Goal: Task Accomplishment & Management: Use online tool/utility

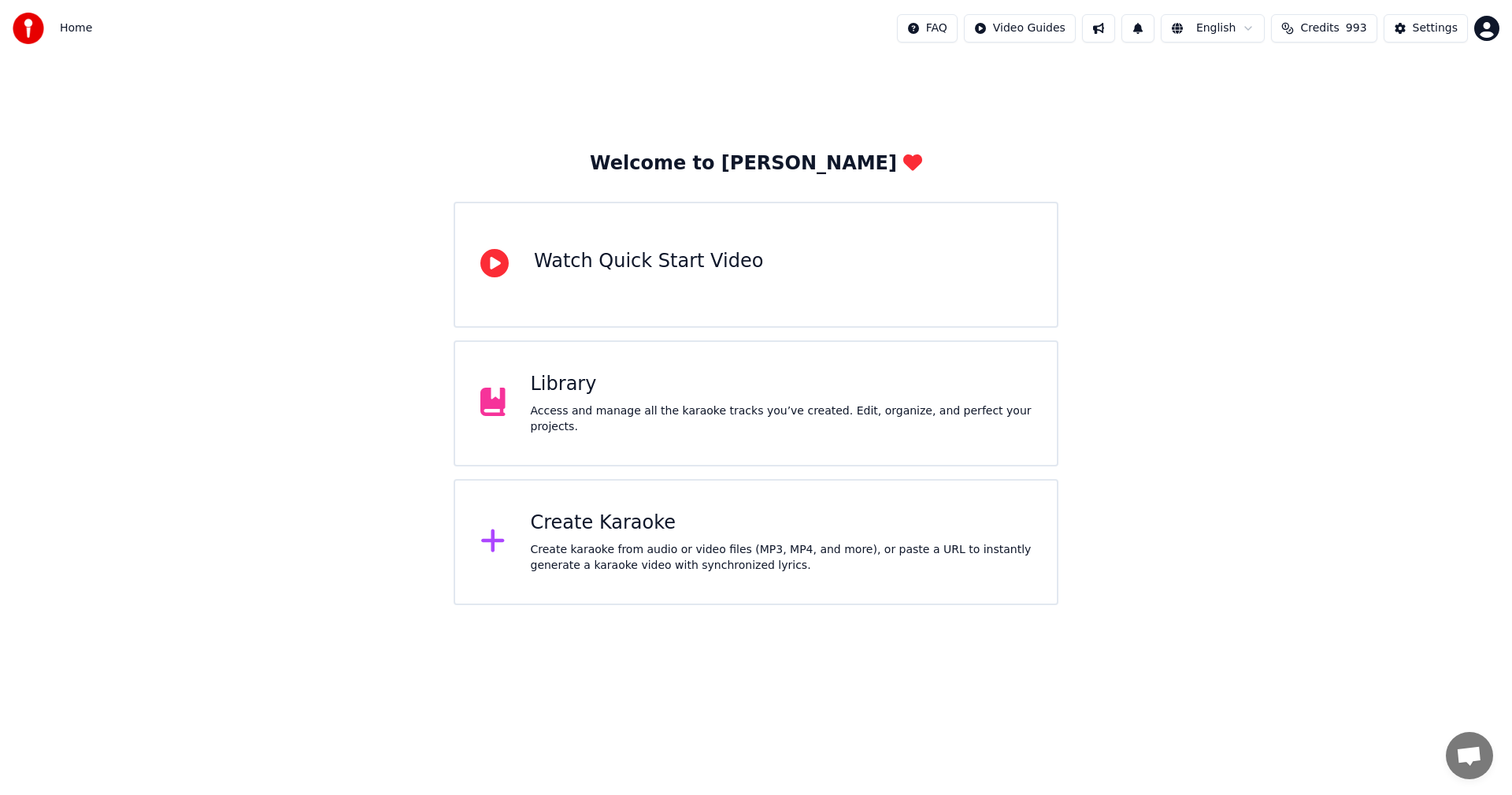
click at [576, 397] on div "Library" at bounding box center [782, 384] width 502 height 25
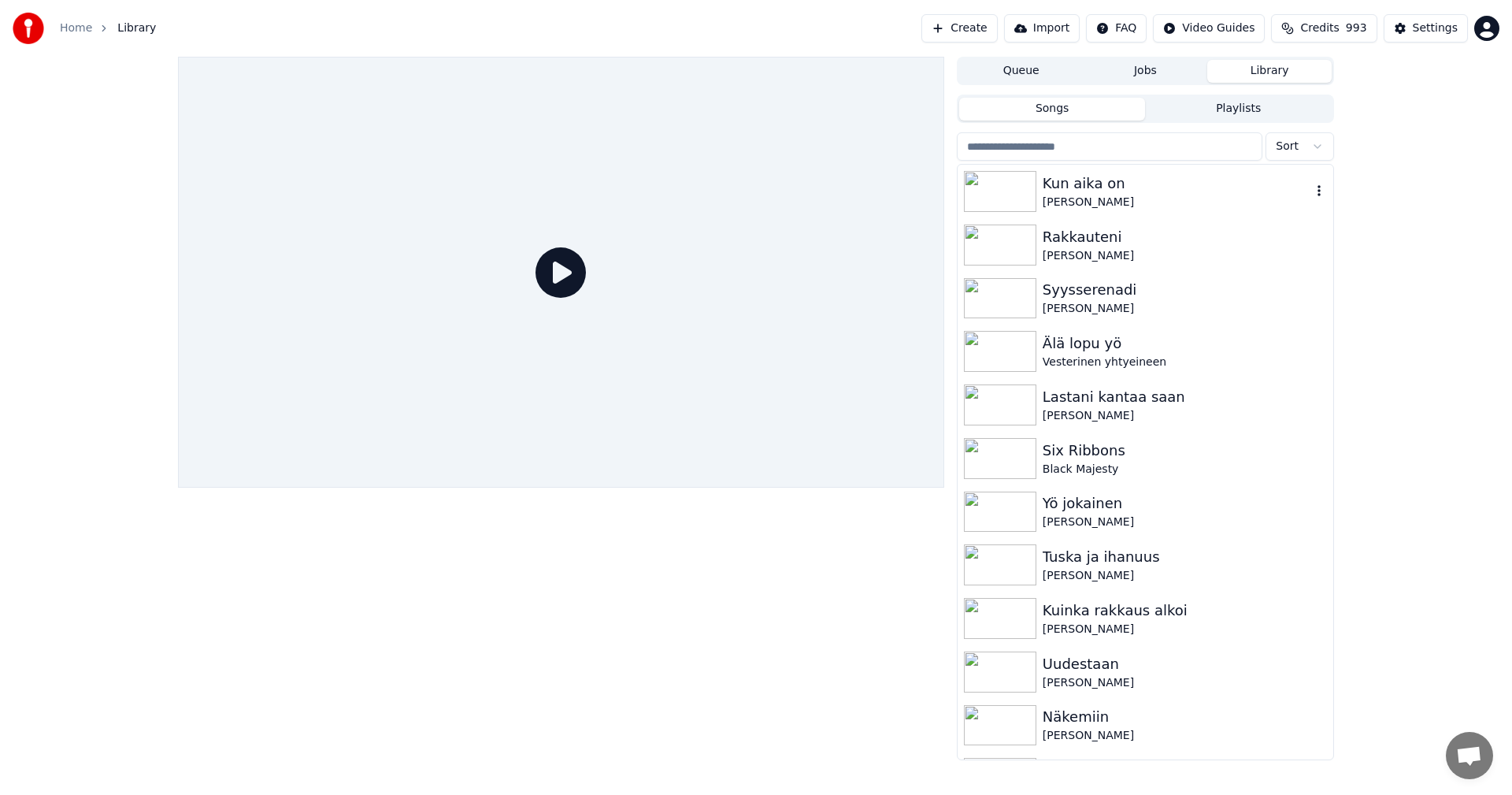
click at [1103, 196] on div "[PERSON_NAME]" at bounding box center [1177, 203] width 269 height 16
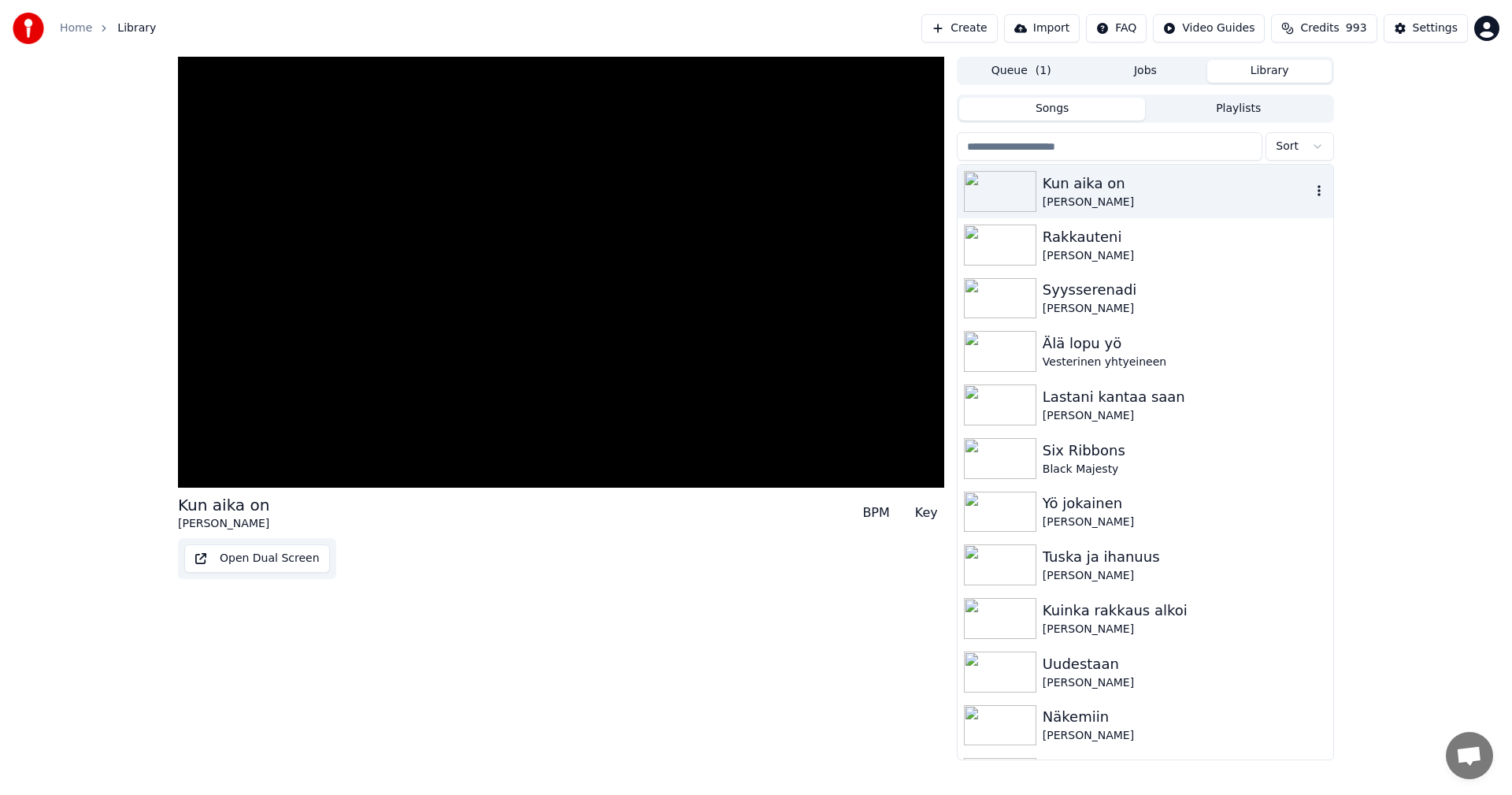
click at [1103, 196] on div "[PERSON_NAME]" at bounding box center [1177, 203] width 269 height 16
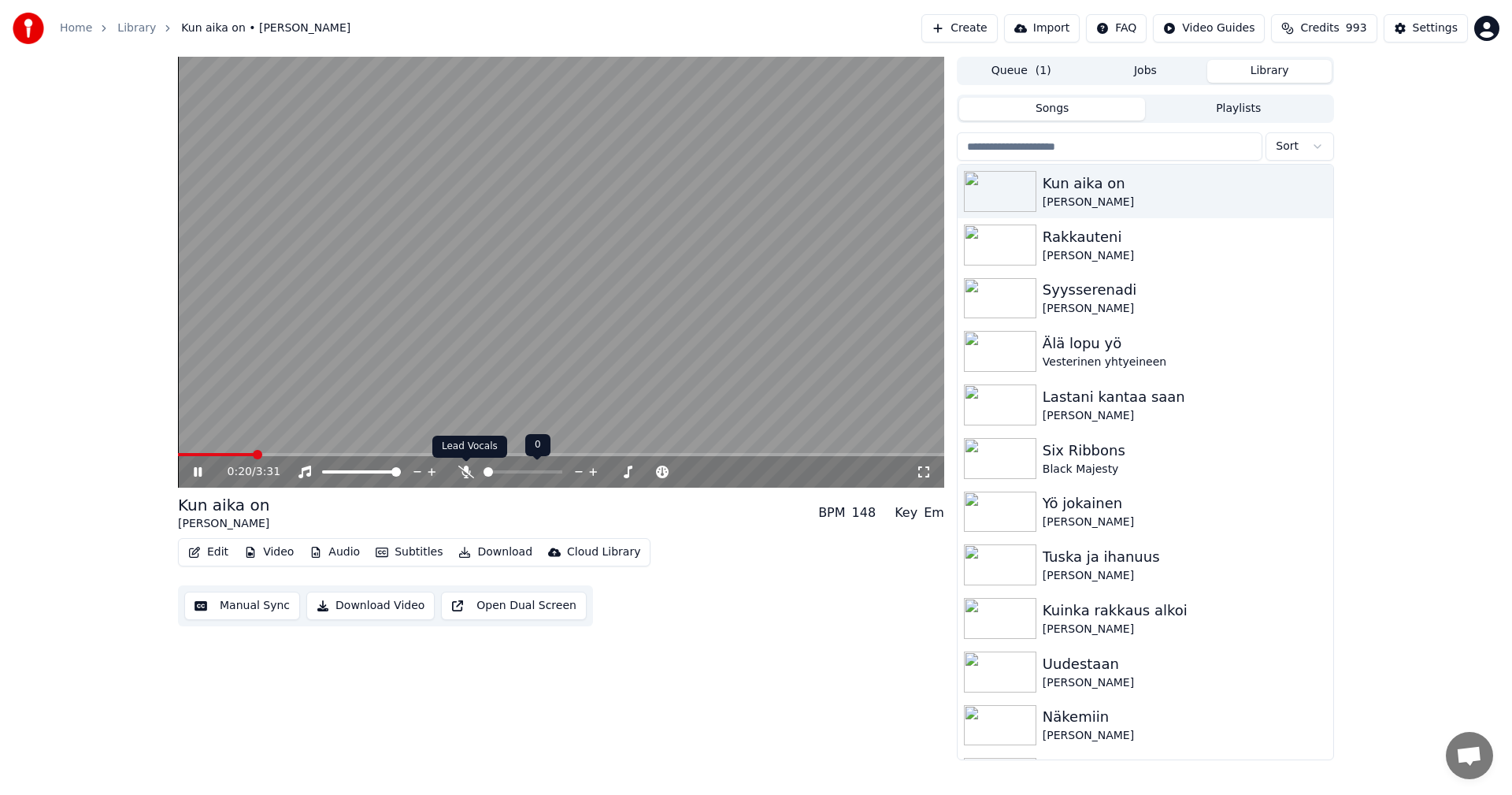
click at [467, 467] on icon at bounding box center [466, 472] width 16 height 13
click at [249, 453] on span at bounding box center [308, 454] width 261 height 3
click at [405, 552] on button "Subtitles" at bounding box center [409, 552] width 80 height 22
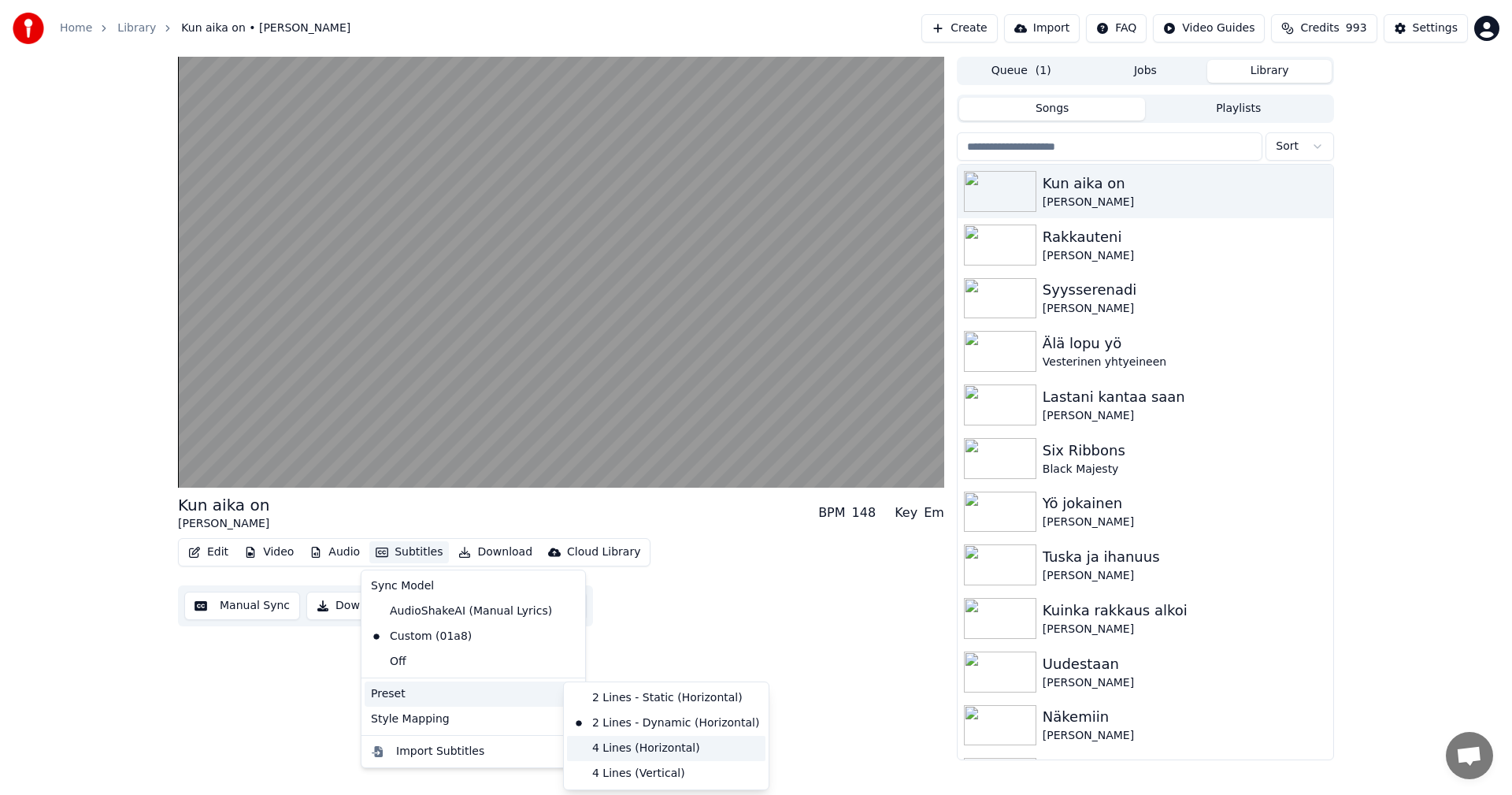
click at [620, 750] on div "4 Lines (Horizontal)" at bounding box center [666, 748] width 199 height 25
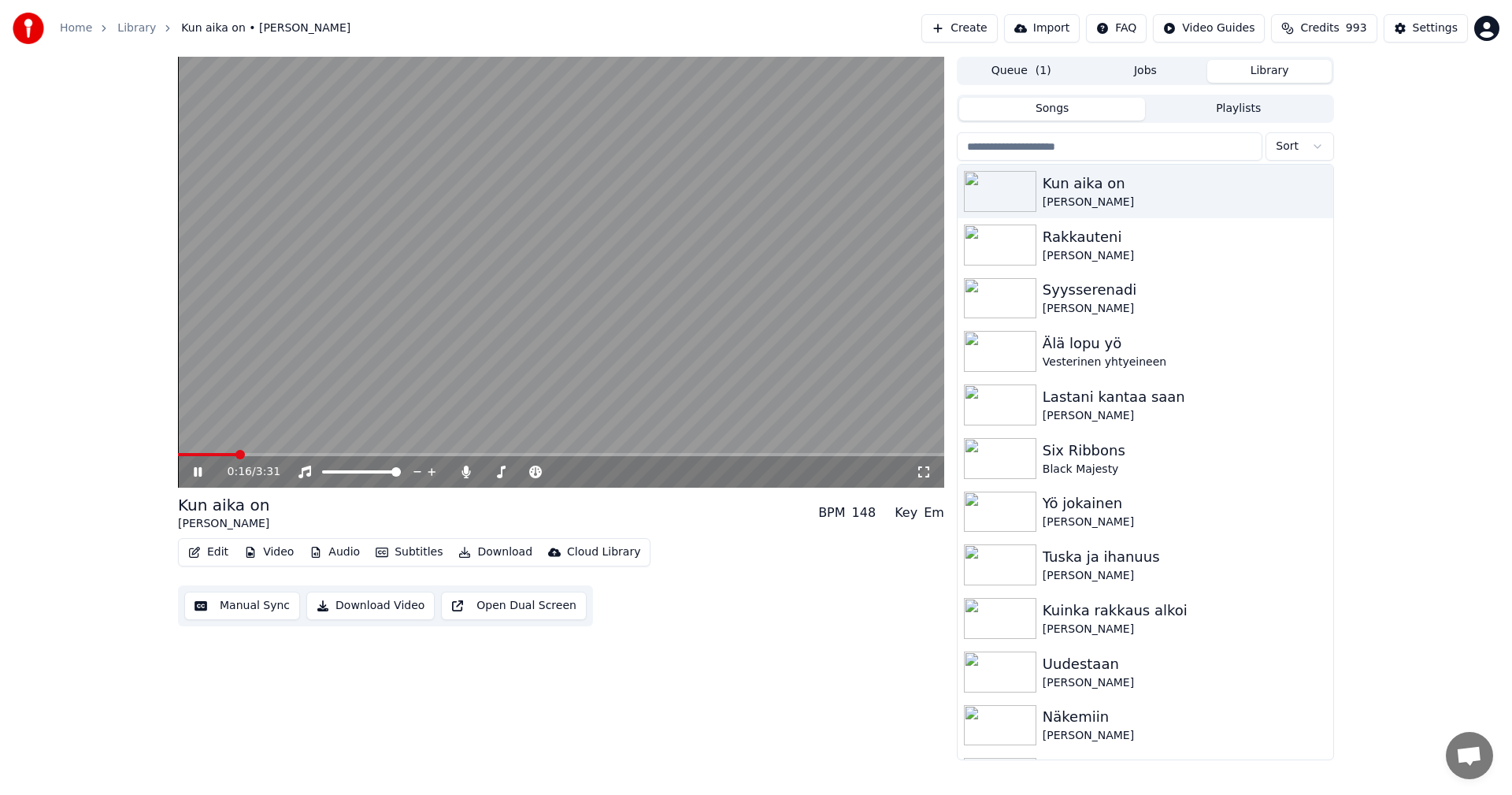
click at [237, 453] on span at bounding box center [207, 454] width 58 height 3
click at [498, 453] on span at bounding box center [370, 454] width 384 height 3
click at [200, 469] on icon at bounding box center [198, 472] width 8 height 9
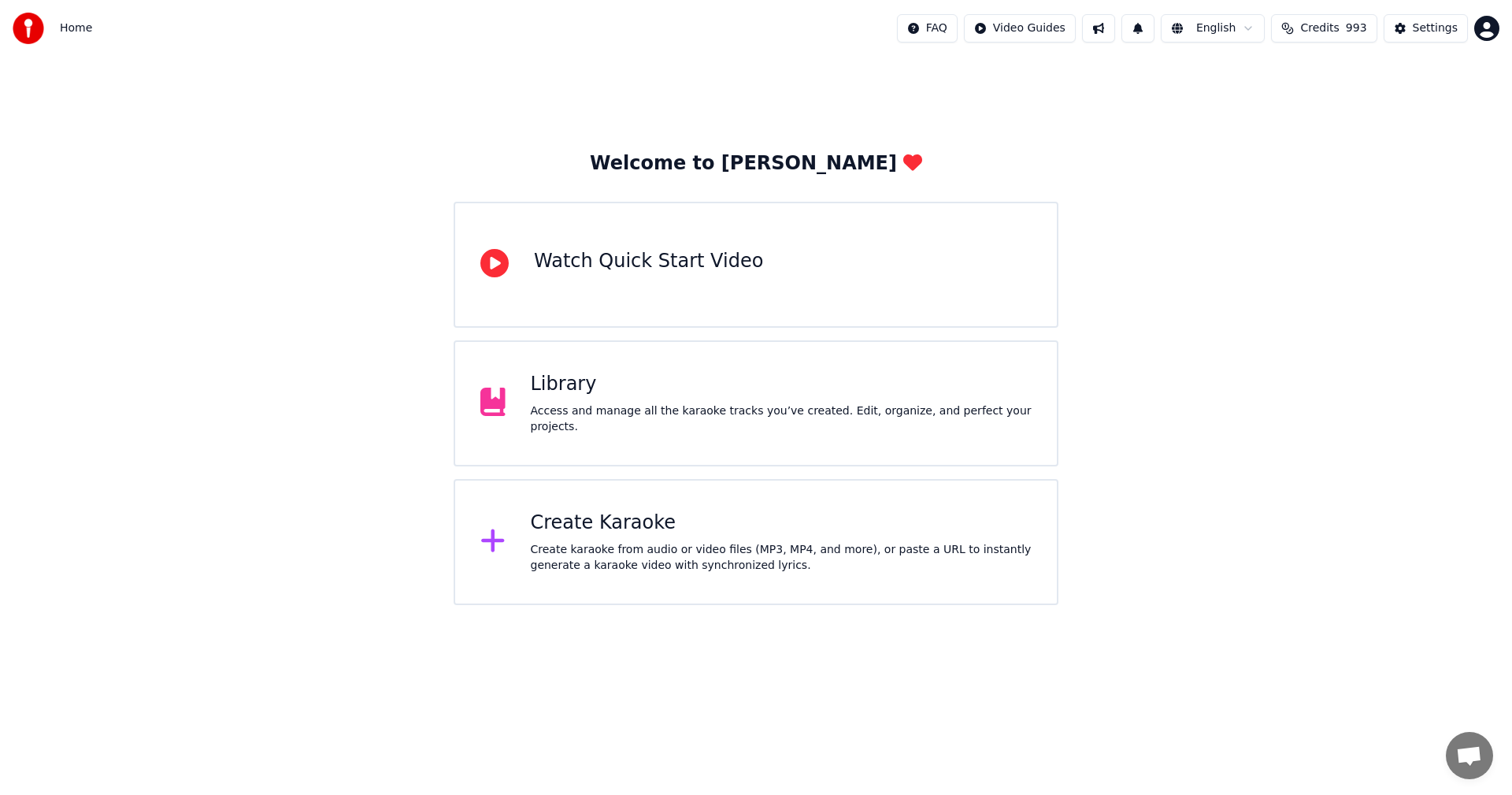
click at [589, 394] on div "Library" at bounding box center [782, 384] width 502 height 25
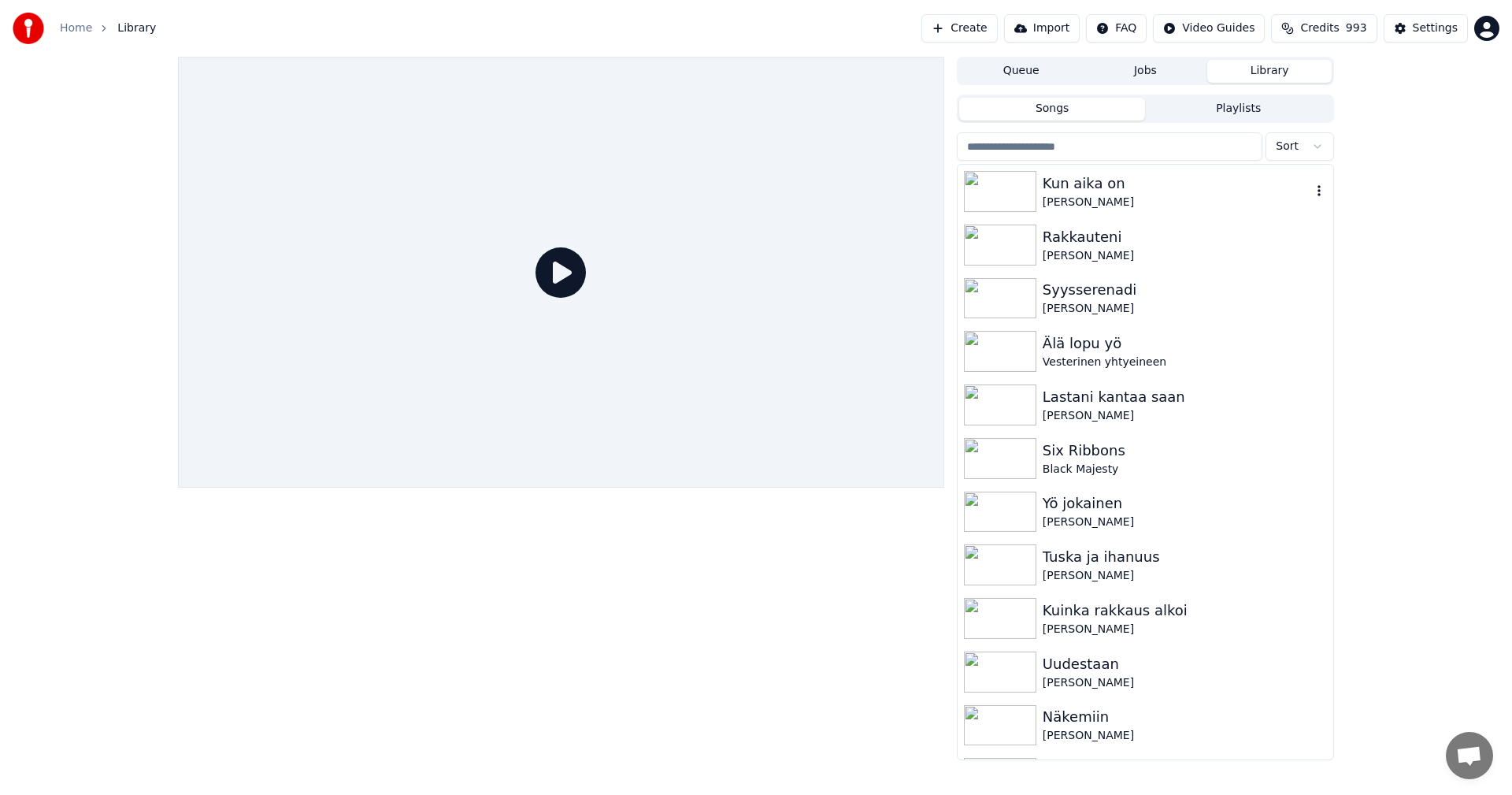
click at [1011, 192] on img at bounding box center [1000, 192] width 73 height 41
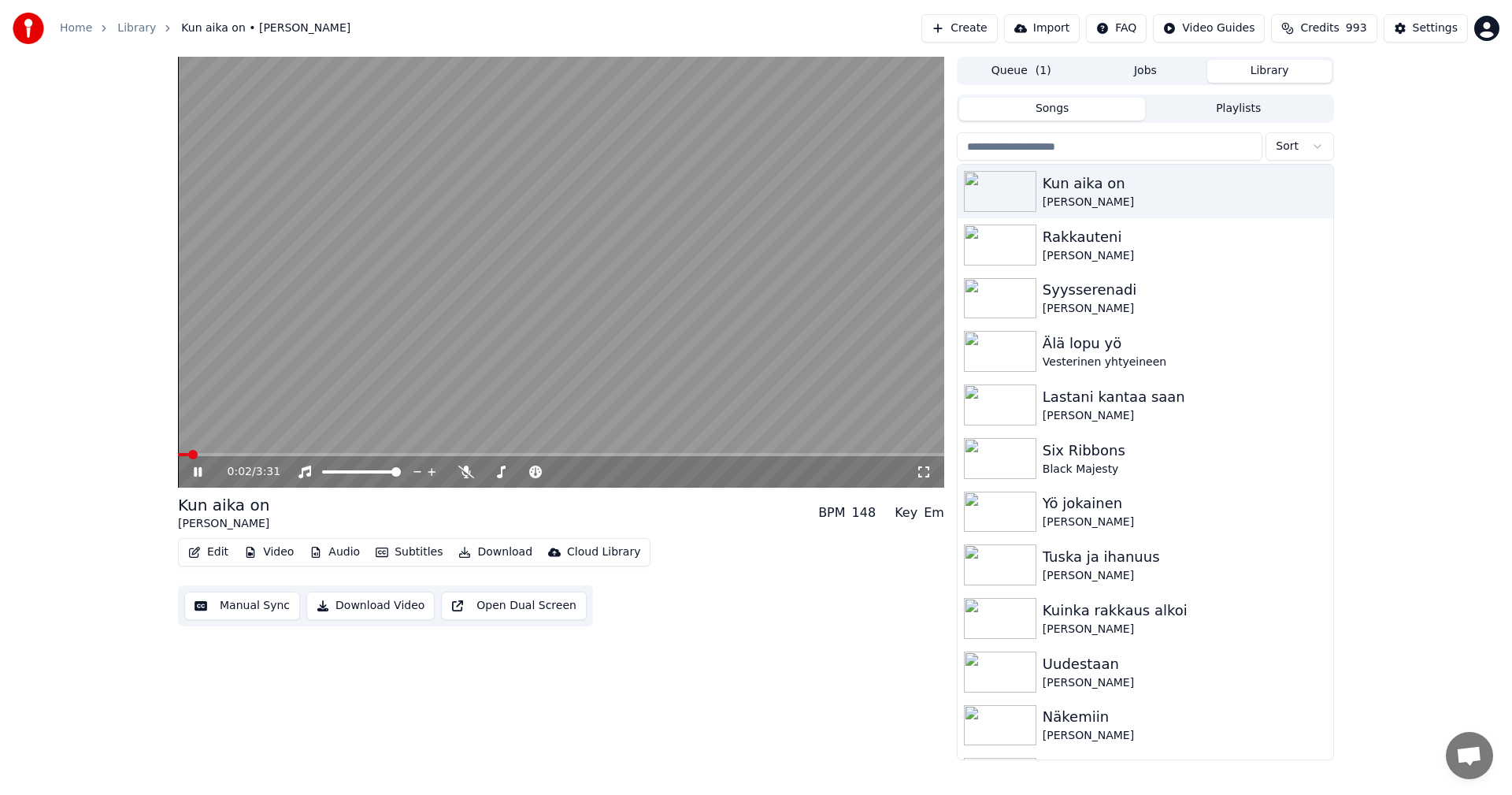
click at [226, 553] on button "Edit" at bounding box center [208, 552] width 53 height 22
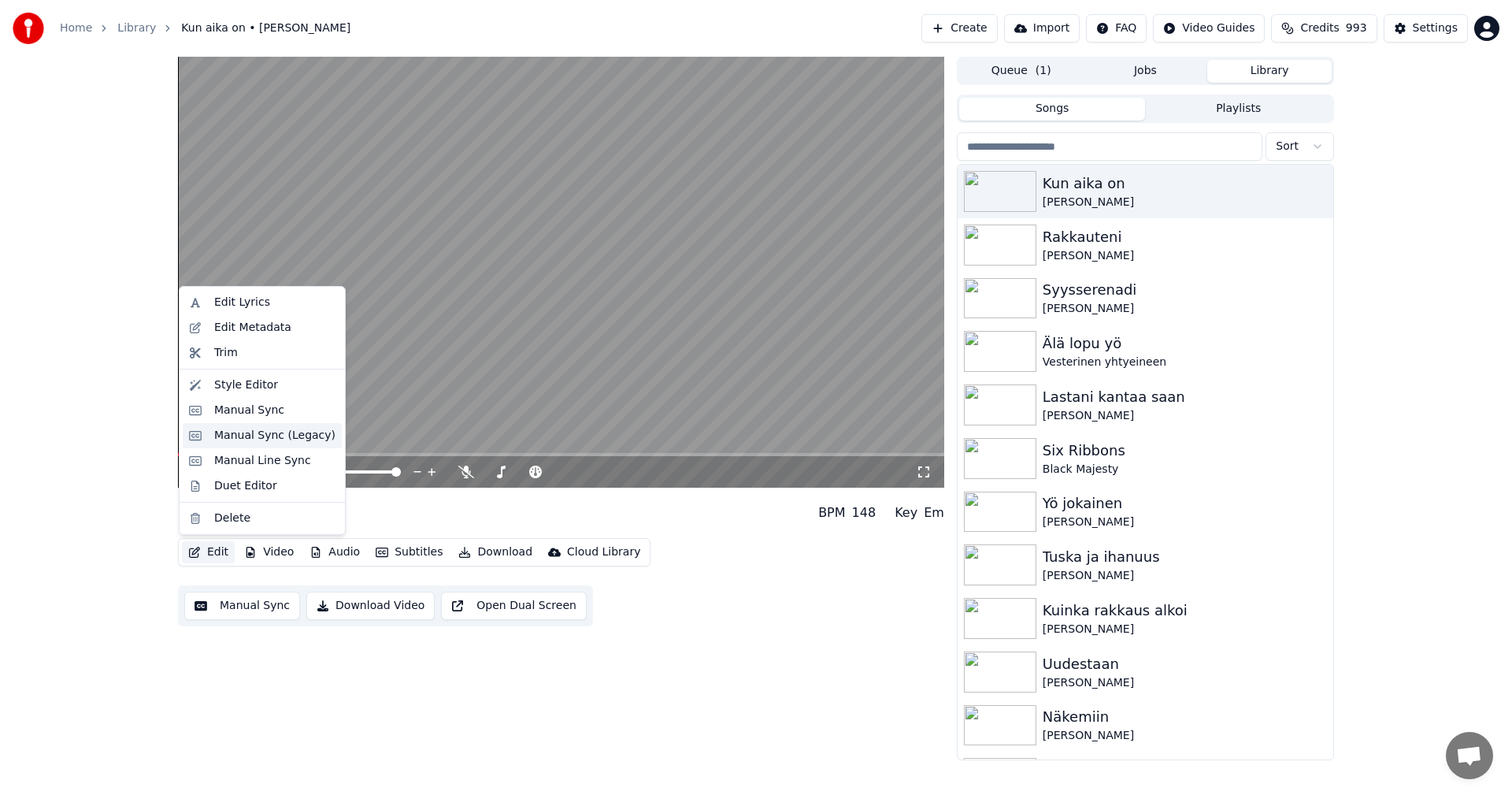
click at [284, 431] on div "Manual Sync (Legacy)" at bounding box center [275, 435] width 121 height 16
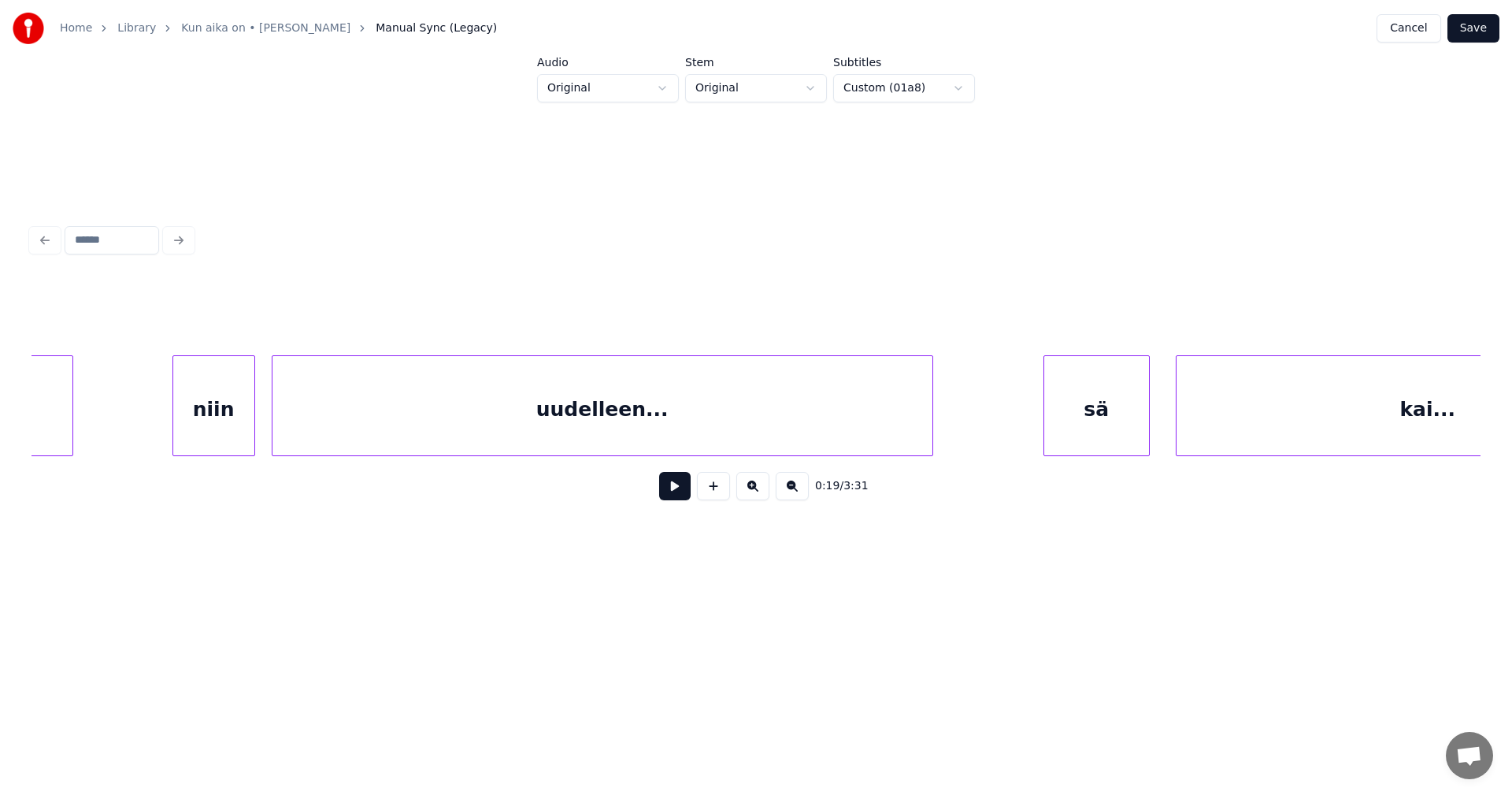
scroll to position [0, 22973]
click at [620, 423] on div "uudelleen..." at bounding box center [635, 409] width 660 height 107
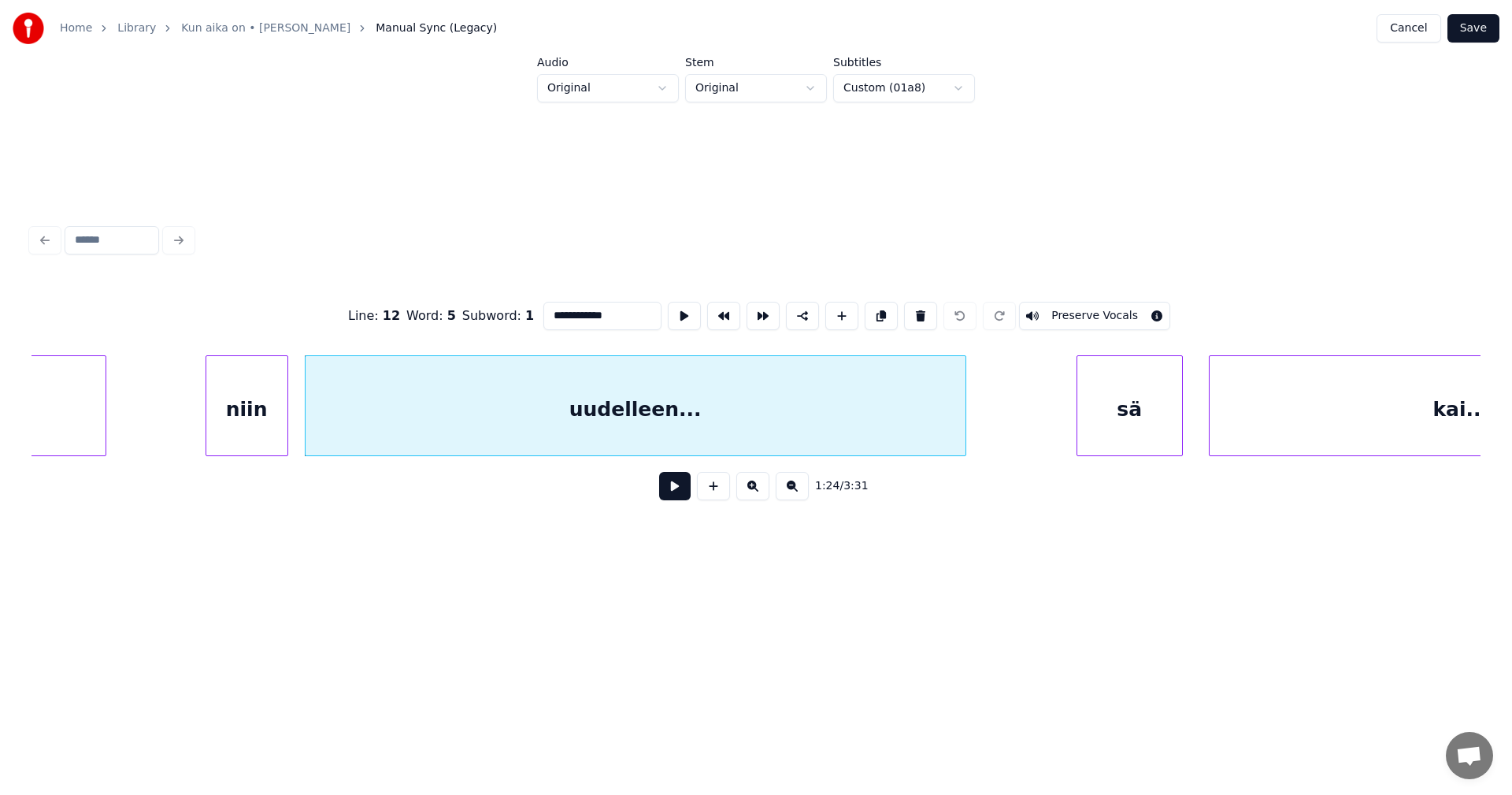
click at [672, 485] on button at bounding box center [675, 486] width 32 height 28
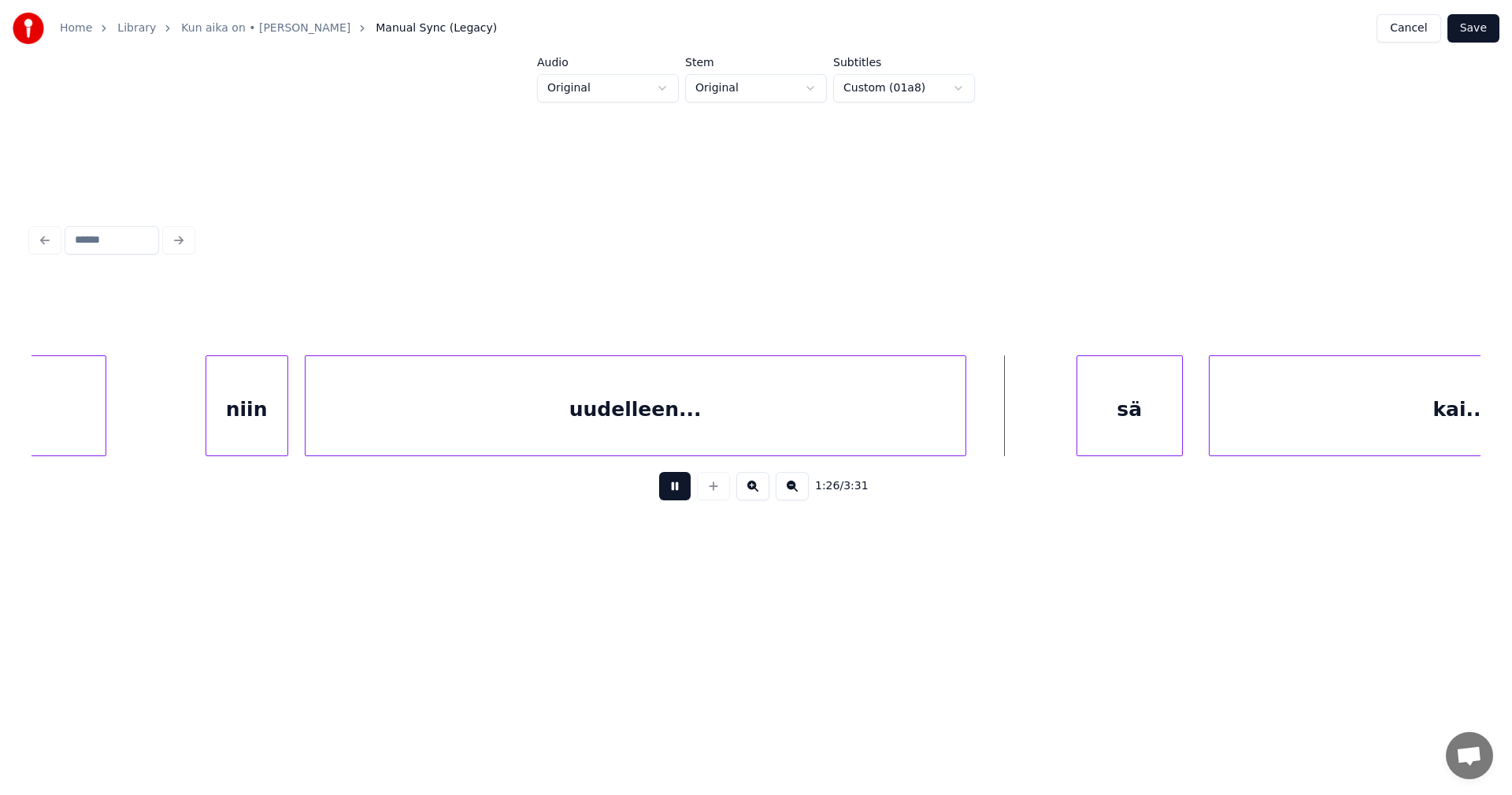
click at [672, 484] on button at bounding box center [675, 486] width 32 height 28
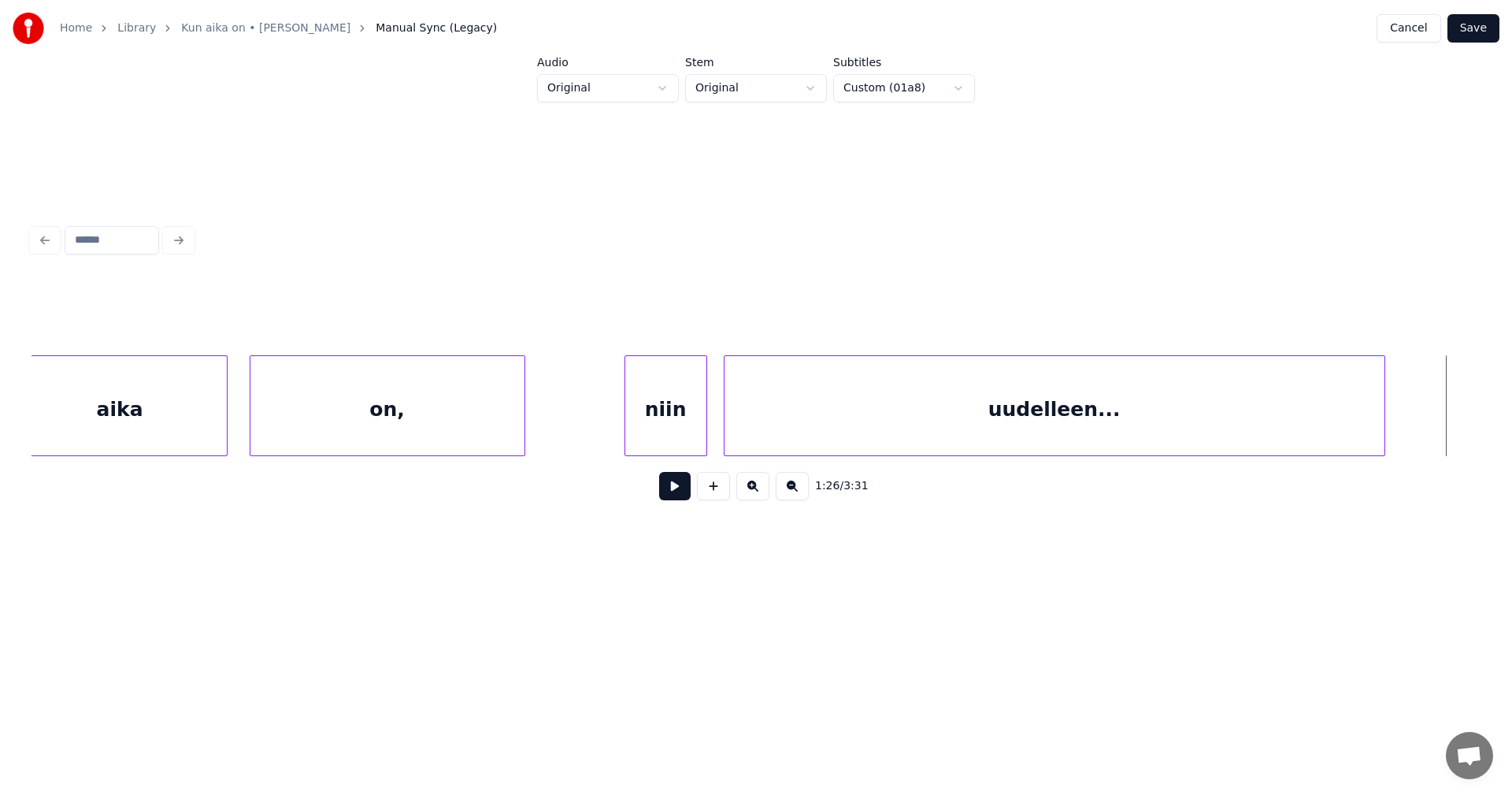
scroll to position [0, 22618]
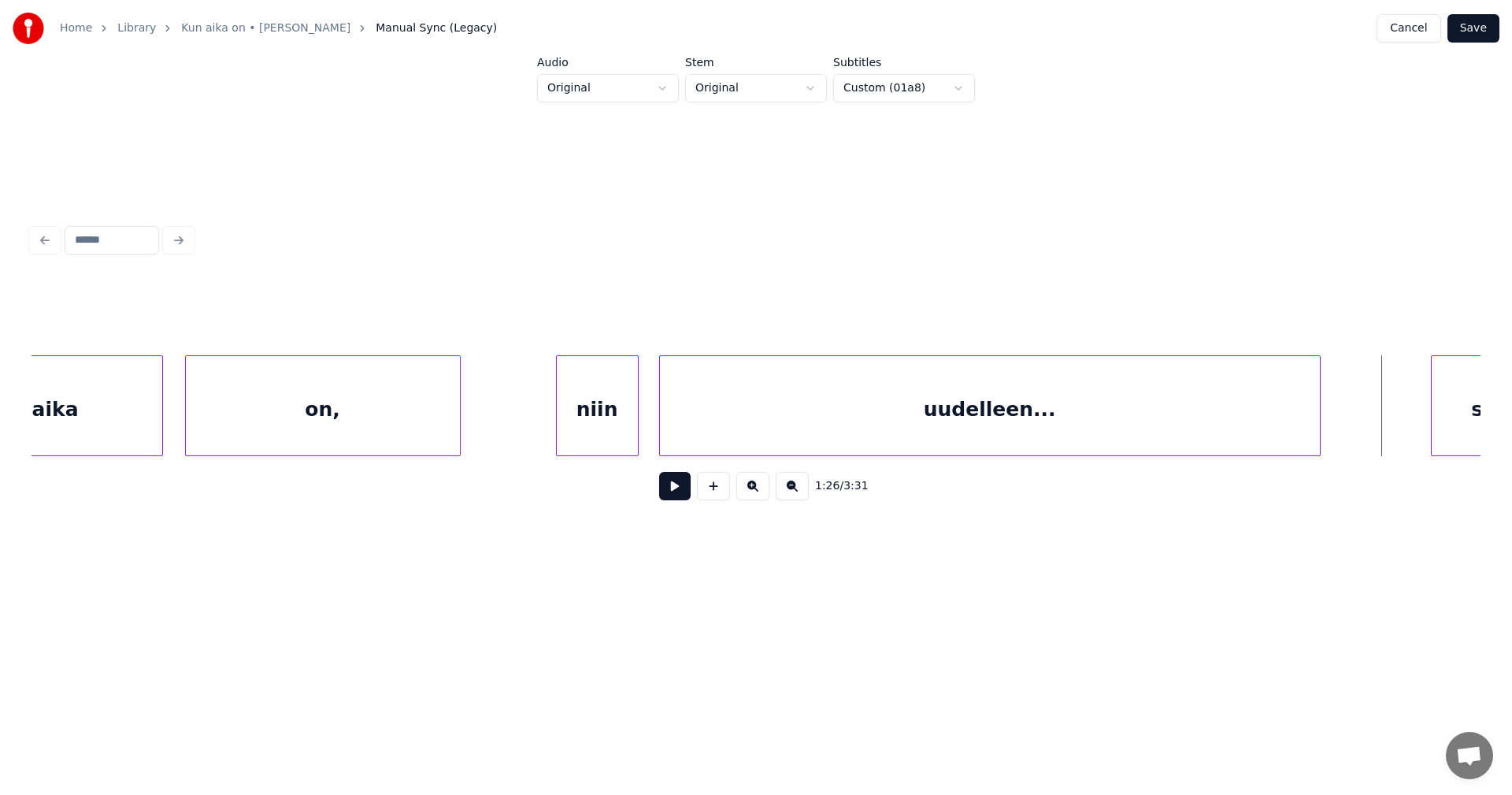
click at [603, 435] on div "niin" at bounding box center [597, 409] width 81 height 107
click at [541, 427] on div at bounding box center [540, 405] width 5 height 99
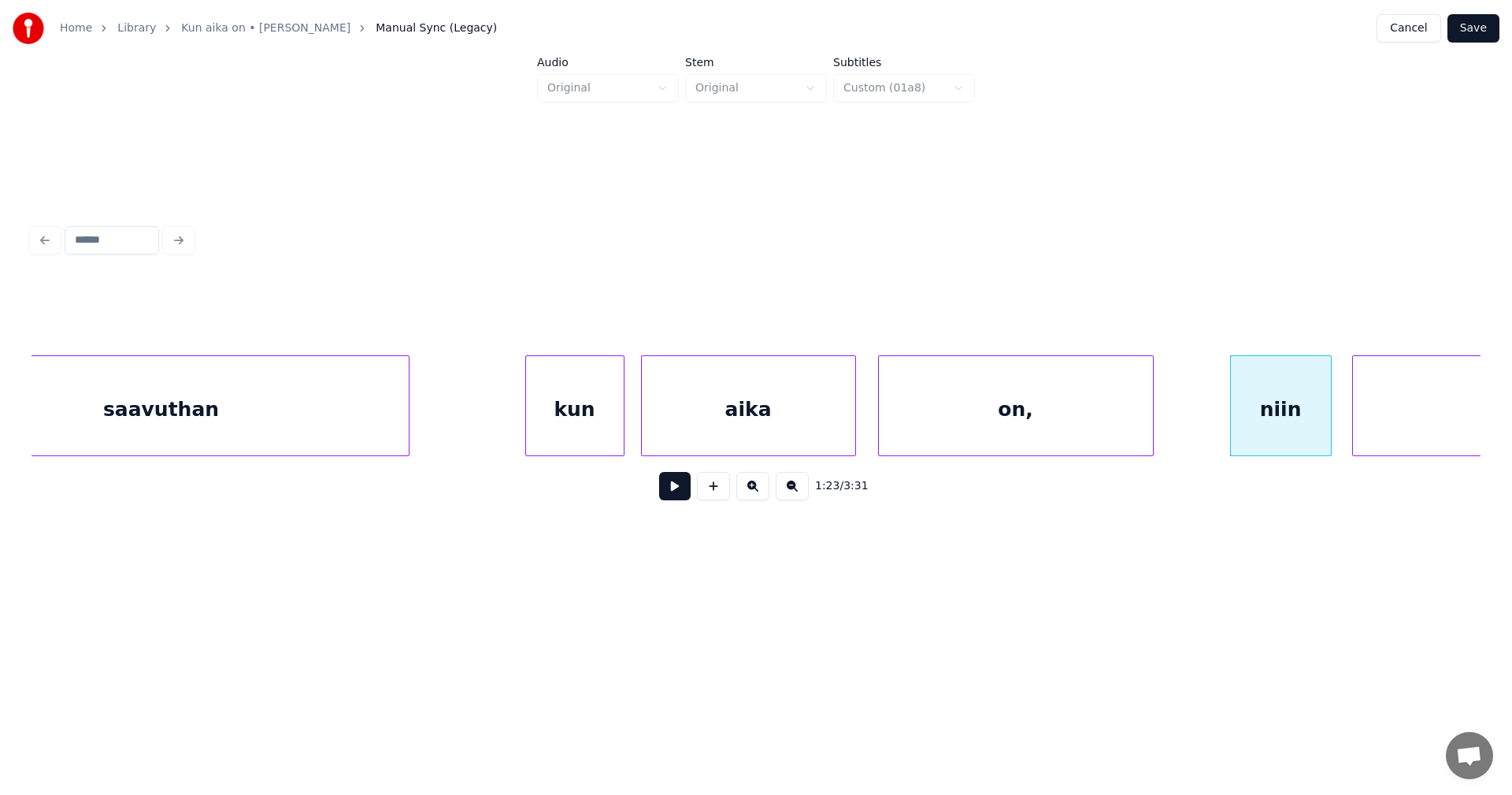
click at [219, 425] on div "saavuthan" at bounding box center [160, 409] width 495 height 107
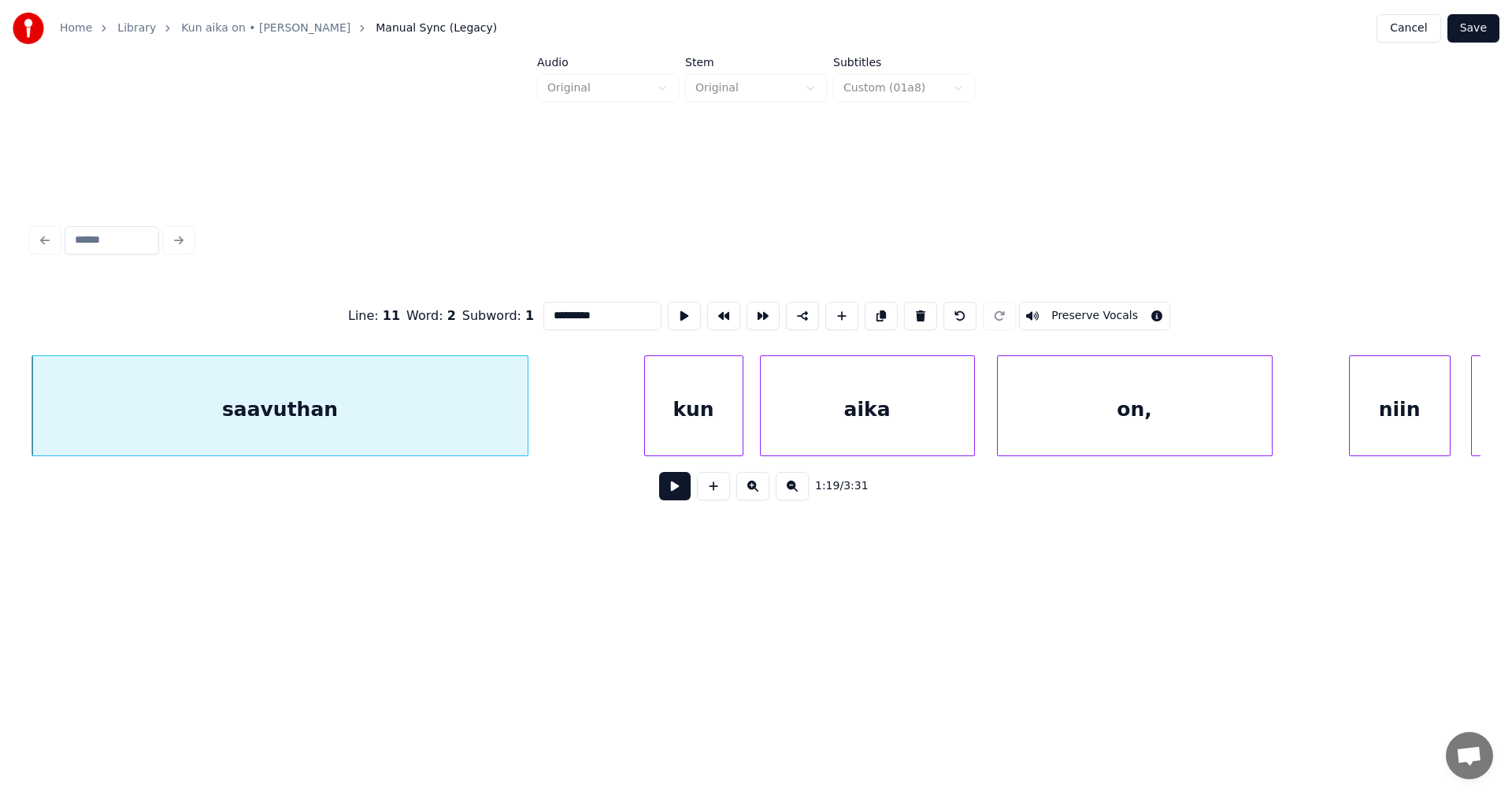
click at [668, 492] on button at bounding box center [675, 486] width 32 height 28
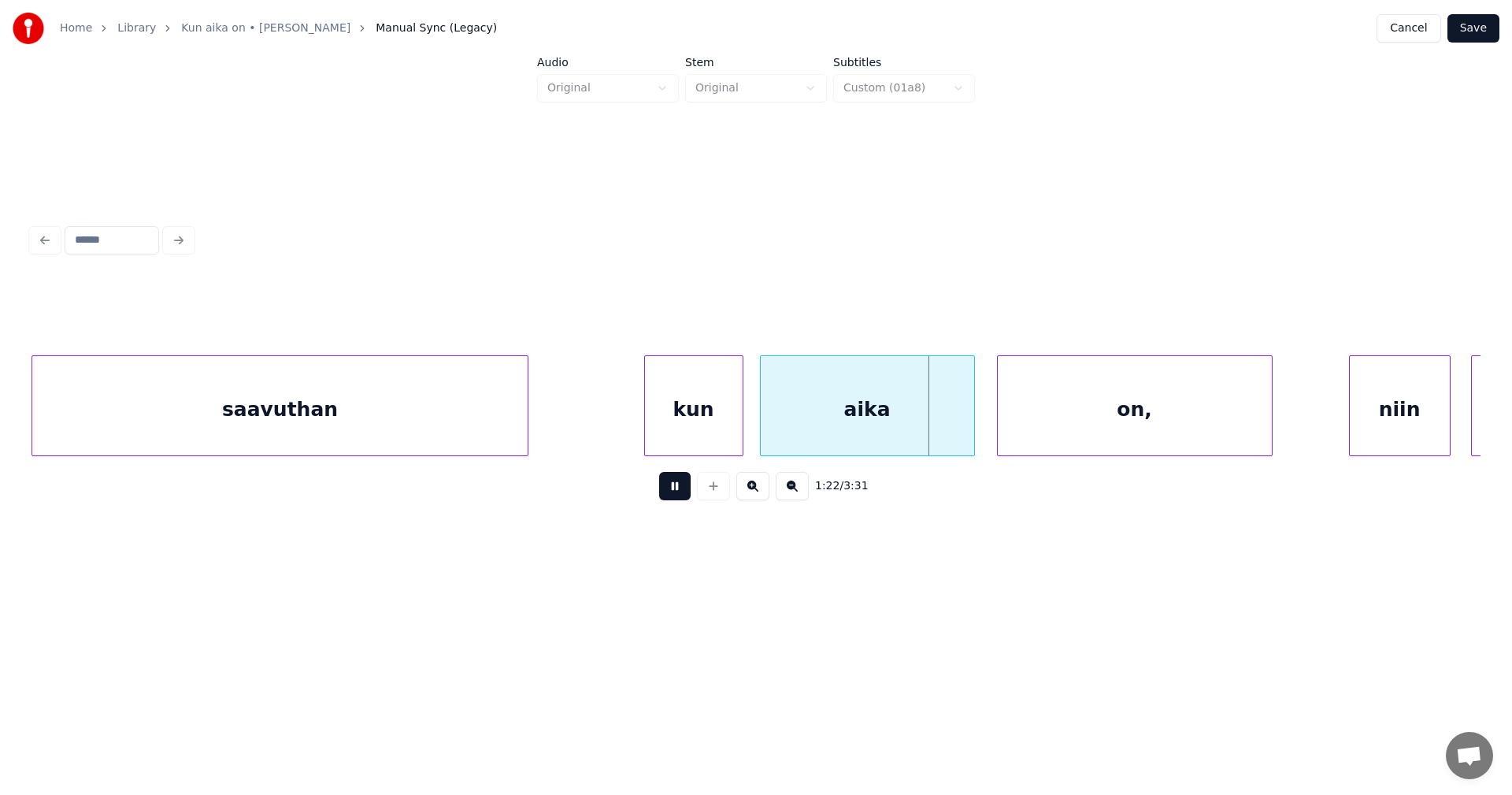
click at [668, 492] on button at bounding box center [675, 486] width 32 height 28
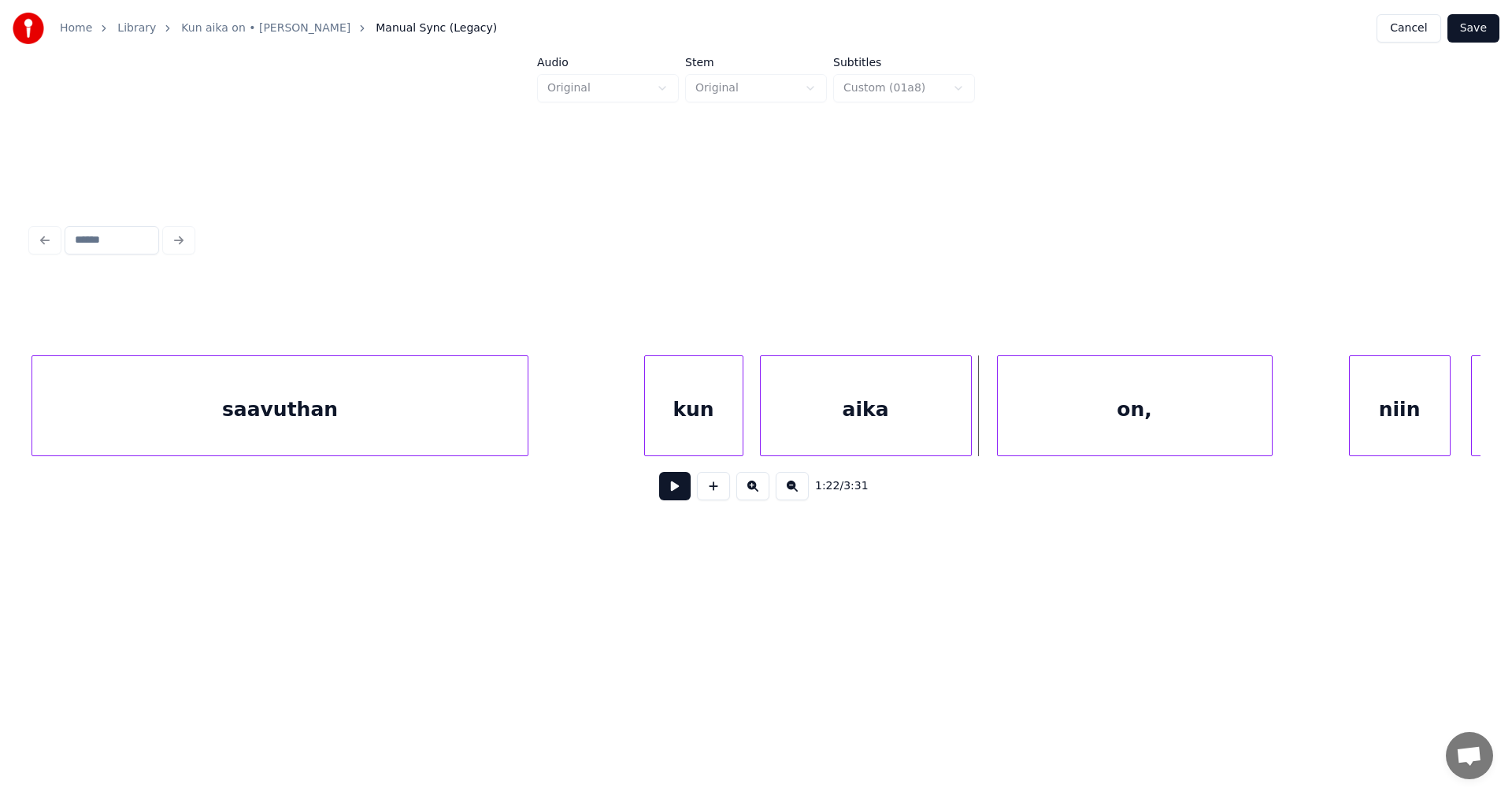
click at [969, 426] on div at bounding box center [969, 405] width 5 height 99
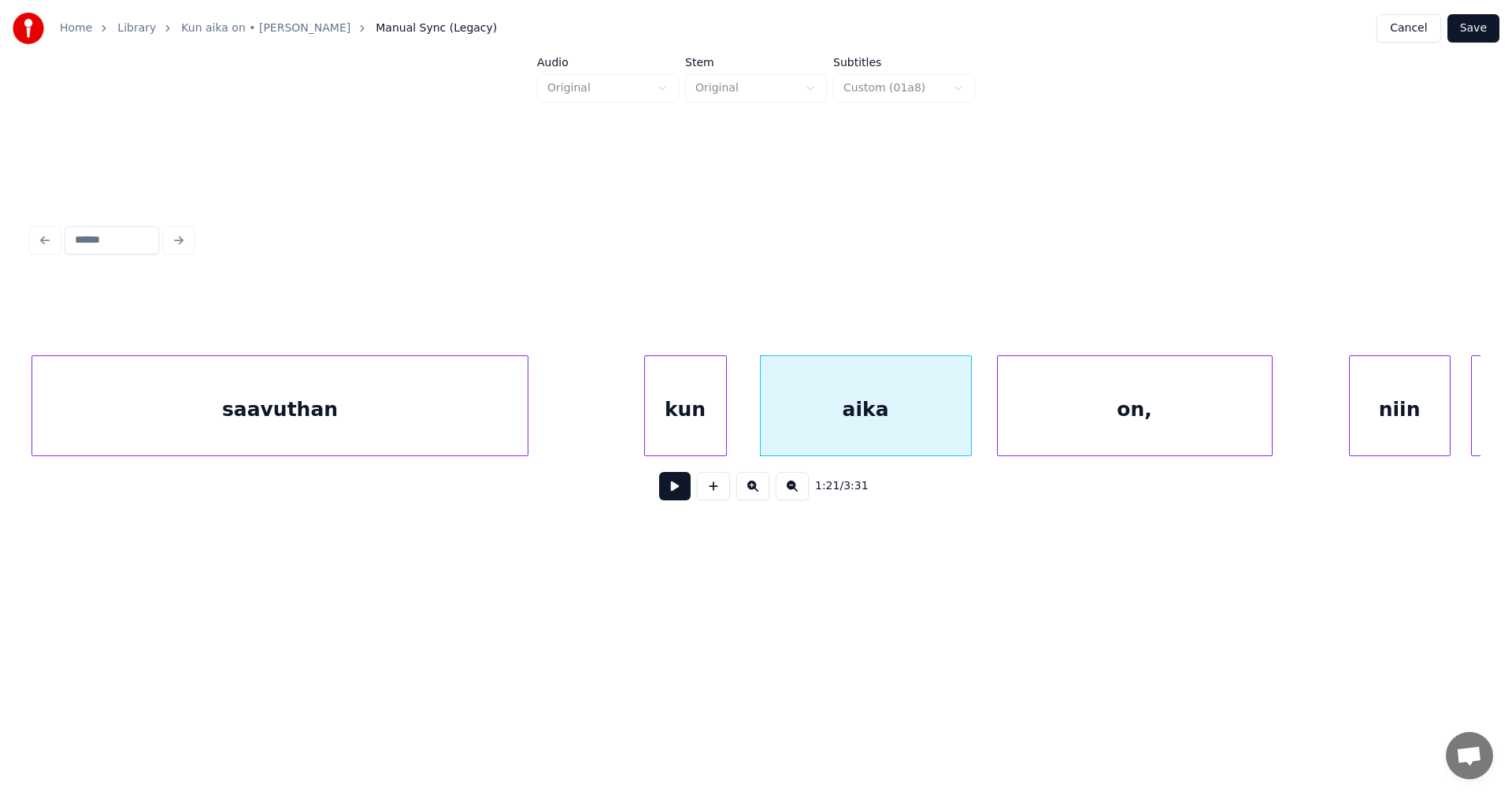
click at [722, 425] on div at bounding box center [724, 405] width 5 height 99
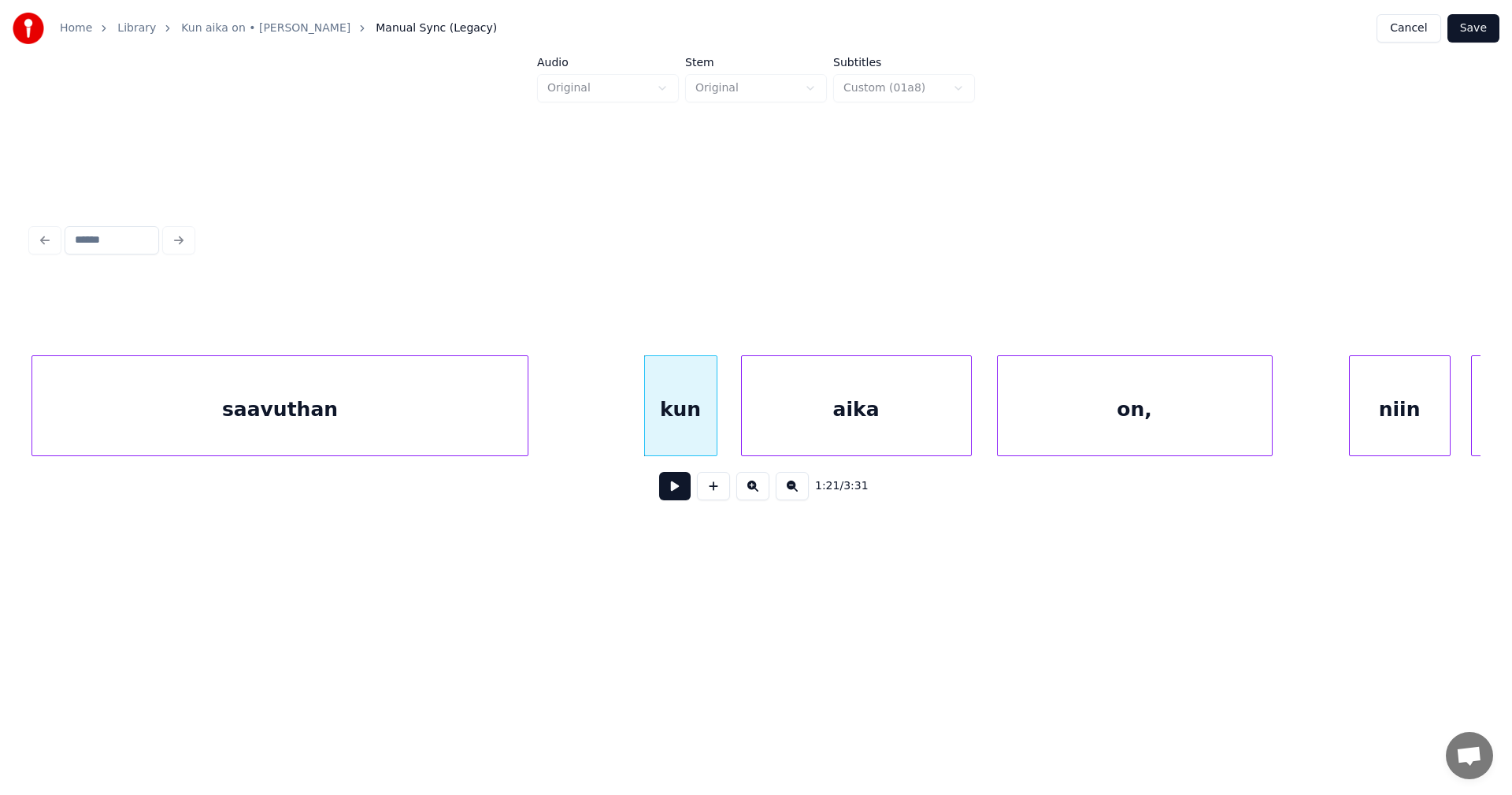
click at [746, 423] on div at bounding box center [745, 405] width 5 height 99
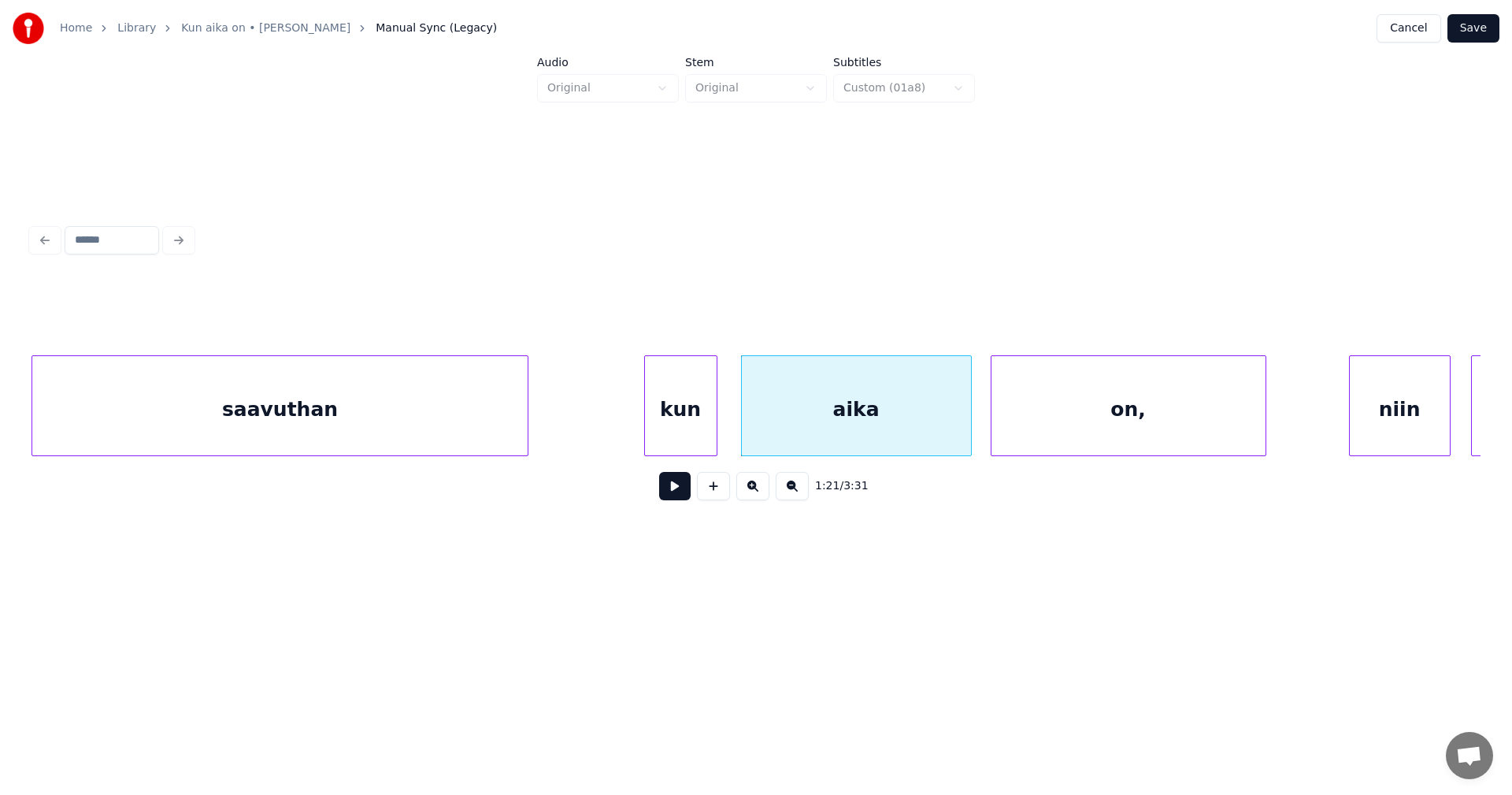
click at [1034, 419] on div "on," at bounding box center [1129, 409] width 274 height 107
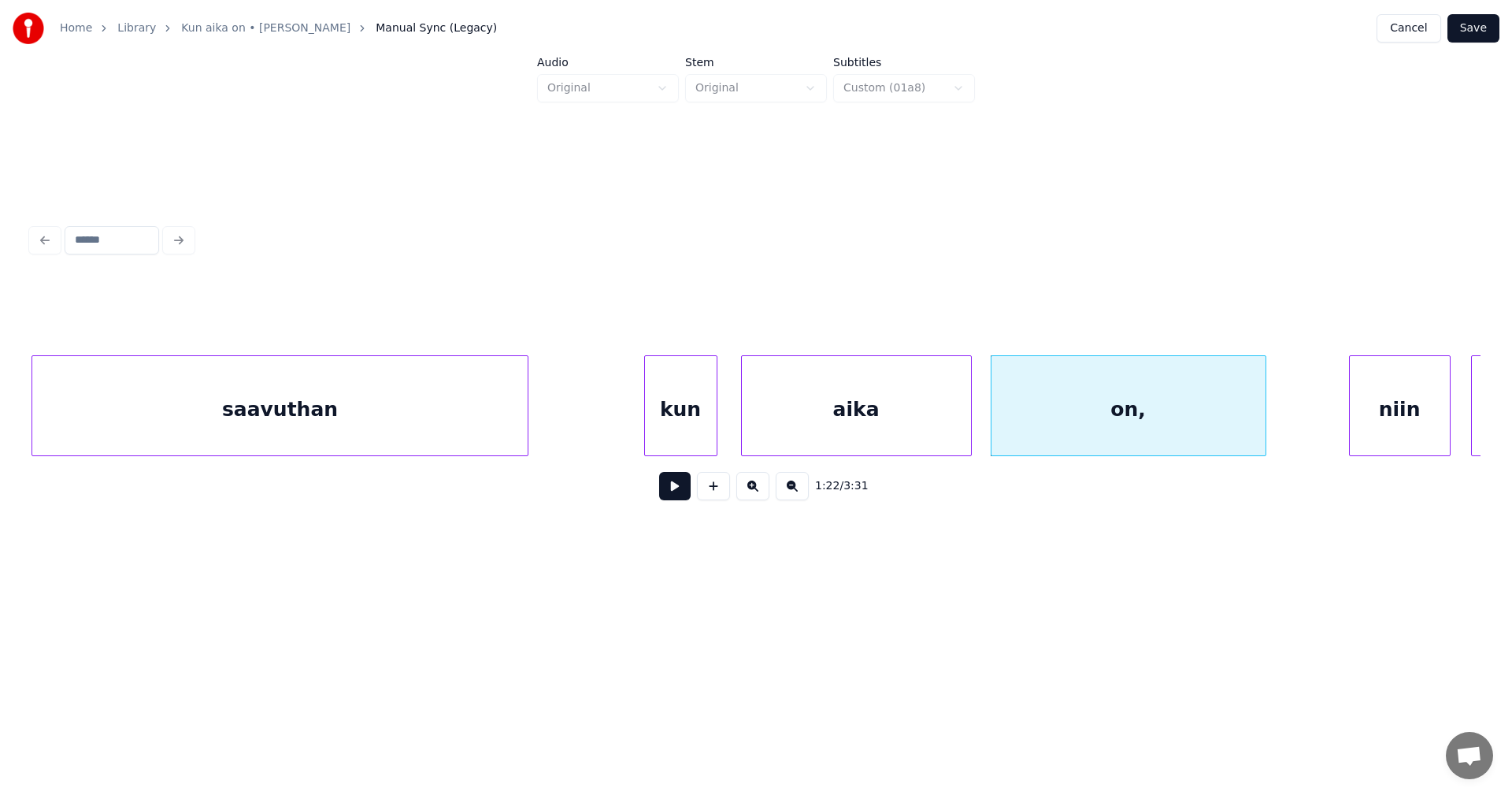
click at [680, 431] on div "kun" at bounding box center [681, 409] width 72 height 107
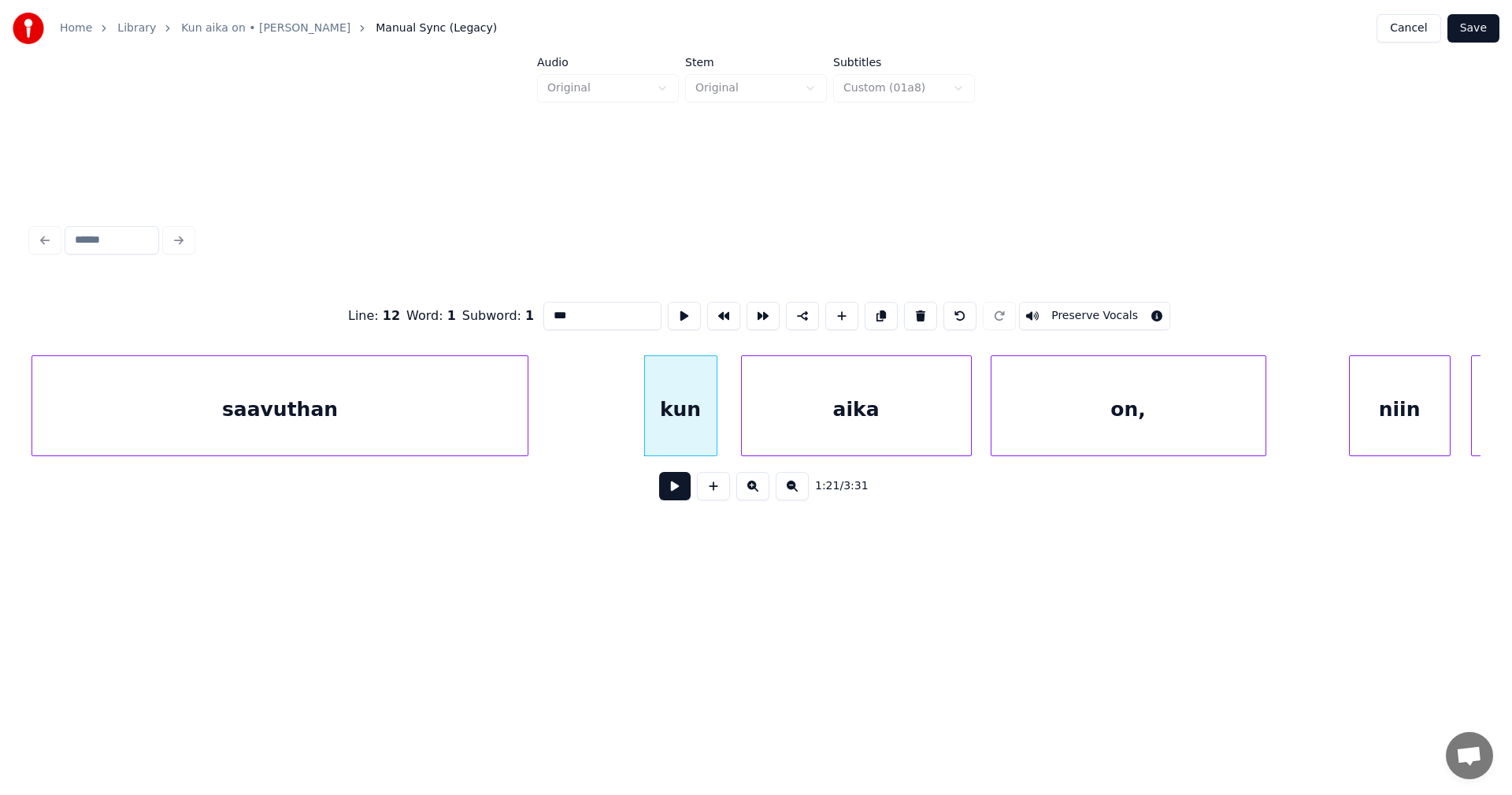
click at [680, 491] on button at bounding box center [675, 486] width 32 height 28
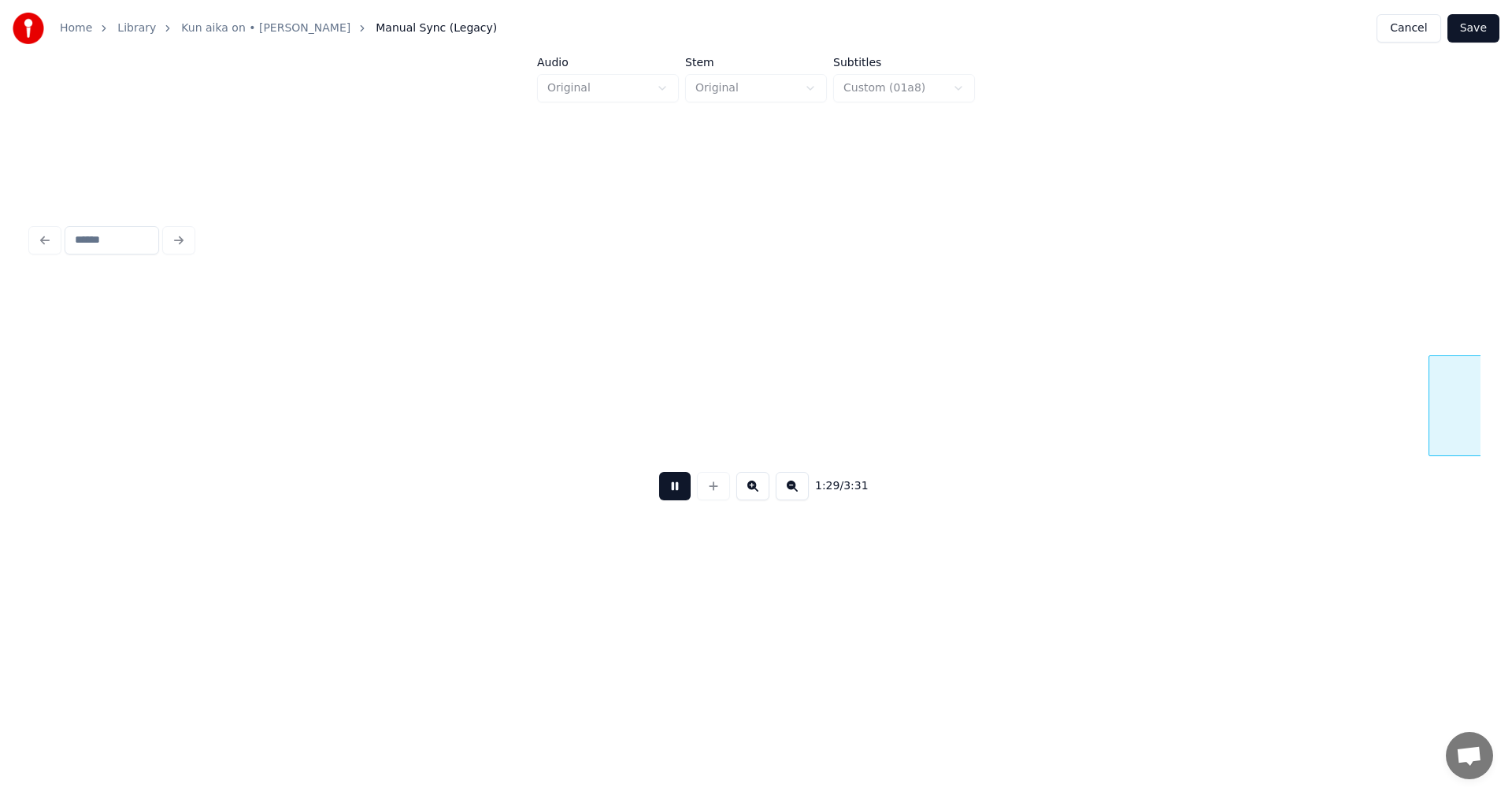
scroll to position [0, 24709]
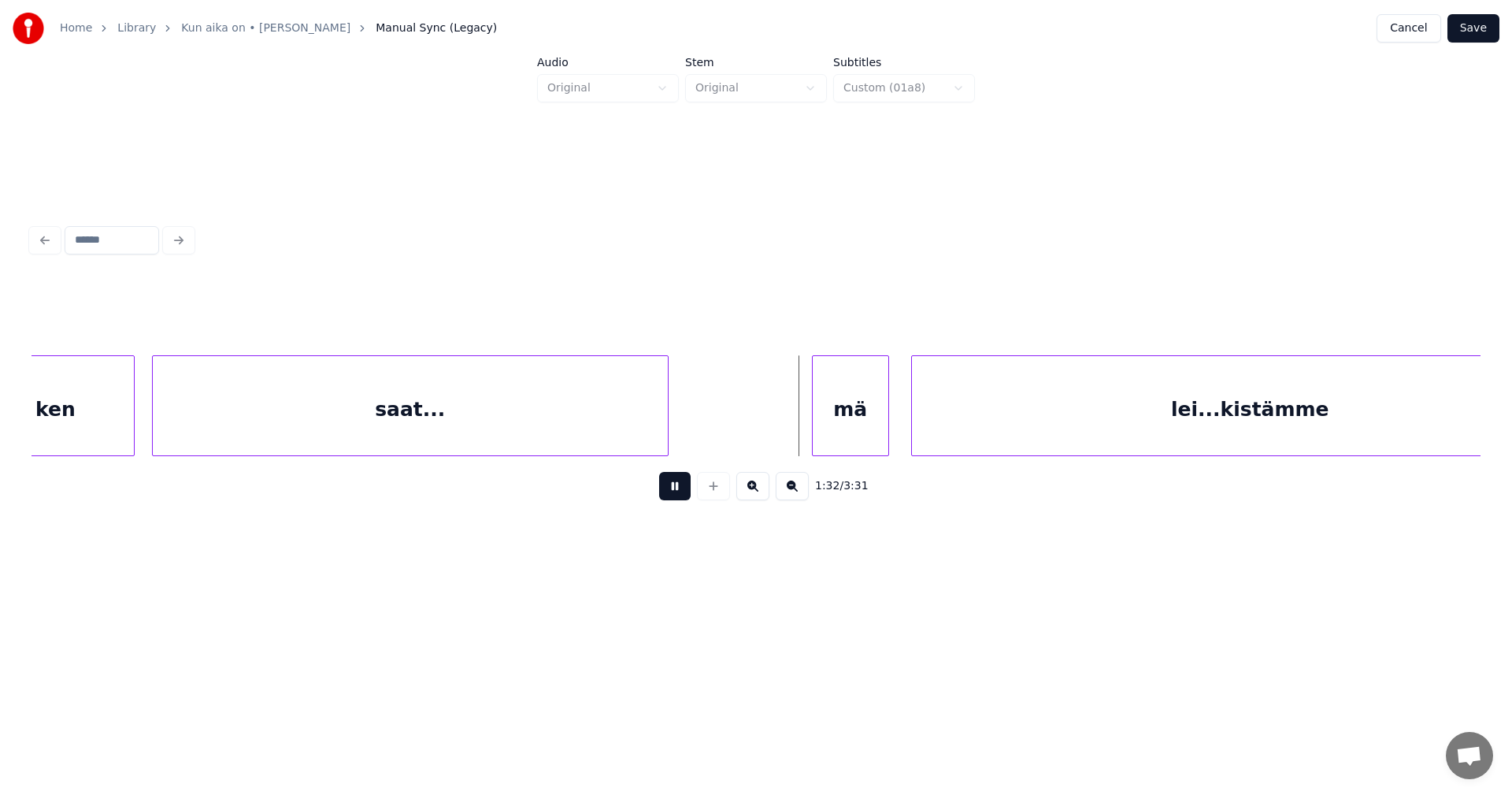
click at [679, 491] on button at bounding box center [675, 486] width 32 height 28
click at [836, 429] on div "mä" at bounding box center [833, 409] width 76 height 107
click at [771, 424] on div at bounding box center [774, 405] width 5 height 99
click at [950, 427] on div "lei...kistämme" at bounding box center [1250, 409] width 677 height 107
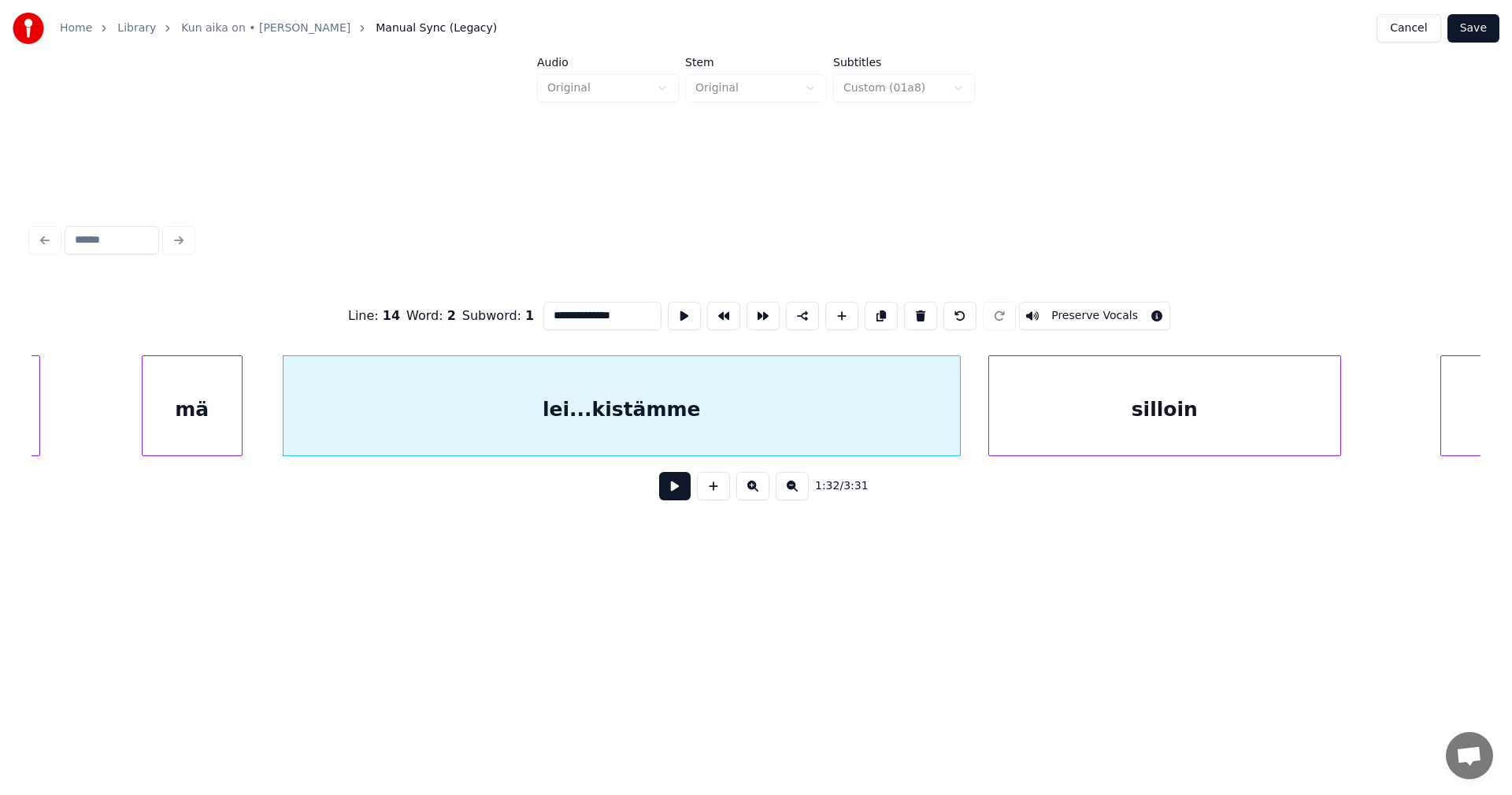
scroll to position [0, 25340]
click at [670, 491] on button at bounding box center [675, 486] width 32 height 28
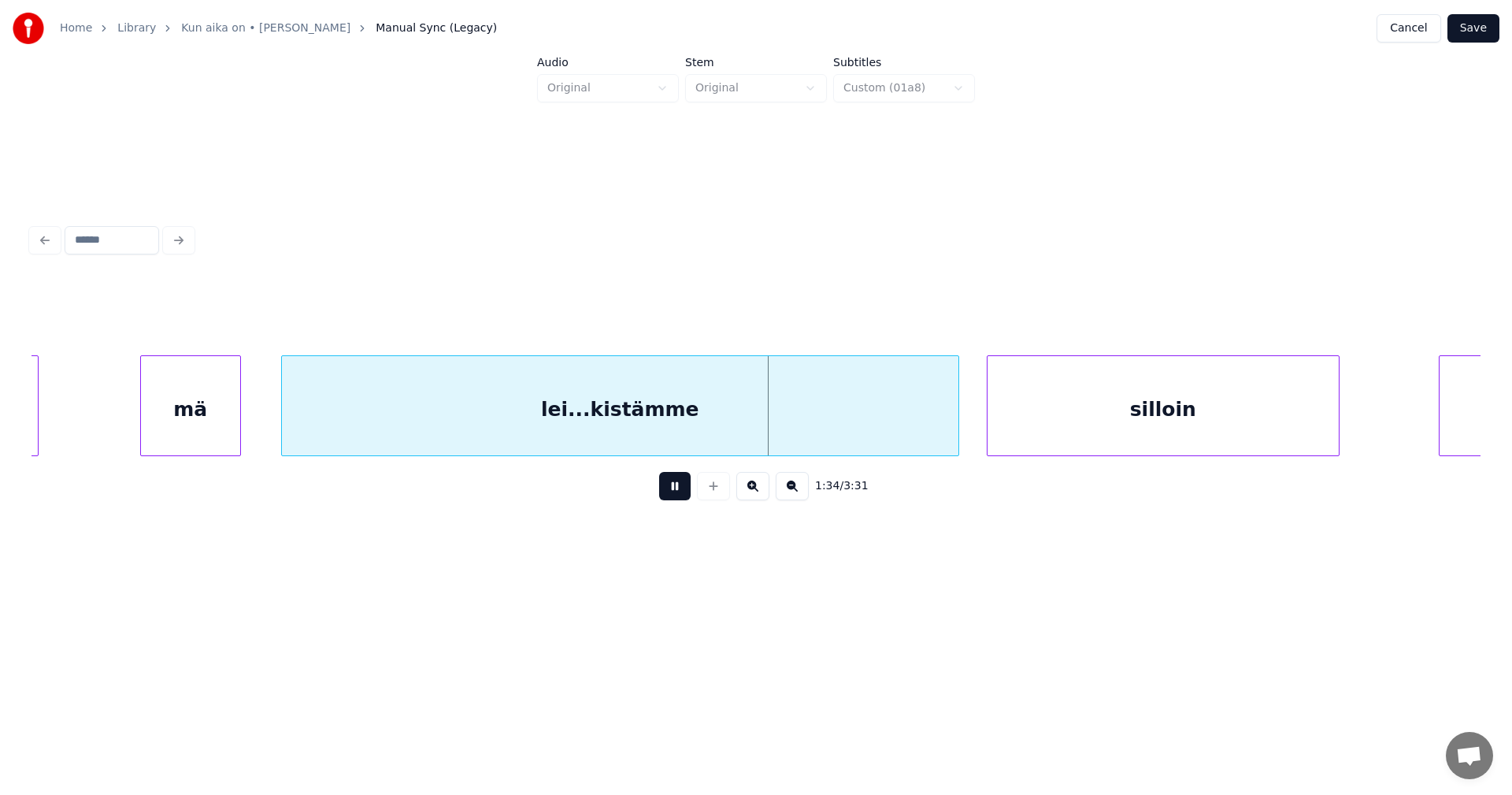
click at [671, 491] on button at bounding box center [675, 486] width 32 height 28
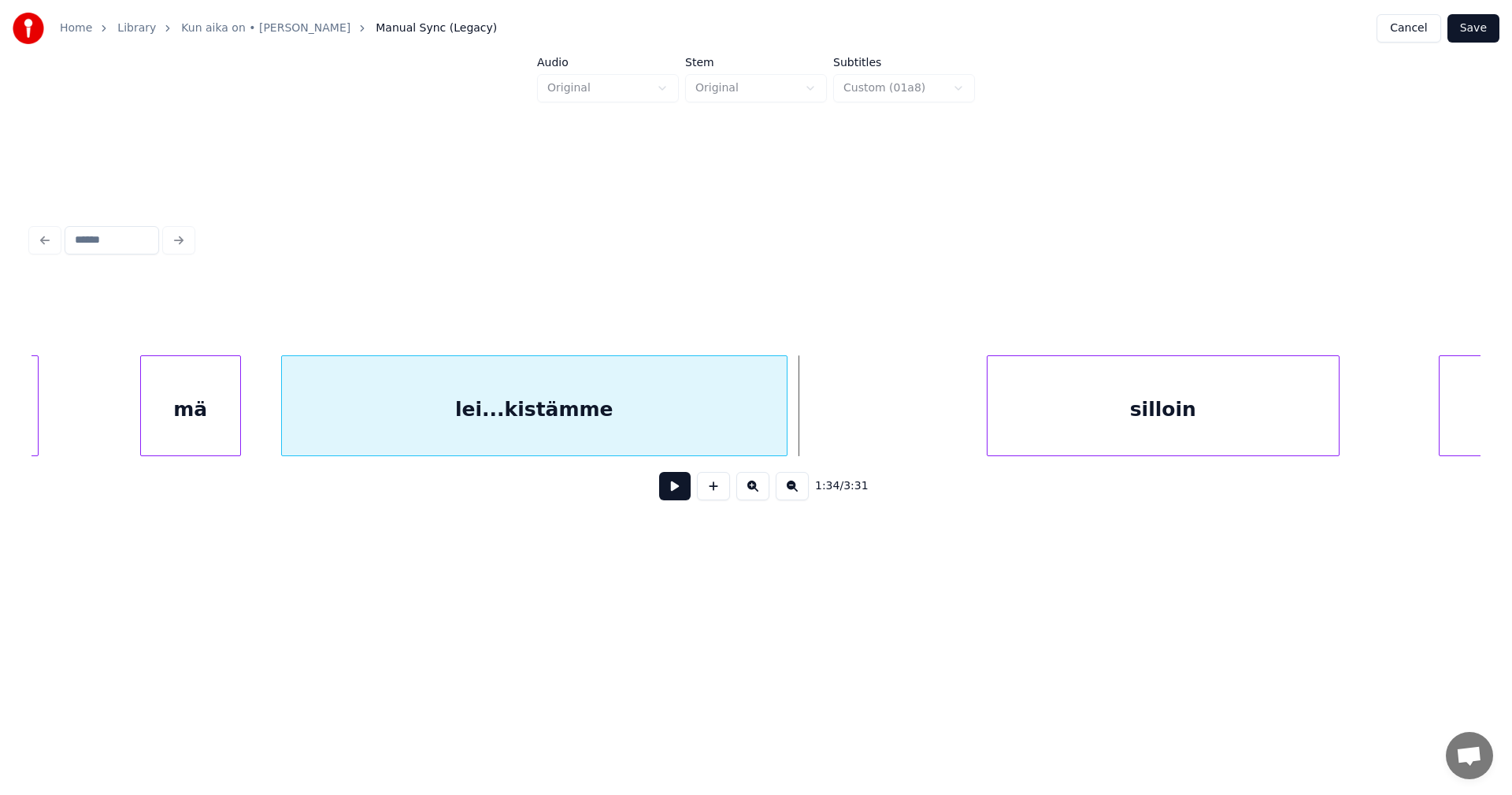
click at [784, 429] on div at bounding box center [785, 405] width 5 height 99
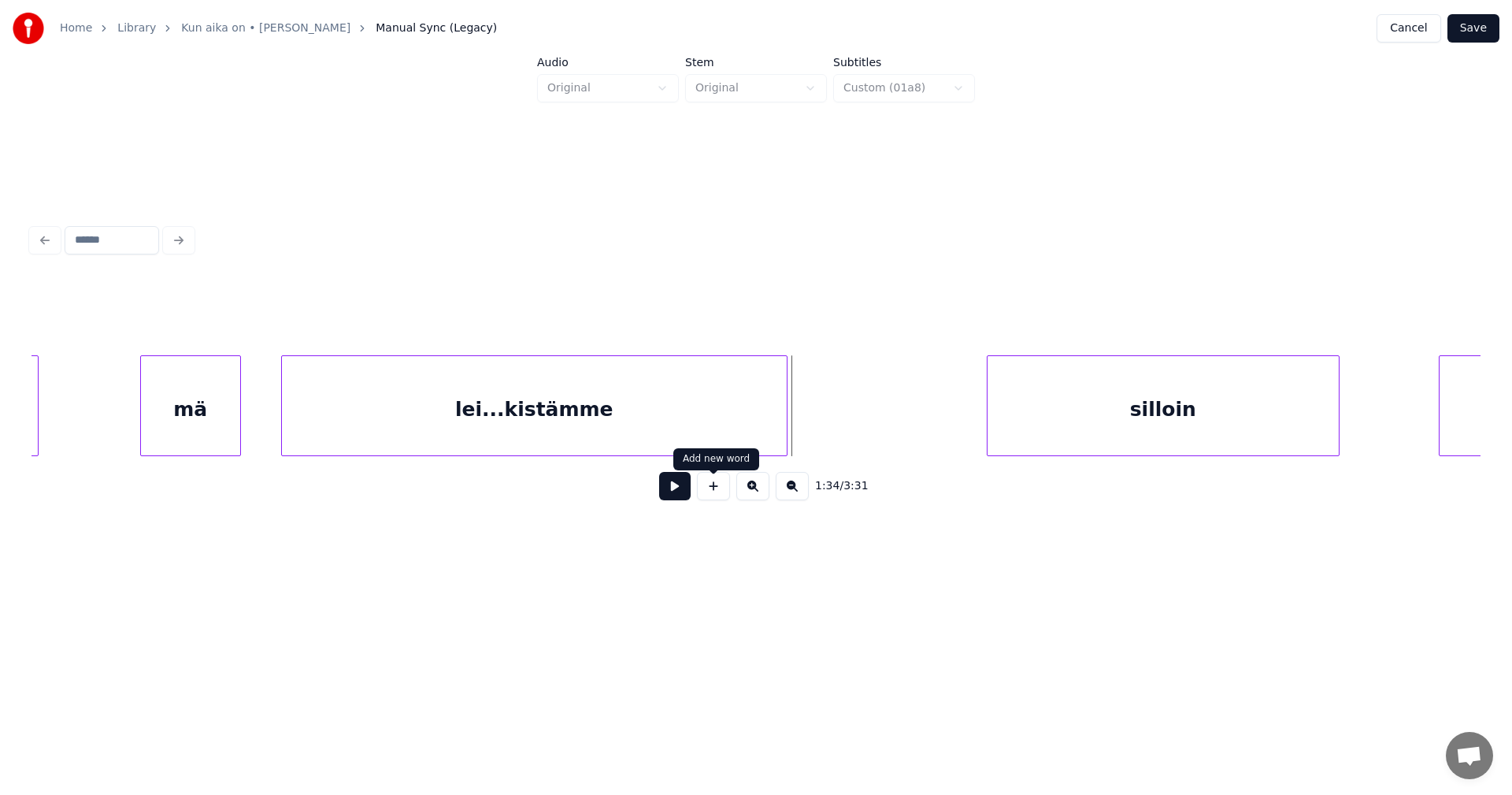
click at [720, 488] on button at bounding box center [714, 486] width 33 height 28
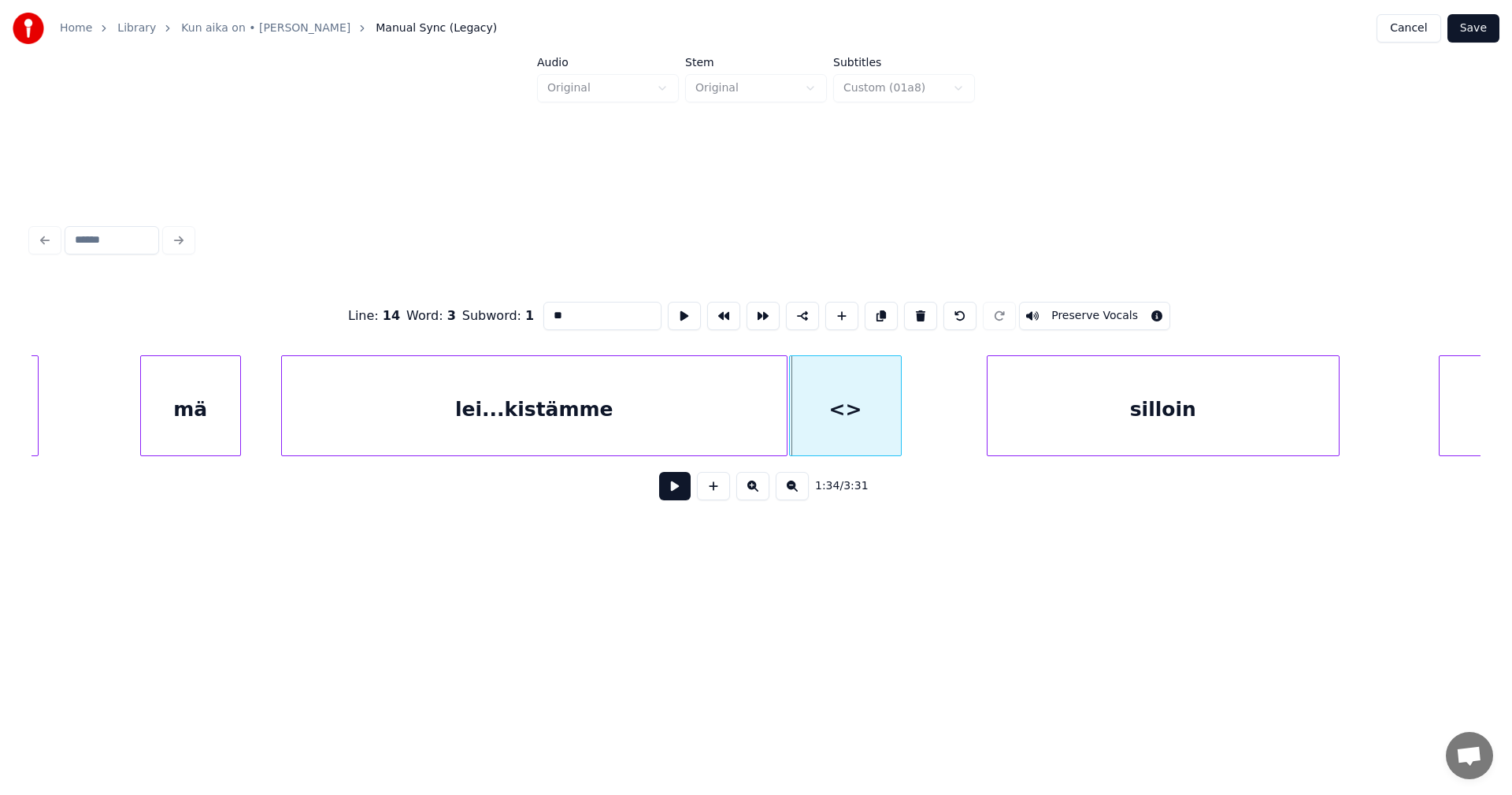
click at [793, 430] on div at bounding box center [793, 405] width 5 height 99
click at [943, 427] on div at bounding box center [943, 405] width 5 height 99
click at [604, 422] on div "lei...kistämme" at bounding box center [534, 409] width 505 height 107
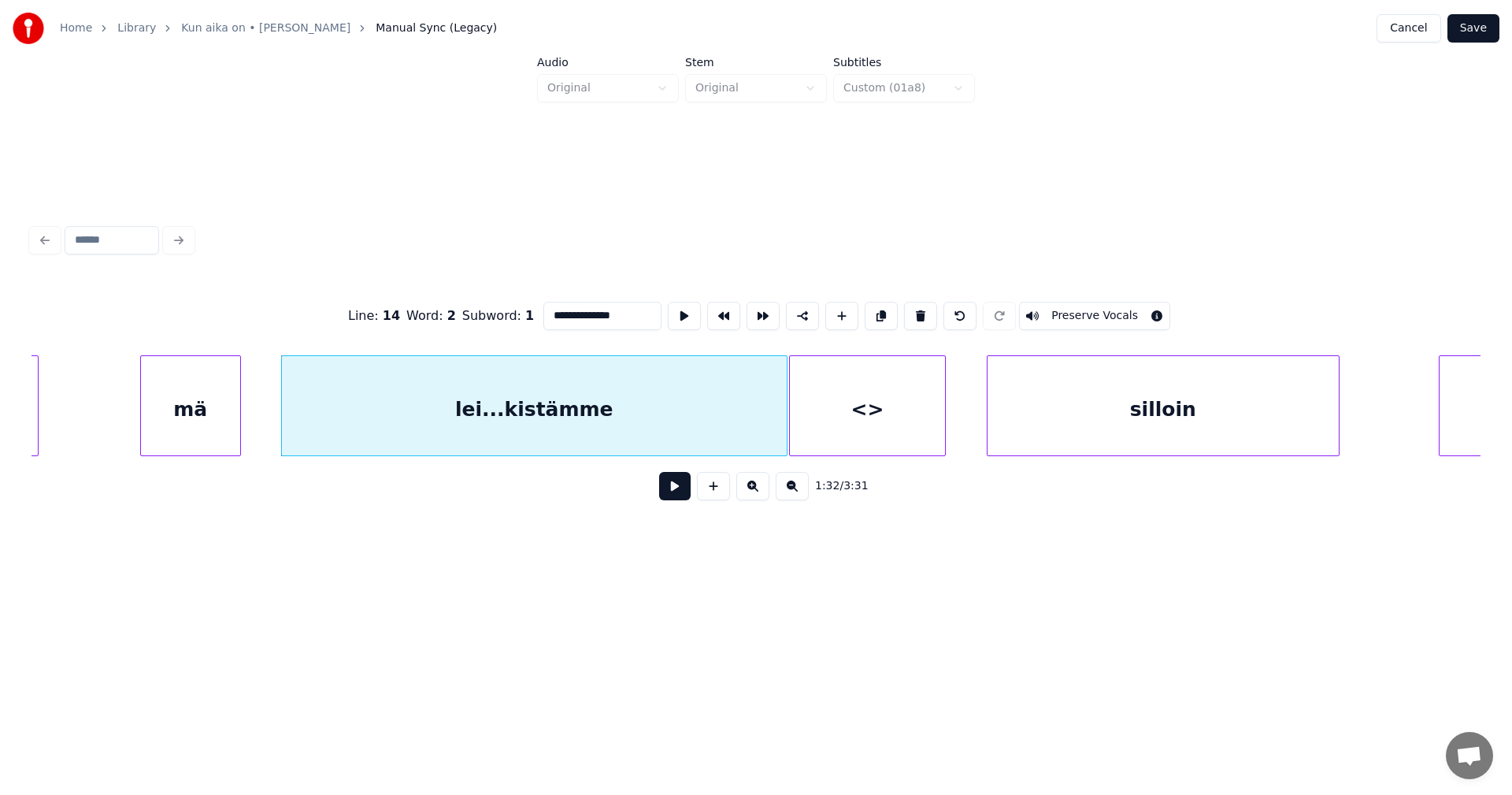
drag, startPoint x: 616, startPoint y: 312, endPoint x: 567, endPoint y: 312, distance: 49.0
click at [567, 312] on input "**********" at bounding box center [603, 315] width 118 height 28
click at [913, 422] on div "<>" at bounding box center [868, 409] width 155 height 107
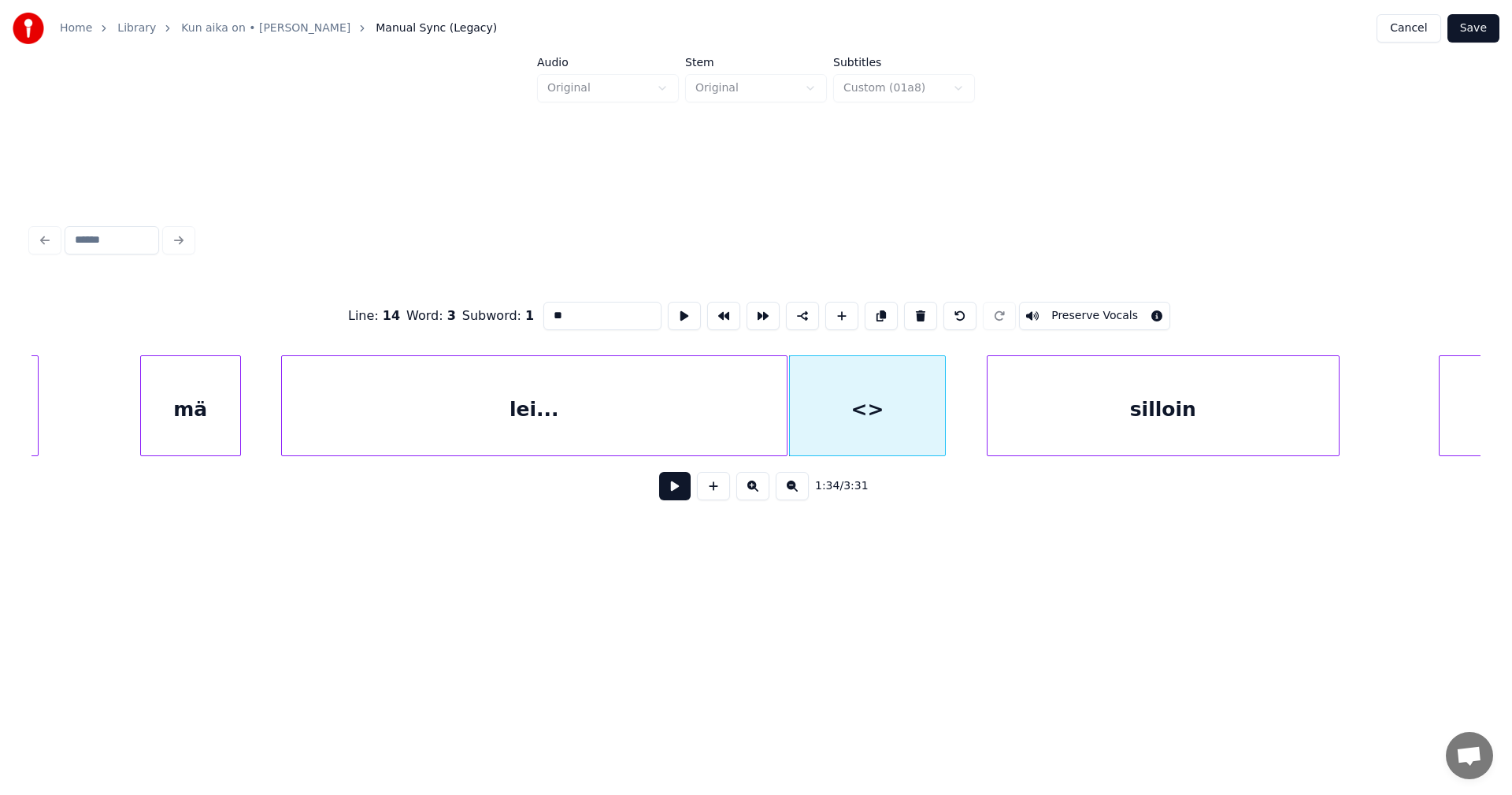
type input "*"
click at [655, 419] on div "lei..." at bounding box center [534, 409] width 505 height 107
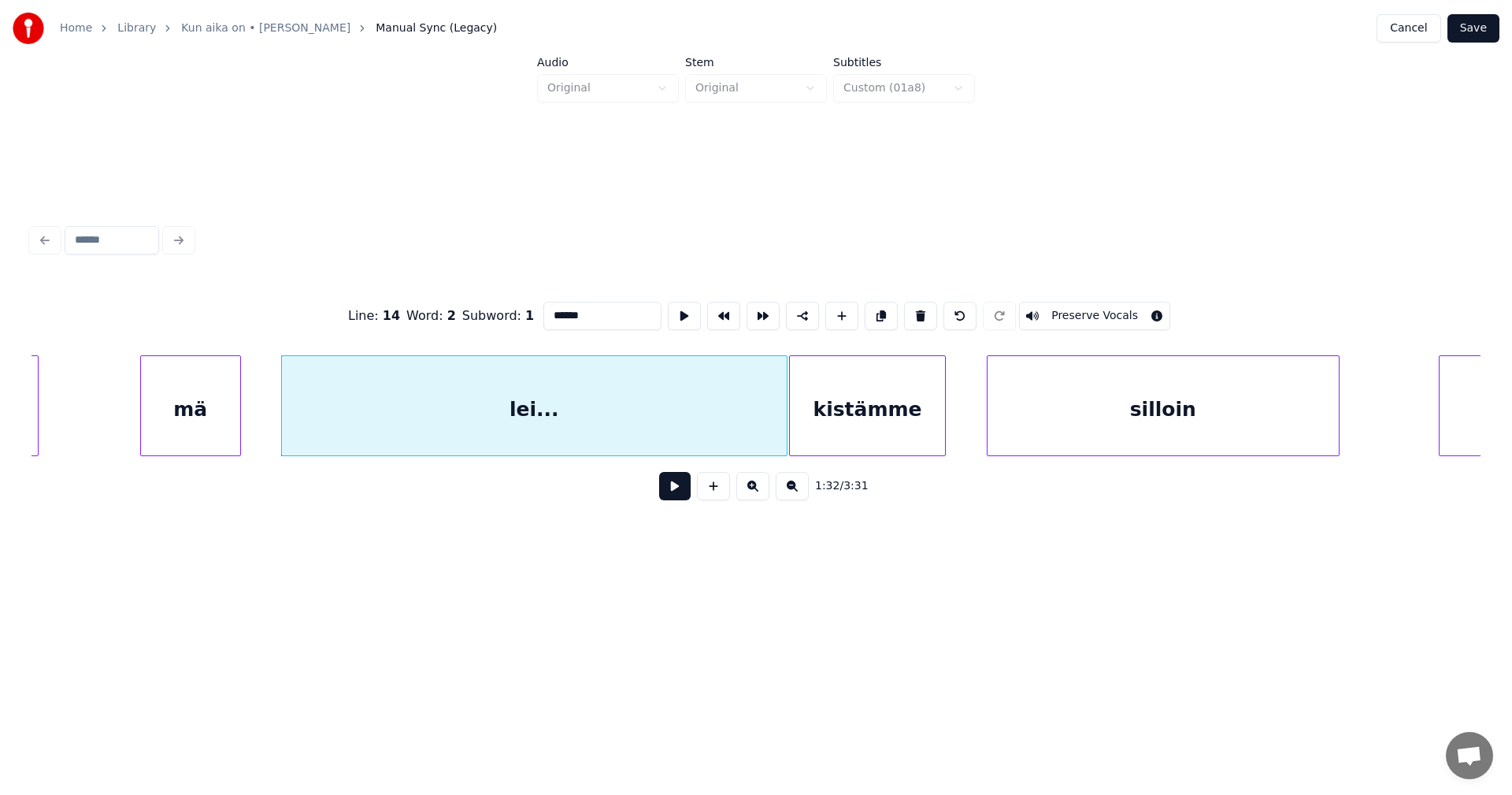
type input "******"
click at [676, 498] on button at bounding box center [675, 486] width 32 height 28
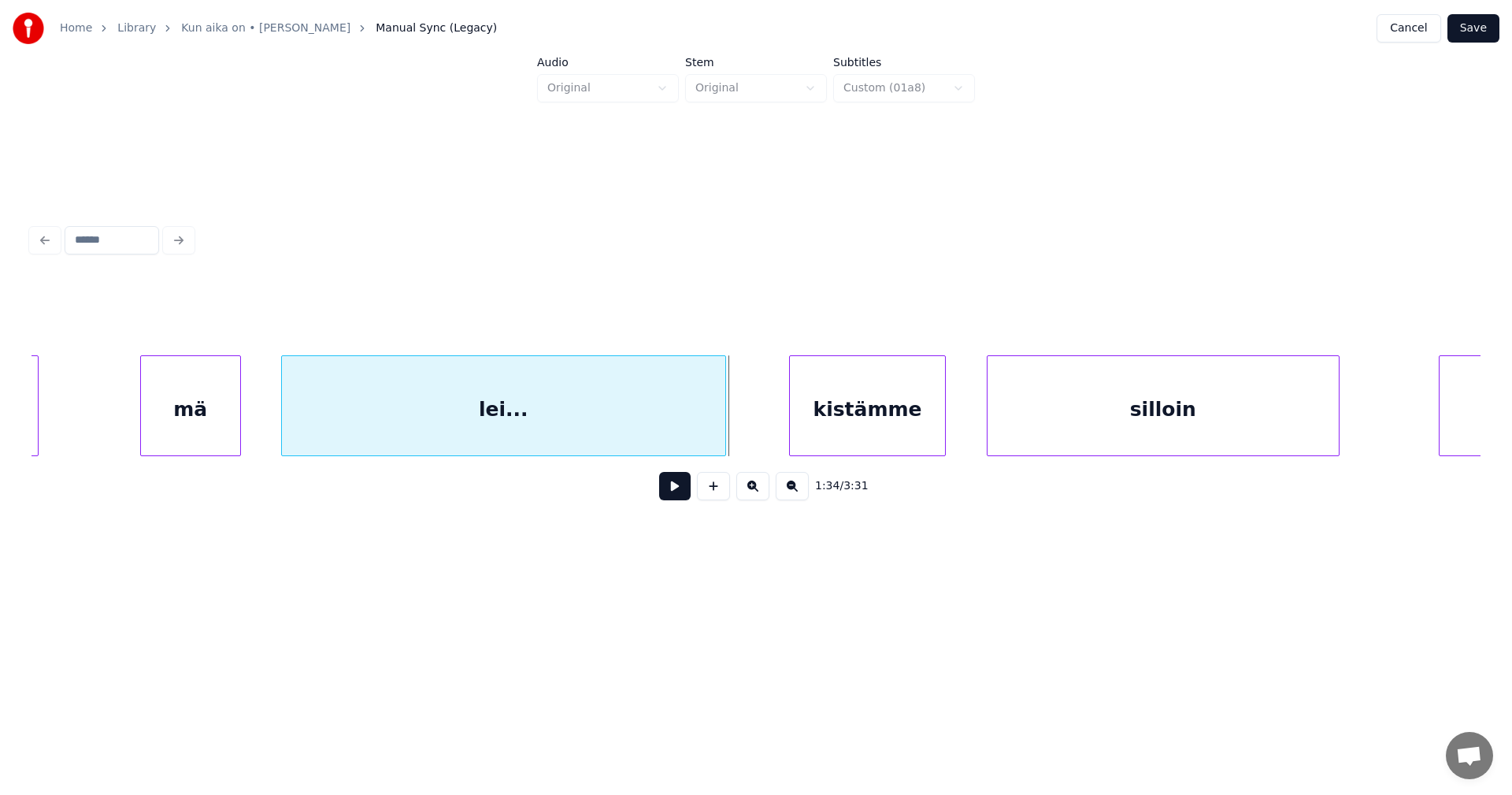
click at [724, 420] on div at bounding box center [723, 405] width 5 height 99
click at [734, 420] on div at bounding box center [734, 405] width 5 height 99
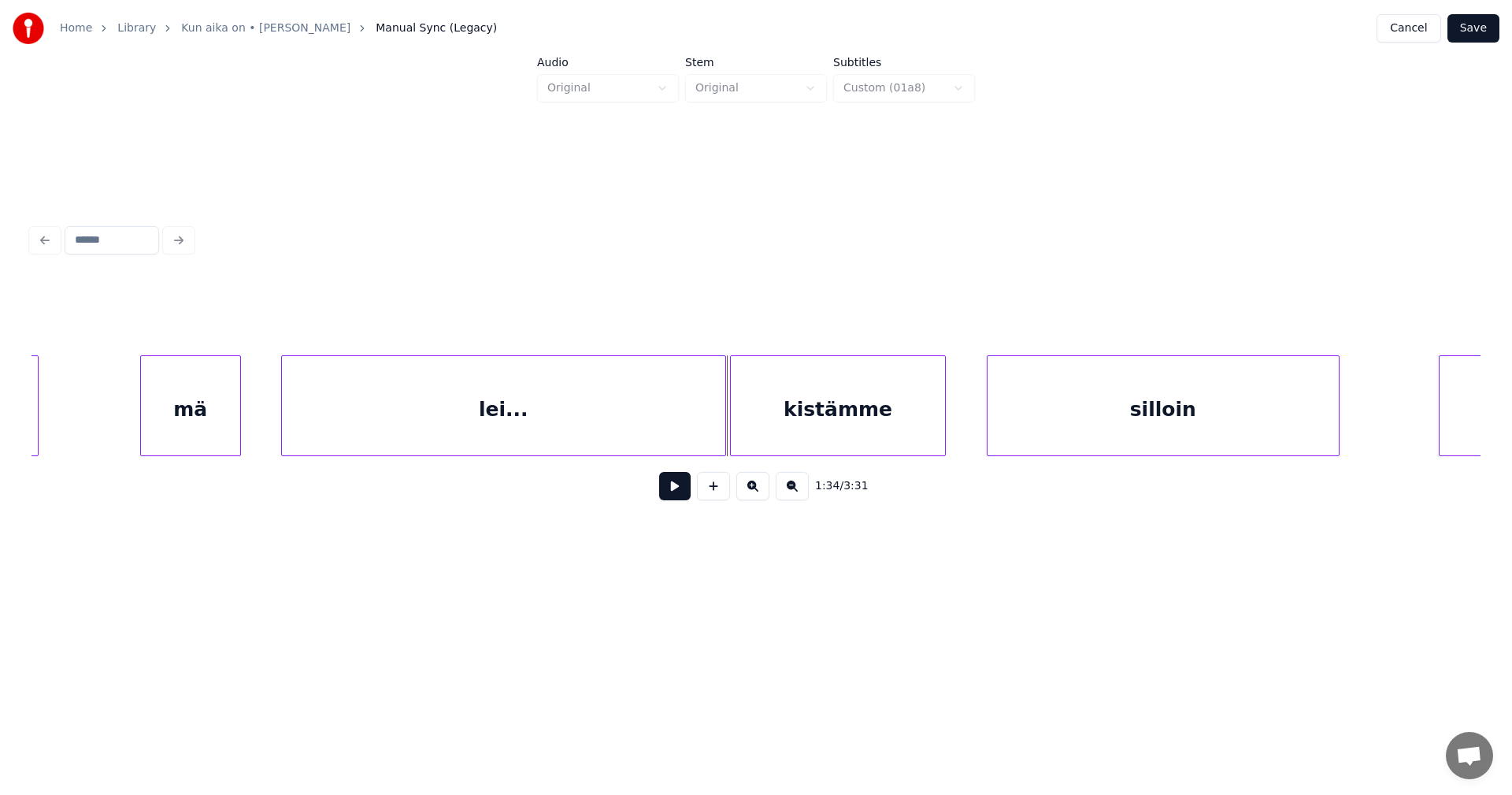
click at [742, 418] on div "kistämme" at bounding box center [838, 409] width 215 height 107
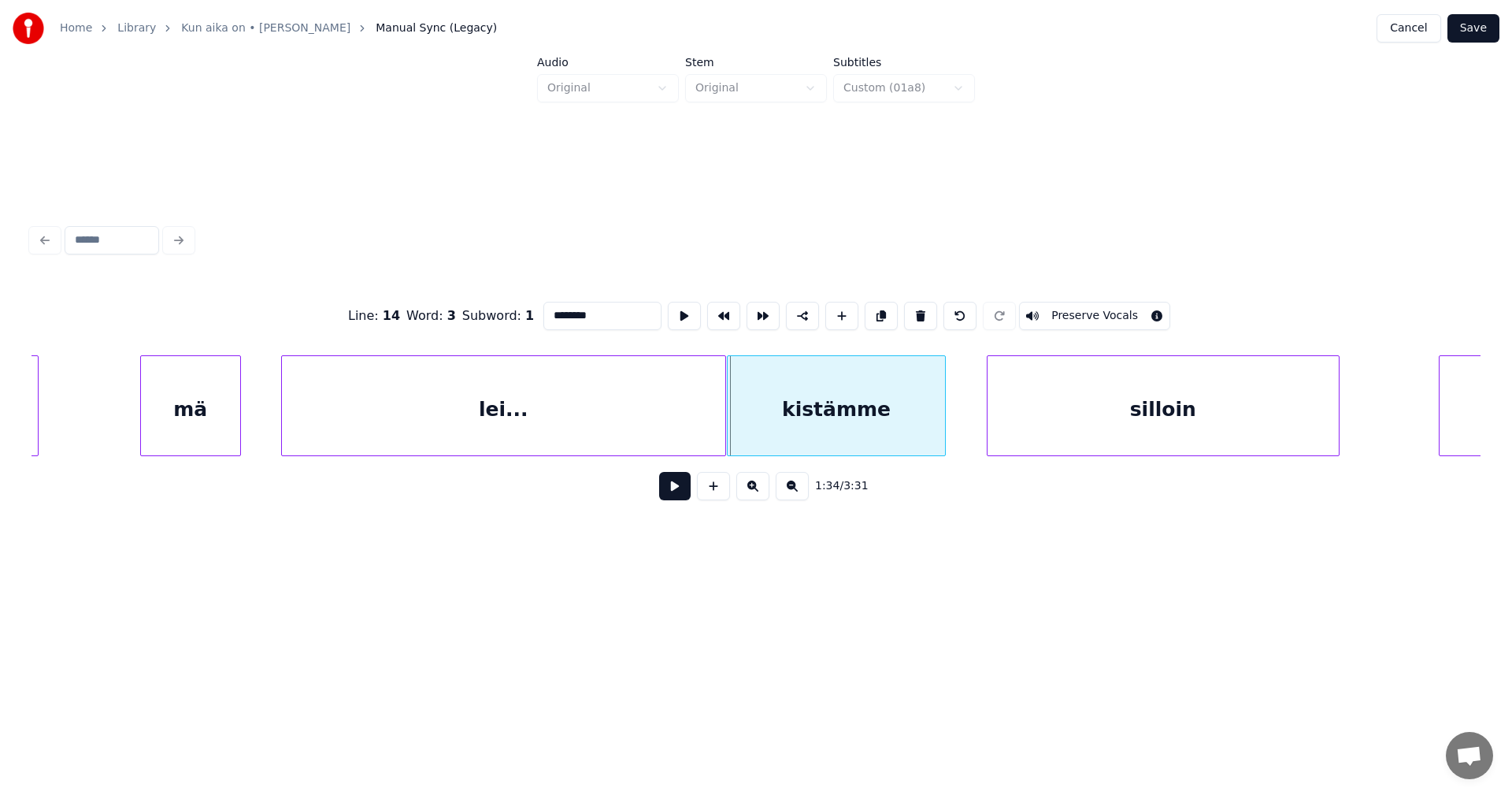
click at [730, 418] on div at bounding box center [730, 405] width 5 height 99
click at [684, 493] on button at bounding box center [675, 486] width 32 height 28
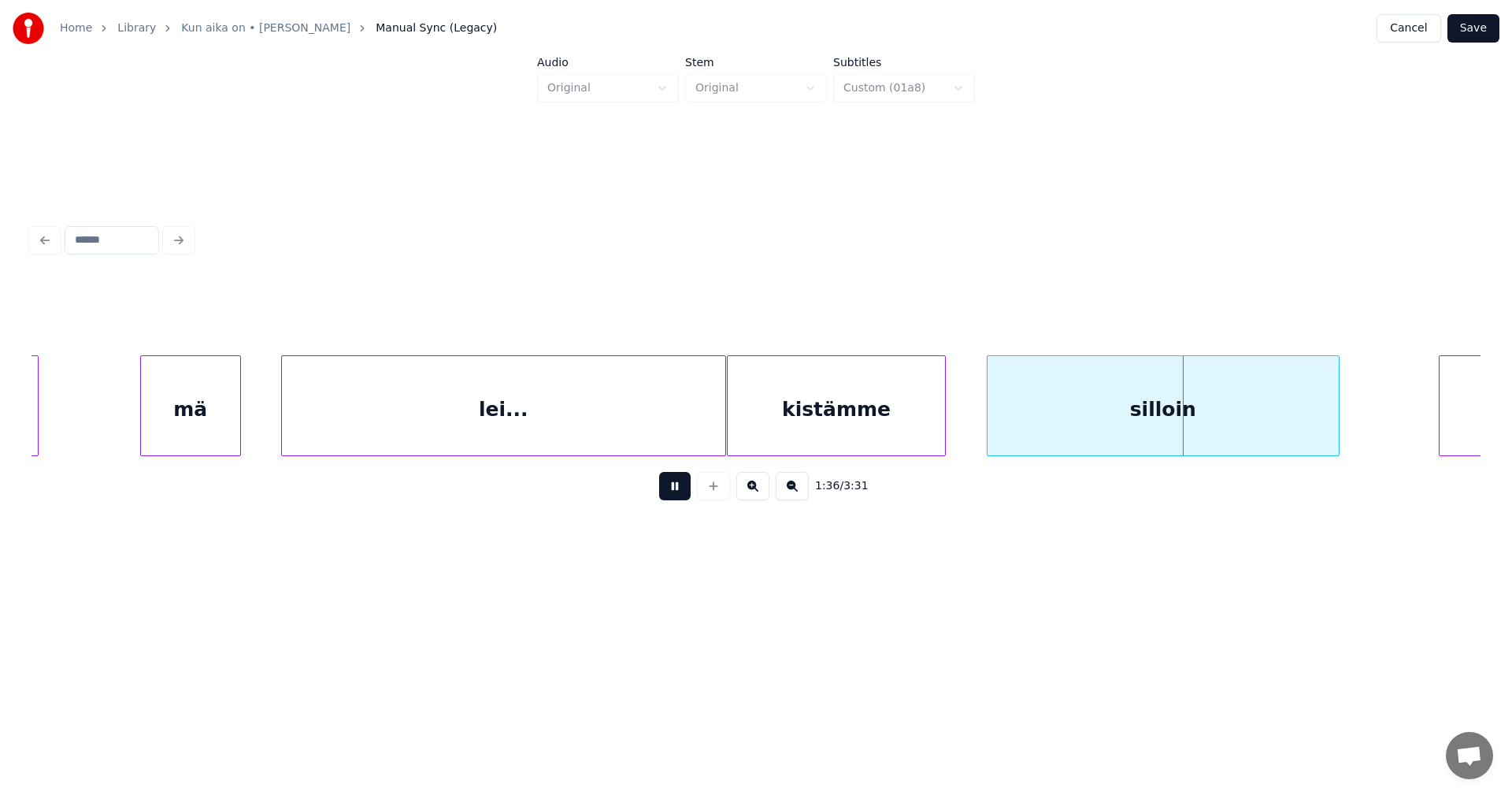
click at [684, 493] on button at bounding box center [675, 486] width 32 height 28
click at [1032, 427] on div "silloin" at bounding box center [1163, 409] width 351 height 107
click at [677, 493] on button at bounding box center [675, 486] width 32 height 28
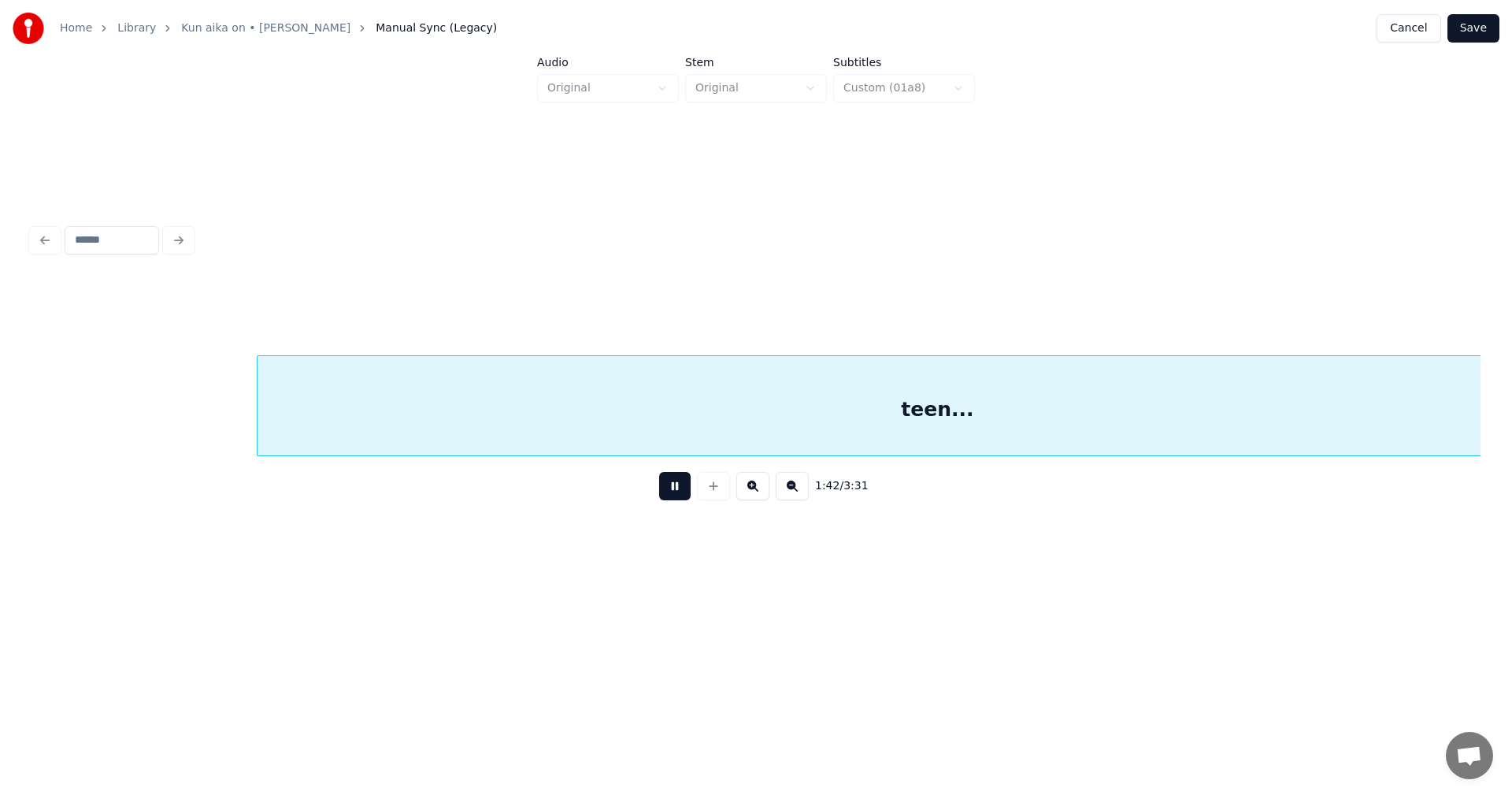
scroll to position [0, 28244]
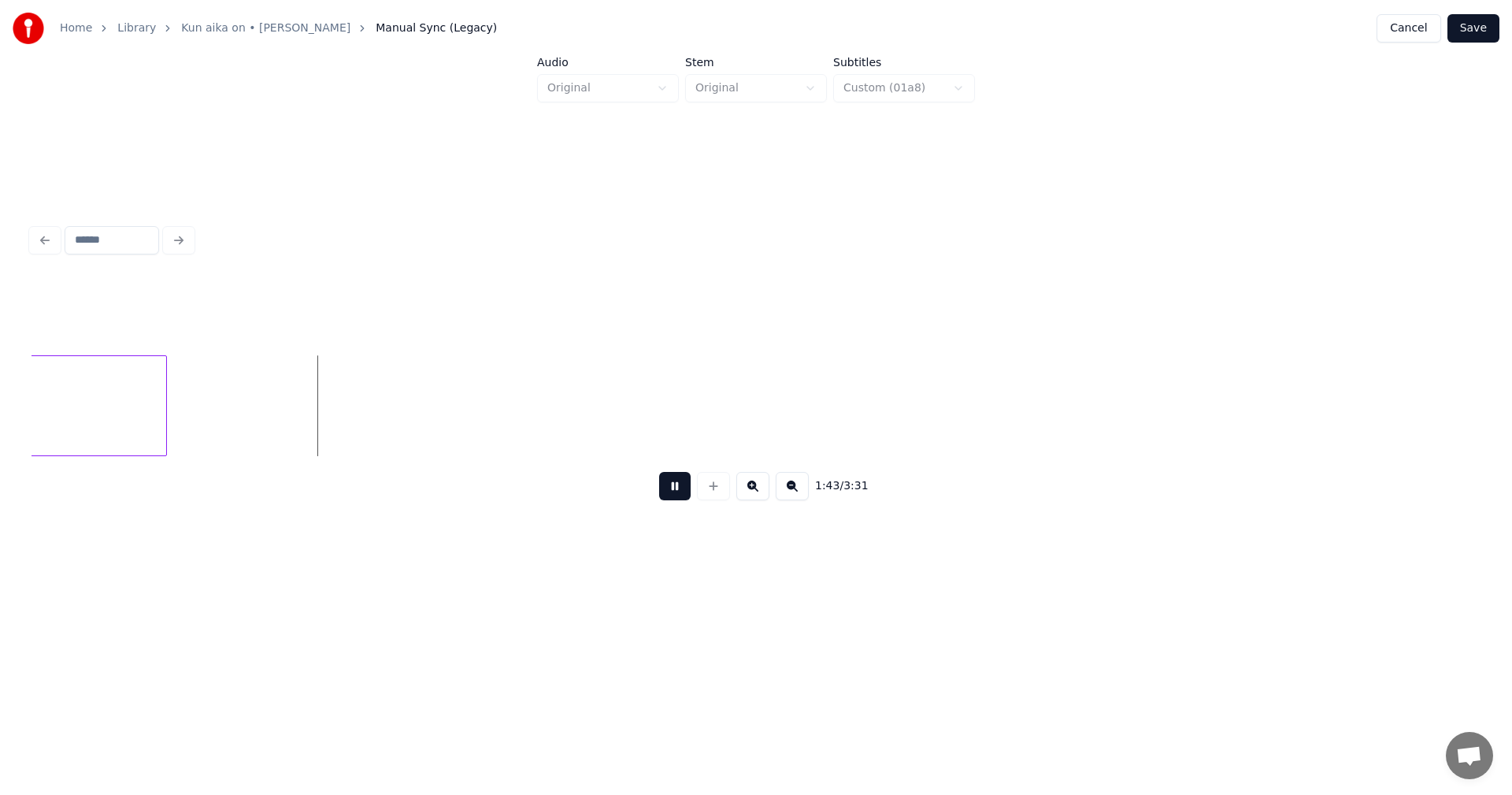
click at [675, 494] on button at bounding box center [675, 486] width 32 height 28
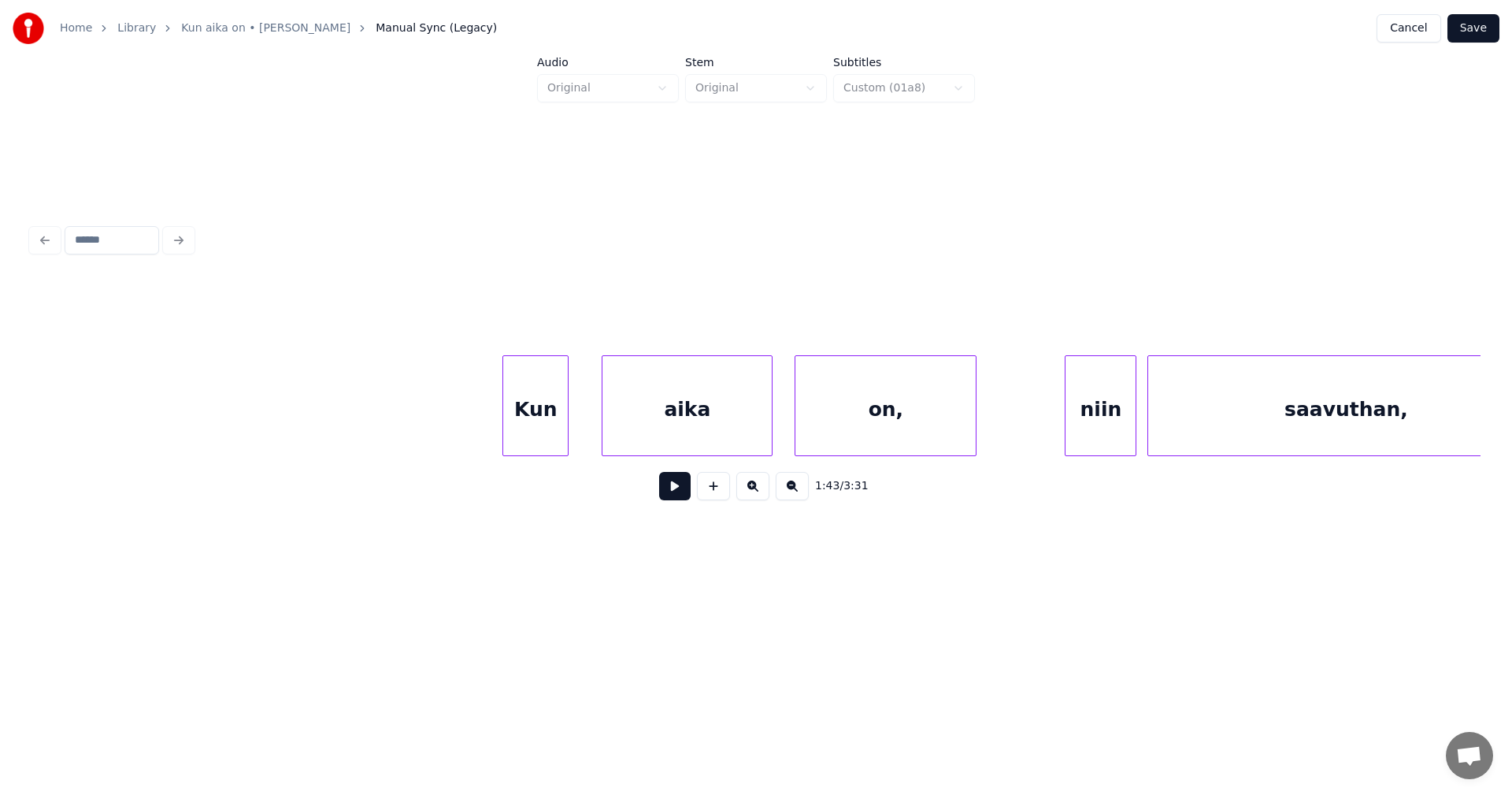
scroll to position [0, 33685]
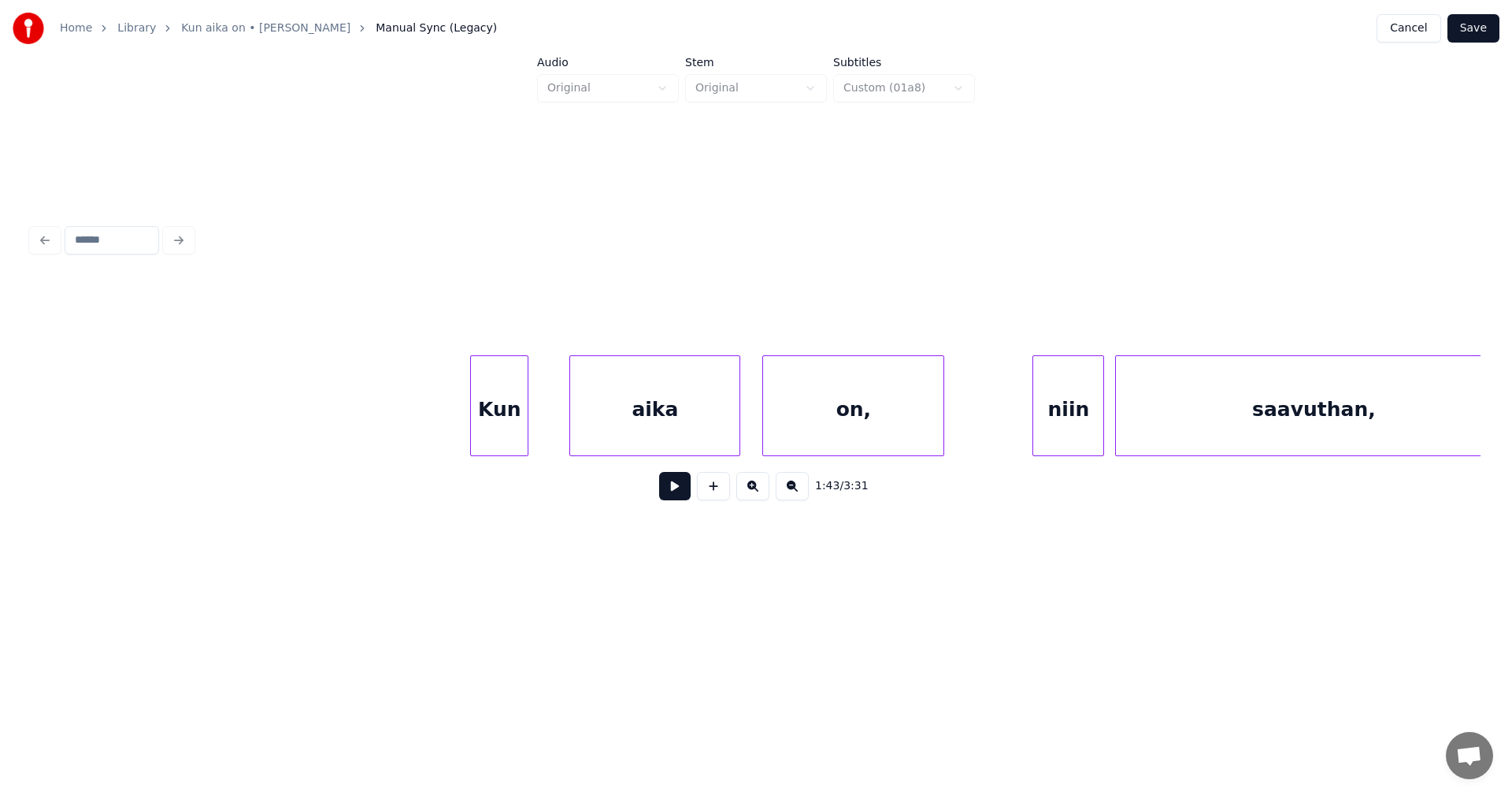
click at [527, 422] on div at bounding box center [525, 405] width 5 height 99
click at [600, 440] on div "aika" at bounding box center [648, 409] width 170 height 107
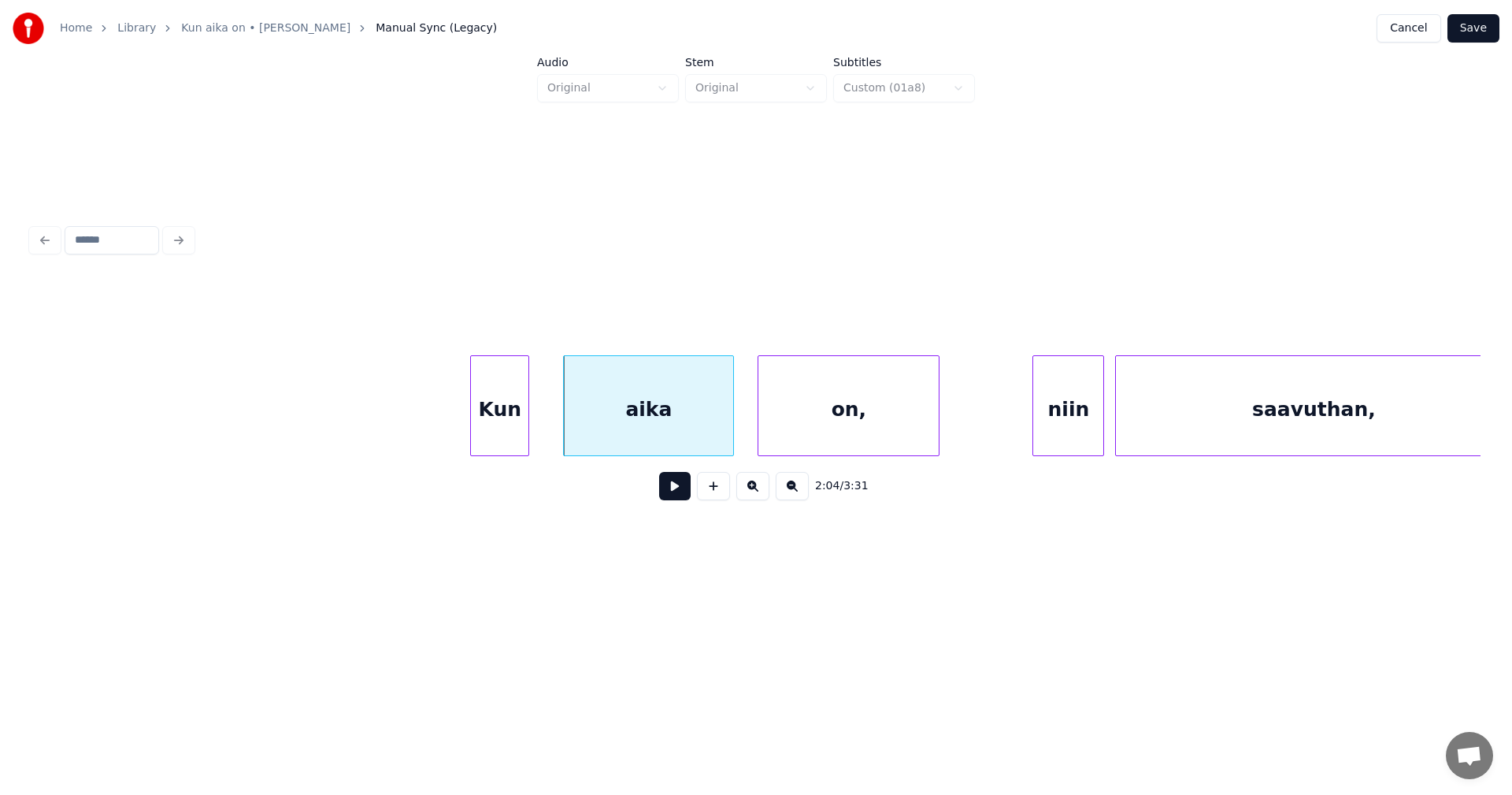
click at [816, 446] on div "on," at bounding box center [849, 409] width 181 height 107
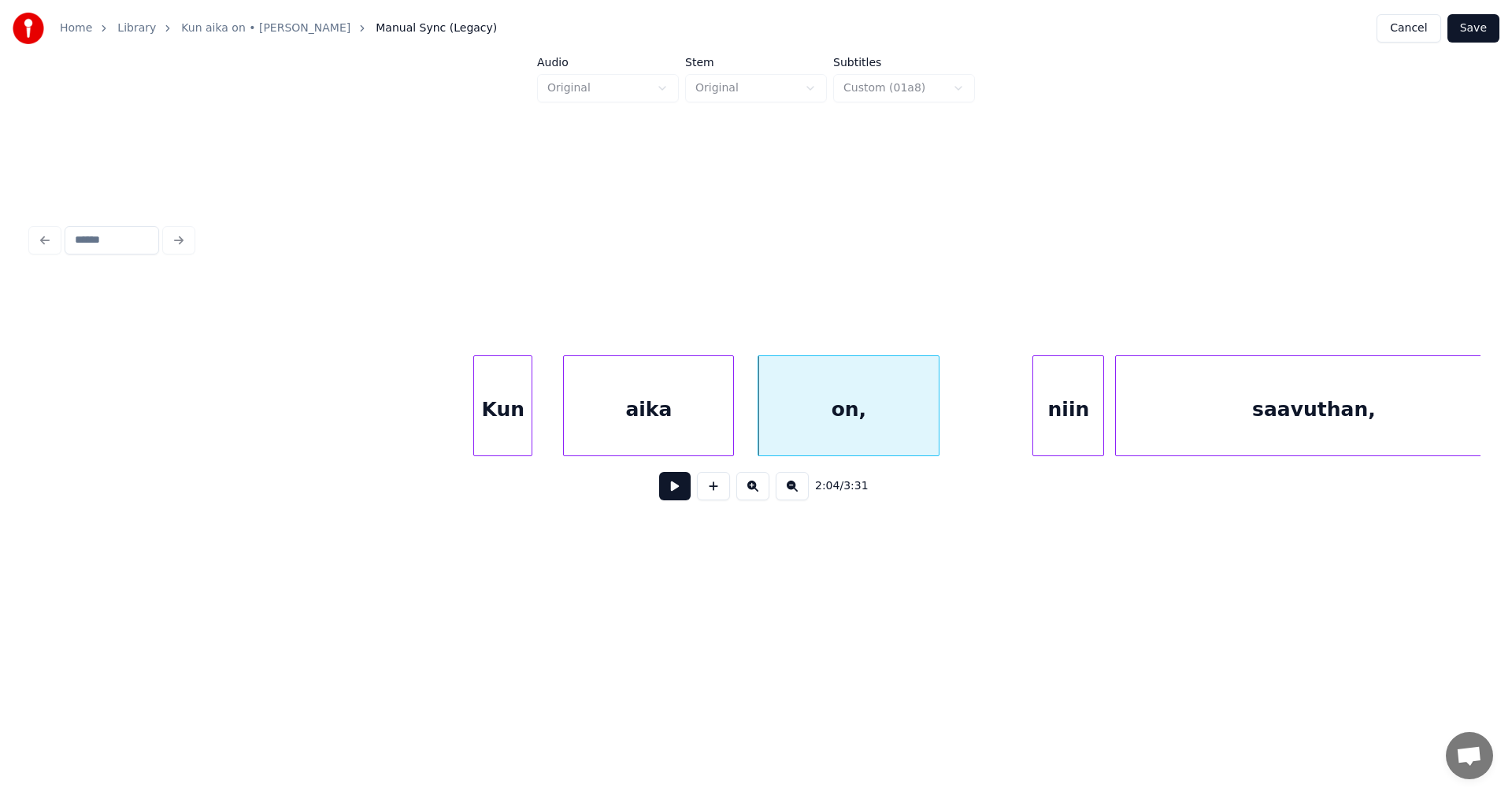
click at [508, 424] on div "Kun" at bounding box center [502, 409] width 58 height 107
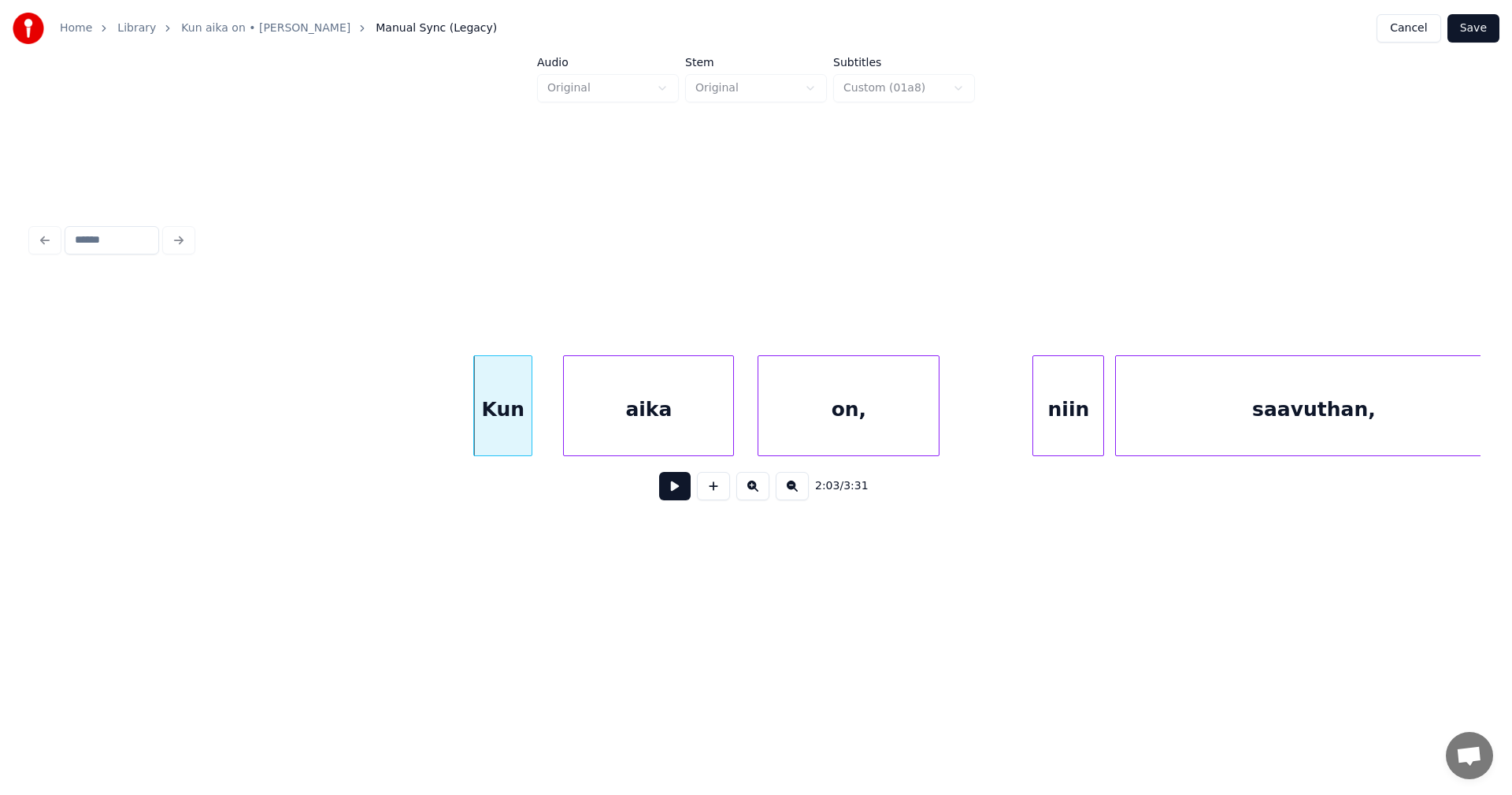
click at [667, 494] on button at bounding box center [675, 486] width 32 height 28
click at [673, 491] on button at bounding box center [675, 486] width 32 height 28
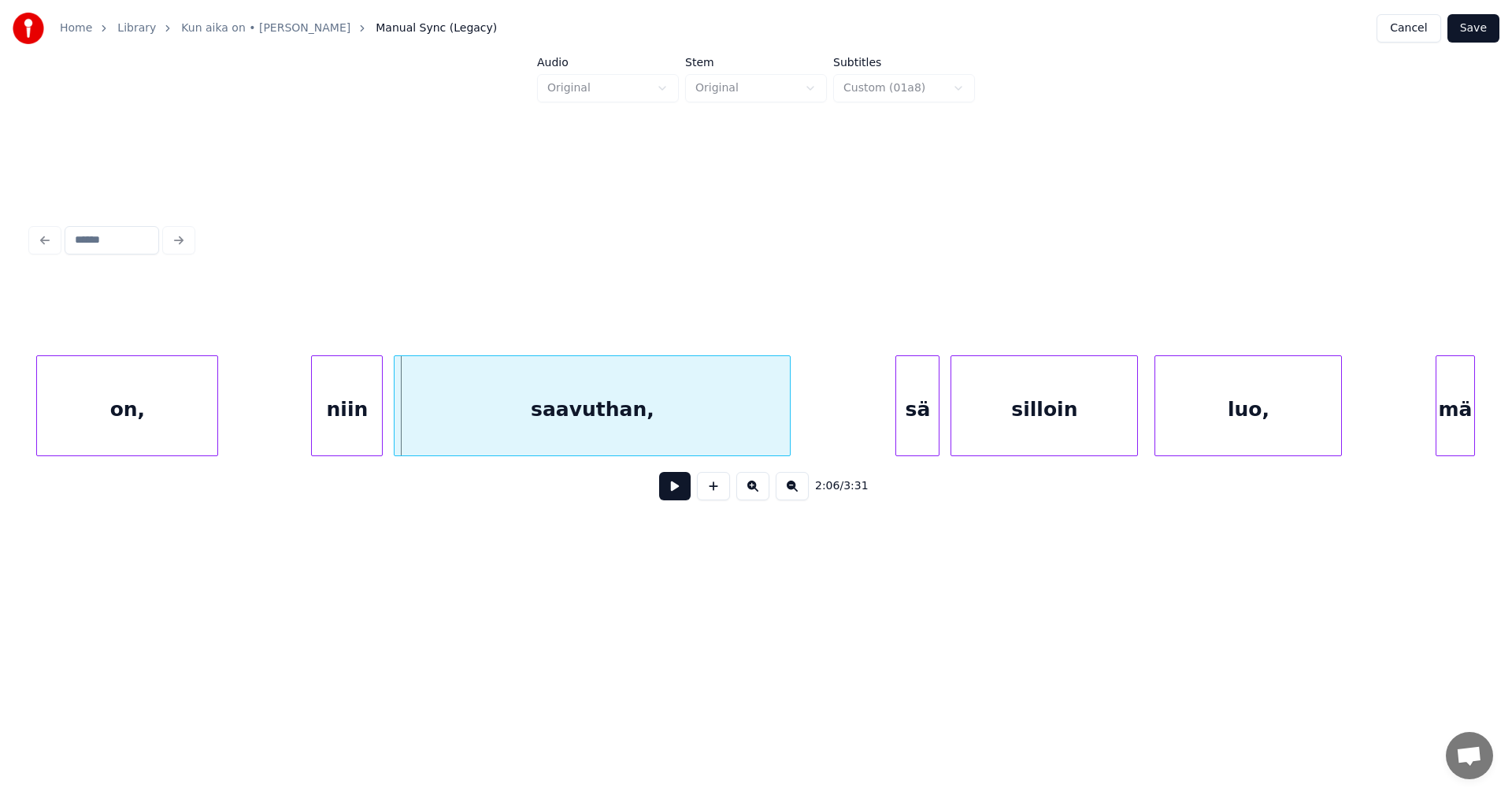
scroll to position [0, 34410]
click at [461, 411] on div "saavuthan," at bounding box center [588, 409] width 395 height 107
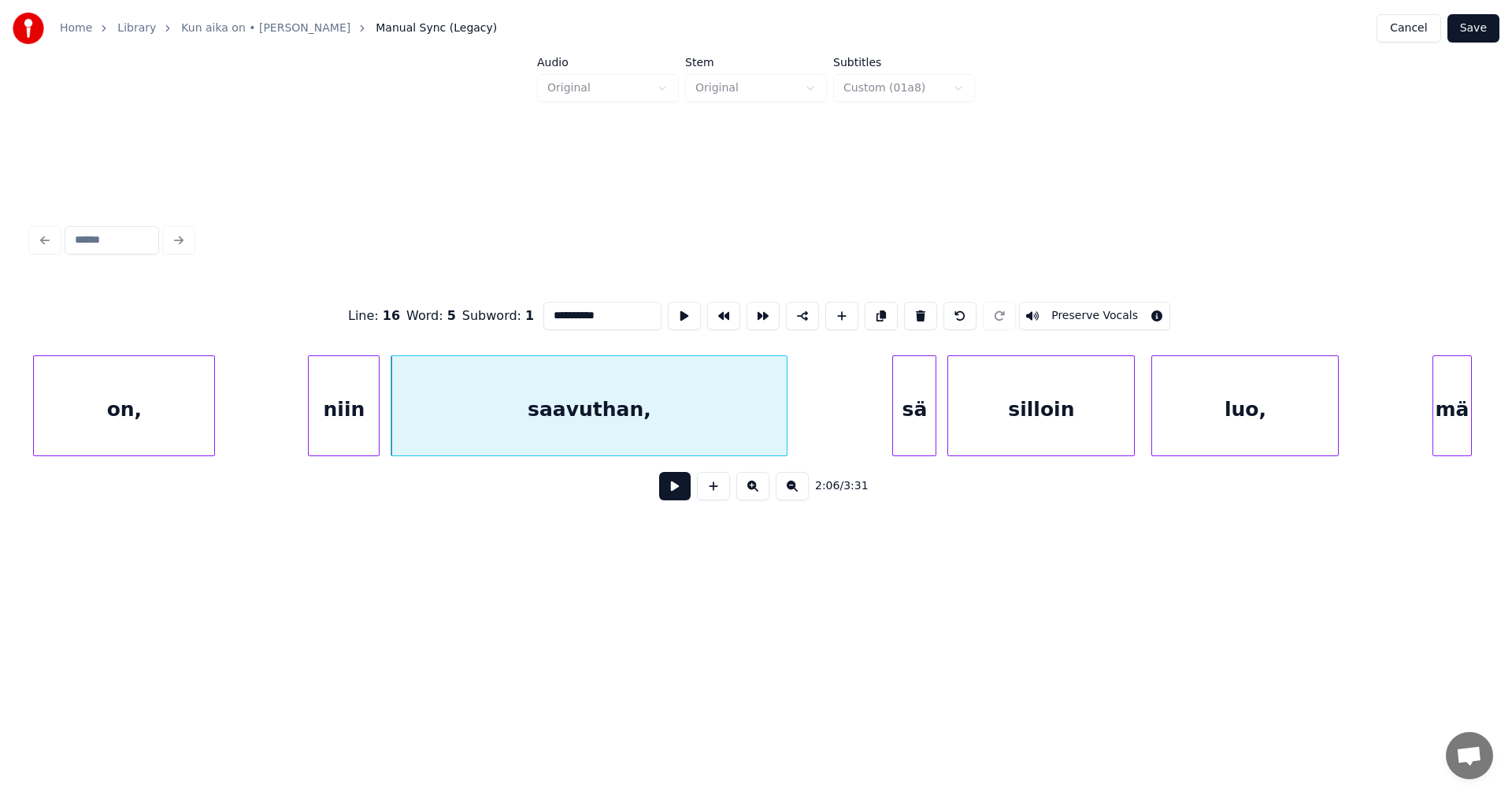
click at [676, 495] on button at bounding box center [675, 486] width 32 height 28
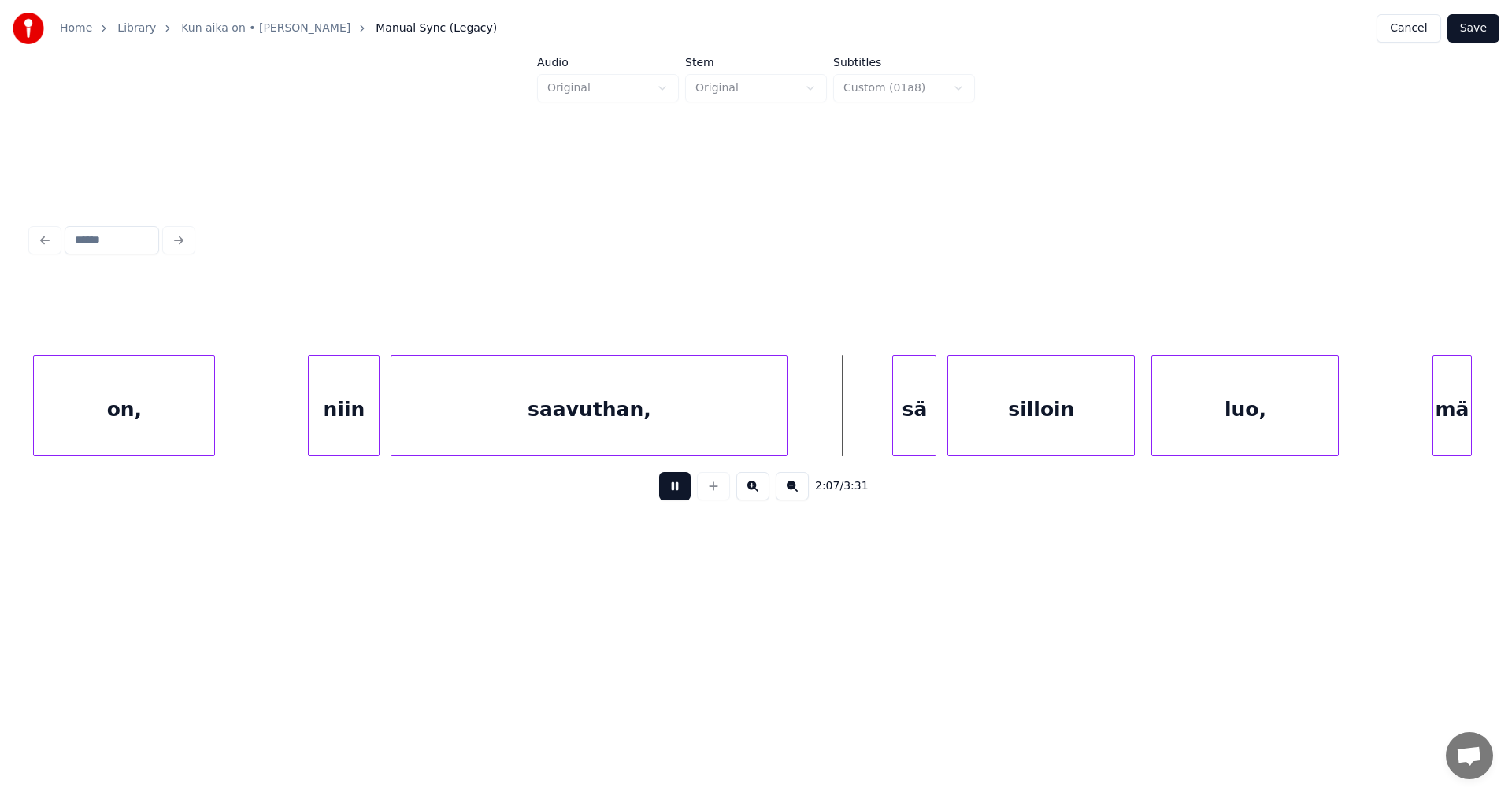
click at [676, 495] on button at bounding box center [675, 486] width 32 height 28
click at [902, 435] on div "sä" at bounding box center [897, 409] width 43 height 107
click at [945, 431] on div at bounding box center [945, 405] width 5 height 99
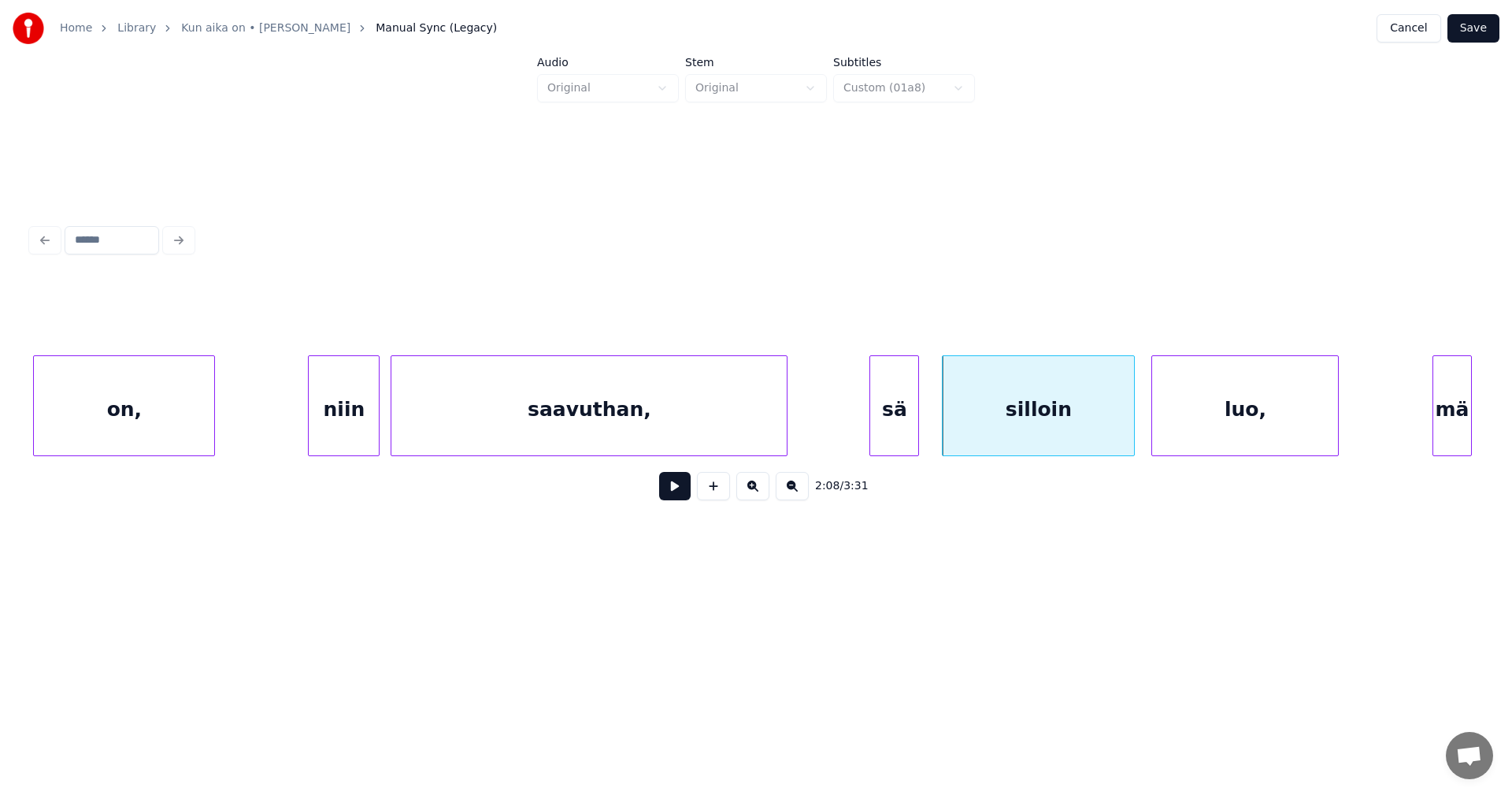
click at [870, 442] on div at bounding box center [872, 405] width 5 height 99
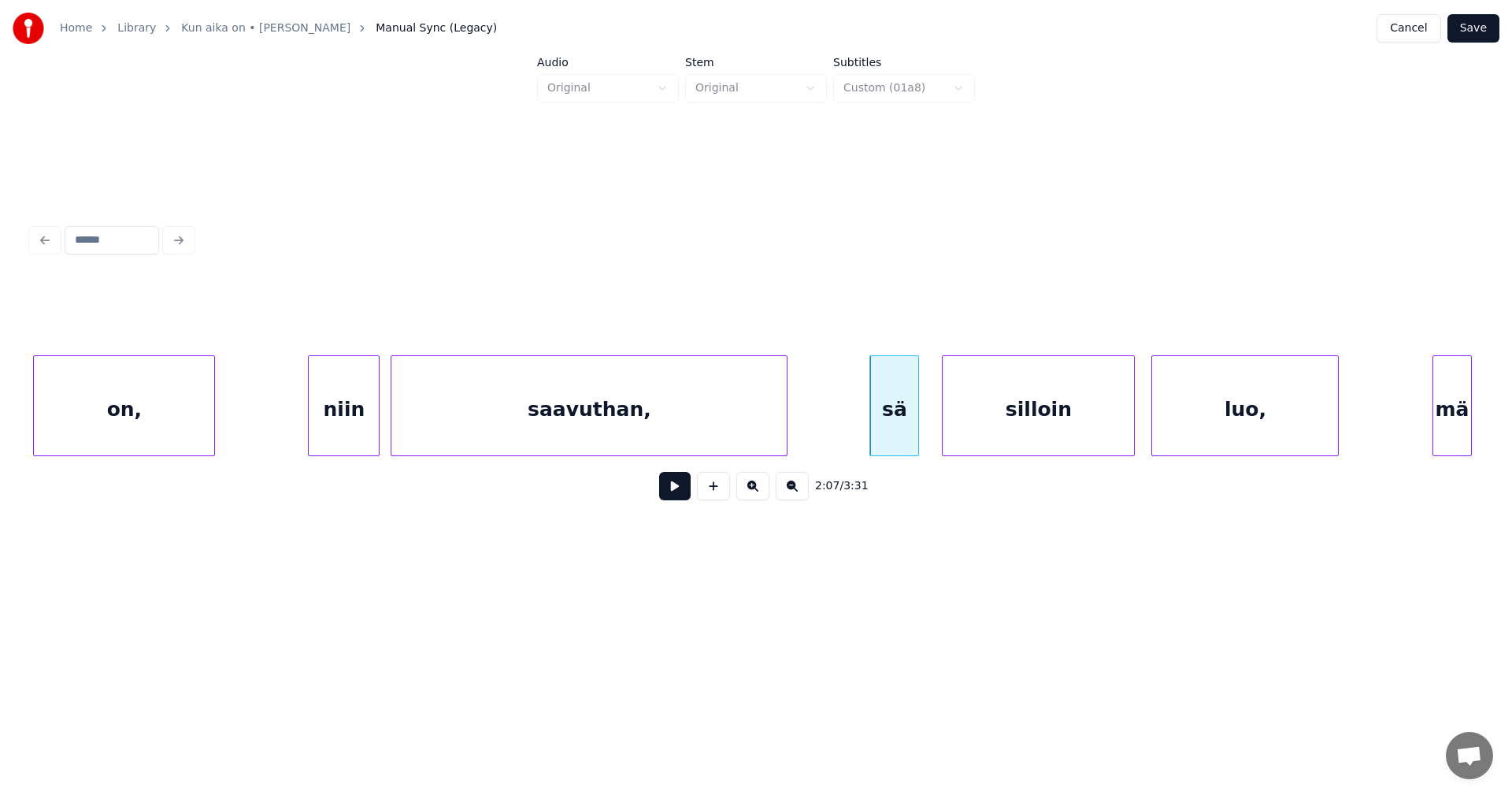
click at [333, 427] on div "niin" at bounding box center [343, 409] width 70 height 107
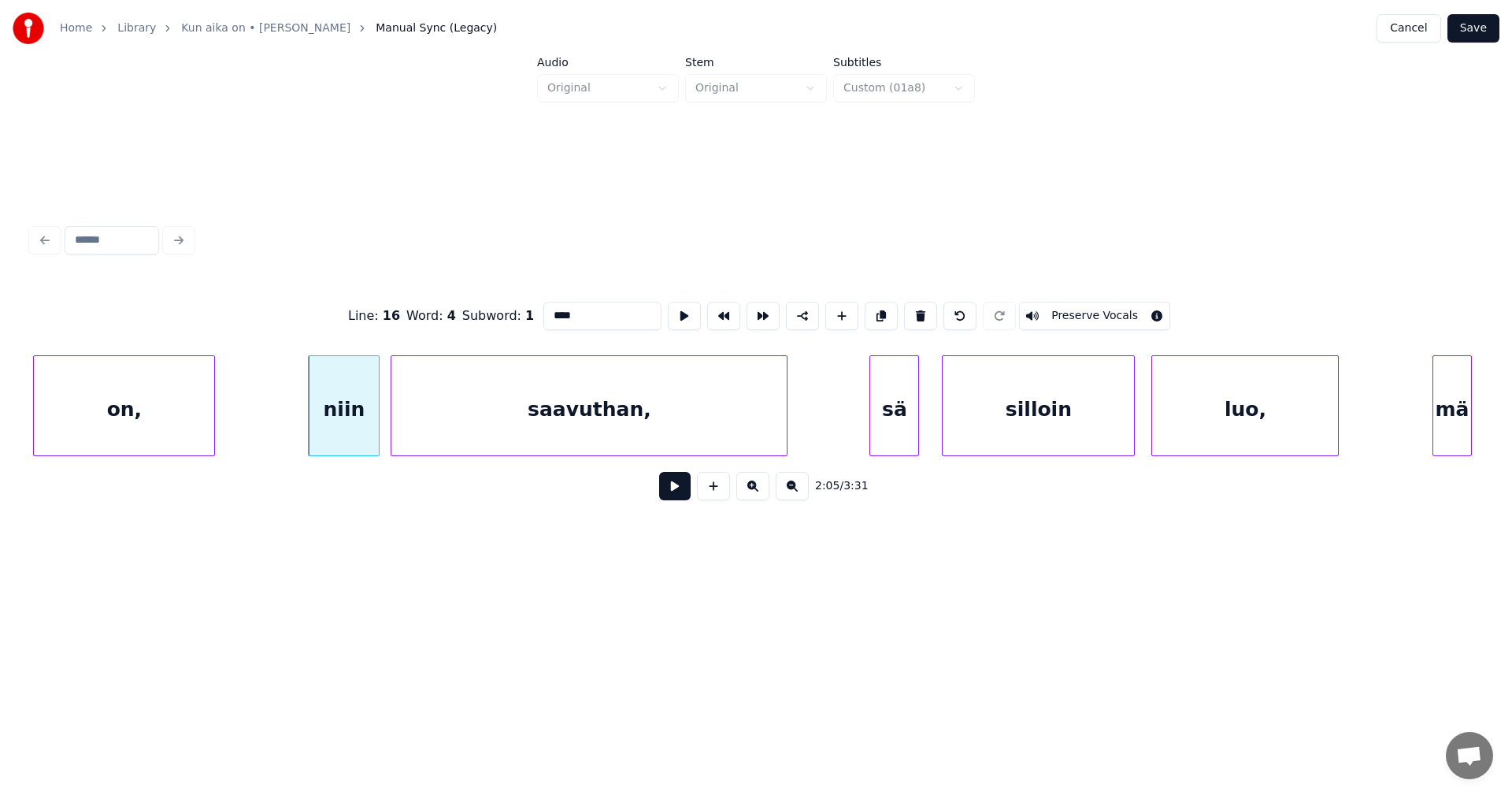
click at [678, 491] on button at bounding box center [675, 486] width 32 height 28
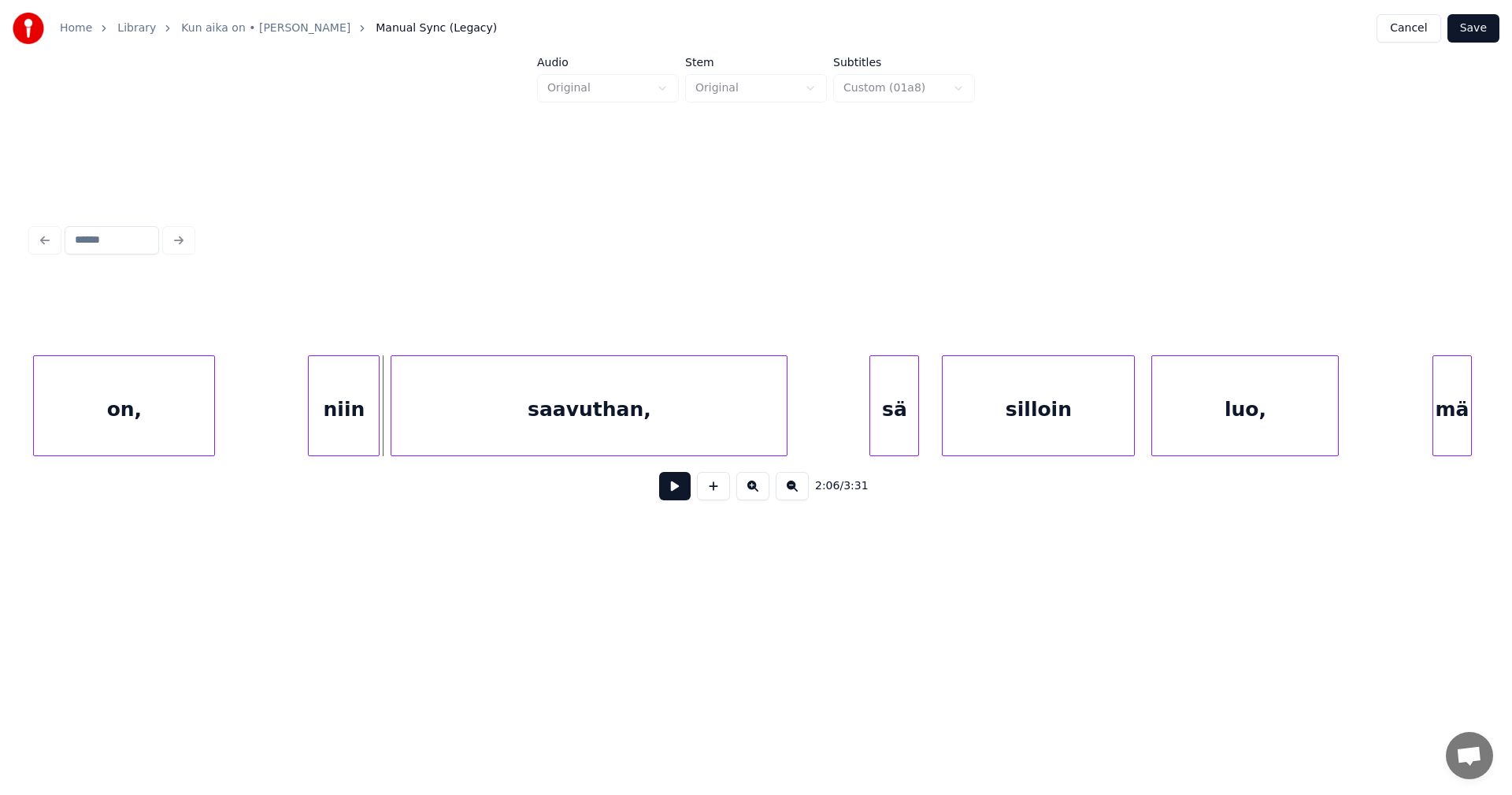
click at [678, 491] on button at bounding box center [675, 486] width 32 height 28
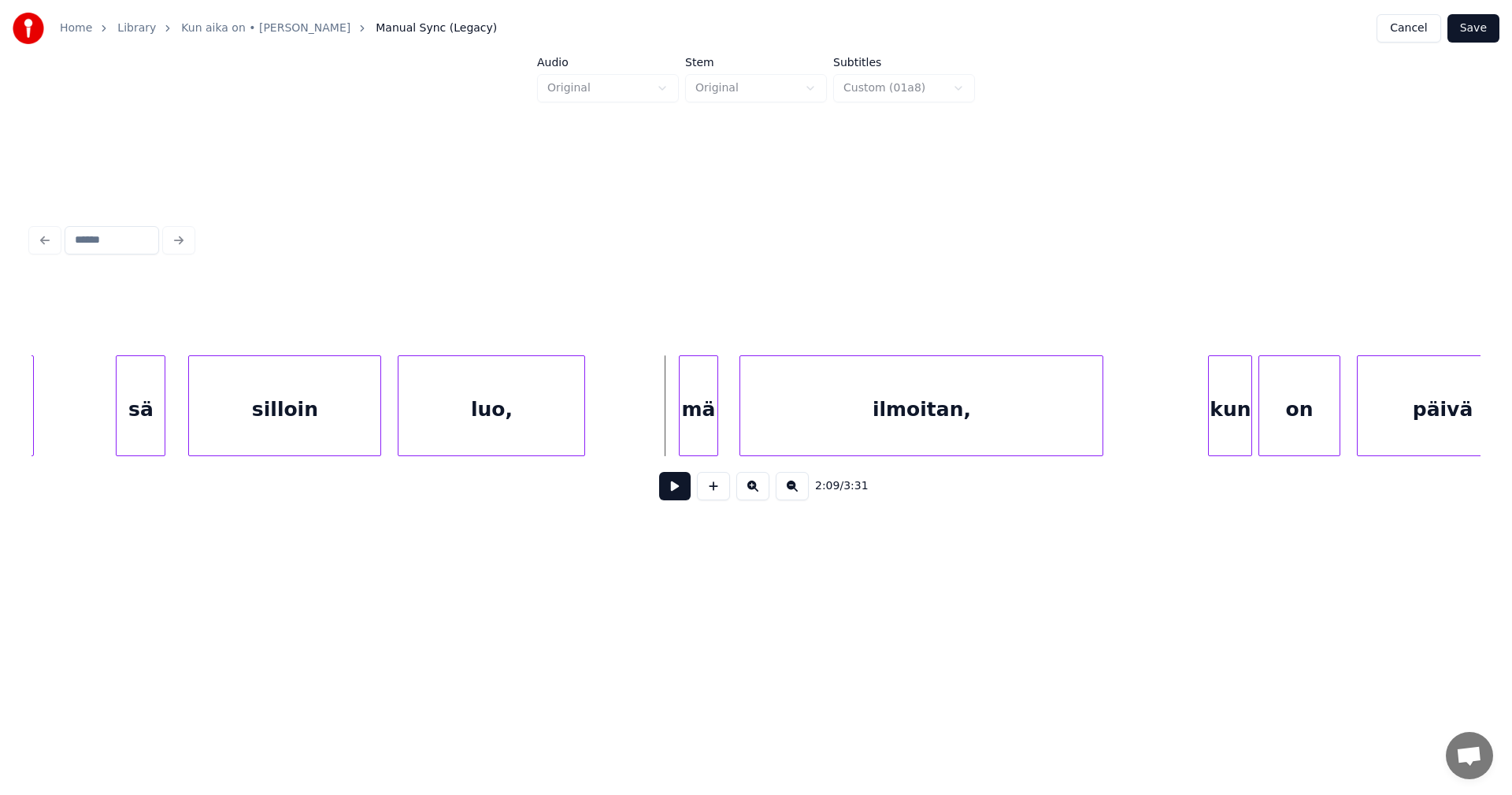
scroll to position [0, 35166]
click at [689, 427] on div "mä" at bounding box center [689, 409] width 37 height 107
click at [662, 426] on div at bounding box center [661, 405] width 5 height 99
click at [681, 491] on button at bounding box center [675, 486] width 32 height 28
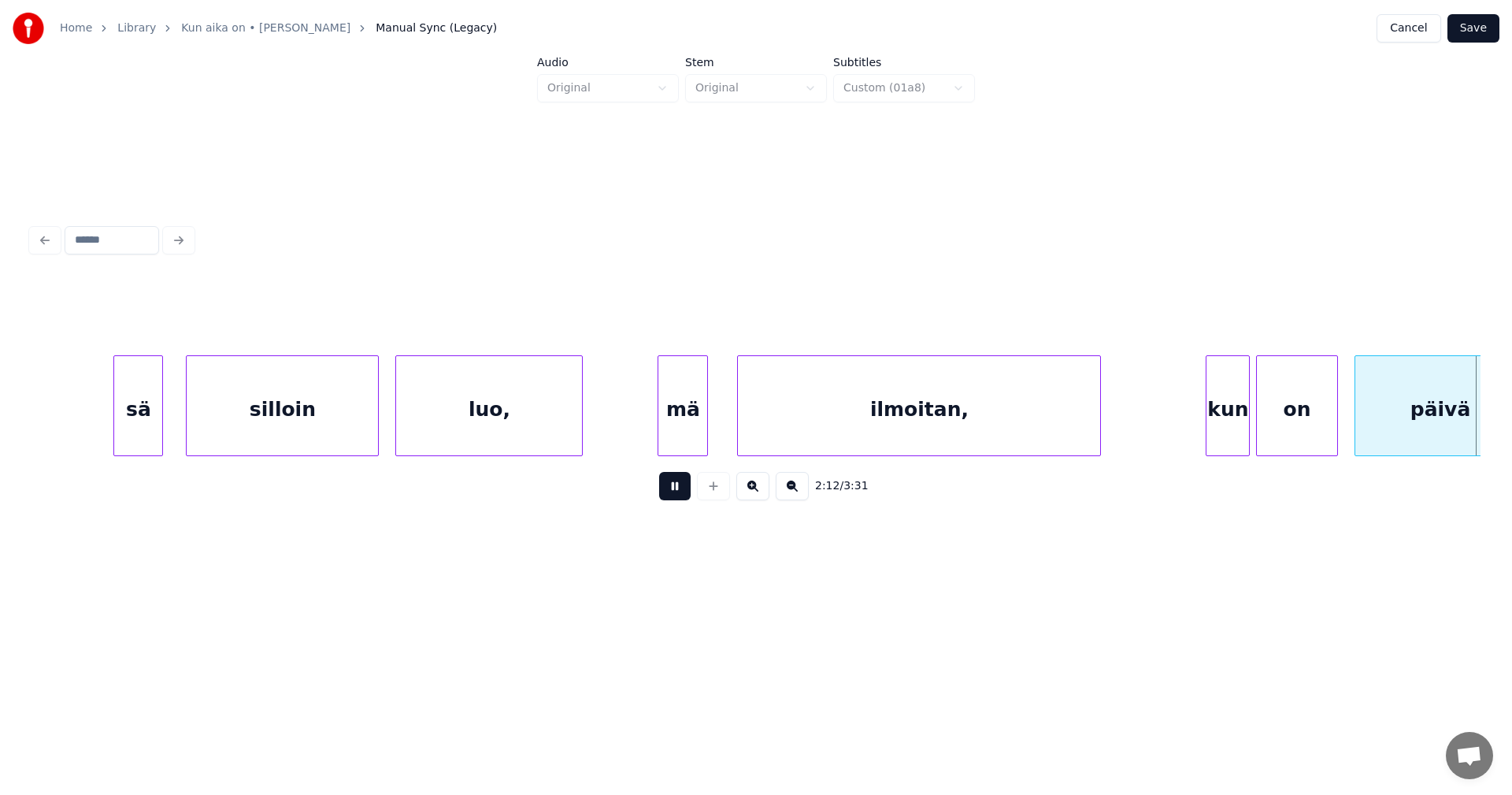
scroll to position [0, 36619]
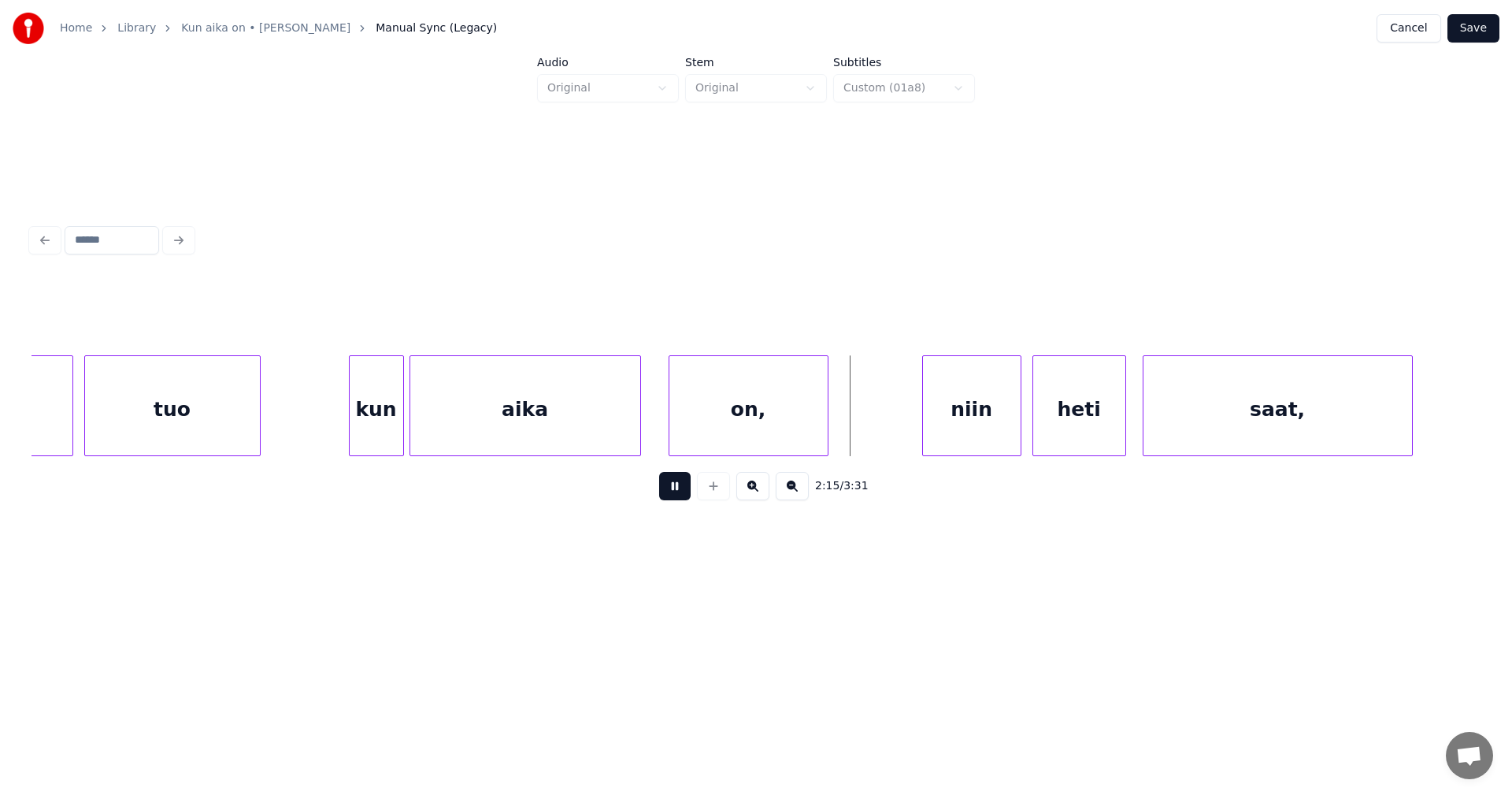
click at [678, 491] on button at bounding box center [675, 486] width 32 height 28
click at [963, 440] on div "niin" at bounding box center [965, 409] width 98 height 107
click at [902, 434] on div at bounding box center [904, 405] width 5 height 99
click at [679, 494] on button at bounding box center [675, 486] width 32 height 28
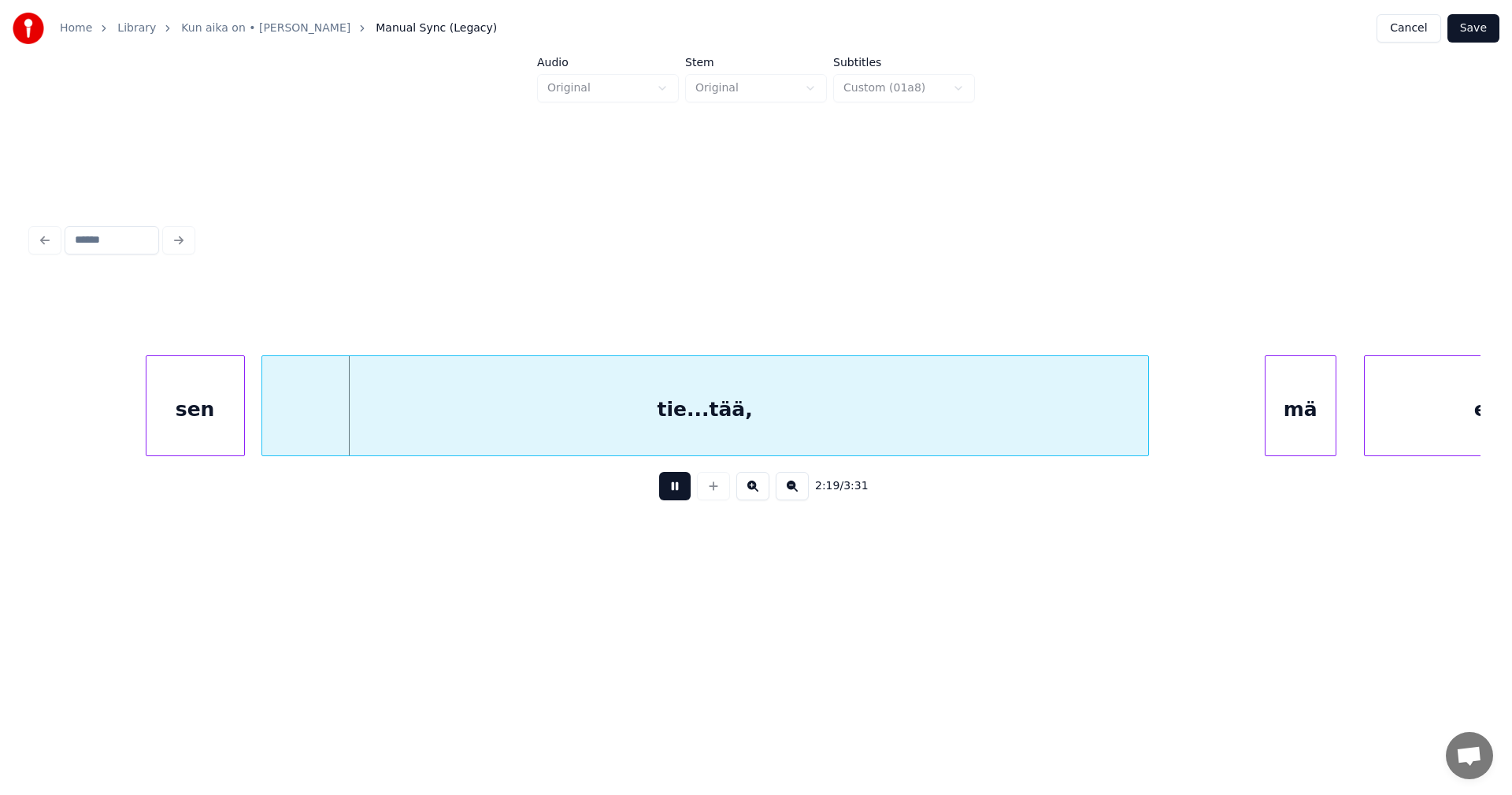
click at [679, 494] on button at bounding box center [675, 486] width 32 height 28
click at [213, 433] on div "sen" at bounding box center [183, 409] width 98 height 107
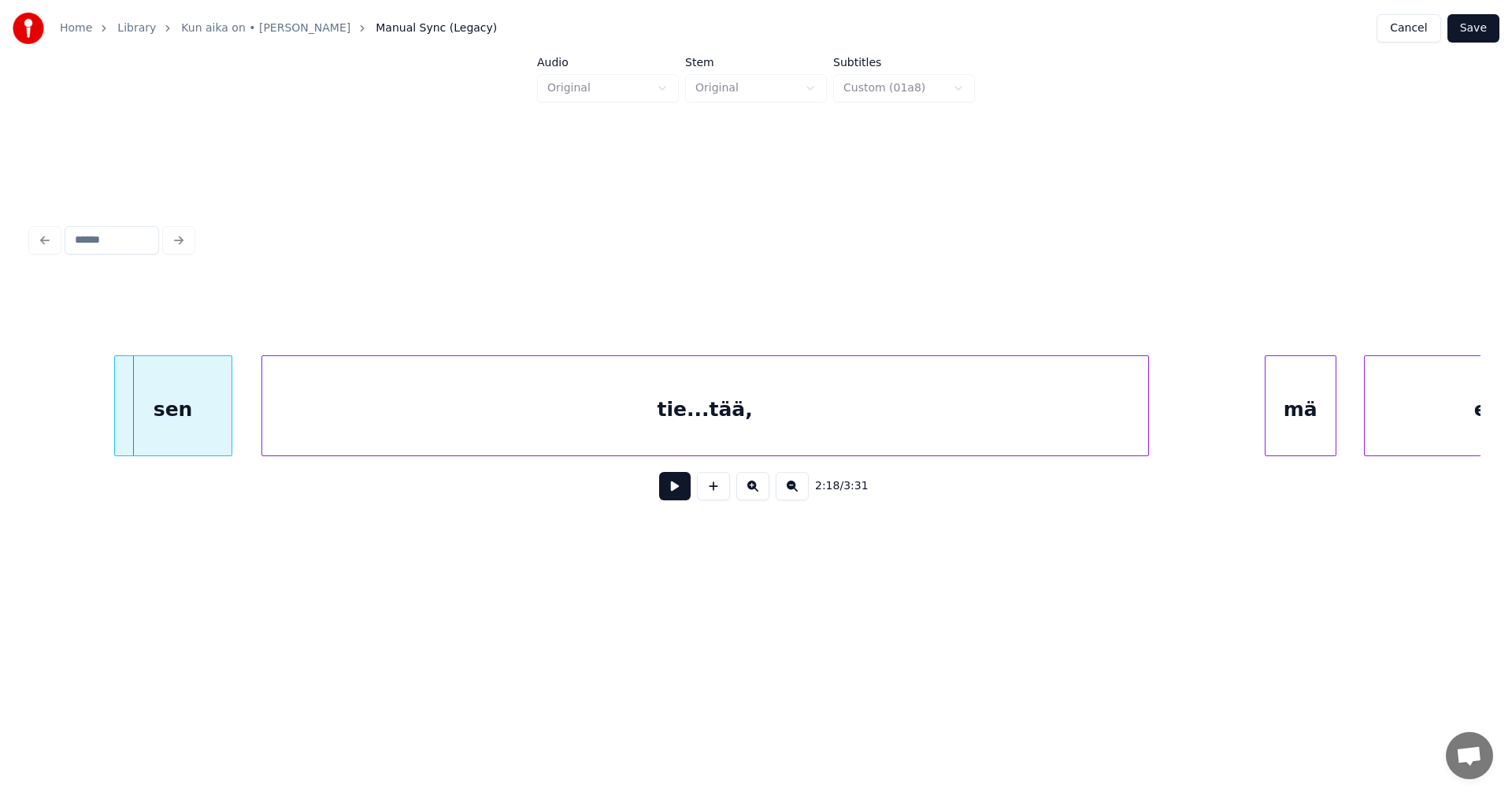
click at [118, 424] on div at bounding box center [118, 405] width 5 height 99
click at [685, 490] on button at bounding box center [675, 486] width 32 height 28
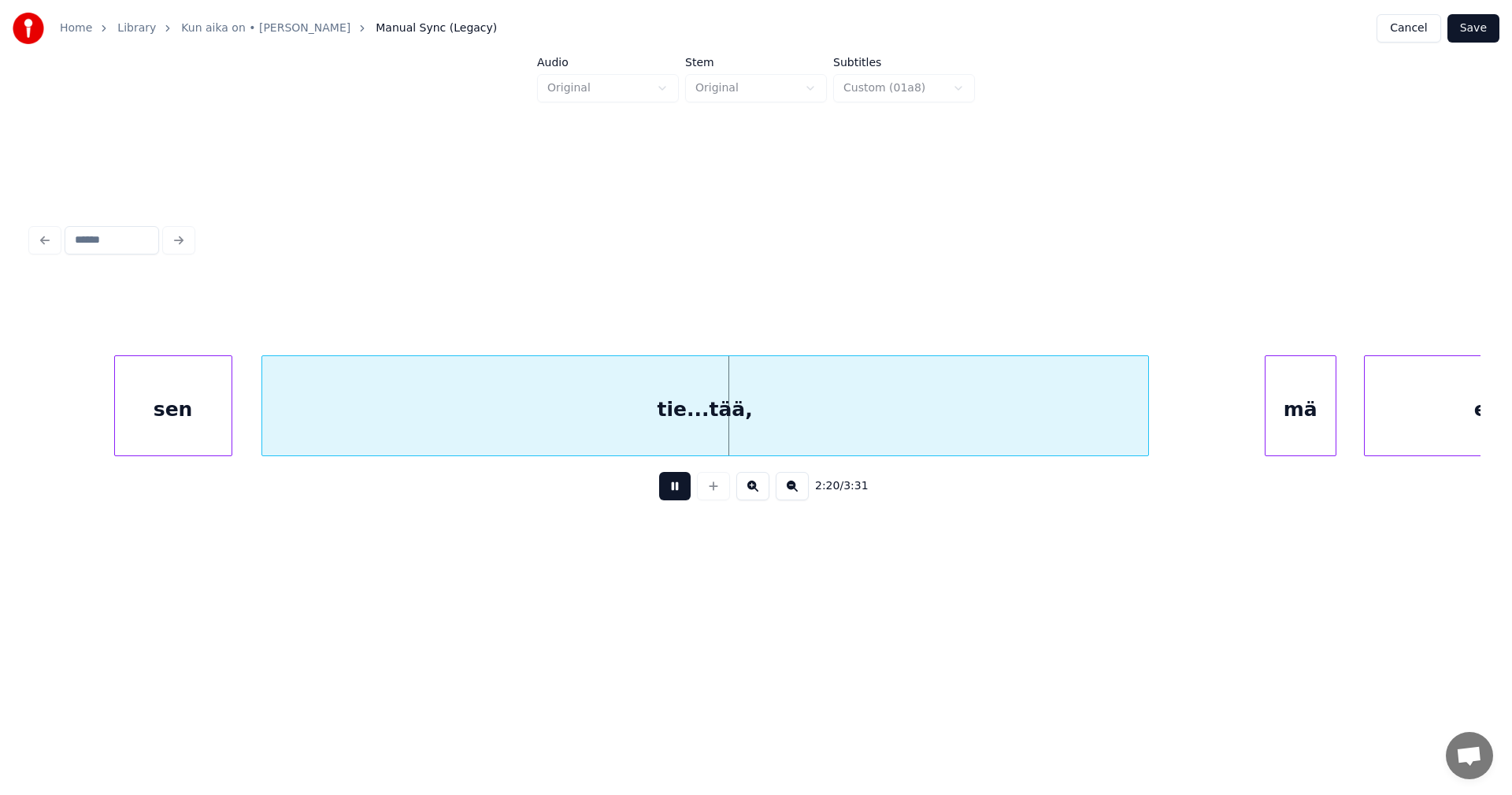
click at [681, 491] on button at bounding box center [675, 486] width 32 height 28
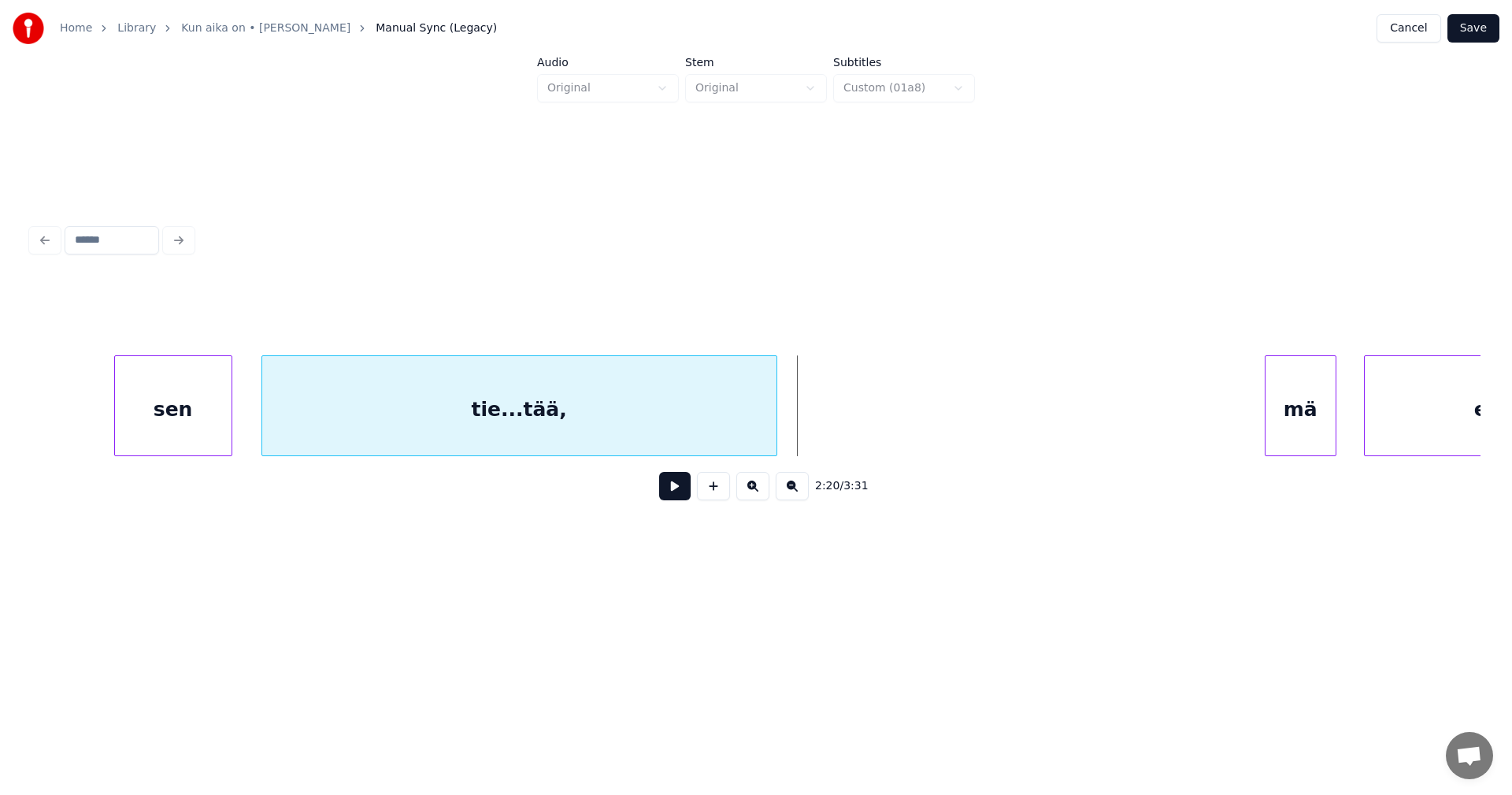
click at [775, 431] on div at bounding box center [775, 405] width 5 height 99
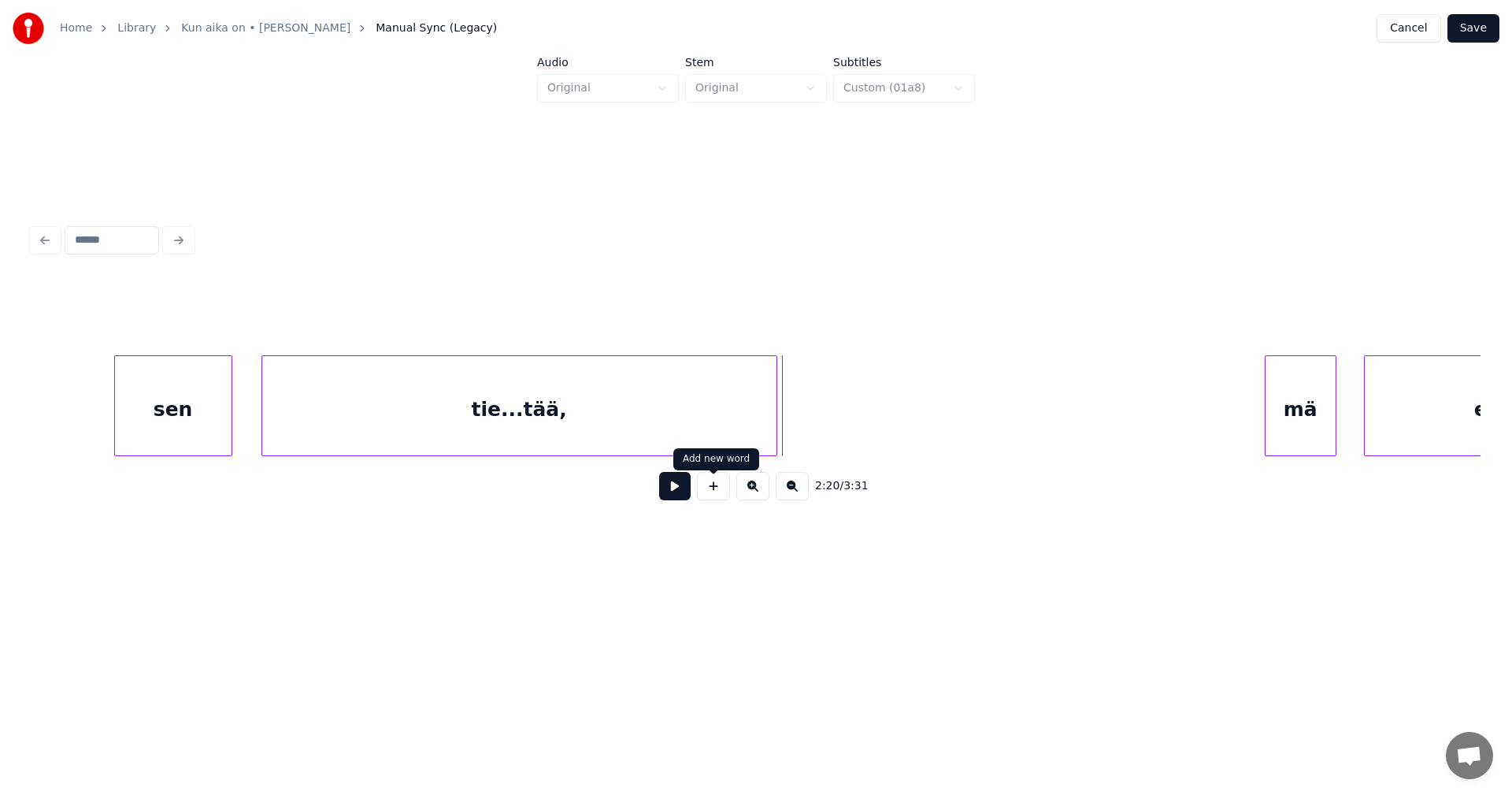
click at [717, 494] on button at bounding box center [714, 486] width 33 height 28
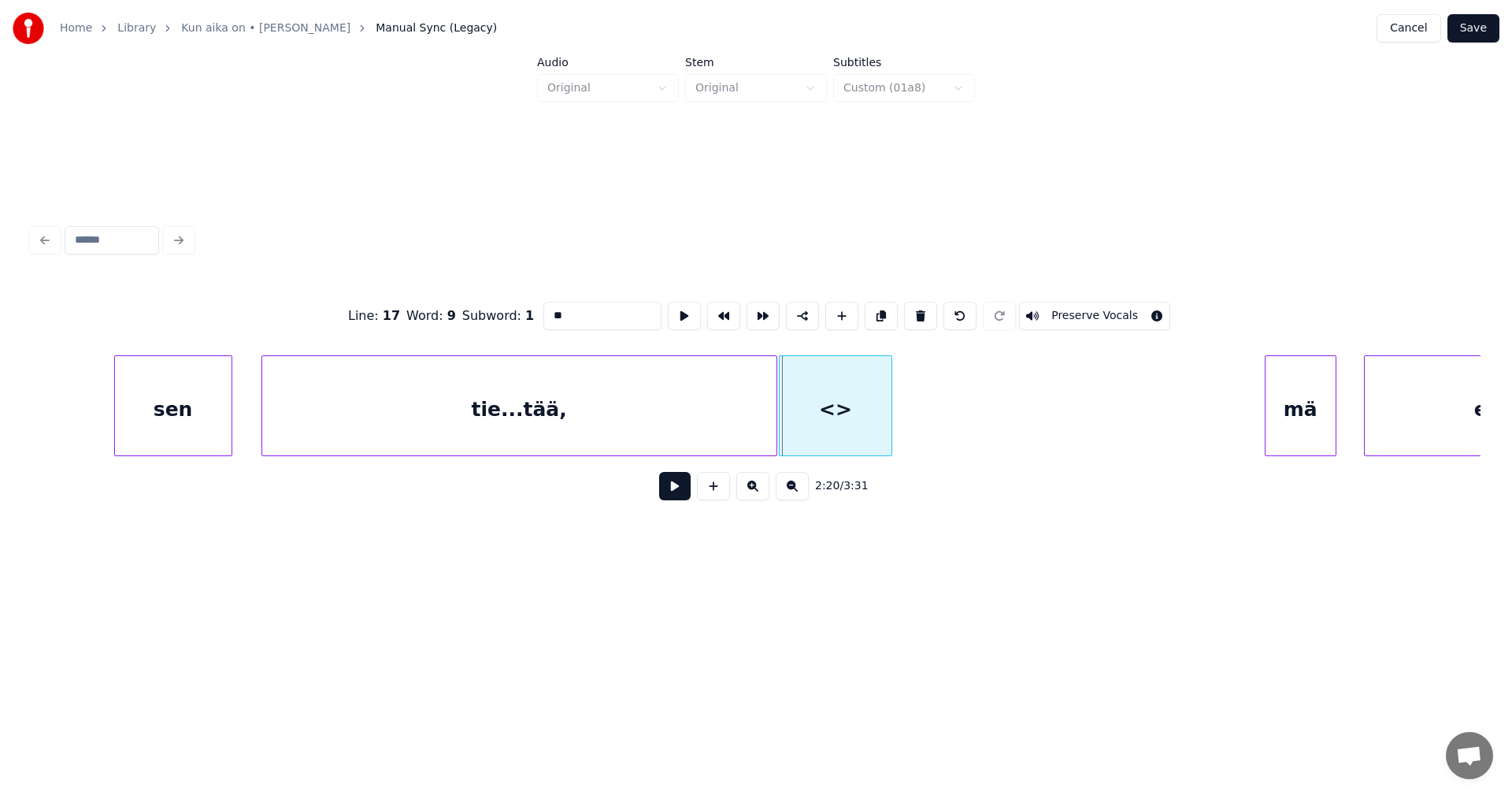
click at [784, 433] on div at bounding box center [782, 405] width 5 height 99
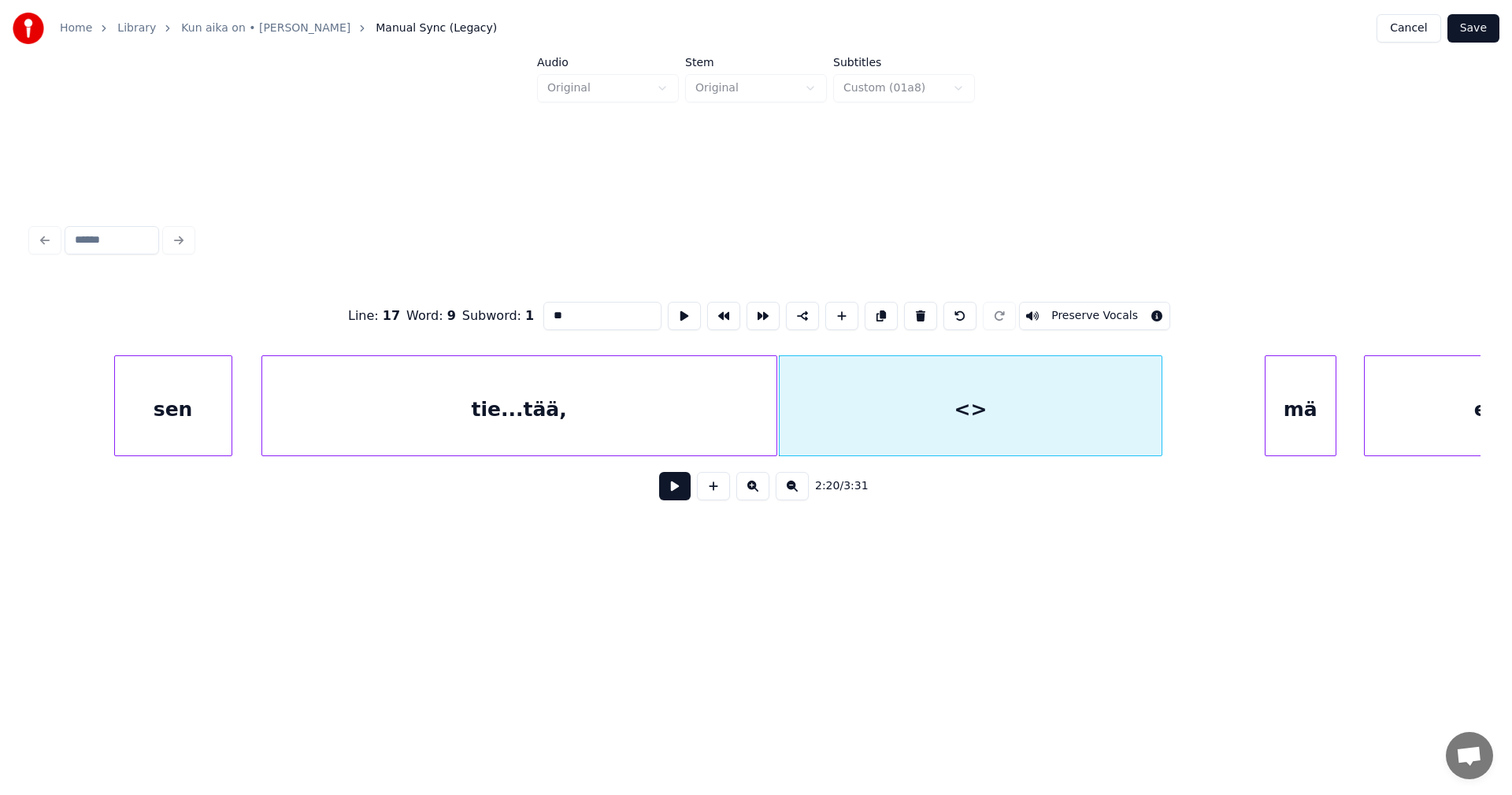
click at [1161, 430] on div at bounding box center [1159, 405] width 5 height 99
click at [582, 308] on input "**" at bounding box center [603, 315] width 118 height 28
click at [631, 412] on div "tie...tää," at bounding box center [520, 409] width 514 height 107
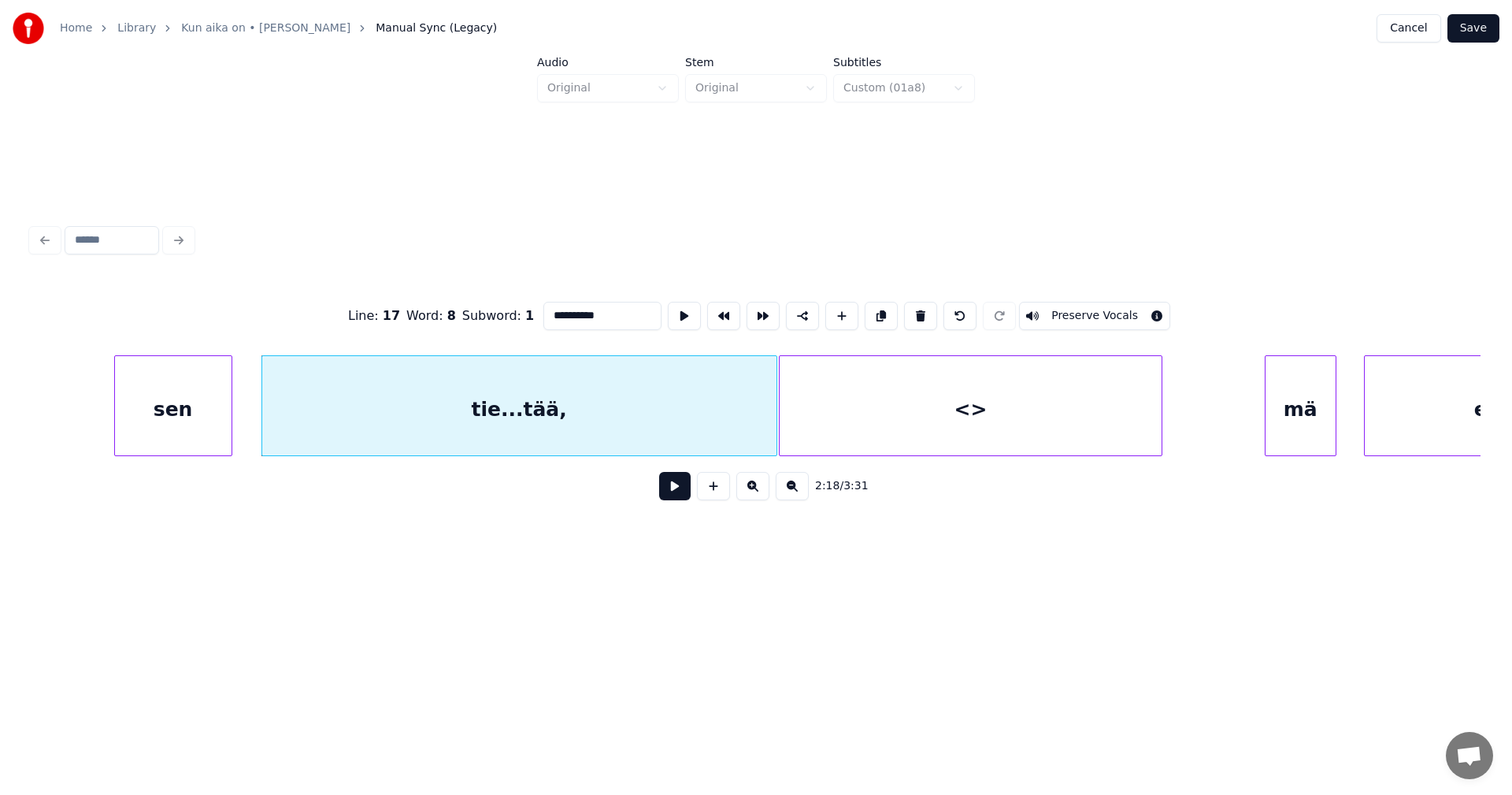
click at [631, 412] on div "tie...tää," at bounding box center [520, 409] width 514 height 107
click at [864, 420] on div "<>" at bounding box center [971, 409] width 382 height 107
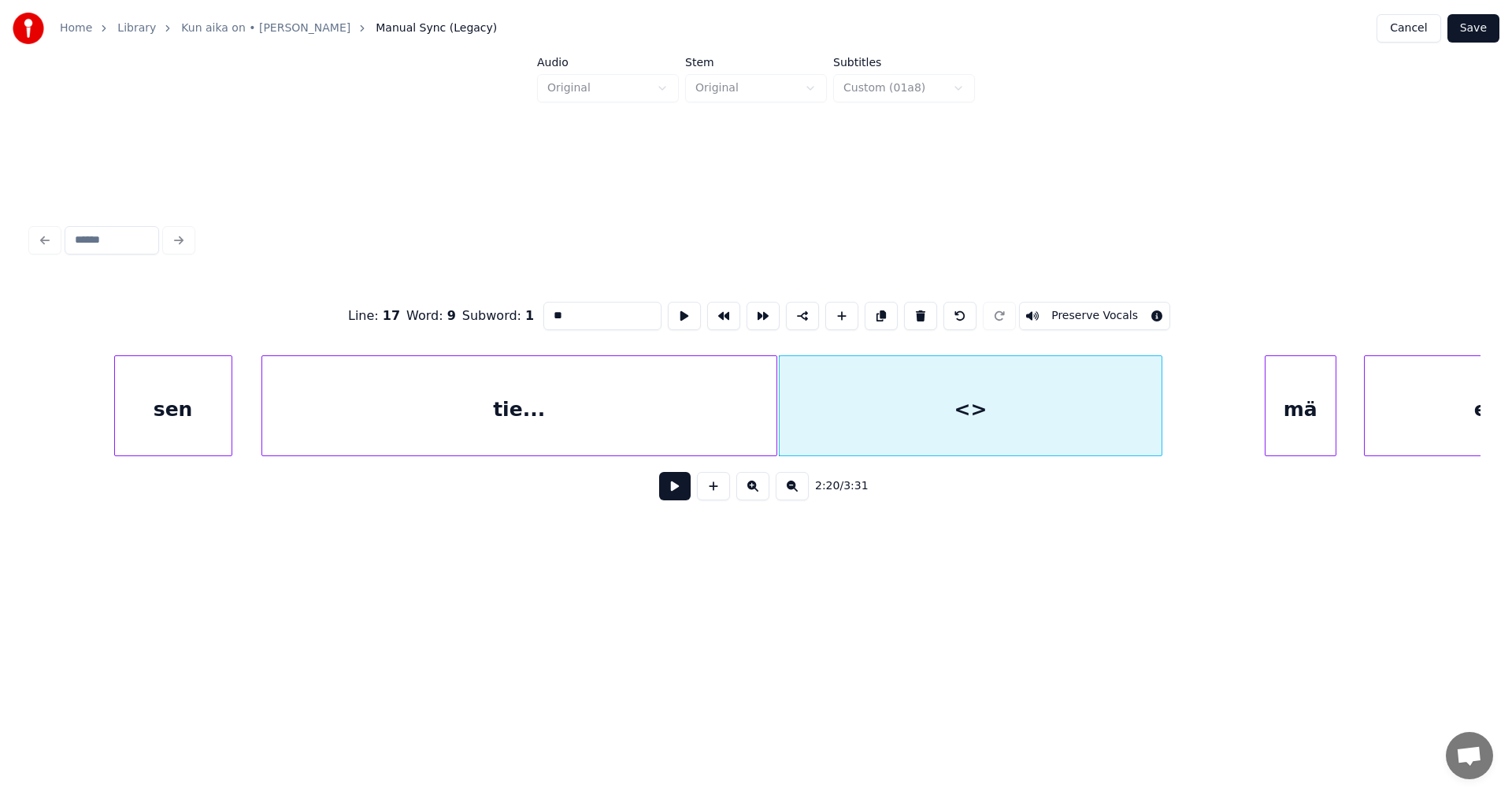
type input "*"
click at [716, 411] on div "tie..." at bounding box center [520, 409] width 514 height 107
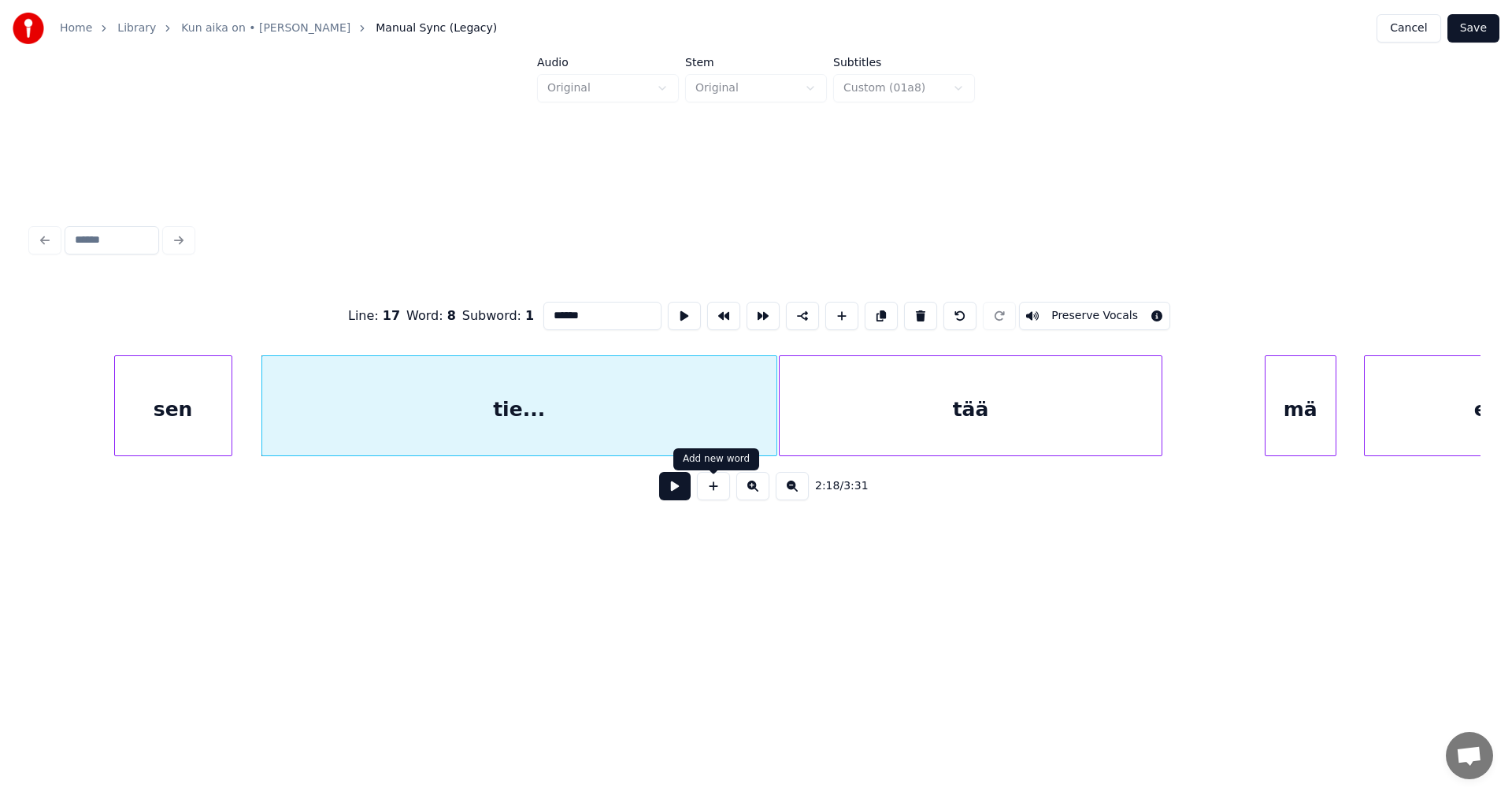
type input "******"
click at [686, 491] on button at bounding box center [675, 486] width 32 height 28
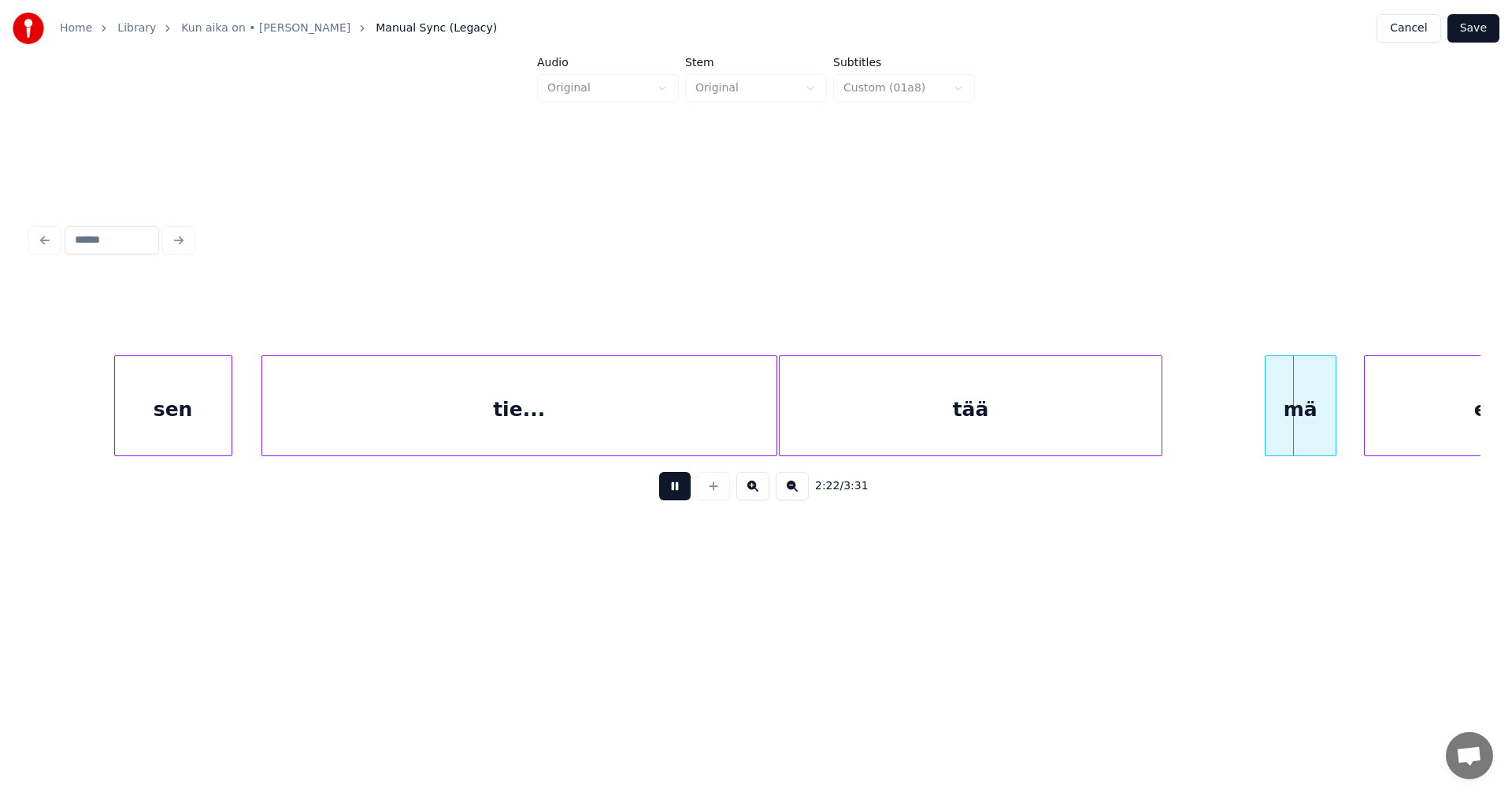
click at [681, 497] on button at bounding box center [675, 486] width 32 height 28
click at [1320, 425] on div "mä" at bounding box center [1295, 409] width 70 height 107
click at [1234, 416] on div at bounding box center [1234, 405] width 5 height 99
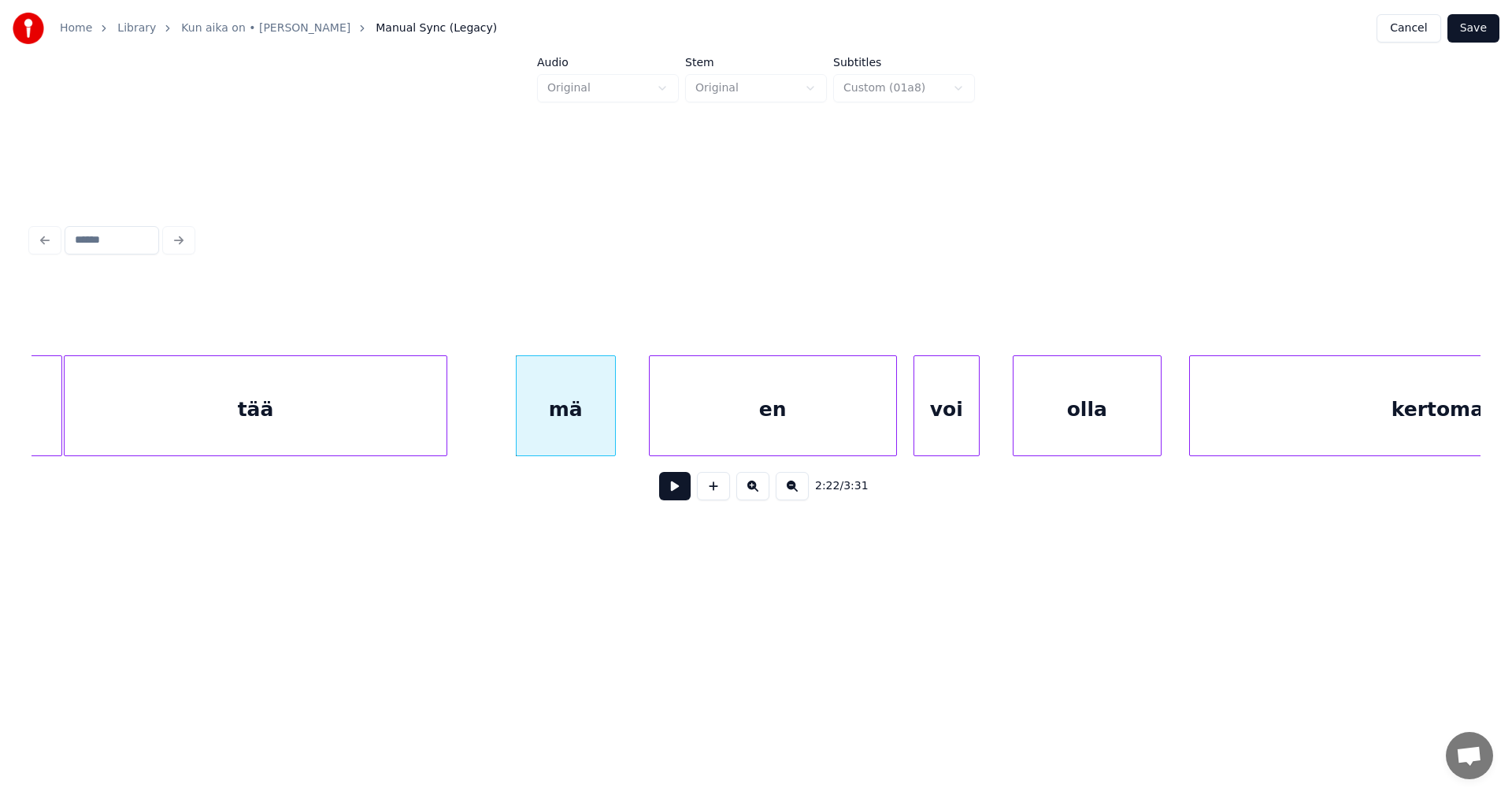
scroll to position [0, 38793]
click at [819, 399] on div "en" at bounding box center [751, 409] width 247 height 107
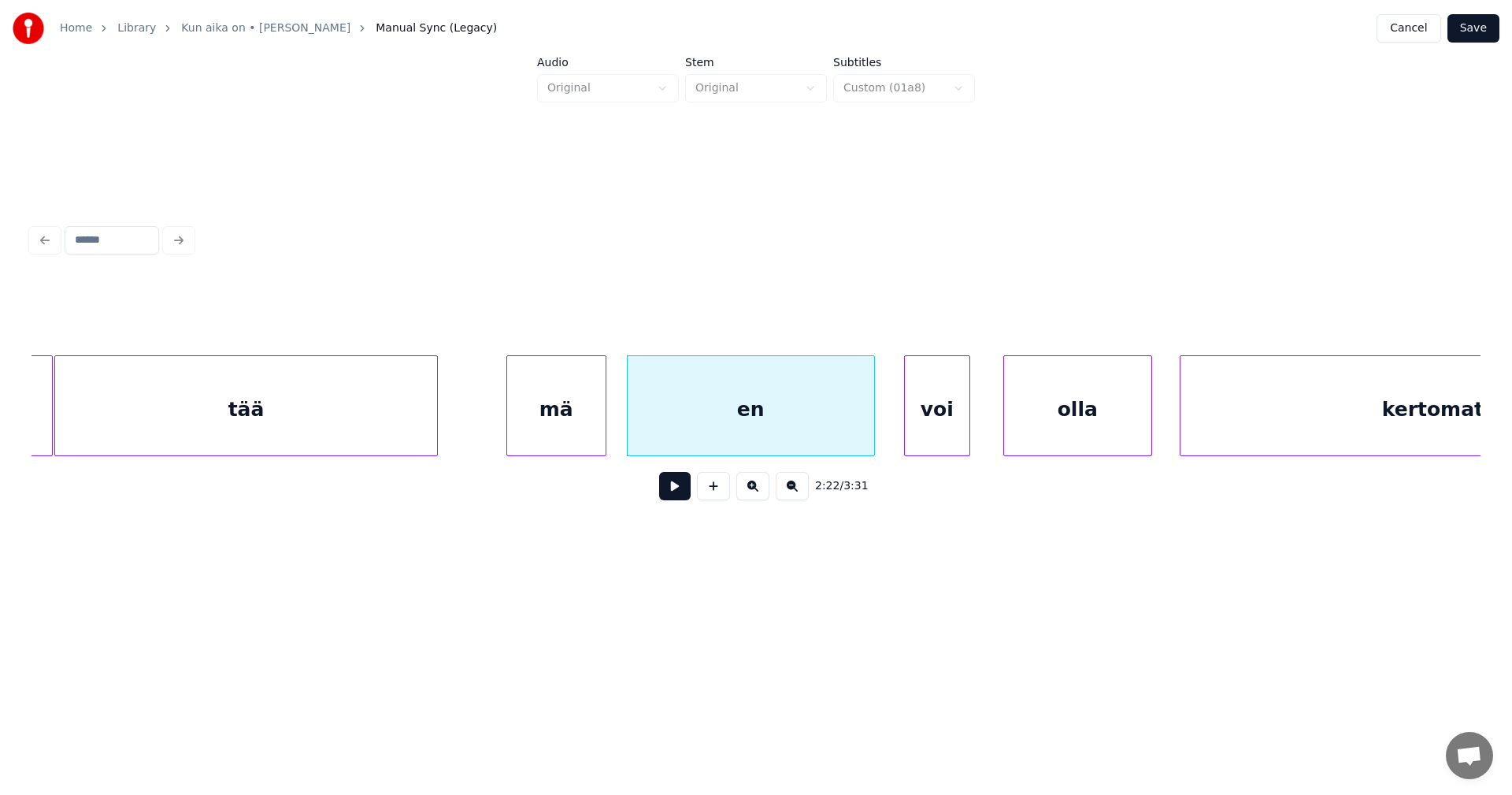
click at [671, 485] on button at bounding box center [675, 486] width 32 height 28
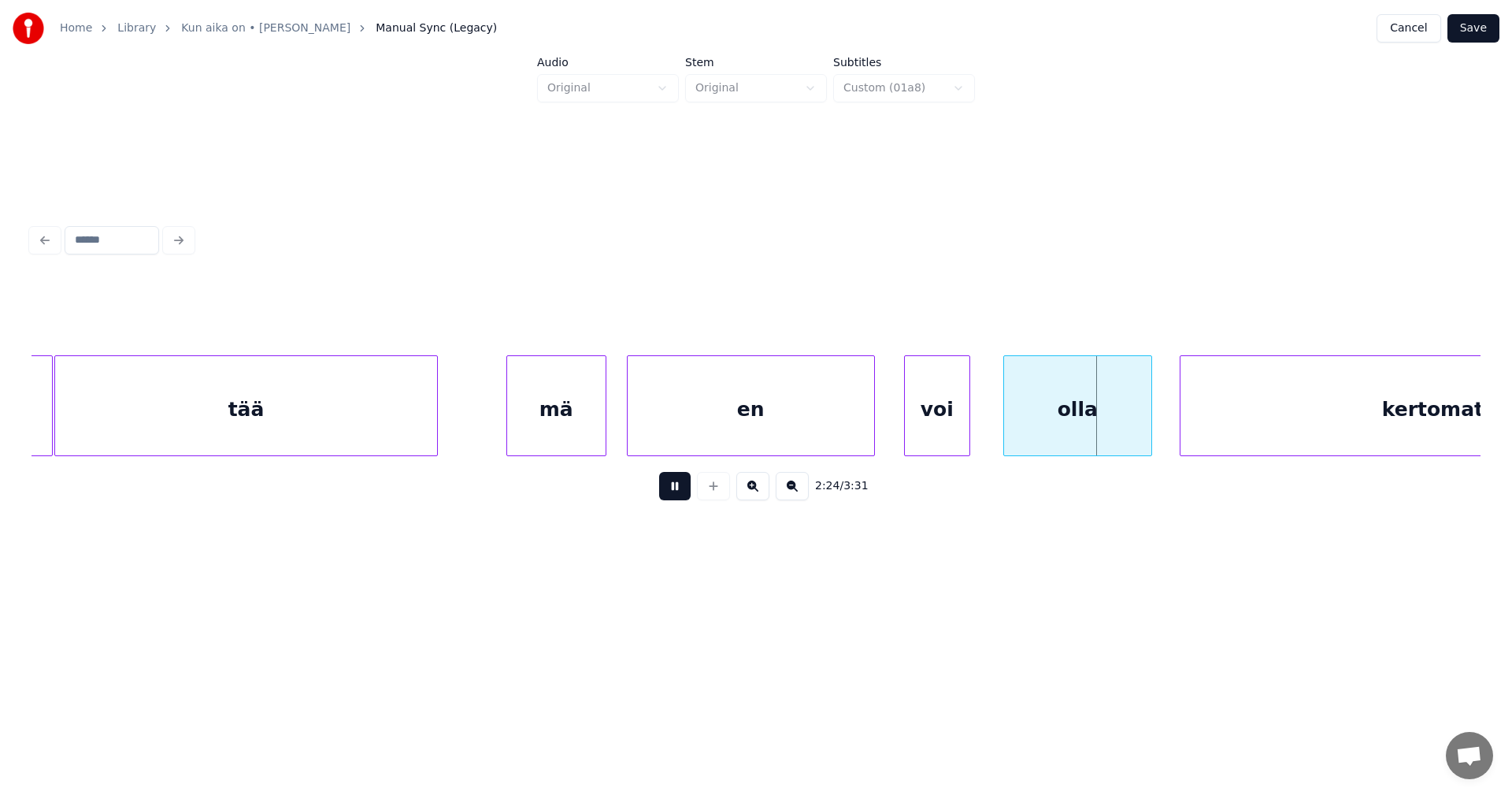
click at [672, 485] on button at bounding box center [675, 486] width 32 height 28
click at [1049, 436] on div "olla" at bounding box center [1061, 409] width 147 height 107
click at [674, 495] on button at bounding box center [675, 486] width 32 height 28
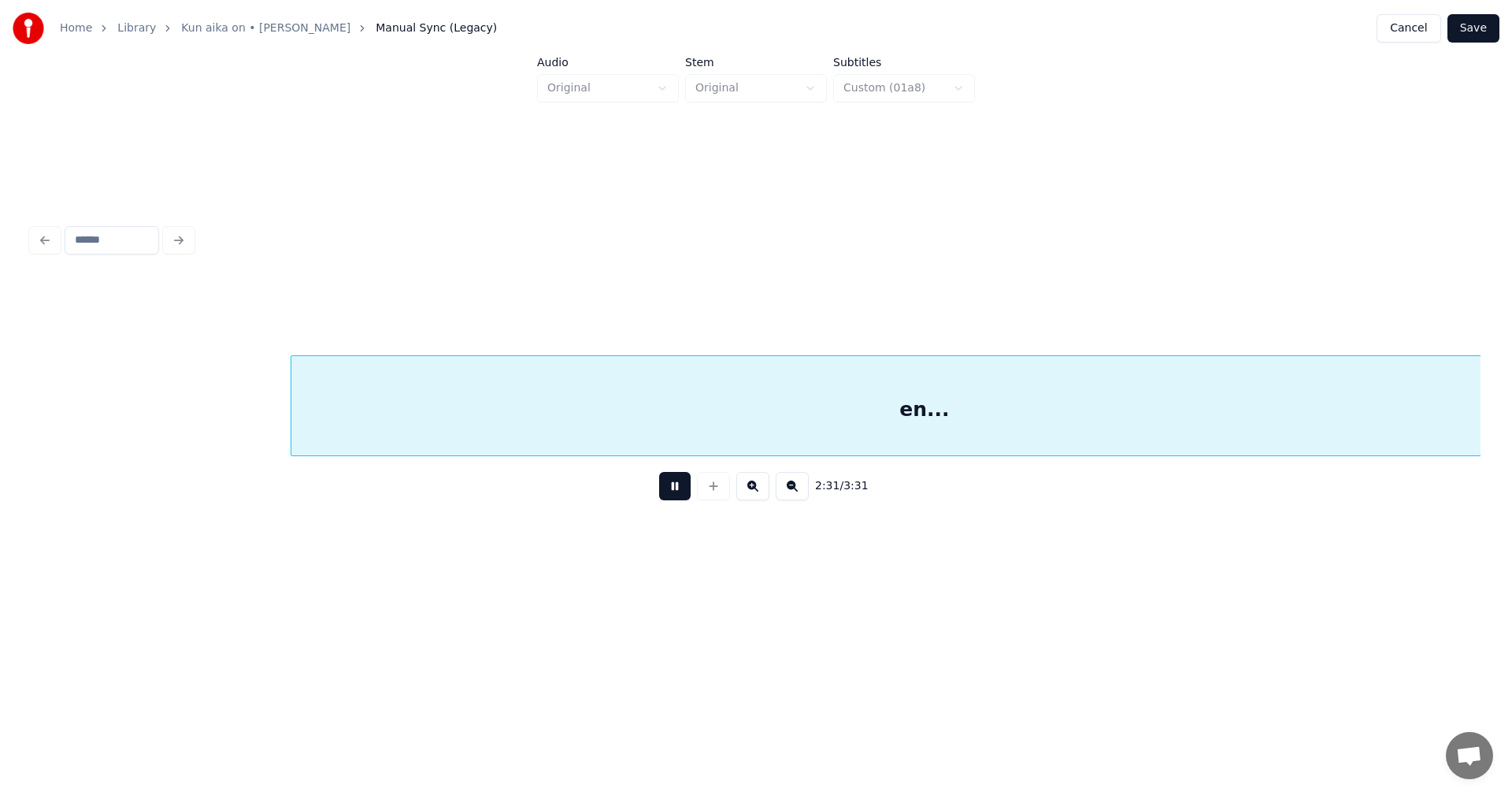
scroll to position [0, 41697]
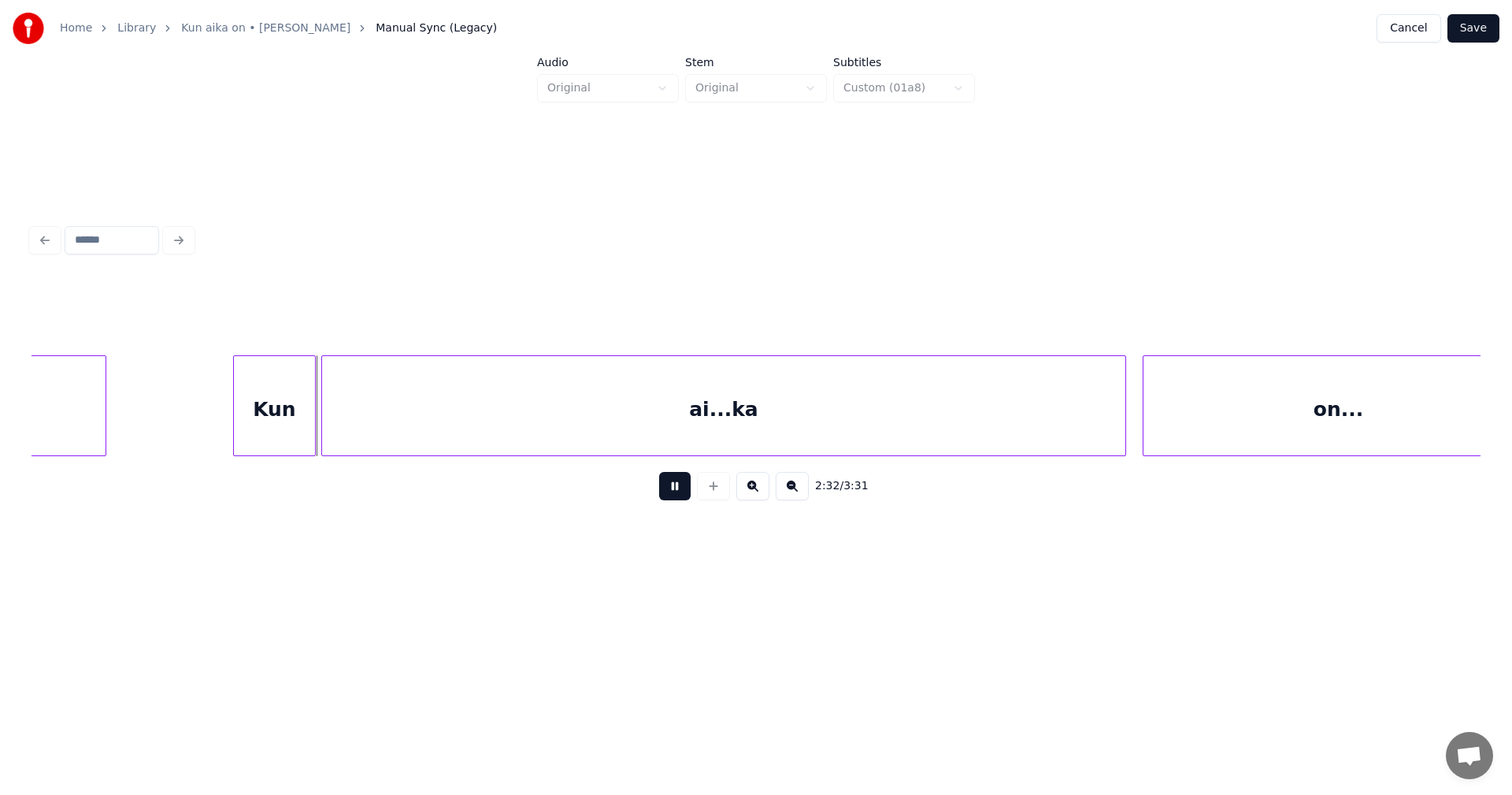
drag, startPoint x: 676, startPoint y: 495, endPoint x: 263, endPoint y: 369, distance: 431.8
click at [675, 495] on button at bounding box center [675, 486] width 32 height 28
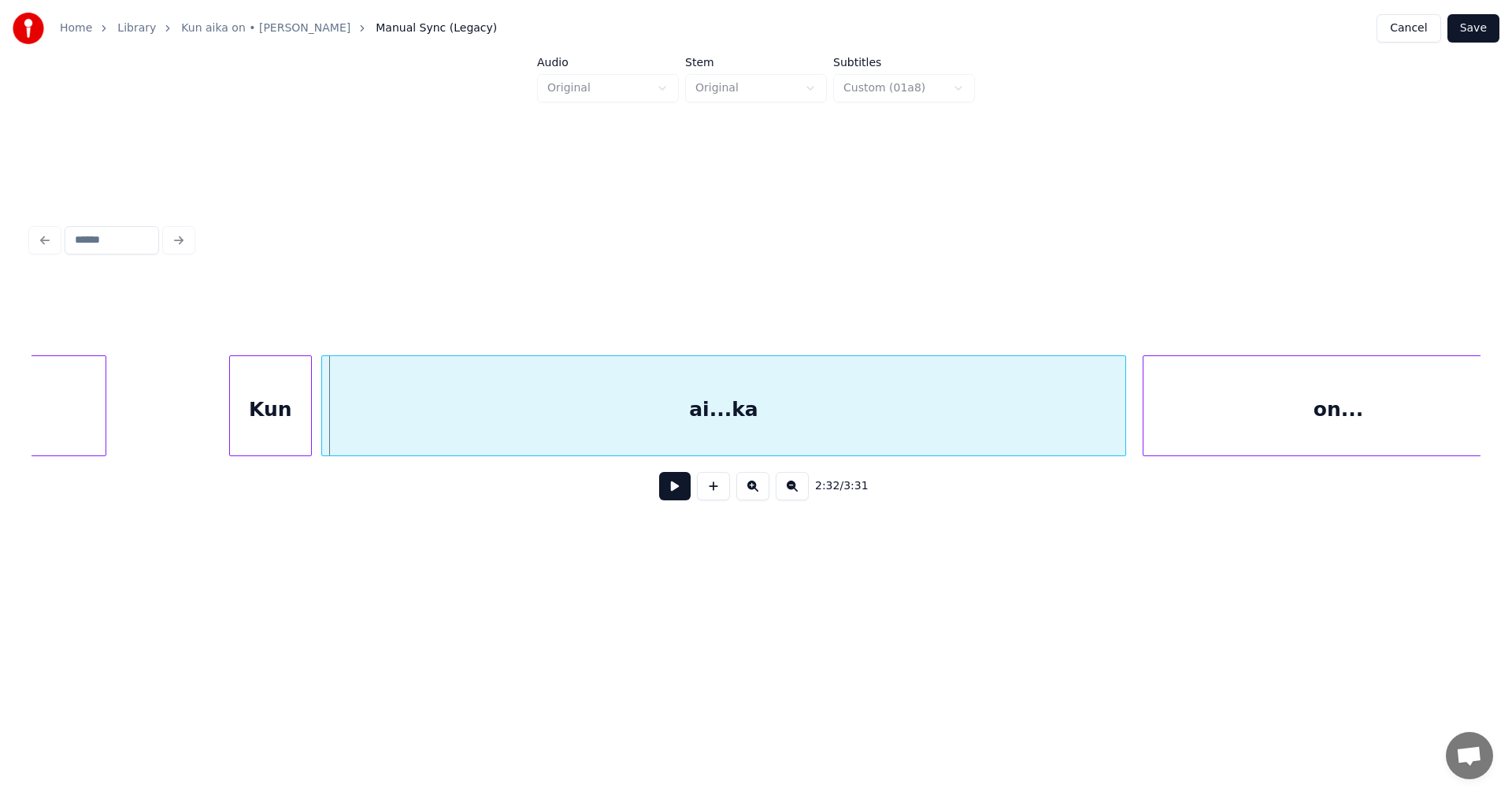
click at [248, 409] on div "Kun" at bounding box center [271, 409] width 81 height 107
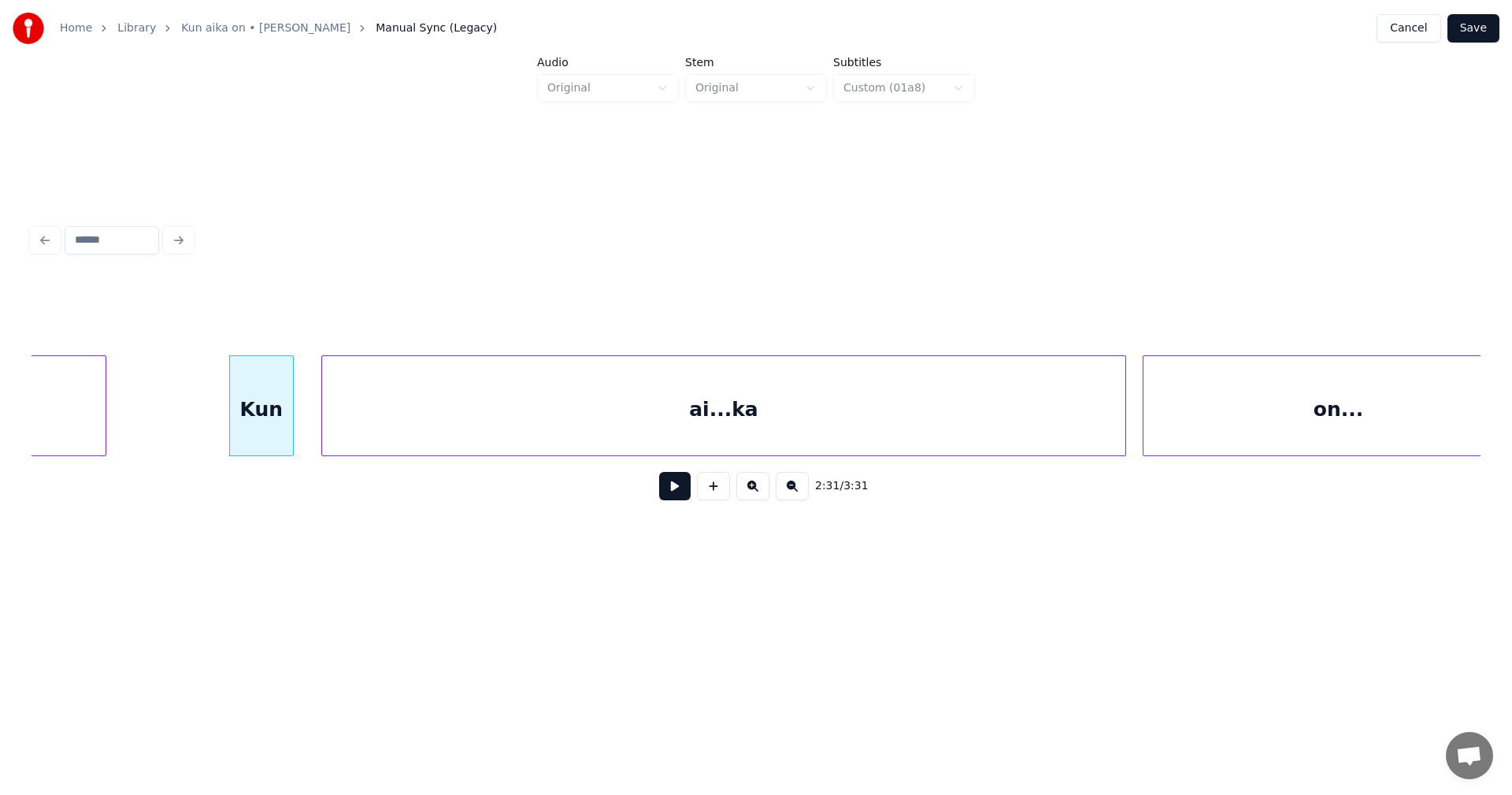
click at [290, 413] on div at bounding box center [290, 405] width 5 height 99
click at [309, 412] on div at bounding box center [312, 405] width 5 height 99
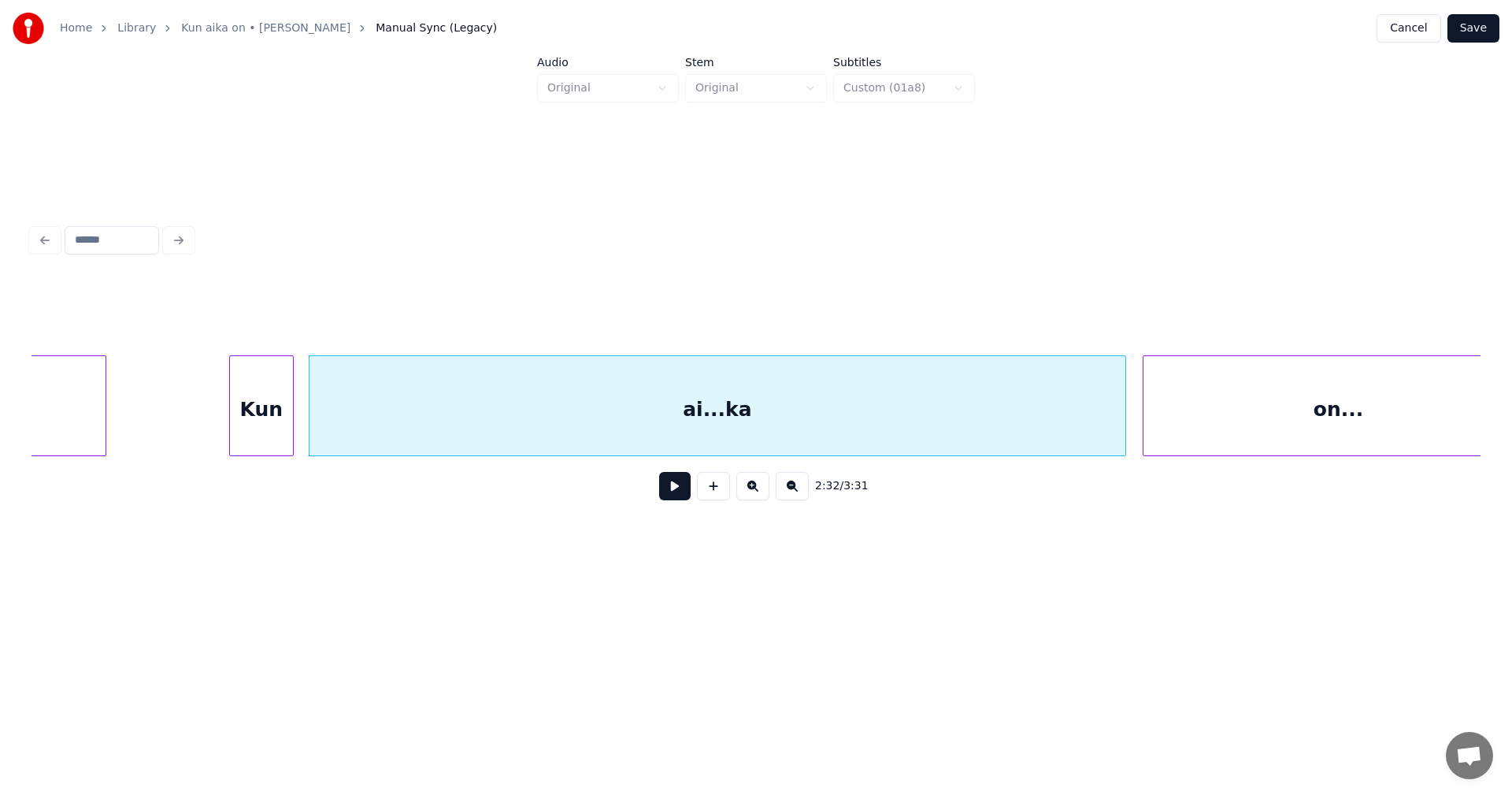
click at [683, 496] on button at bounding box center [675, 486] width 32 height 28
click at [673, 483] on button at bounding box center [675, 486] width 32 height 28
click at [845, 404] on div "ai...ka" at bounding box center [717, 409] width 816 height 107
drag, startPoint x: 592, startPoint y: 303, endPoint x: 563, endPoint y: 312, distance: 30.4
click at [563, 312] on input "*******" at bounding box center [603, 315] width 118 height 28
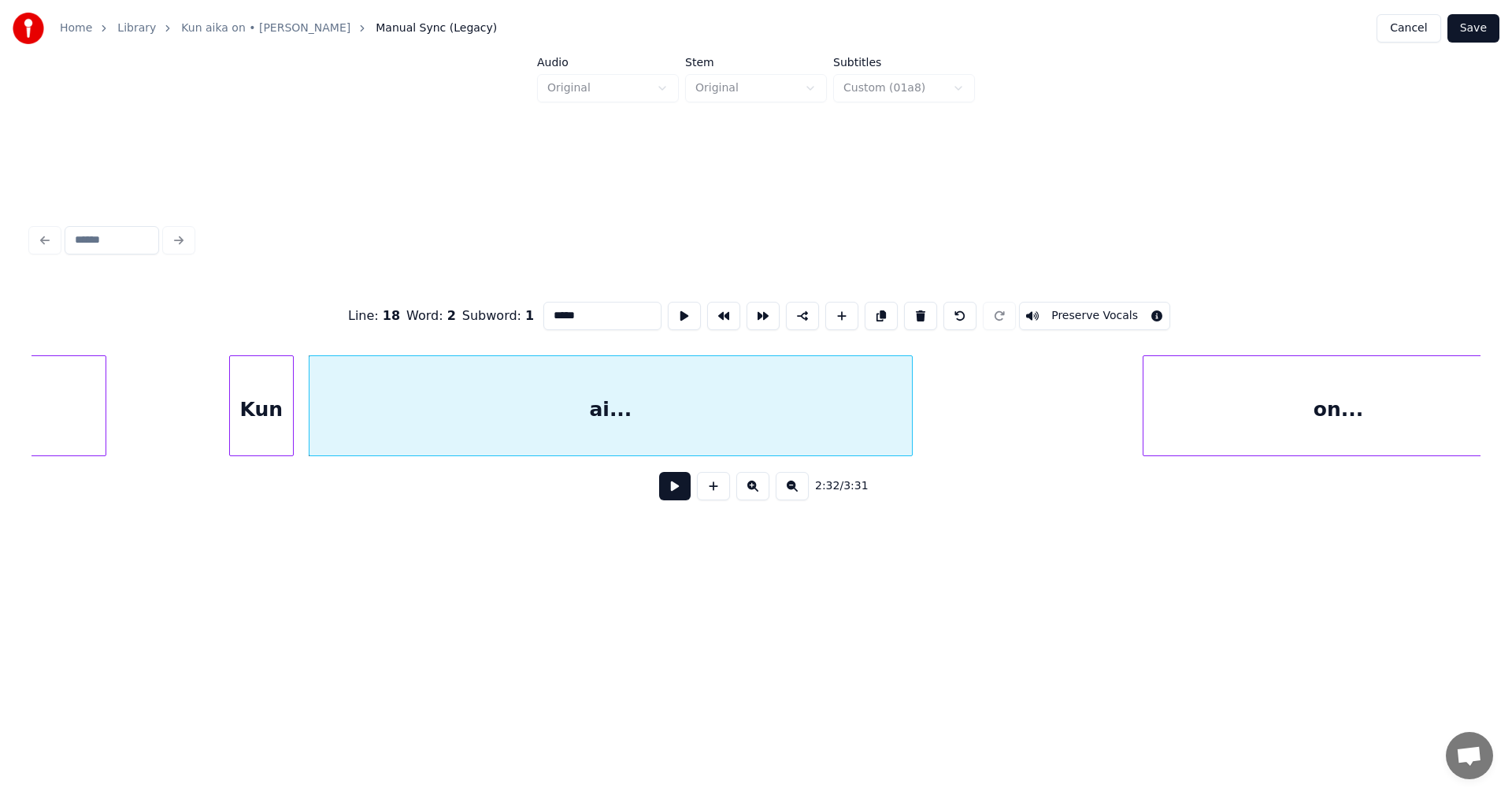
click at [909, 412] on div at bounding box center [909, 405] width 5 height 99
type input "*****"
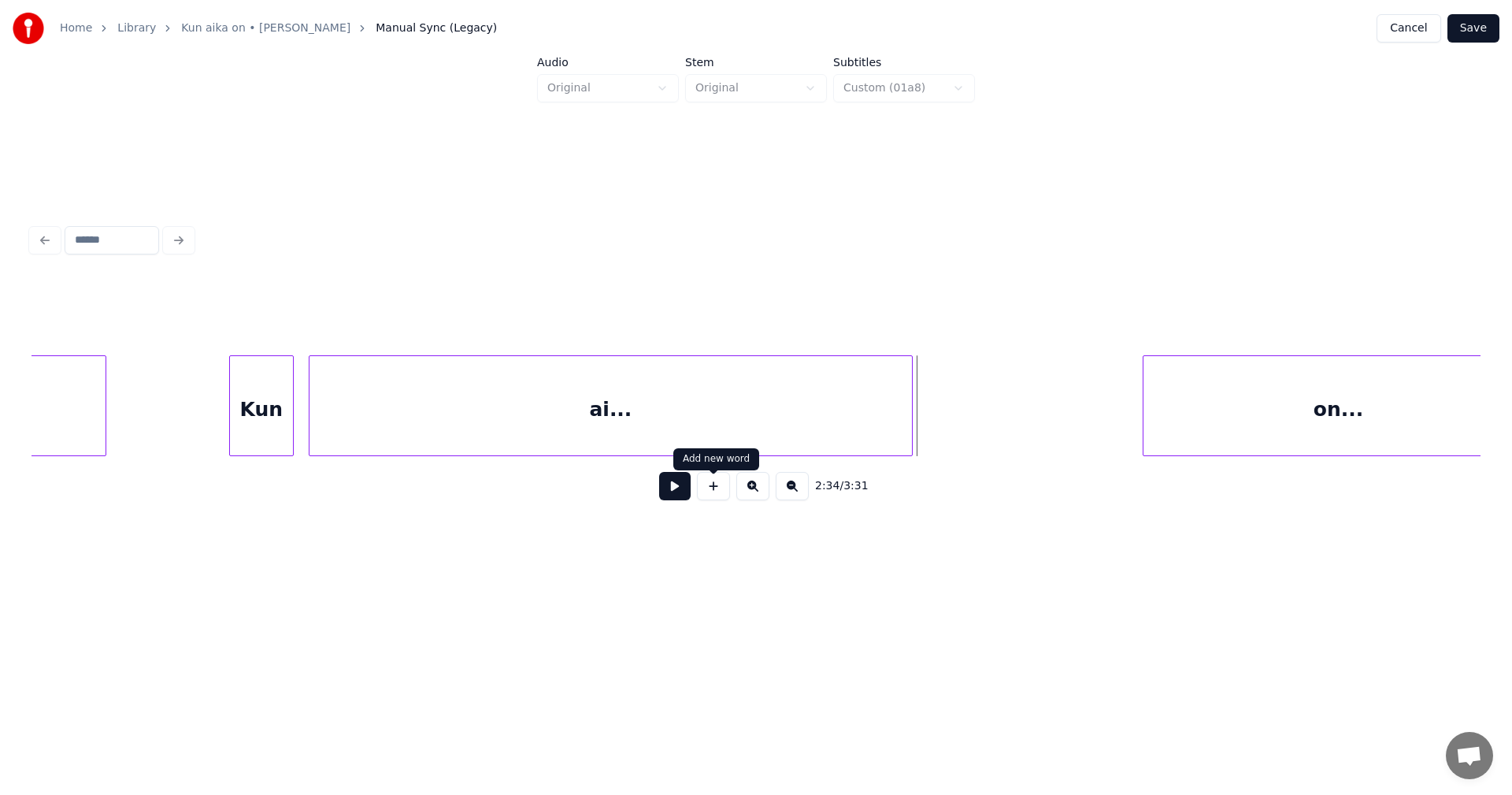
click at [720, 491] on button at bounding box center [714, 486] width 33 height 28
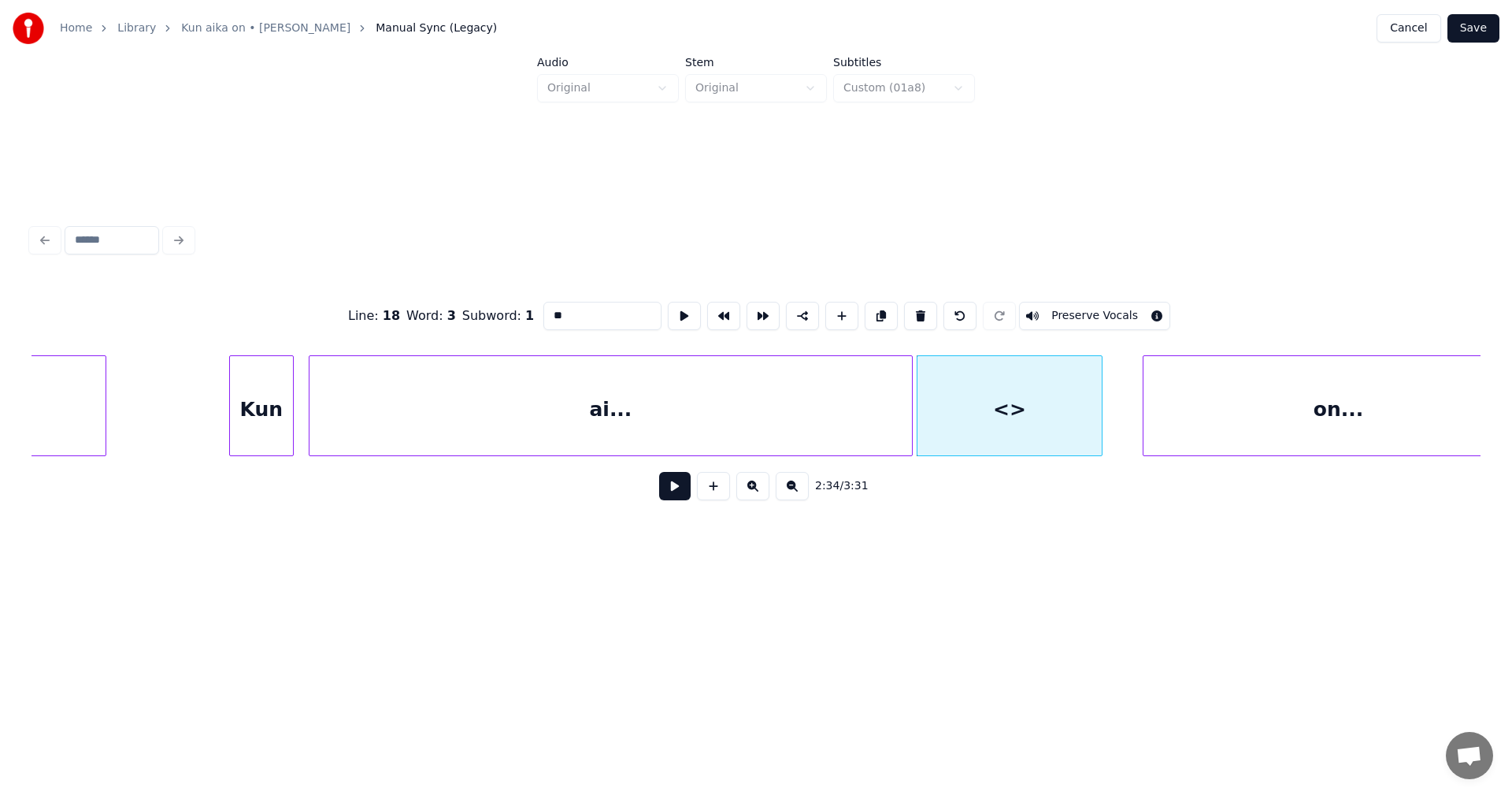
click at [1100, 416] on div at bounding box center [1099, 405] width 5 height 99
click at [918, 417] on div at bounding box center [917, 405] width 5 height 99
drag, startPoint x: 581, startPoint y: 311, endPoint x: 542, endPoint y: 312, distance: 39.0
click at [543, 311] on input "**" at bounding box center [603, 315] width 118 height 28
click at [775, 426] on div "ai..." at bounding box center [610, 409] width 603 height 107
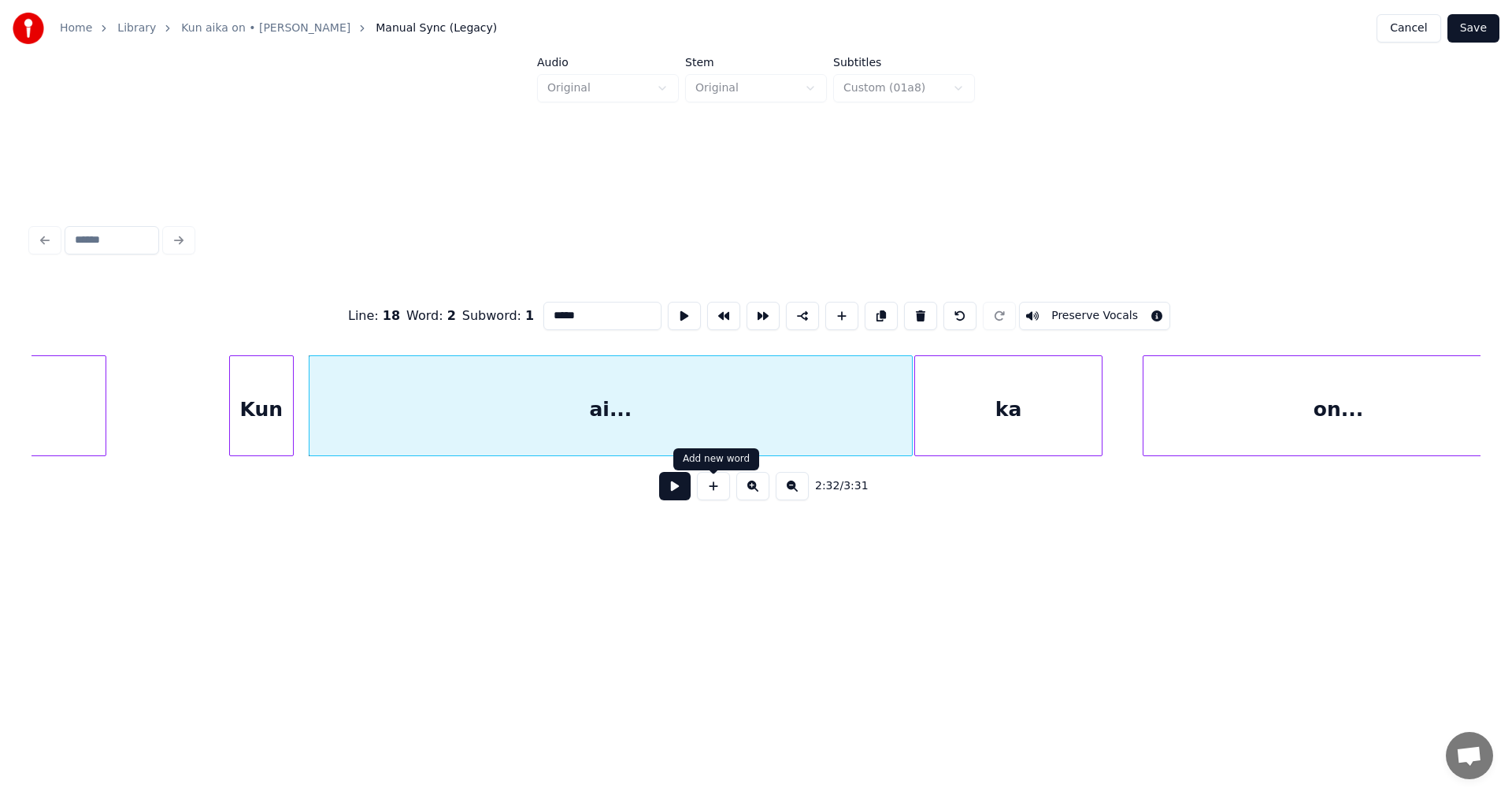
type input "*****"
click at [685, 497] on button at bounding box center [675, 486] width 32 height 28
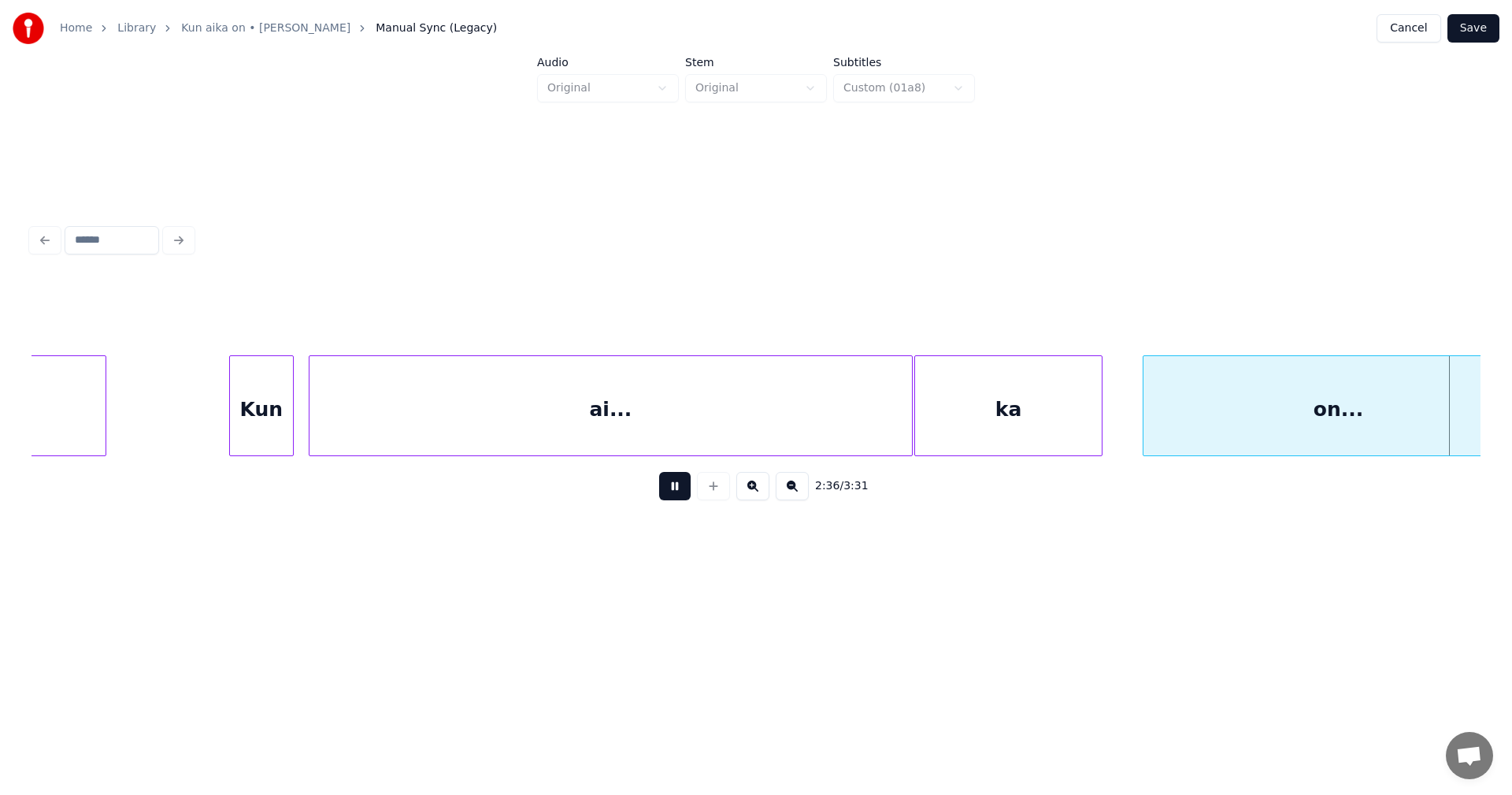
scroll to position [0, 43146]
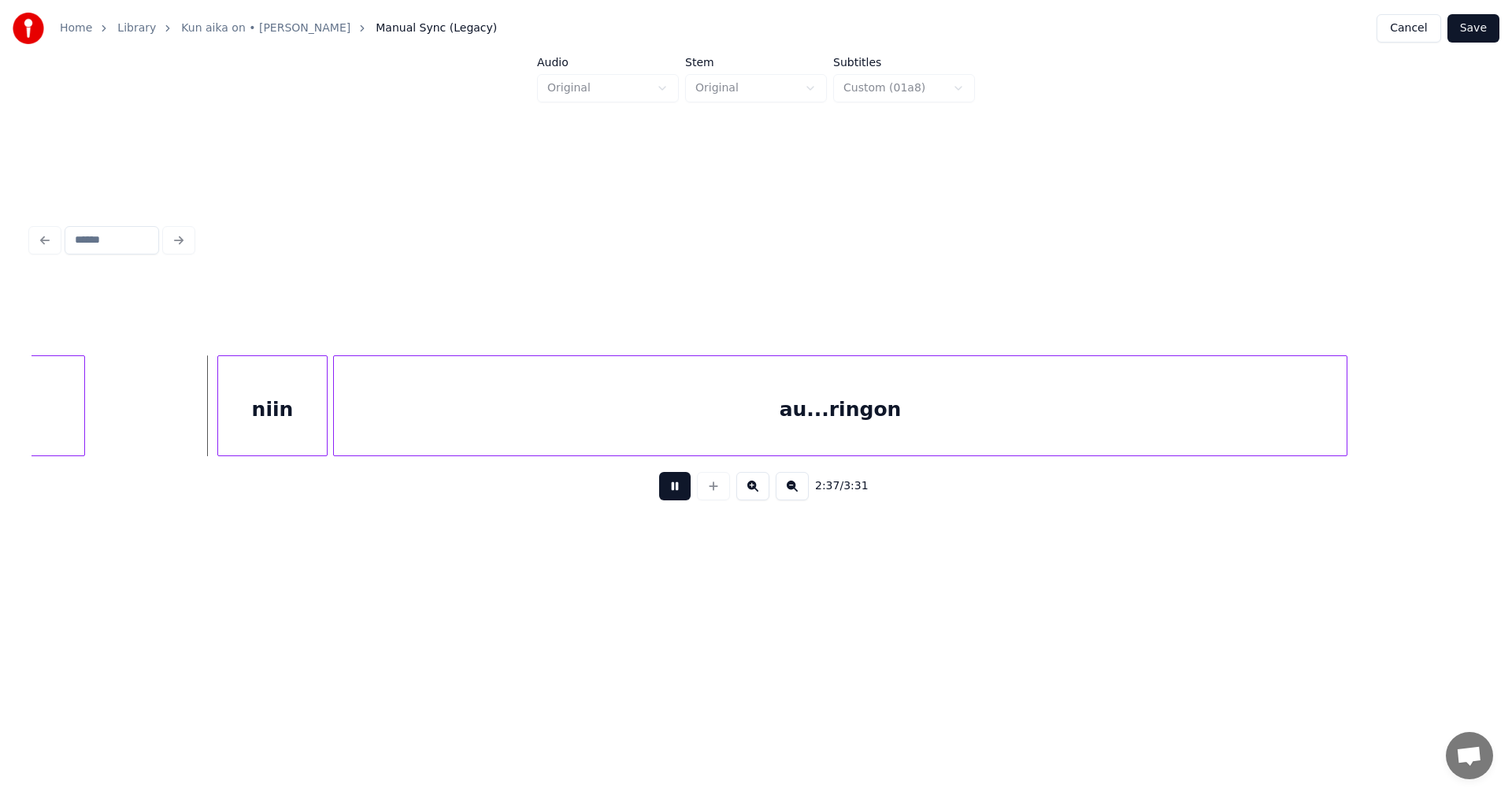
click at [685, 487] on button at bounding box center [675, 486] width 32 height 28
click at [264, 402] on div "niin" at bounding box center [254, 409] width 109 height 107
click at [361, 410] on div "au...ringon" at bounding box center [834, 409] width 1013 height 107
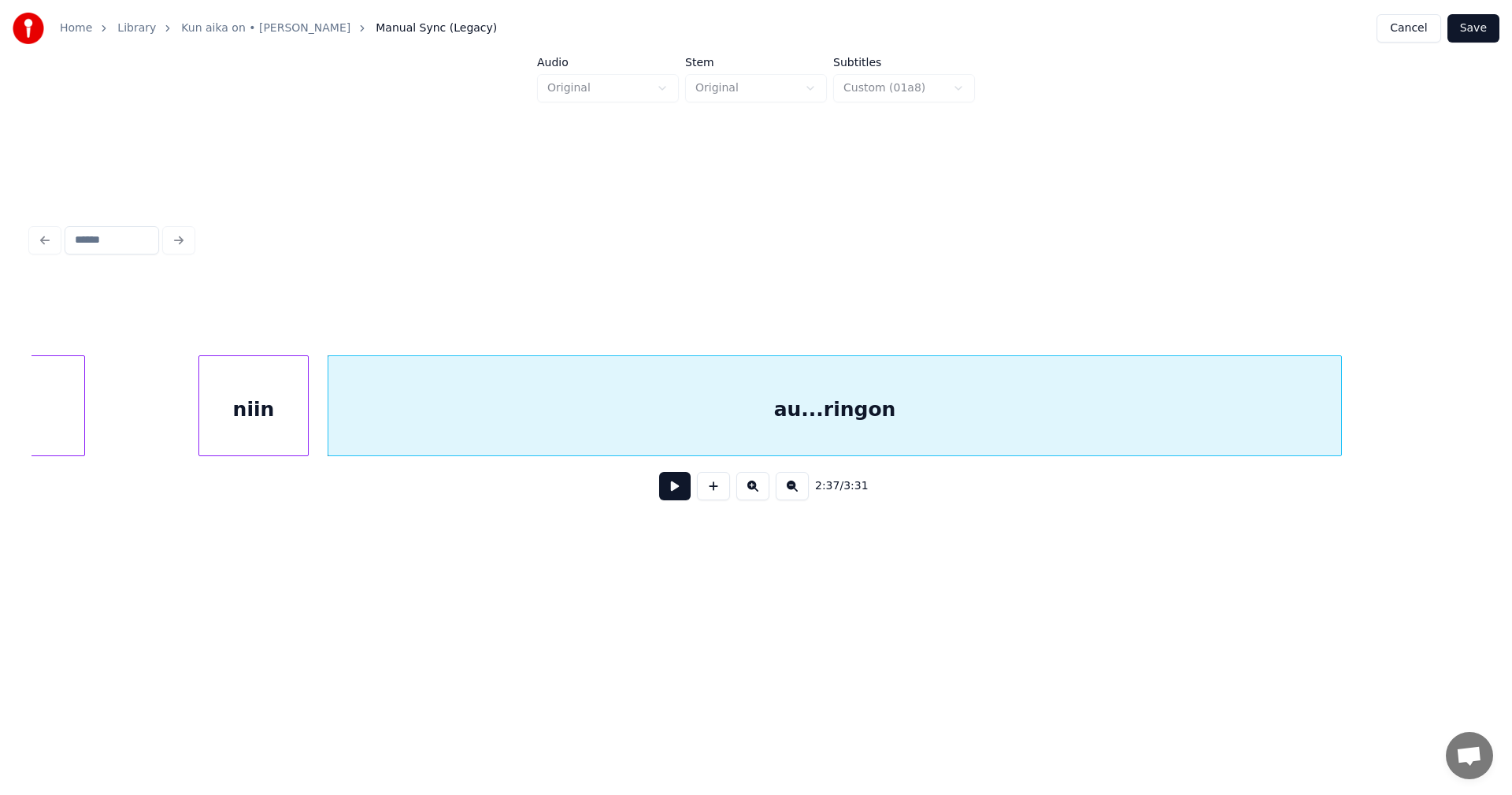
click at [673, 498] on button at bounding box center [675, 486] width 32 height 28
click at [677, 488] on button at bounding box center [675, 486] width 32 height 28
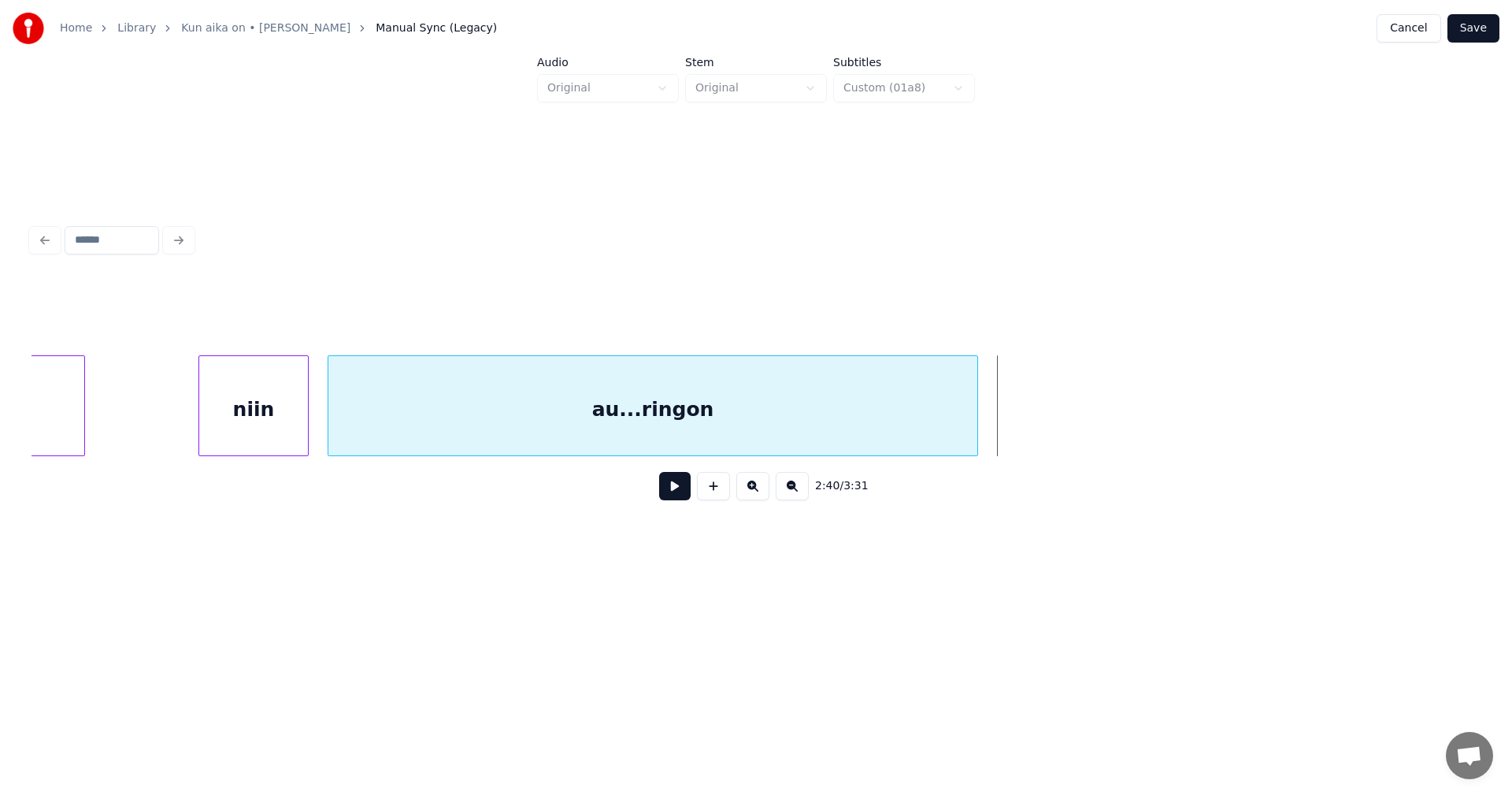
click at [977, 399] on div at bounding box center [975, 405] width 5 height 99
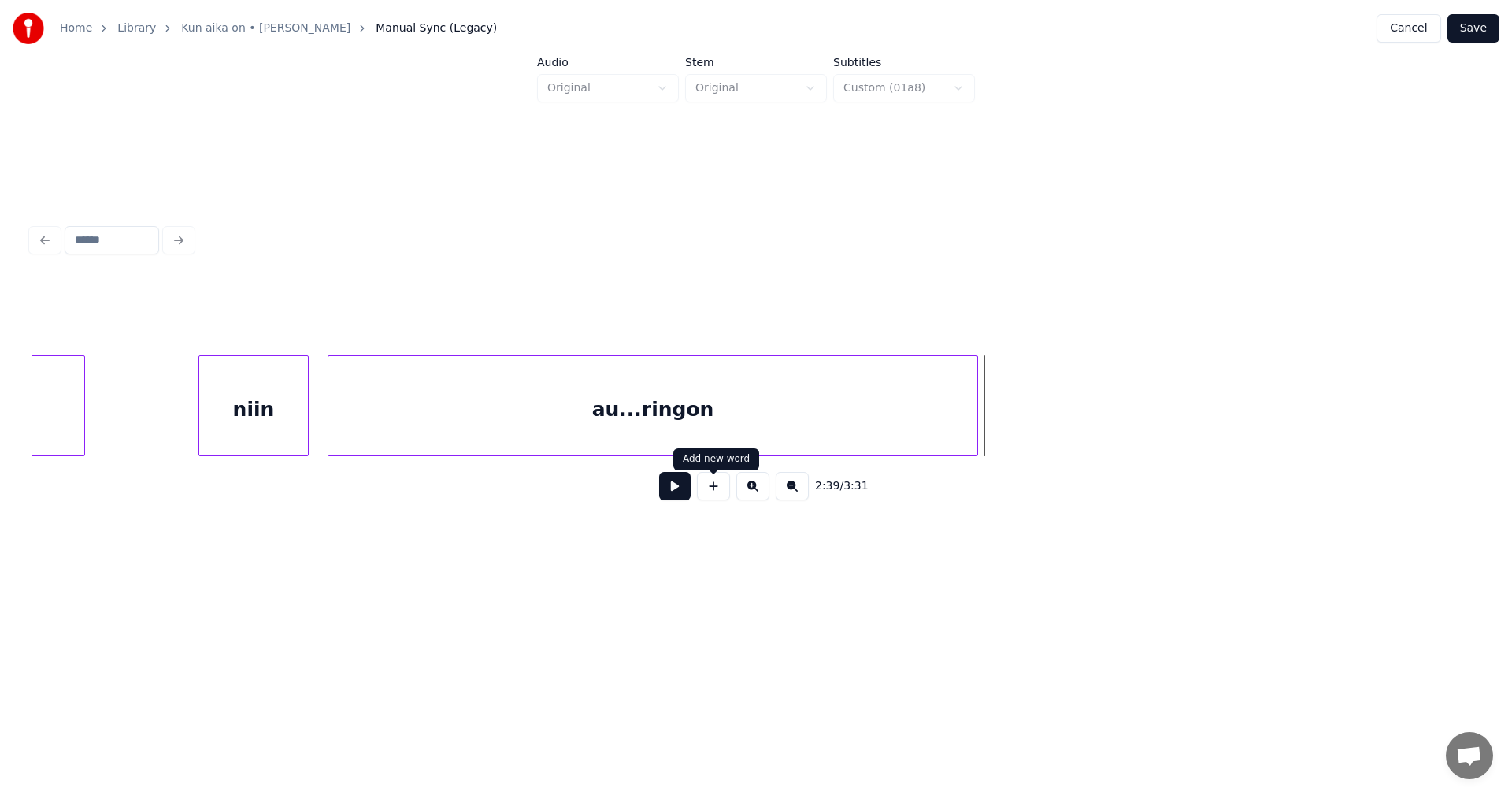
click at [714, 493] on button at bounding box center [714, 486] width 33 height 28
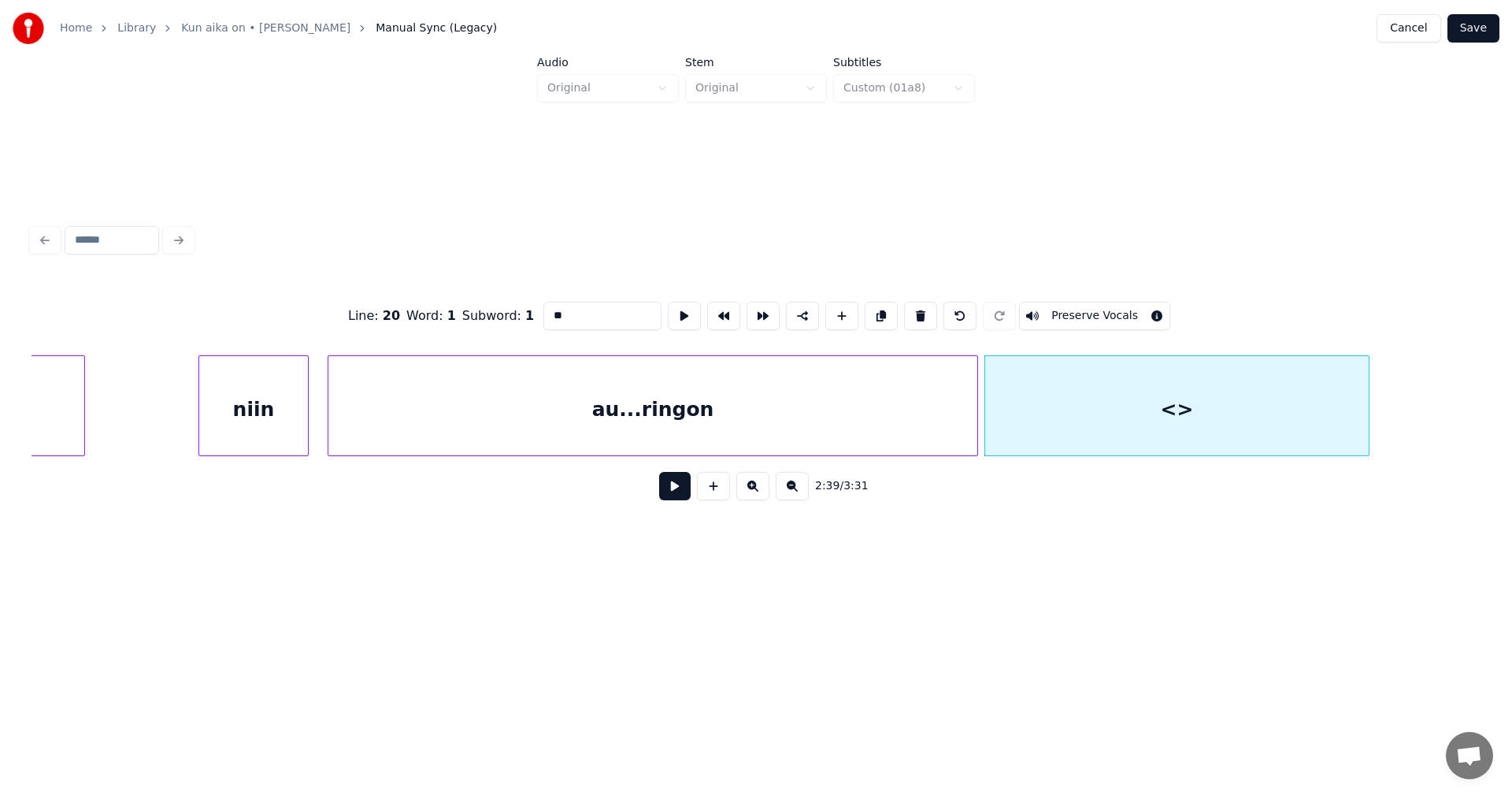
click at [1365, 419] on div at bounding box center [1367, 405] width 5 height 99
click at [984, 415] on div at bounding box center [983, 405] width 5 height 99
click at [640, 380] on div "au...ringon" at bounding box center [652, 409] width 649 height 107
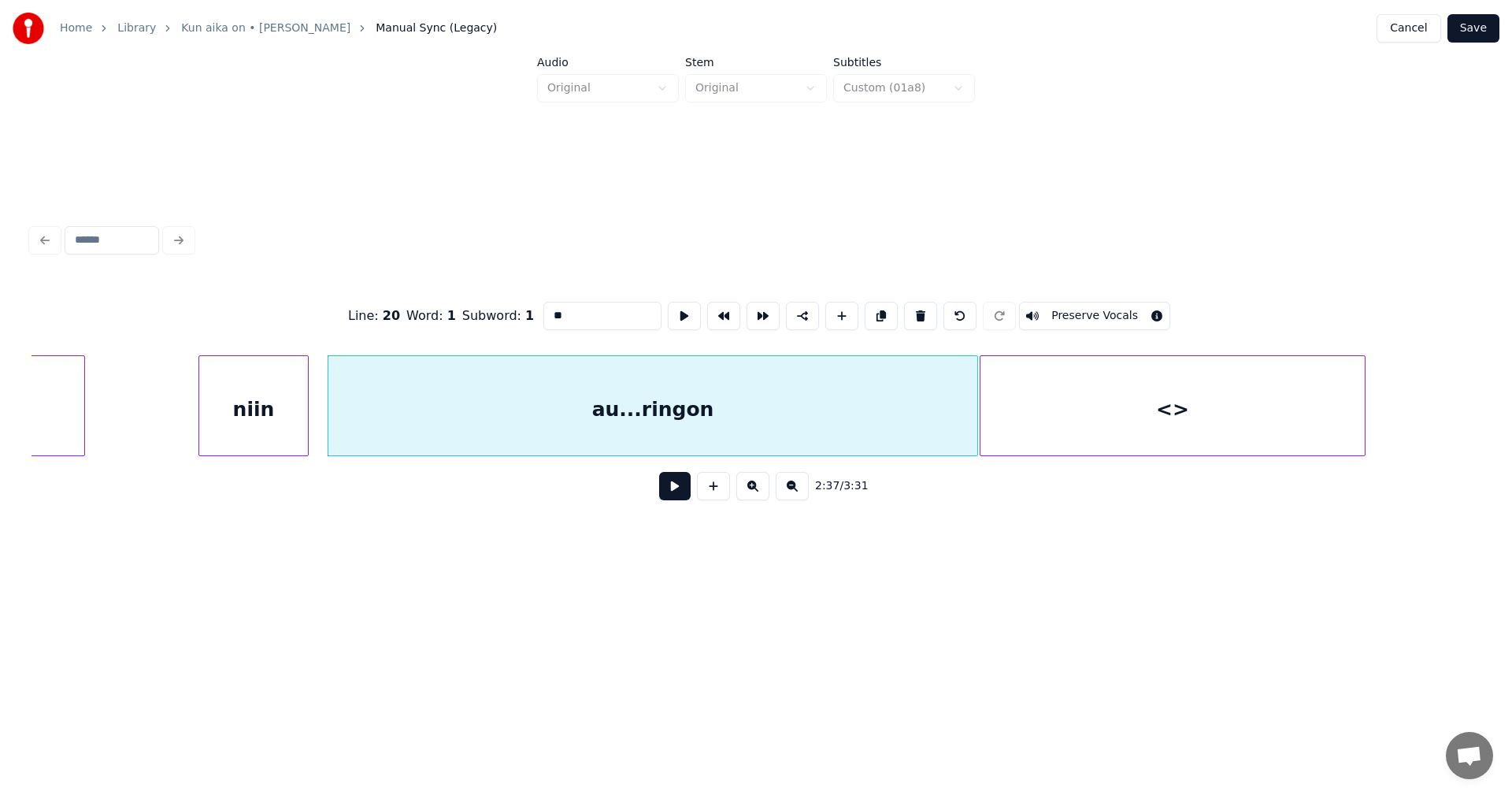
click at [592, 393] on div "au...ringon" at bounding box center [652, 409] width 649 height 107
drag, startPoint x: 599, startPoint y: 308, endPoint x: 567, endPoint y: 312, distance: 32.2
click at [567, 312] on input "**********" at bounding box center [603, 315] width 118 height 28
click at [1047, 430] on div "<>" at bounding box center [1172, 409] width 384 height 107
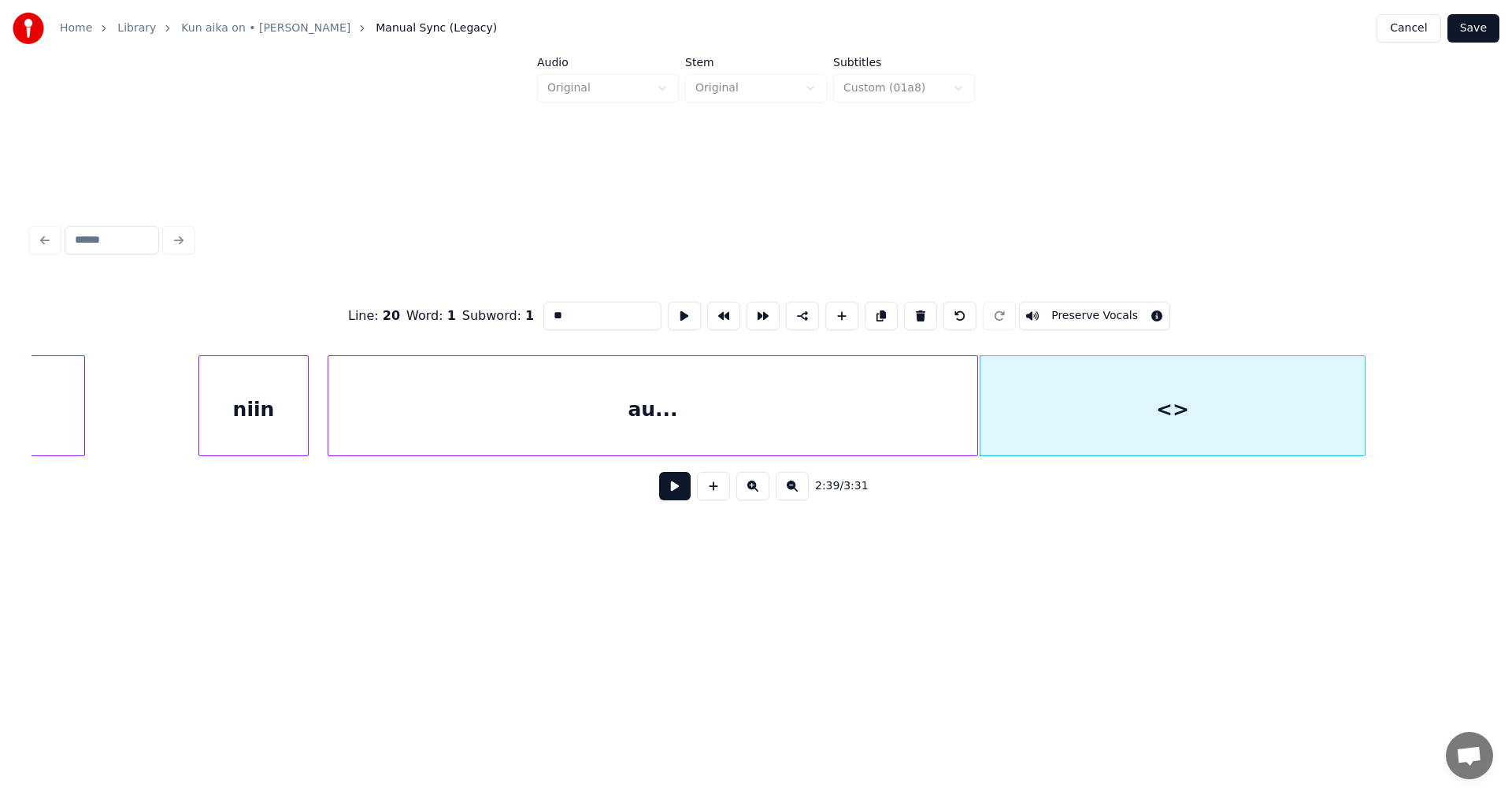
type input "*"
click at [965, 426] on div "au..." at bounding box center [652, 409] width 649 height 107
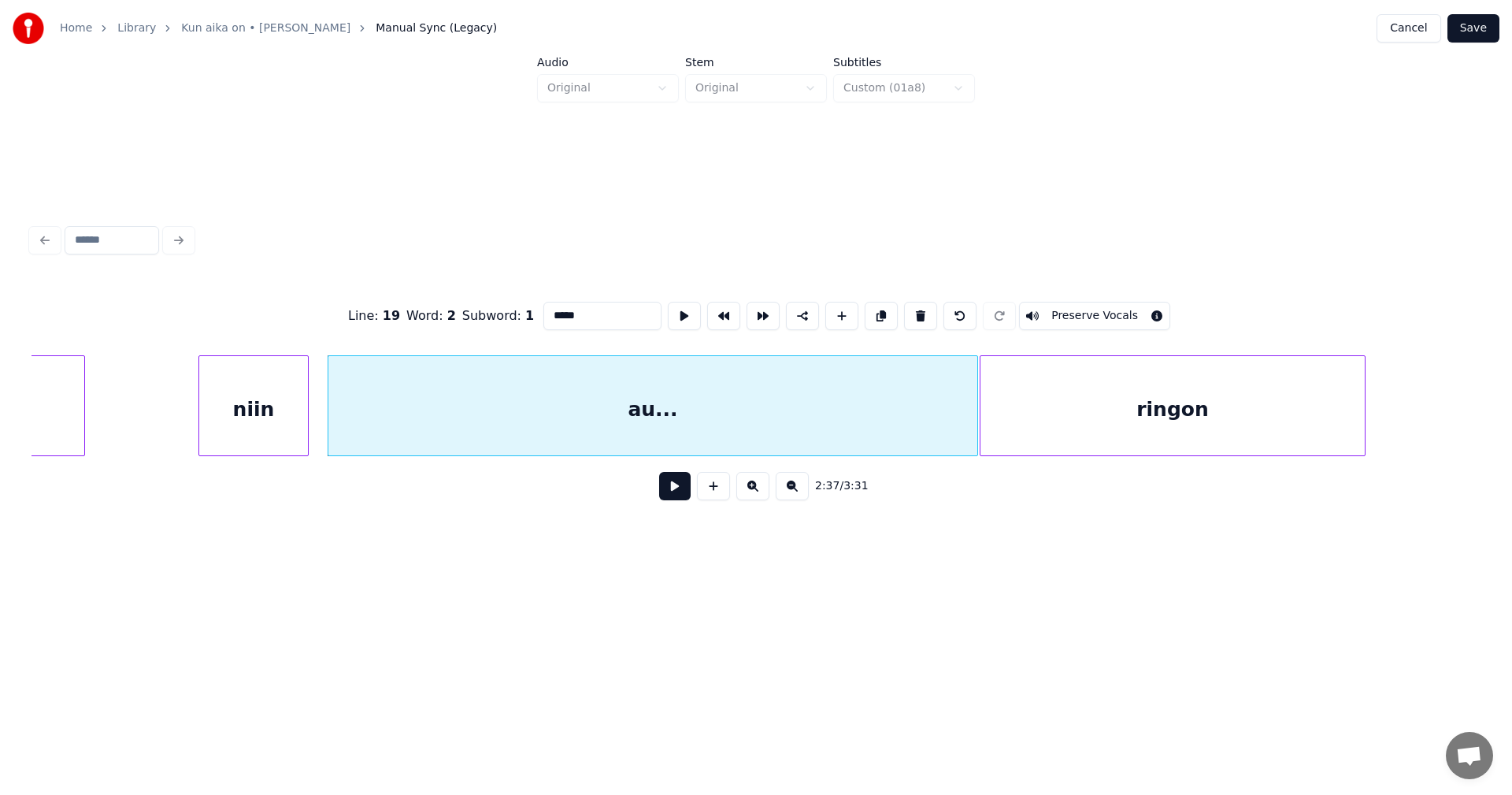
type input "*****"
click at [675, 492] on button at bounding box center [675, 486] width 32 height 28
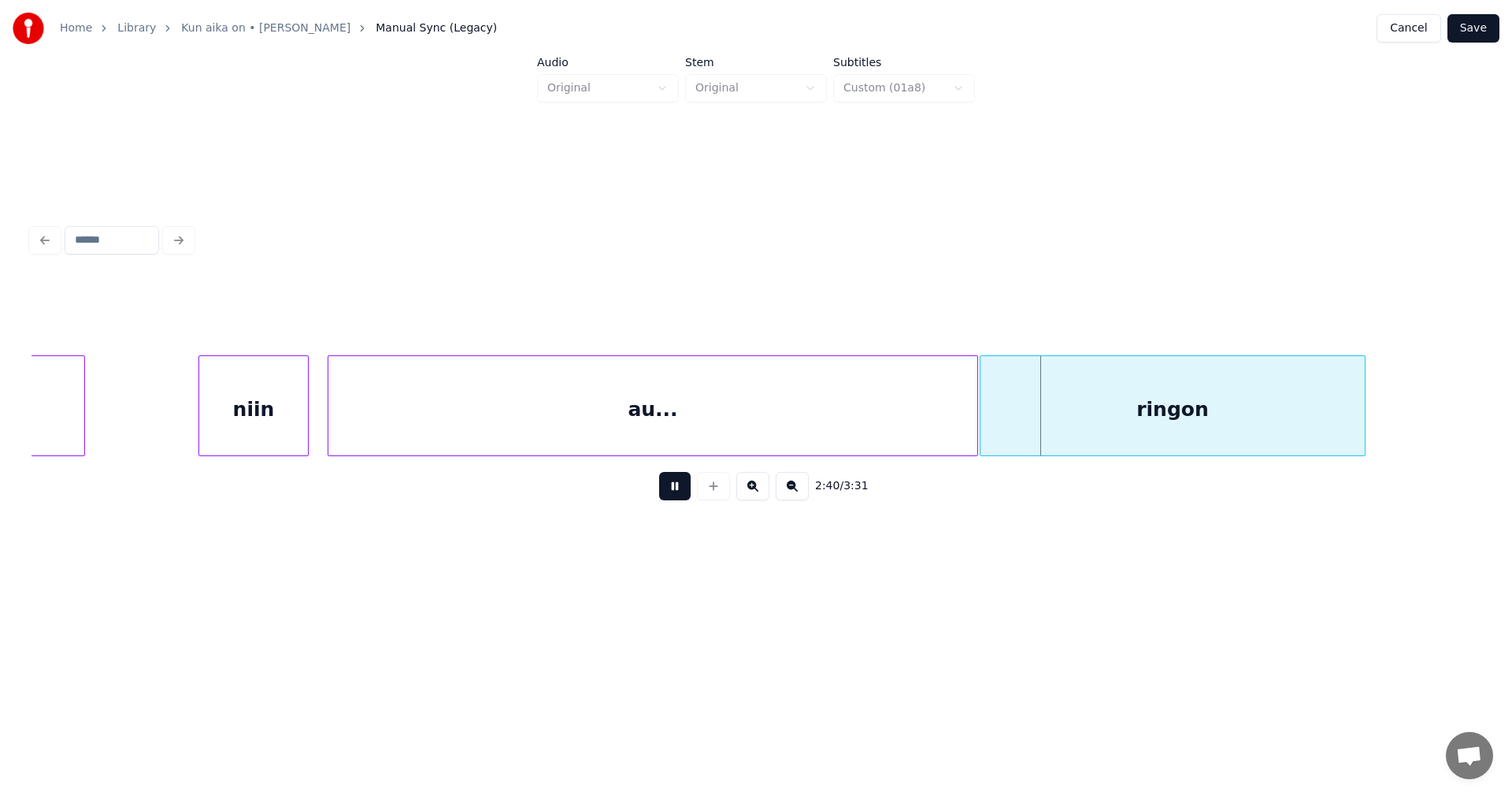
click at [675, 492] on button at bounding box center [675, 486] width 32 height 28
click at [899, 427] on div at bounding box center [898, 405] width 5 height 99
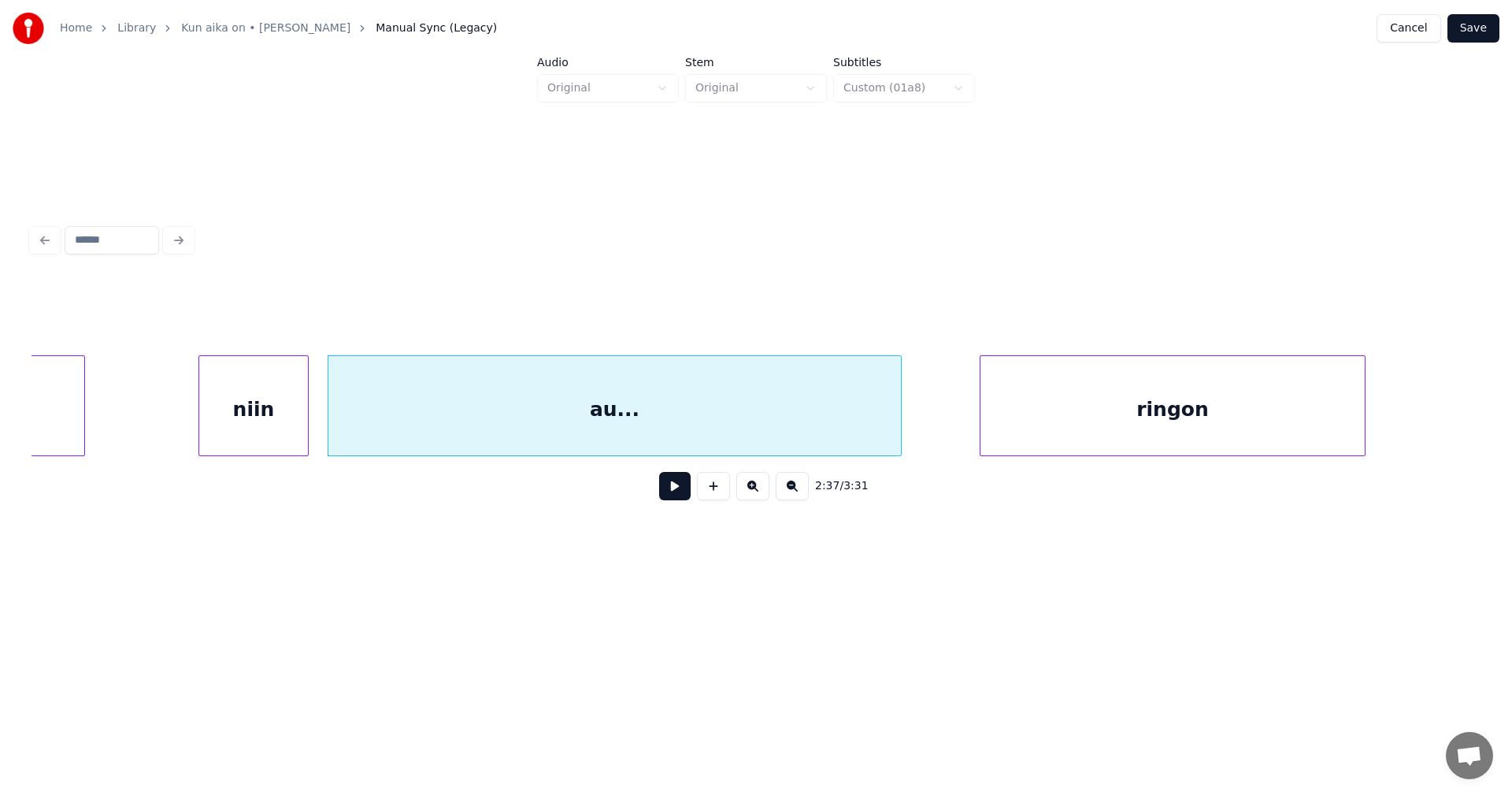
click at [775, 420] on div "au..." at bounding box center [614, 409] width 573 height 107
click at [685, 490] on button at bounding box center [675, 486] width 32 height 28
click at [674, 489] on button at bounding box center [675, 486] width 32 height 28
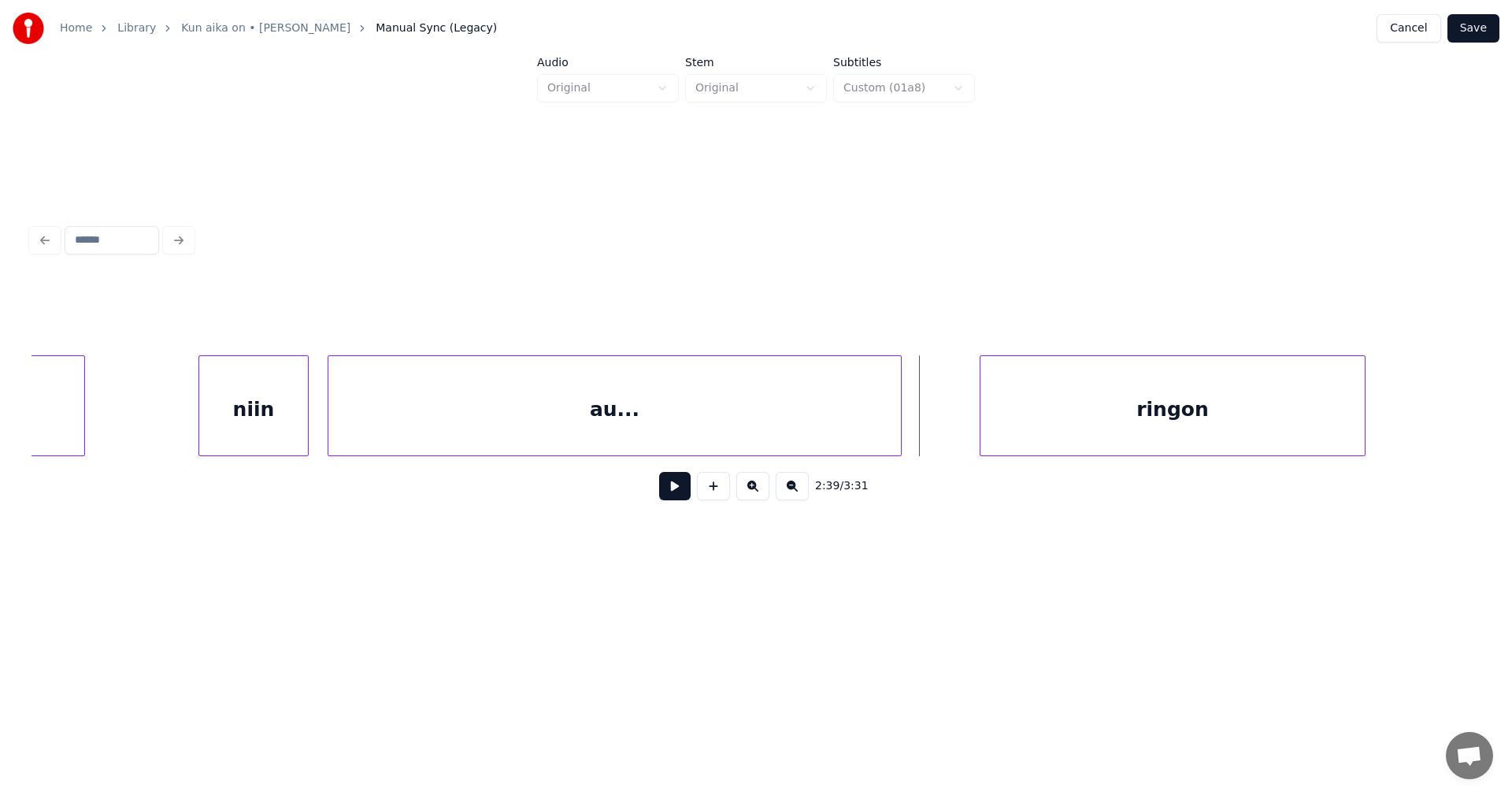
click at [980, 424] on div "ringon" at bounding box center [1172, 405] width 386 height 101
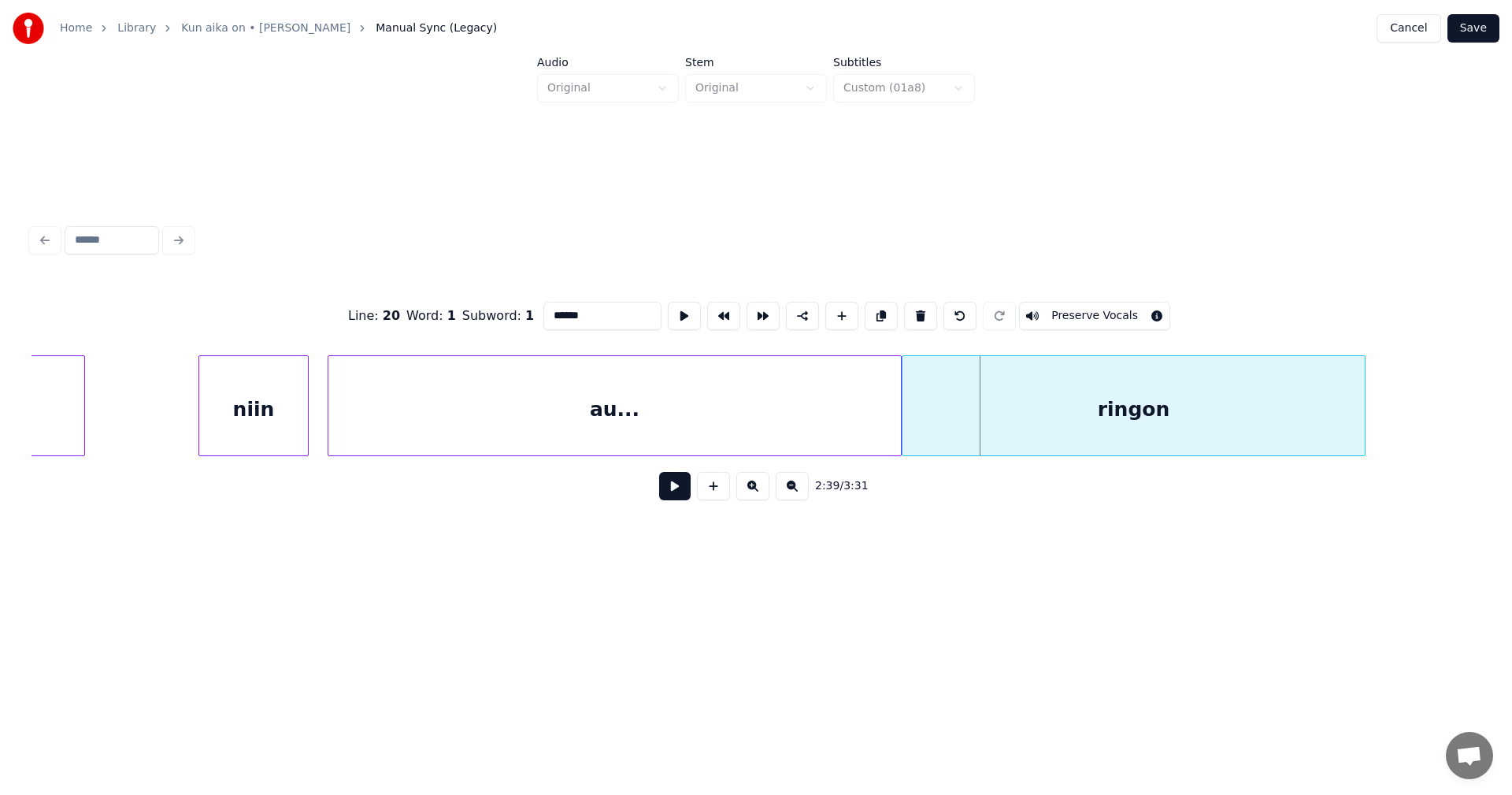
click at [904, 427] on div at bounding box center [905, 405] width 5 height 99
click at [686, 487] on button at bounding box center [675, 486] width 32 height 28
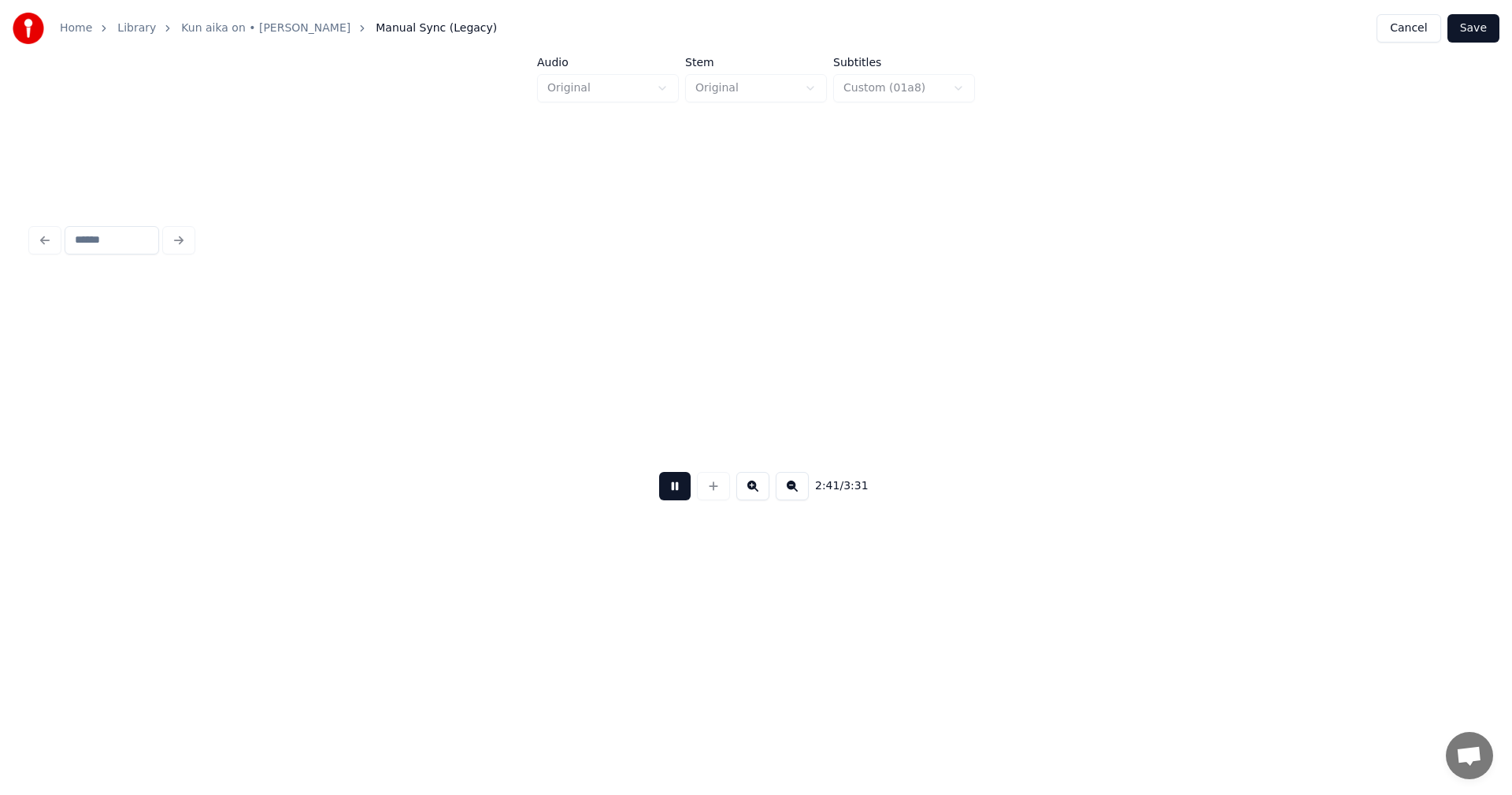
scroll to position [0, 44597]
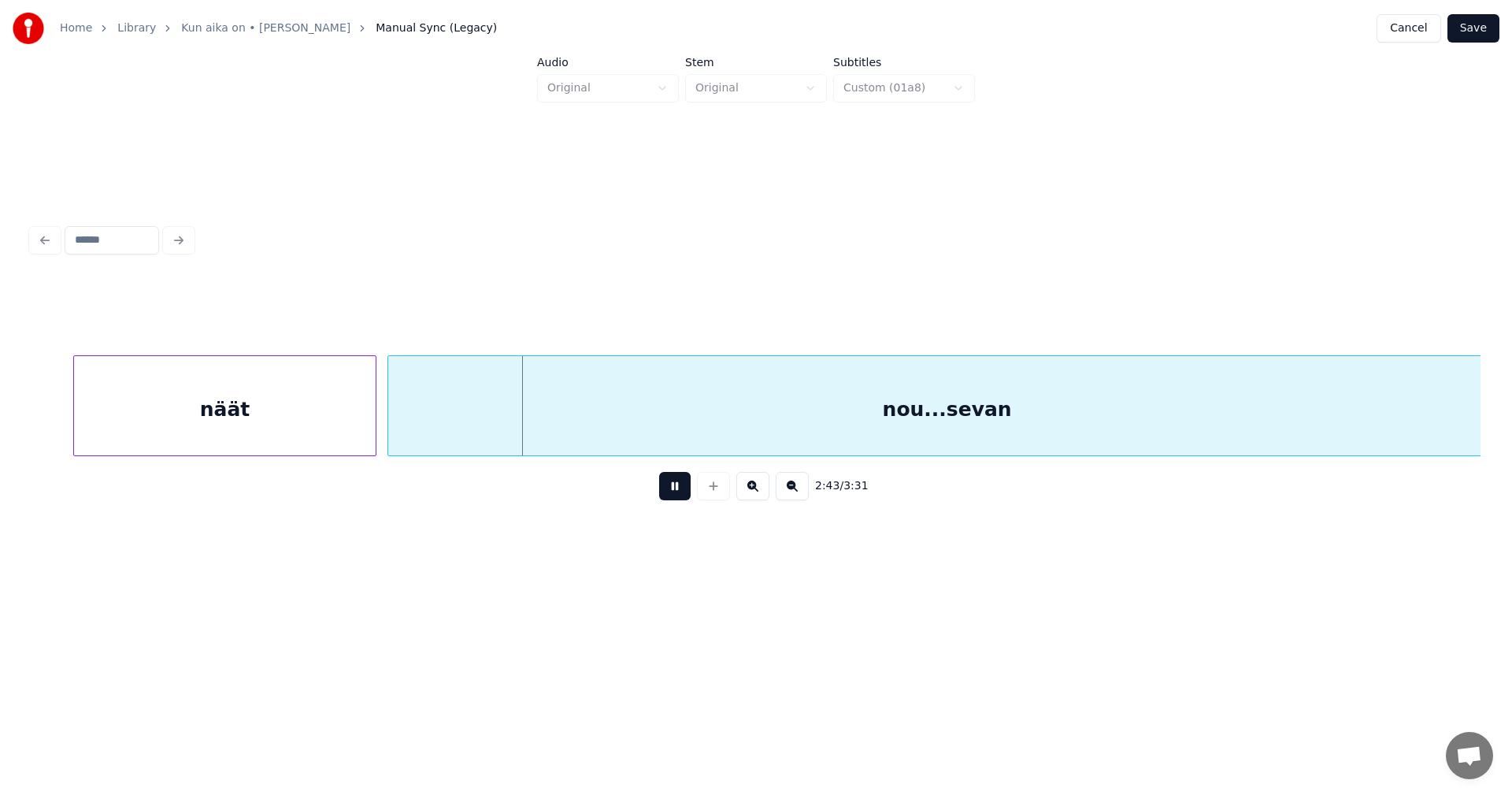
click at [689, 483] on div "2:43 / 3:31" at bounding box center [756, 486] width 1424 height 35
click at [671, 490] on button at bounding box center [675, 486] width 32 height 28
click at [312, 394] on div "näät" at bounding box center [225, 409] width 301 height 107
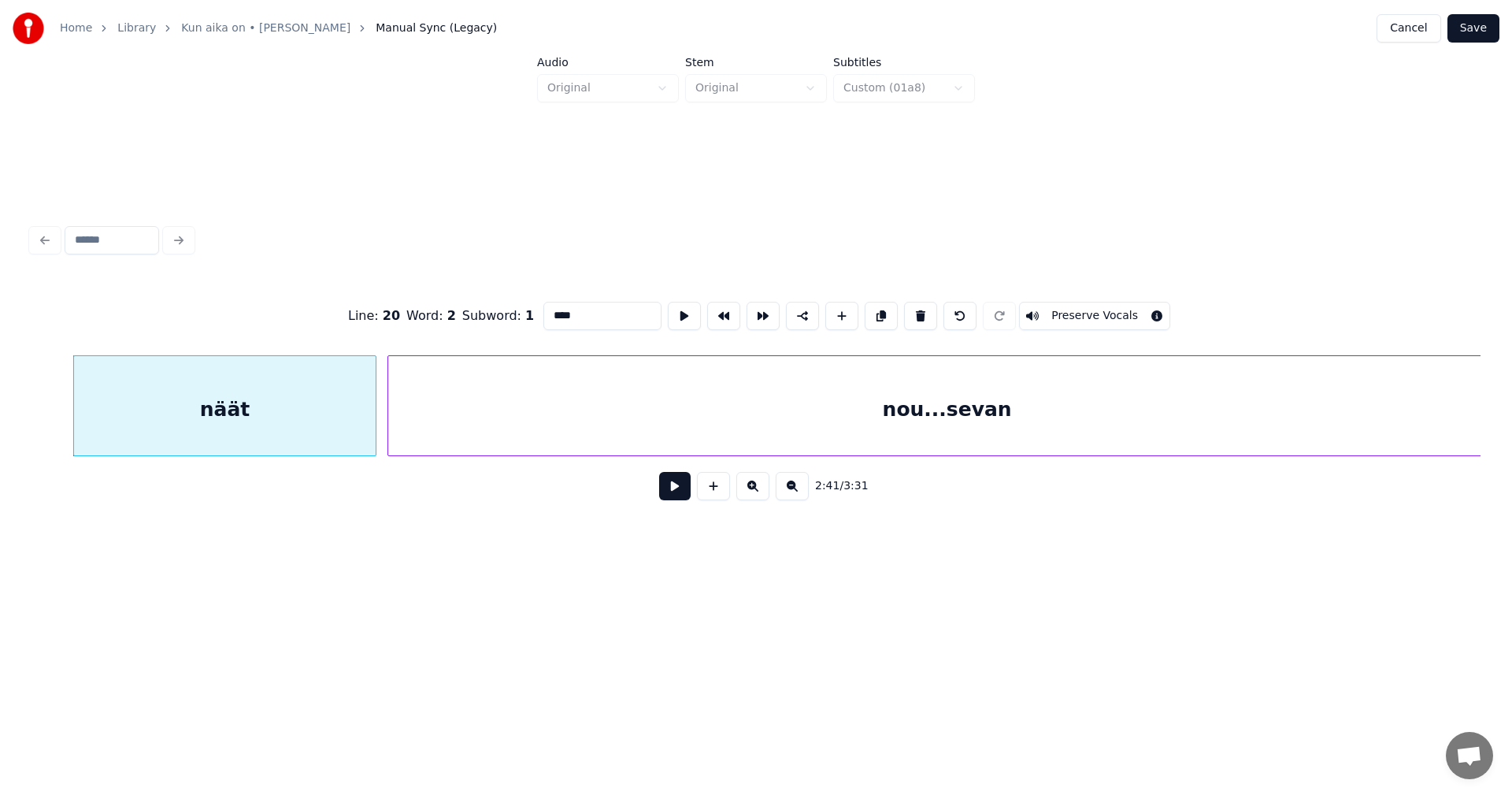
click at [680, 490] on button at bounding box center [675, 486] width 32 height 28
drag, startPoint x: 680, startPoint y: 488, endPoint x: 641, endPoint y: 480, distance: 39.8
click at [675, 486] on button at bounding box center [675, 486] width 32 height 28
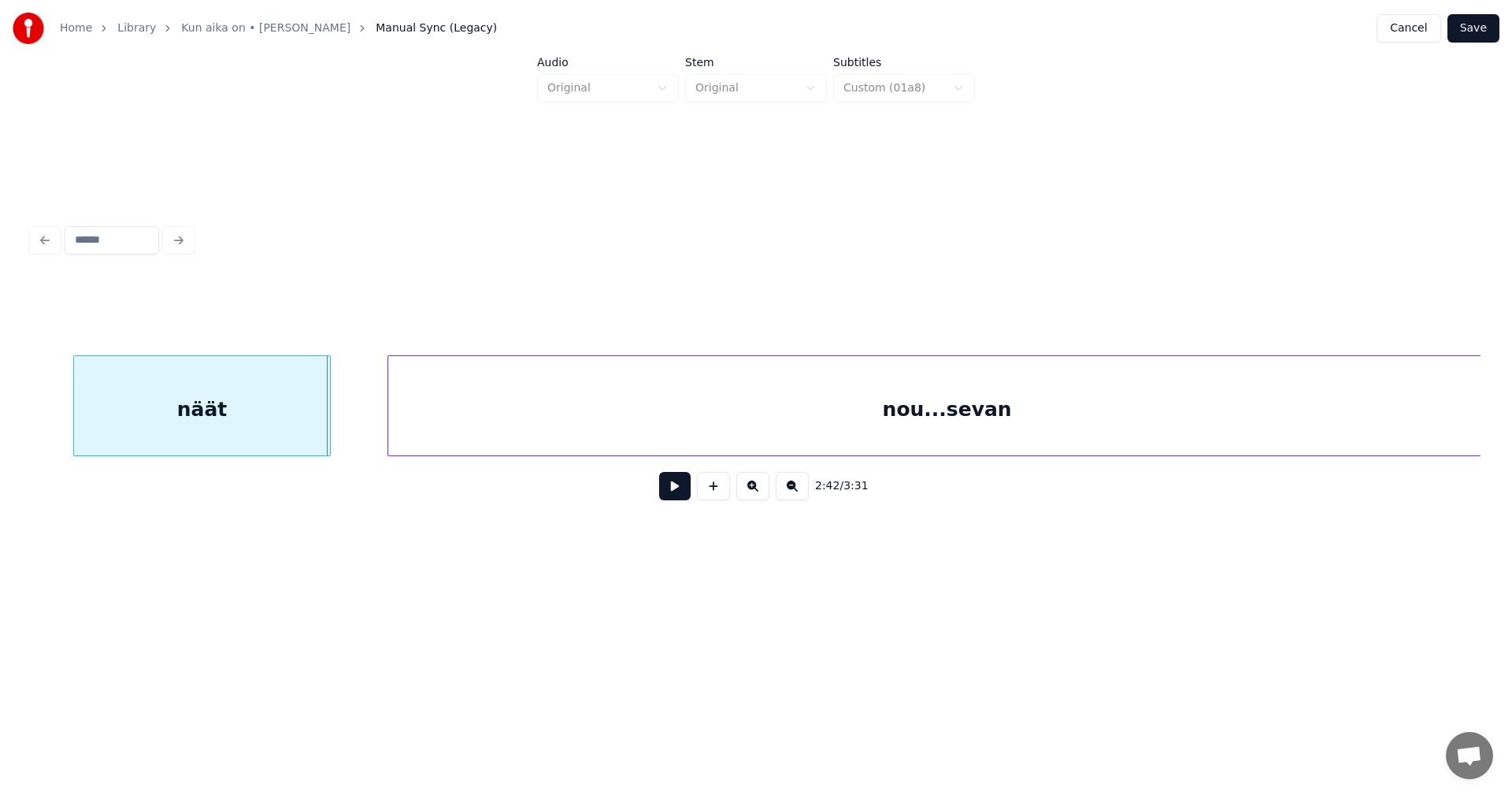
click at [328, 415] on div at bounding box center [327, 405] width 5 height 99
click at [362, 410] on div at bounding box center [363, 405] width 5 height 99
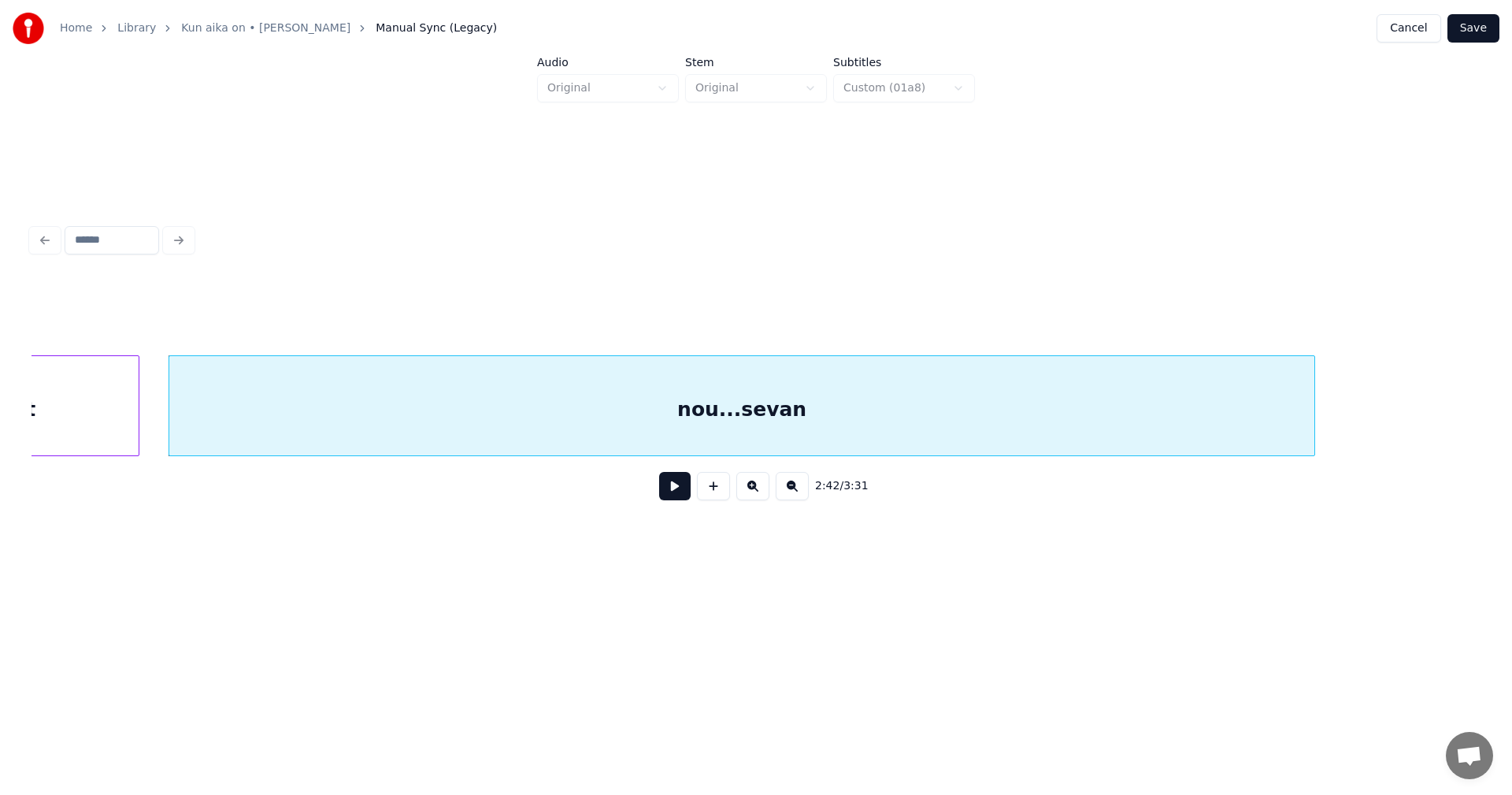
scroll to position [0, 44817]
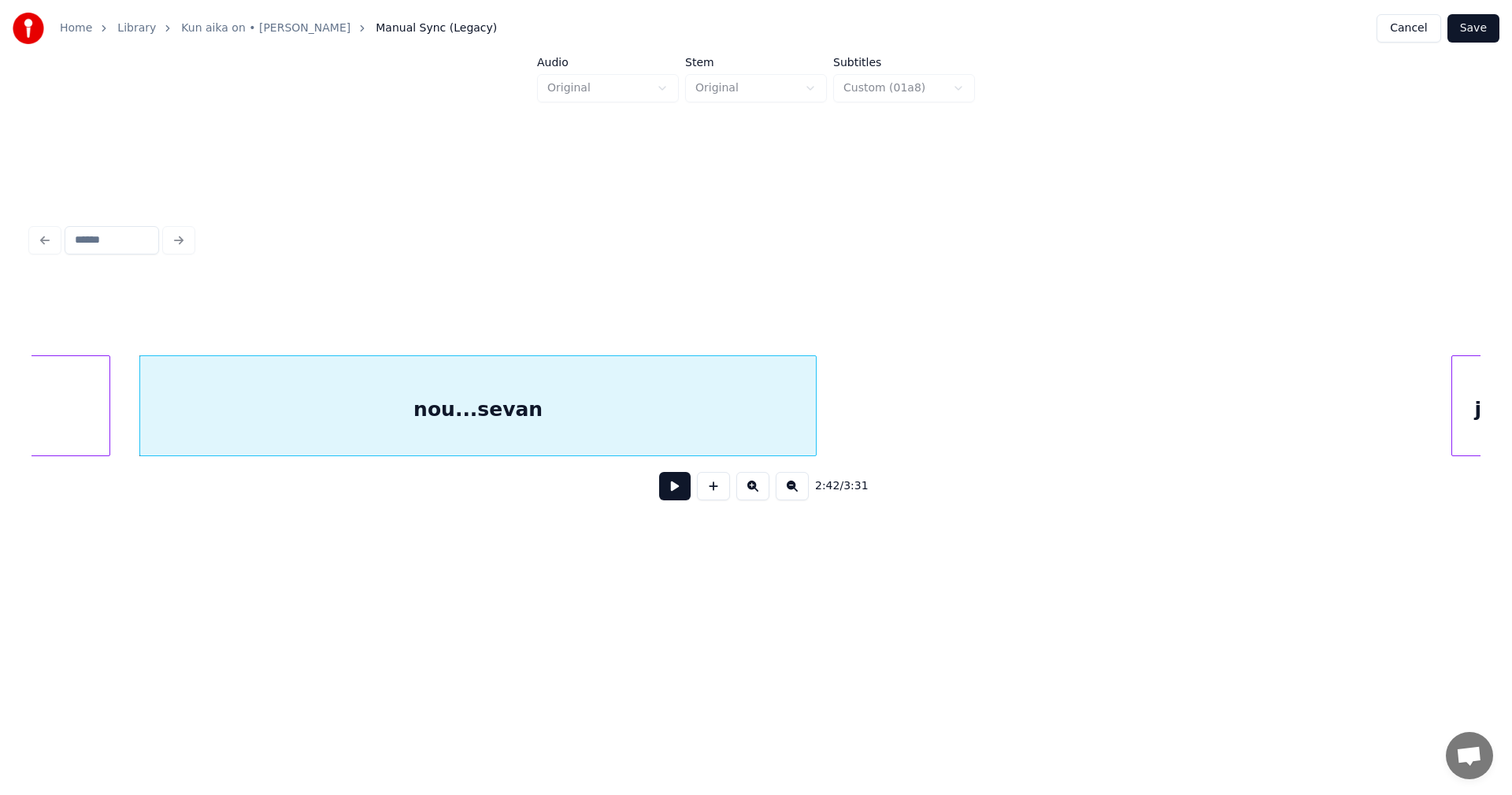
click at [816, 390] on div at bounding box center [814, 405] width 5 height 99
click at [749, 390] on div "nou...sevan" at bounding box center [478, 409] width 676 height 107
drag, startPoint x: 606, startPoint y: 304, endPoint x: 572, endPoint y: 311, distance: 34.7
click at [572, 311] on input "**********" at bounding box center [603, 315] width 118 height 28
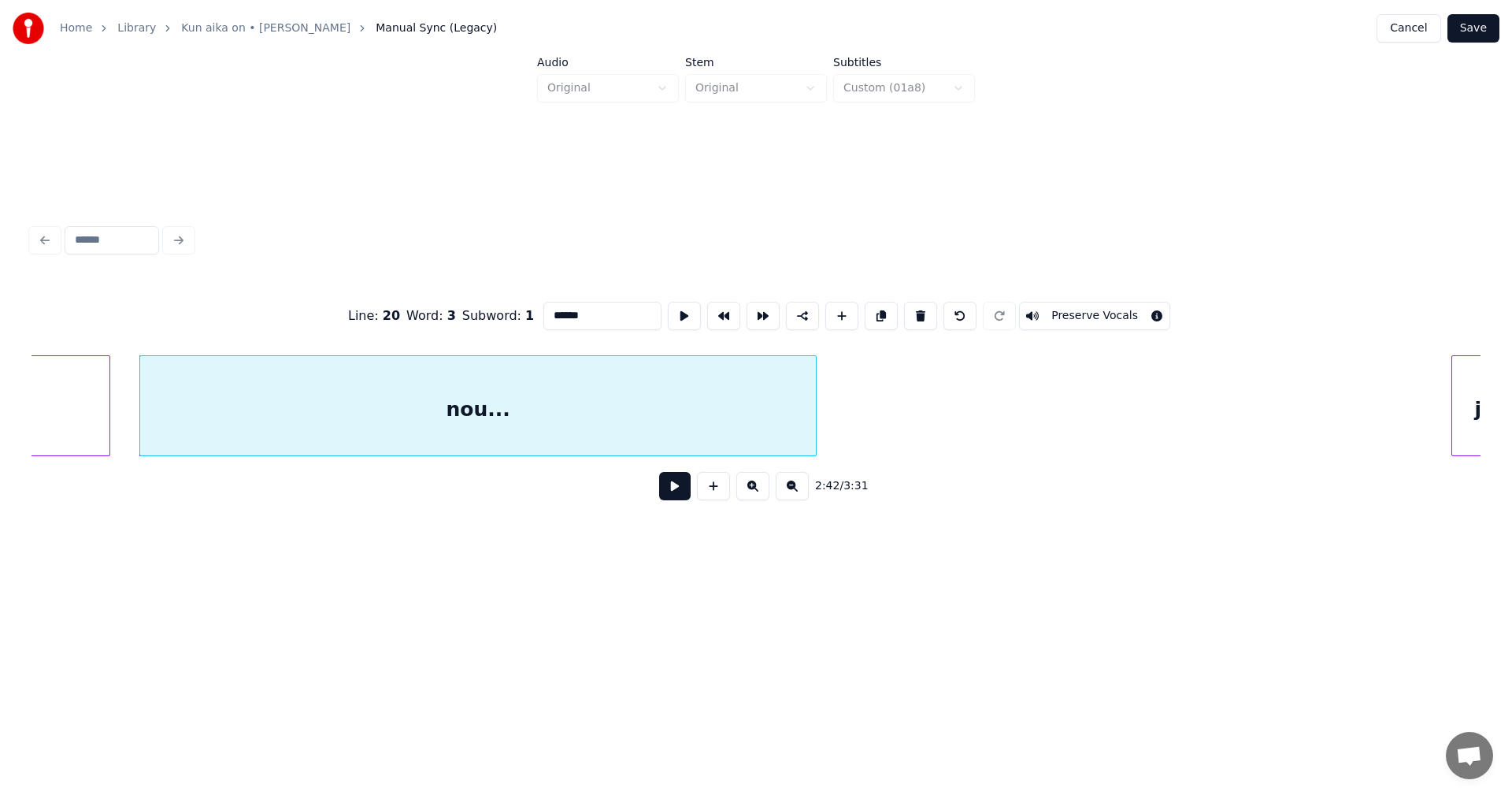
click at [622, 411] on div "nou..." at bounding box center [478, 409] width 676 height 107
type input "******"
click at [670, 492] on button at bounding box center [675, 486] width 32 height 28
click at [670, 493] on button at bounding box center [675, 486] width 32 height 28
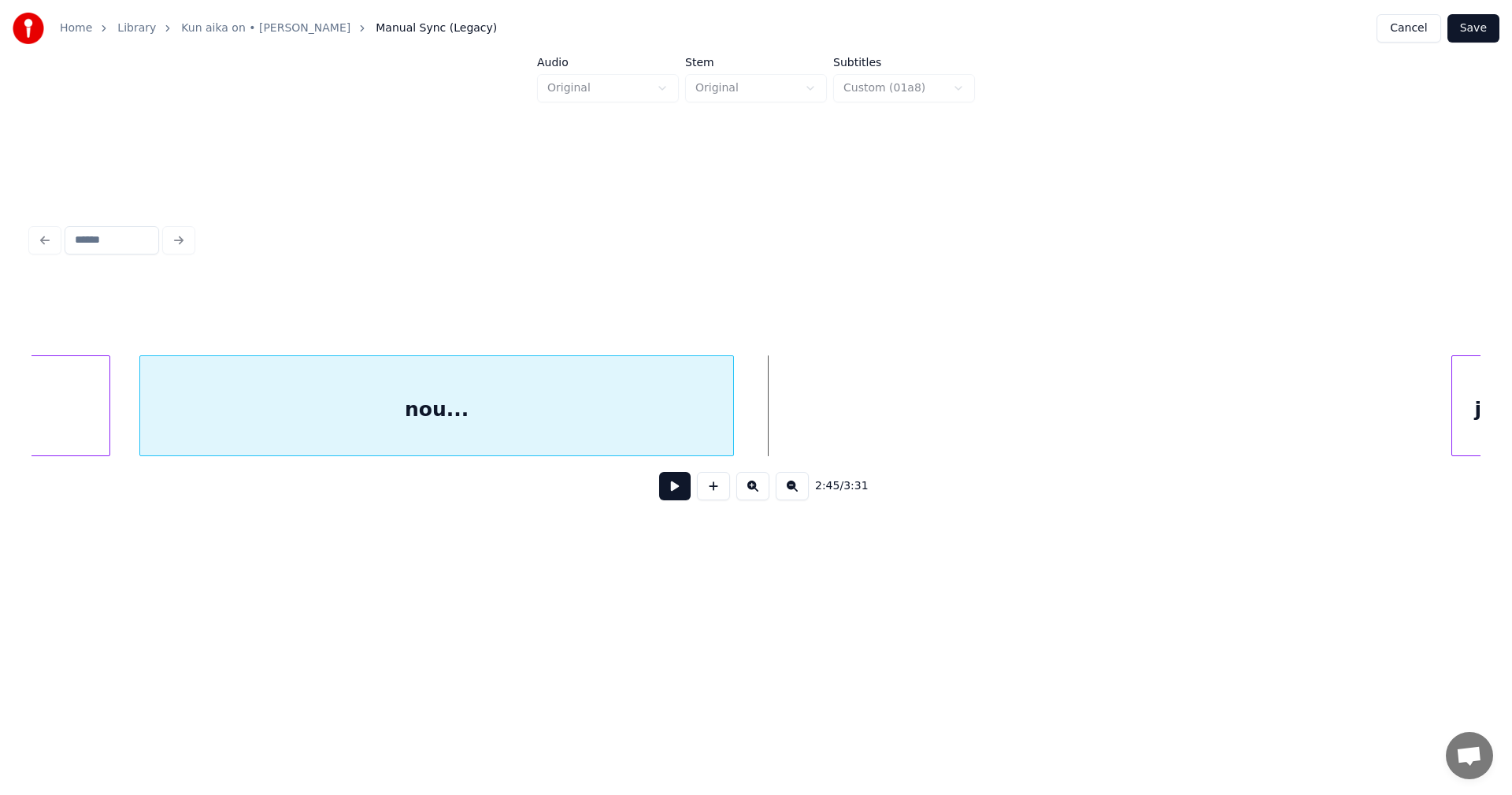
click at [730, 423] on div at bounding box center [731, 405] width 5 height 99
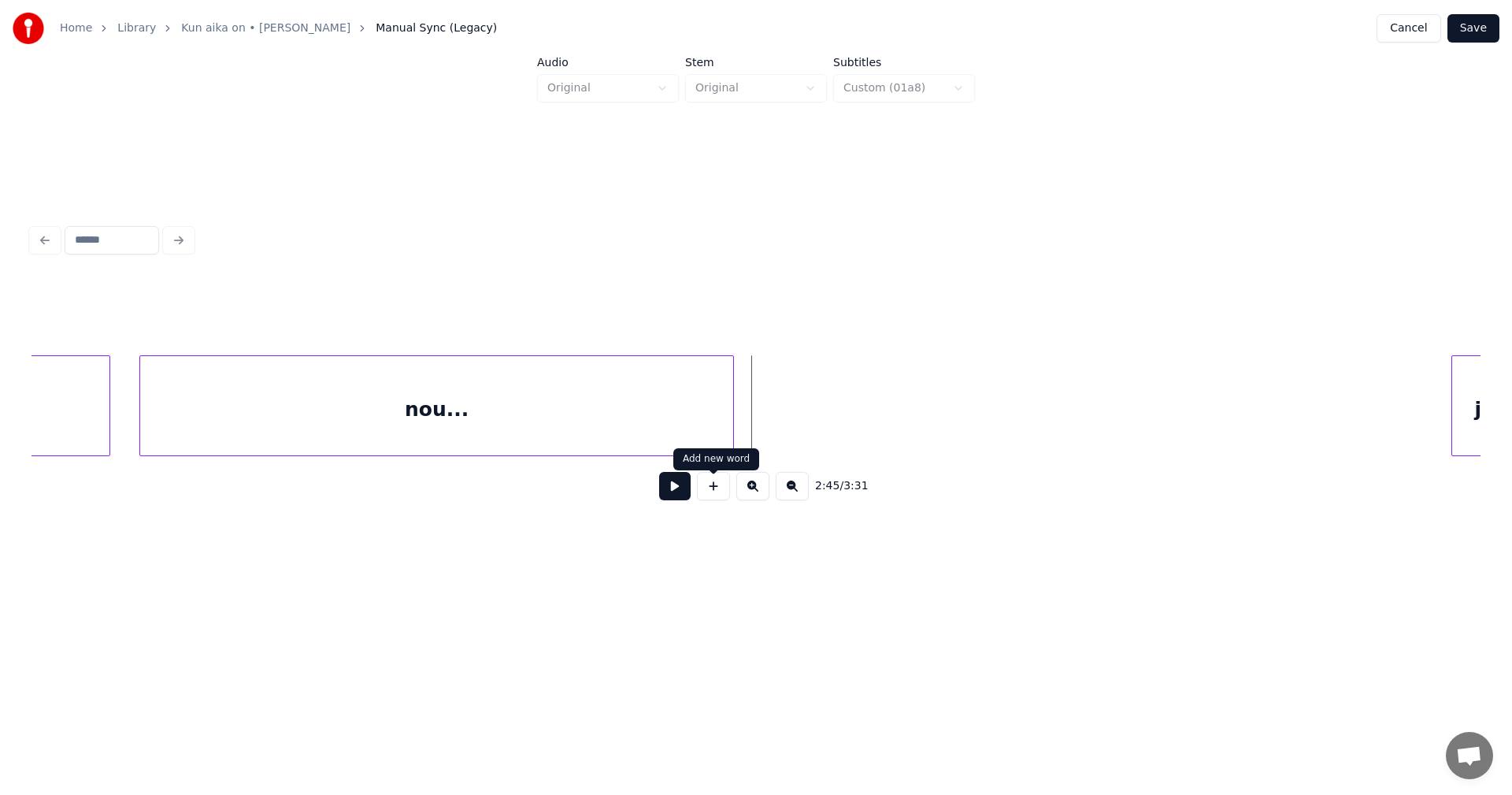
click at [722, 483] on button at bounding box center [714, 486] width 33 height 28
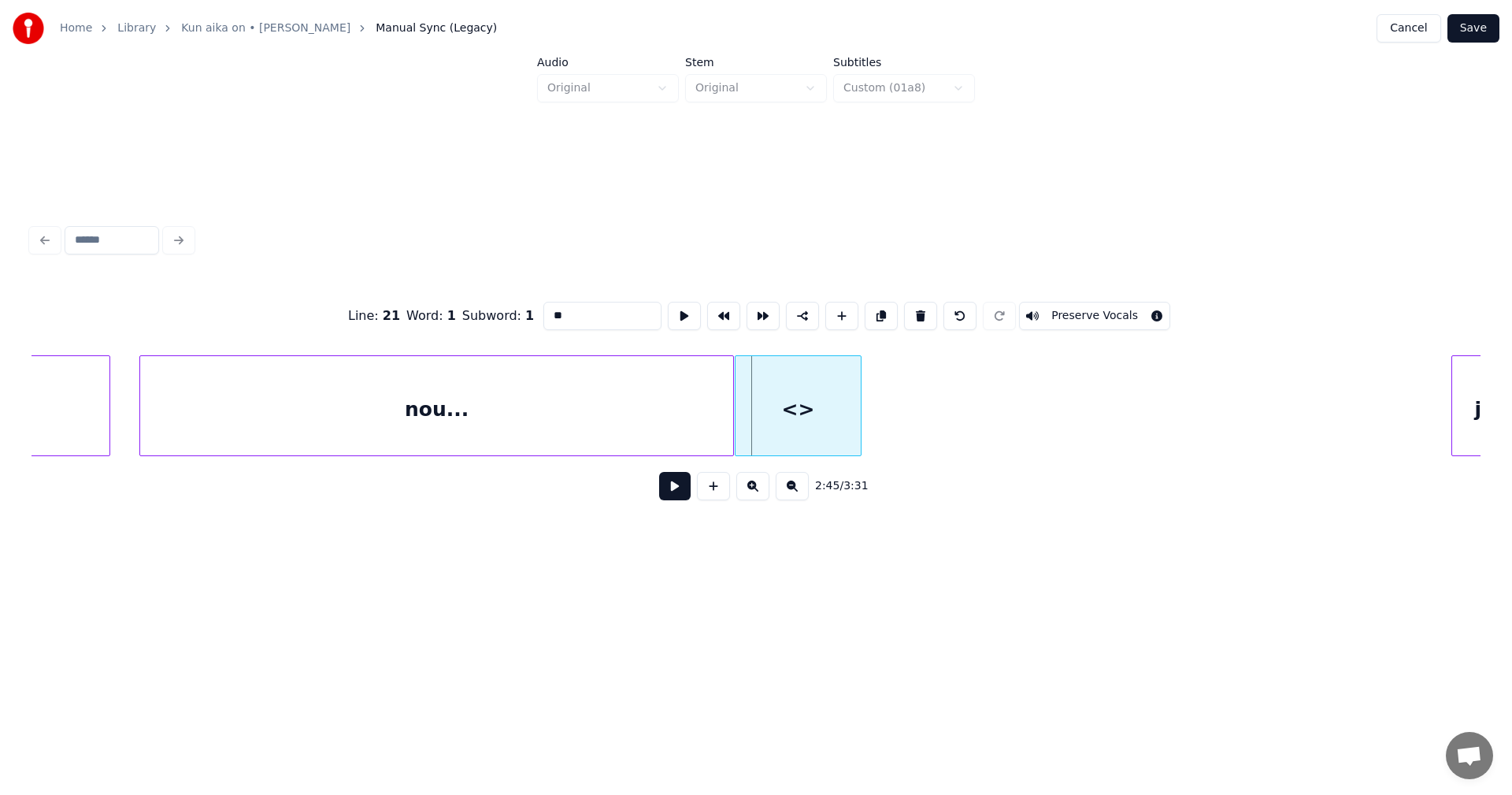
click at [736, 423] on div at bounding box center [738, 405] width 5 height 99
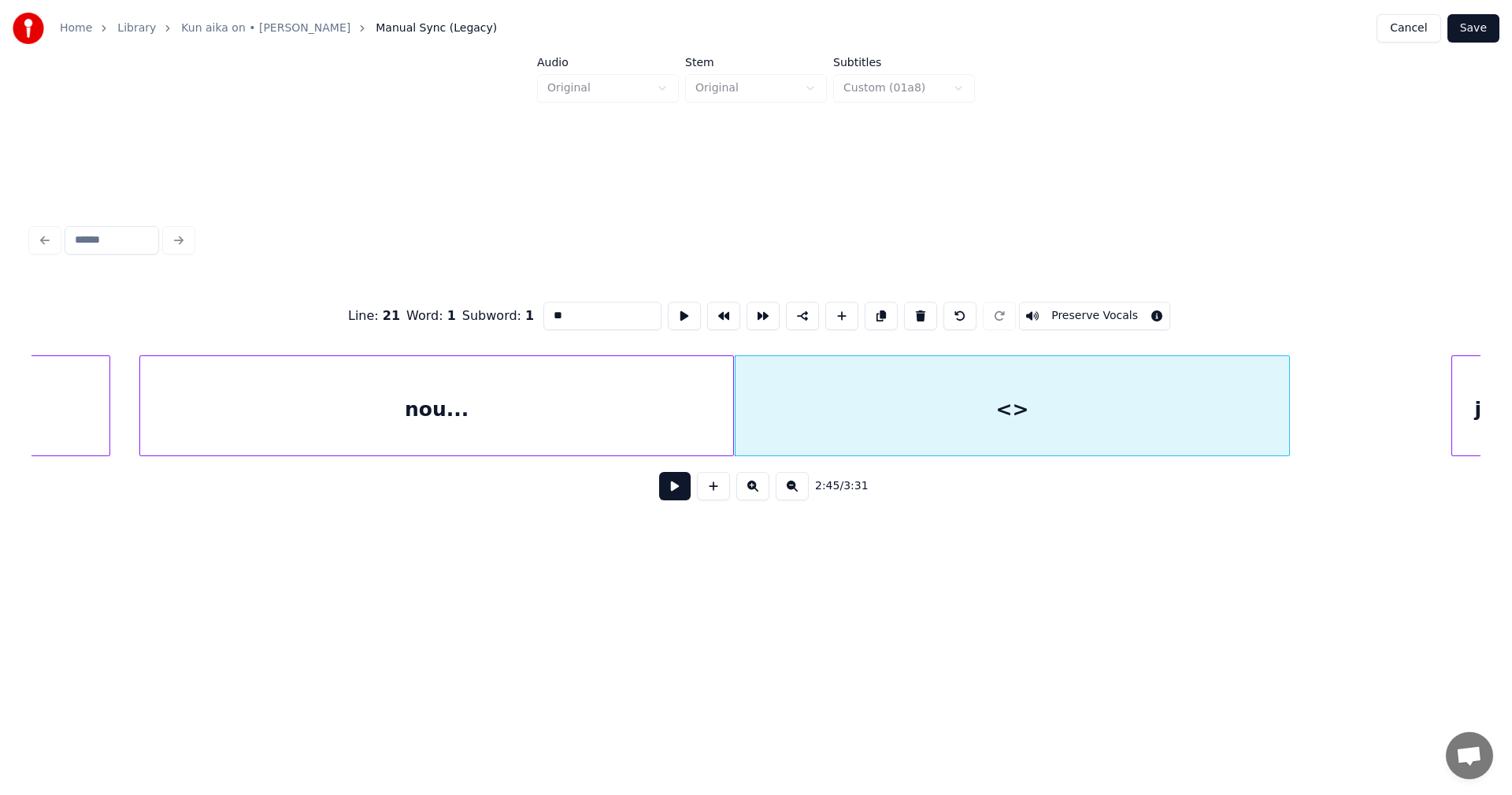
click at [1286, 446] on div at bounding box center [1287, 405] width 5 height 99
click at [1003, 412] on div "<>" at bounding box center [1013, 409] width 554 height 107
click at [1002, 414] on div "<>" at bounding box center [1013, 409] width 554 height 107
click at [964, 411] on div "<>" at bounding box center [1013, 409] width 554 height 107
drag, startPoint x: 592, startPoint y: 312, endPoint x: 535, endPoint y: 312, distance: 57.0
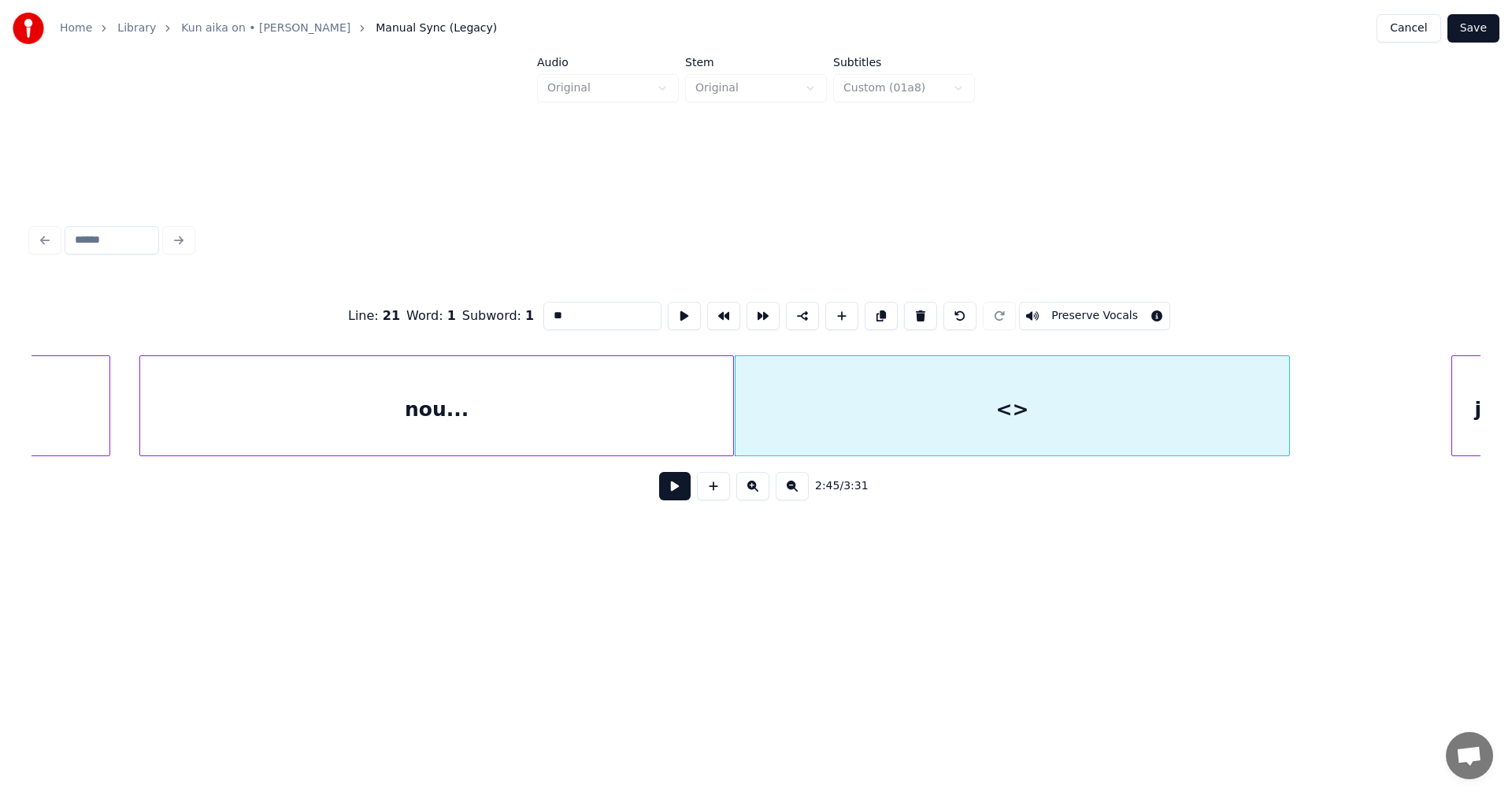
click at [535, 312] on div "Line : 21 Word : 1 Subword : 1 ** Preserve Vocals" at bounding box center [756, 316] width 1449 height 79
click at [529, 395] on div "nou..." at bounding box center [437, 409] width 593 height 107
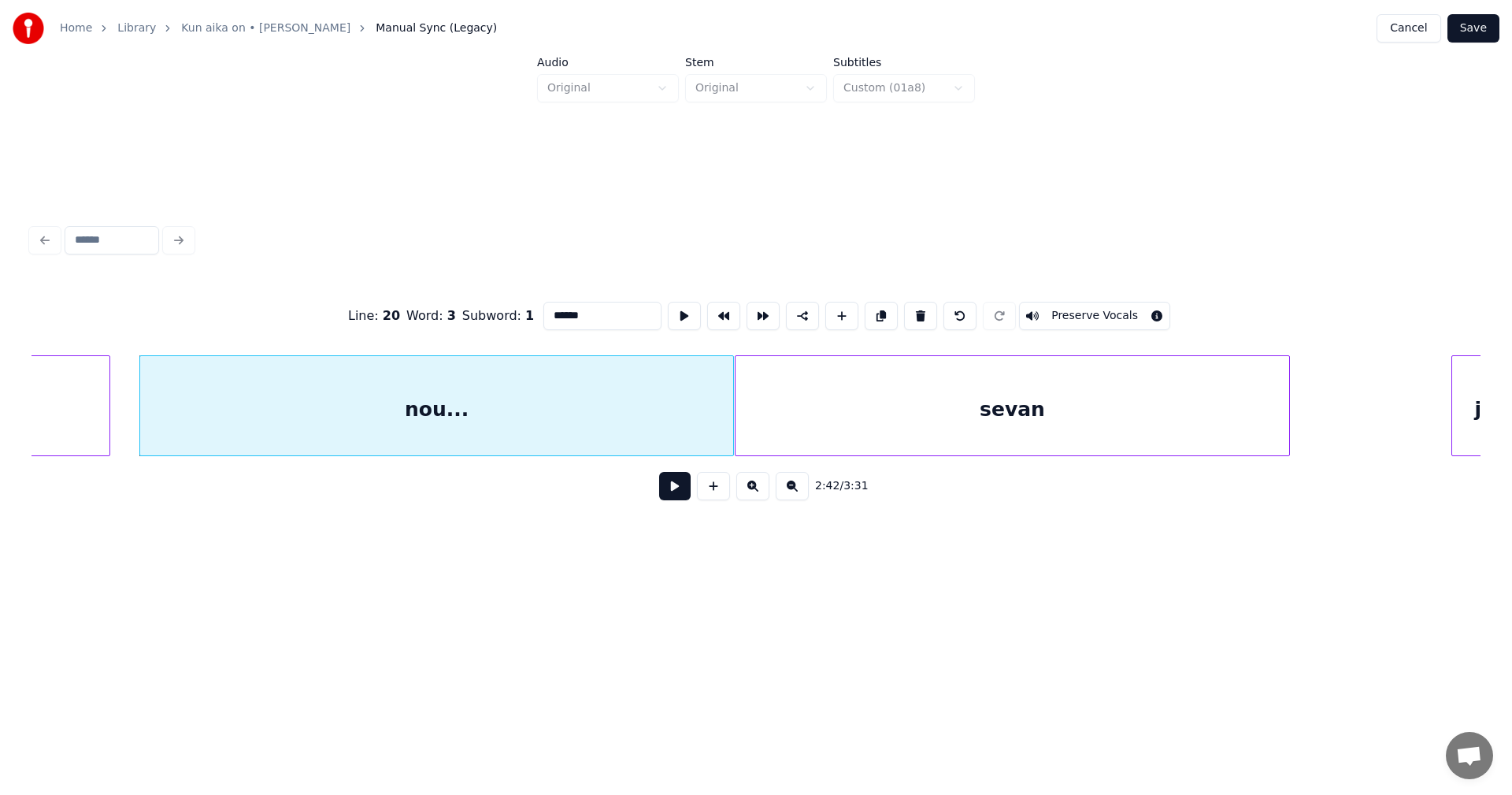
type input "******"
click at [678, 495] on button at bounding box center [675, 486] width 32 height 28
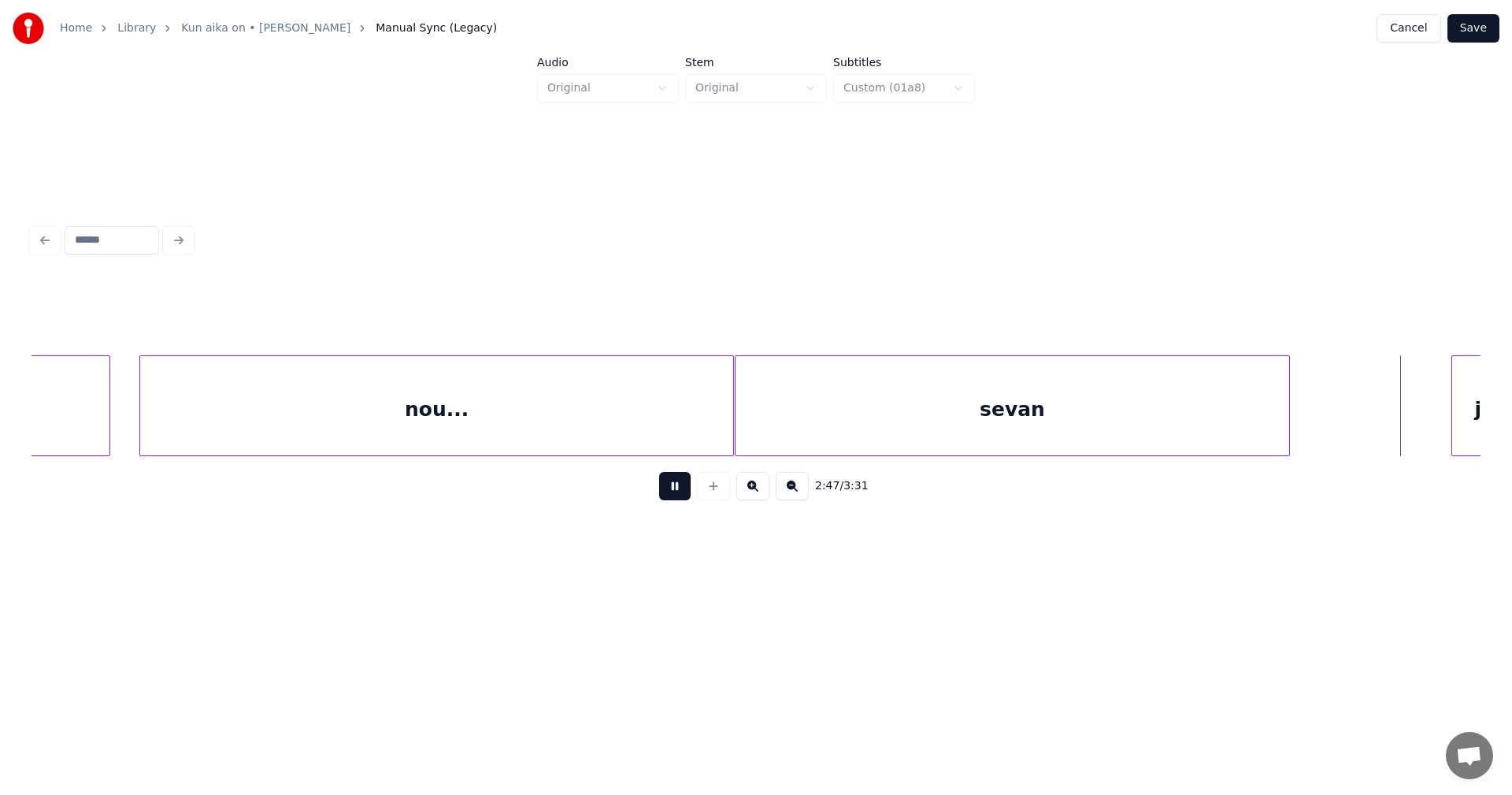
click at [678, 489] on button at bounding box center [675, 486] width 32 height 28
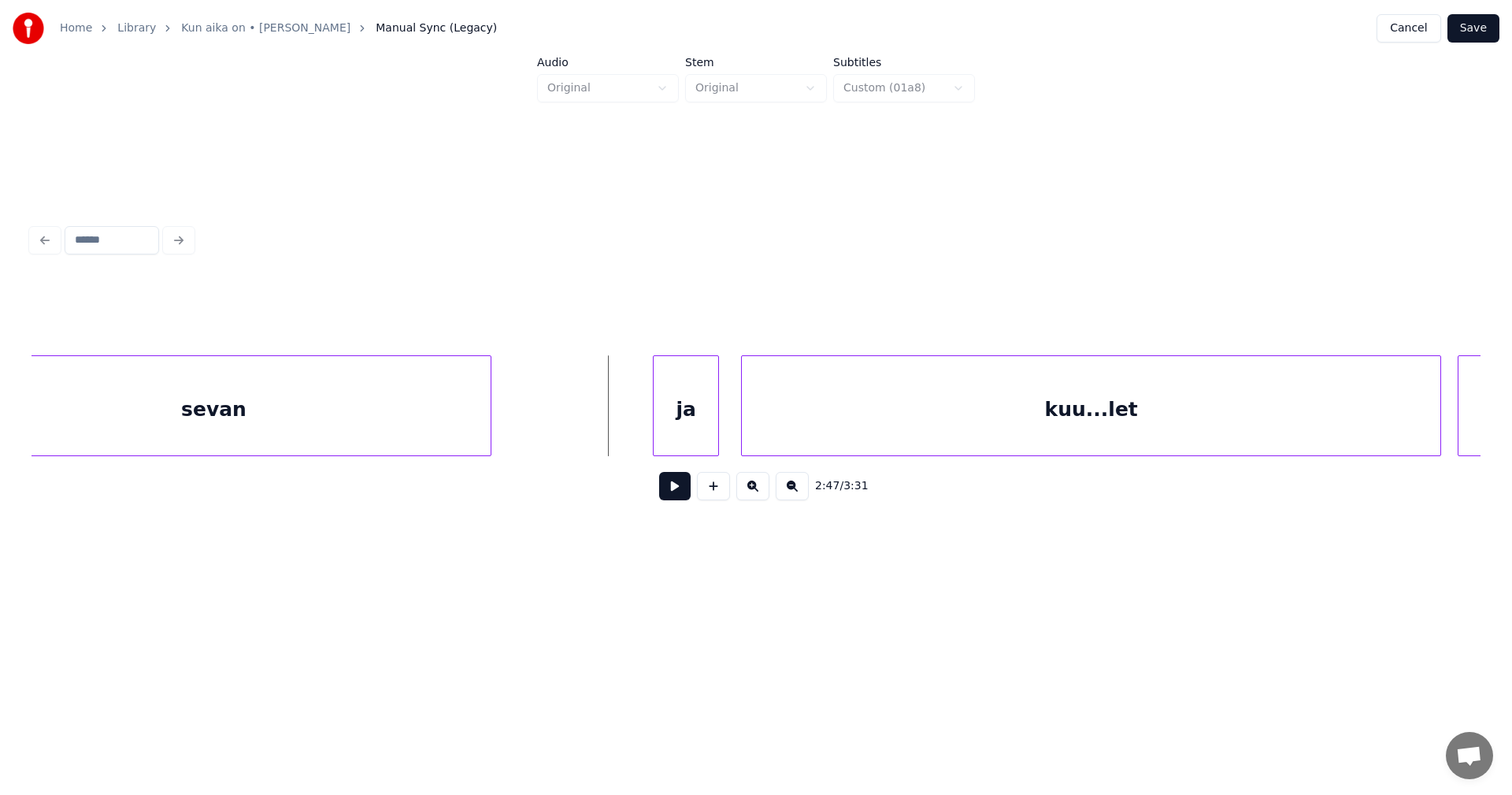
scroll to position [0, 45637]
click at [660, 404] on div "ja" at bounding box center [655, 409] width 65 height 107
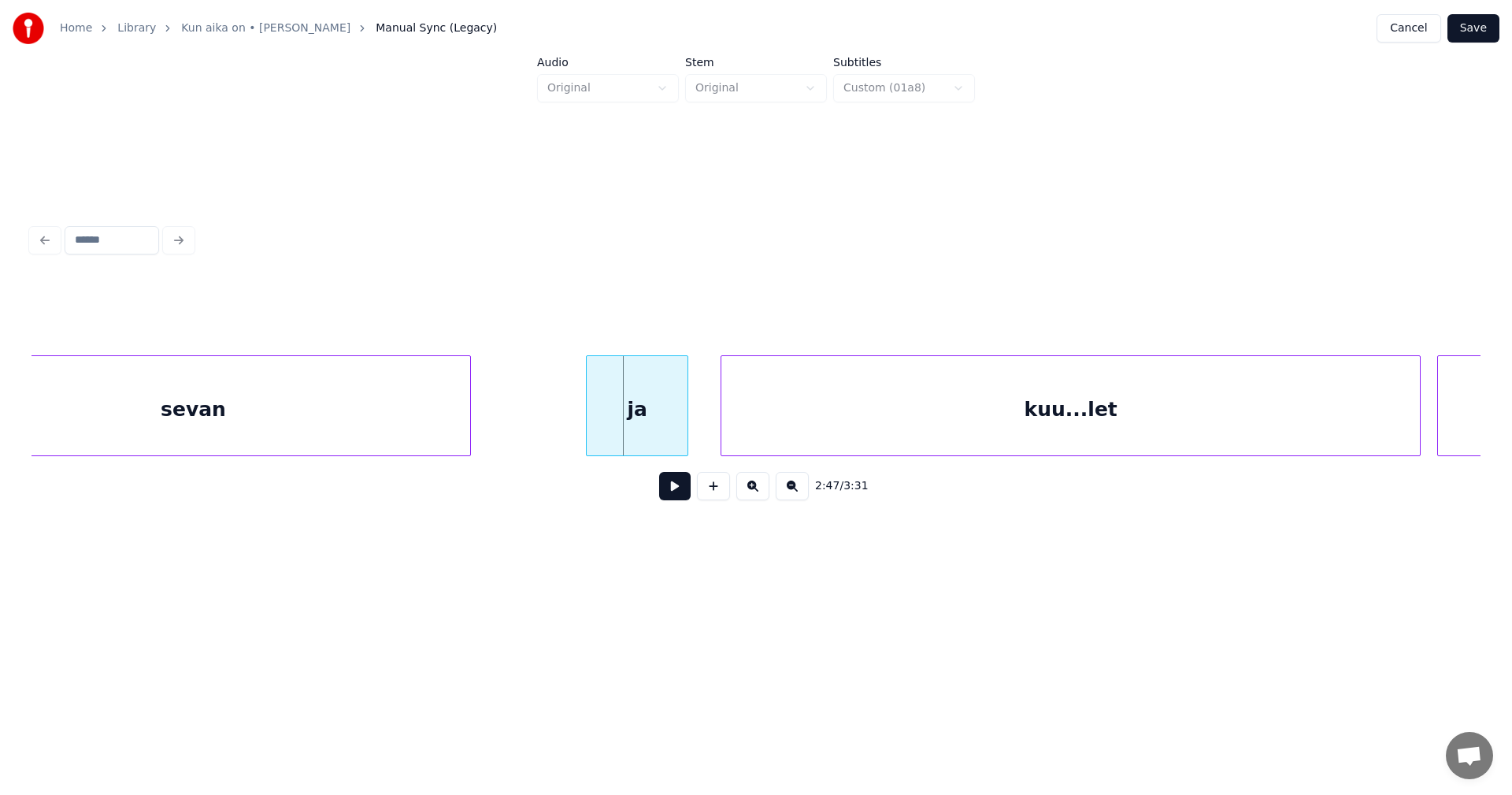
click at [590, 407] on div at bounding box center [589, 405] width 5 height 99
click at [679, 497] on button at bounding box center [675, 486] width 32 height 28
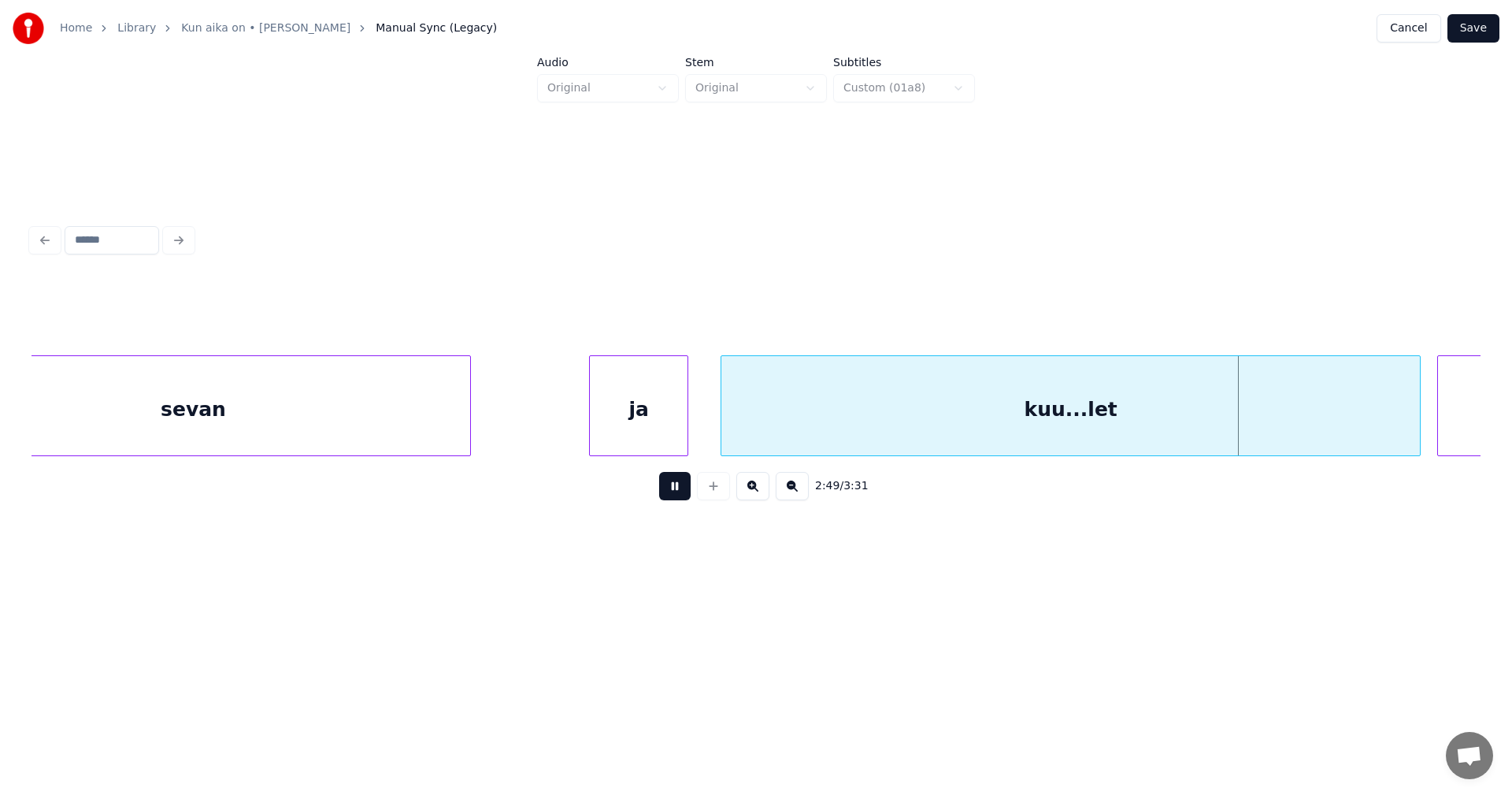
click at [679, 496] on button at bounding box center [675, 486] width 32 height 28
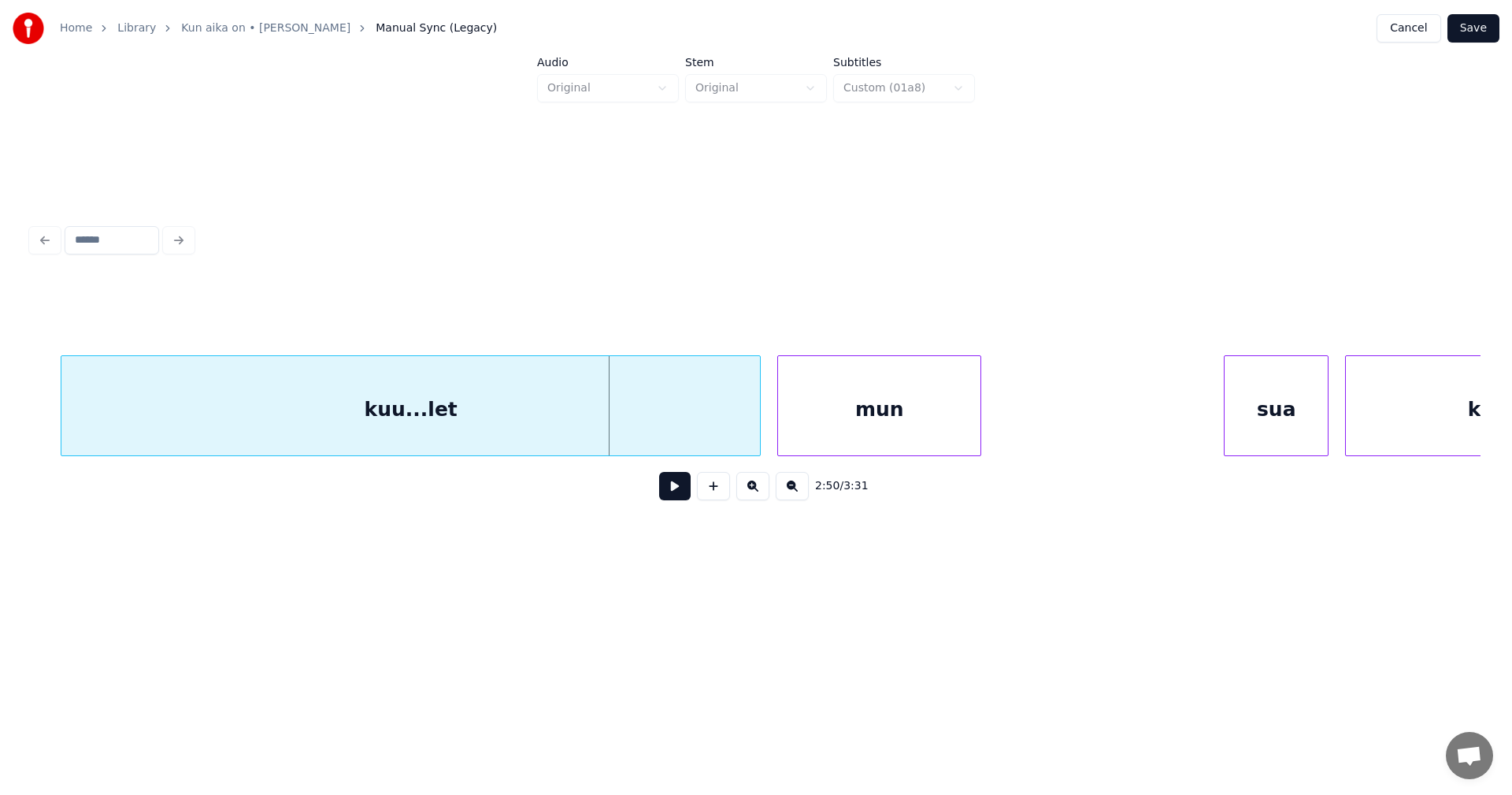
scroll to position [0, 46299]
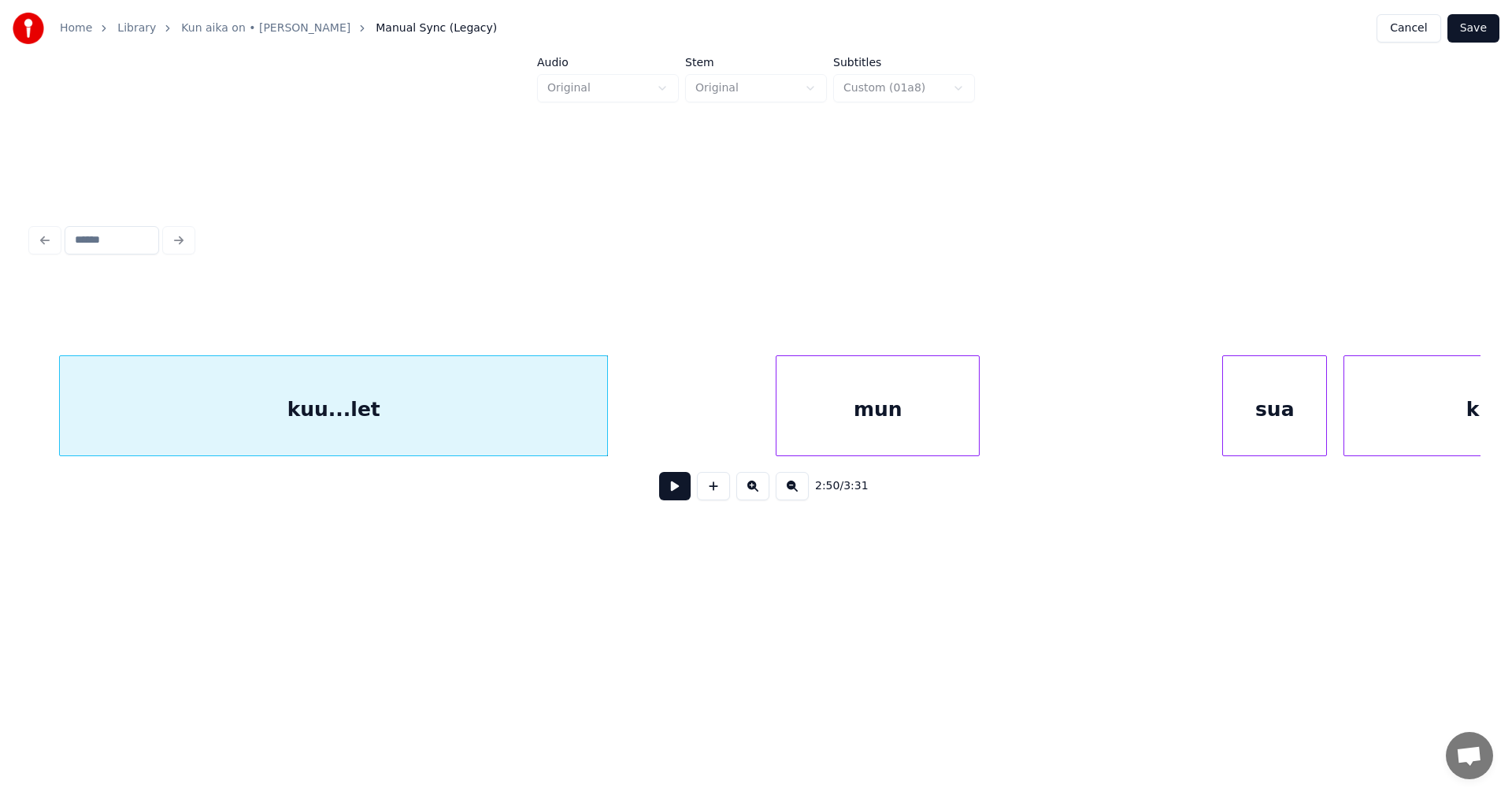
click at [605, 407] on div at bounding box center [605, 405] width 5 height 99
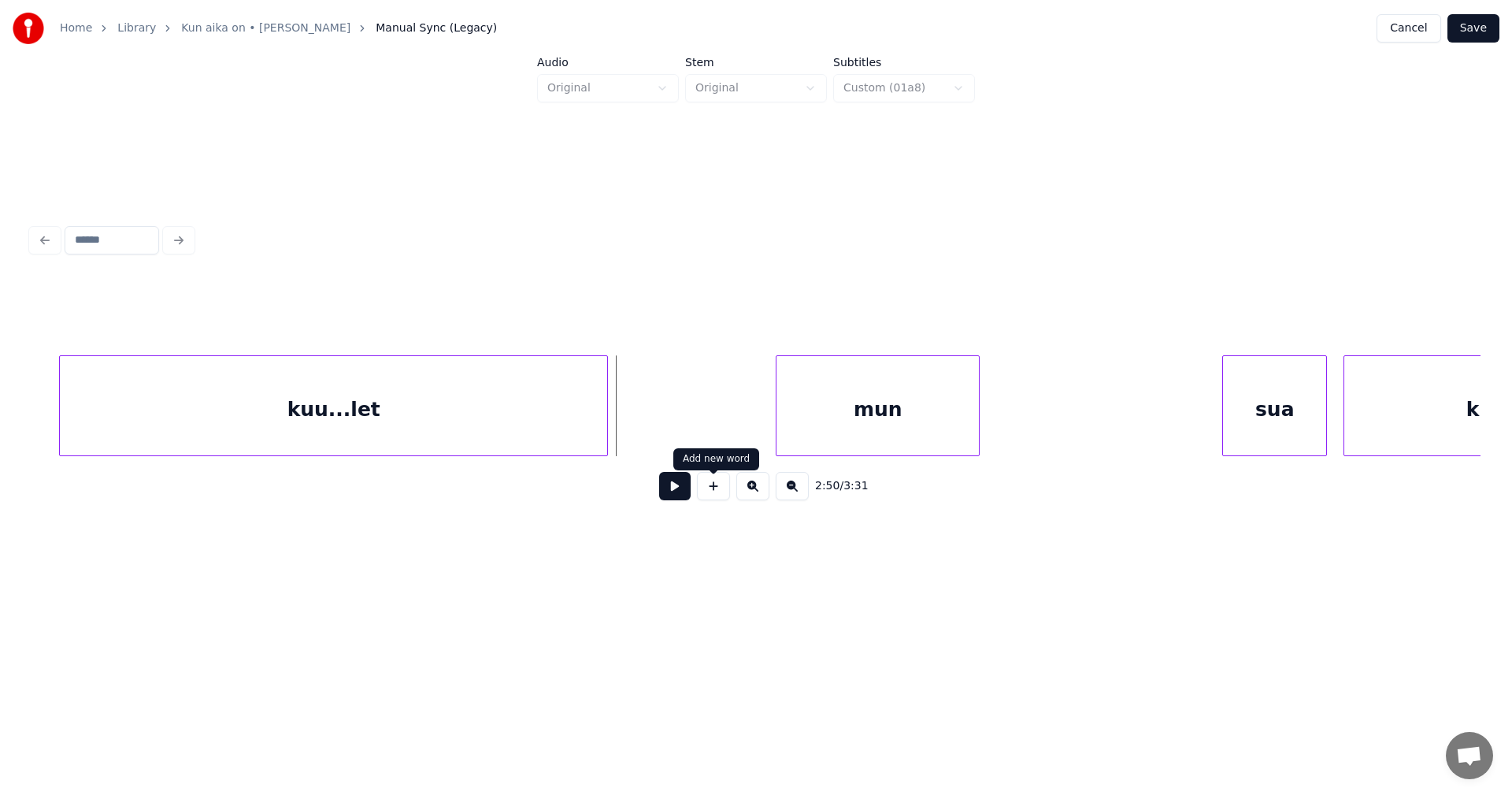
click at [712, 495] on button at bounding box center [714, 486] width 33 height 28
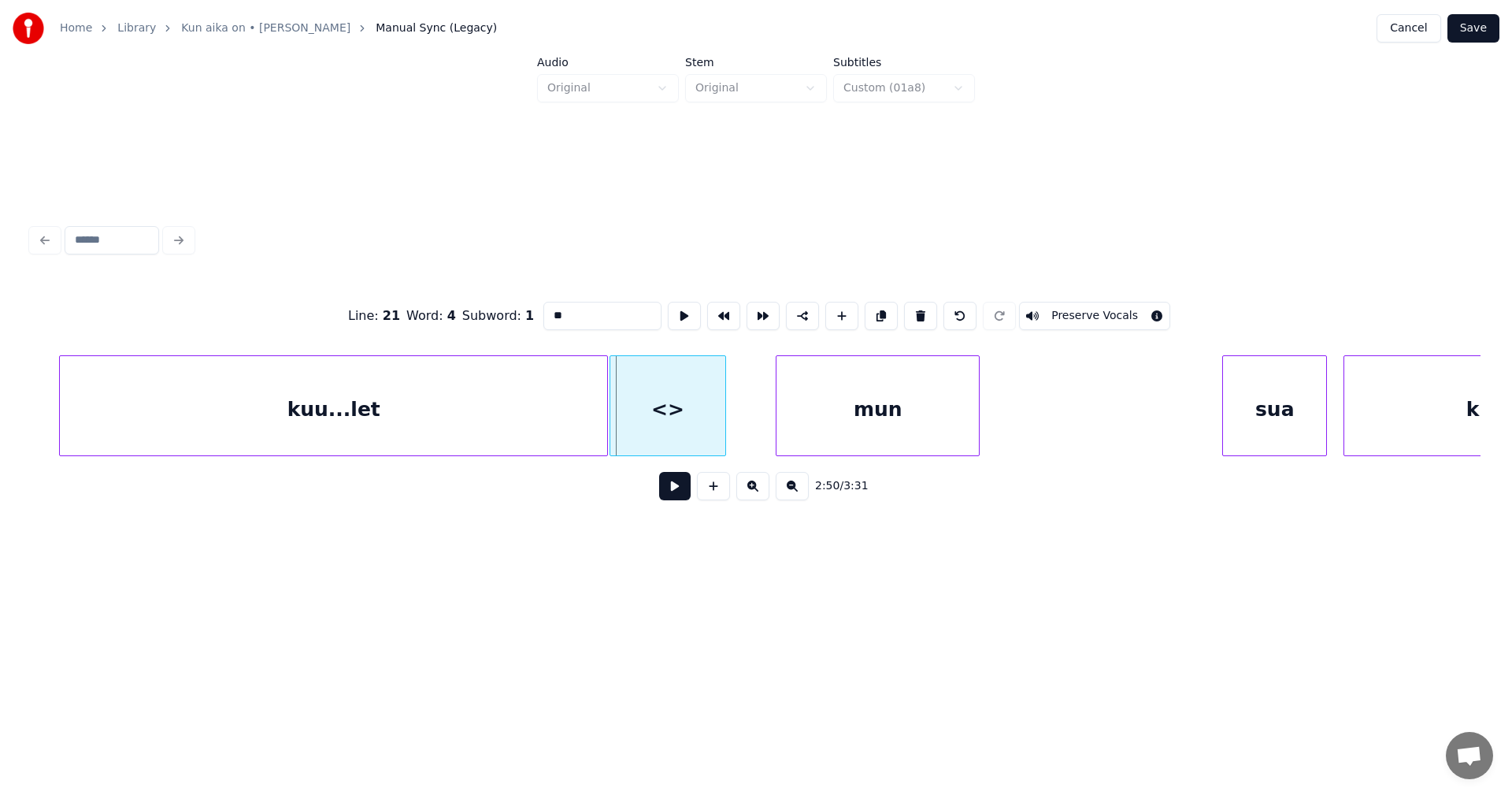
click at [610, 420] on div at bounding box center [613, 405] width 5 height 99
click at [685, 421] on div at bounding box center [687, 405] width 5 height 99
click at [490, 406] on div "kuu...let" at bounding box center [334, 409] width 547 height 107
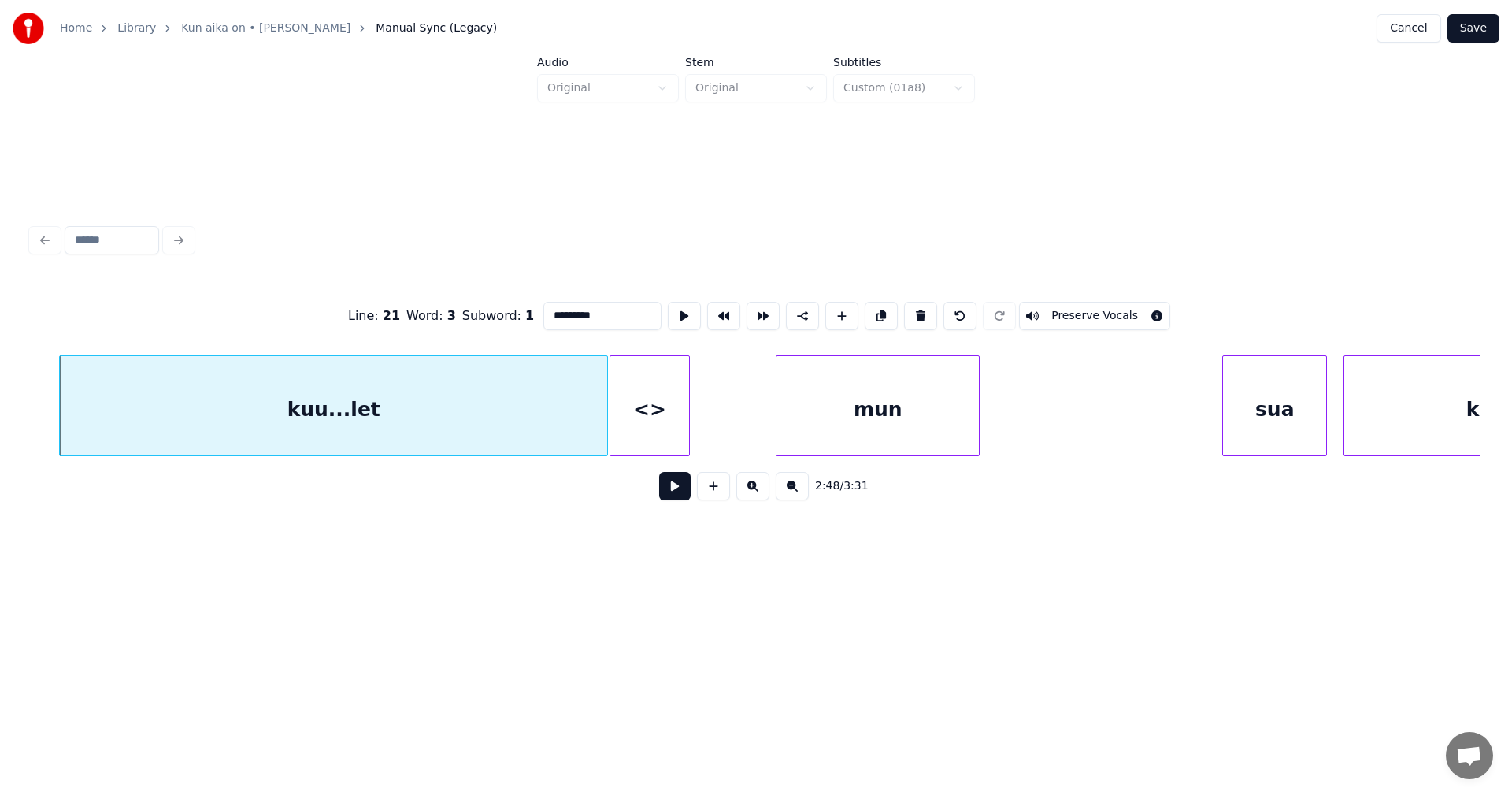
drag, startPoint x: 595, startPoint y: 309, endPoint x: 573, endPoint y: 315, distance: 22.8
click at [573, 315] on input "*********" at bounding box center [603, 315] width 118 height 28
click at [633, 413] on div "<>" at bounding box center [650, 409] width 79 height 107
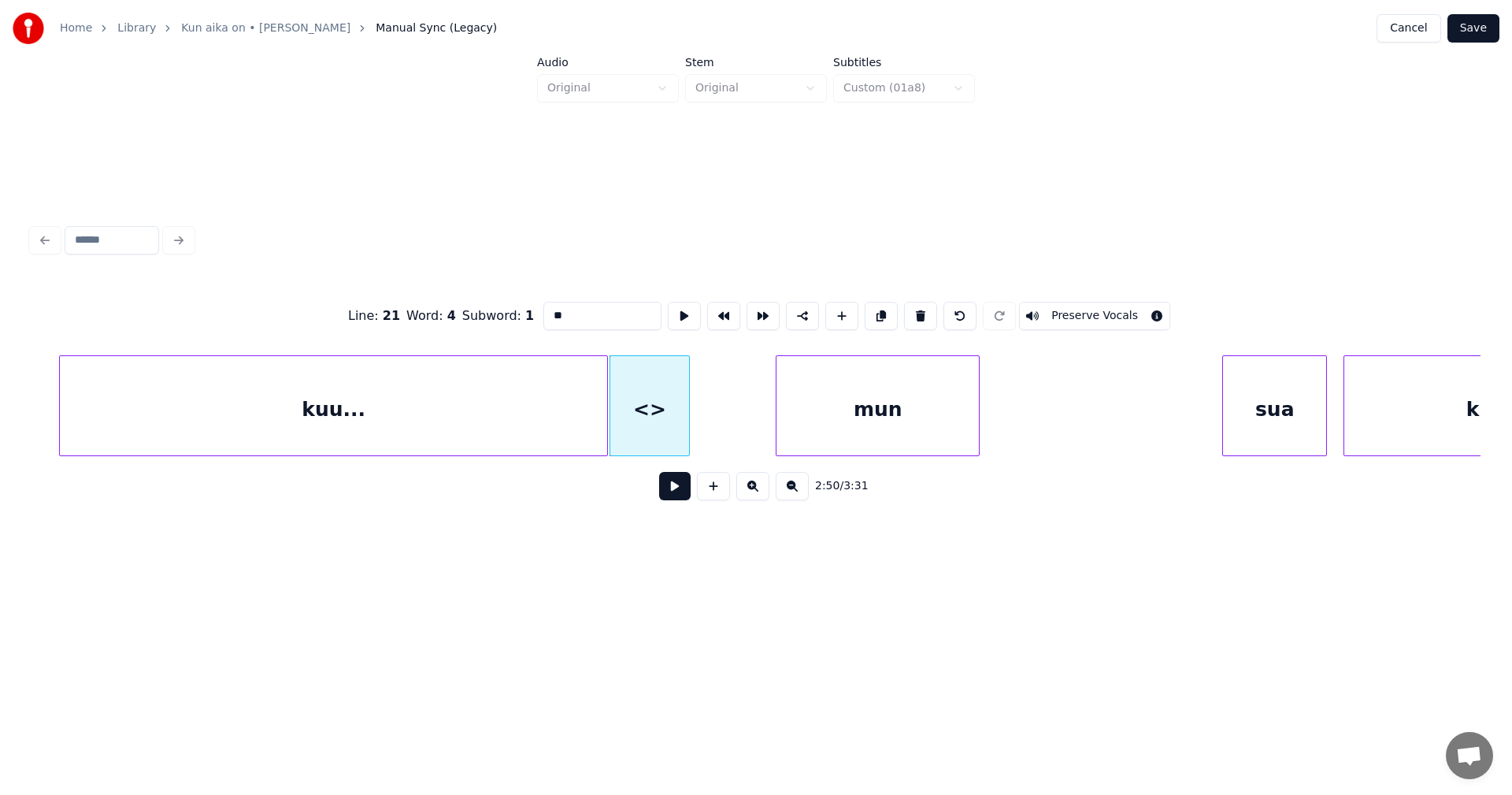
type input "*"
click at [513, 406] on div "kuu..." at bounding box center [334, 409] width 547 height 107
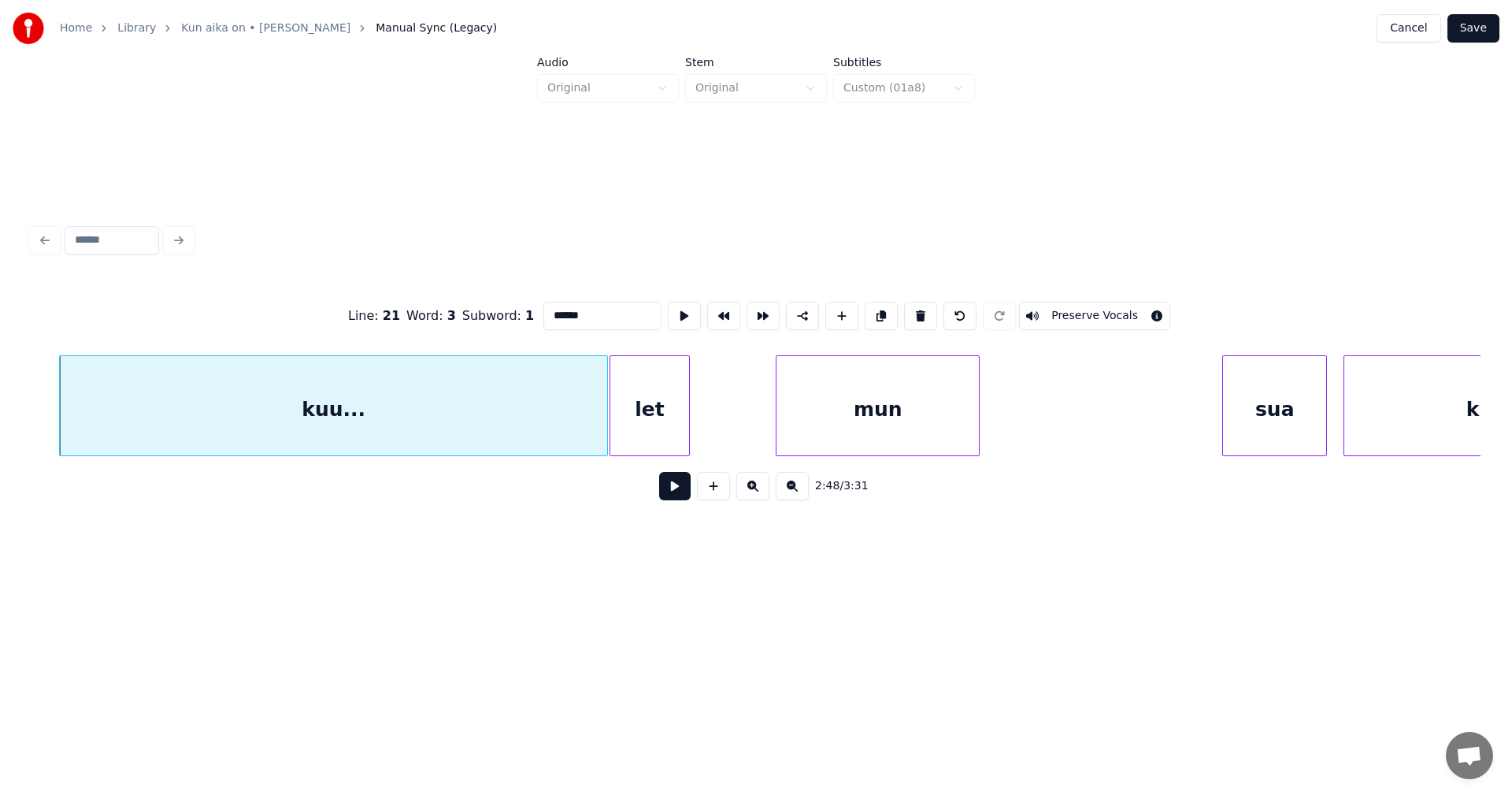
type input "******"
click at [669, 497] on button at bounding box center [675, 486] width 32 height 28
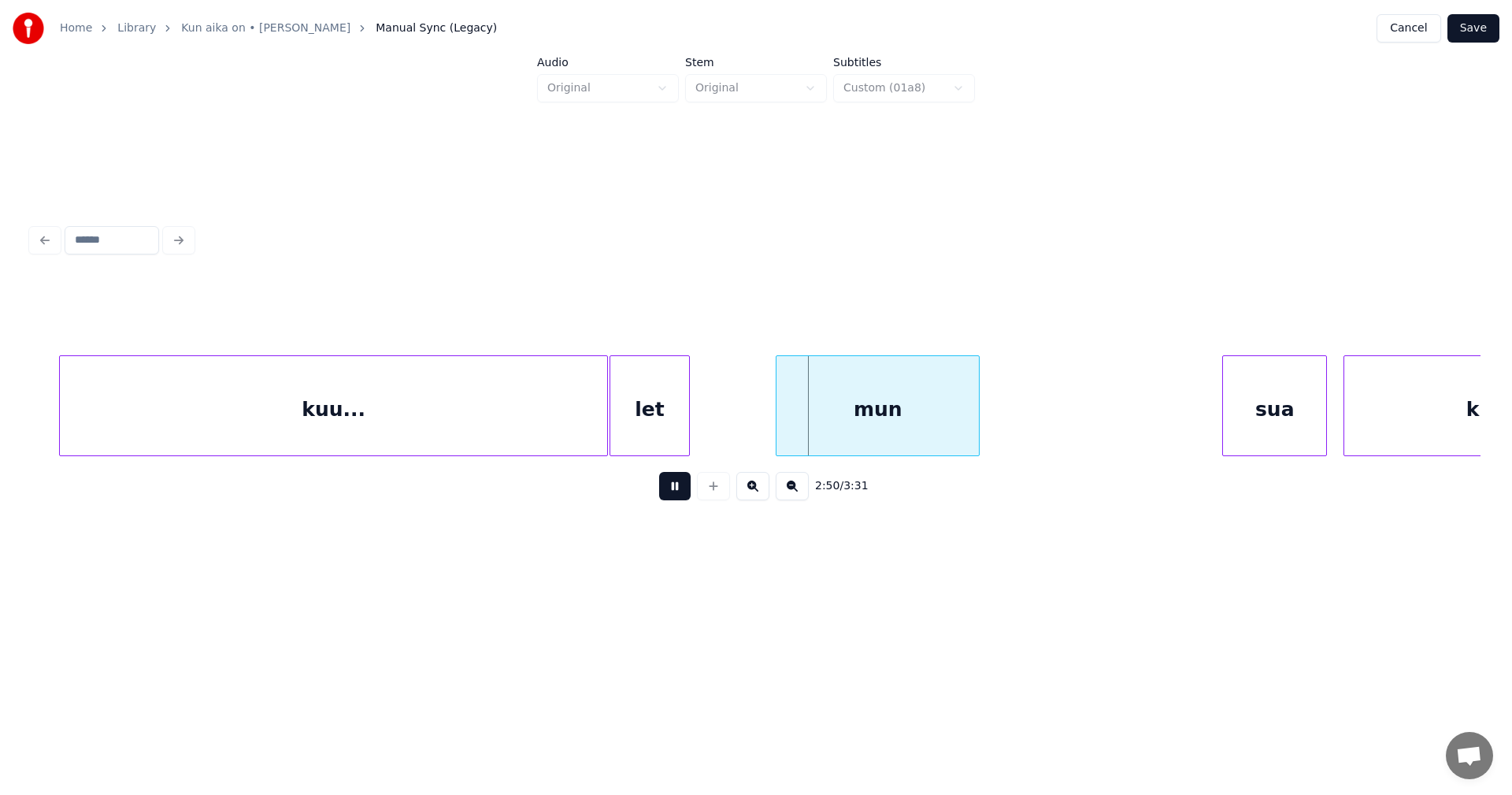
drag, startPoint x: 671, startPoint y: 491, endPoint x: 701, endPoint y: 482, distance: 31.3
click at [679, 490] on button at bounding box center [675, 486] width 32 height 28
click at [786, 426] on div "mun" at bounding box center [844, 409] width 203 height 107
click at [969, 429] on div at bounding box center [969, 405] width 5 height 99
click at [677, 486] on button at bounding box center [675, 486] width 32 height 28
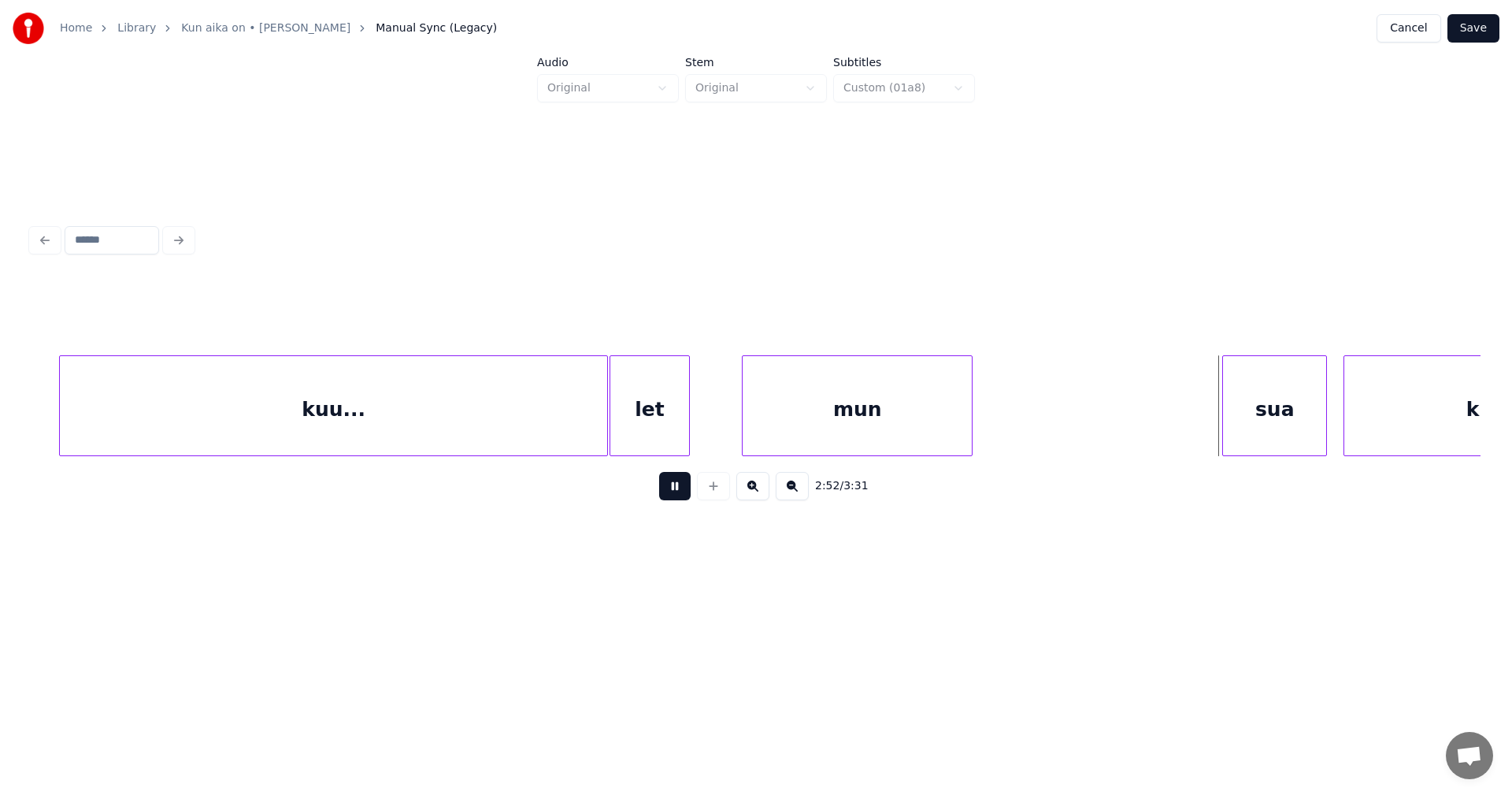
drag, startPoint x: 677, startPoint y: 486, endPoint x: 711, endPoint y: 488, distance: 34.1
click at [678, 486] on button at bounding box center [675, 486] width 32 height 28
click at [1265, 418] on div "sua" at bounding box center [1253, 409] width 103 height 107
click at [1021, 424] on div at bounding box center [1019, 405] width 5 height 99
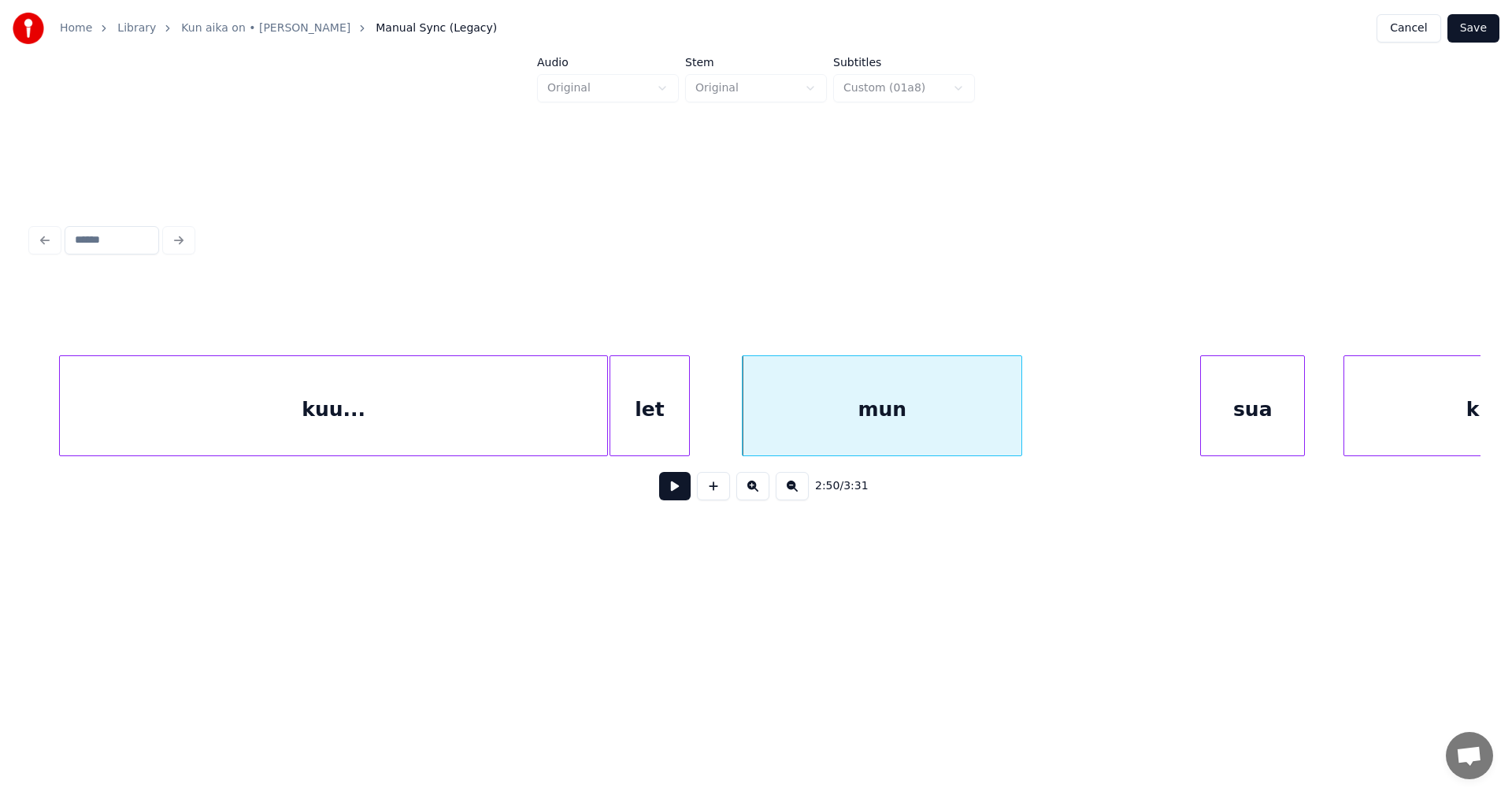
click at [971, 423] on div "mun" at bounding box center [883, 409] width 279 height 107
click at [682, 488] on button at bounding box center [675, 486] width 32 height 28
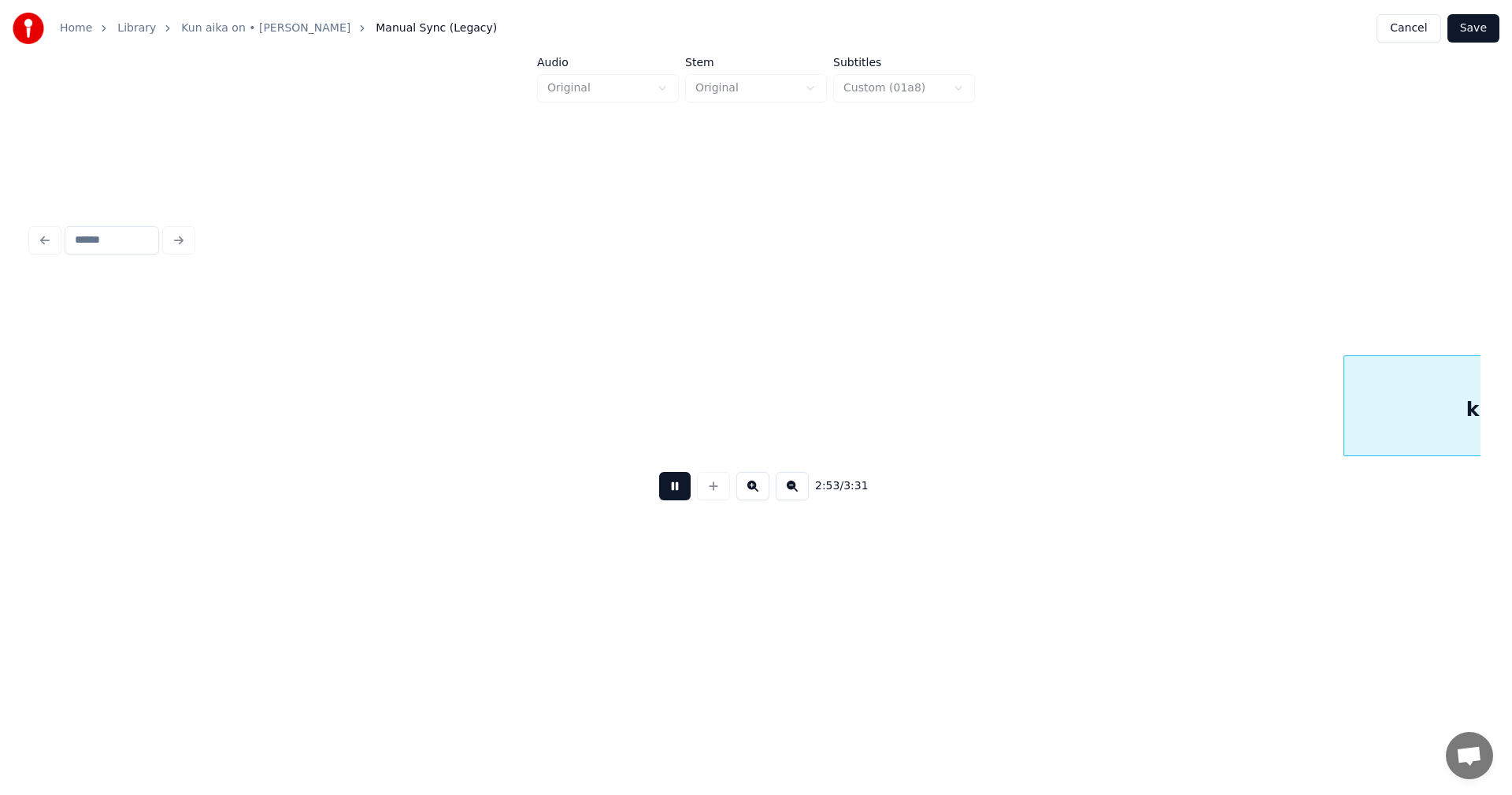
scroll to position [0, 47749]
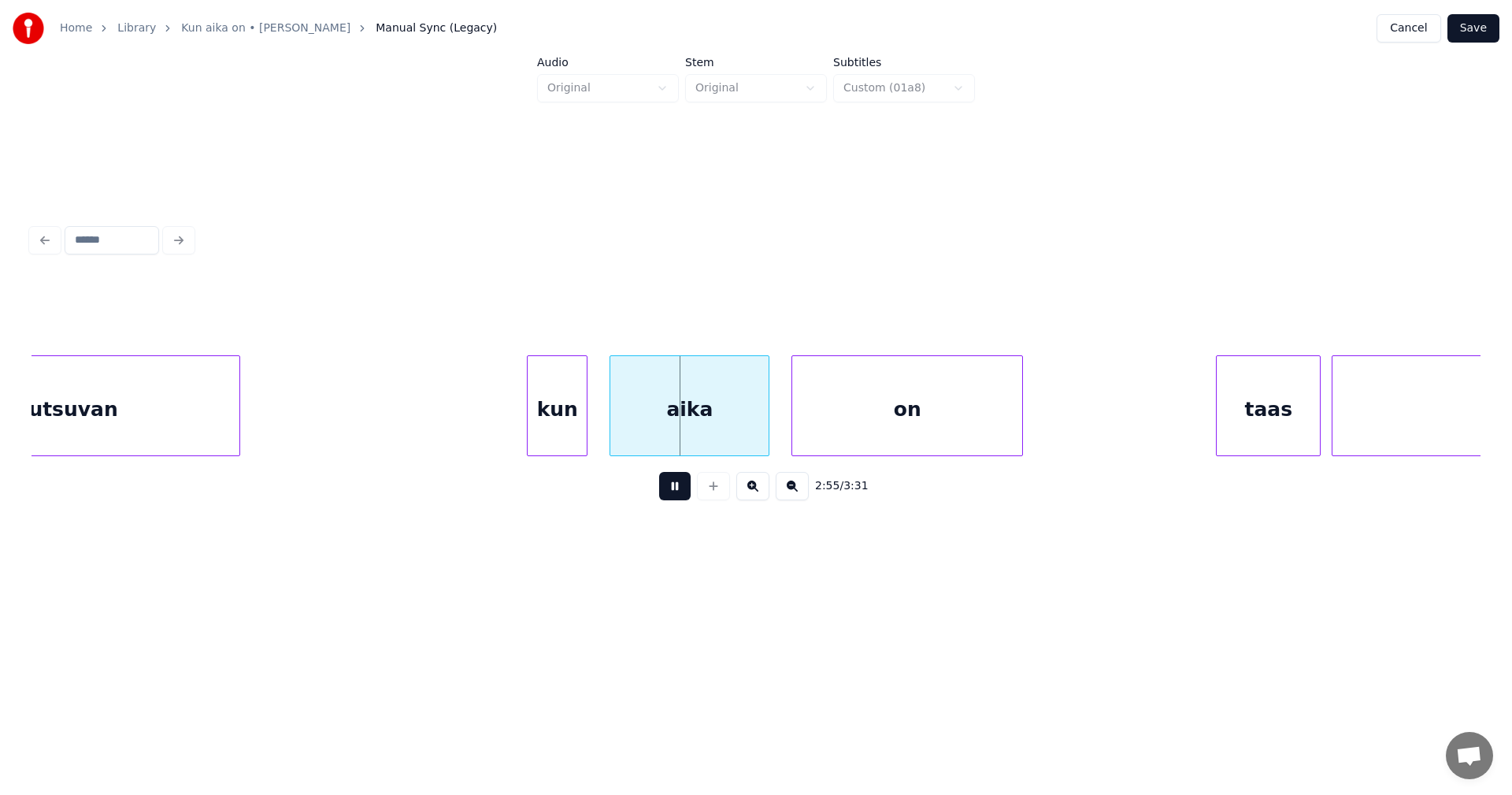
drag, startPoint x: 684, startPoint y: 489, endPoint x: 681, endPoint y: 415, distance: 74.1
click at [684, 488] on button at bounding box center [675, 486] width 32 height 28
click at [678, 407] on div "aika" at bounding box center [680, 409] width 159 height 107
click at [579, 416] on div at bounding box center [581, 405] width 5 height 99
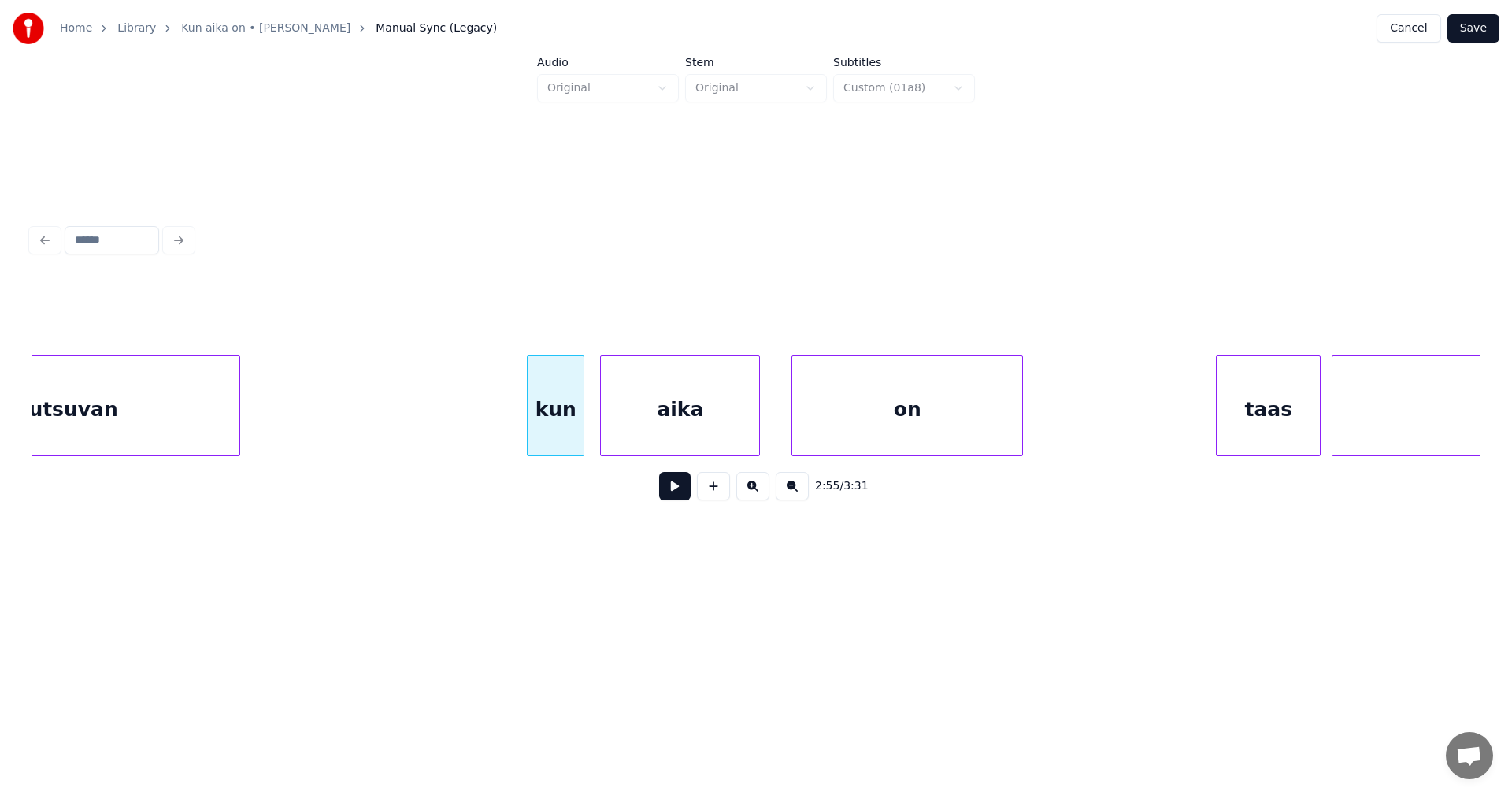
click at [670, 492] on button at bounding box center [675, 486] width 32 height 28
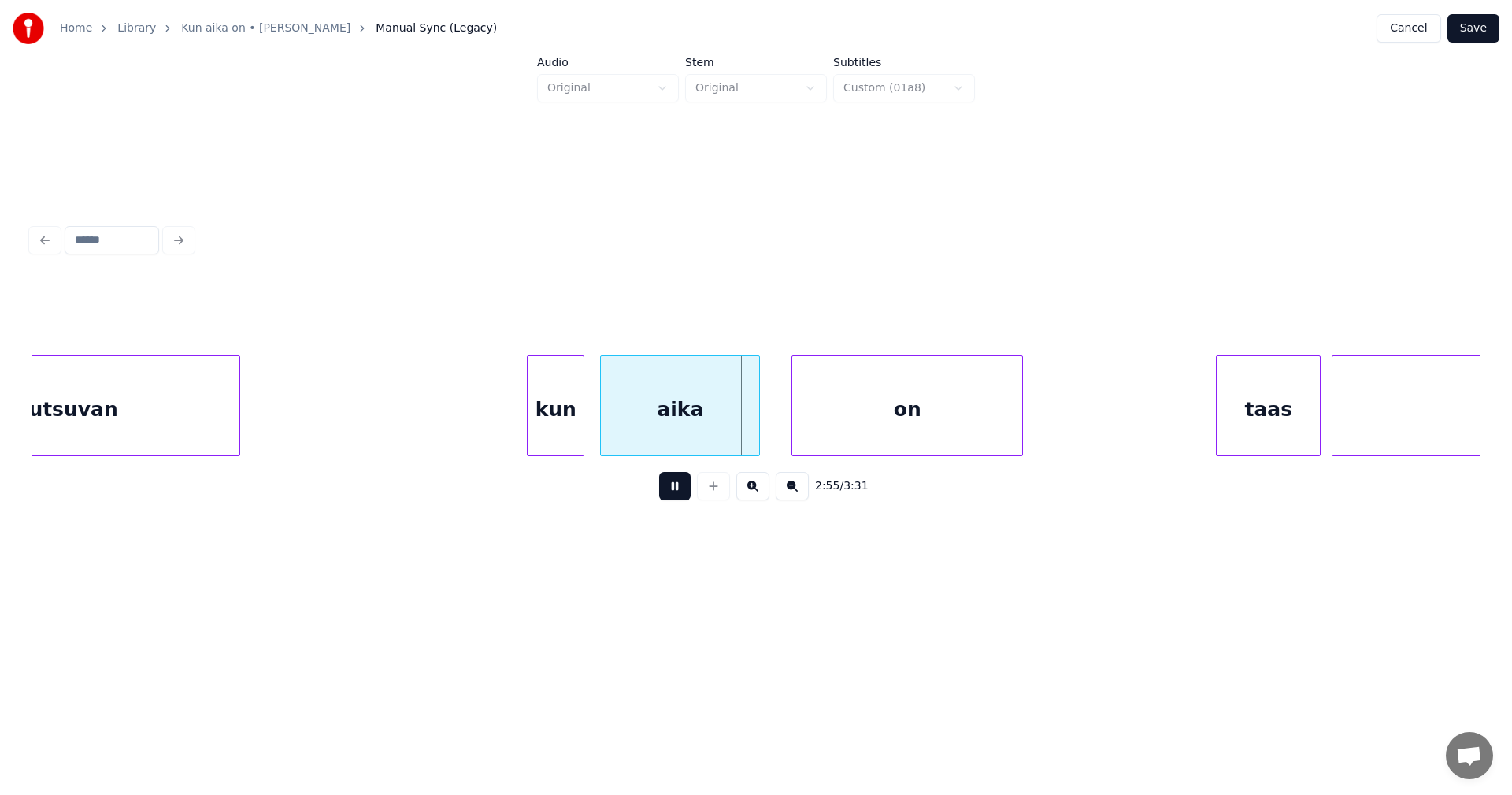
click at [674, 495] on button at bounding box center [675, 486] width 32 height 28
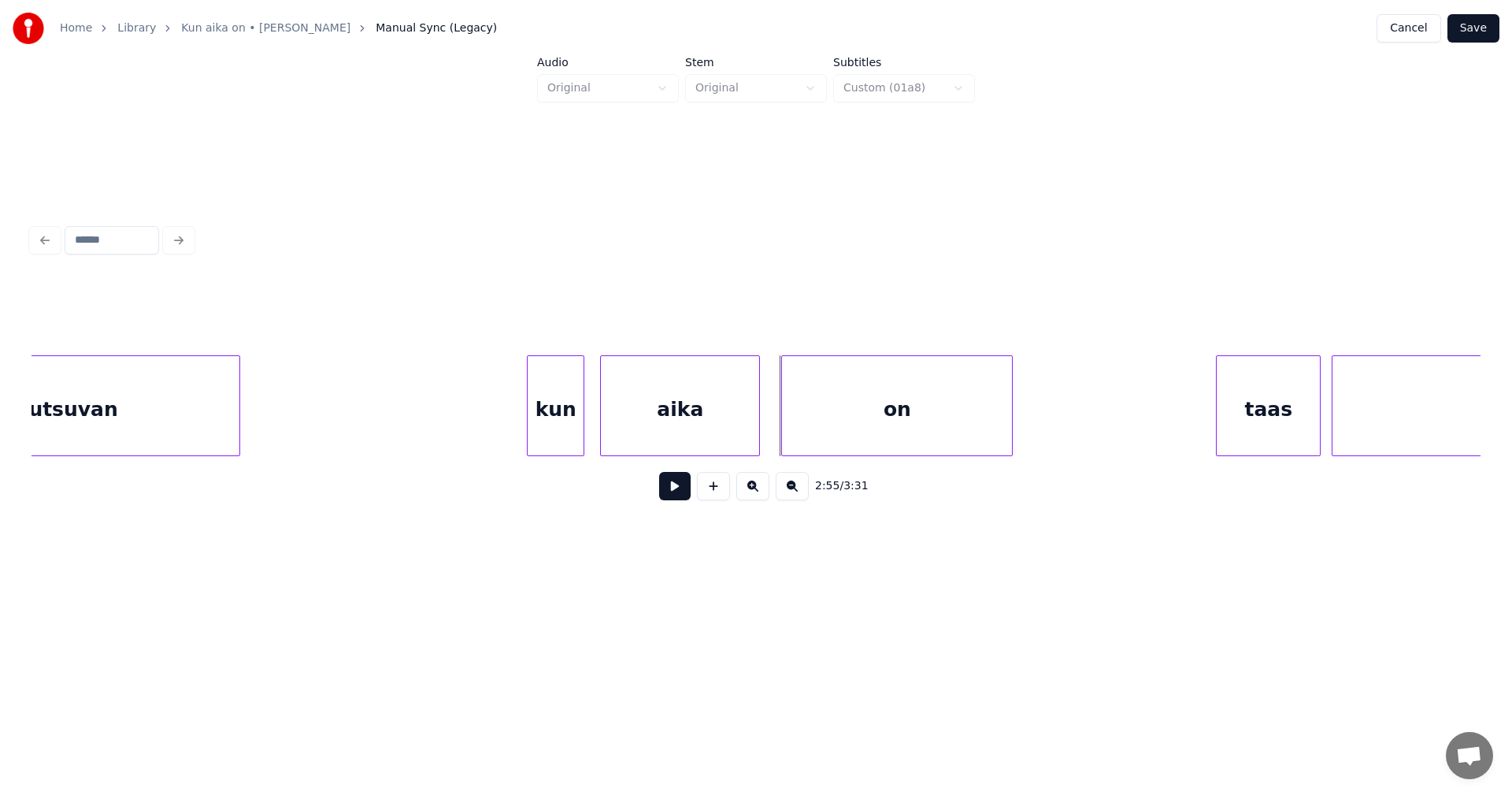
click at [838, 439] on div "on" at bounding box center [898, 409] width 230 height 107
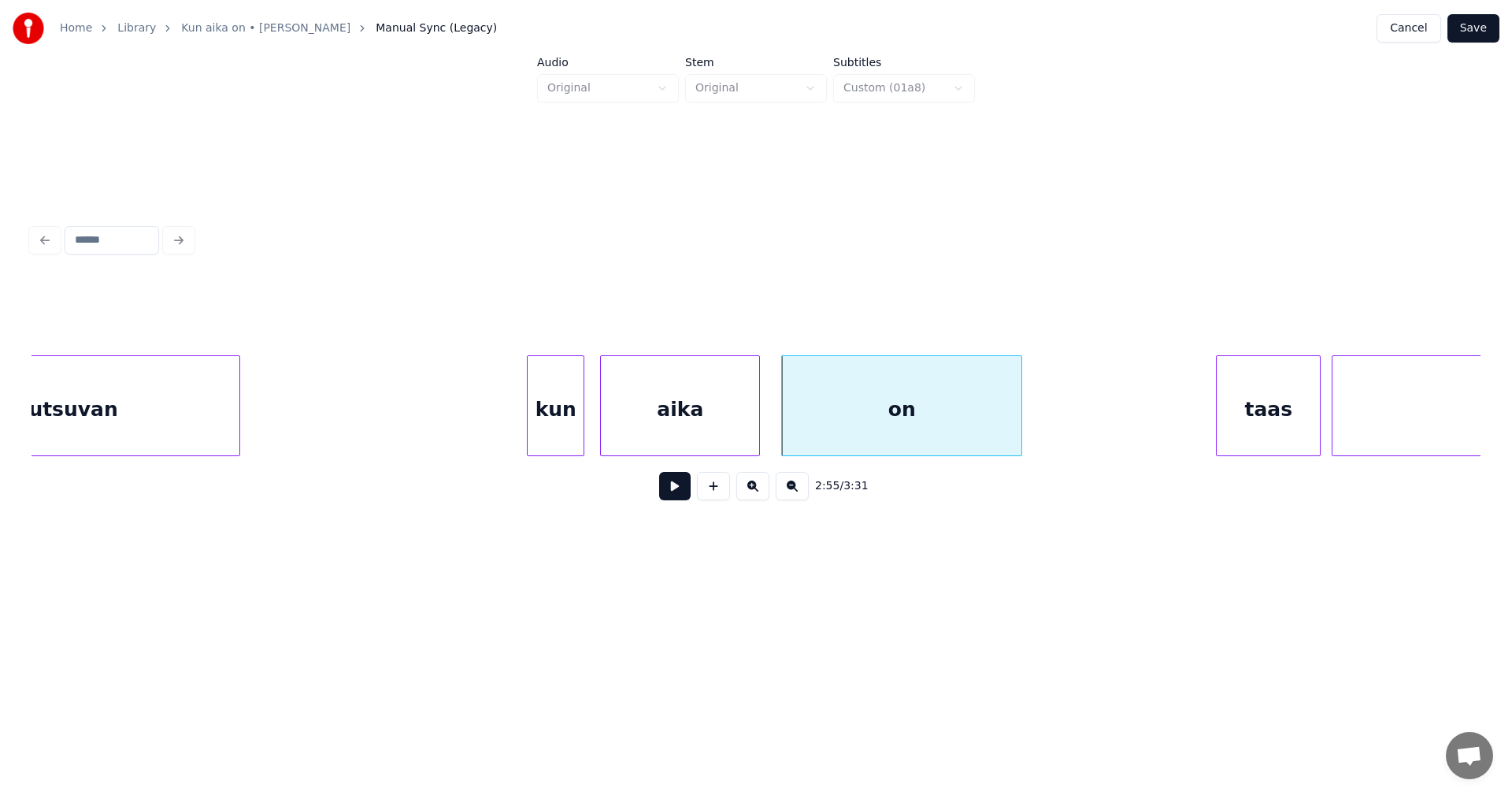
click at [1020, 433] on div at bounding box center [1019, 405] width 5 height 99
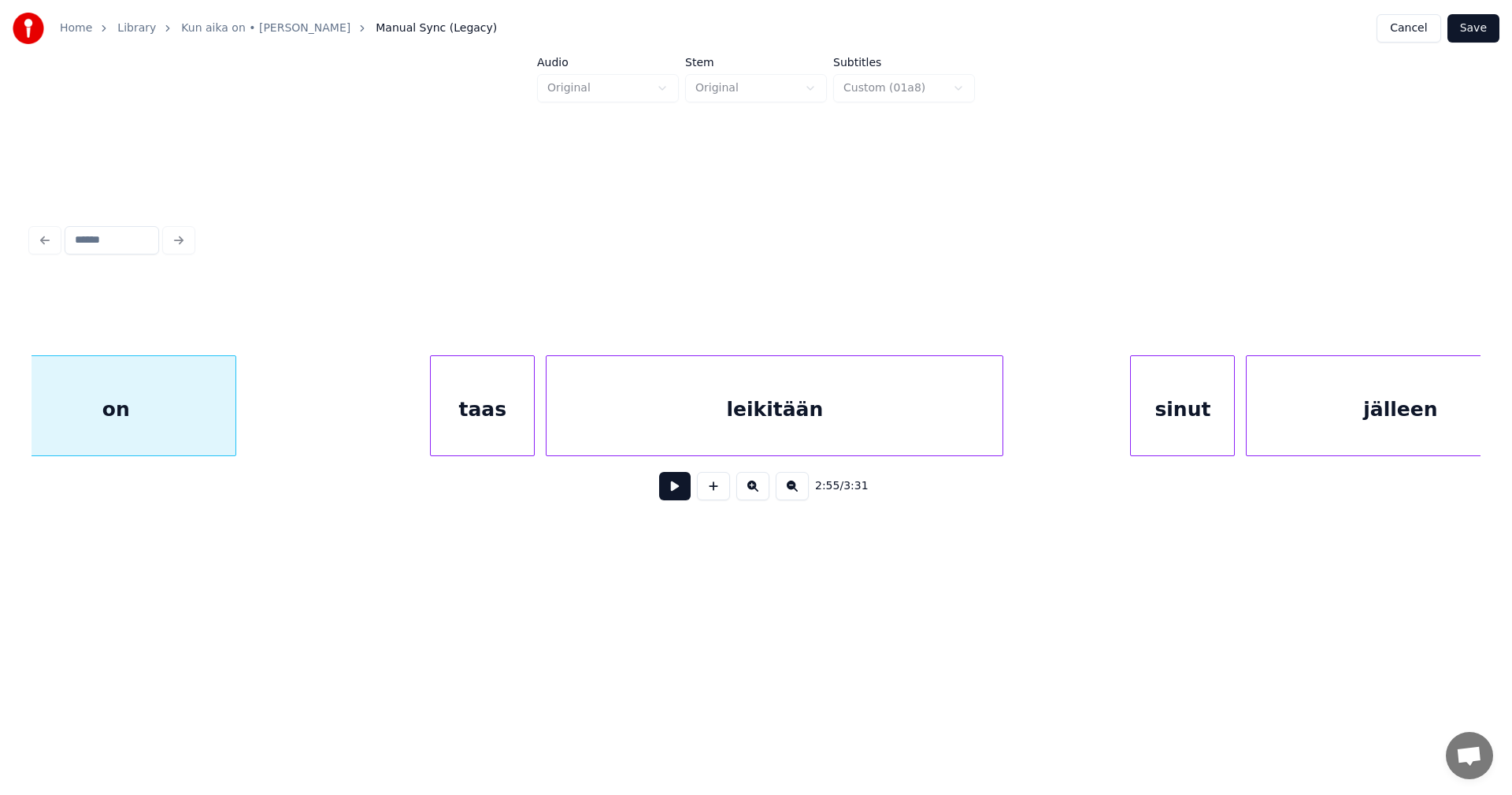
scroll to position [0, 48537]
click at [499, 424] on div "taas" at bounding box center [480, 409] width 103 height 107
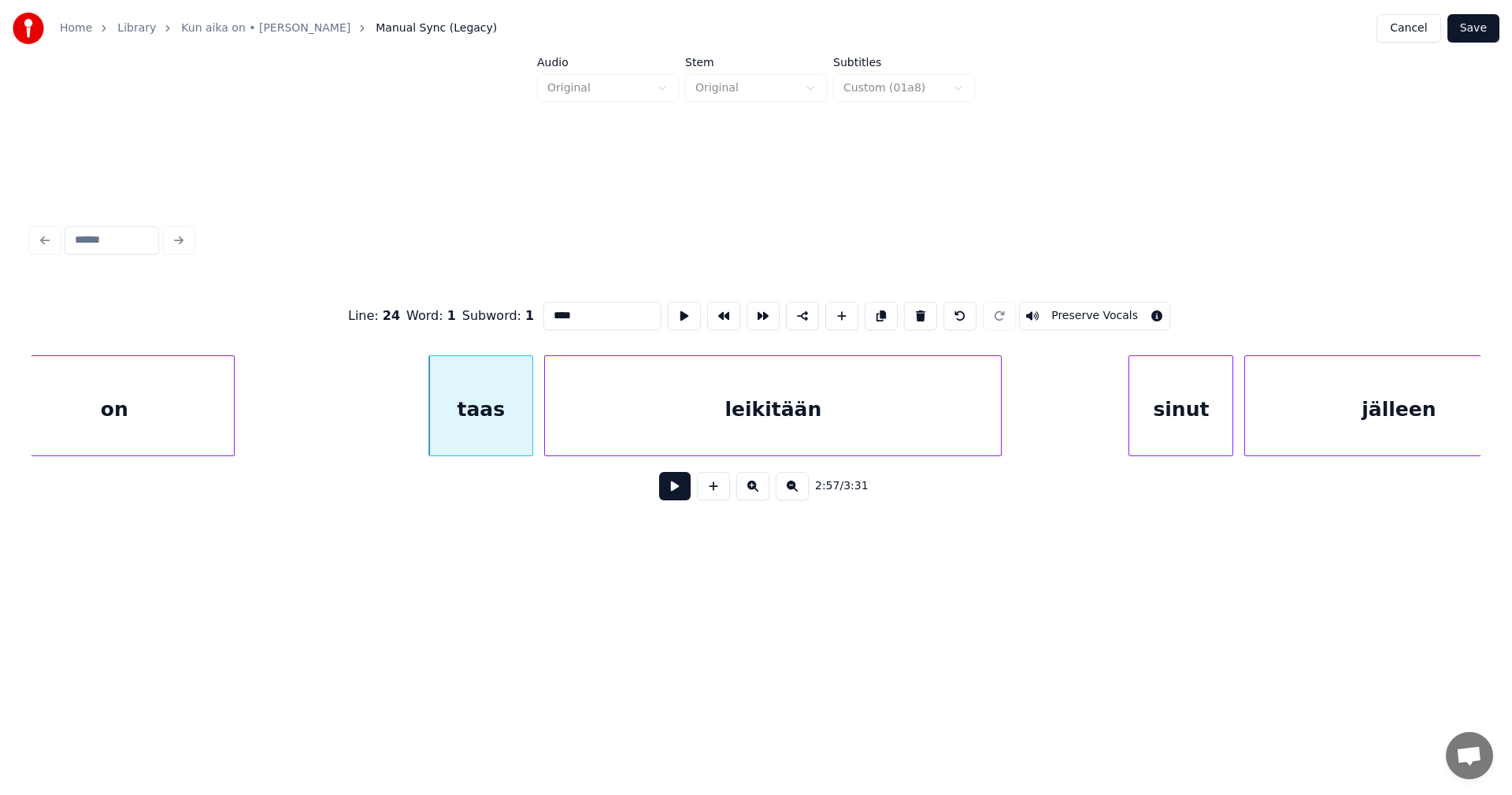
click at [665, 491] on button at bounding box center [675, 486] width 32 height 28
drag, startPoint x: 665, startPoint y: 491, endPoint x: 590, endPoint y: 466, distance: 79.1
click at [663, 491] on button at bounding box center [675, 486] width 32 height 28
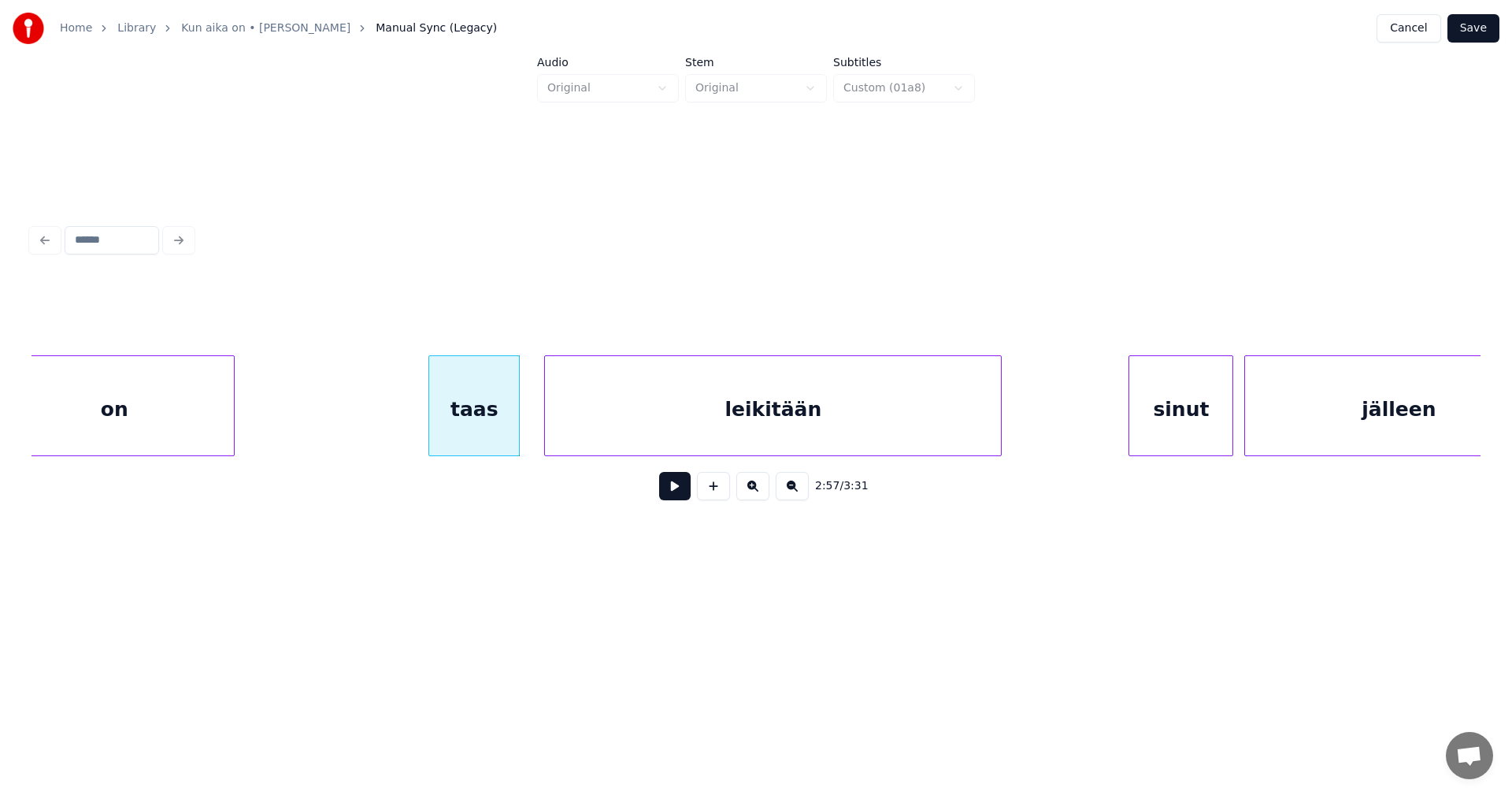
click at [519, 424] on div at bounding box center [517, 405] width 5 height 99
click at [683, 494] on button at bounding box center [675, 486] width 32 height 28
click at [681, 495] on button at bounding box center [675, 486] width 32 height 28
click at [1131, 431] on div "sinut" at bounding box center [1161, 409] width 103 height 107
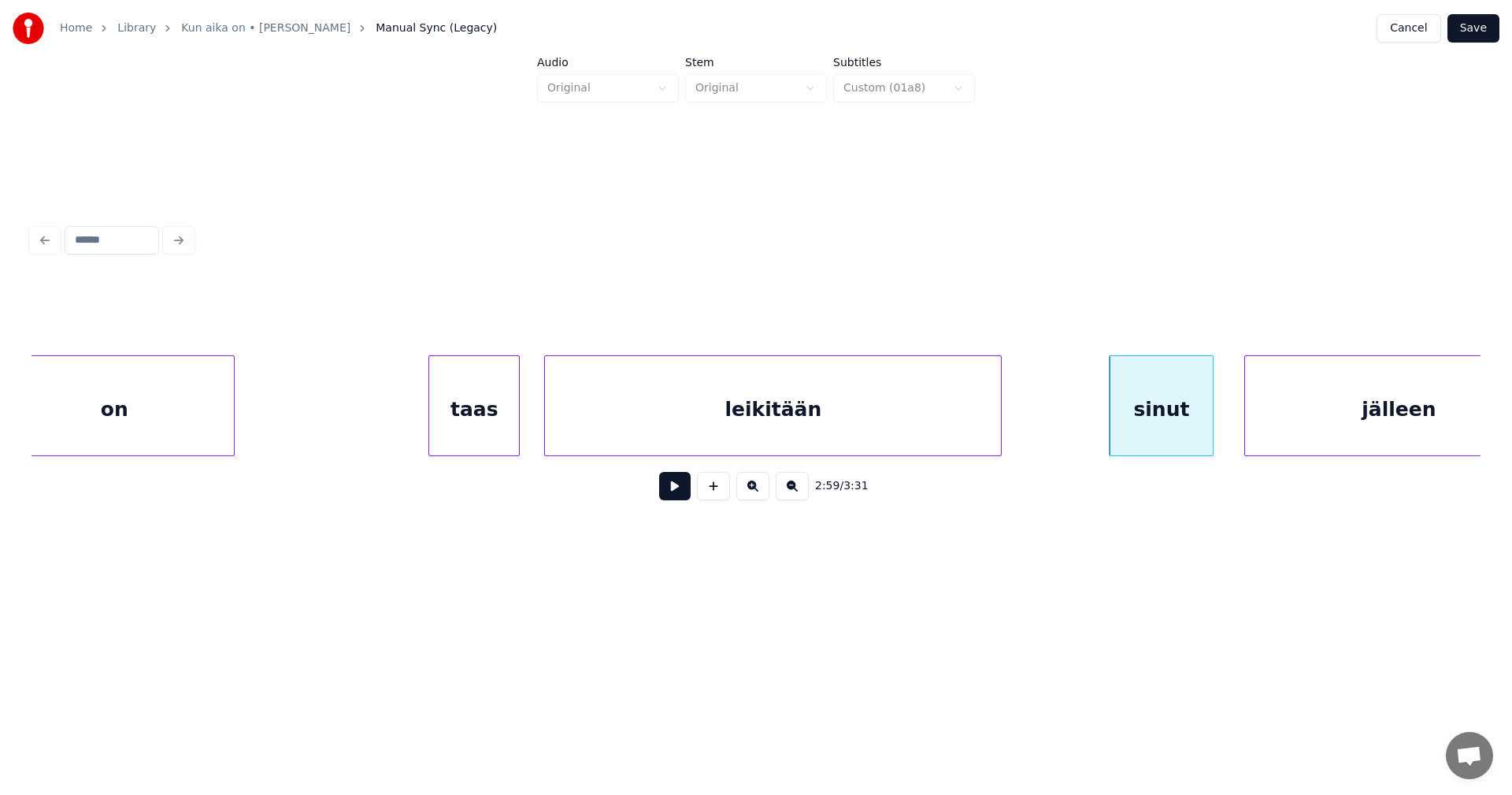
click at [681, 494] on button at bounding box center [675, 486] width 32 height 28
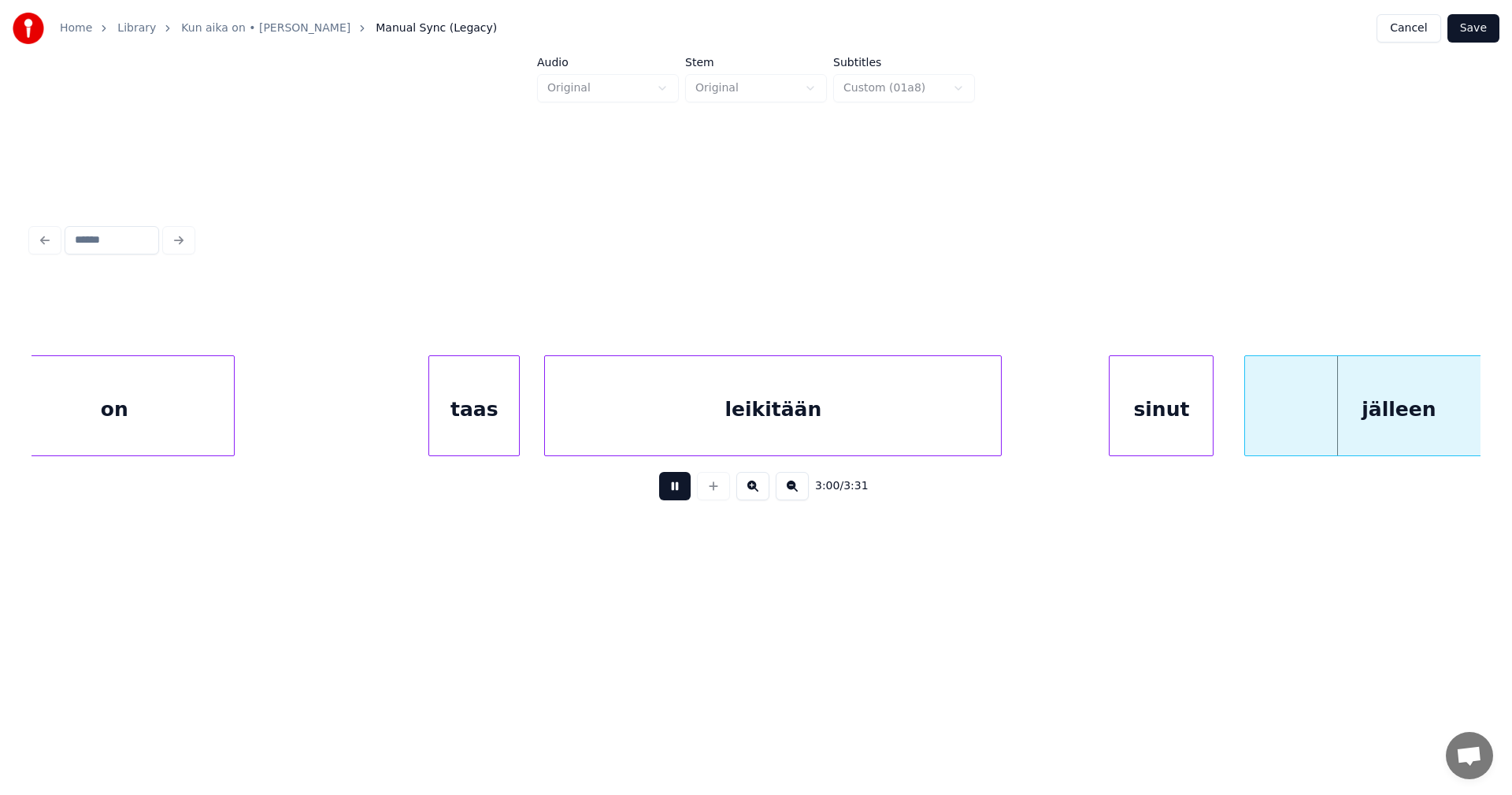
drag, startPoint x: 681, startPoint y: 494, endPoint x: 1234, endPoint y: 529, distance: 554.1
click at [685, 494] on button at bounding box center [675, 486] width 32 height 28
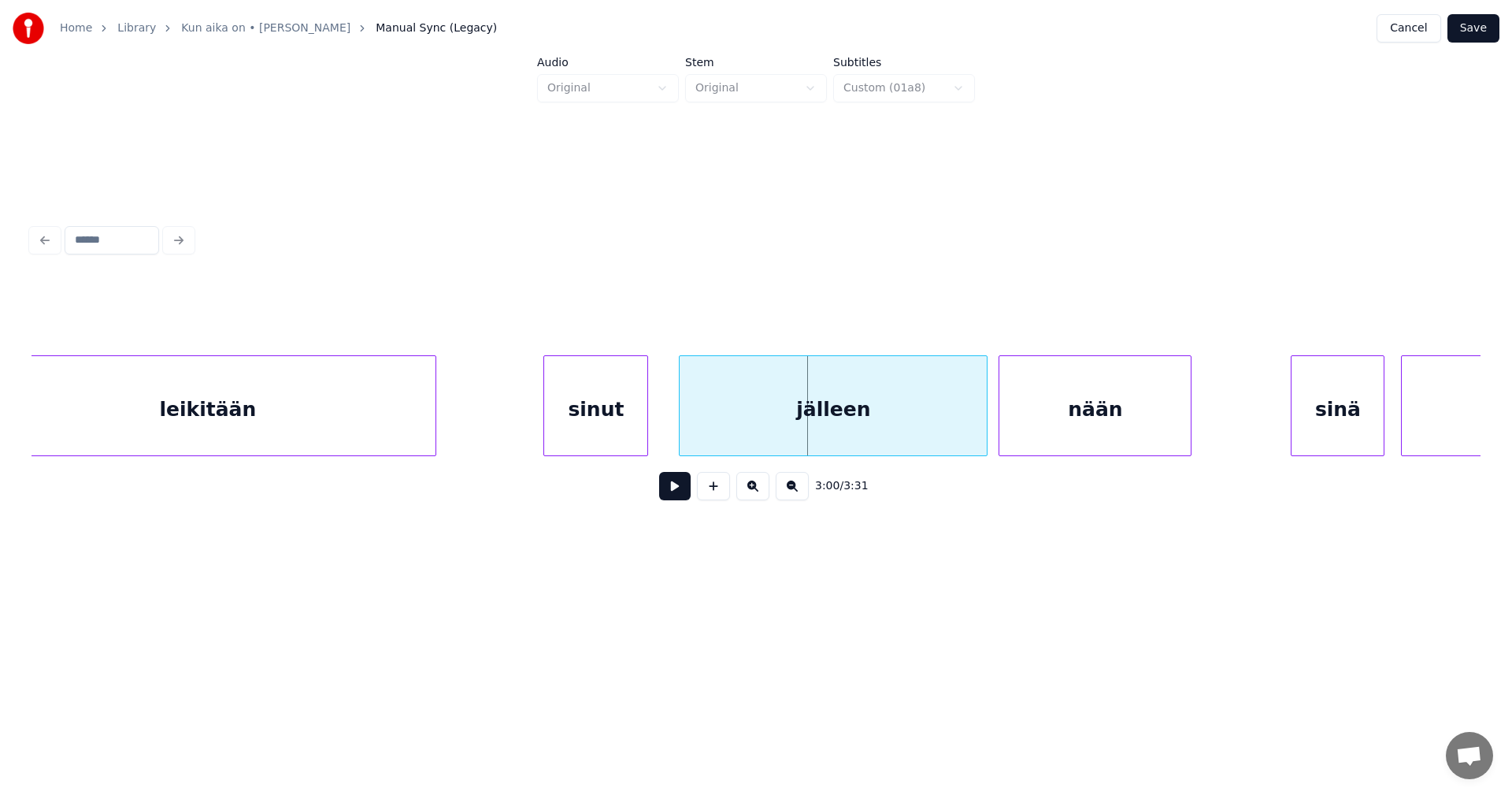
scroll to position [0, 49104]
click at [920, 432] on div "jälleen" at bounding box center [821, 409] width 307 height 107
click at [684, 498] on button at bounding box center [675, 486] width 32 height 28
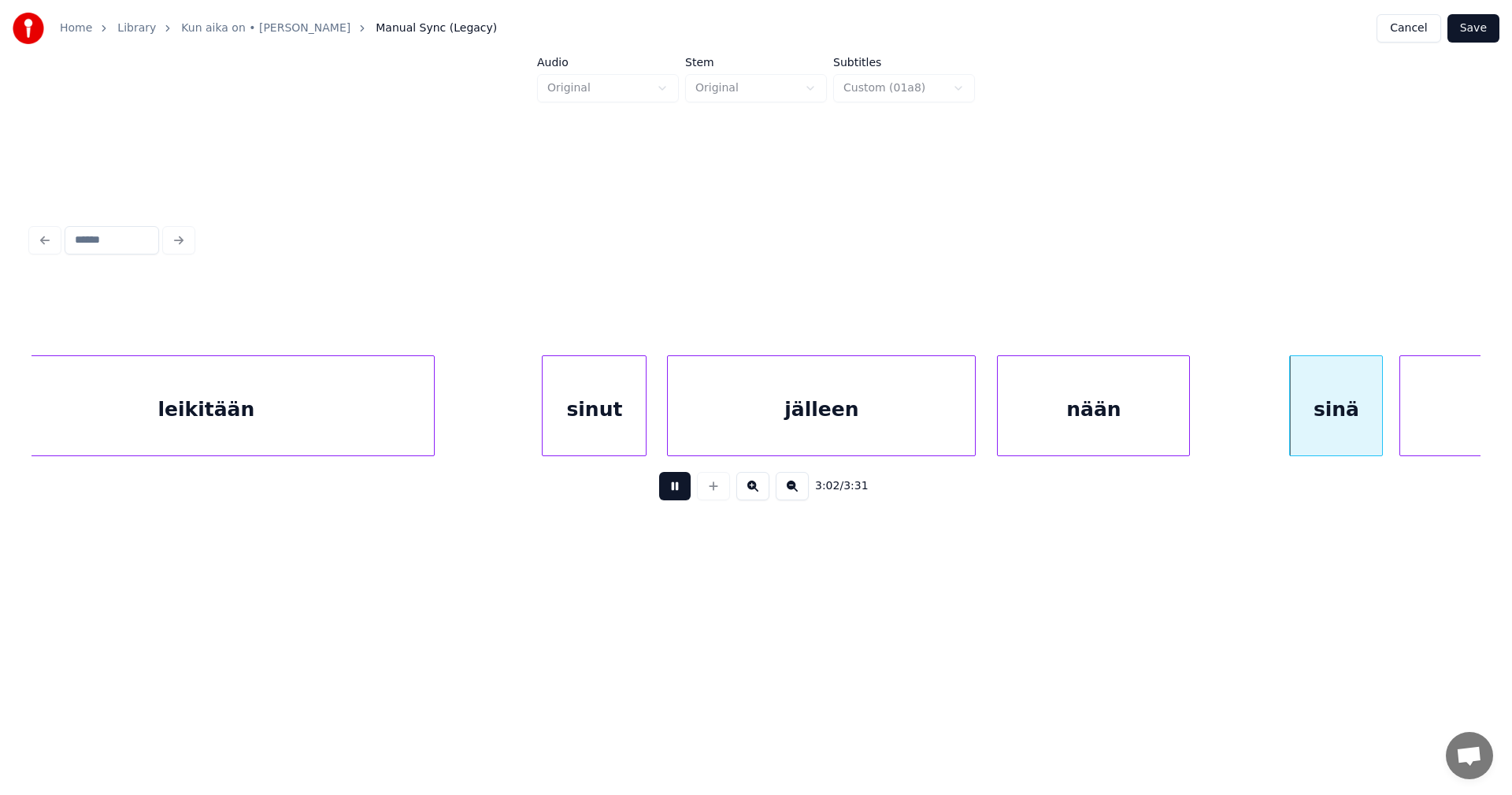
click at [684, 498] on button at bounding box center [675, 486] width 32 height 28
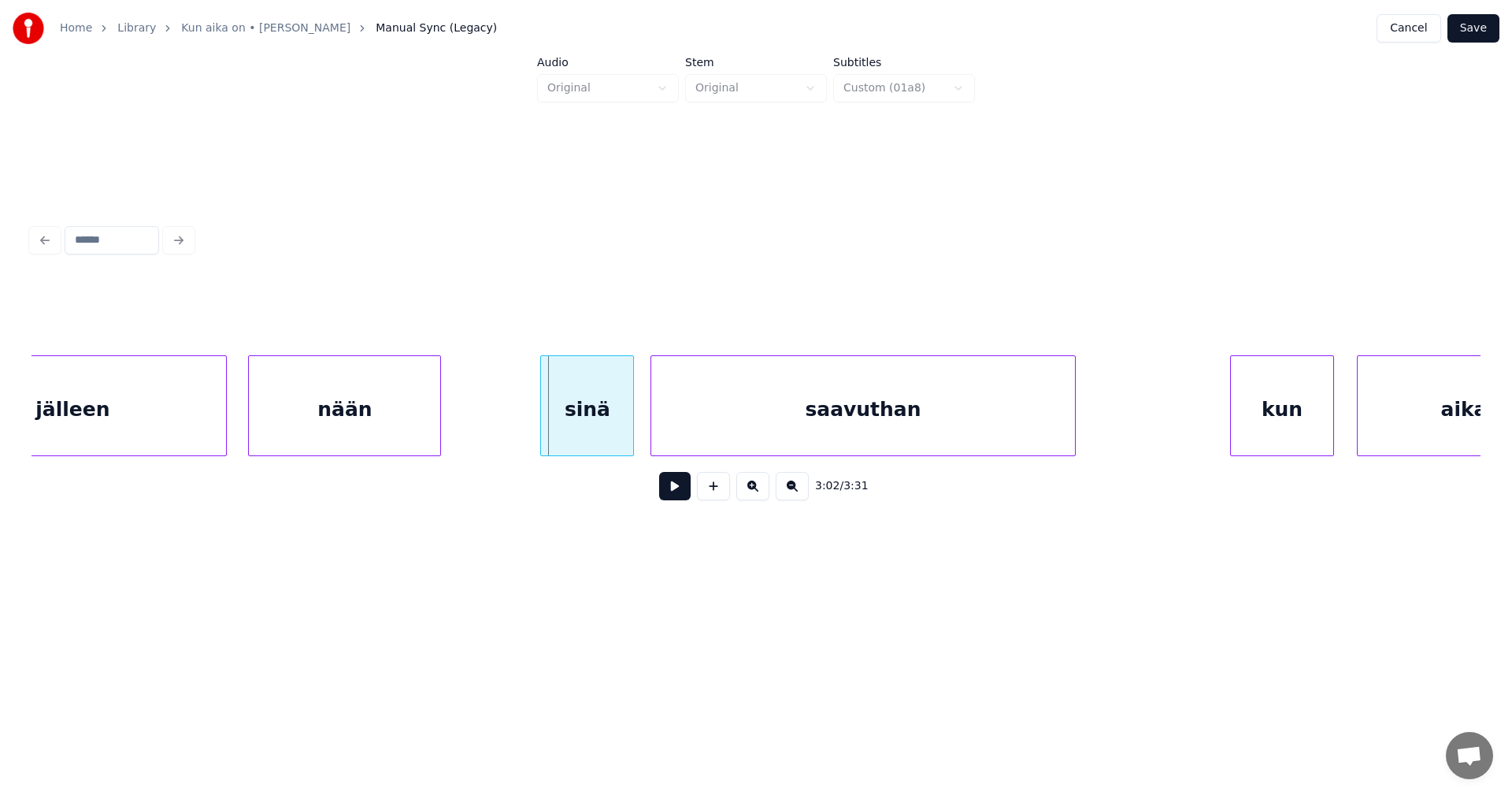
scroll to position [0, 49860]
click at [593, 416] on div "sinä" at bounding box center [564, 409] width 92 height 107
click at [683, 494] on button at bounding box center [675, 486] width 32 height 28
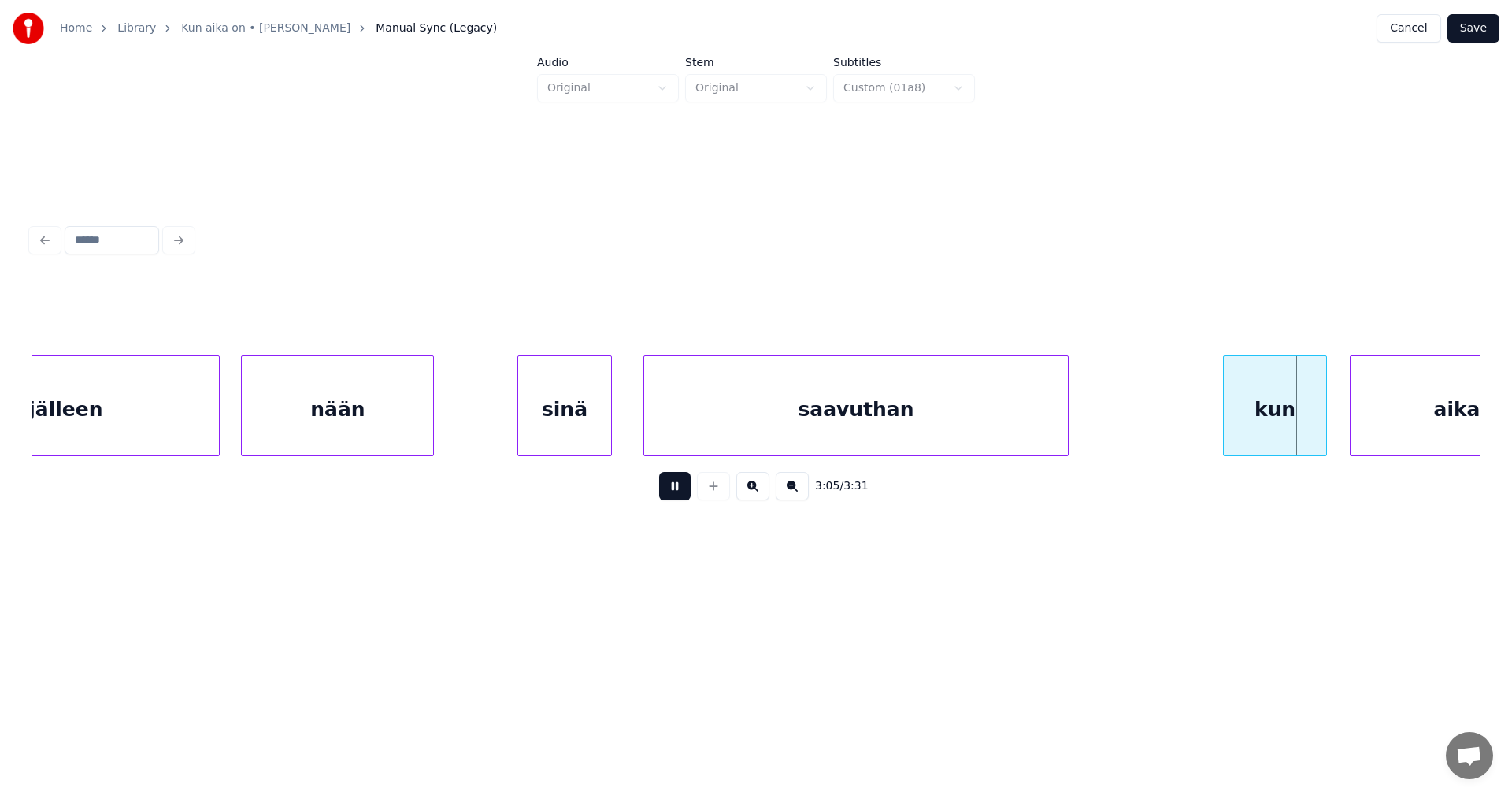
click at [681, 496] on button at bounding box center [675, 486] width 32 height 28
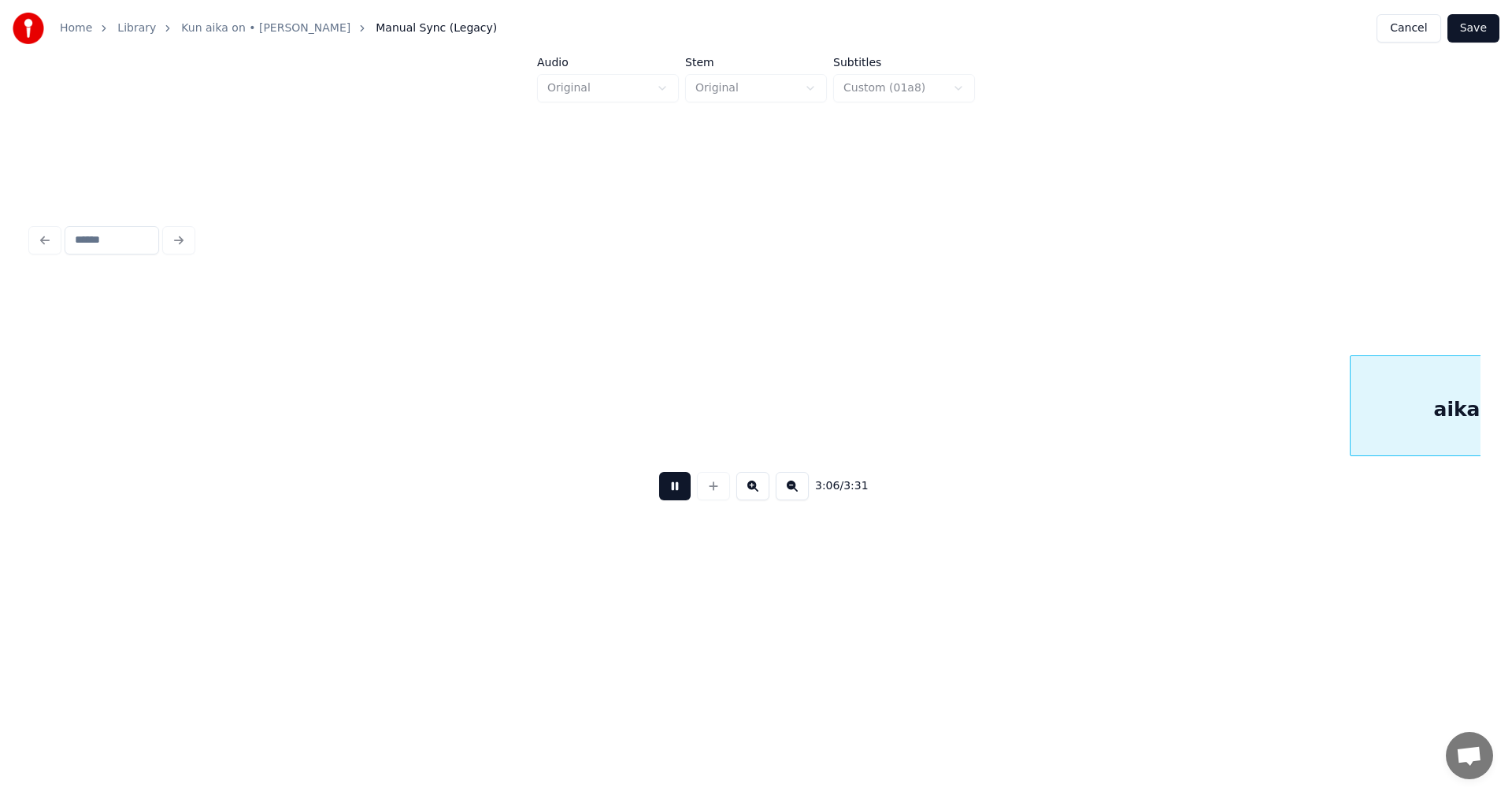
scroll to position [0, 51313]
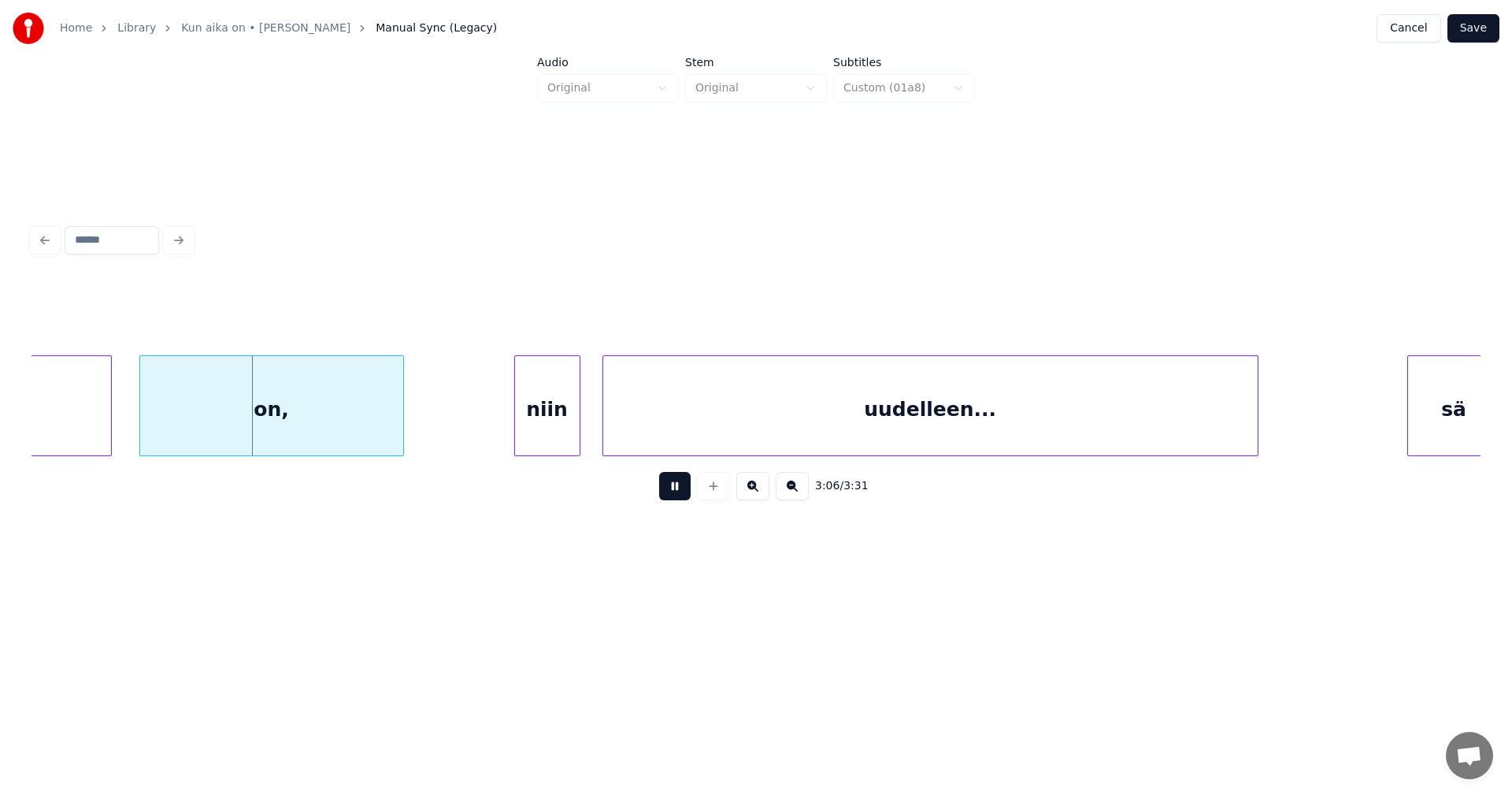
click at [681, 496] on button at bounding box center [675, 486] width 32 height 28
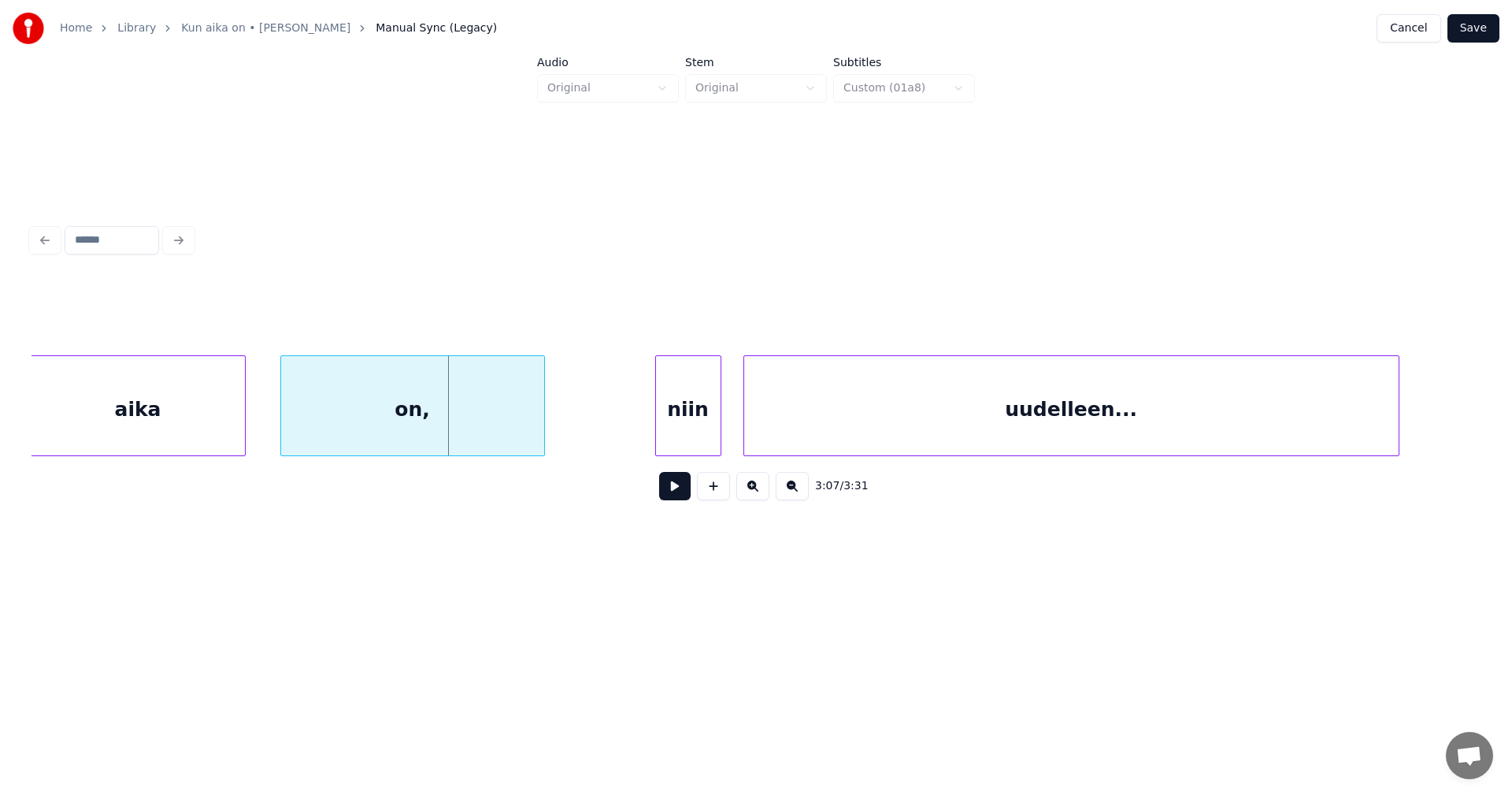
scroll to position [0, 51169]
click at [103, 423] on div "aika" at bounding box center [140, 405] width 215 height 101
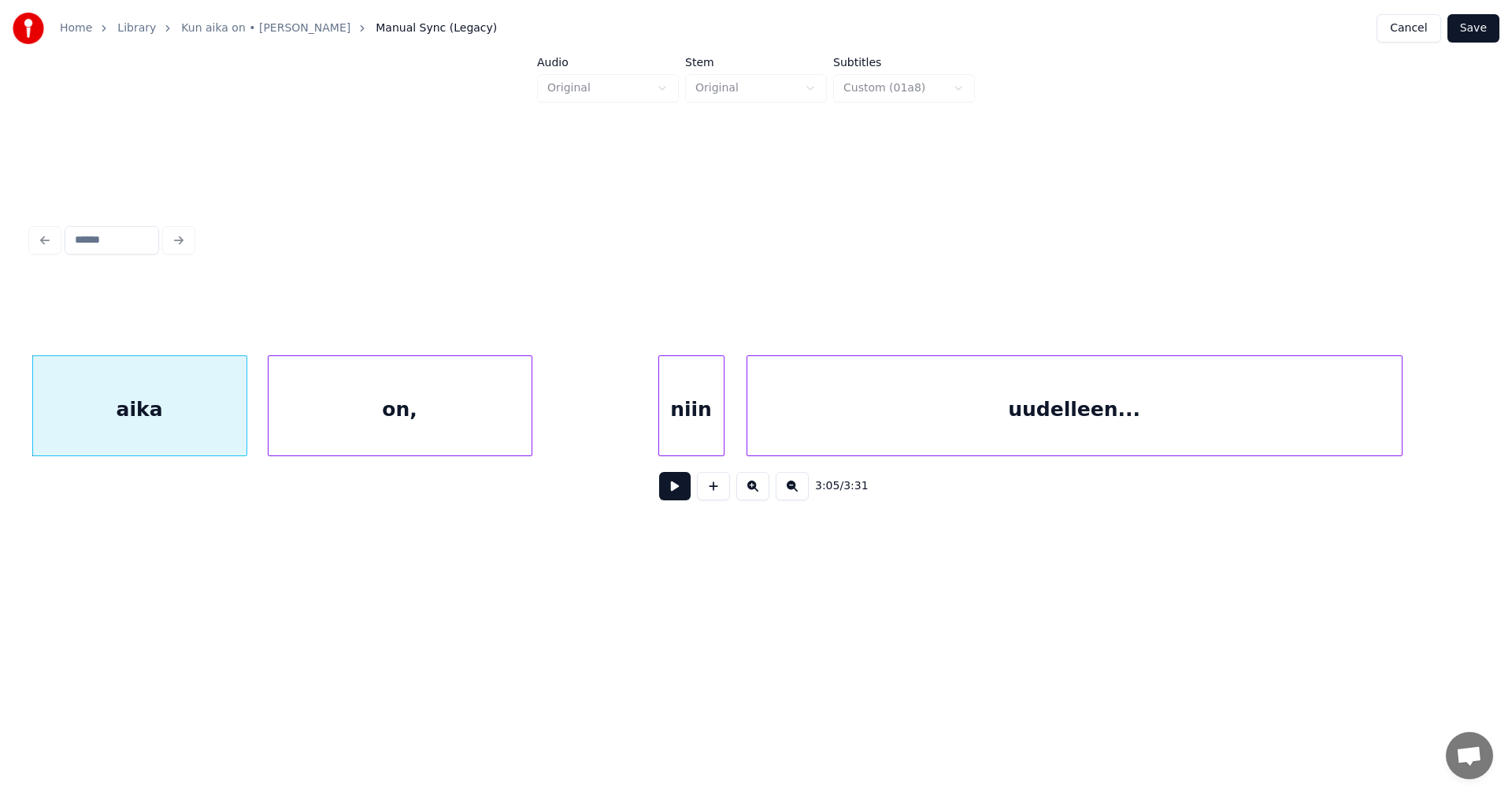
click at [408, 428] on div "on," at bounding box center [401, 409] width 263 height 107
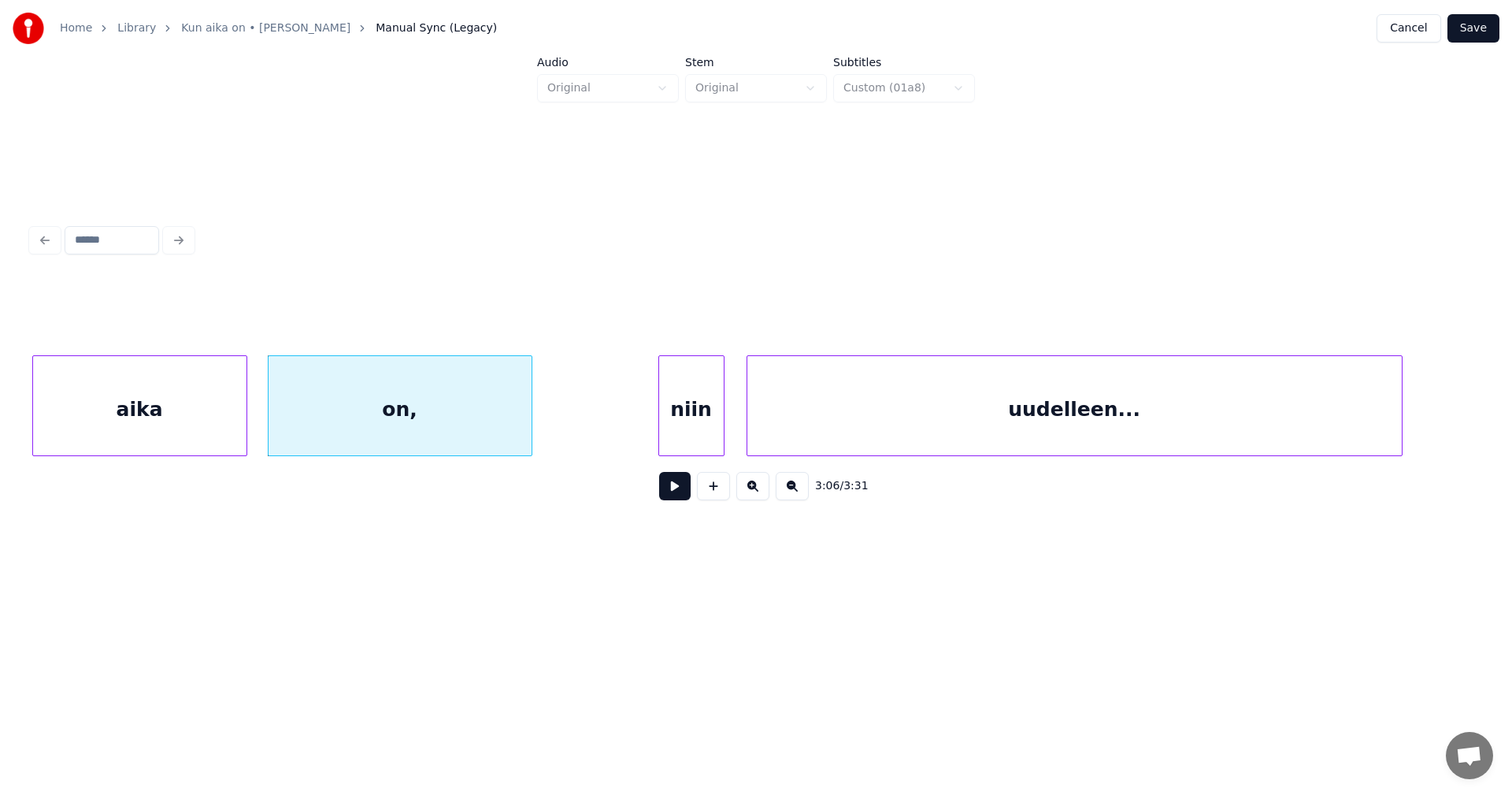
click at [678, 491] on button at bounding box center [675, 486] width 32 height 28
drag, startPoint x: 678, startPoint y: 493, endPoint x: 614, endPoint y: 458, distance: 72.9
click at [674, 492] on button at bounding box center [675, 486] width 32 height 28
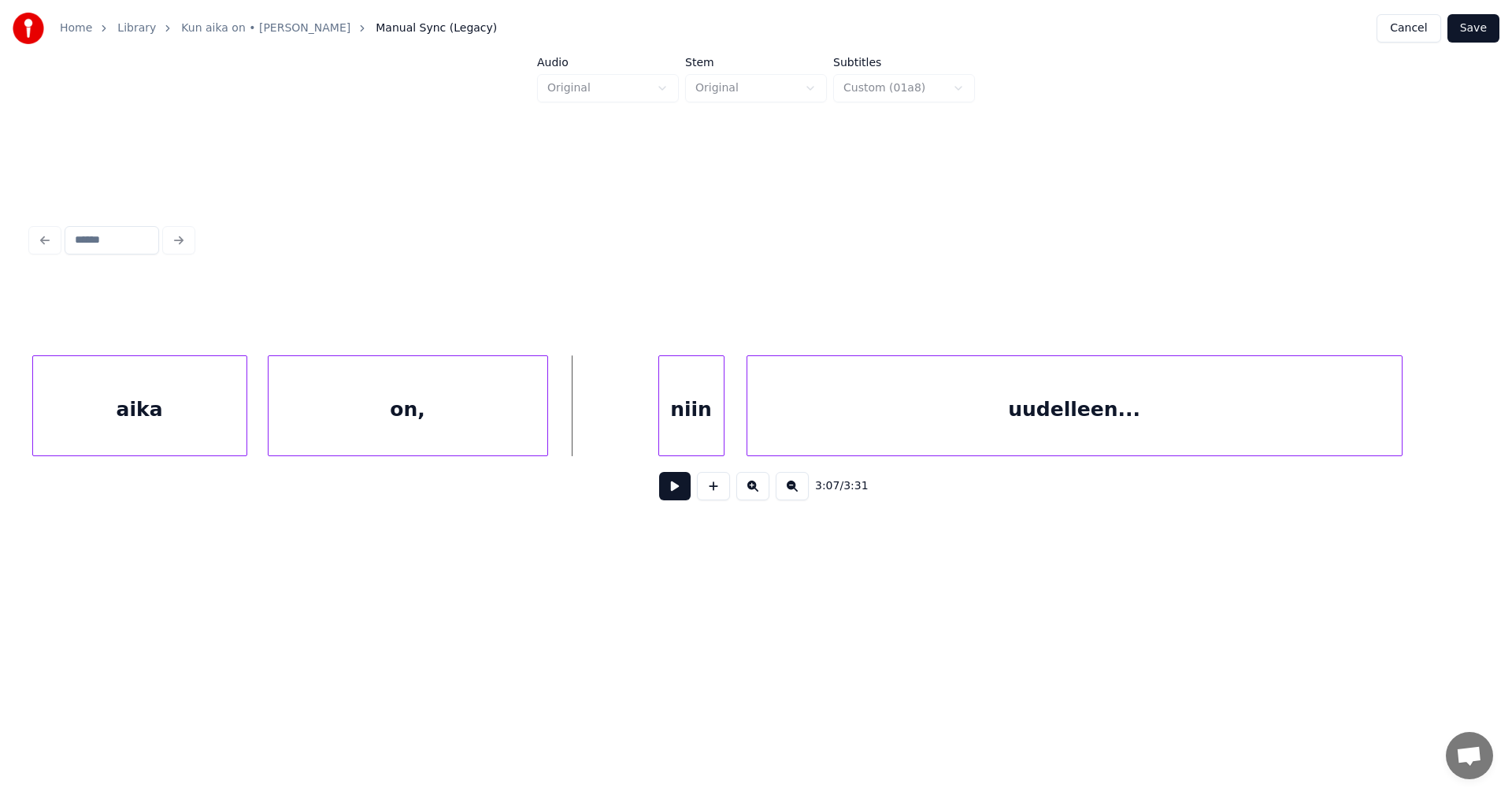
click at [544, 422] on div at bounding box center [545, 405] width 5 height 99
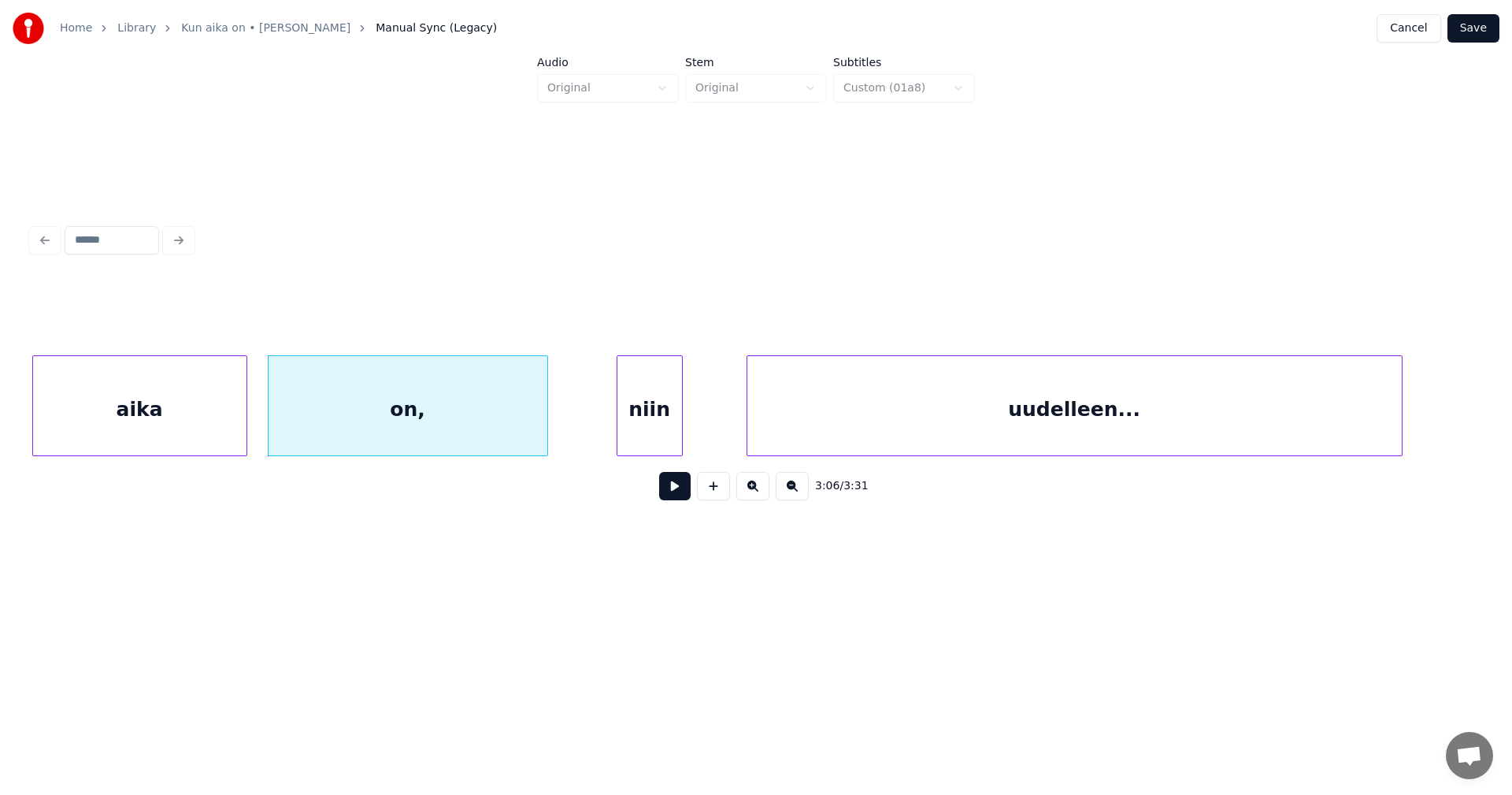
click at [638, 427] on div "niin" at bounding box center [650, 409] width 65 height 107
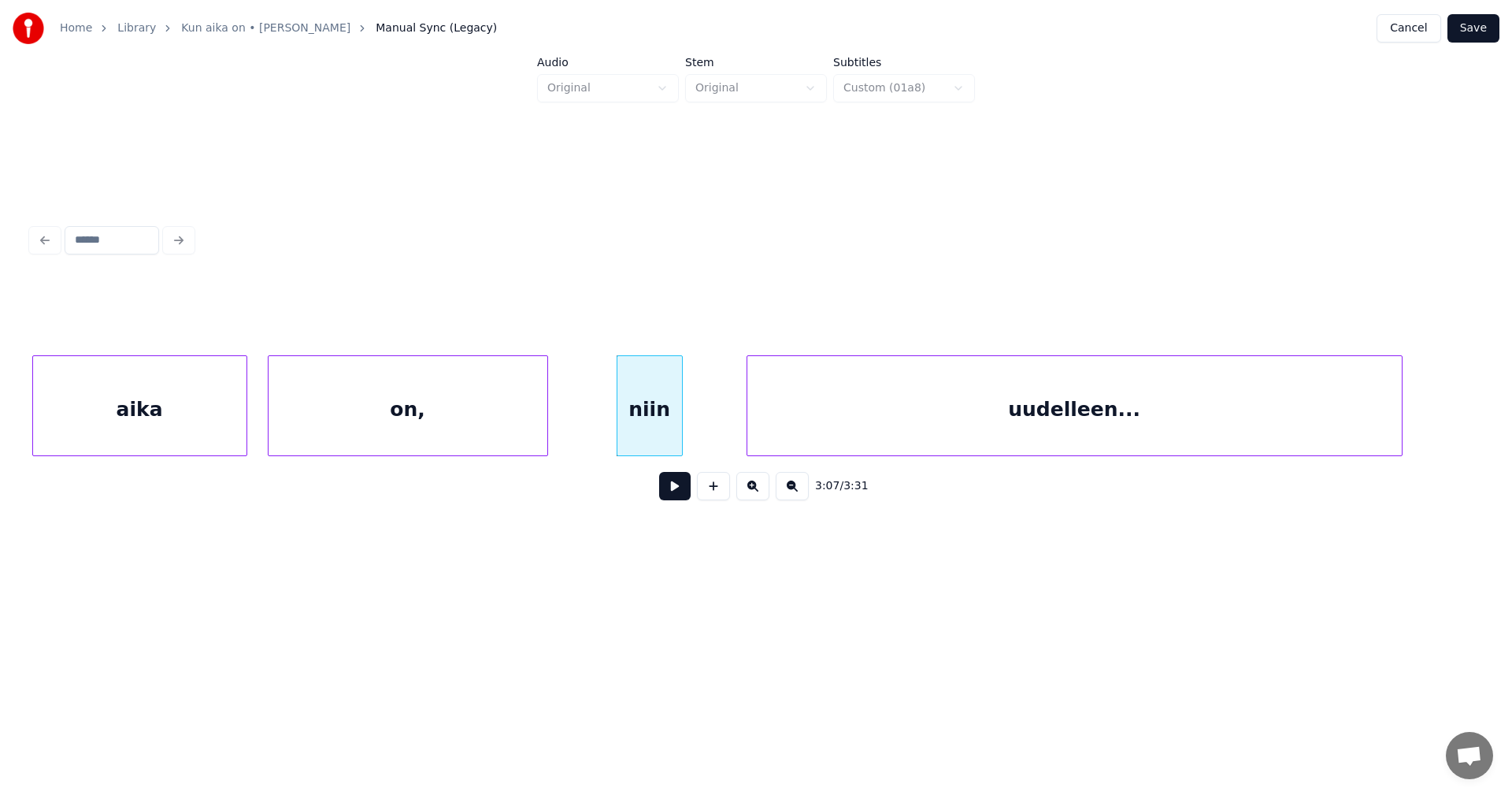
click at [682, 428] on div "niin" at bounding box center [650, 405] width 66 height 101
click at [682, 431] on div "niin" at bounding box center [650, 405] width 66 height 101
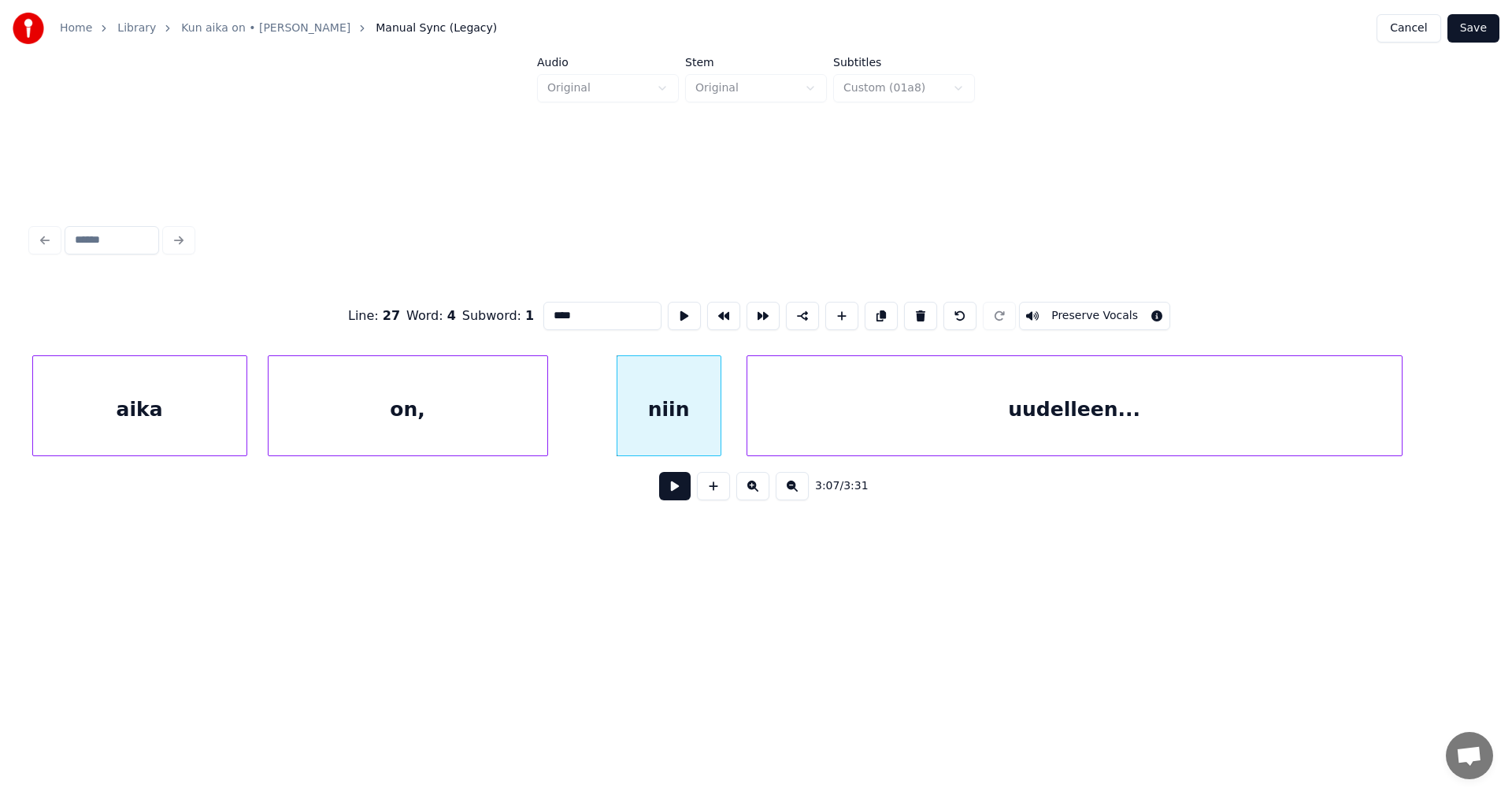
click at [717, 432] on div at bounding box center [719, 405] width 5 height 99
click at [675, 497] on button at bounding box center [675, 486] width 32 height 28
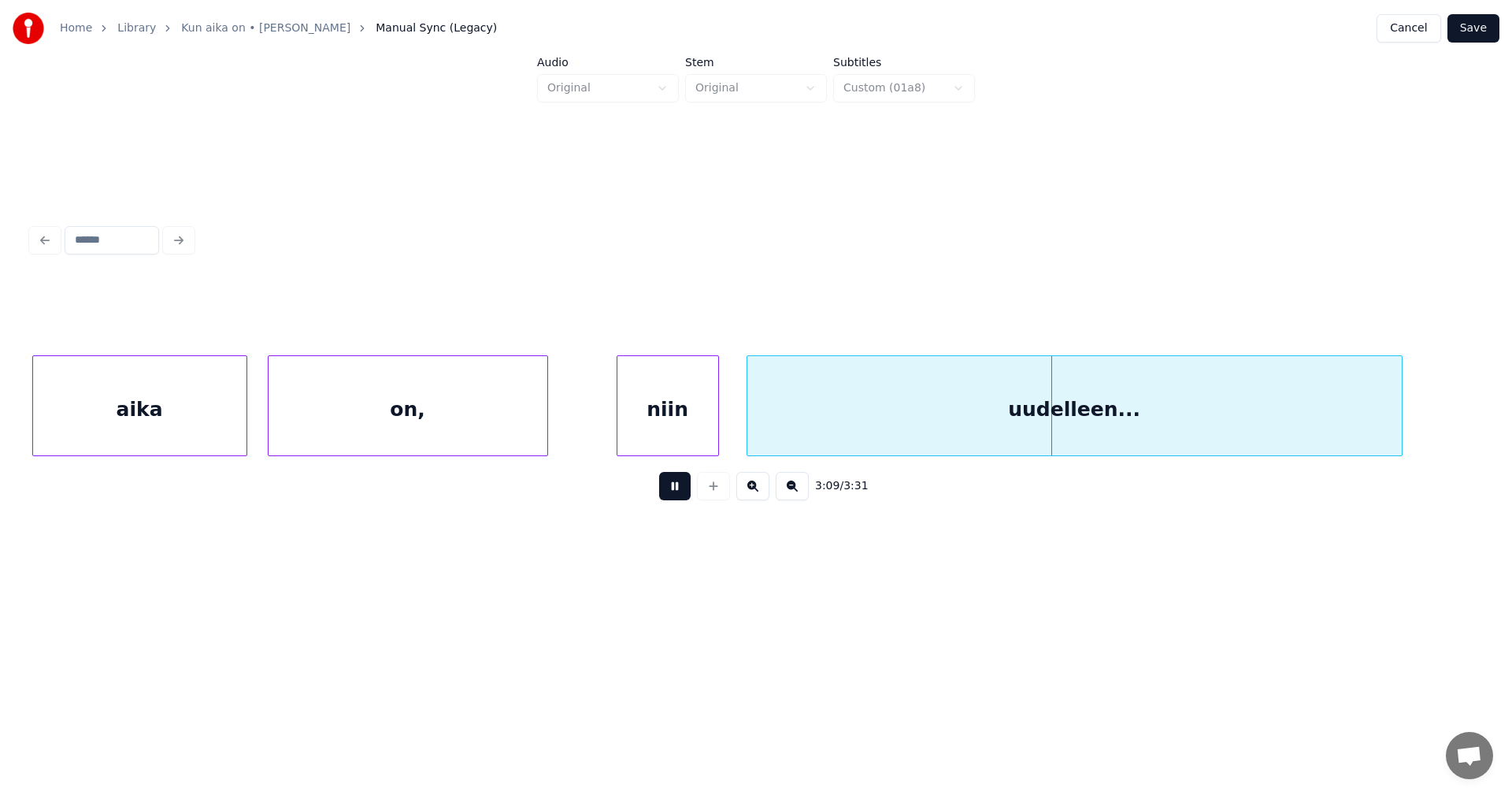
click at [675, 493] on button at bounding box center [675, 486] width 32 height 28
click at [743, 430] on div at bounding box center [742, 405] width 5 height 99
click at [670, 490] on button at bounding box center [675, 486] width 32 height 28
click at [671, 489] on button at bounding box center [675, 486] width 32 height 28
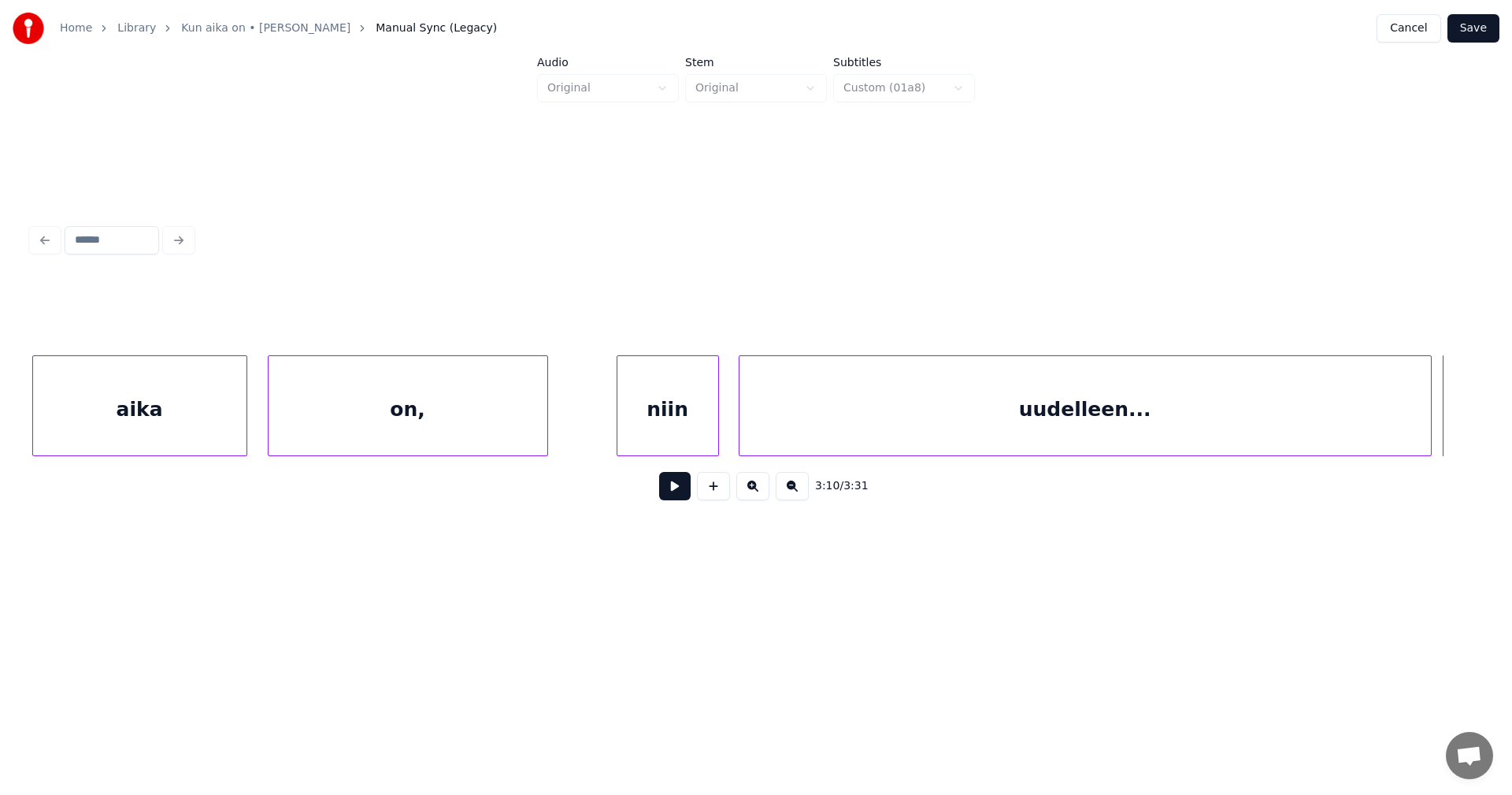
click at [1430, 431] on div at bounding box center [1428, 405] width 5 height 99
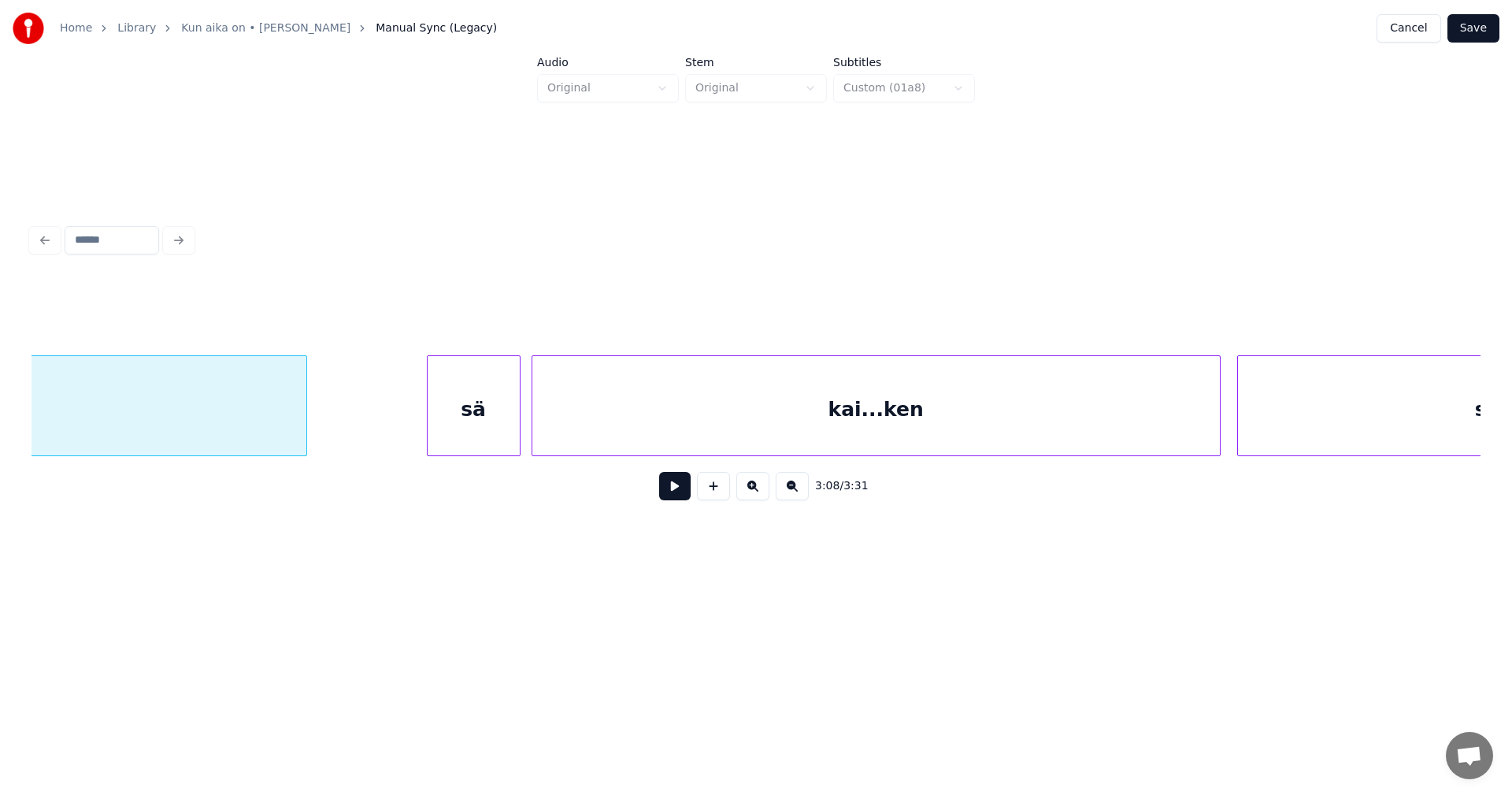
scroll to position [0, 52303]
click at [472, 411] on div "sä" at bounding box center [446, 409] width 92 height 107
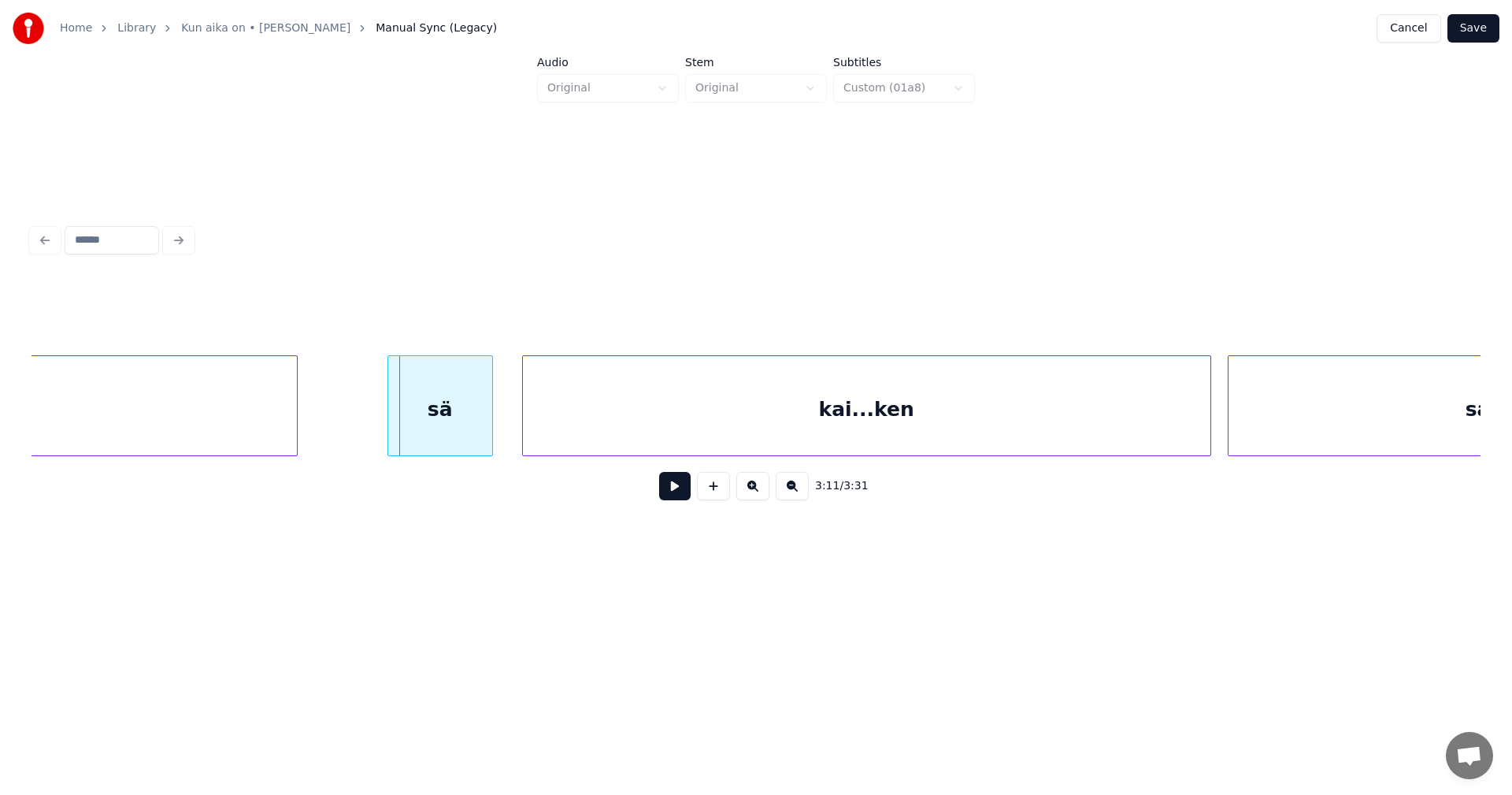
click at [388, 415] on div at bounding box center [390, 405] width 5 height 99
click at [592, 420] on div "kai...ken" at bounding box center [867, 409] width 688 height 107
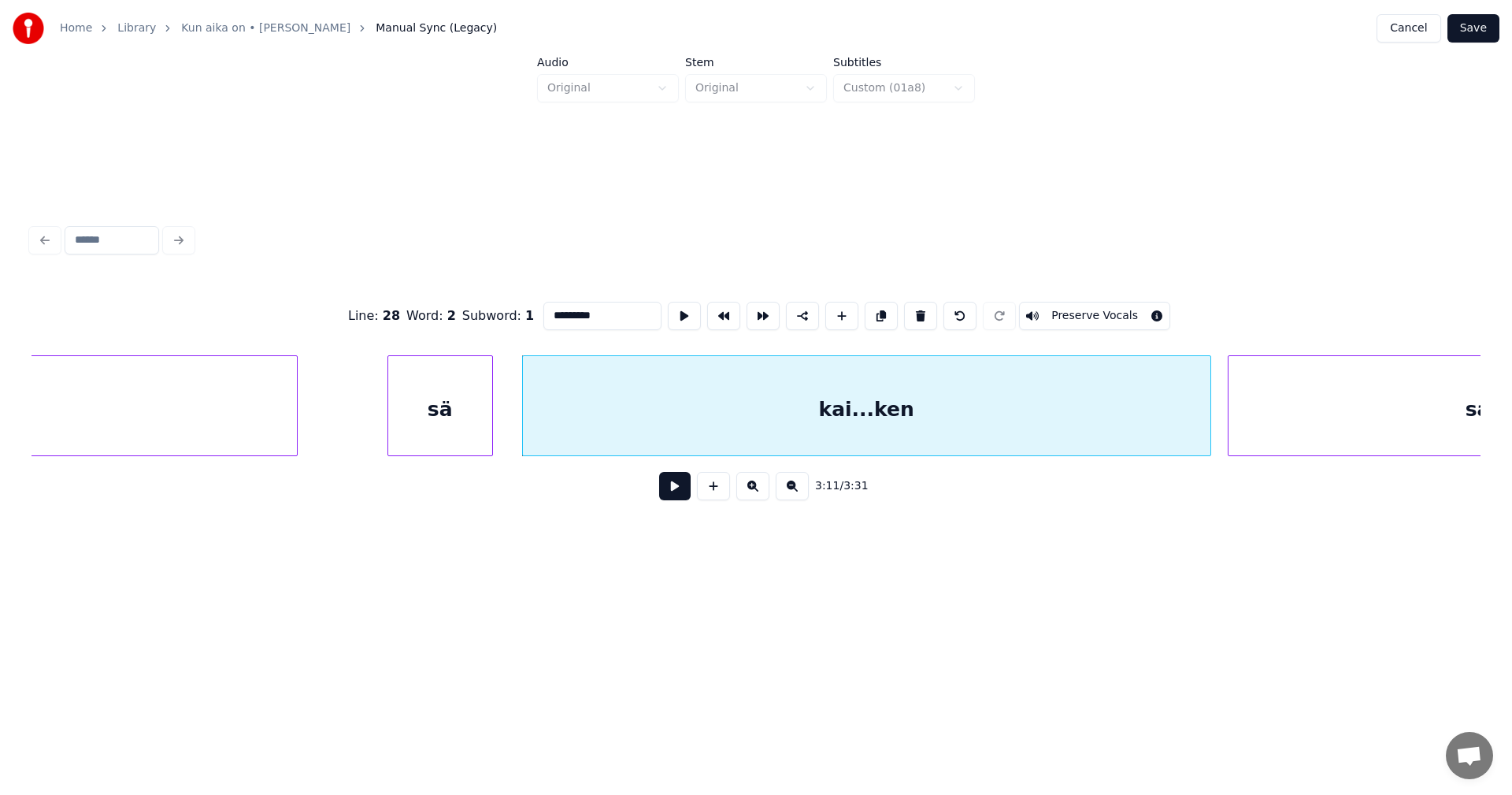
click at [677, 498] on button at bounding box center [675, 486] width 32 height 28
click at [678, 494] on button at bounding box center [675, 486] width 32 height 28
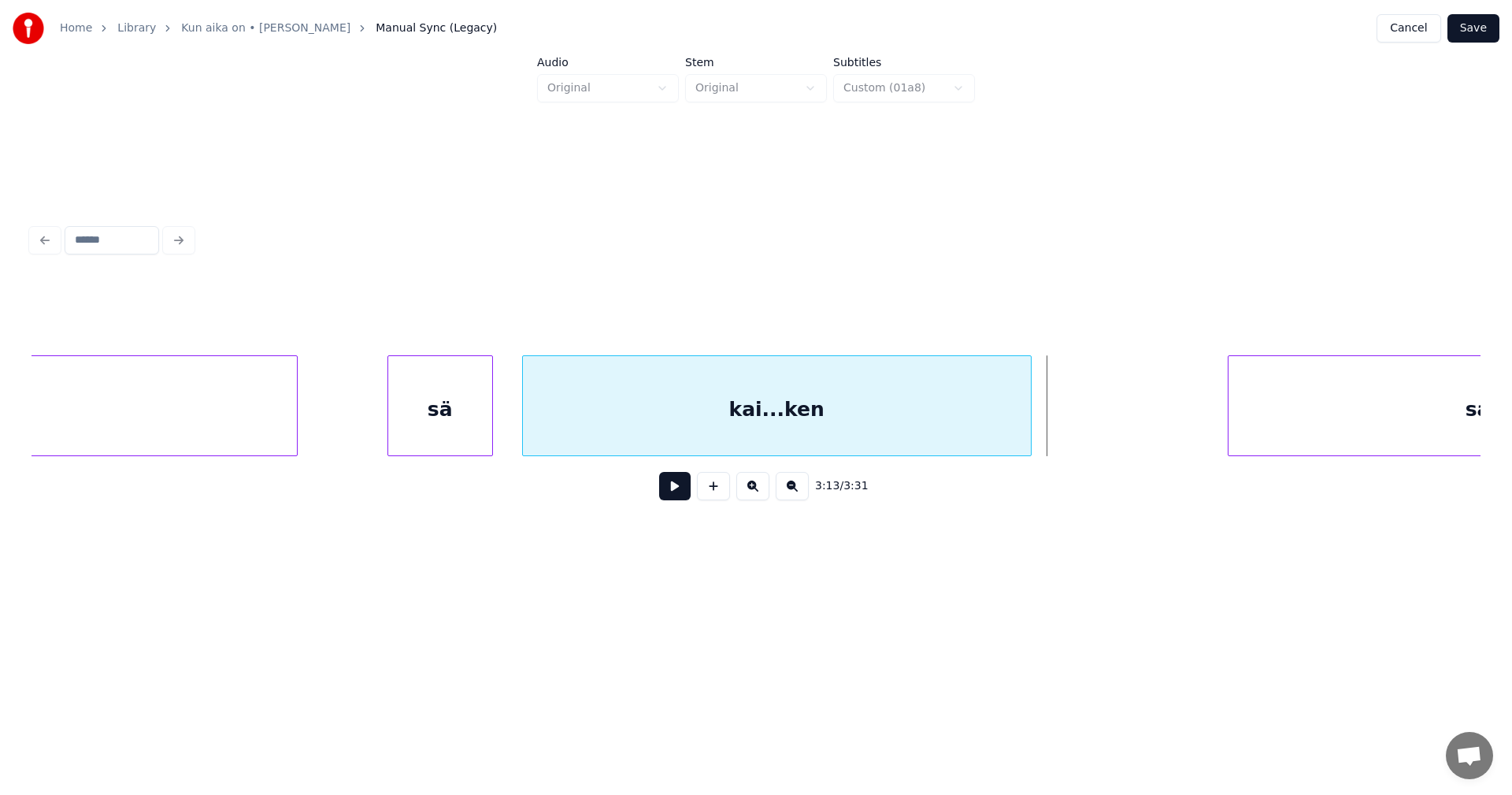
click at [1029, 424] on div at bounding box center [1029, 405] width 5 height 99
click at [976, 427] on div "kai...ken" at bounding box center [777, 409] width 508 height 107
drag, startPoint x: 604, startPoint y: 306, endPoint x: 569, endPoint y: 309, distance: 35.1
click at [569, 309] on input "*********" at bounding box center [603, 315] width 118 height 28
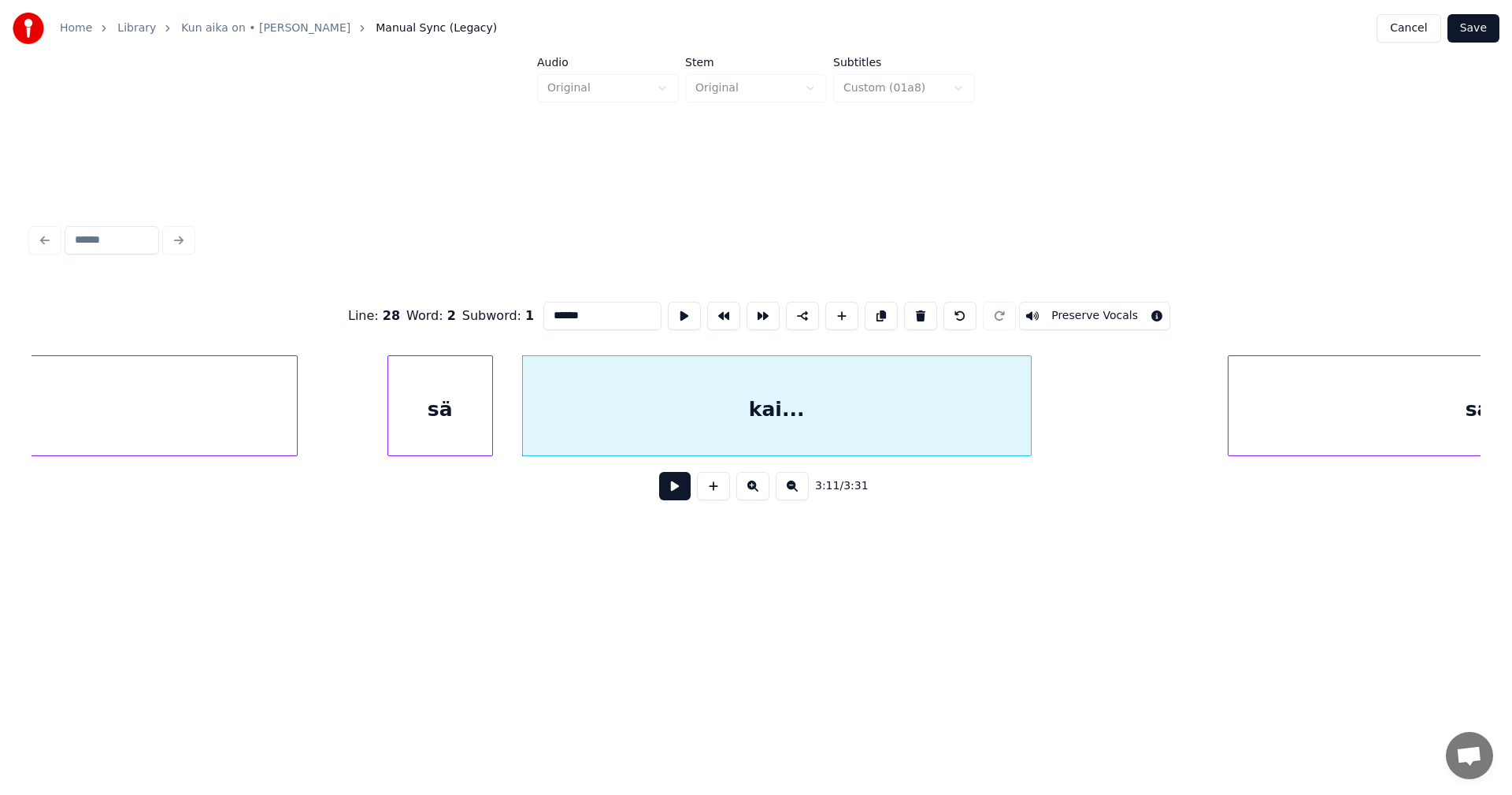
type input "******"
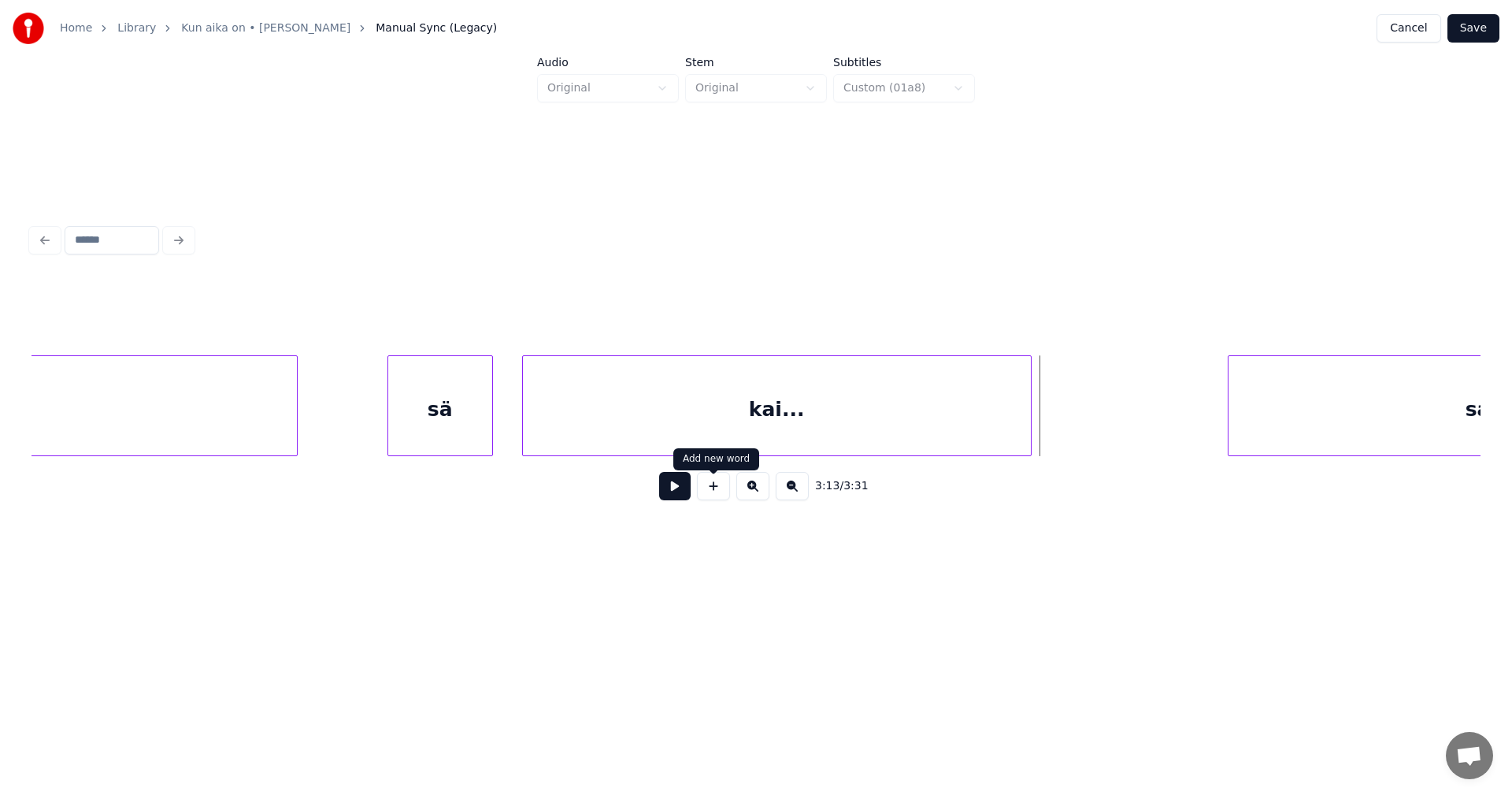
drag, startPoint x: 707, startPoint y: 494, endPoint x: 741, endPoint y: 493, distance: 34.0
click at [707, 494] on button at bounding box center [714, 486] width 33 height 28
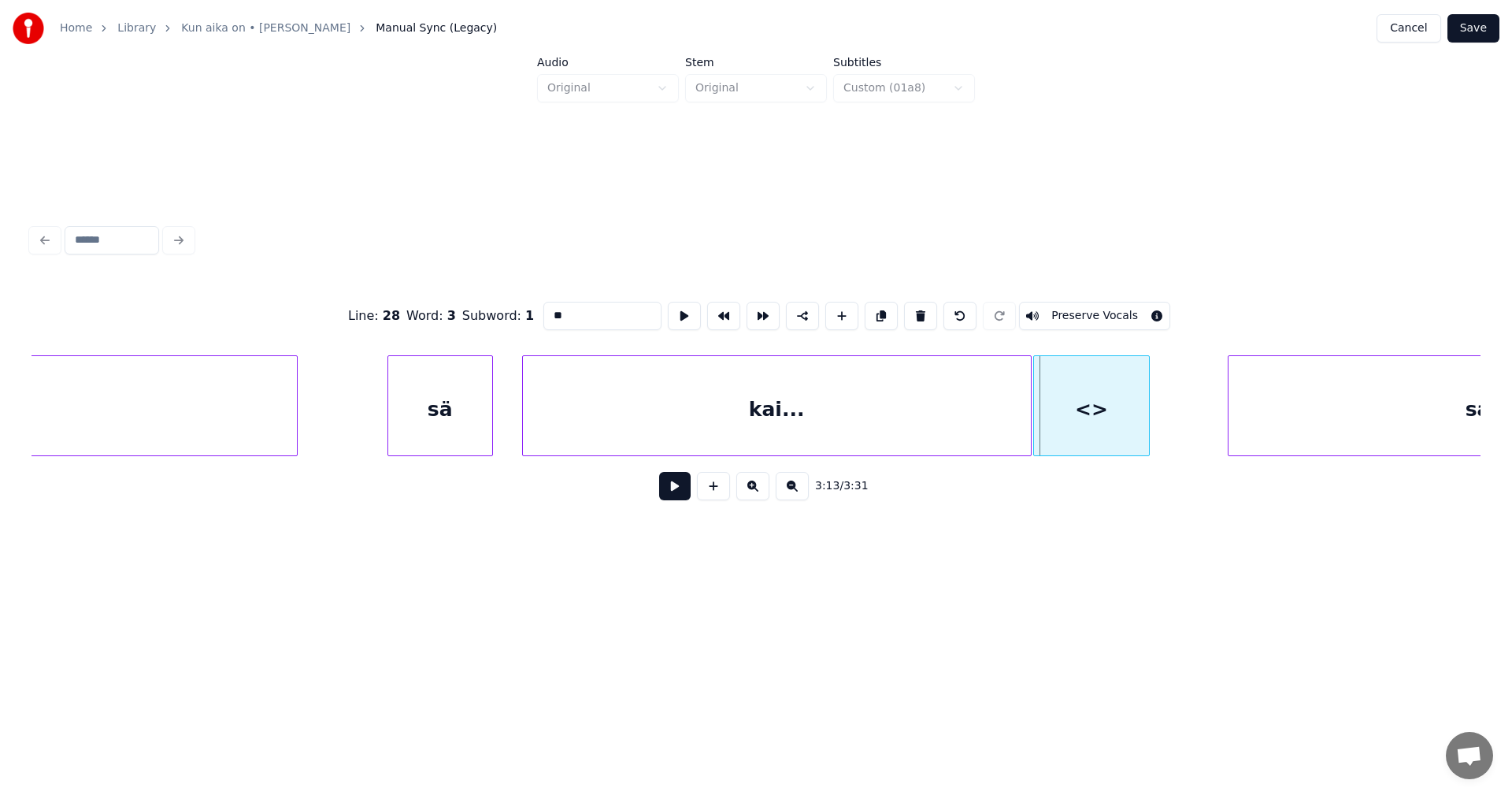
click at [1036, 432] on div at bounding box center [1036, 405] width 5 height 99
click at [1164, 430] on div at bounding box center [1163, 405] width 5 height 99
click at [1111, 427] on div "<>" at bounding box center [1099, 409] width 132 height 107
drag, startPoint x: 582, startPoint y: 304, endPoint x: 526, endPoint y: 312, distance: 56.6
click at [524, 306] on div "Line : 28 Word : 3 Subword : 1 ** Preserve Vocals" at bounding box center [756, 316] width 1449 height 79
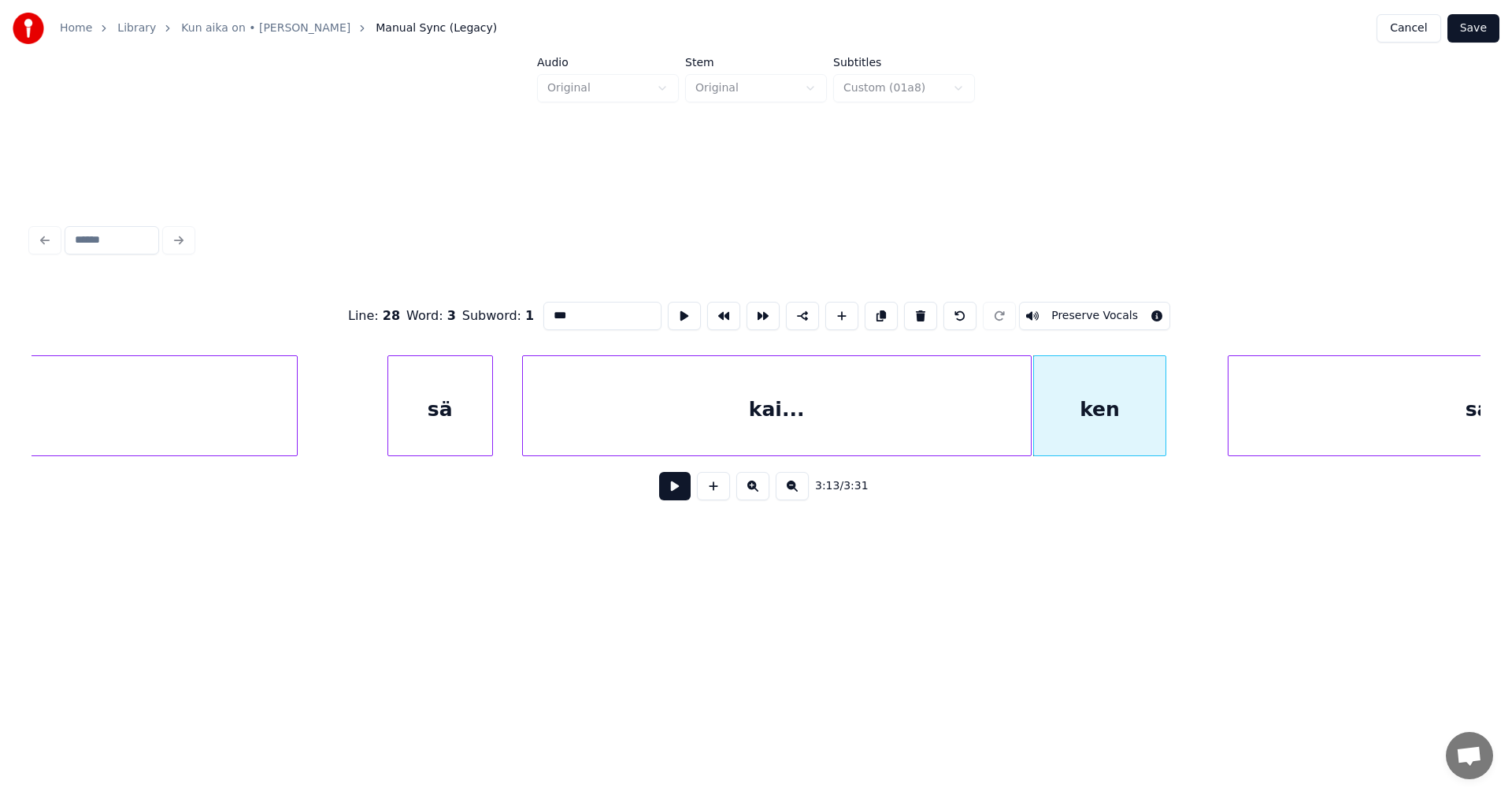
click at [887, 425] on div "kai..." at bounding box center [777, 409] width 508 height 107
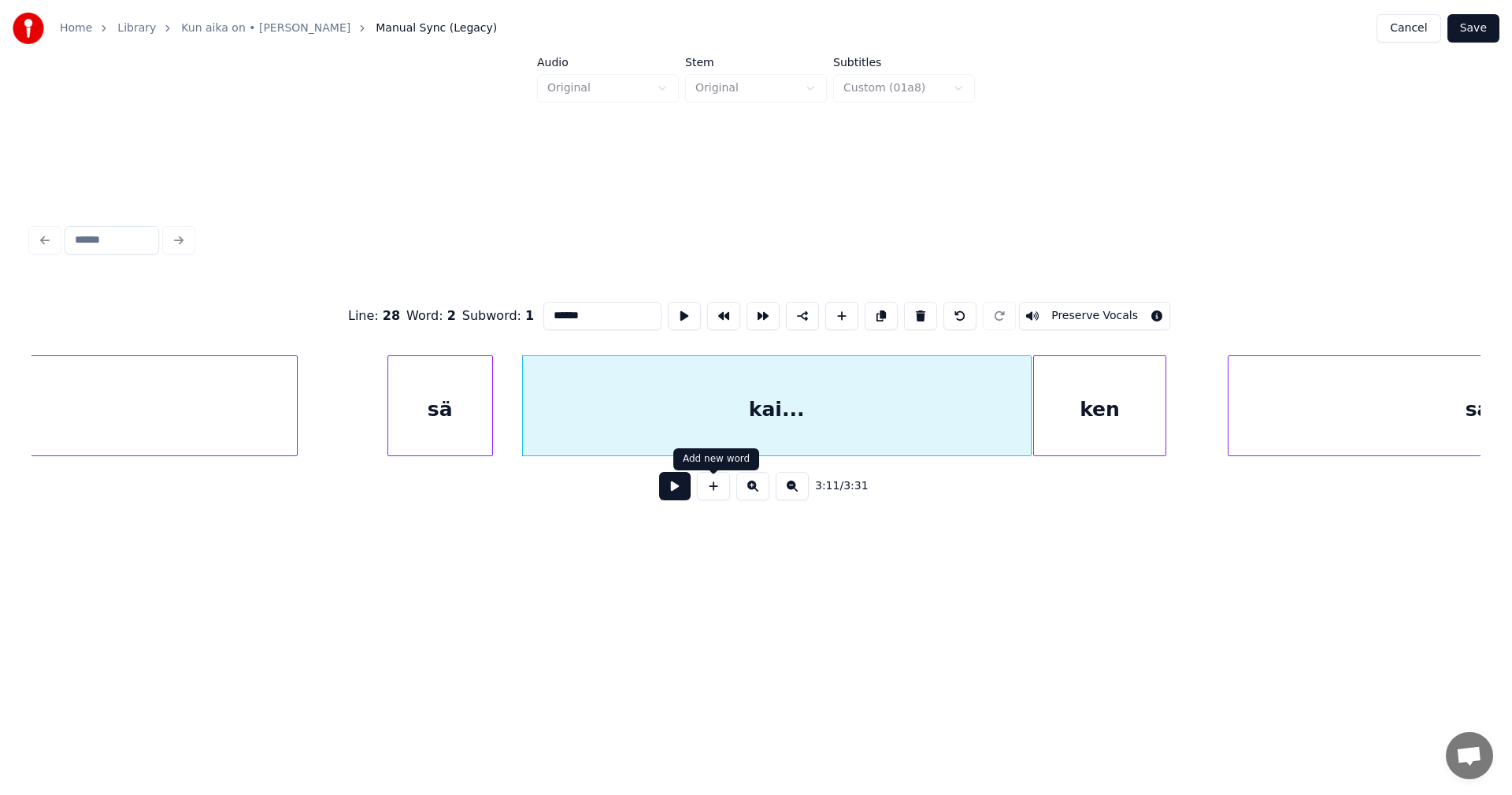
type input "******"
click at [674, 494] on button at bounding box center [675, 486] width 32 height 28
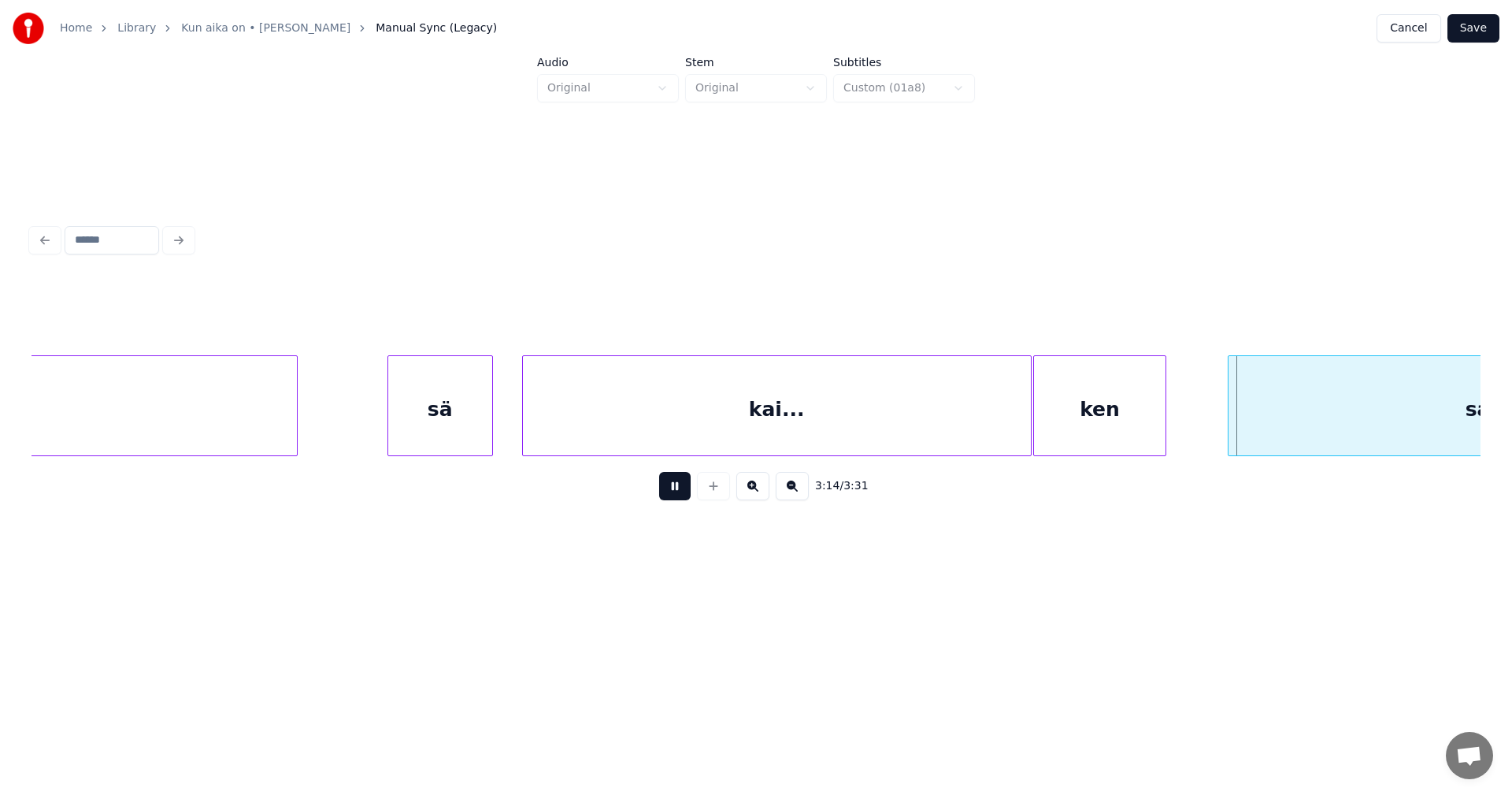
click at [678, 492] on button at bounding box center [675, 486] width 32 height 28
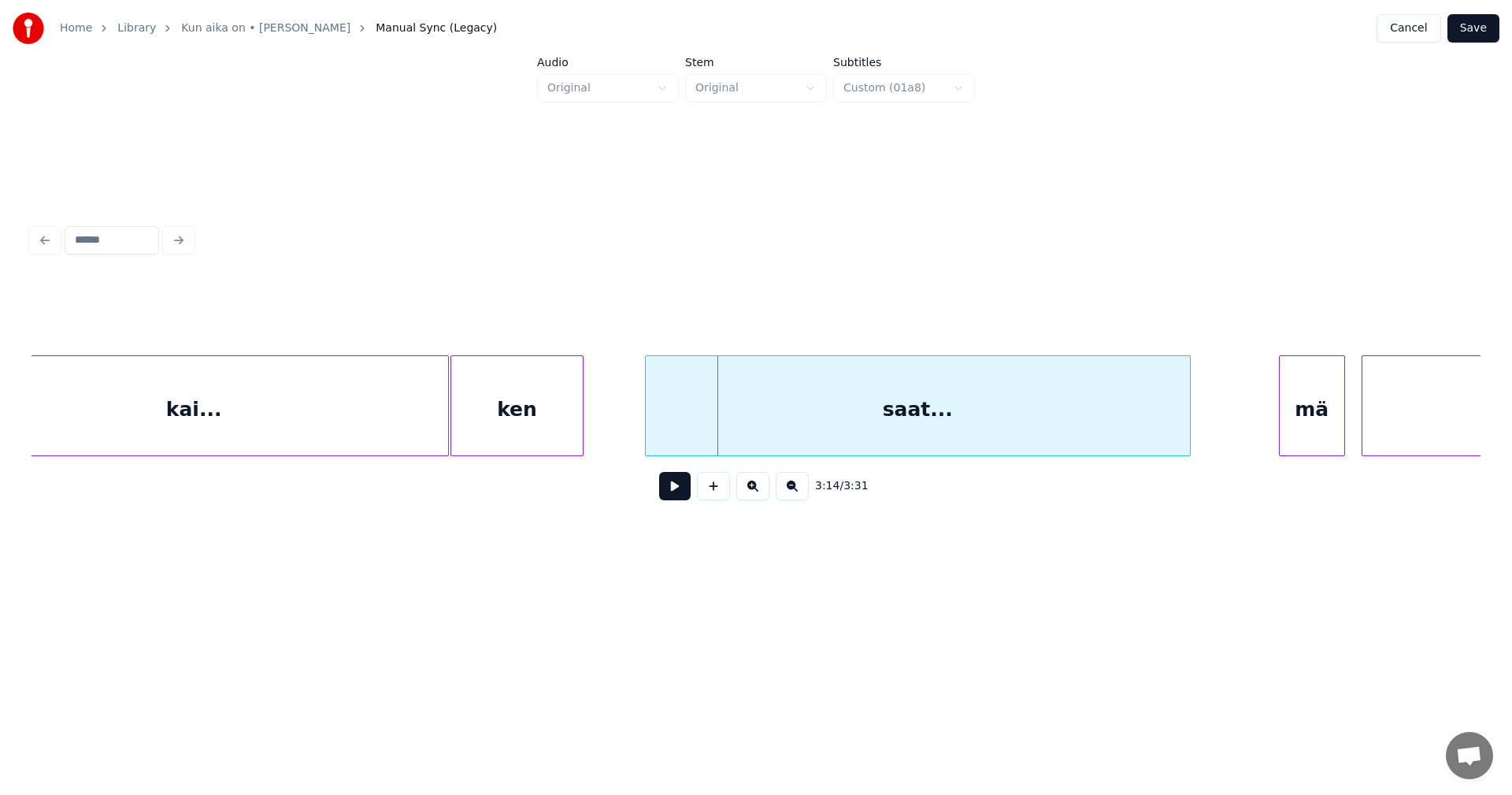
scroll to position [0, 52902]
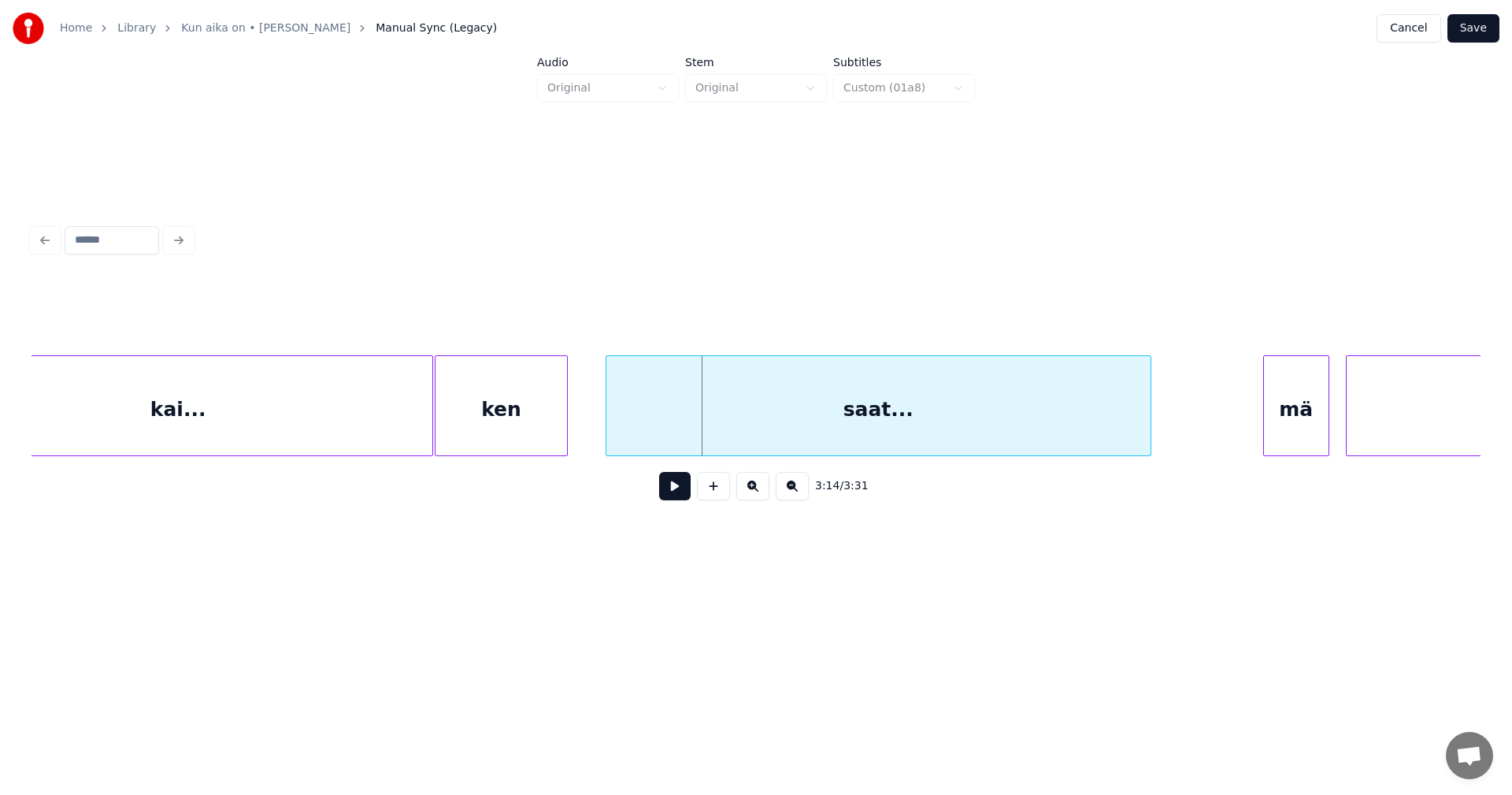
click at [1018, 420] on div "saat..." at bounding box center [879, 409] width 544 height 107
click at [1282, 427] on div "mä" at bounding box center [1273, 409] width 65 height 107
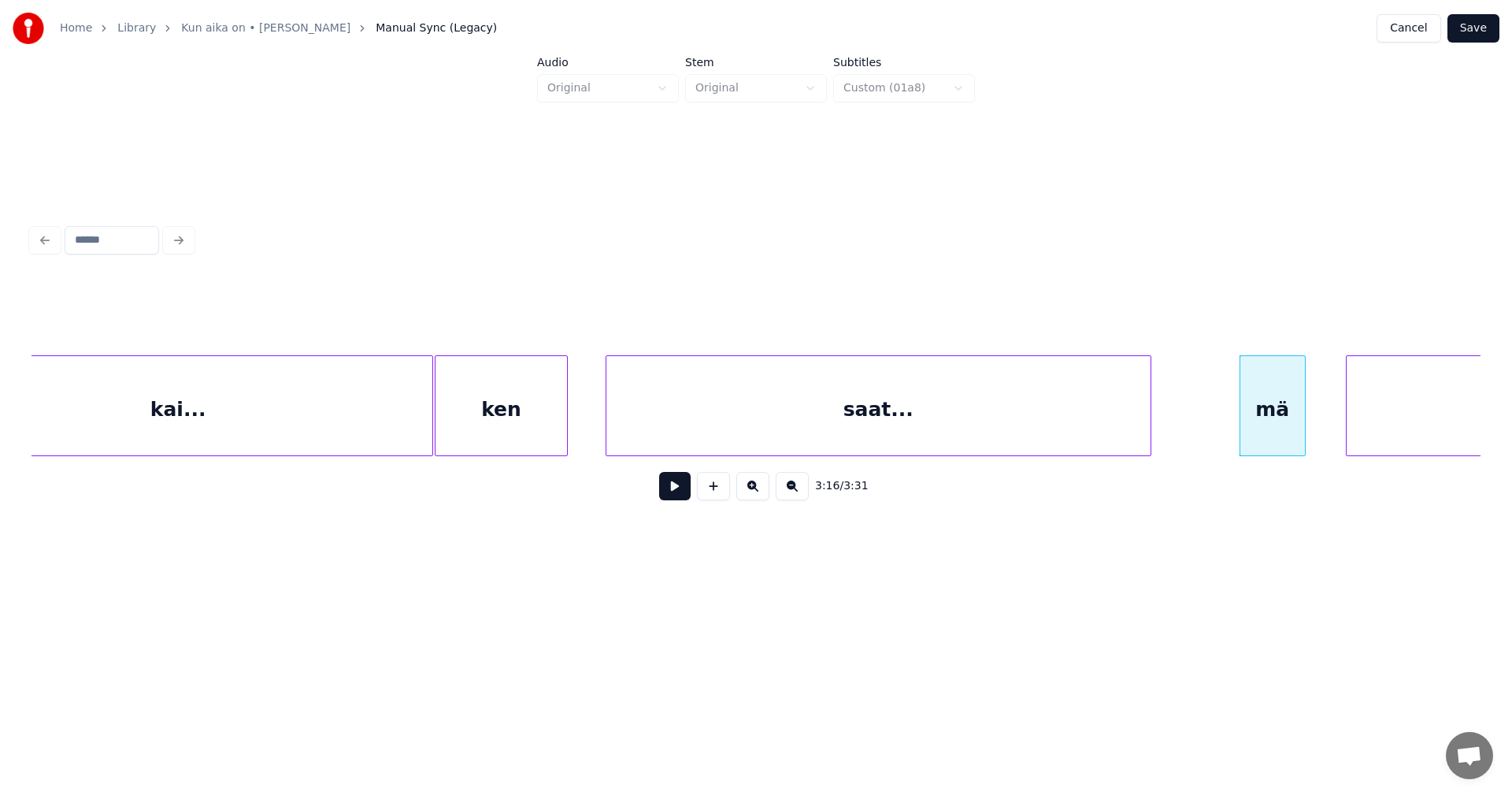
click at [674, 498] on button at bounding box center [675, 486] width 32 height 28
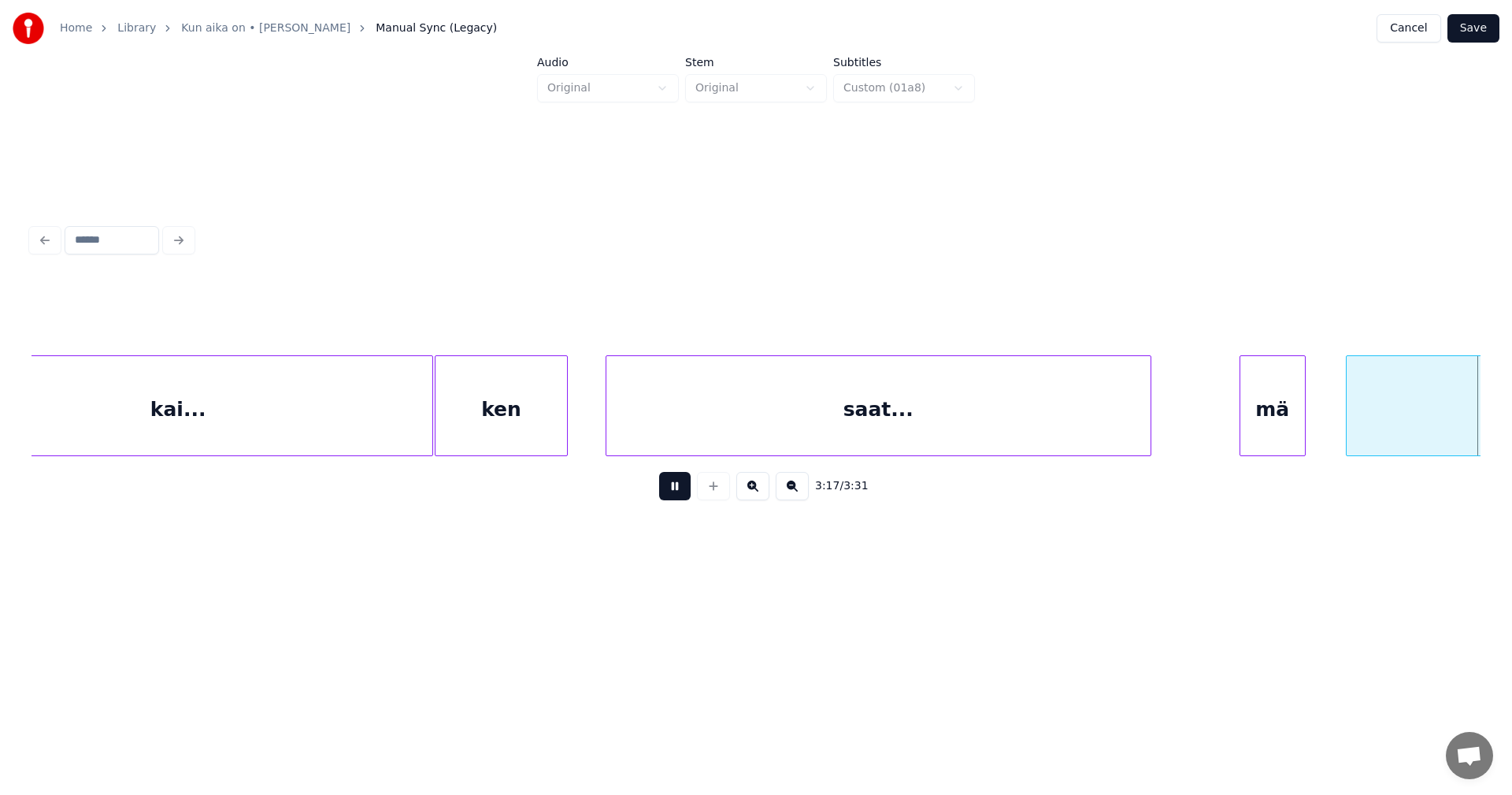
scroll to position [0, 54352]
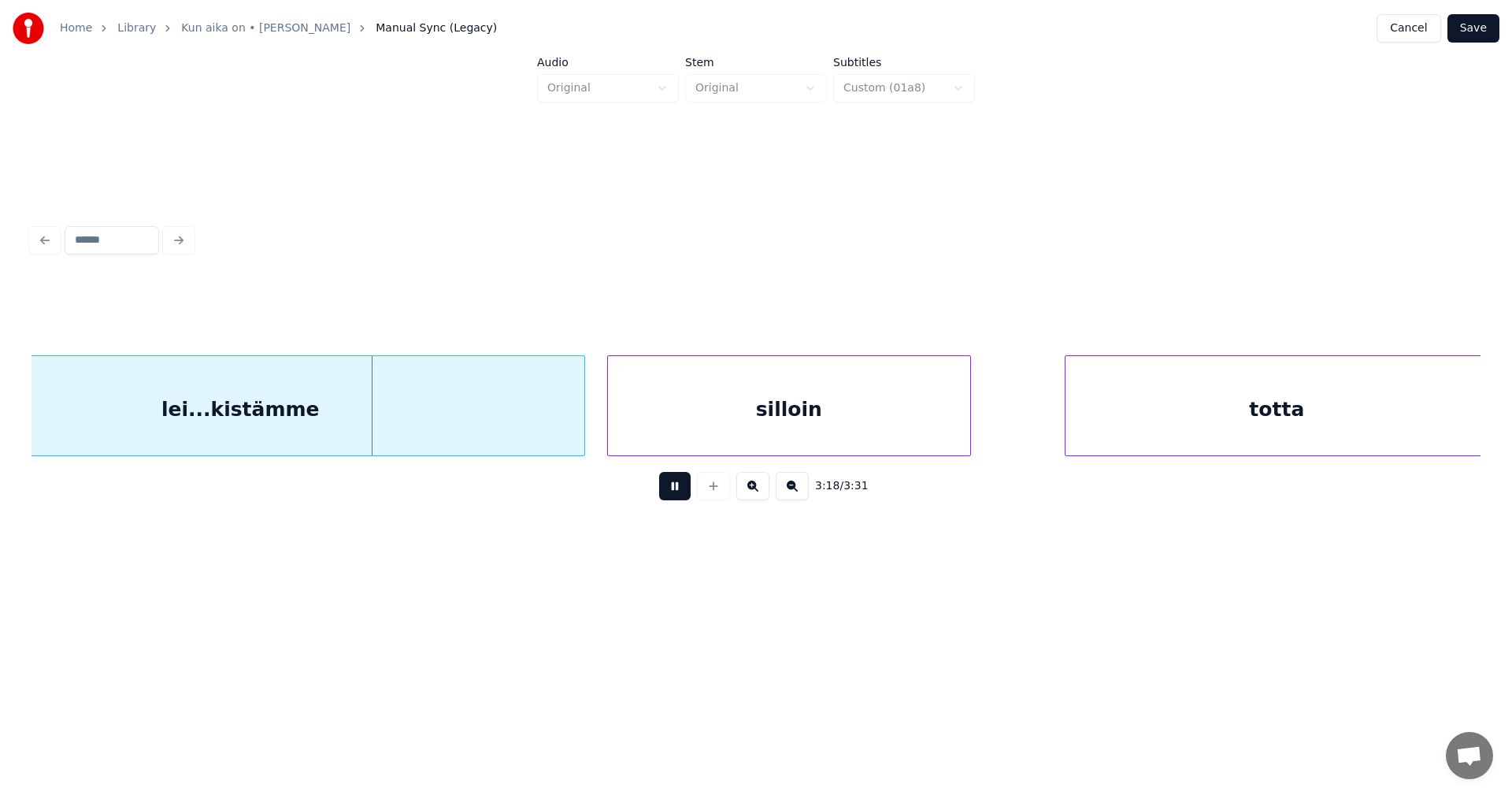
click at [674, 498] on button at bounding box center [675, 486] width 32 height 28
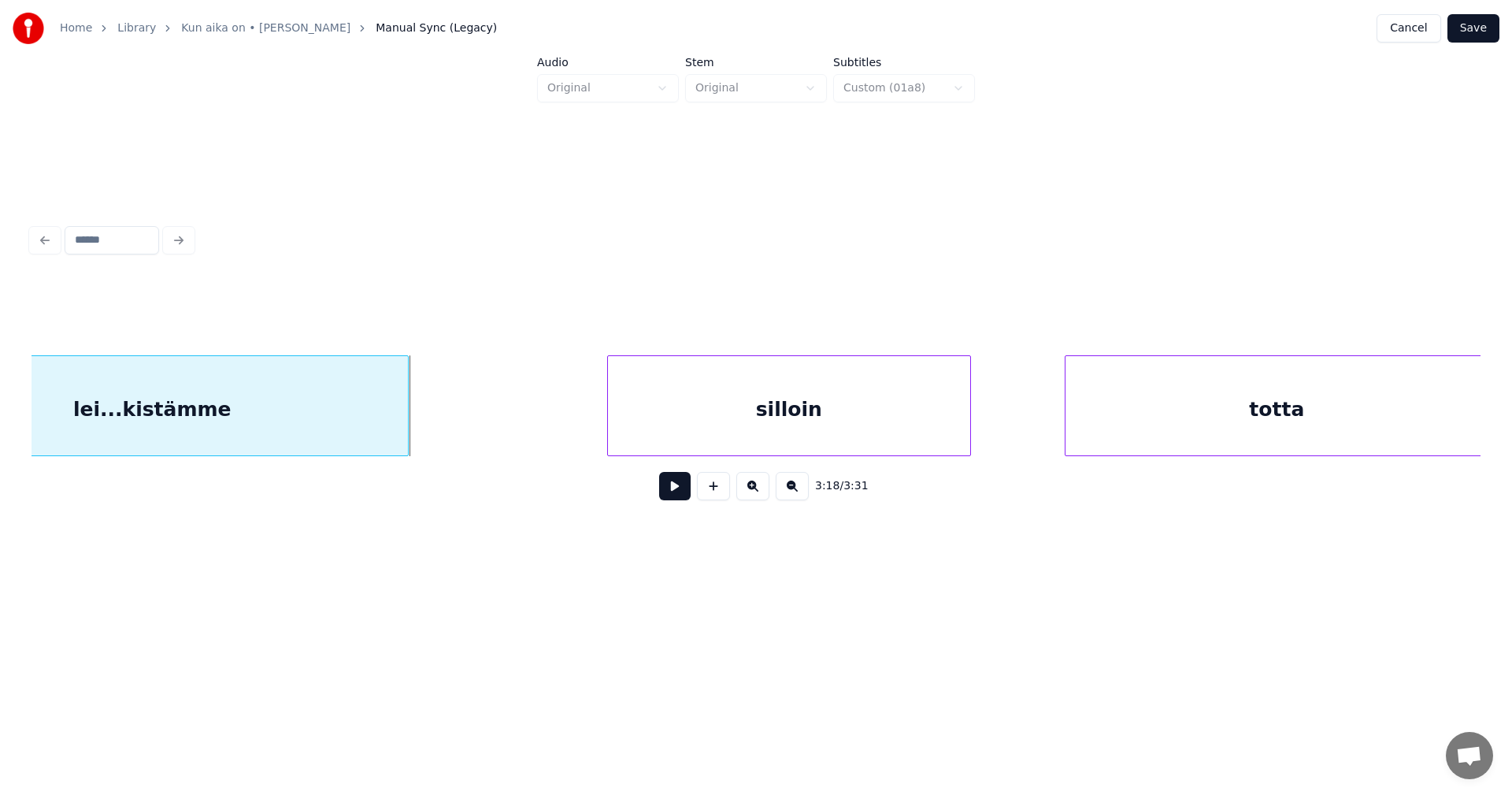
click at [406, 409] on div at bounding box center [405, 405] width 5 height 99
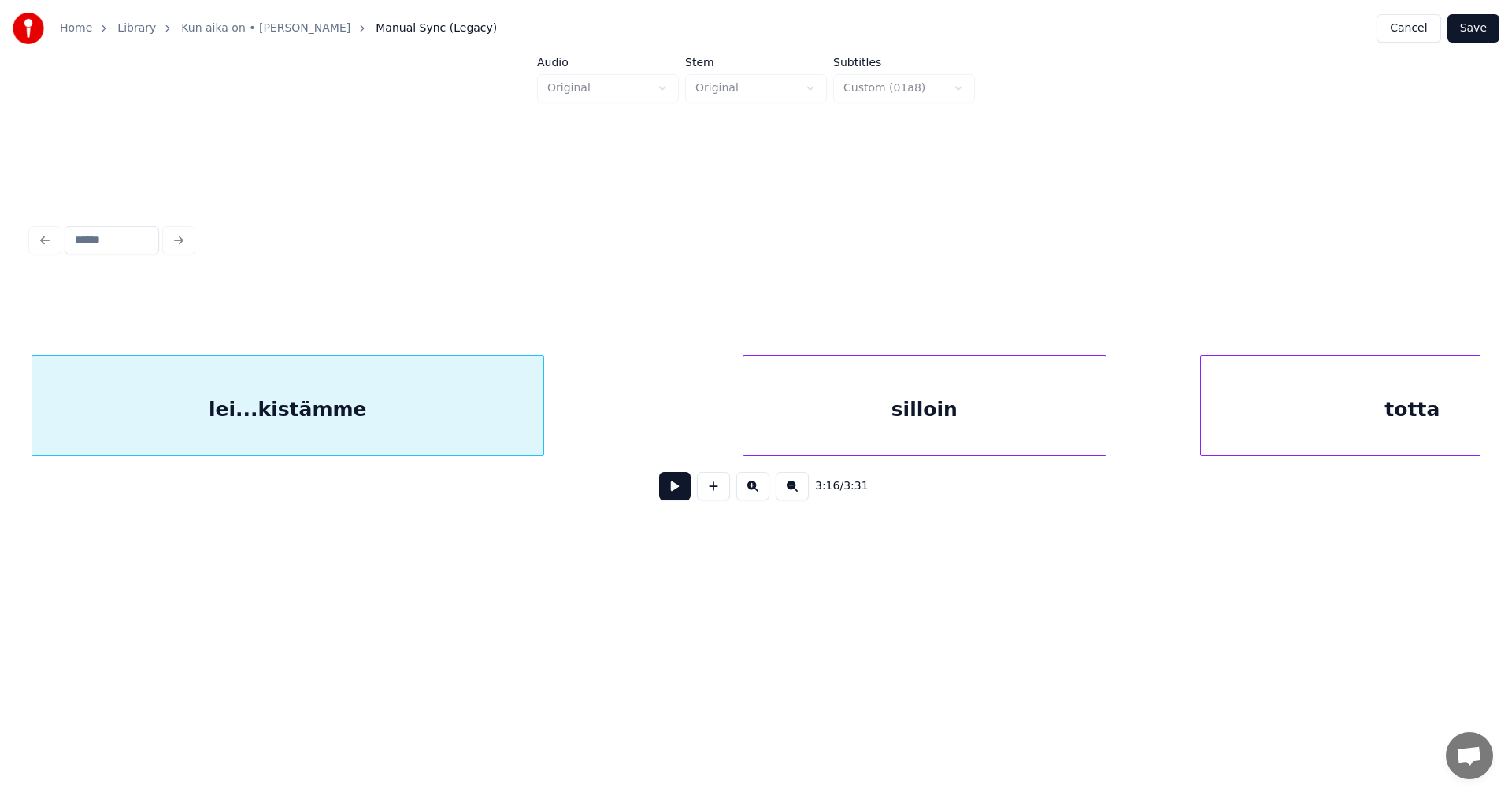
click at [444, 413] on div "lei...kistämme" at bounding box center [288, 409] width 511 height 107
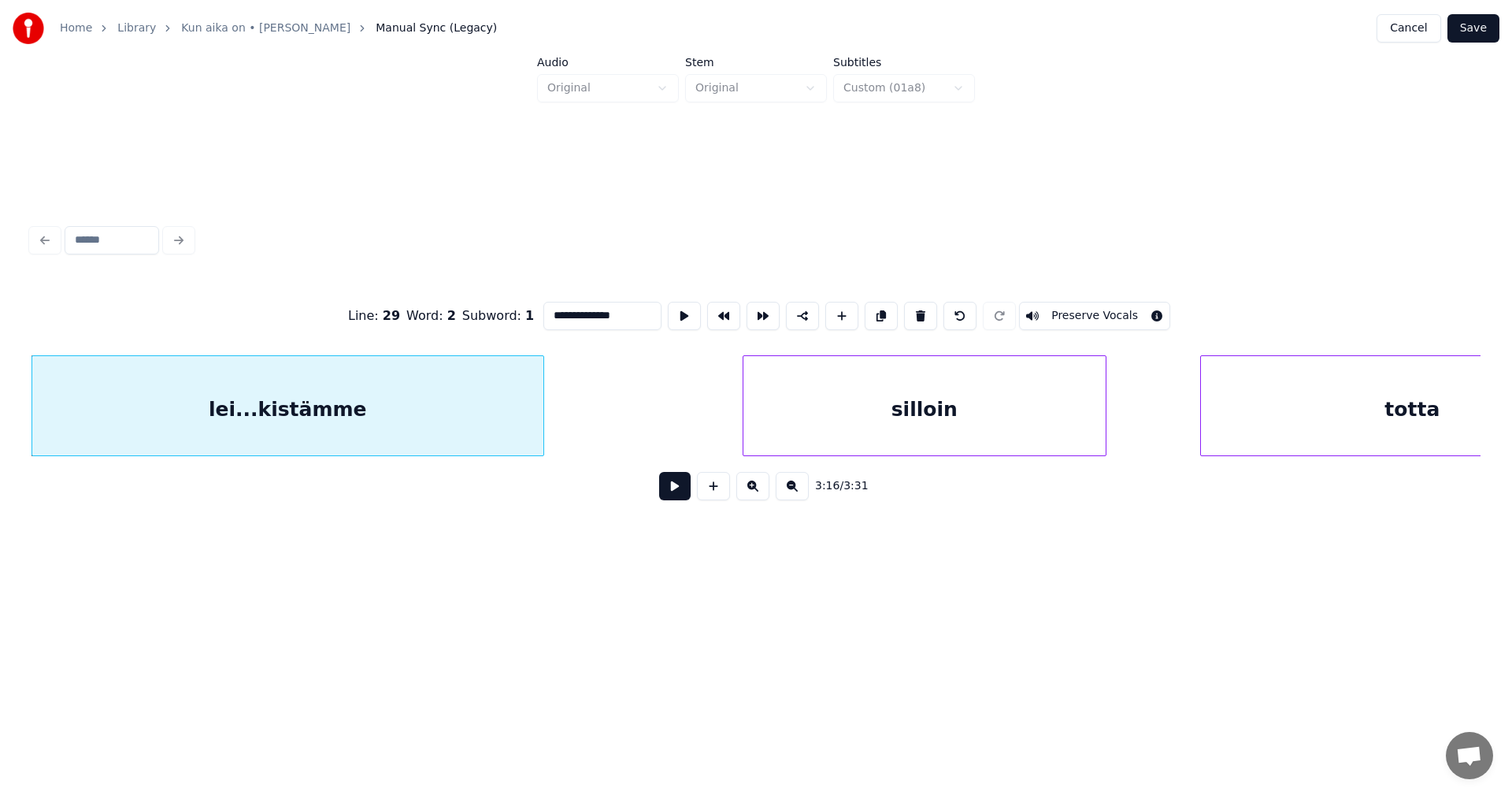
drag, startPoint x: 620, startPoint y: 312, endPoint x: 566, endPoint y: 317, distance: 54.2
click at [566, 317] on input "**********" at bounding box center [603, 315] width 118 height 28
type input "******"
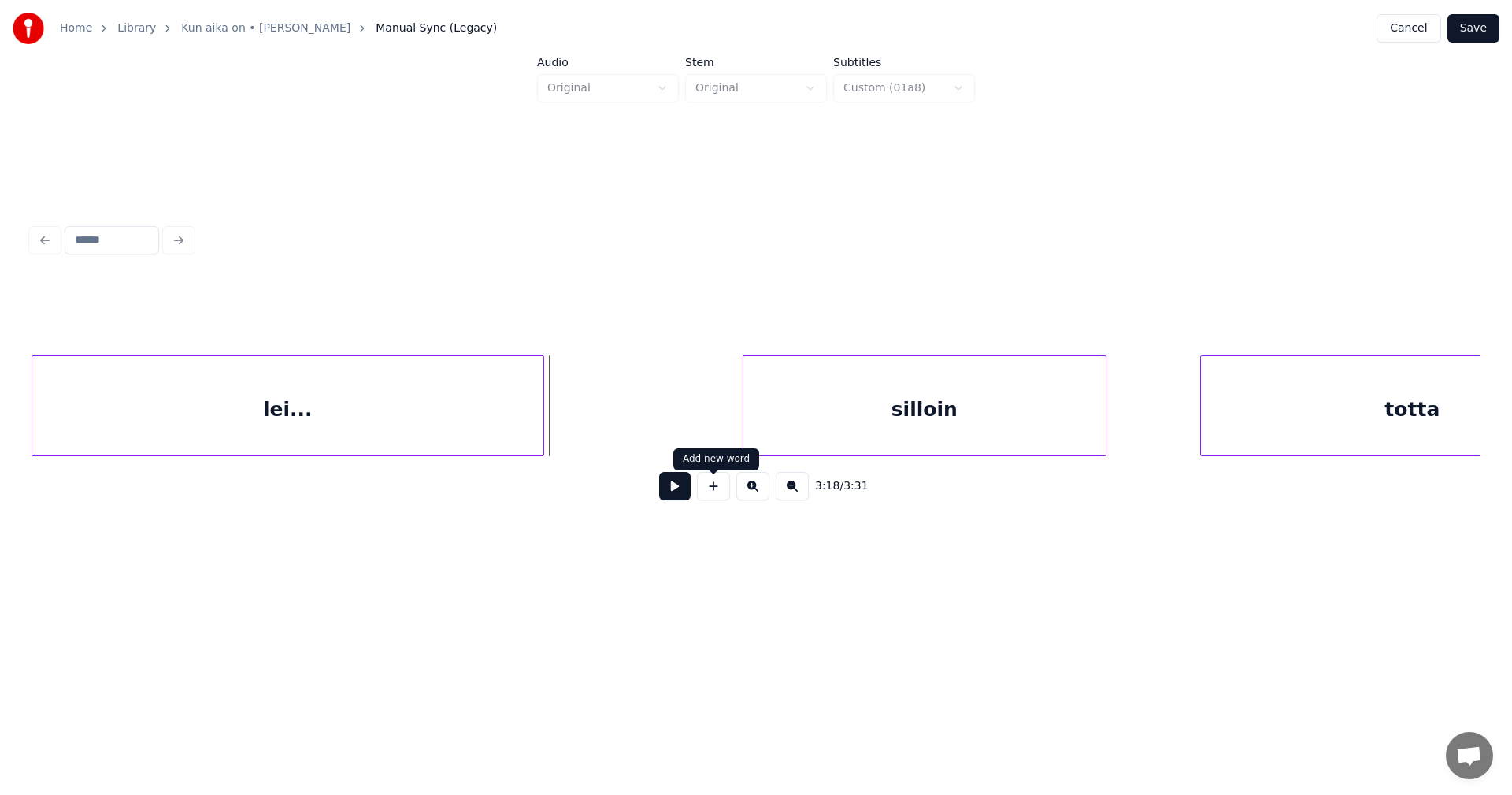
click at [717, 498] on button at bounding box center [714, 486] width 33 height 28
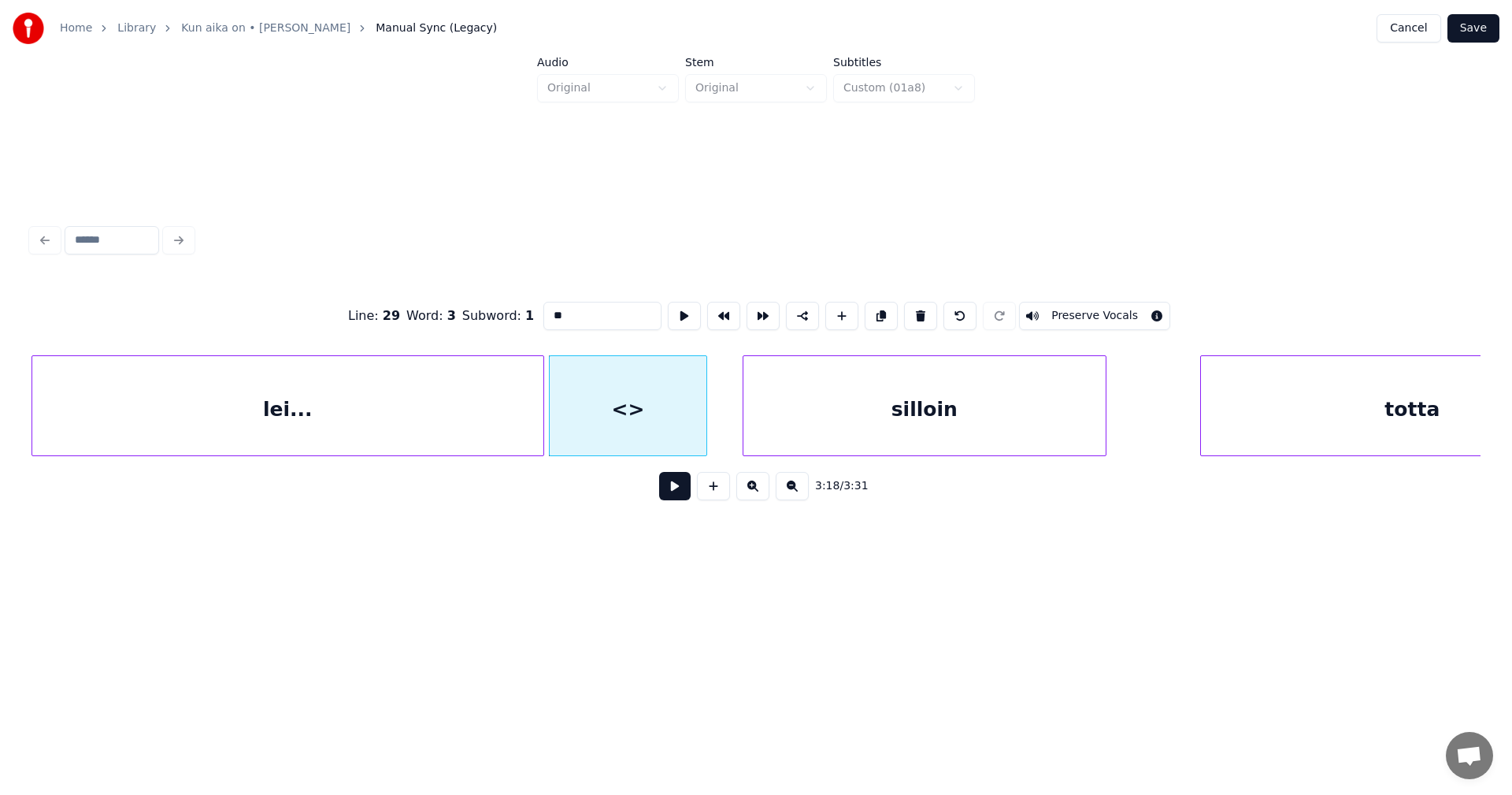
click at [703, 416] on div at bounding box center [704, 405] width 5 height 99
click at [547, 427] on div at bounding box center [549, 405] width 5 height 99
drag, startPoint x: 573, startPoint y: 307, endPoint x: 523, endPoint y: 311, distance: 50.2
click at [523, 311] on div "Line : 29 Word : 3 Subword : 1 ** Preserve Vocals" at bounding box center [756, 316] width 1449 height 79
click at [450, 406] on div "lei..." at bounding box center [288, 409] width 511 height 107
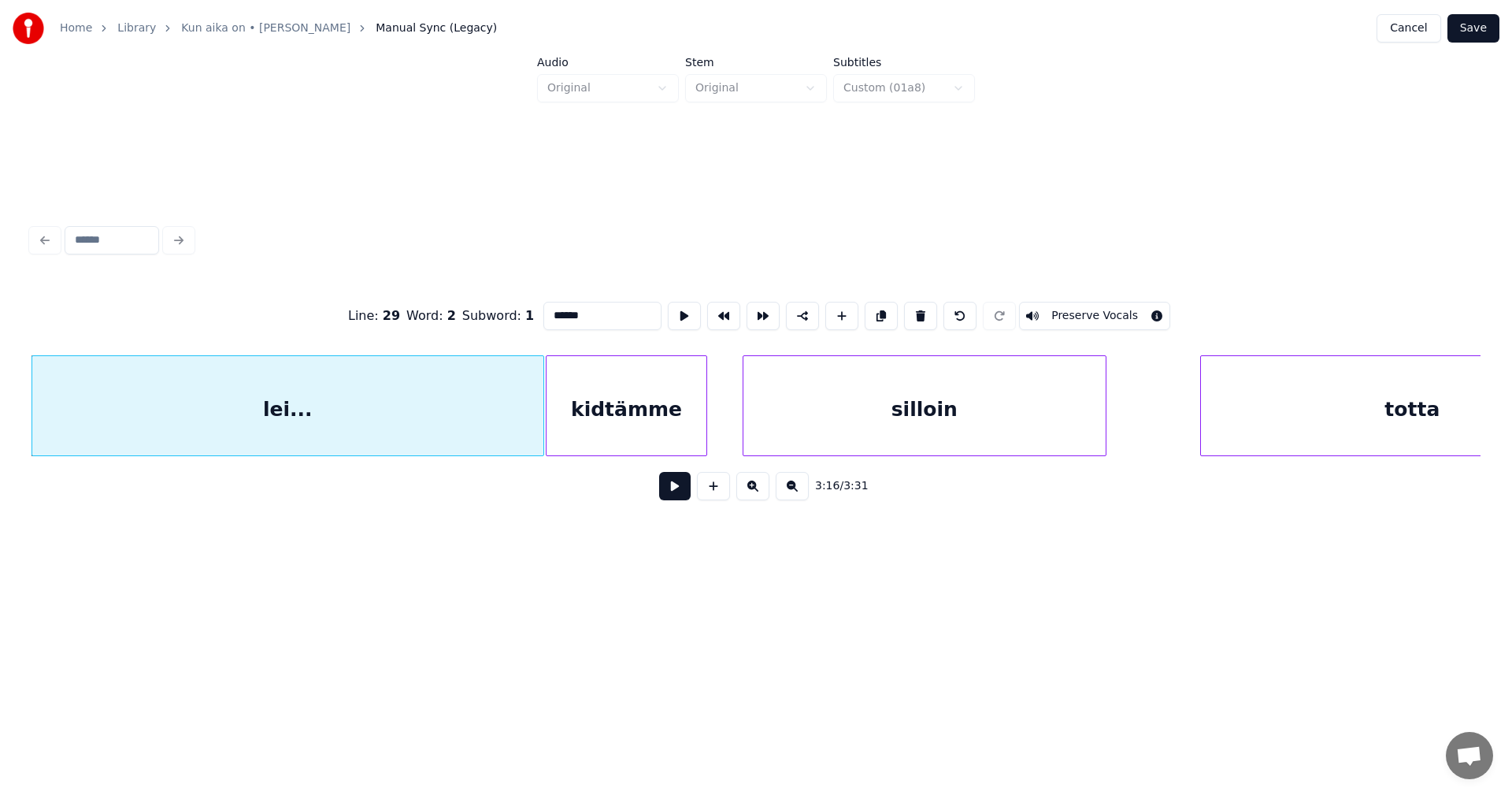
type input "******"
click at [675, 486] on button at bounding box center [675, 486] width 32 height 28
drag, startPoint x: 673, startPoint y: 487, endPoint x: 606, endPoint y: 435, distance: 84.8
click at [673, 485] on button at bounding box center [675, 486] width 32 height 28
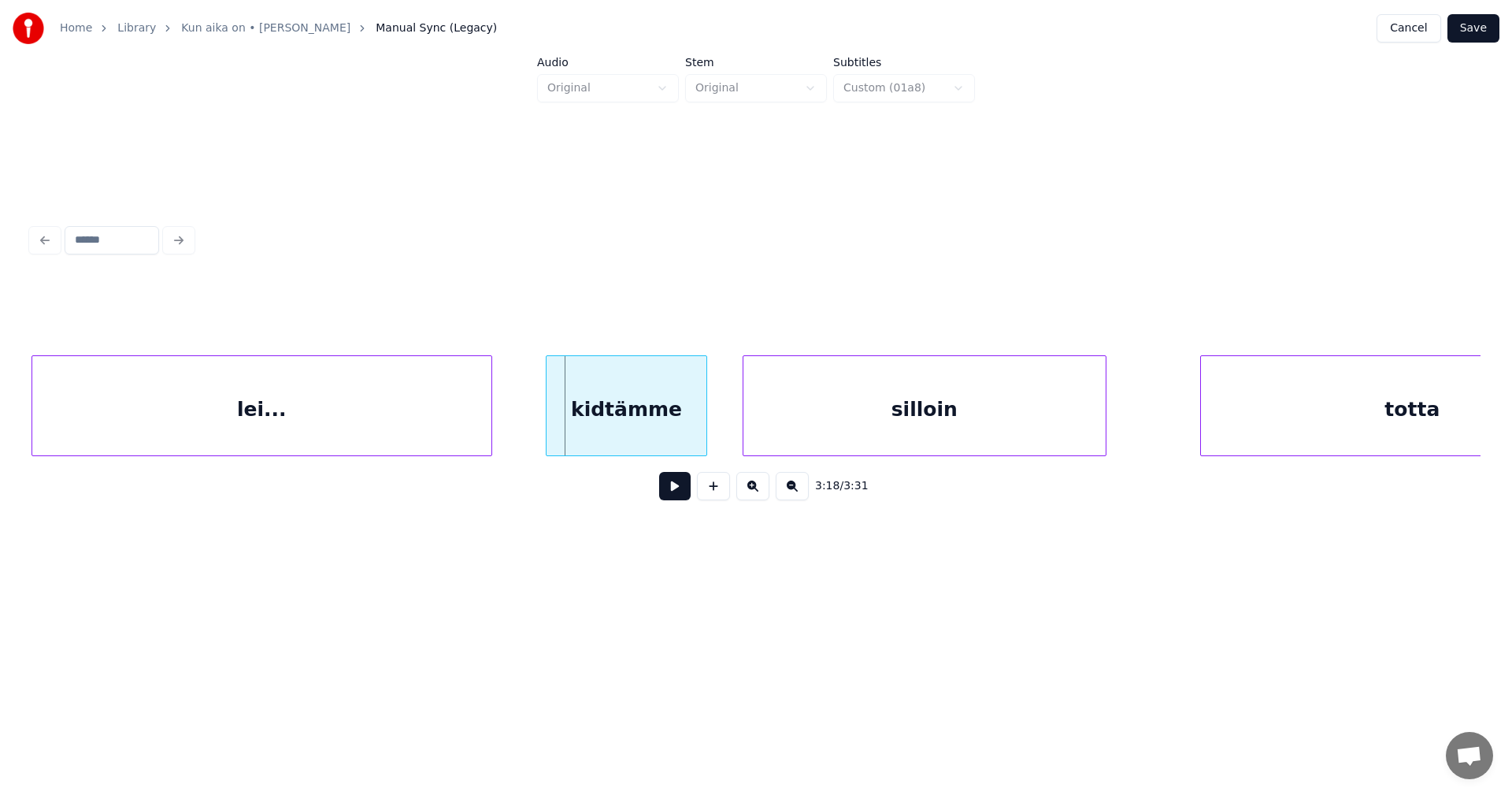
click at [488, 410] on div at bounding box center [489, 405] width 5 height 99
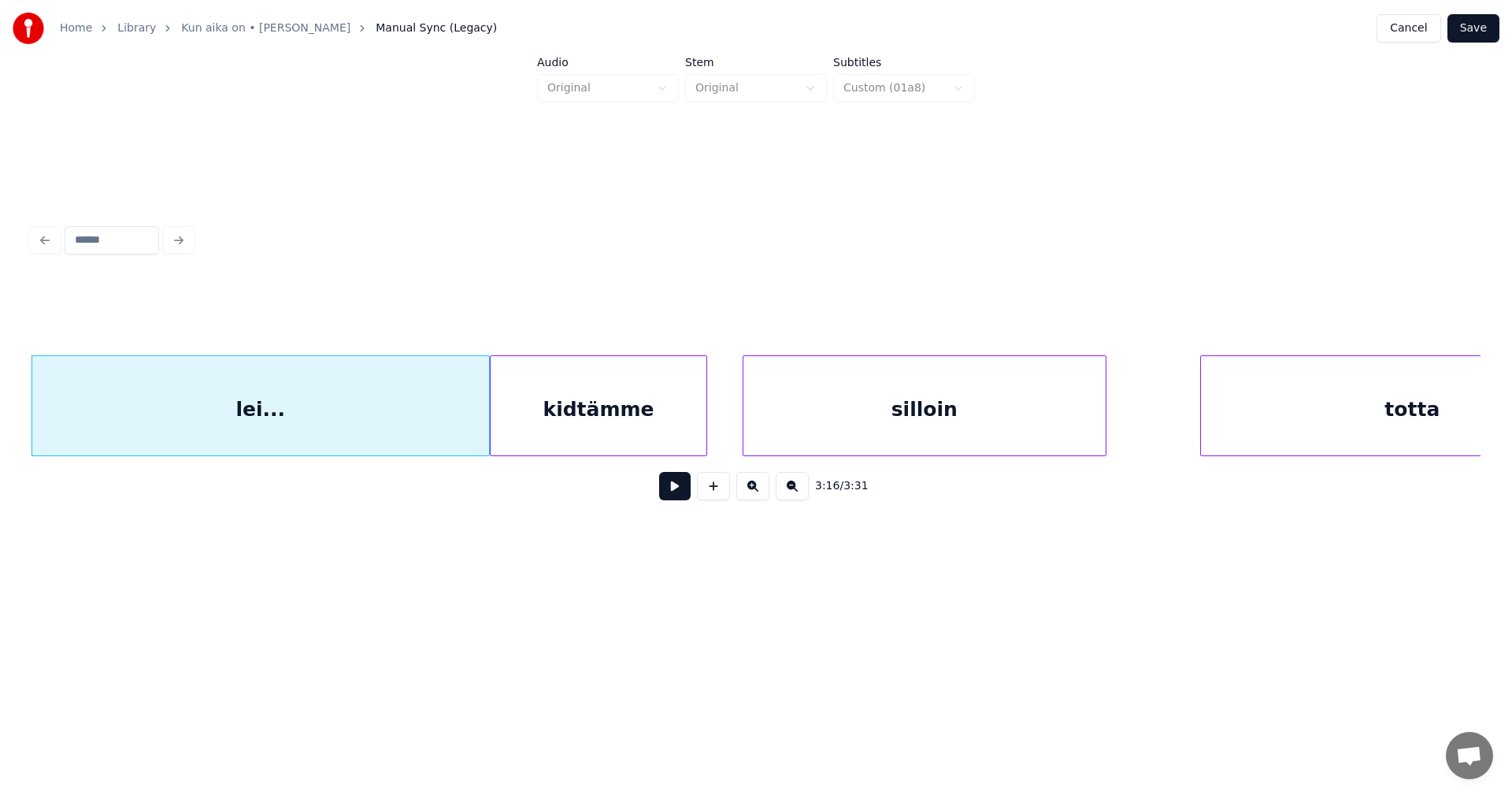
click at [494, 412] on div at bounding box center [493, 405] width 5 height 99
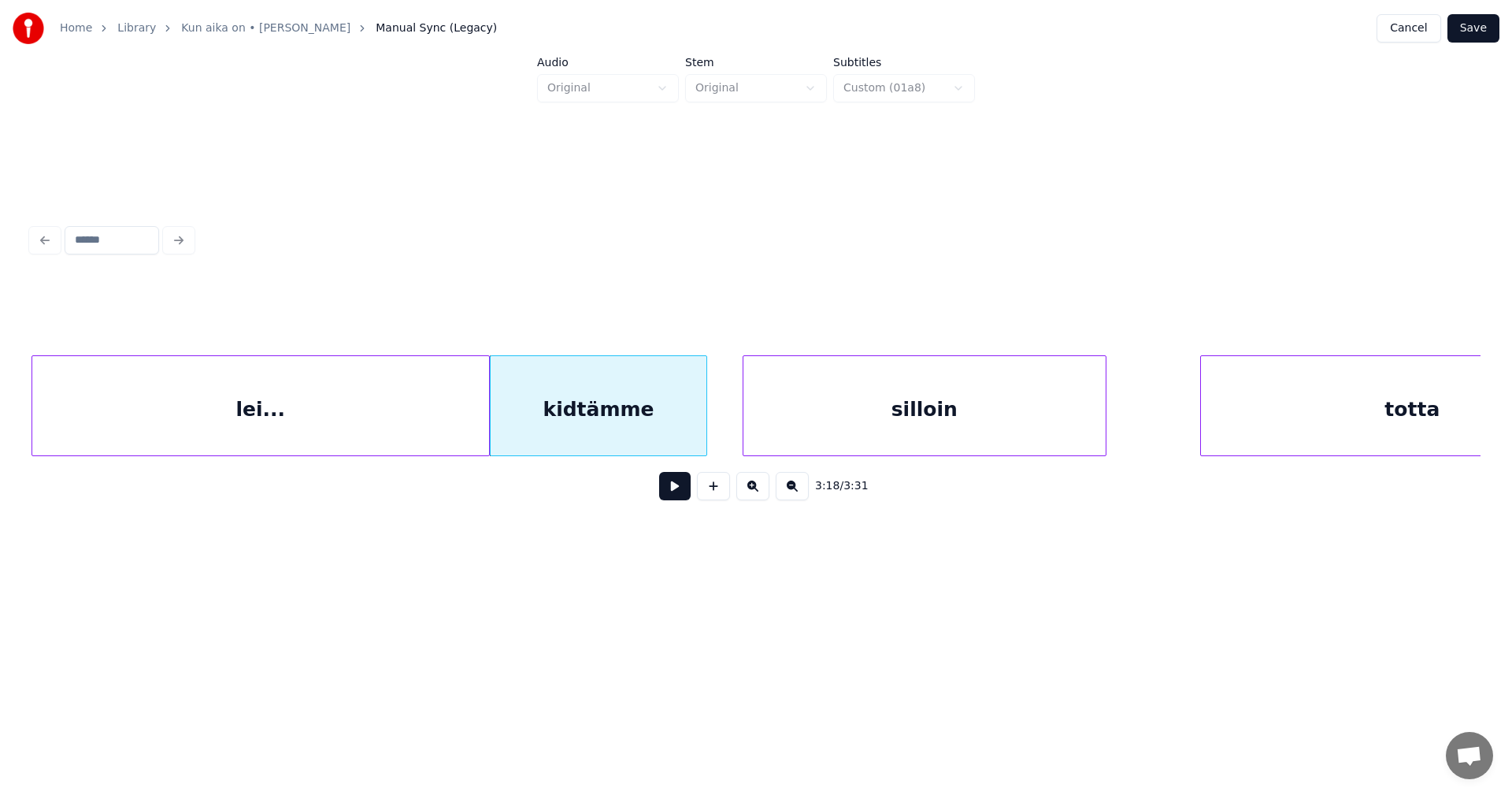
click at [526, 414] on div "kidtämme" at bounding box center [599, 409] width 216 height 107
click at [559, 311] on input "********" at bounding box center [603, 315] width 118 height 28
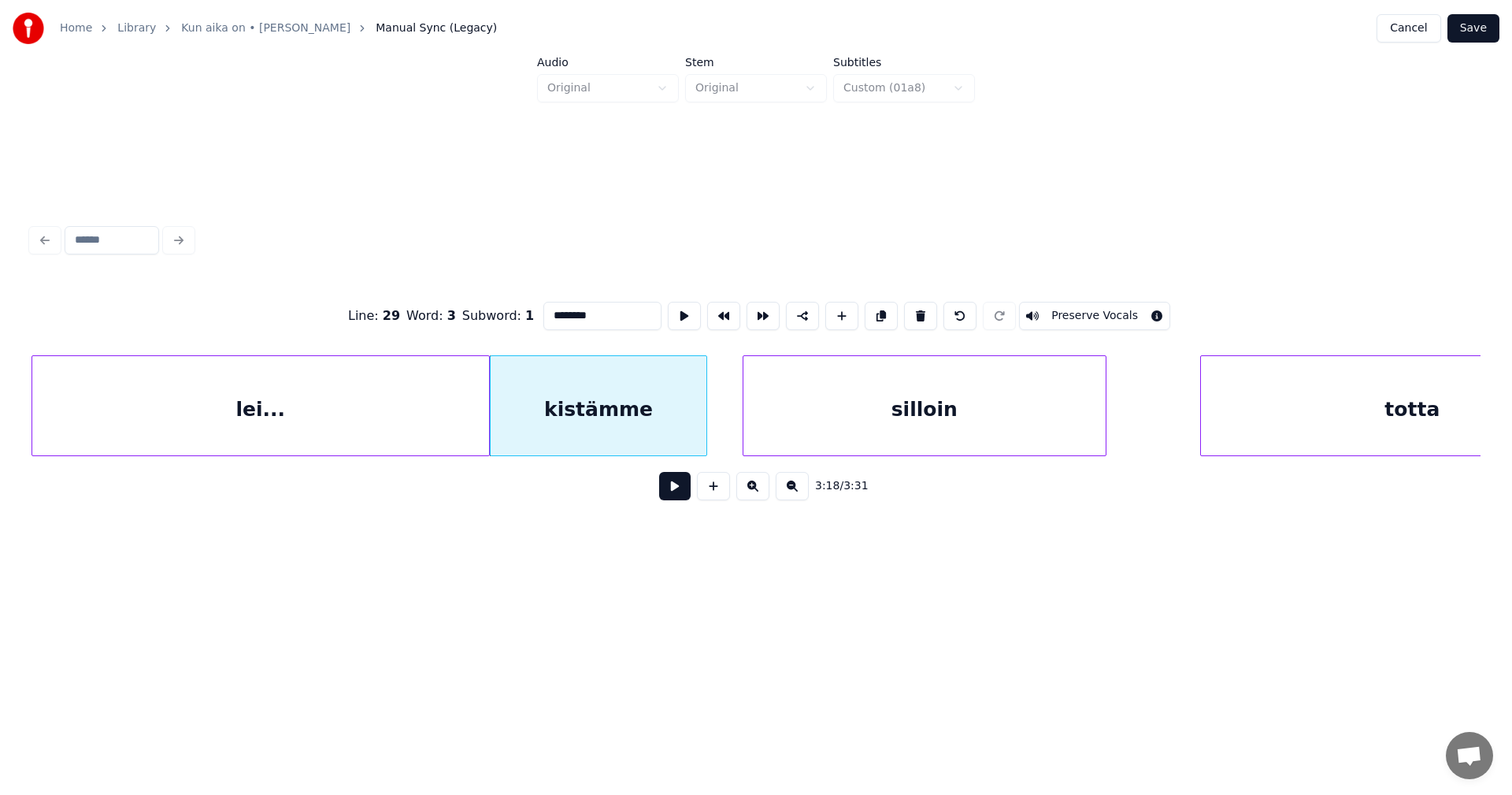
click at [615, 435] on div "kistämme" at bounding box center [599, 409] width 216 height 107
type input "********"
click at [675, 498] on button at bounding box center [675, 486] width 32 height 28
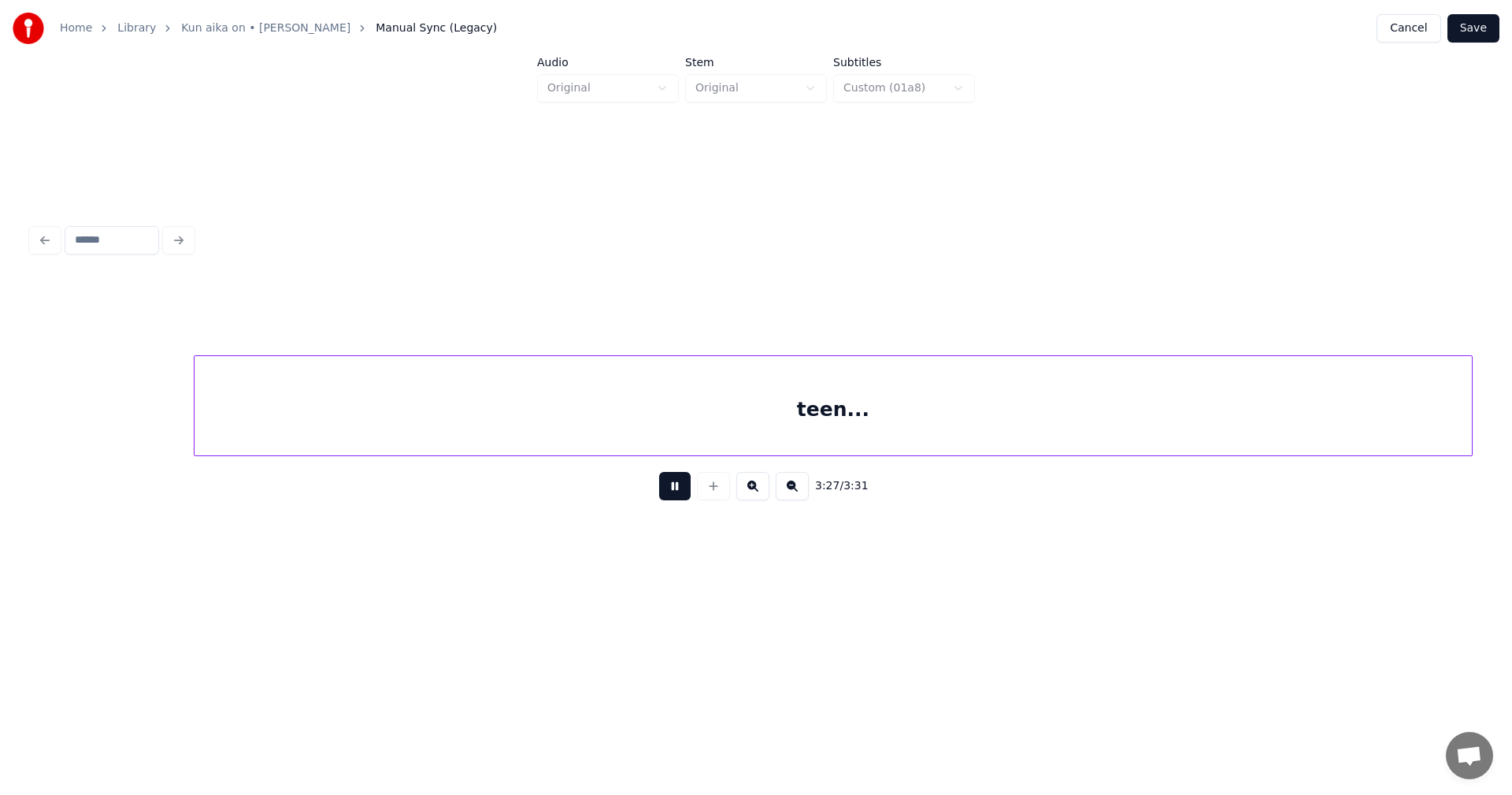
scroll to position [0, 56819]
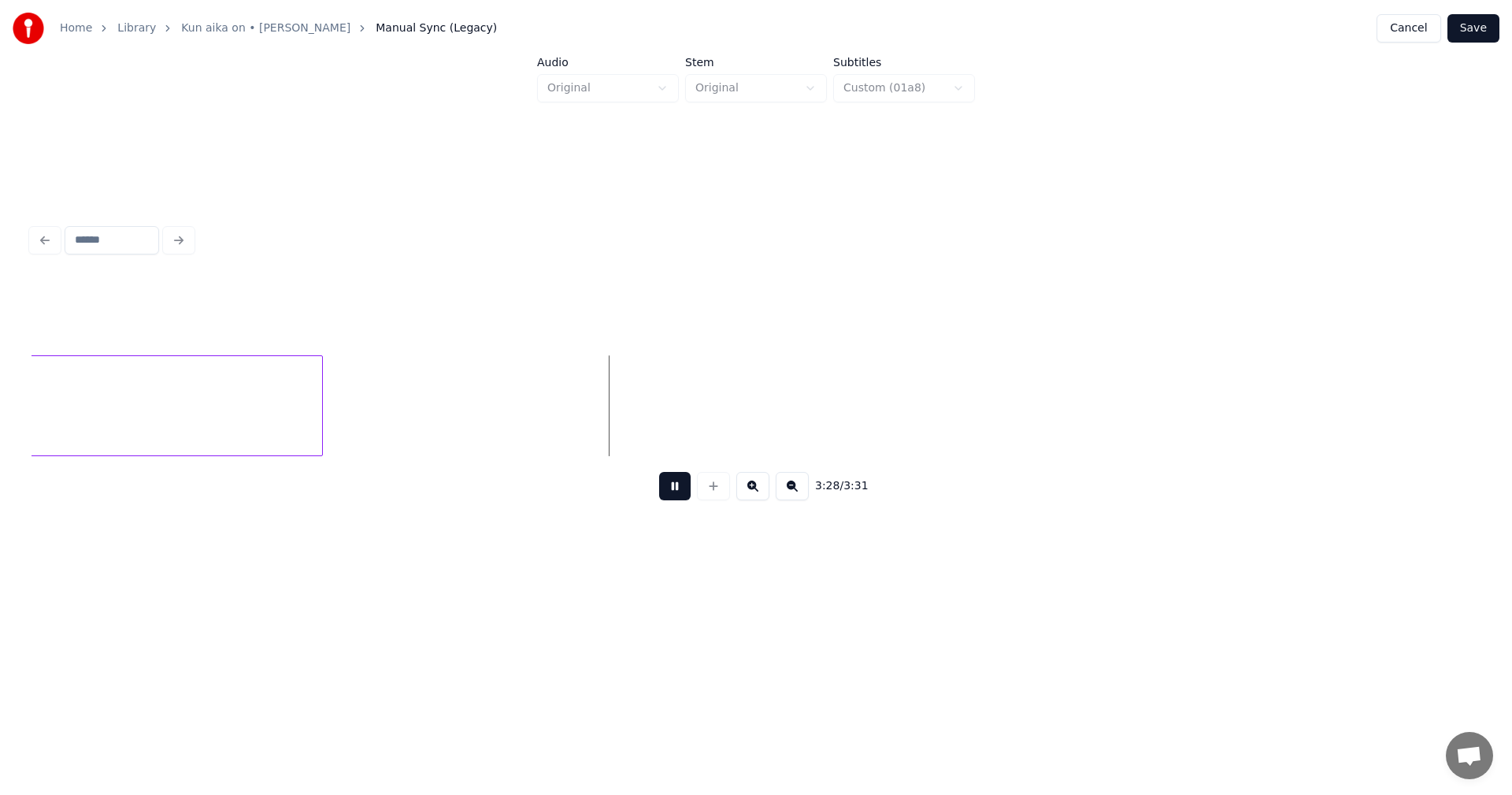
click at [678, 491] on button at bounding box center [675, 486] width 32 height 28
click at [1477, 34] on button "Save" at bounding box center [1473, 28] width 52 height 28
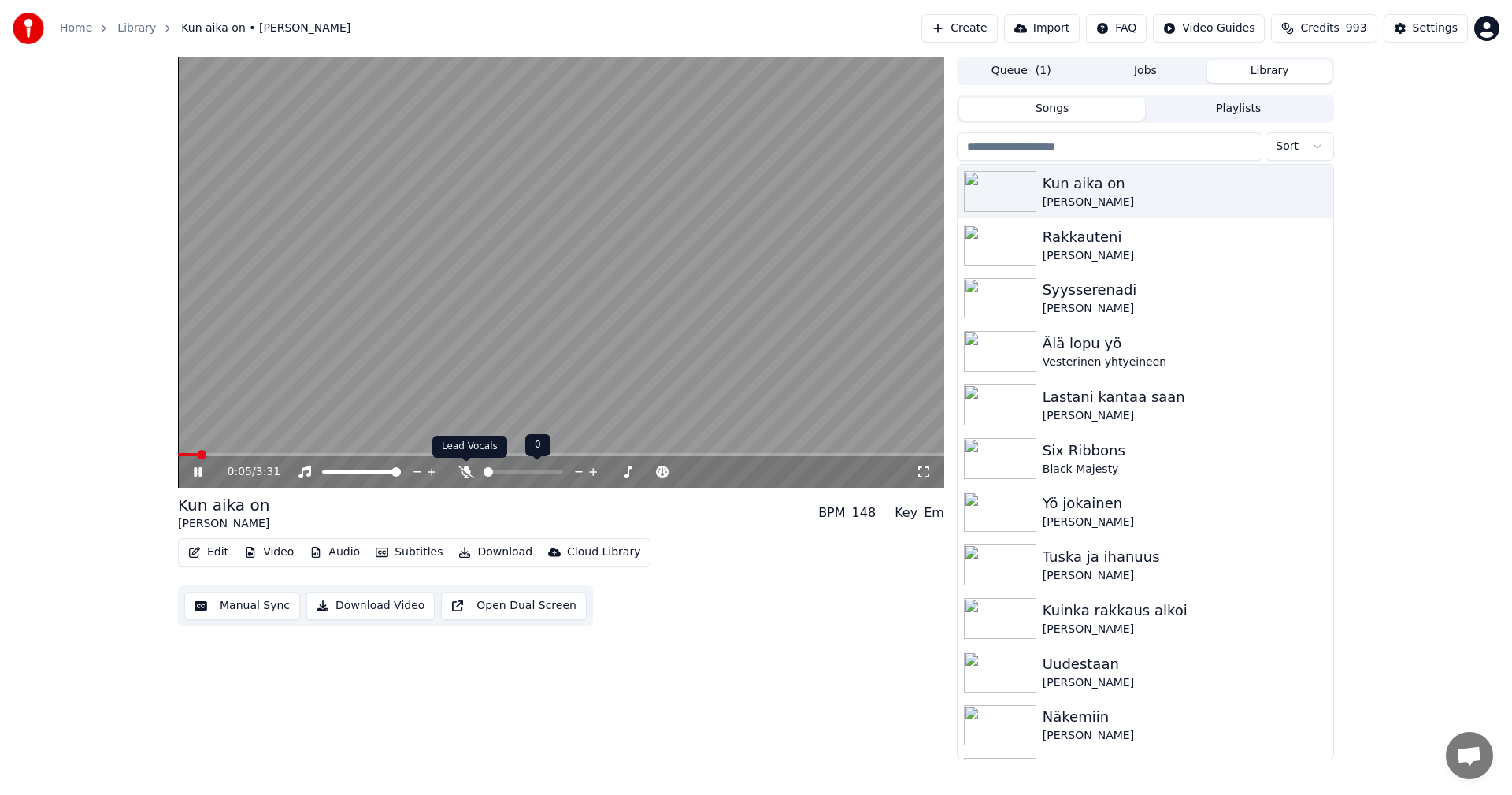
click at [462, 472] on icon at bounding box center [466, 472] width 16 height 13
click at [606, 456] on span at bounding box center [562, 454] width 767 height 3
click at [427, 554] on button "Subtitles" at bounding box center [409, 552] width 80 height 22
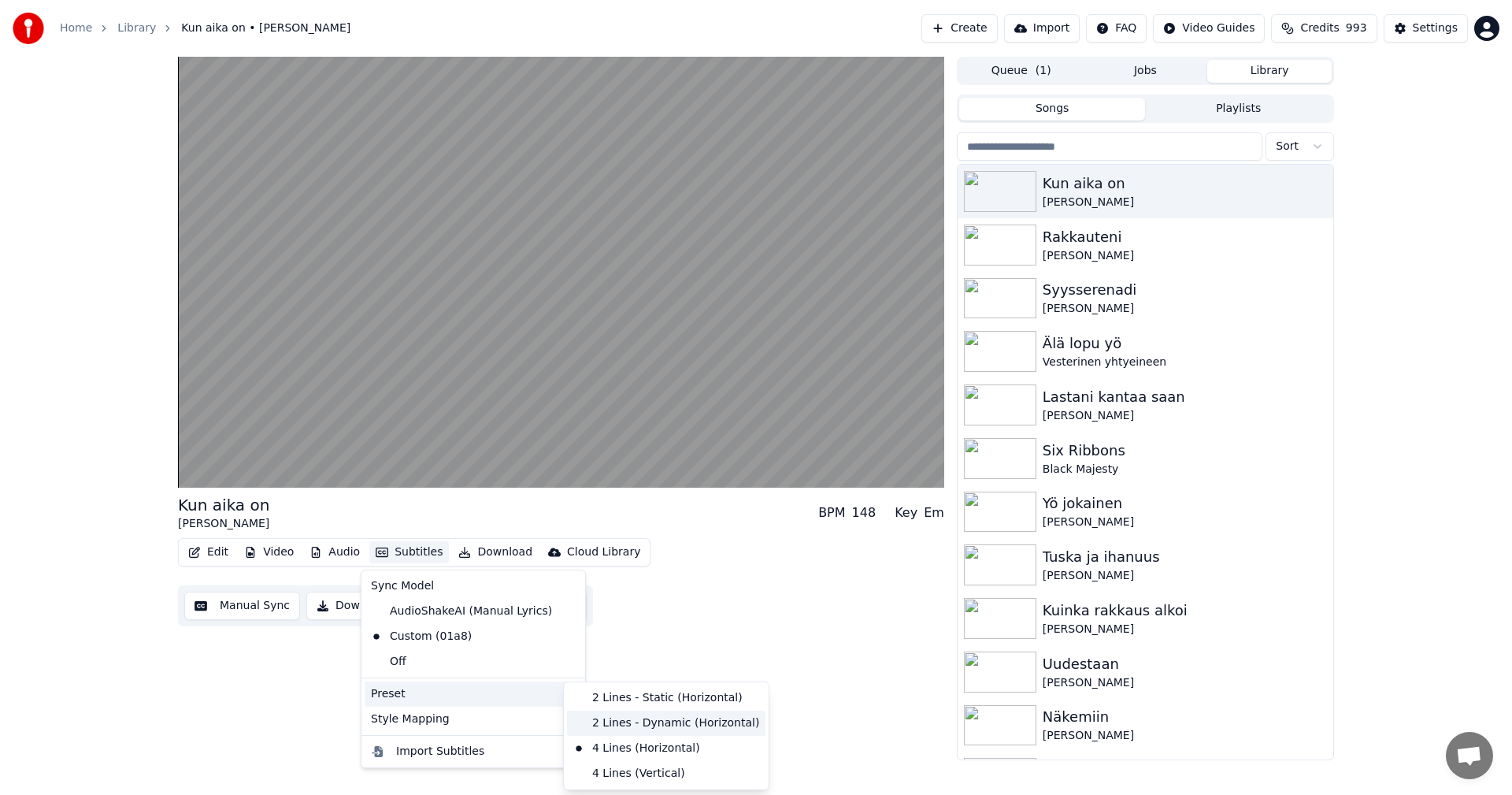
click at [618, 722] on div "2 Lines - Dynamic (Horizontal)" at bounding box center [666, 723] width 199 height 25
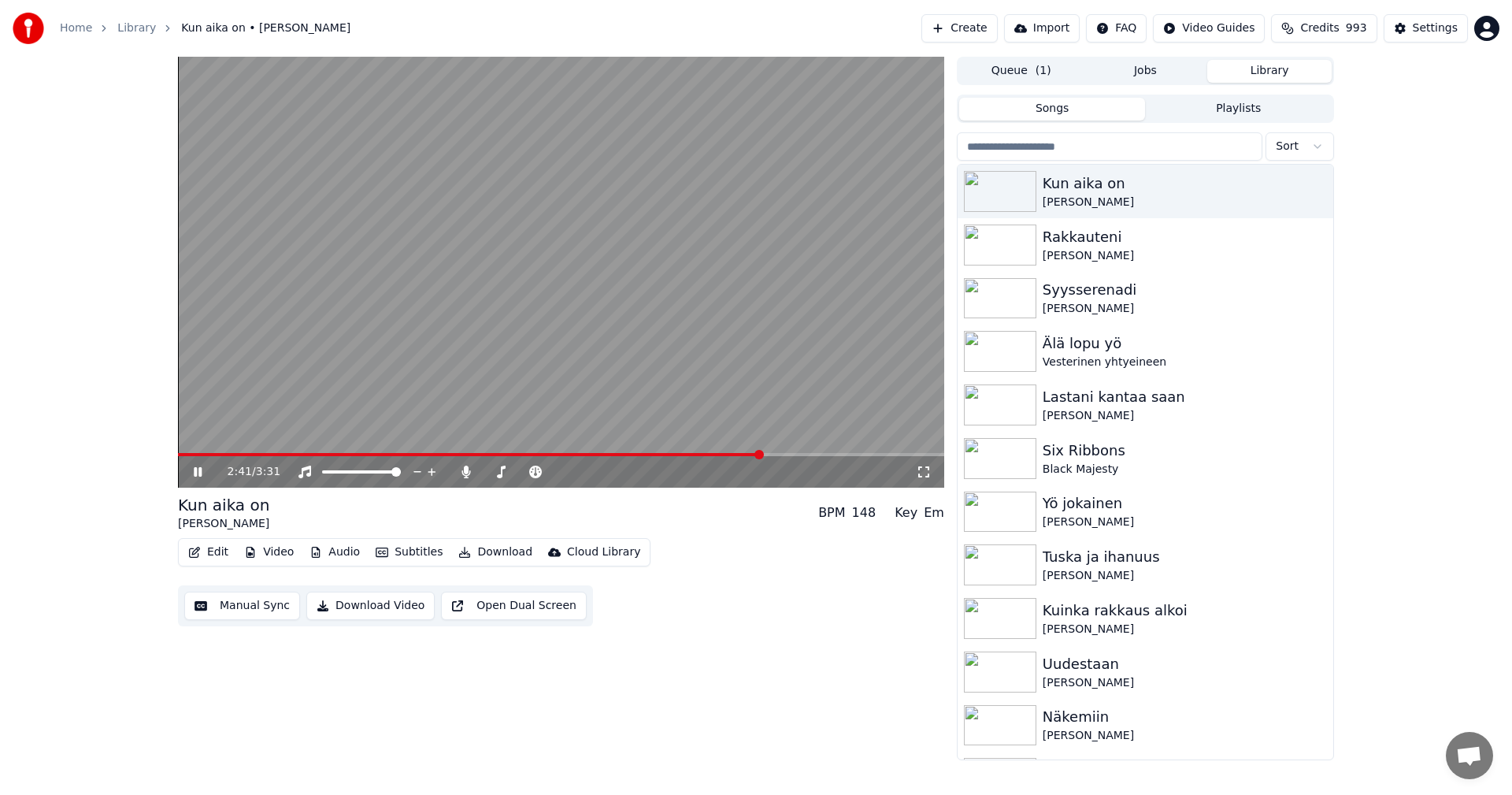
click at [200, 472] on icon at bounding box center [198, 472] width 8 height 9
click at [431, 551] on button "Subtitles" at bounding box center [409, 552] width 80 height 22
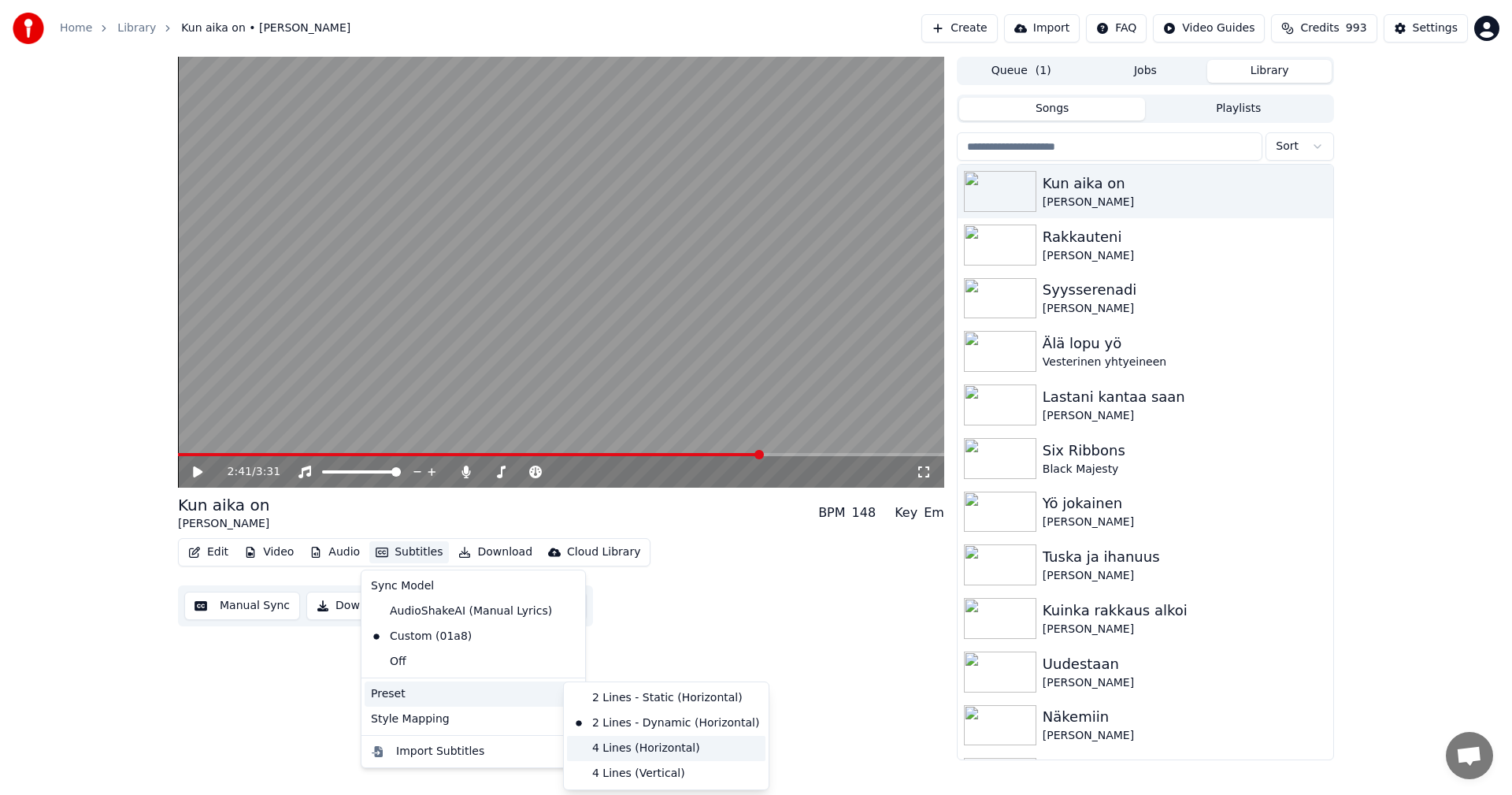
click at [639, 745] on div "4 Lines (Horizontal)" at bounding box center [666, 748] width 199 height 25
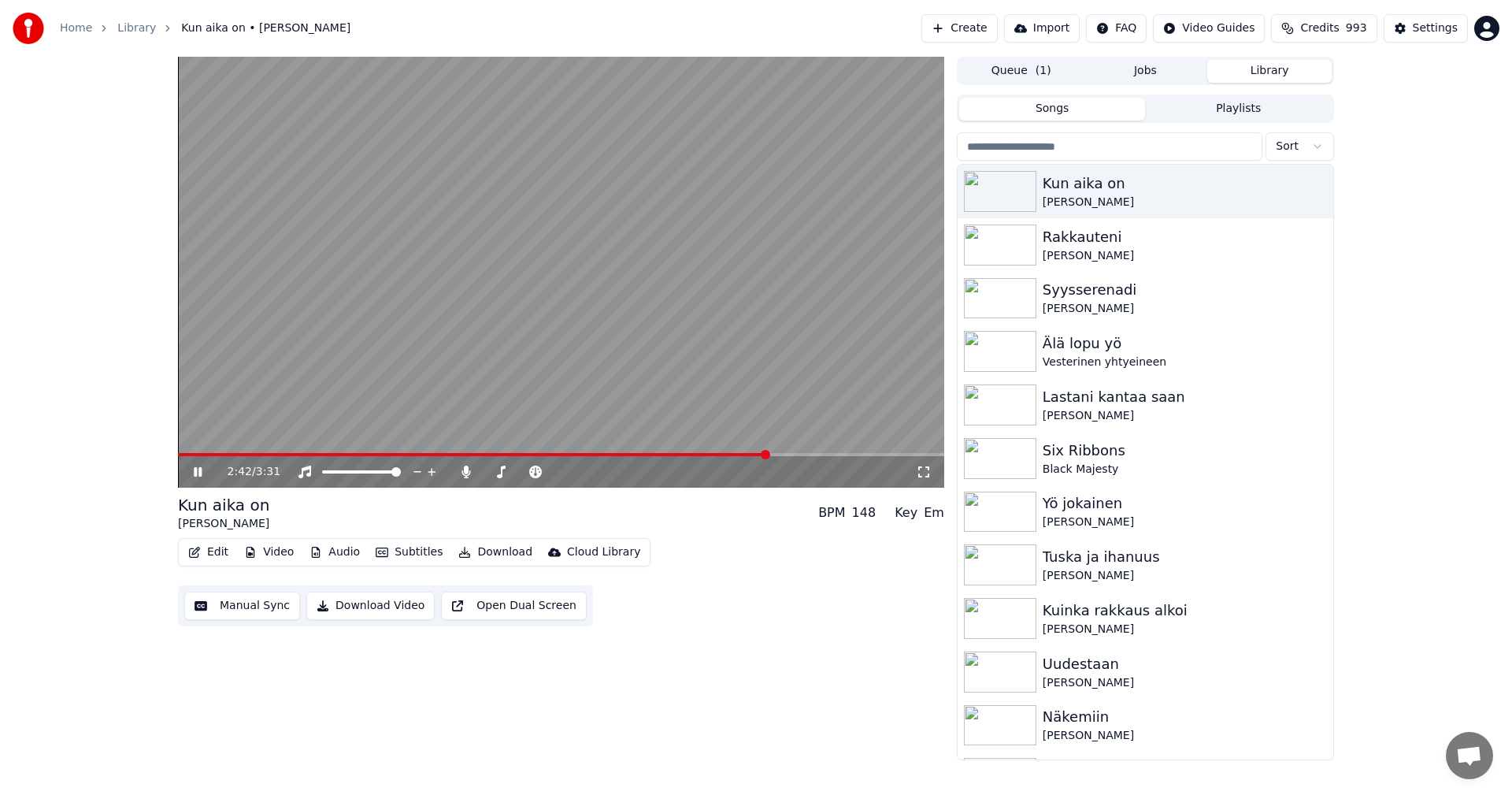
click at [207, 452] on video at bounding box center [562, 272] width 767 height 431
click at [197, 476] on icon at bounding box center [198, 472] width 9 height 11
click at [196, 453] on span at bounding box center [483, 454] width 611 height 3
click at [218, 456] on span at bounding box center [562, 454] width 767 height 3
click at [199, 469] on icon at bounding box center [209, 472] width 37 height 13
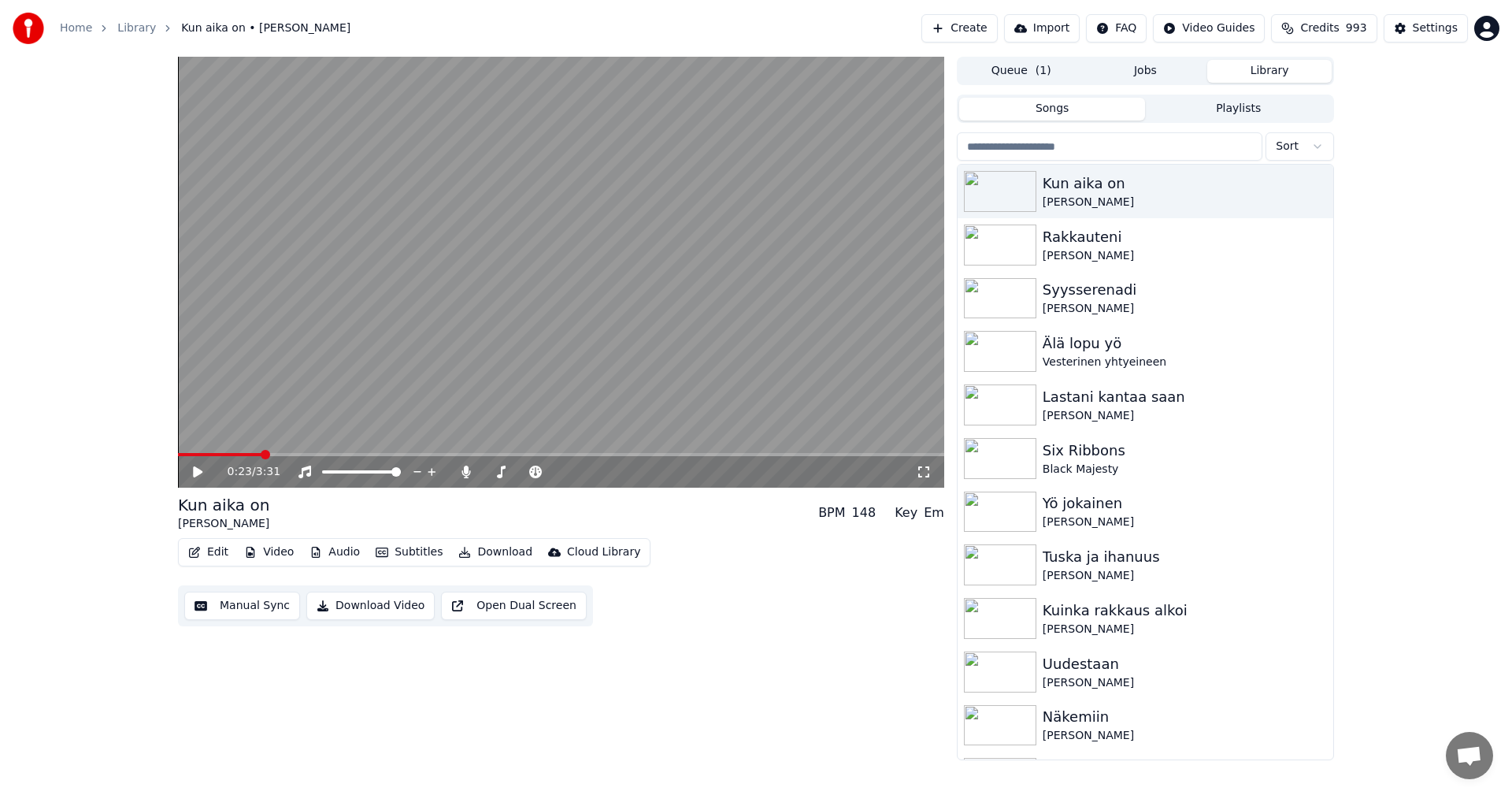
click at [222, 550] on button "Edit" at bounding box center [208, 552] width 53 height 22
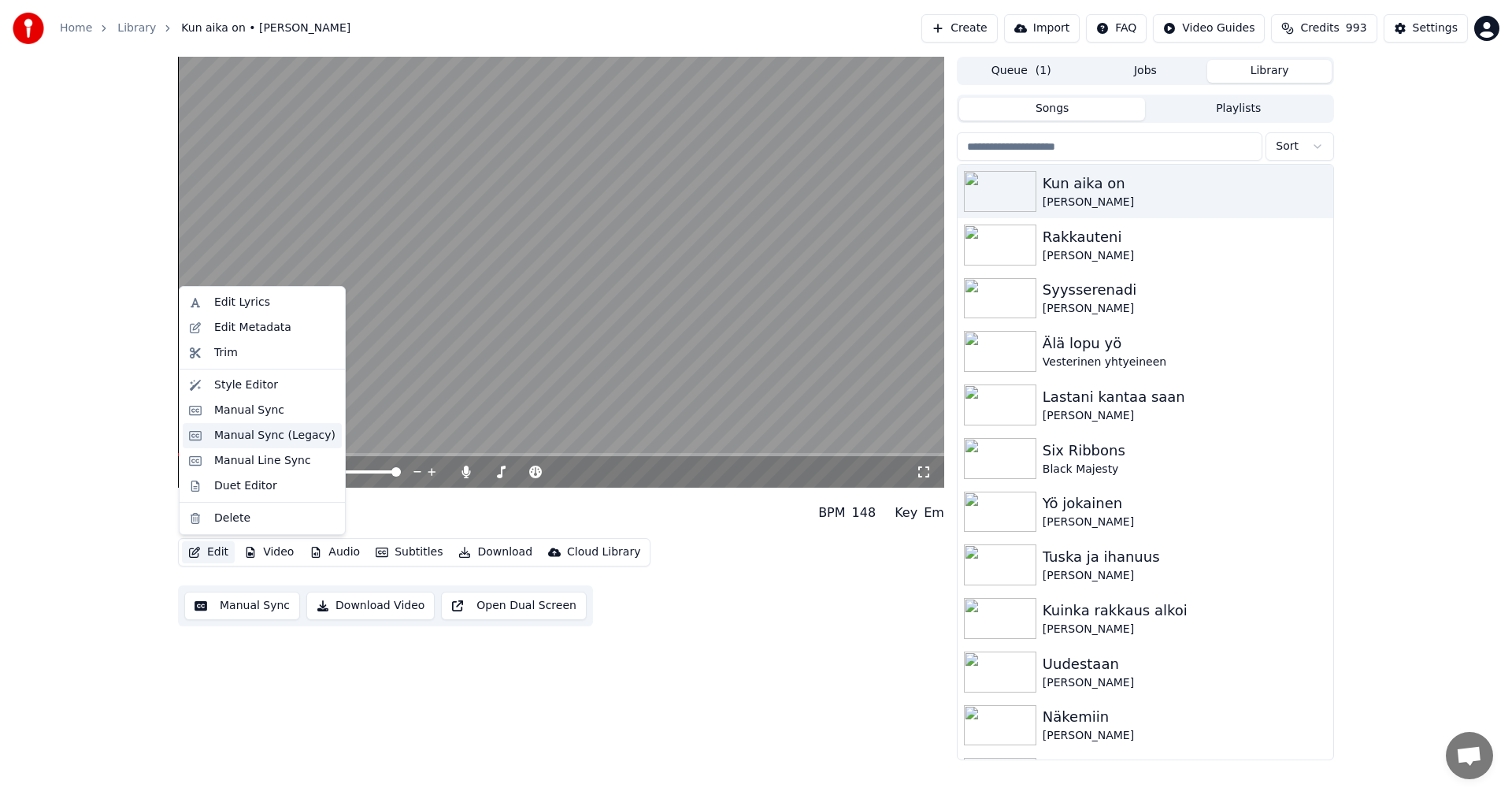
click at [280, 438] on div "Manual Sync (Legacy)" at bounding box center [275, 435] width 121 height 16
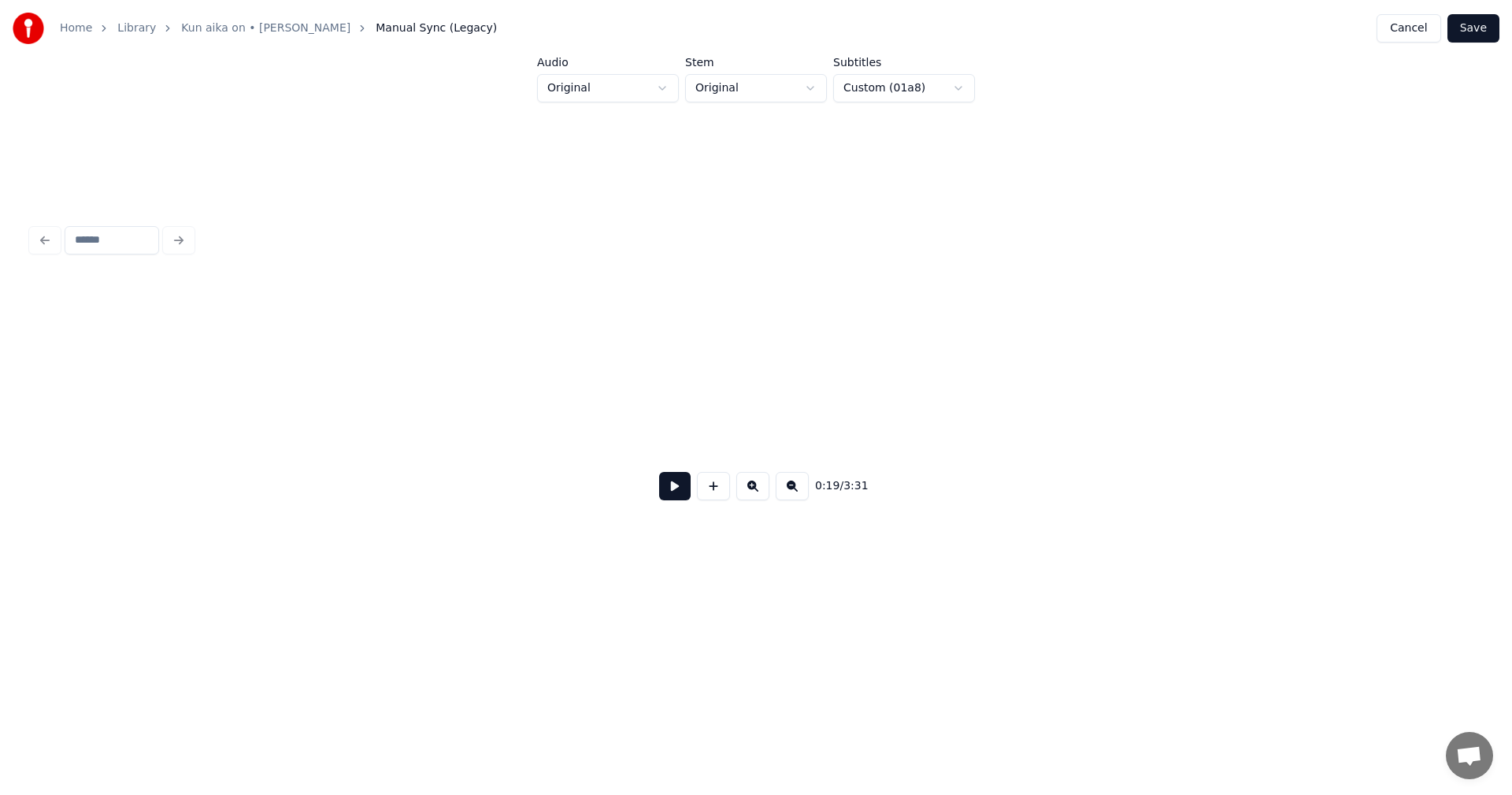
scroll to position [0, 5315]
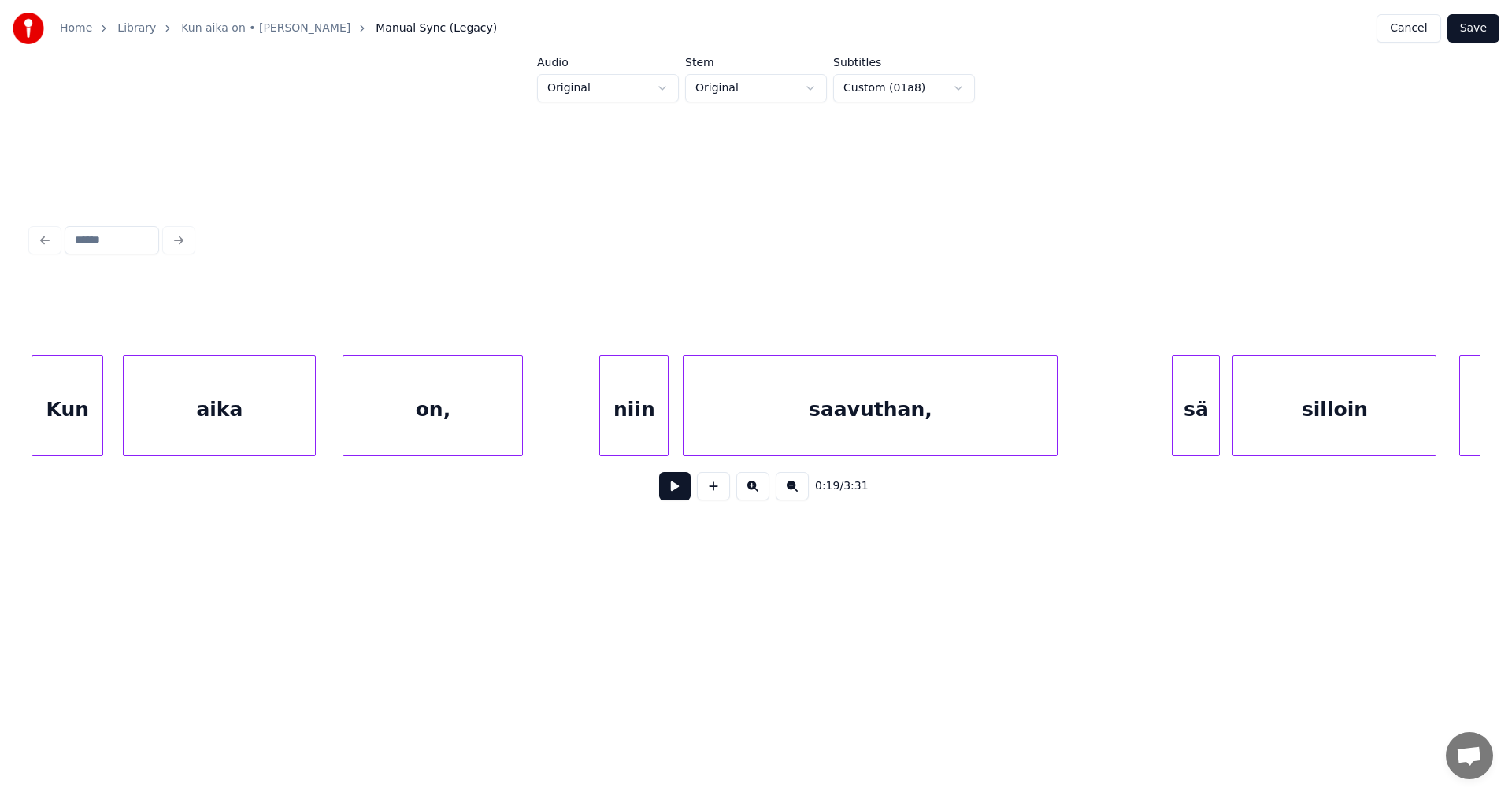
click at [423, 420] on div "on," at bounding box center [432, 409] width 179 height 107
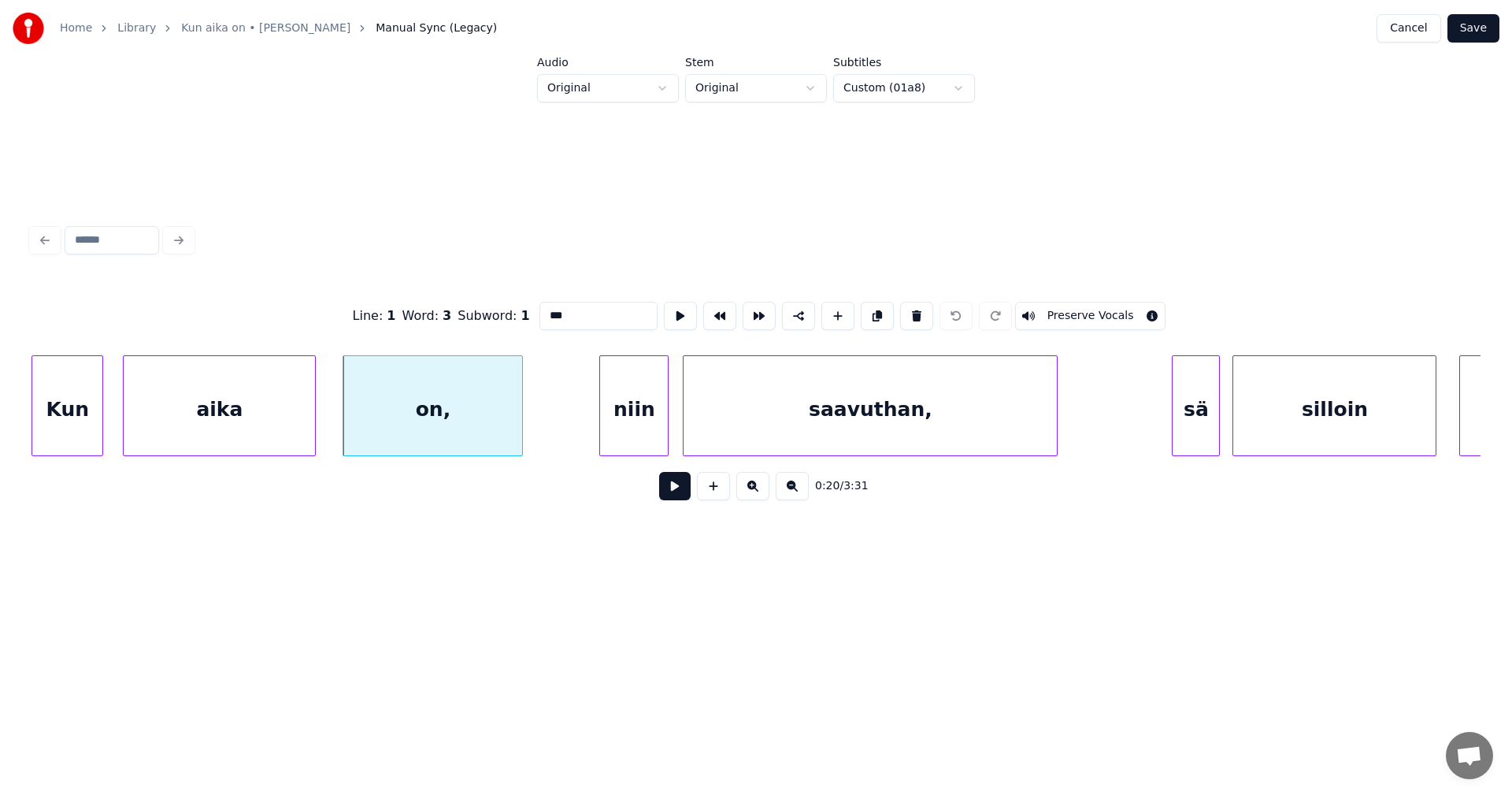
click at [641, 391] on div "niin" at bounding box center [634, 409] width 68 height 107
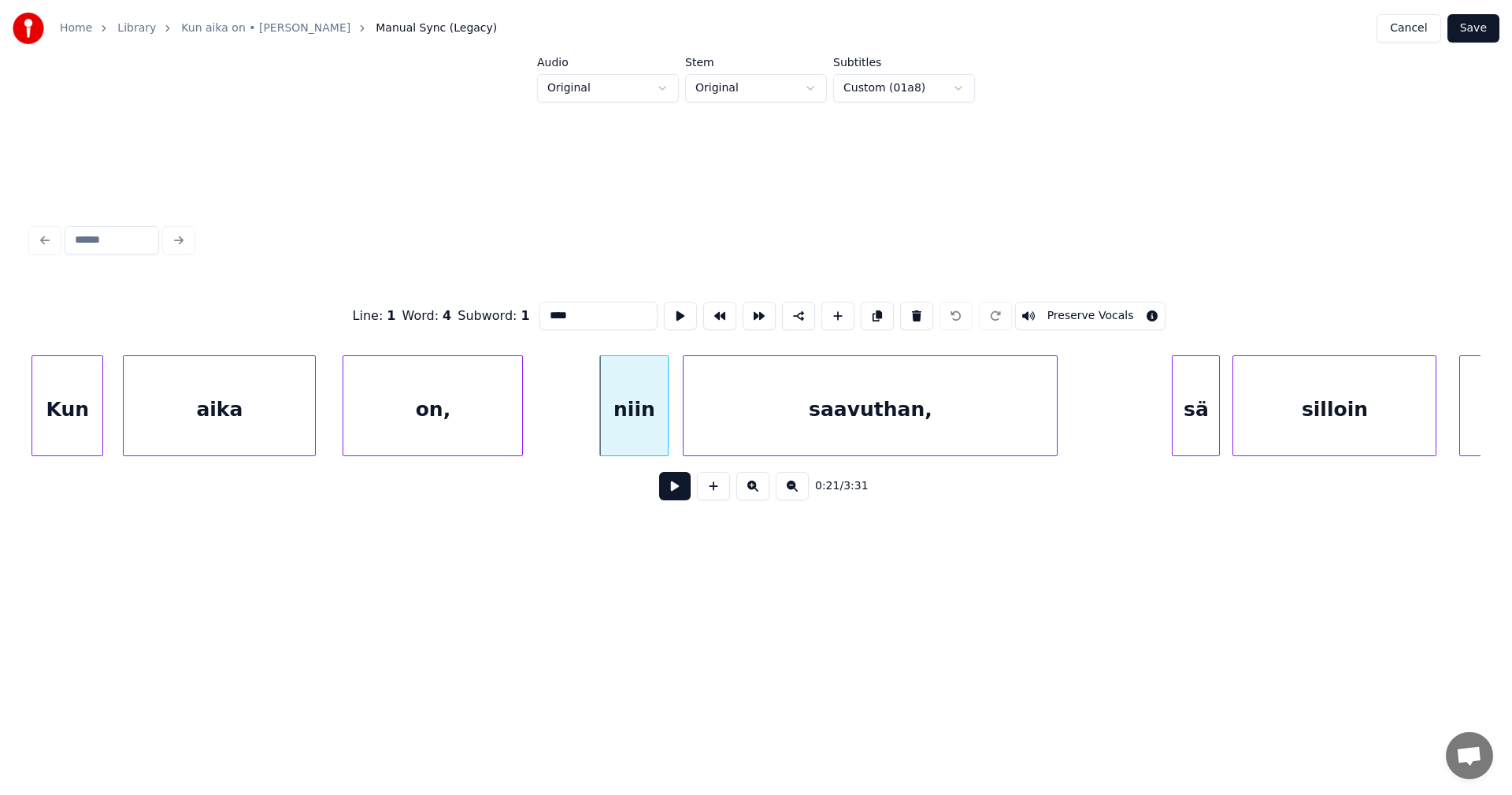
click at [465, 414] on div "on," at bounding box center [432, 409] width 179 height 107
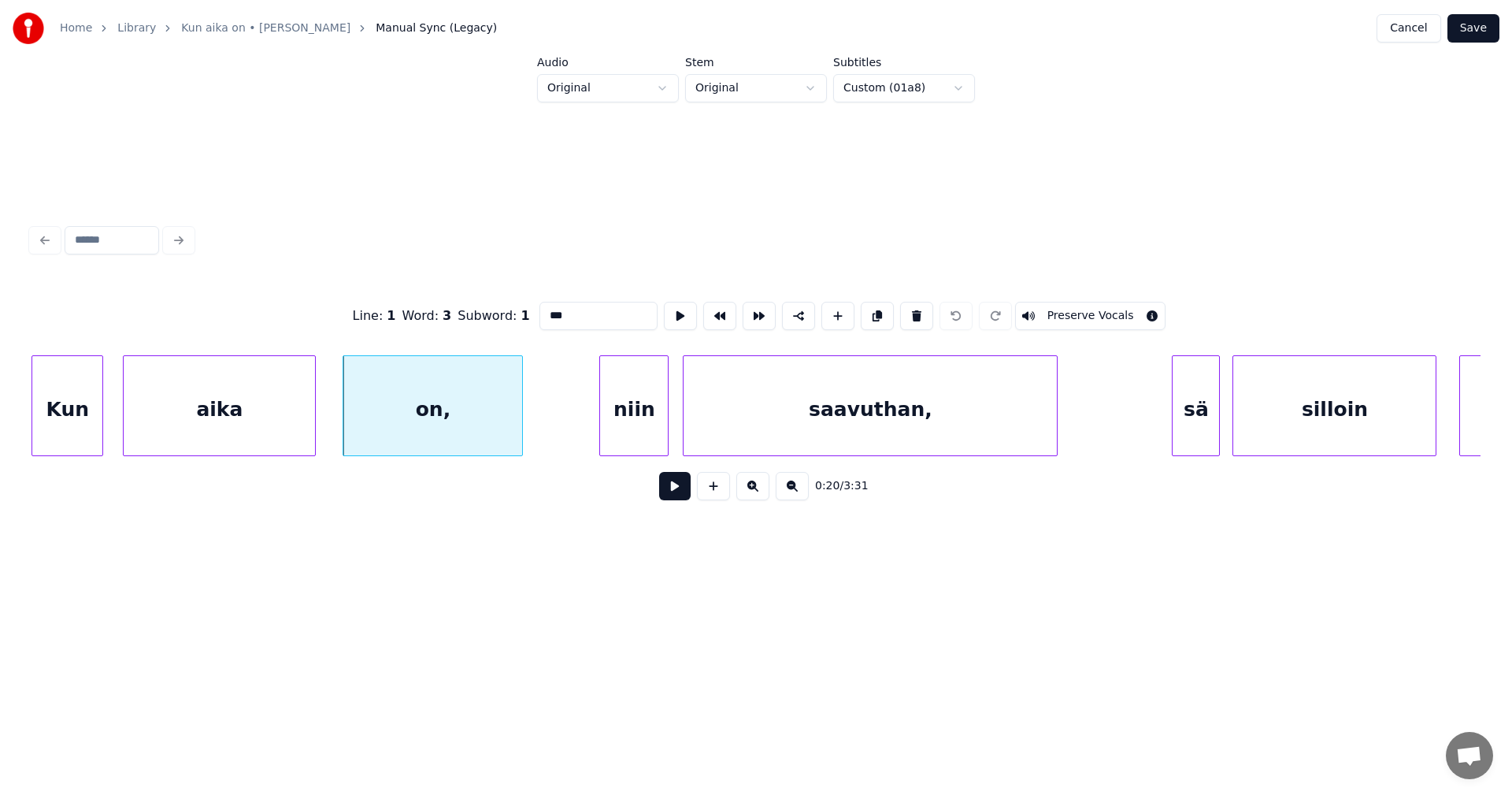
click at [562, 302] on input "***" at bounding box center [599, 315] width 118 height 28
click at [623, 404] on div "niin" at bounding box center [634, 409] width 68 height 107
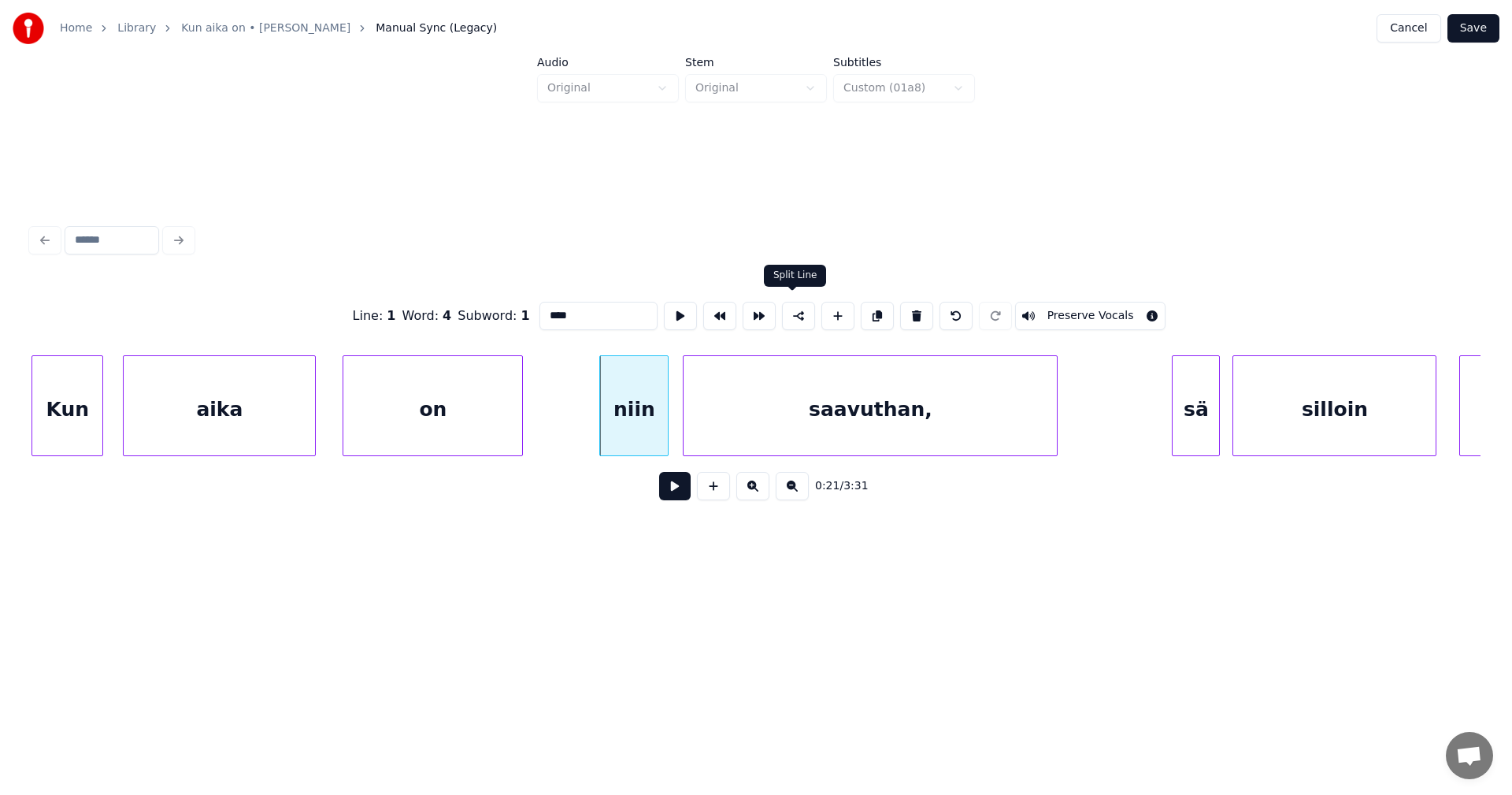
click at [790, 304] on button at bounding box center [799, 315] width 33 height 28
click at [860, 401] on div "saavuthan," at bounding box center [870, 409] width 373 height 107
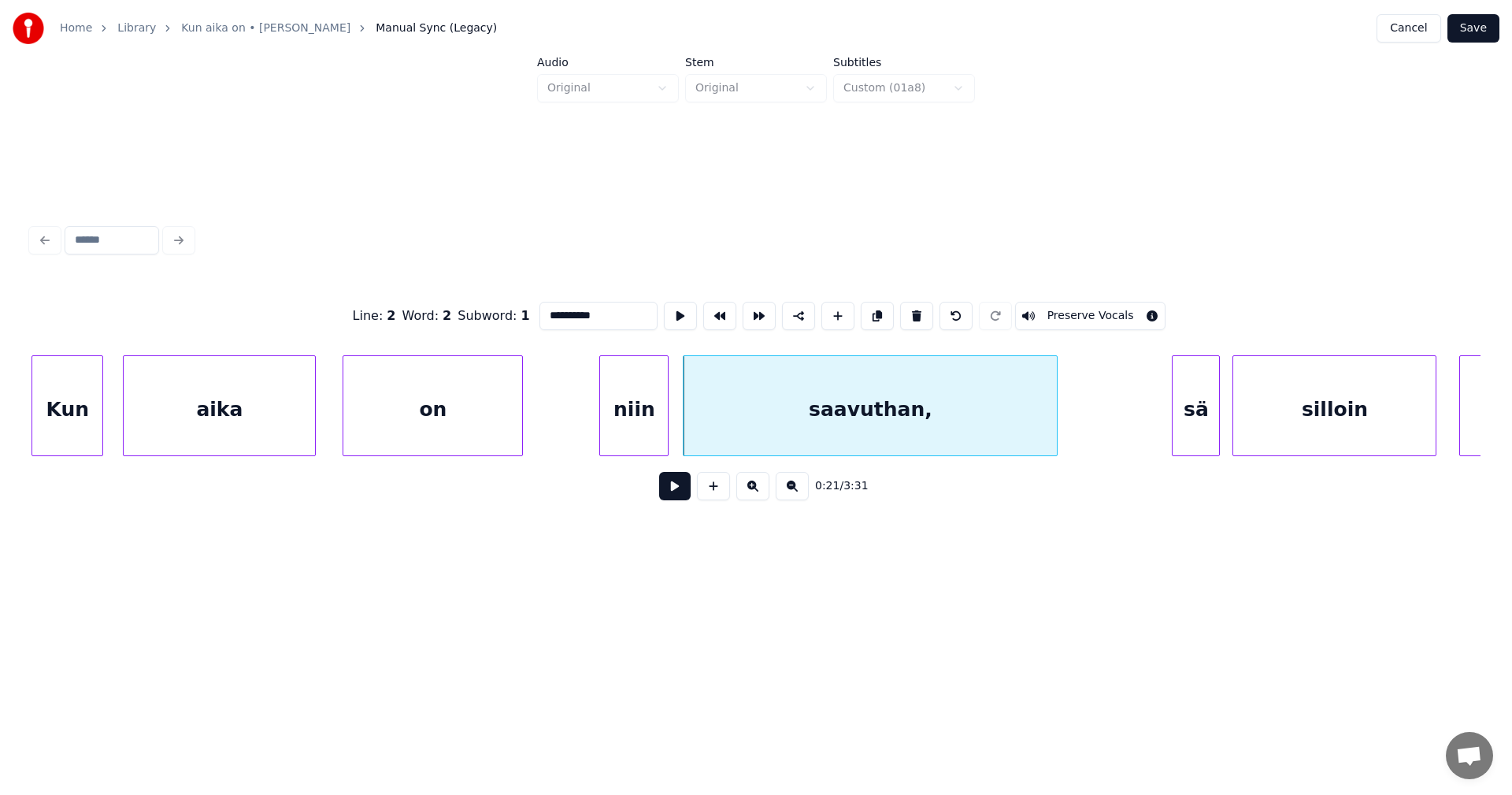
click at [1188, 401] on div "sä" at bounding box center [1196, 409] width 47 height 107
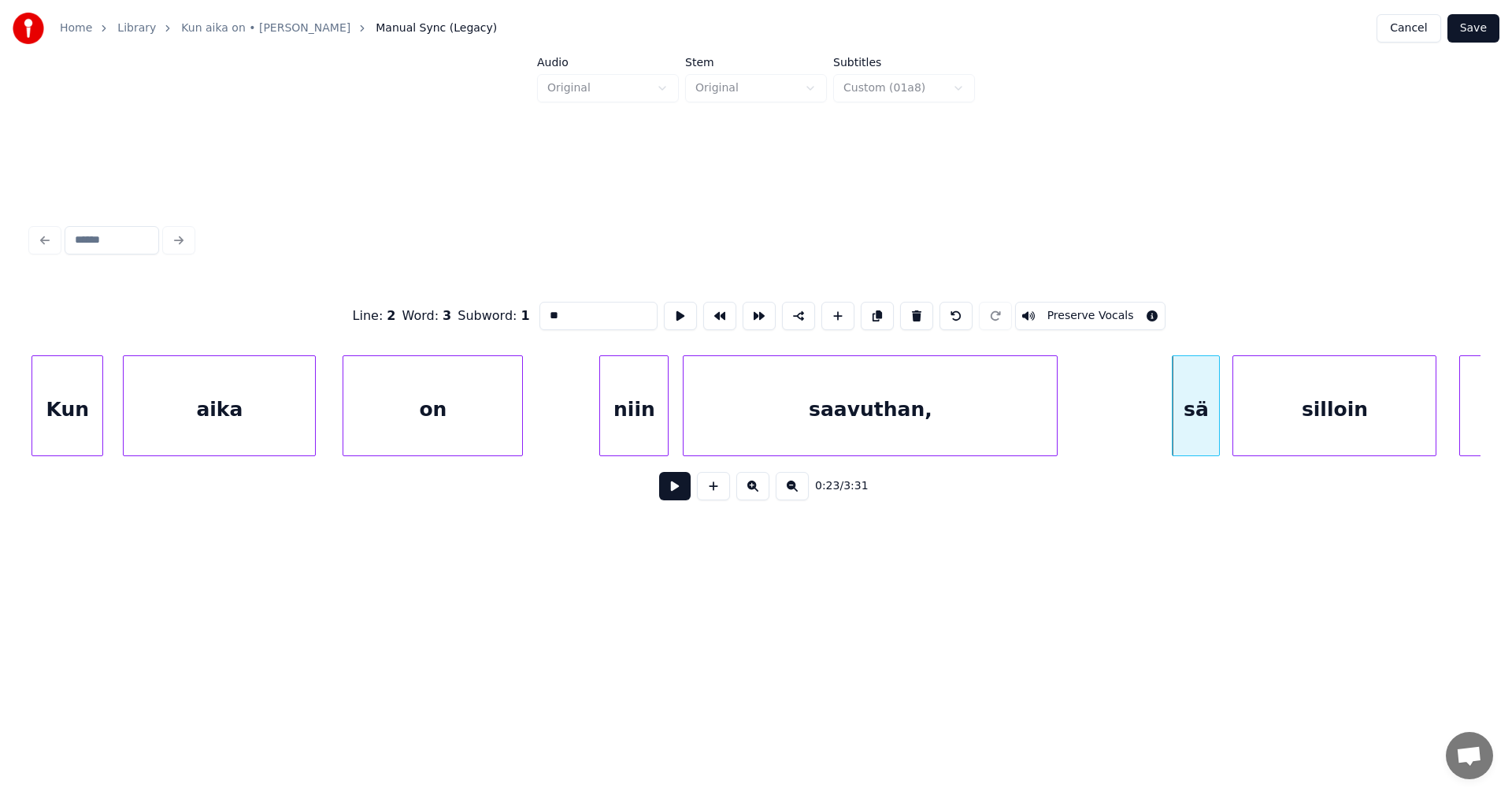
click at [967, 420] on div "saavuthan," at bounding box center [870, 409] width 373 height 107
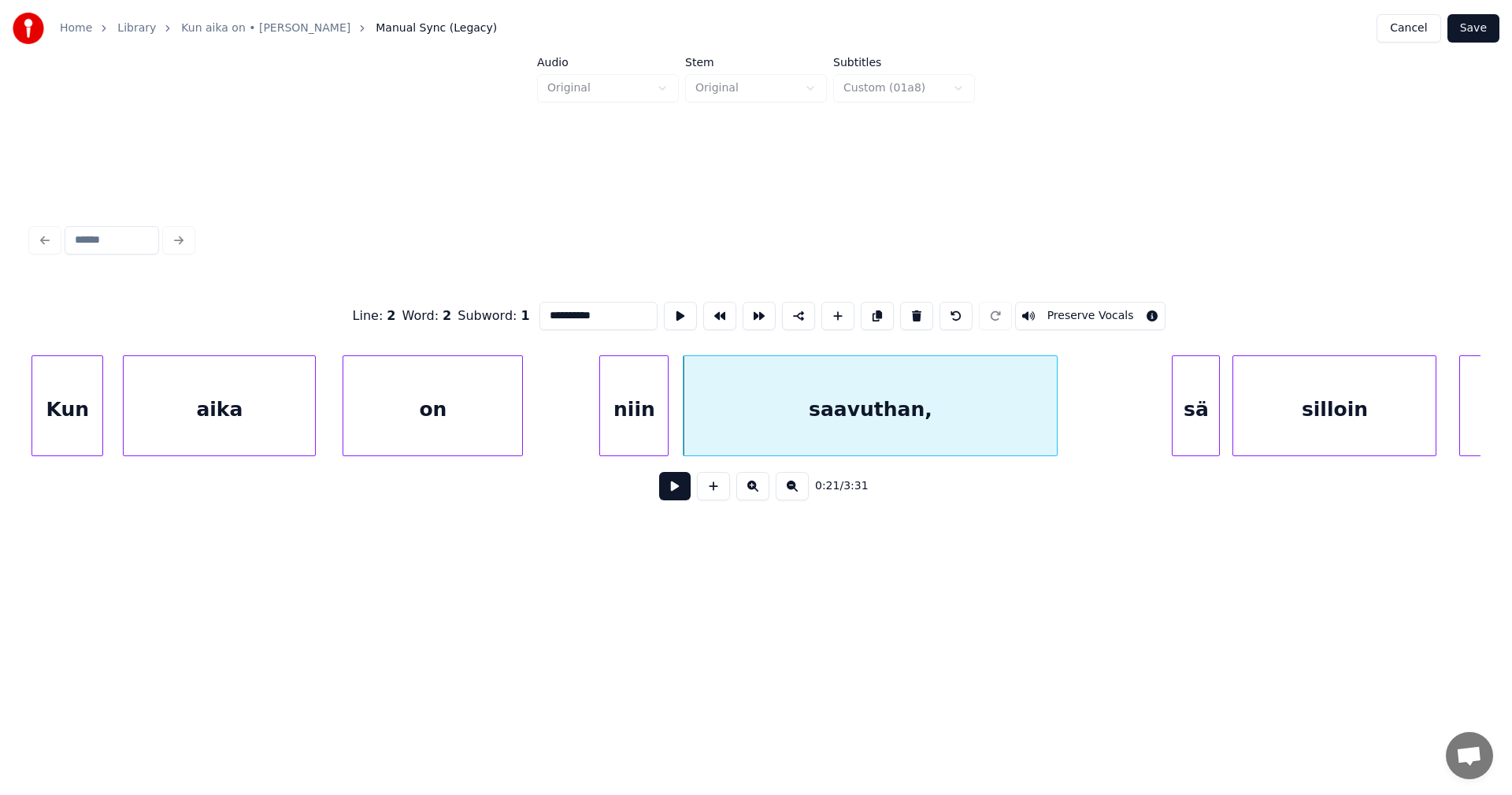
click at [609, 312] on input "**********" at bounding box center [599, 315] width 118 height 28
click at [1208, 398] on div "sä" at bounding box center [1196, 409] width 47 height 107
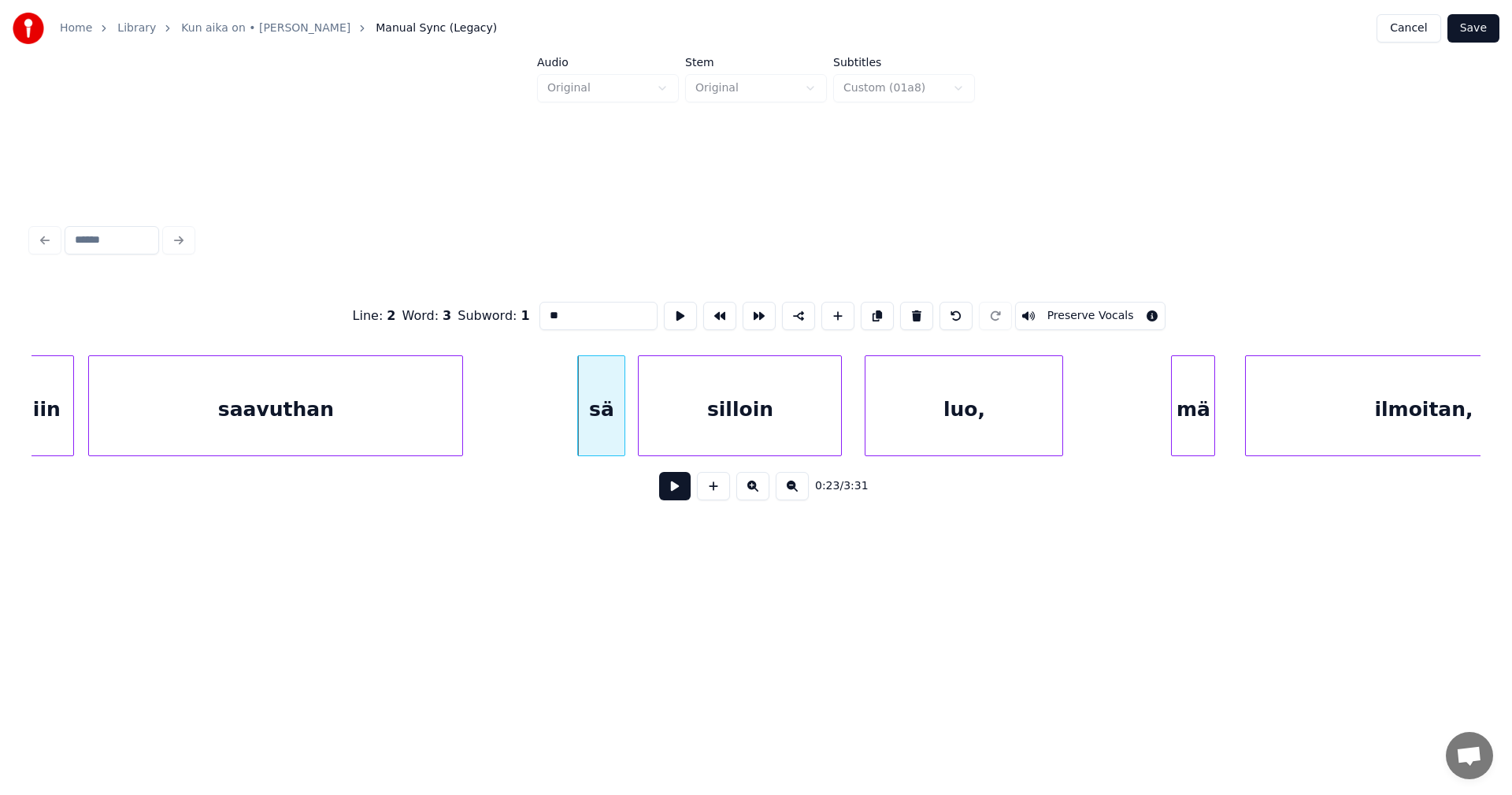
scroll to position [0, 5913]
click at [595, 440] on div "sä" at bounding box center [597, 409] width 47 height 107
click at [792, 311] on button at bounding box center [799, 315] width 33 height 28
click at [923, 402] on div "luo," at bounding box center [960, 409] width 197 height 107
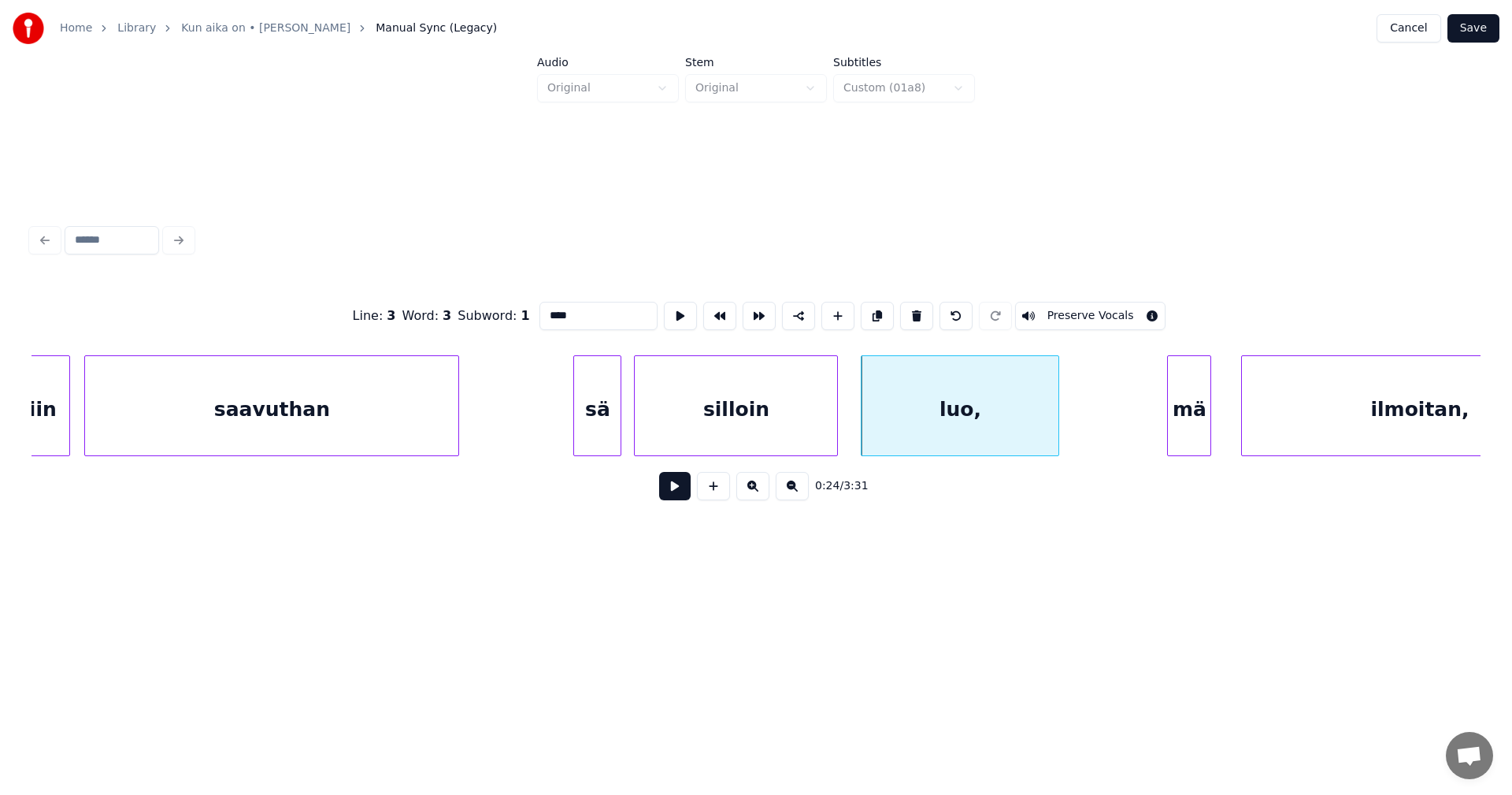
click at [570, 312] on input "****" at bounding box center [599, 315] width 118 height 28
click at [1185, 426] on div "mä" at bounding box center [1189, 409] width 43 height 107
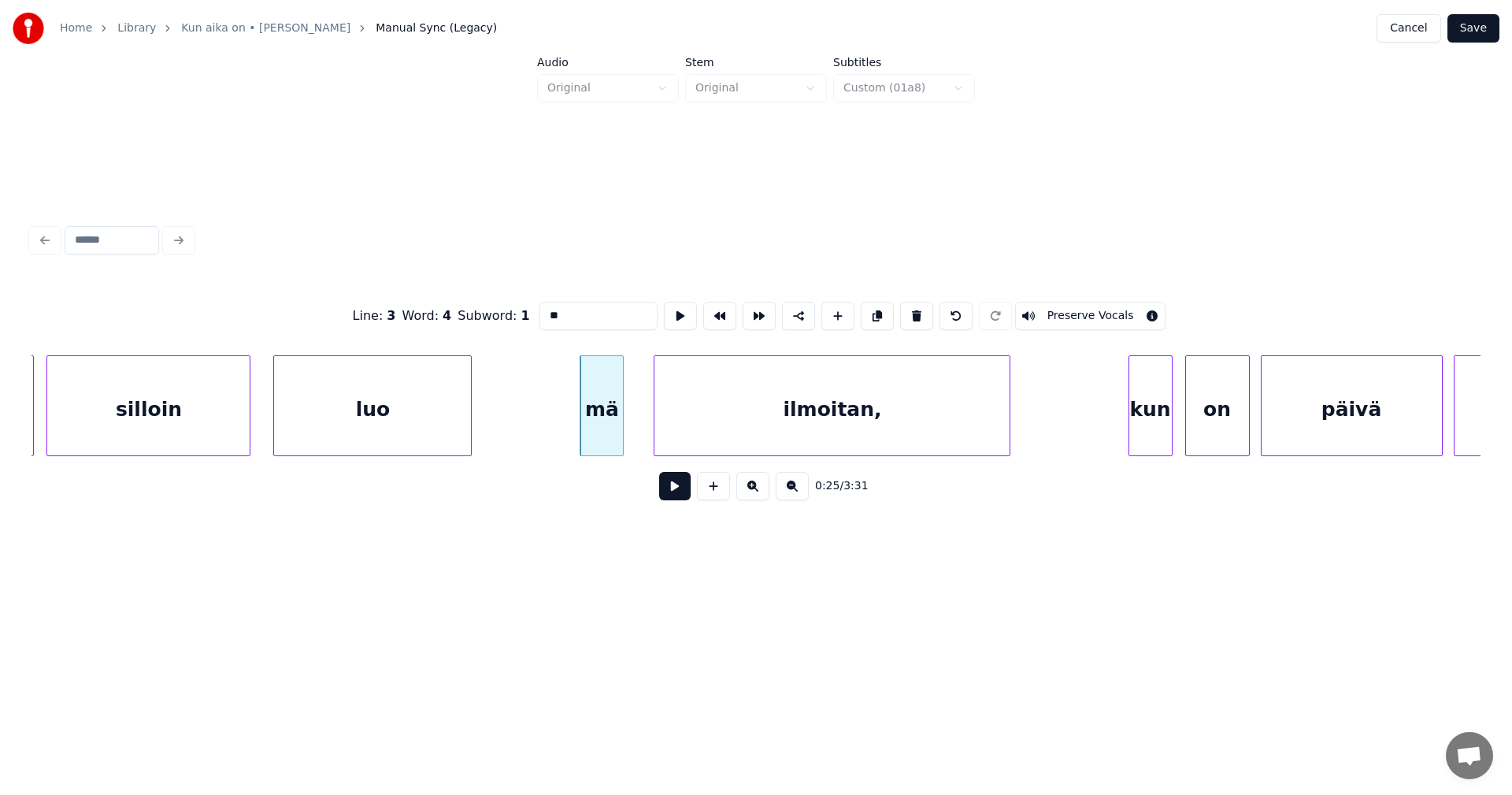
scroll to position [0, 6512]
click at [893, 442] on div "ilmoitan," at bounding box center [821, 409] width 355 height 107
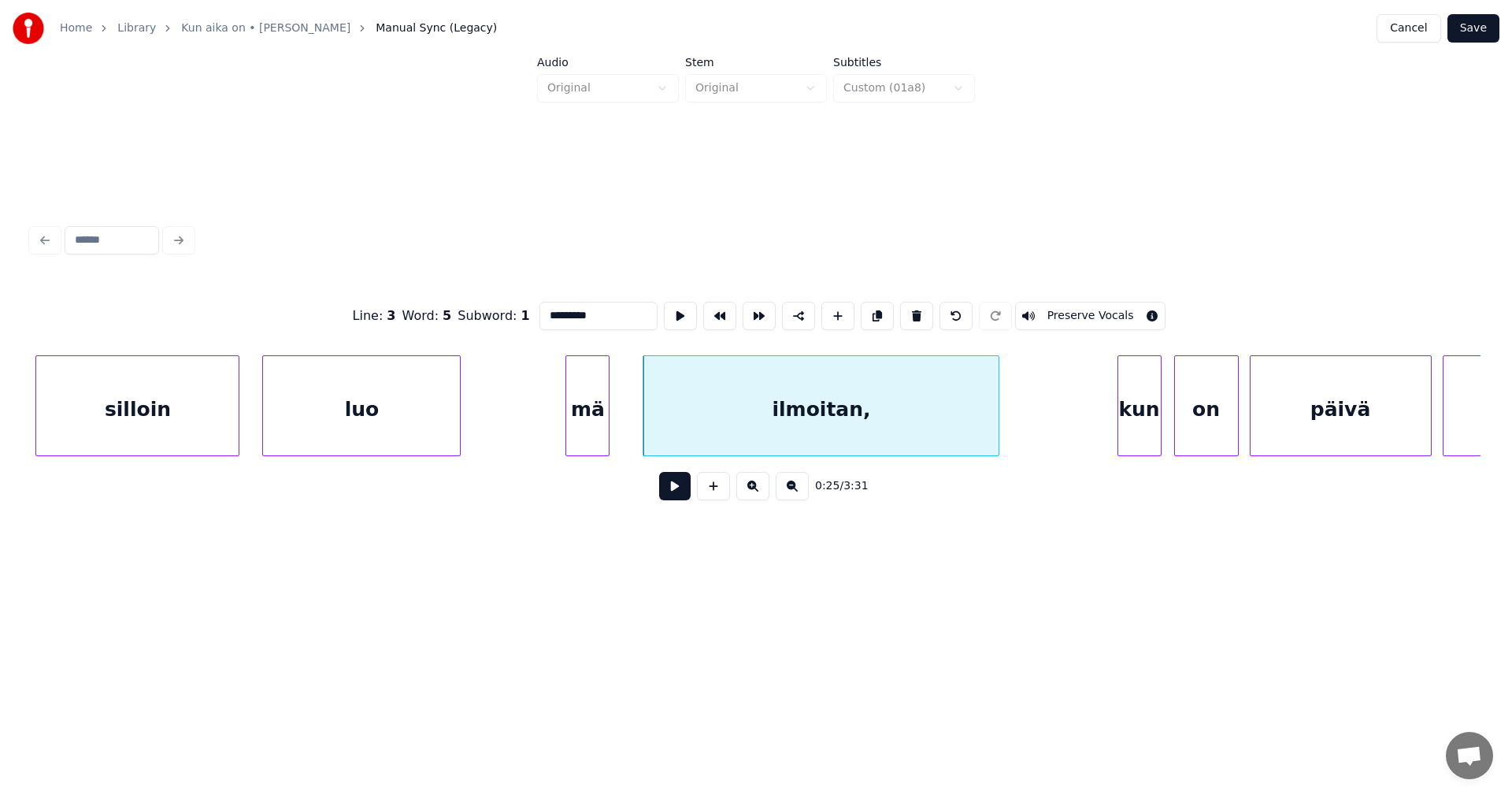
click at [599, 442] on div "mä" at bounding box center [588, 409] width 43 height 107
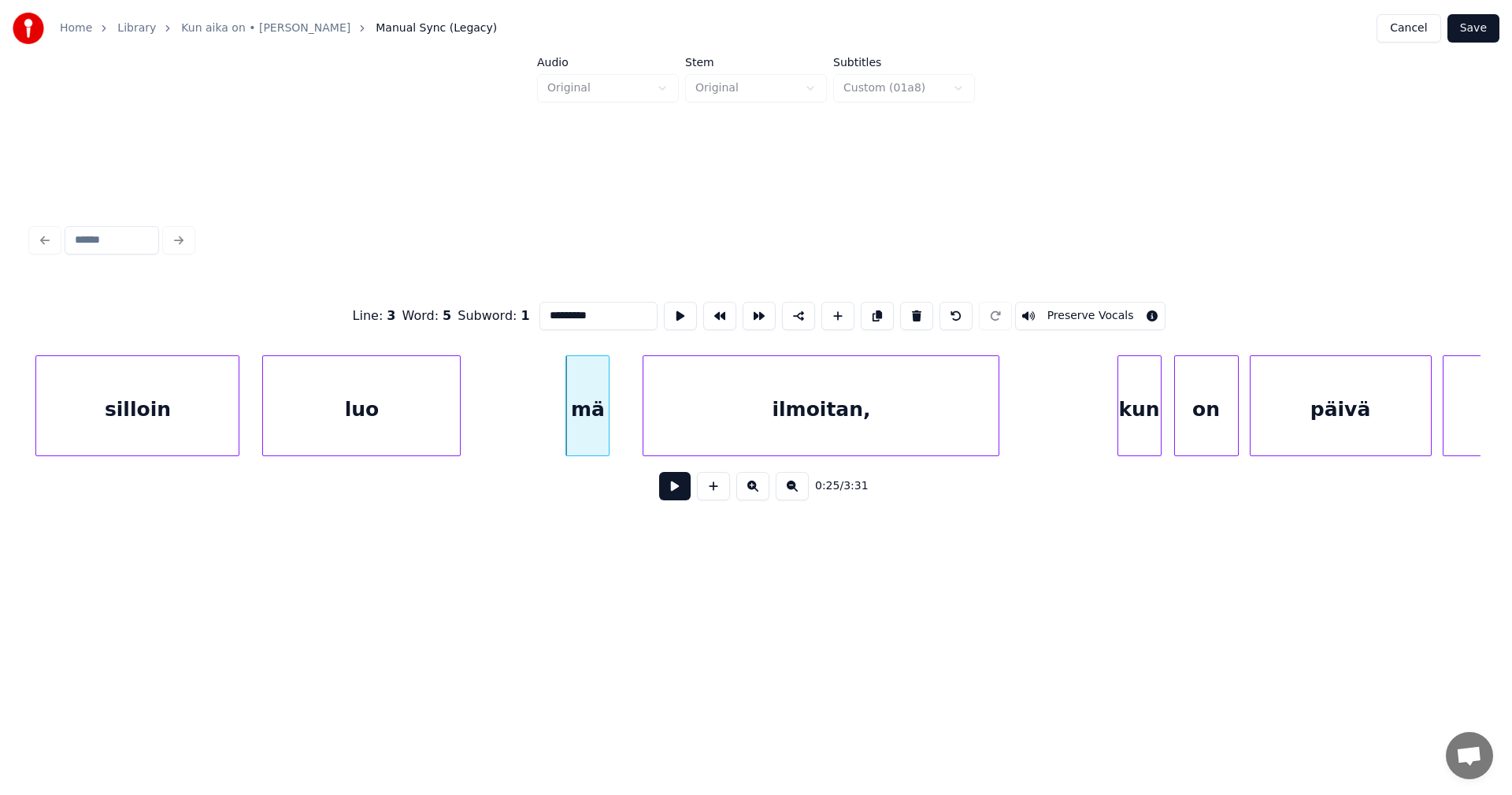
click at [763, 401] on div "ilmoitan," at bounding box center [821, 409] width 355 height 107
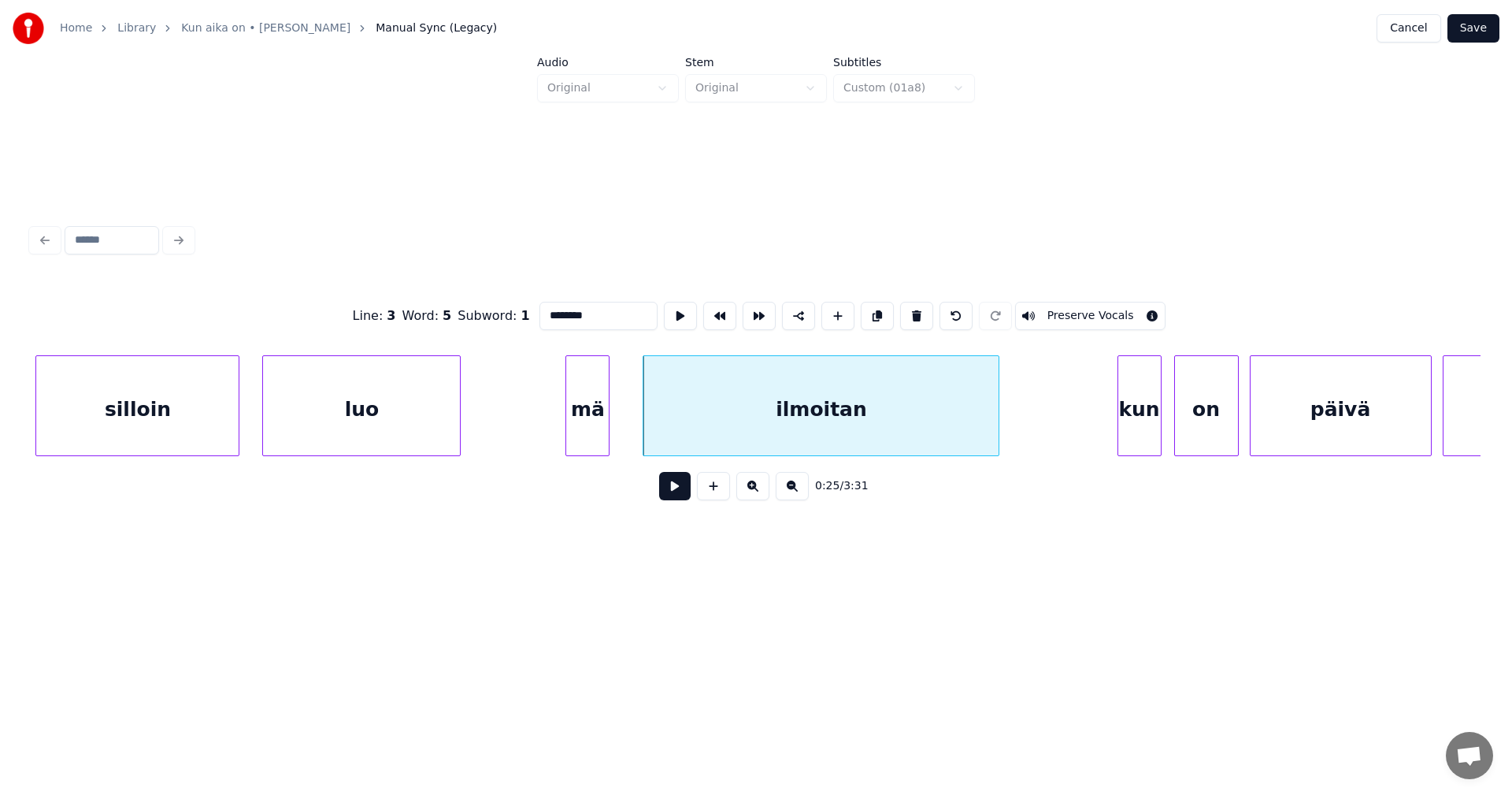
click at [1137, 410] on div "kun" at bounding box center [1140, 409] width 43 height 107
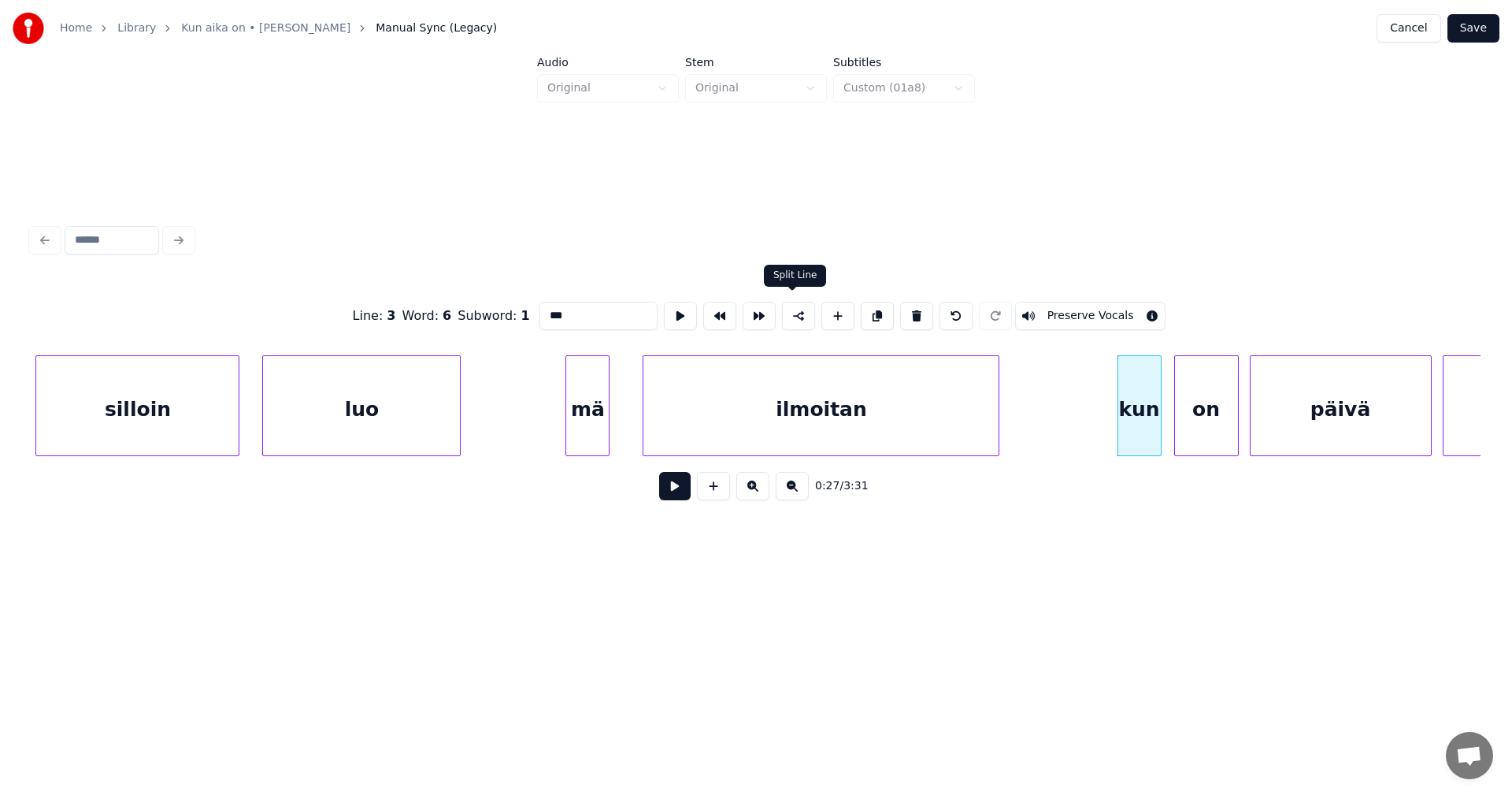
click at [797, 311] on button at bounding box center [799, 315] width 33 height 28
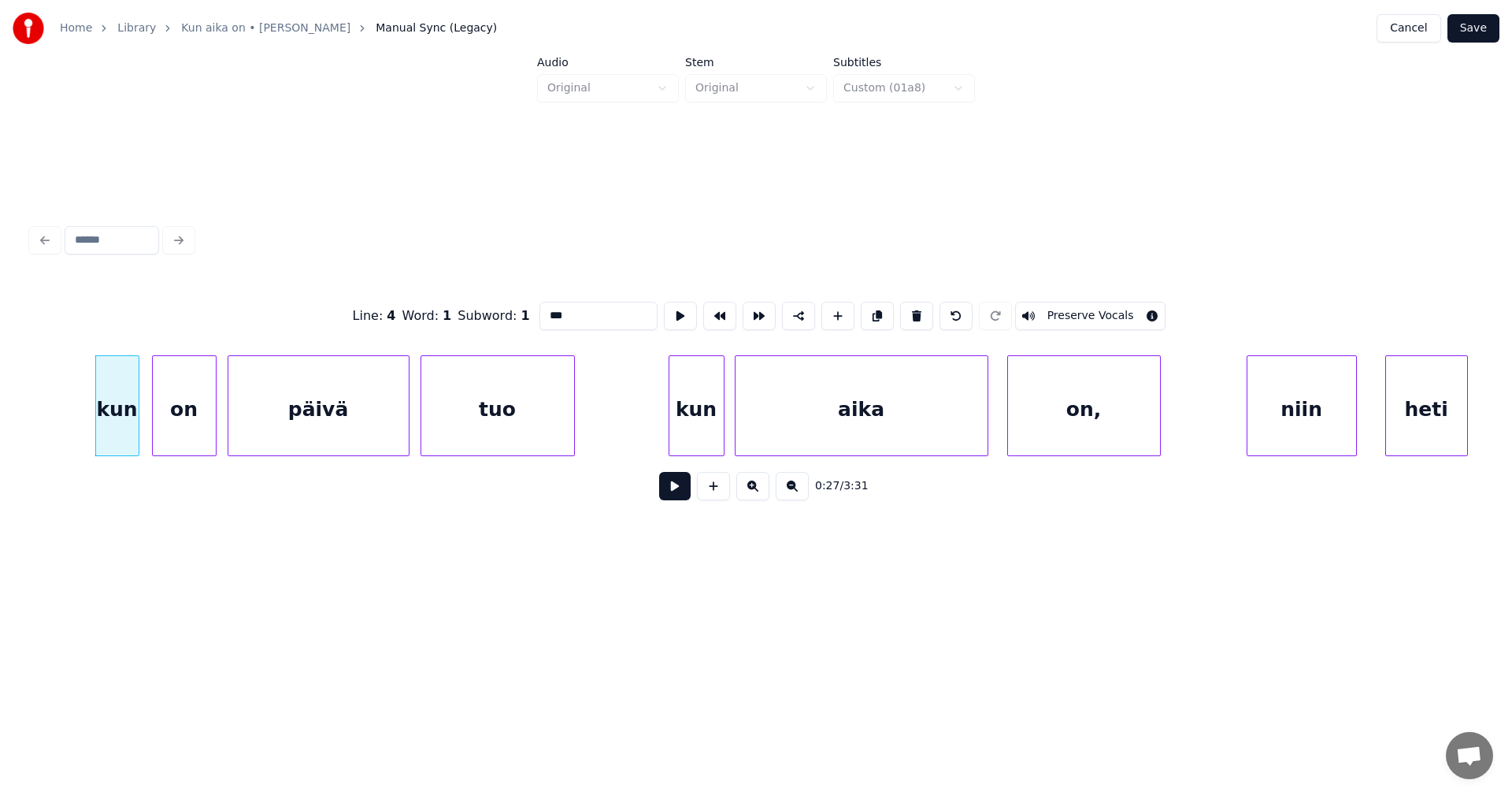
scroll to position [0, 7552]
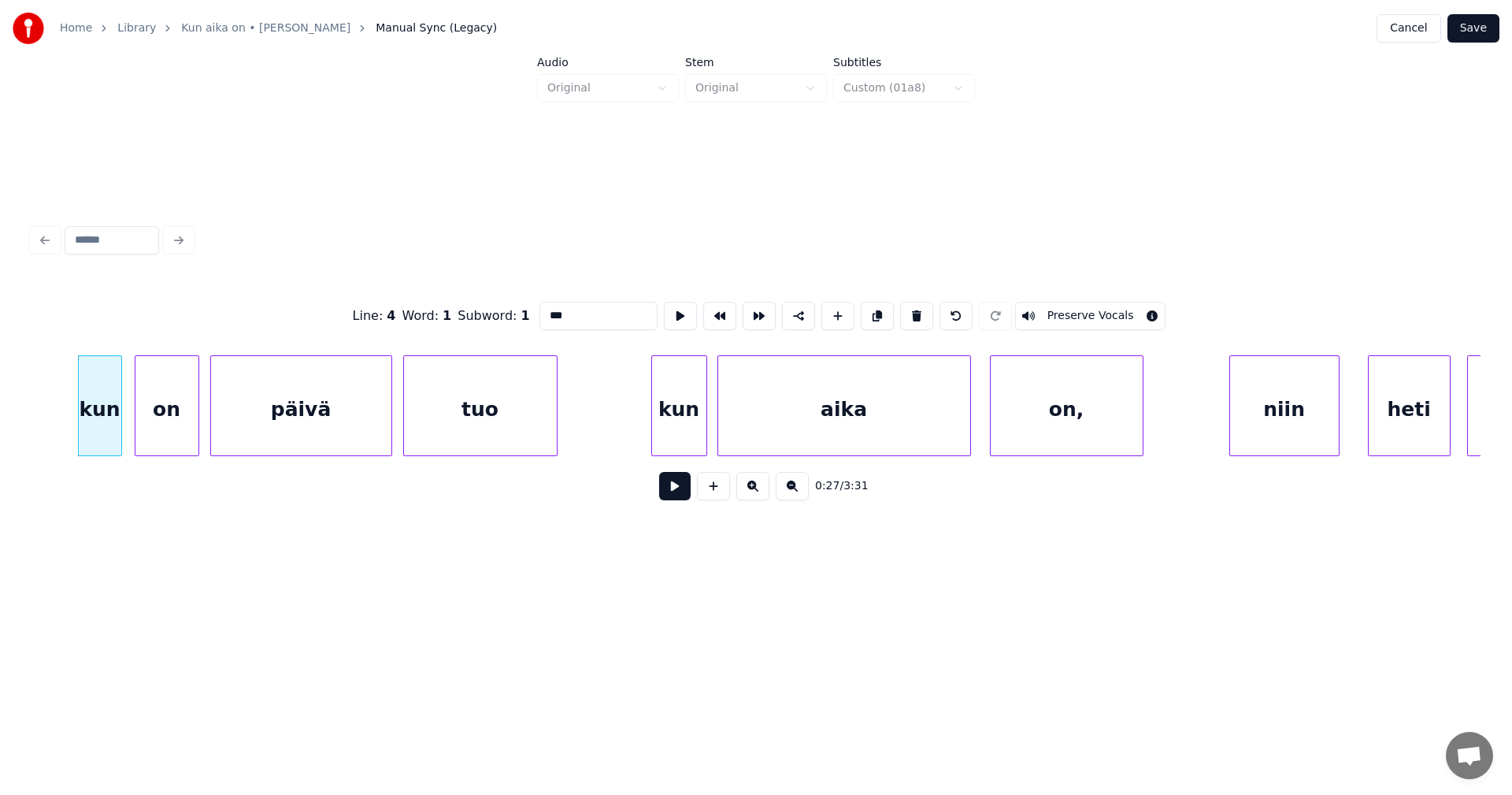
click at [512, 427] on div "tuo" at bounding box center [480, 409] width 153 height 107
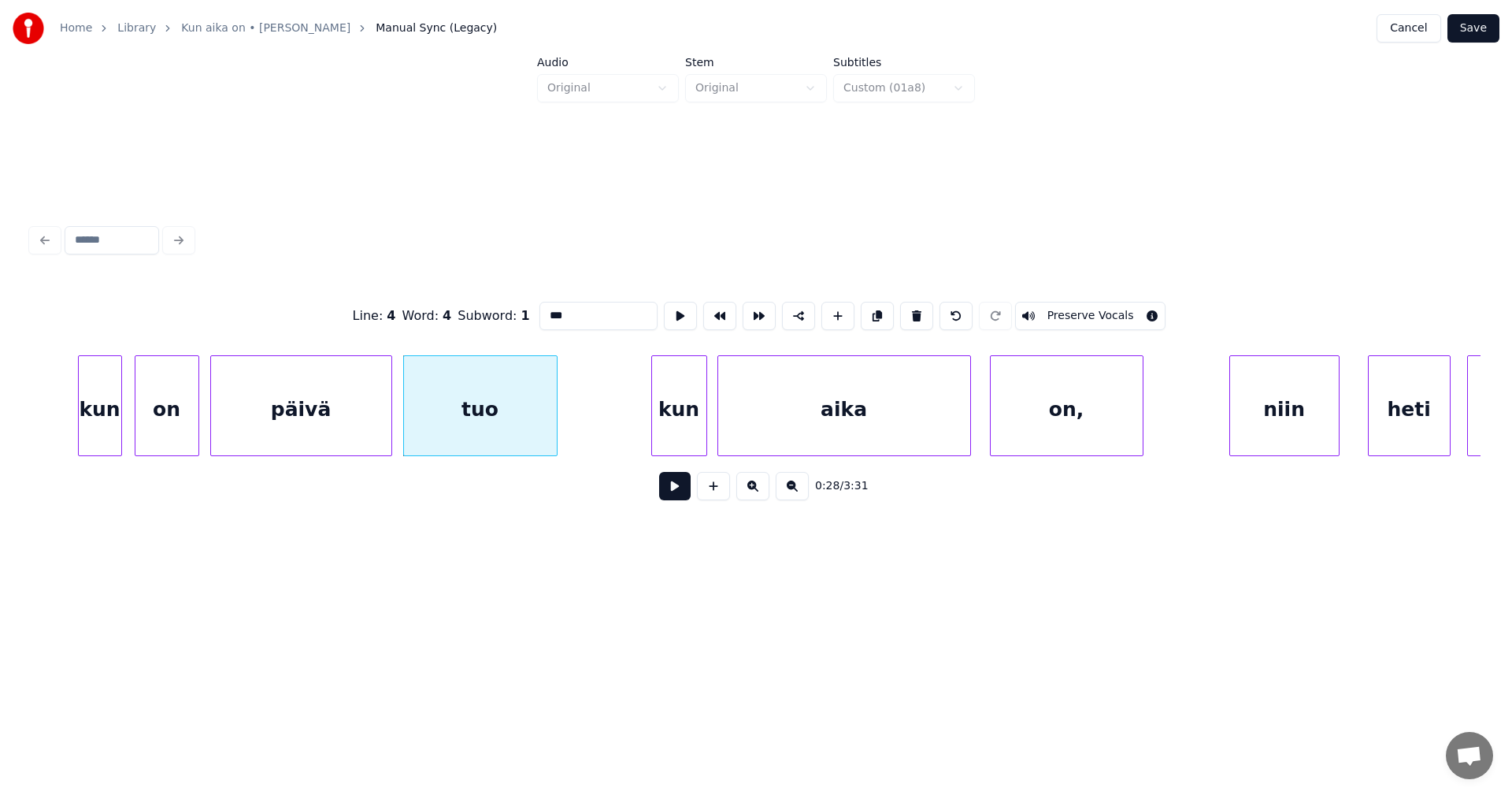
click at [685, 413] on div "kun" at bounding box center [679, 409] width 54 height 107
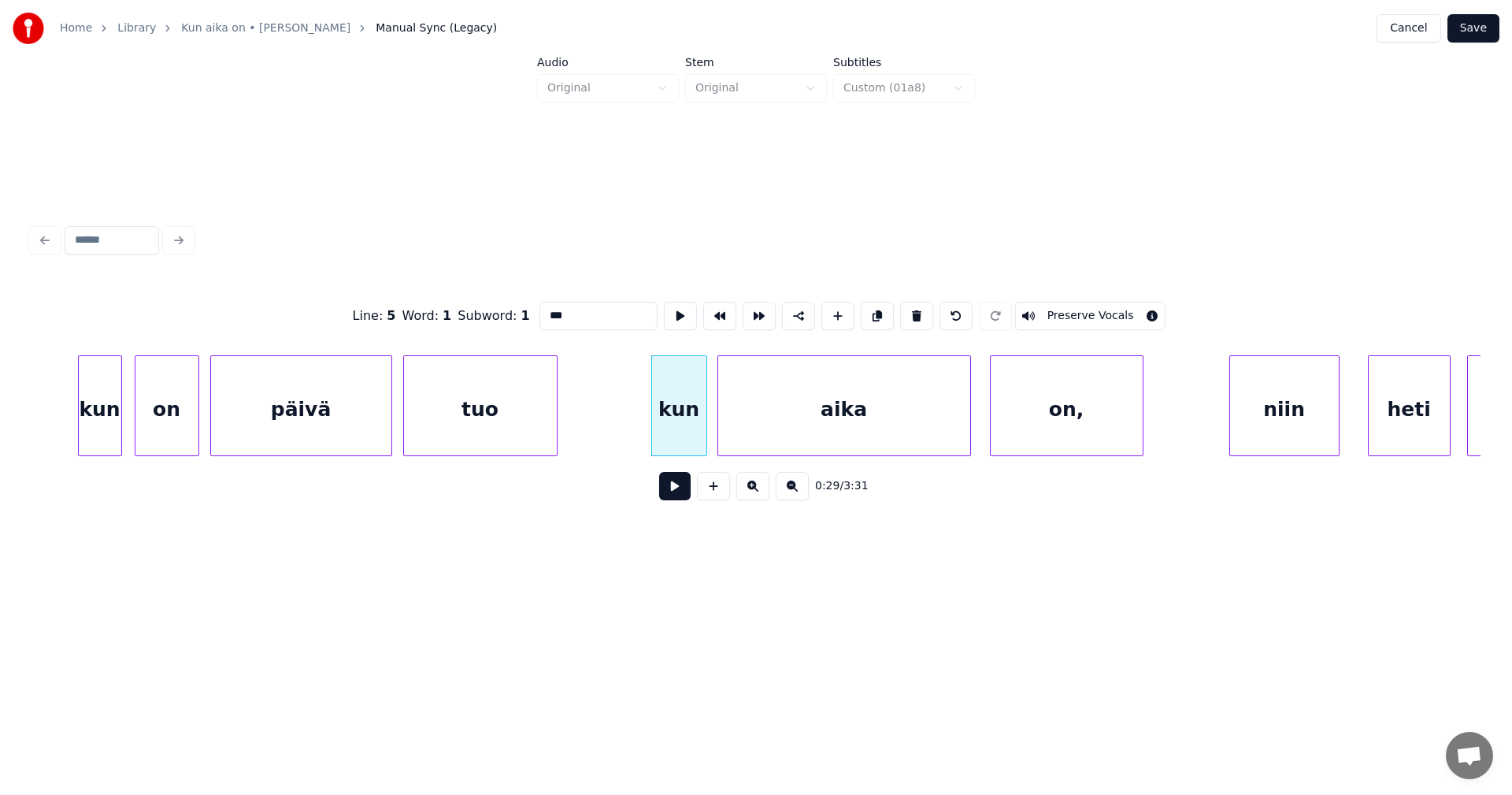
click at [791, 416] on div "aika" at bounding box center [845, 409] width 252 height 107
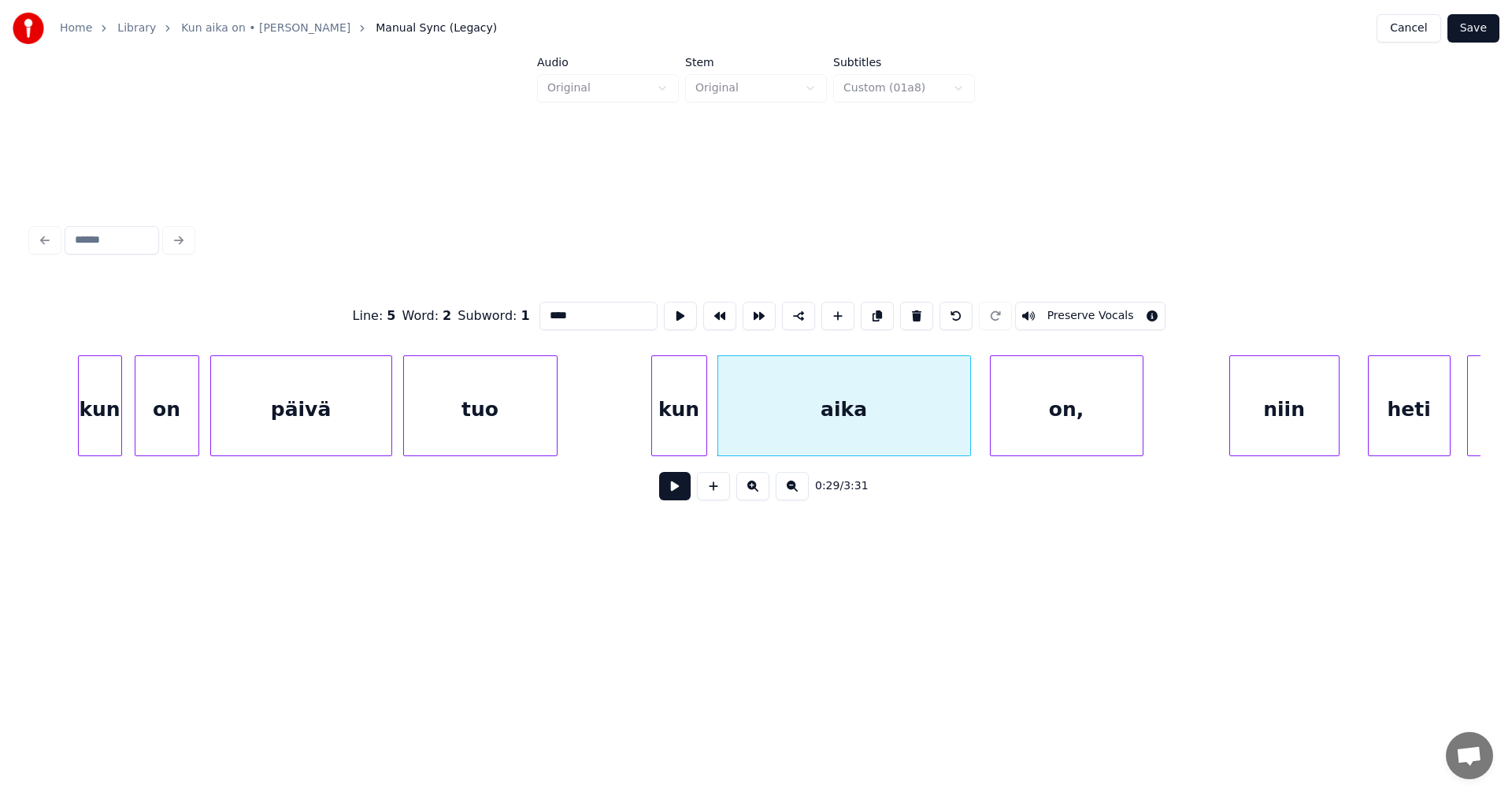
click at [1029, 416] on div "on," at bounding box center [1066, 409] width 152 height 107
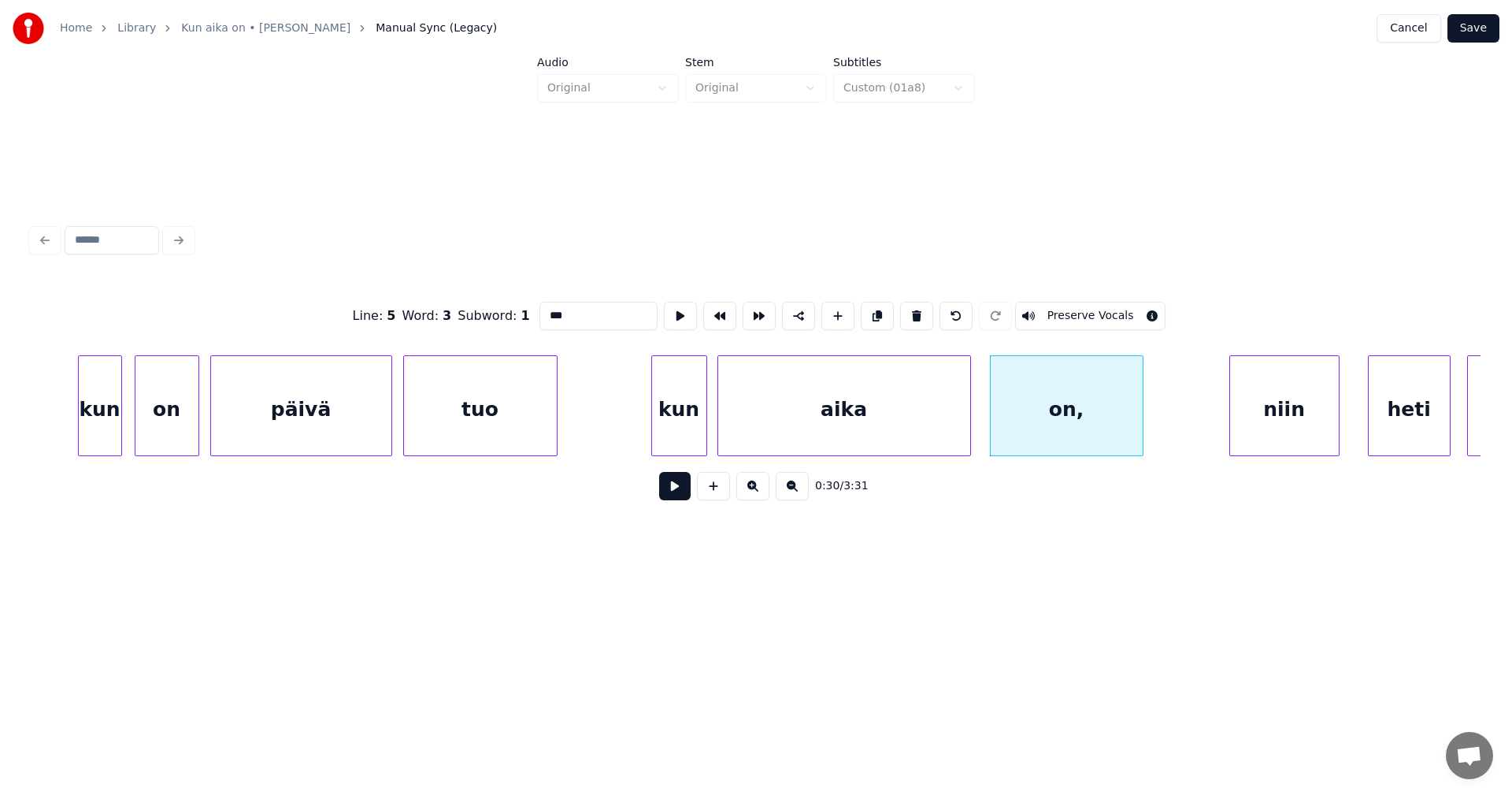
click at [573, 316] on input "***" at bounding box center [599, 315] width 118 height 28
click at [1314, 412] on div "niin" at bounding box center [1285, 409] width 109 height 107
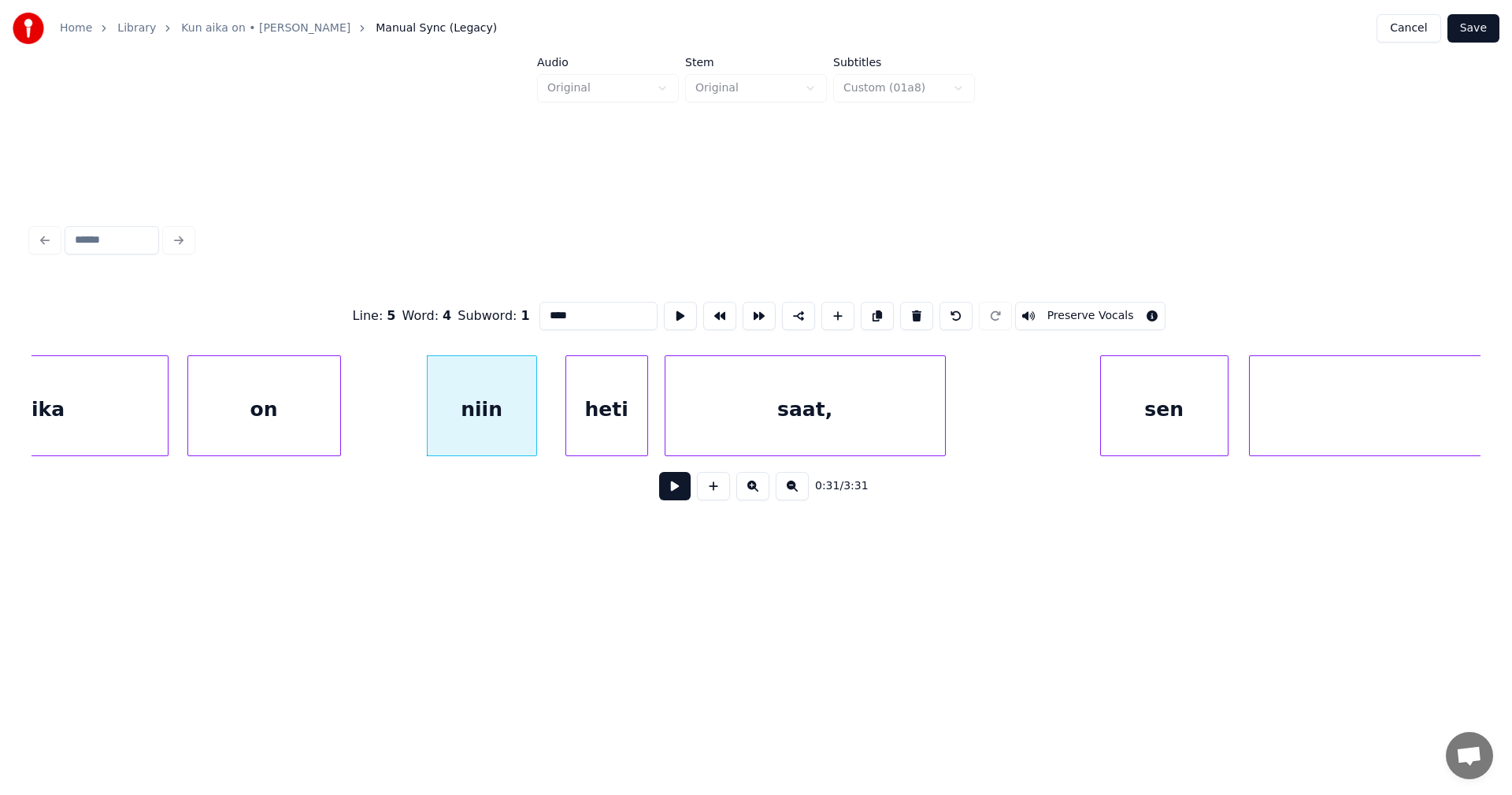
scroll to position [0, 8371]
click at [405, 428] on div at bounding box center [407, 405] width 5 height 99
click at [305, 413] on div "on" at bounding box center [248, 409] width 152 height 107
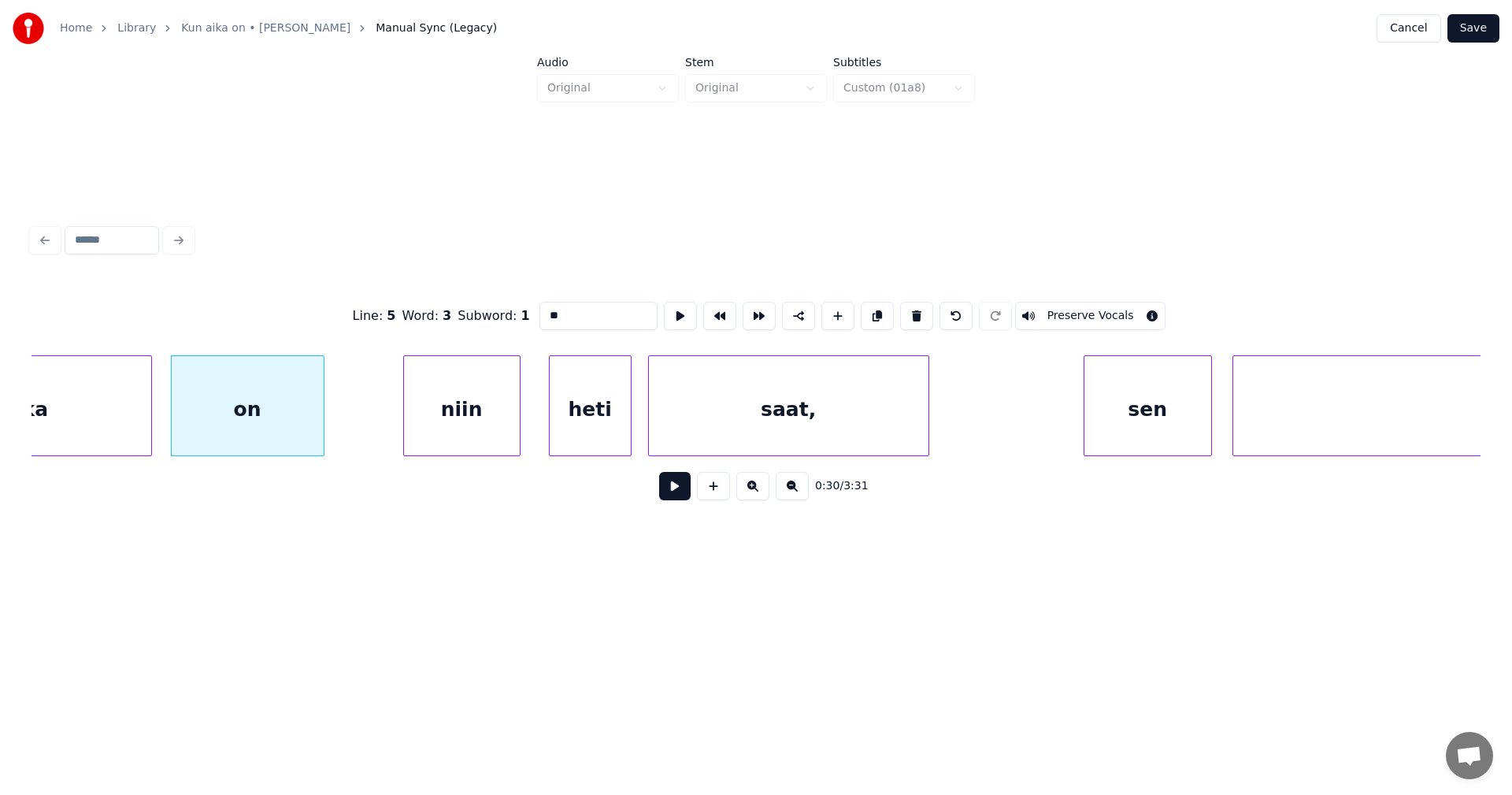
click at [468, 418] on div "niin" at bounding box center [461, 409] width 116 height 107
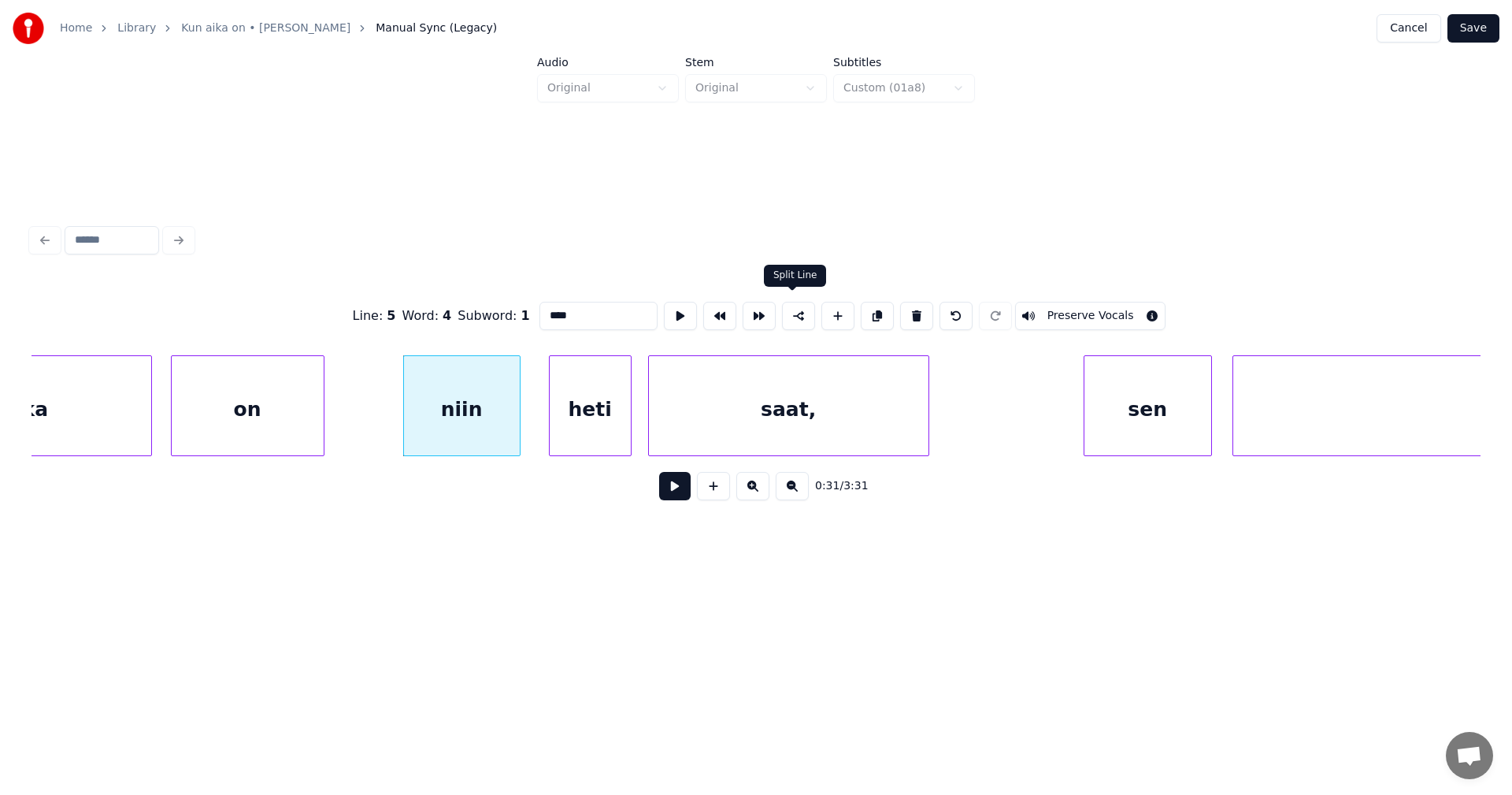
click at [793, 308] on button at bounding box center [799, 315] width 33 height 28
click at [828, 405] on div "saat," at bounding box center [789, 409] width 280 height 107
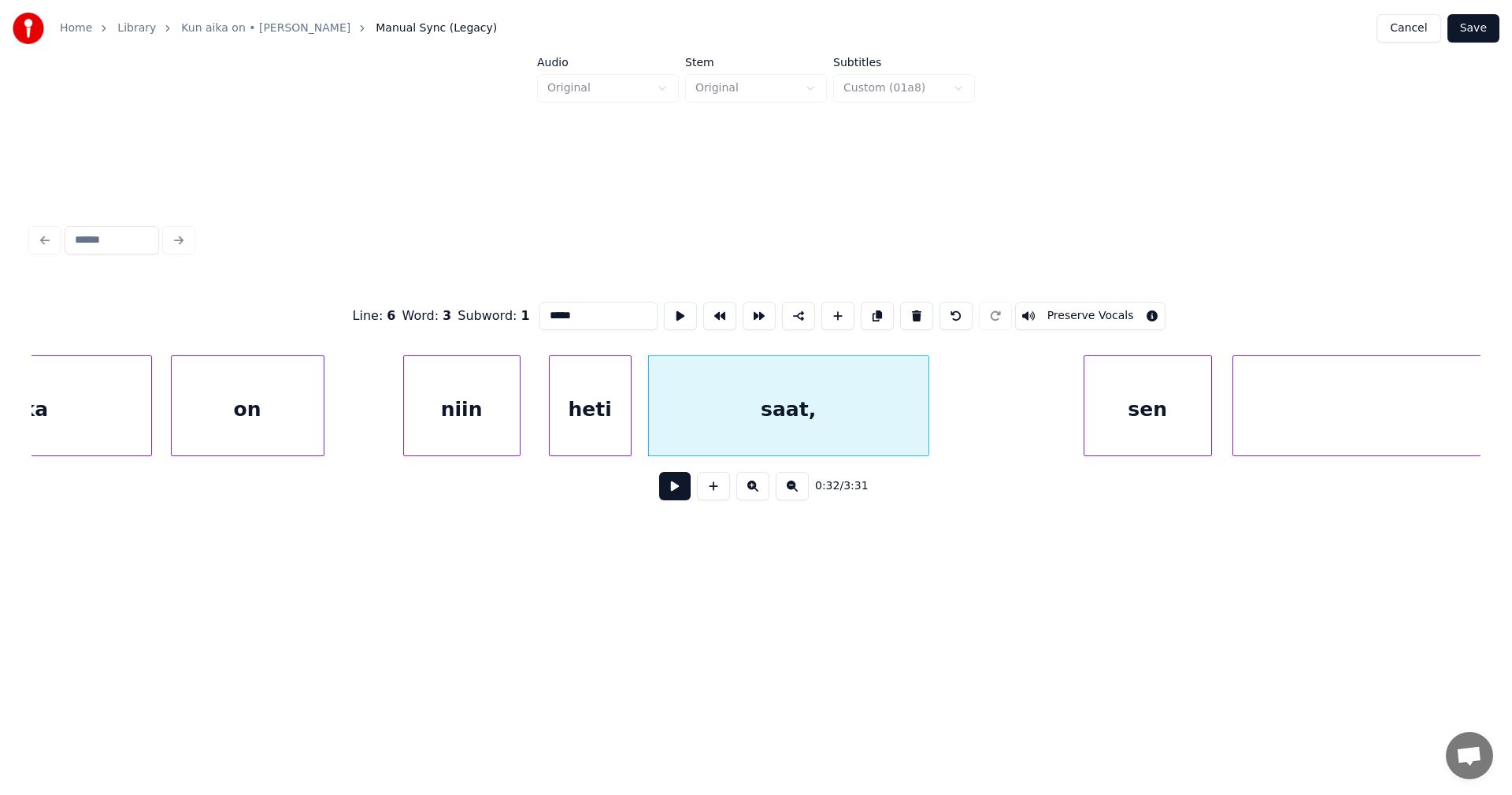
click at [586, 316] on input "*****" at bounding box center [599, 315] width 118 height 28
click at [1124, 409] on div "sen" at bounding box center [1148, 409] width 127 height 107
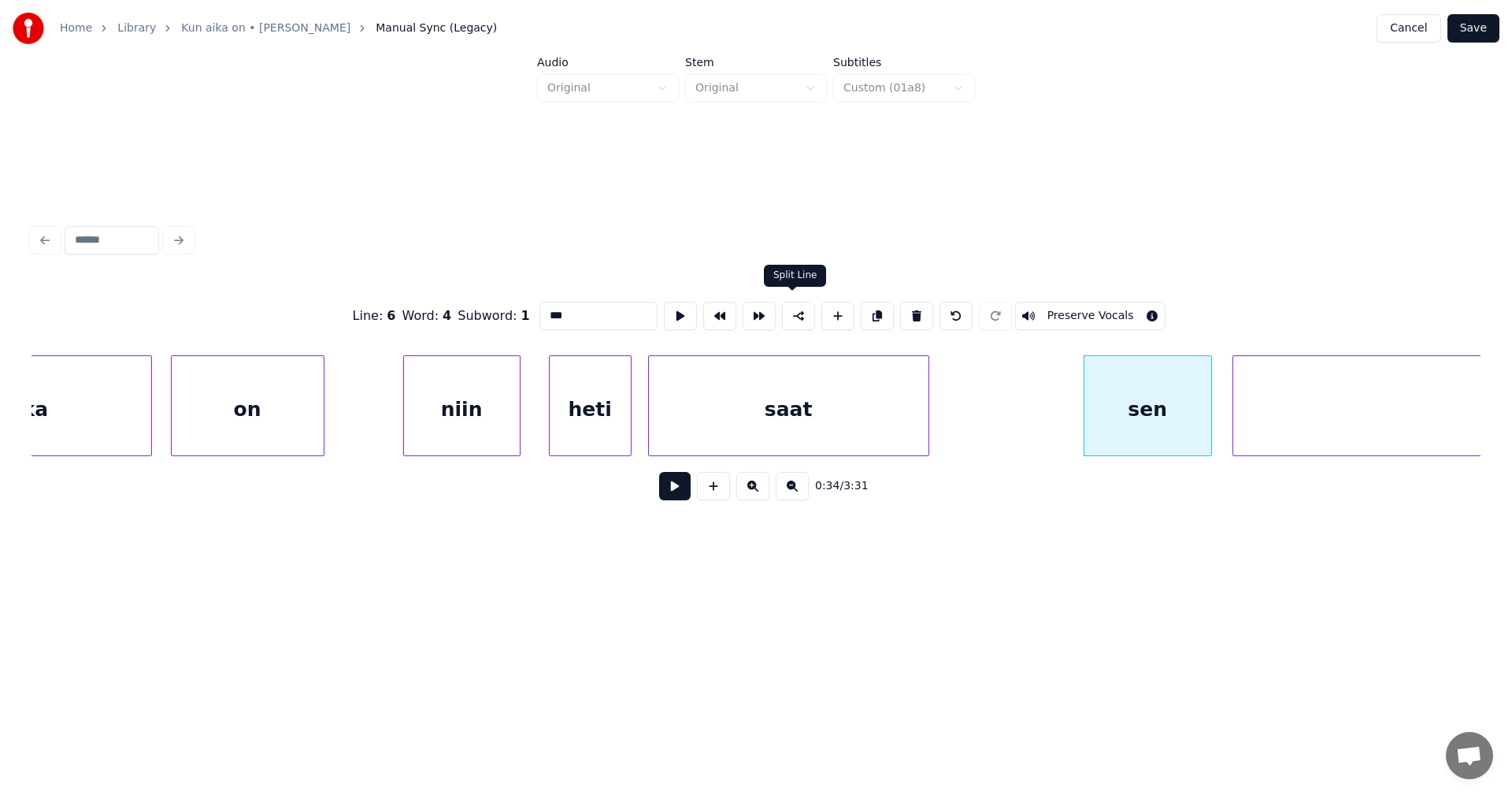
drag, startPoint x: 797, startPoint y: 313, endPoint x: 824, endPoint y: 316, distance: 27.2
click at [797, 312] on button at bounding box center [799, 315] width 33 height 28
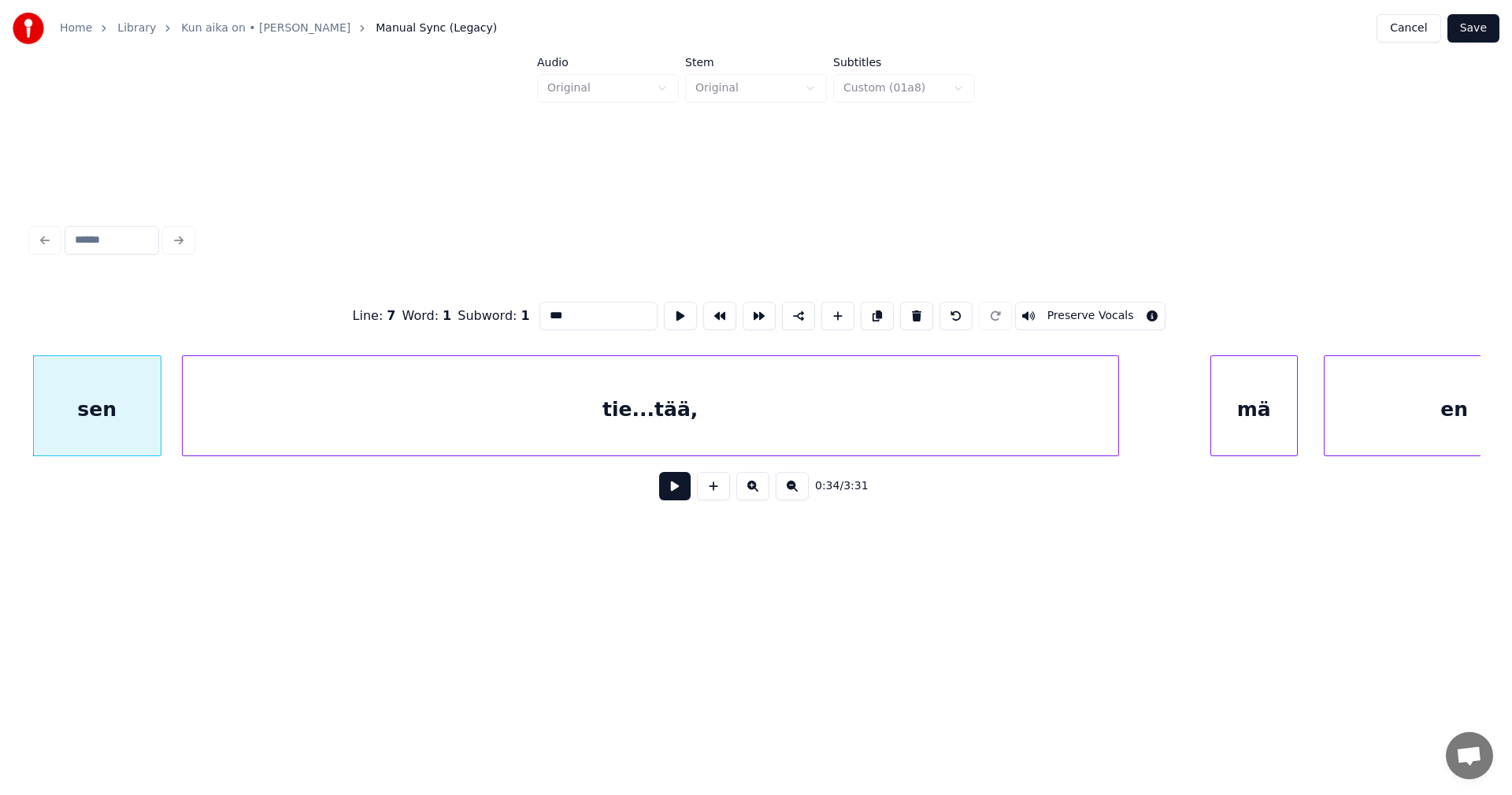
scroll to position [0, 9442]
click at [793, 424] on div "tie...tää," at bounding box center [630, 409] width 935 height 107
type input "**********"
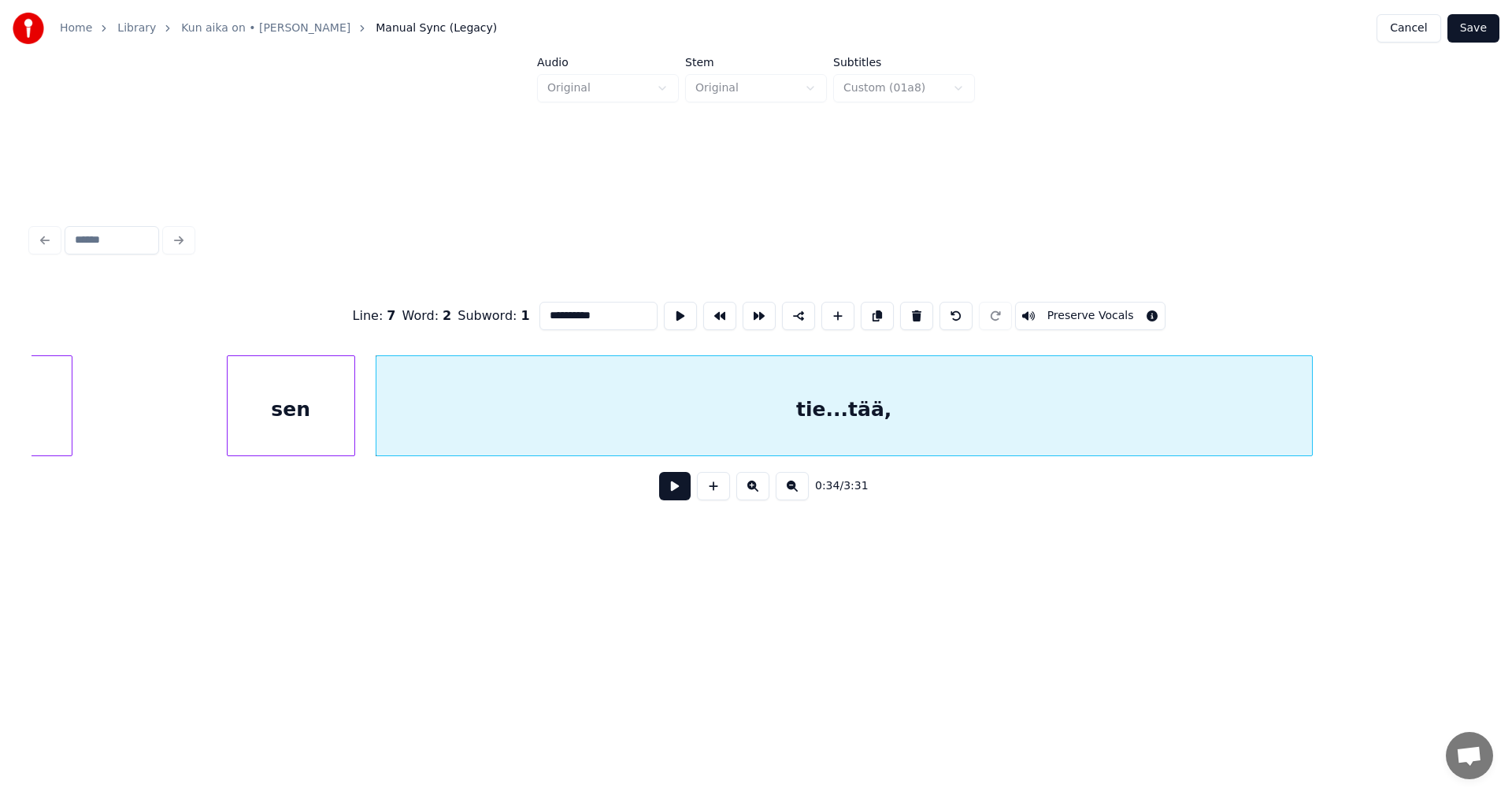
scroll to position [0, 9292]
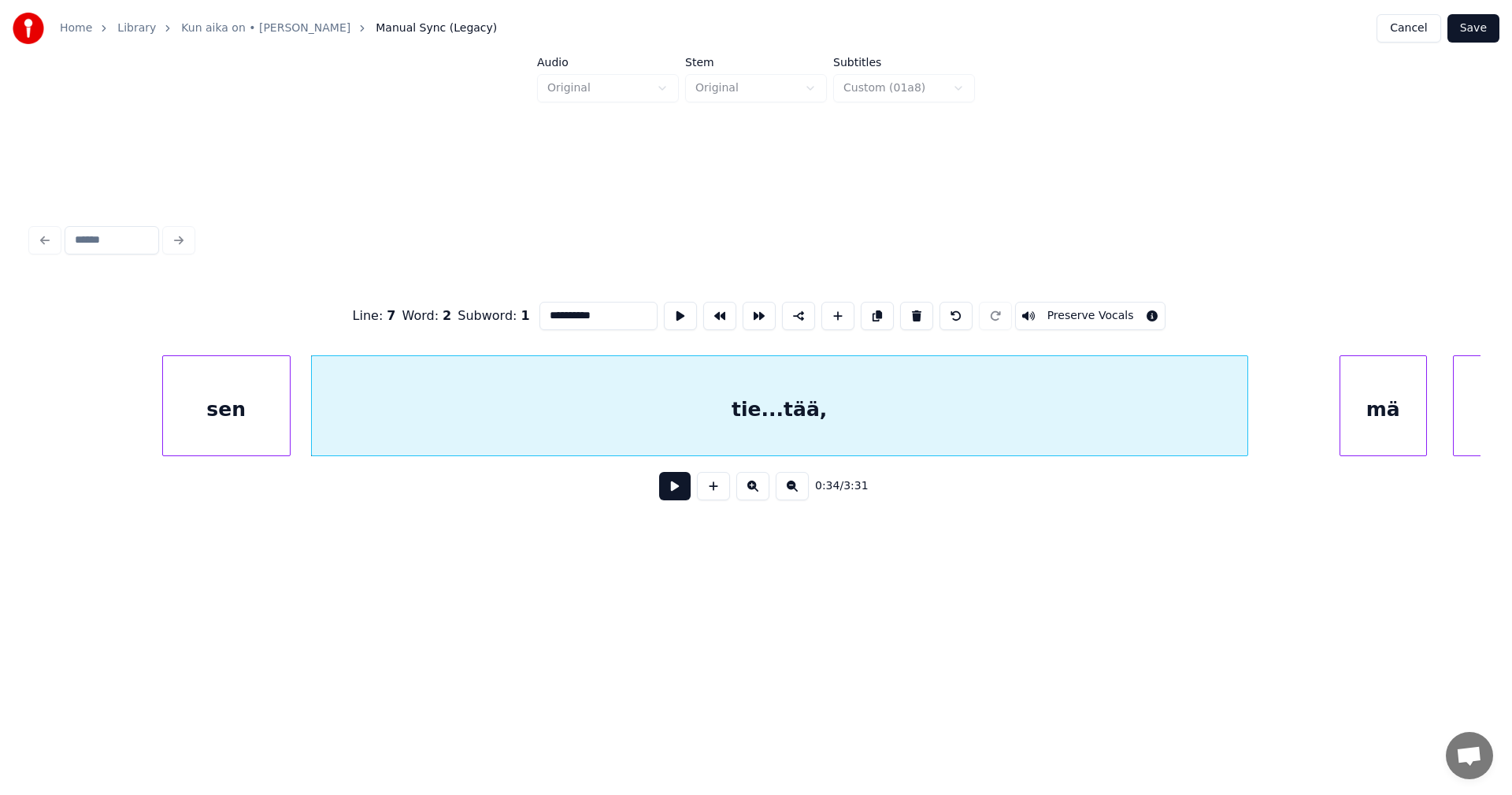
click at [473, 401] on div "tie...tää," at bounding box center [779, 409] width 935 height 107
click at [684, 488] on button at bounding box center [675, 486] width 32 height 28
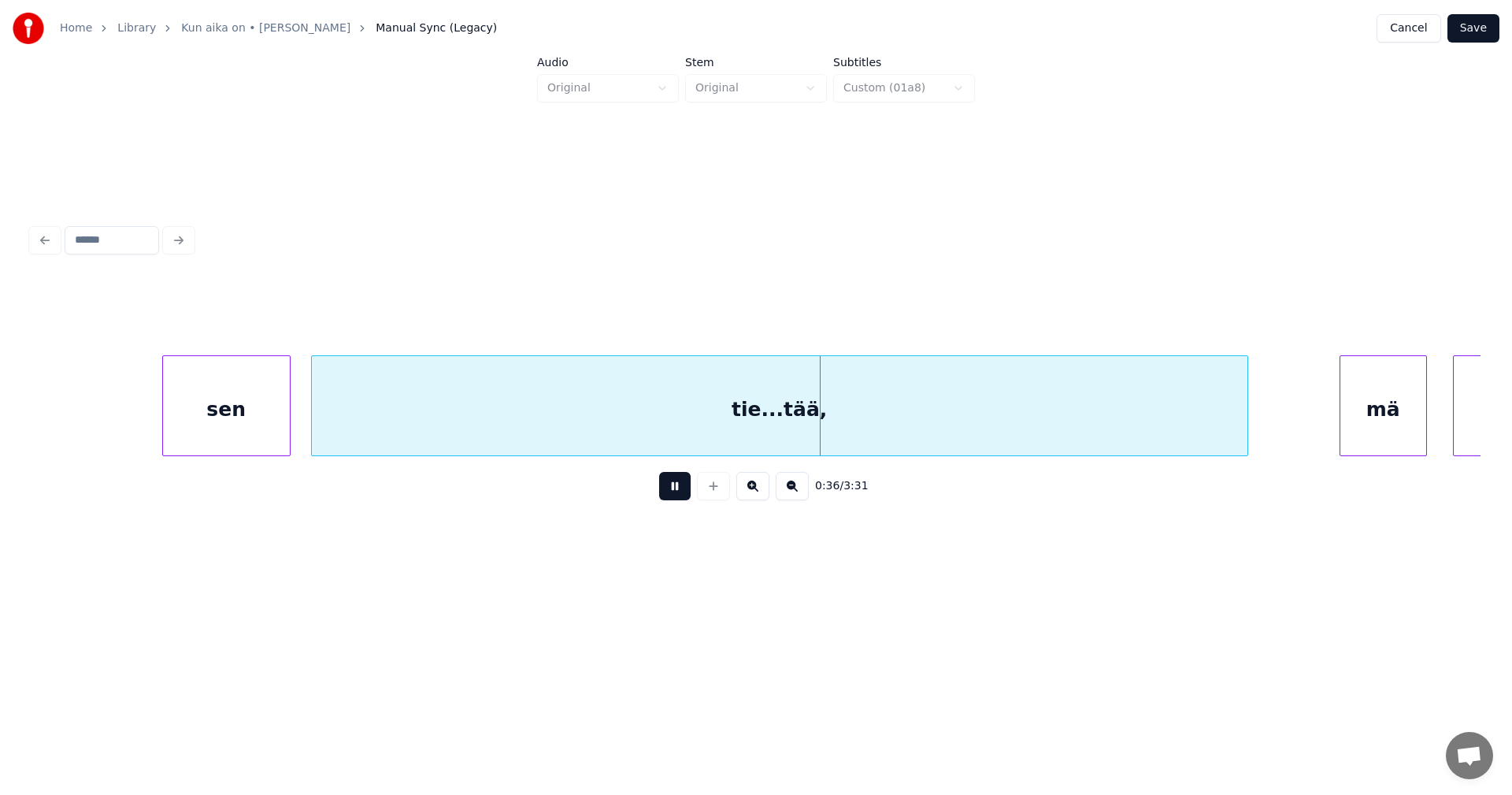
click at [681, 492] on button at bounding box center [675, 486] width 32 height 28
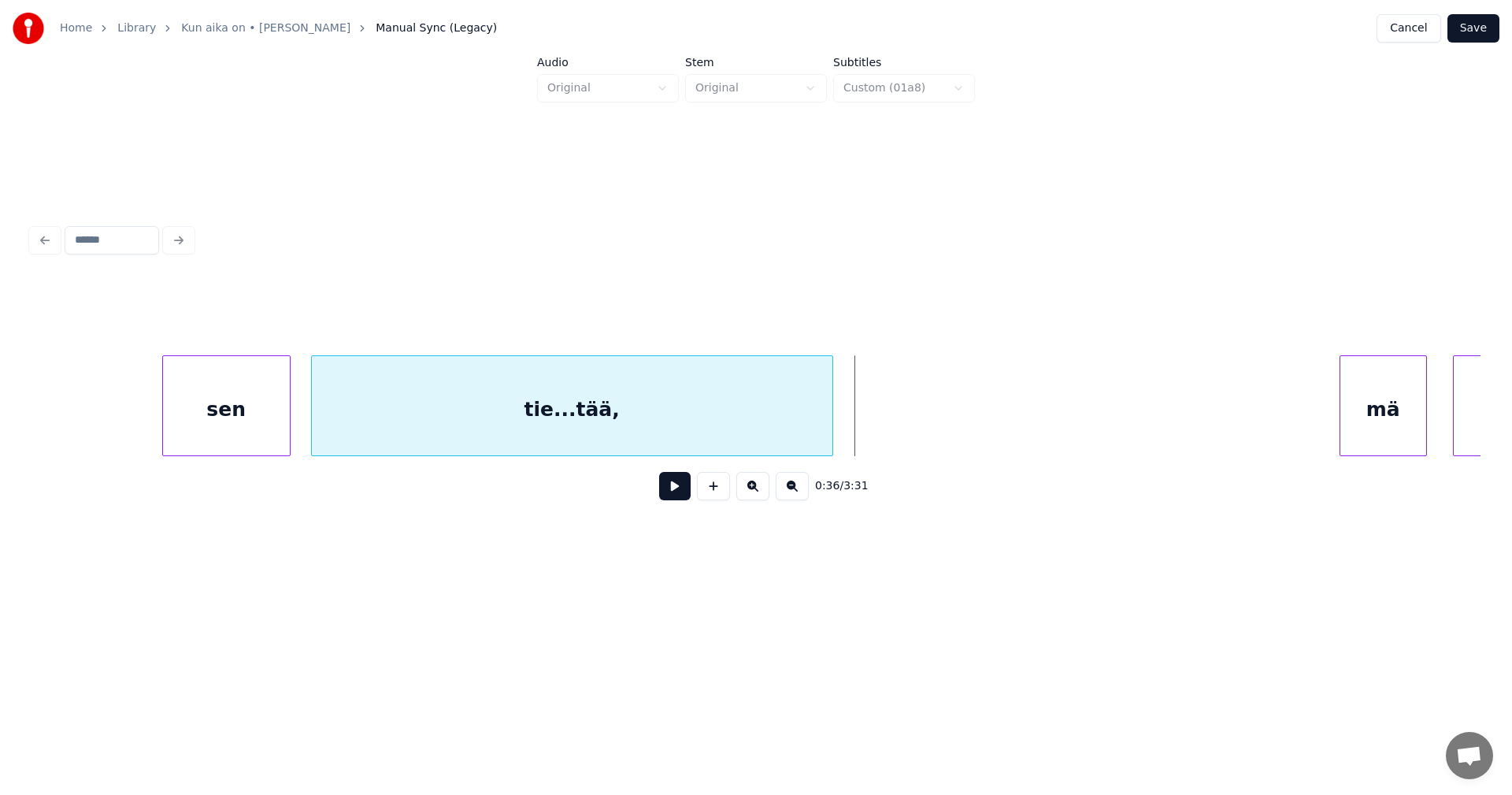
click at [832, 440] on div at bounding box center [831, 405] width 5 height 99
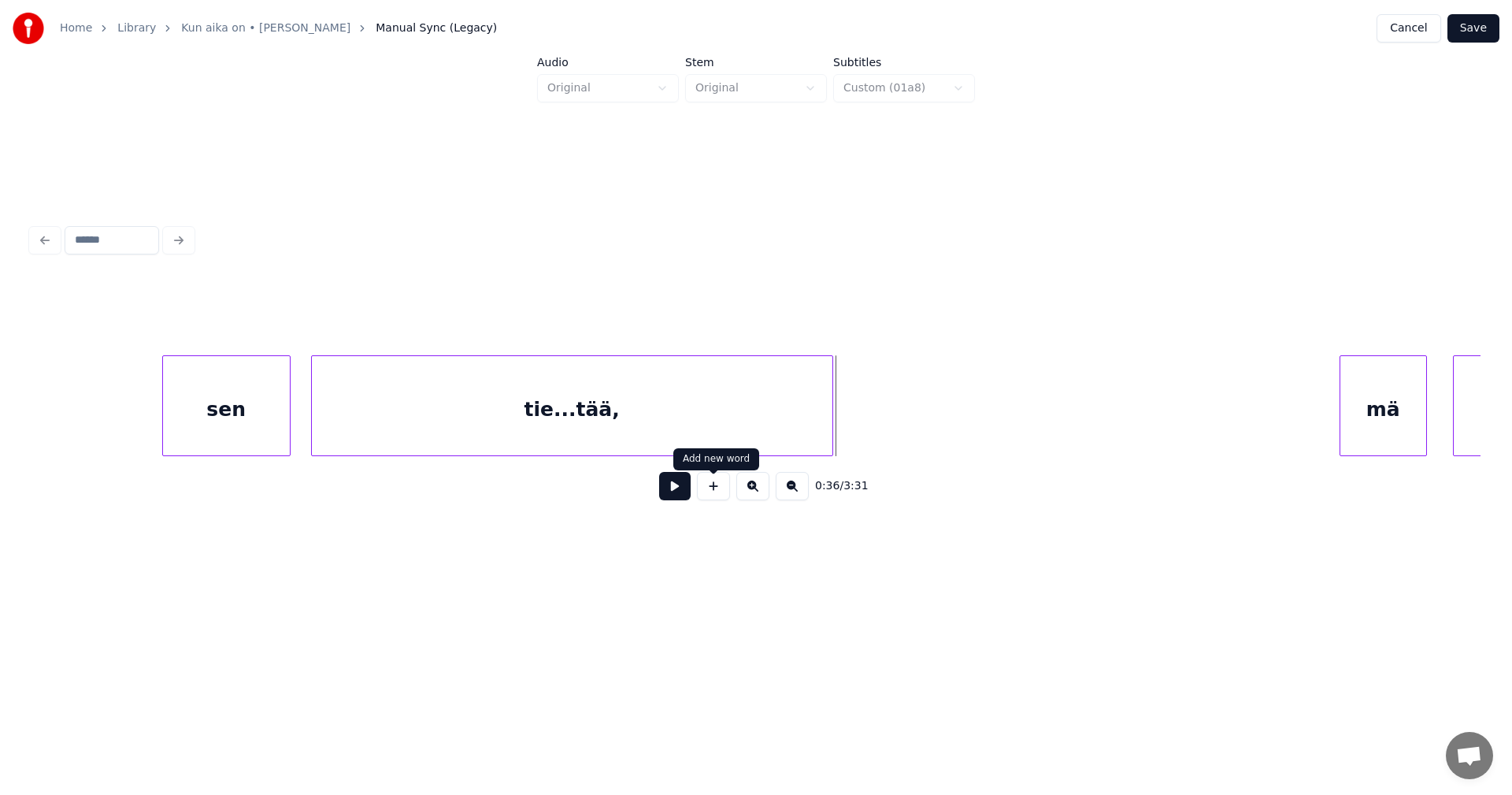
click at [715, 500] on button at bounding box center [714, 486] width 33 height 28
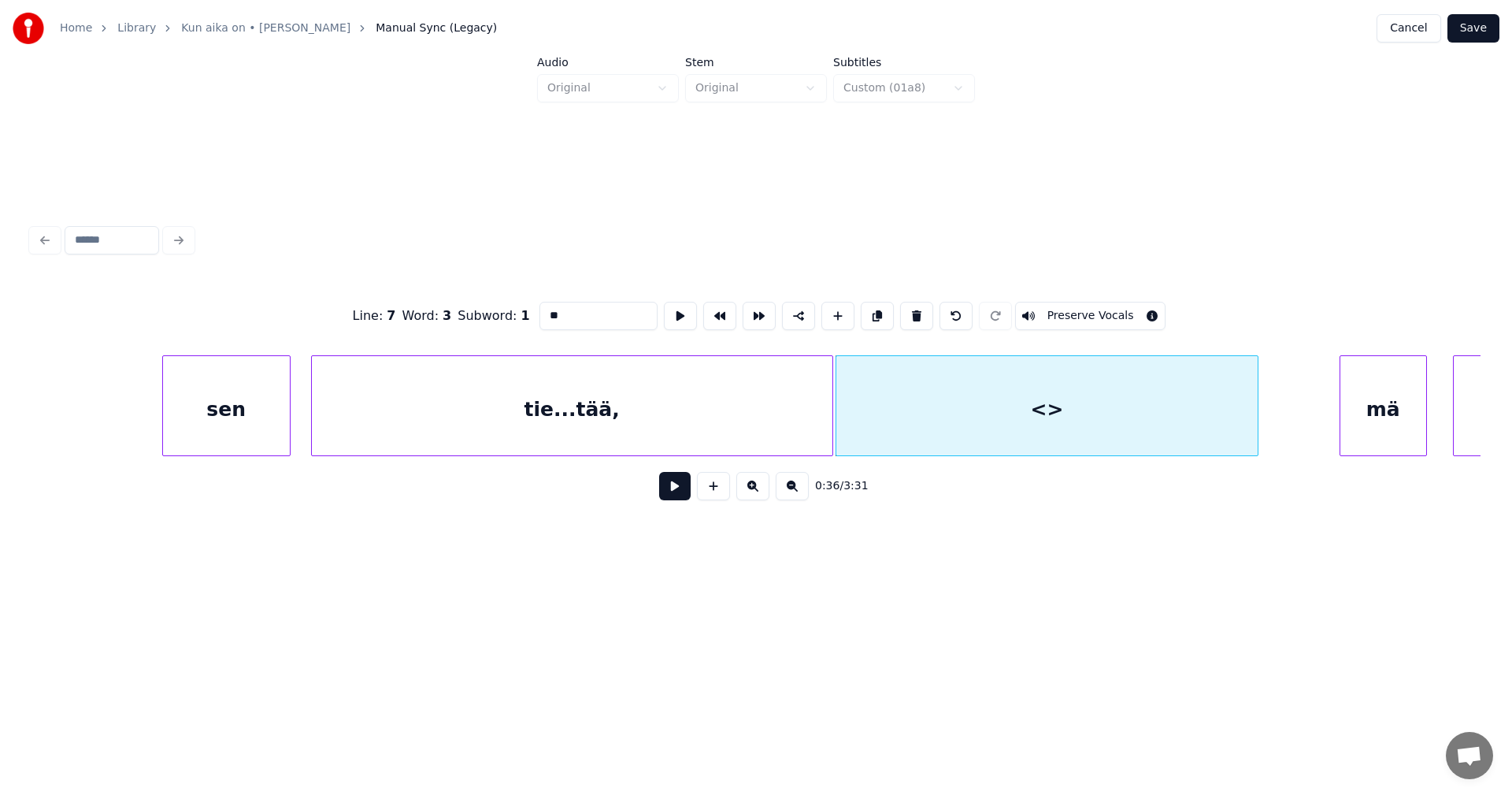
click at [1256, 394] on div at bounding box center [1256, 405] width 5 height 99
click at [710, 415] on div "tie...tää," at bounding box center [572, 409] width 521 height 107
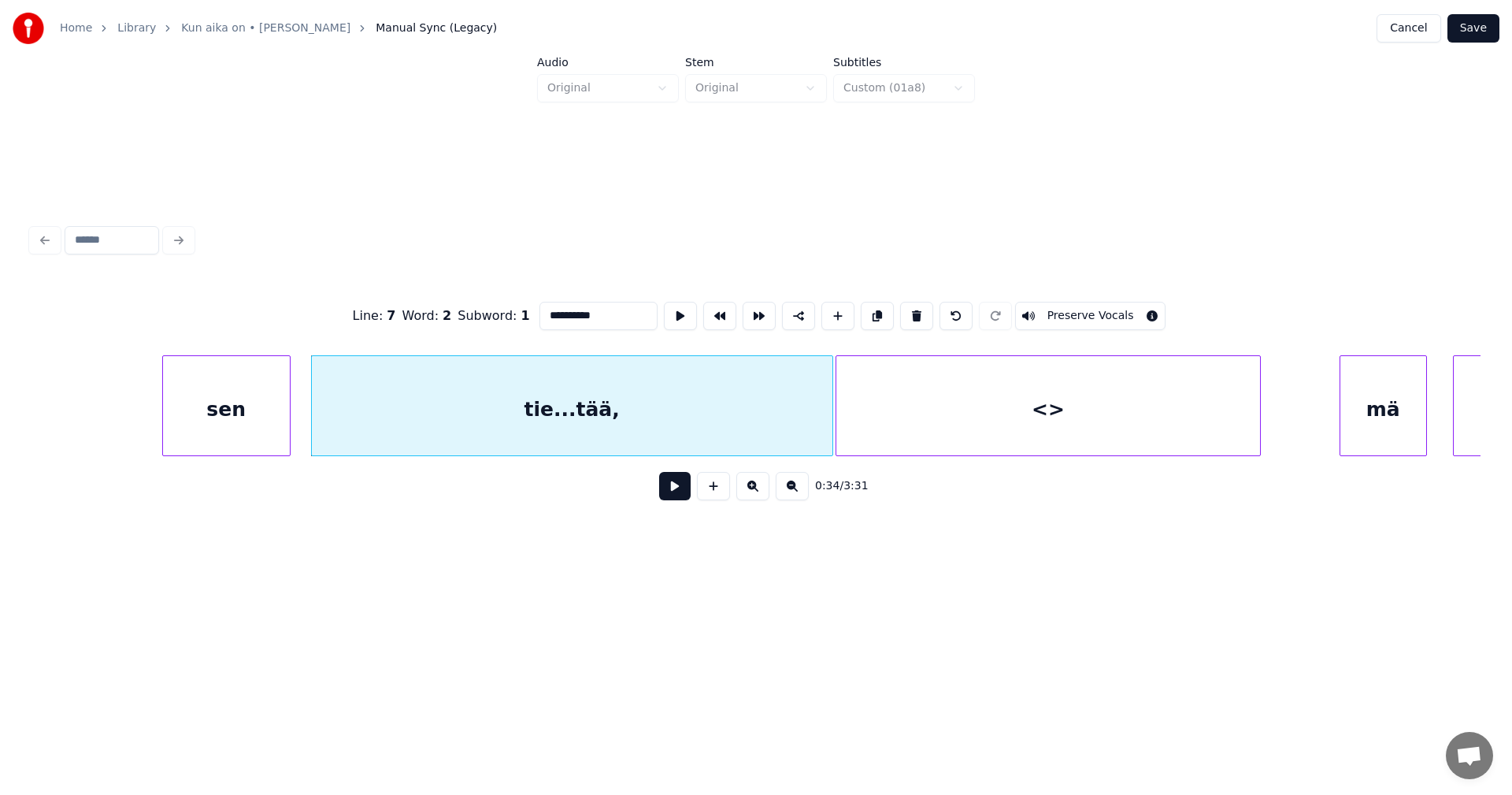
drag, startPoint x: 591, startPoint y: 314, endPoint x: 562, endPoint y: 319, distance: 29.4
click at [562, 319] on input "**********" at bounding box center [599, 315] width 118 height 28
click at [898, 398] on div "<>" at bounding box center [1048, 409] width 424 height 107
type input "**"
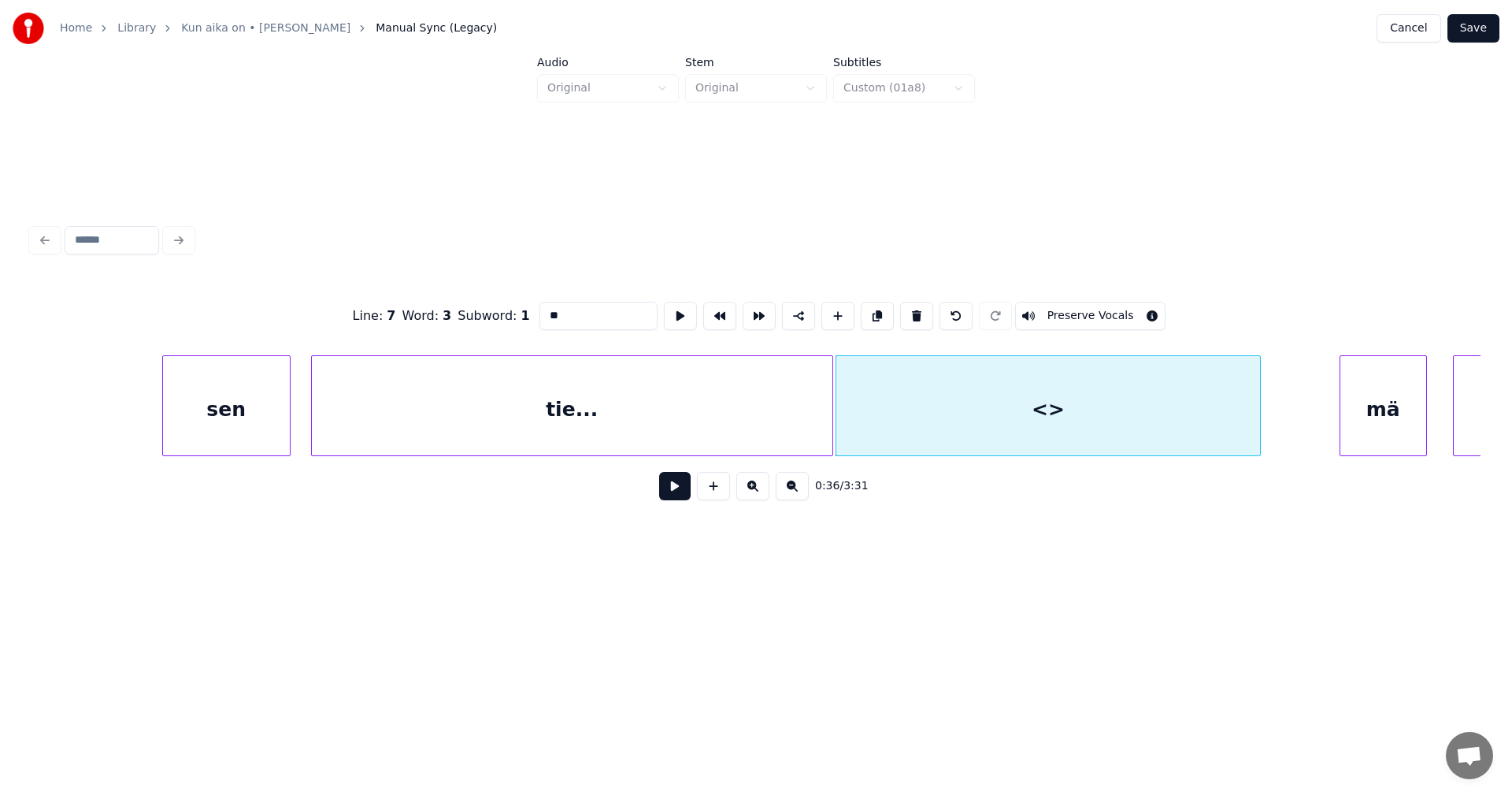
drag, startPoint x: 540, startPoint y: 309, endPoint x: 513, endPoint y: 318, distance: 28.5
click at [513, 318] on div "Line : 7 Word : 3 Subword : 1 ** Preserve Vocals" at bounding box center [756, 316] width 1449 height 79
click at [665, 425] on div "tie..." at bounding box center [572, 409] width 521 height 107
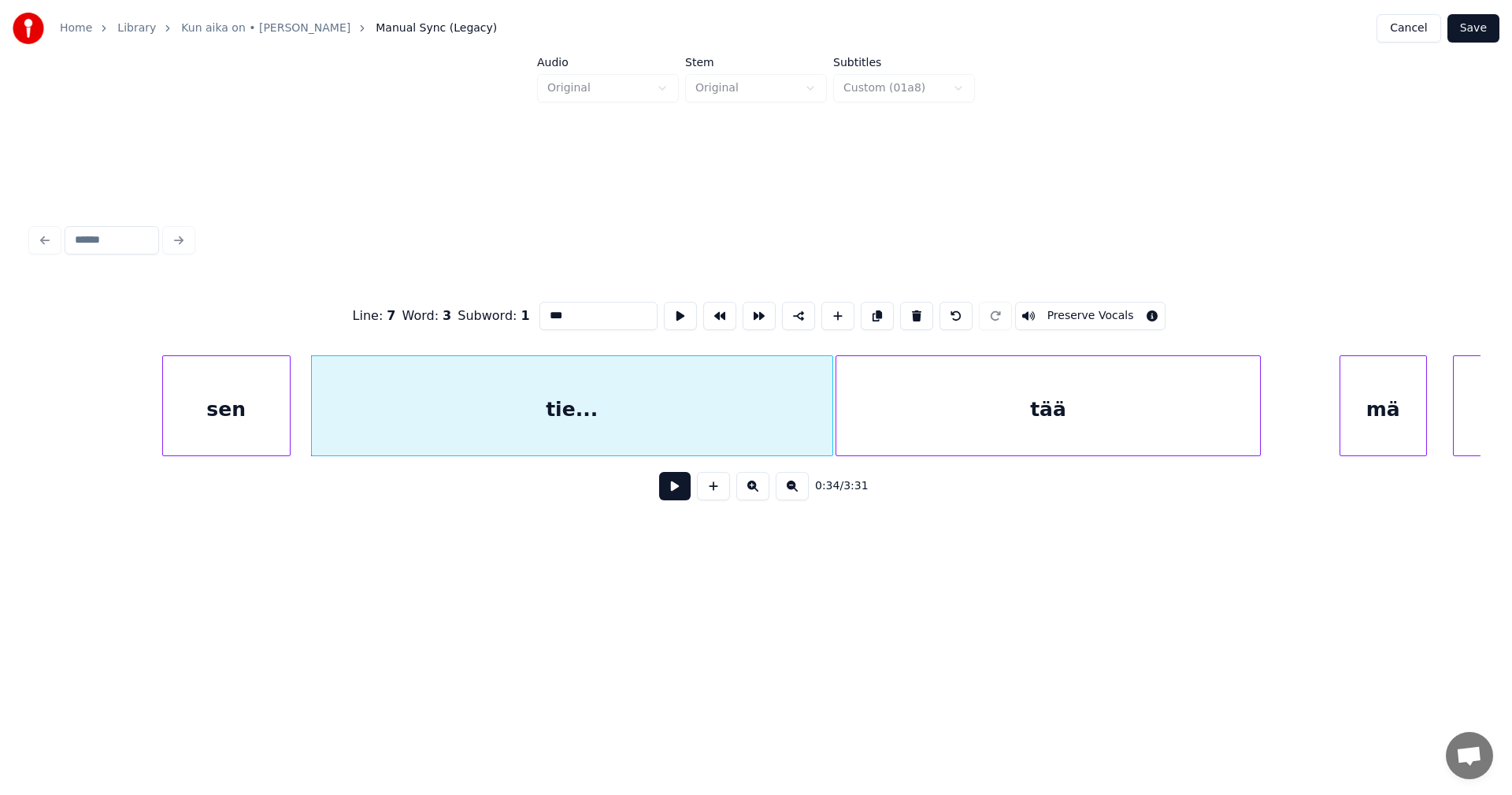
type input "***"
click at [675, 491] on button at bounding box center [675, 486] width 32 height 28
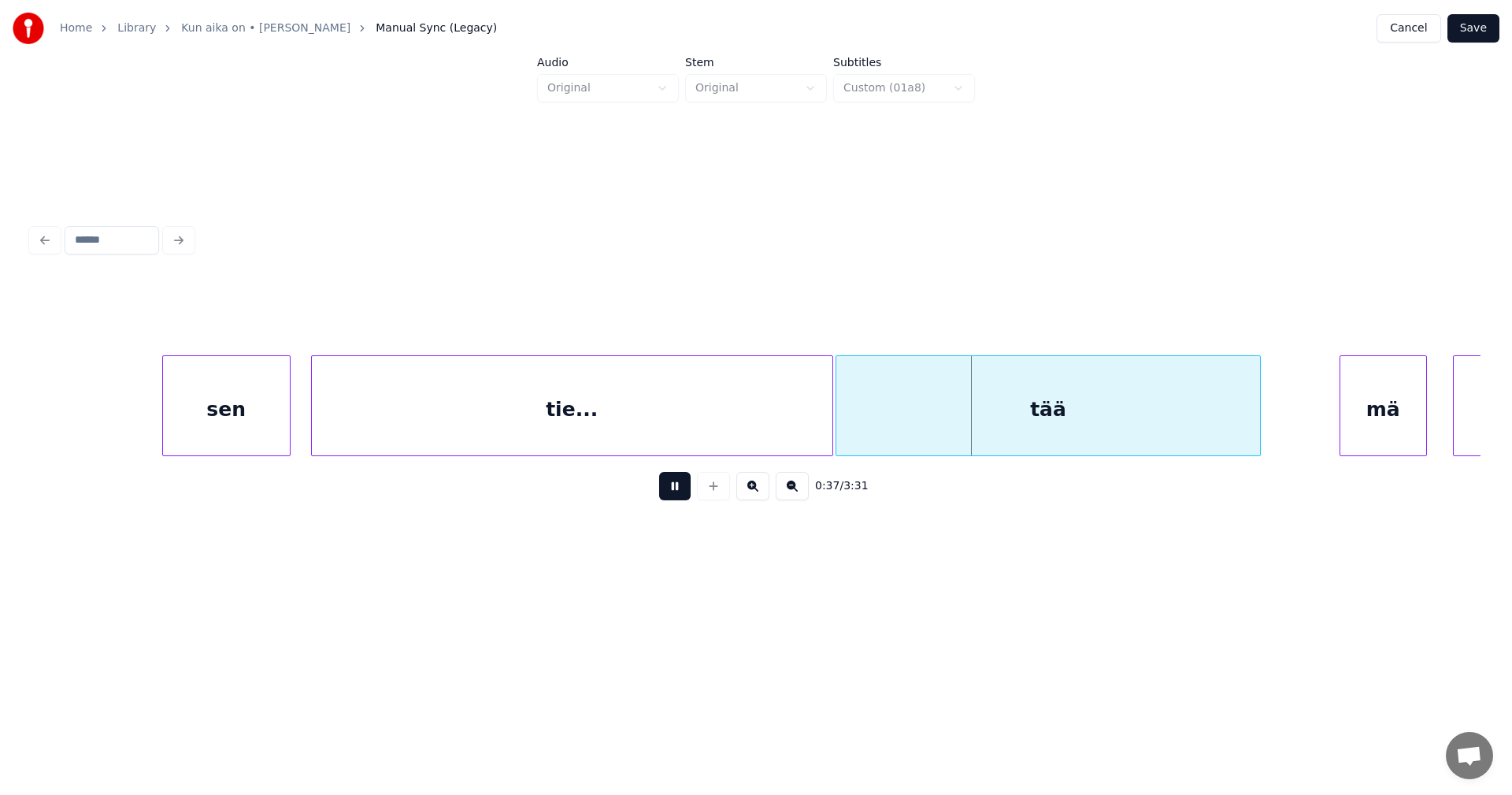
drag, startPoint x: 675, startPoint y: 491, endPoint x: 846, endPoint y: 422, distance: 184.4
click at [677, 491] on button at bounding box center [675, 486] width 32 height 28
click at [837, 425] on div at bounding box center [837, 405] width 5 height 99
click at [674, 495] on button at bounding box center [675, 486] width 32 height 28
drag, startPoint x: 680, startPoint y: 494, endPoint x: 829, endPoint y: 422, distance: 165.5
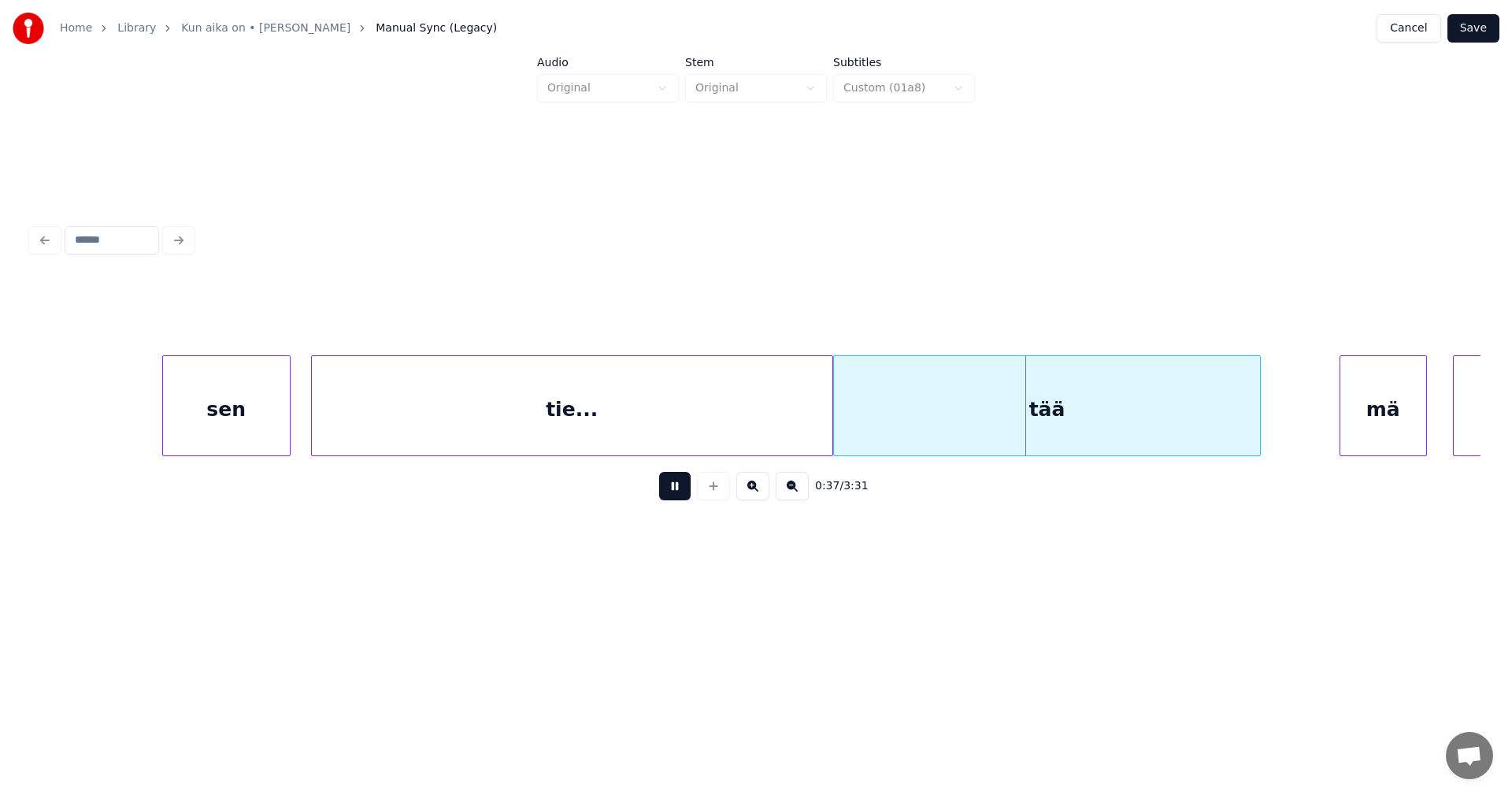
click at [681, 493] on button at bounding box center [675, 486] width 32 height 28
click at [827, 416] on div at bounding box center [827, 405] width 5 height 99
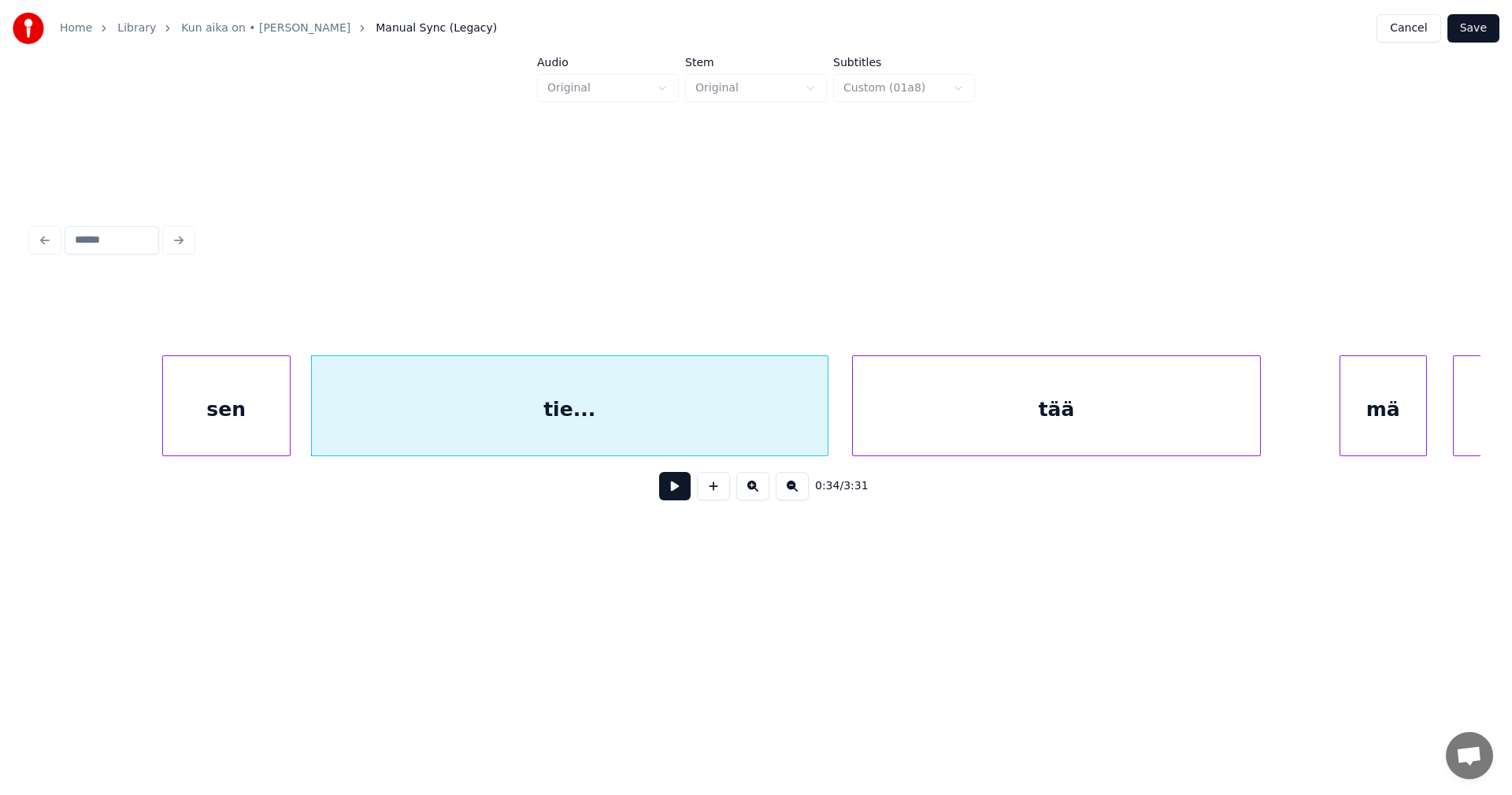
click at [856, 417] on div at bounding box center [855, 405] width 5 height 99
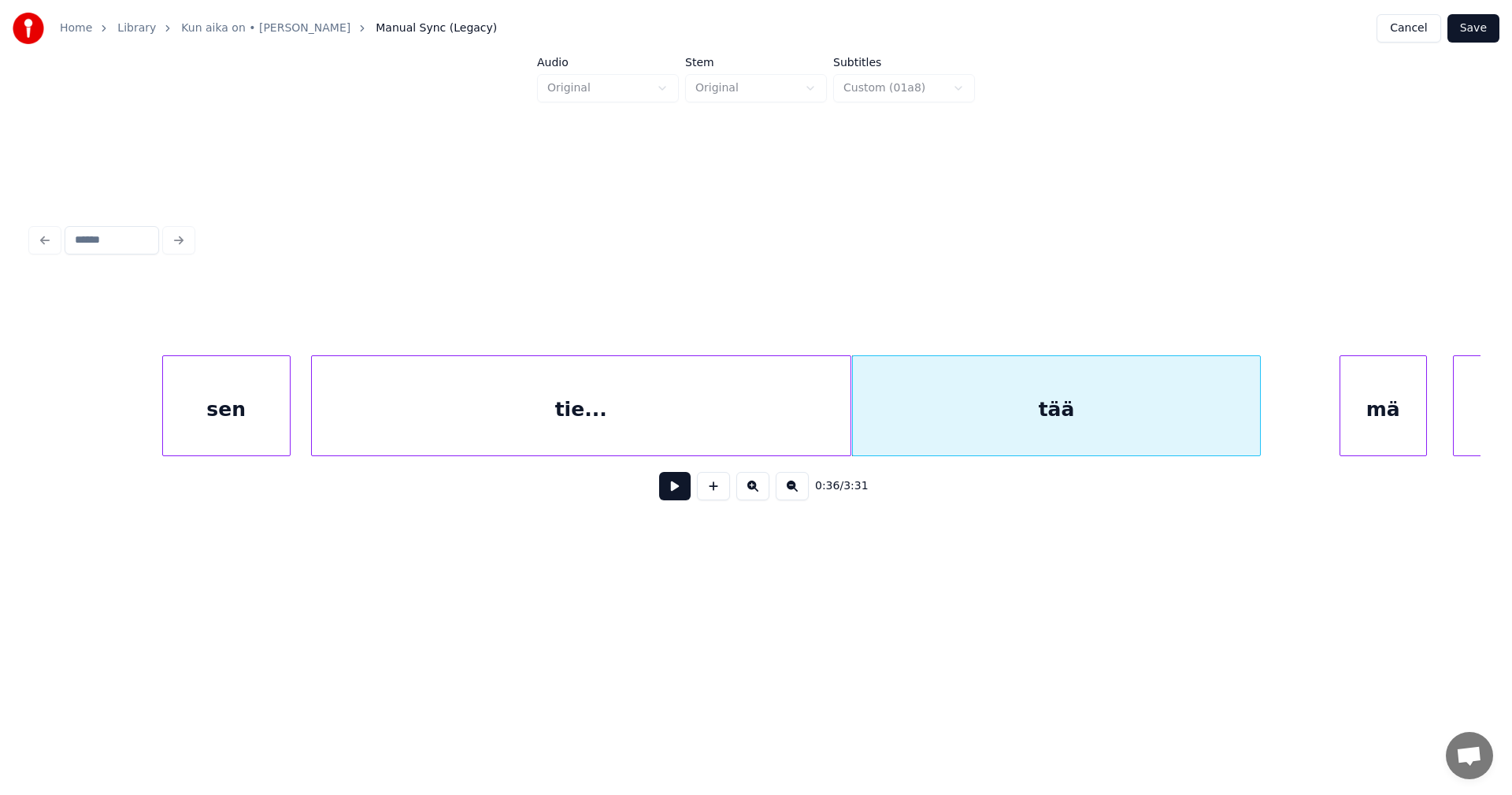
click at [848, 426] on div at bounding box center [848, 405] width 5 height 99
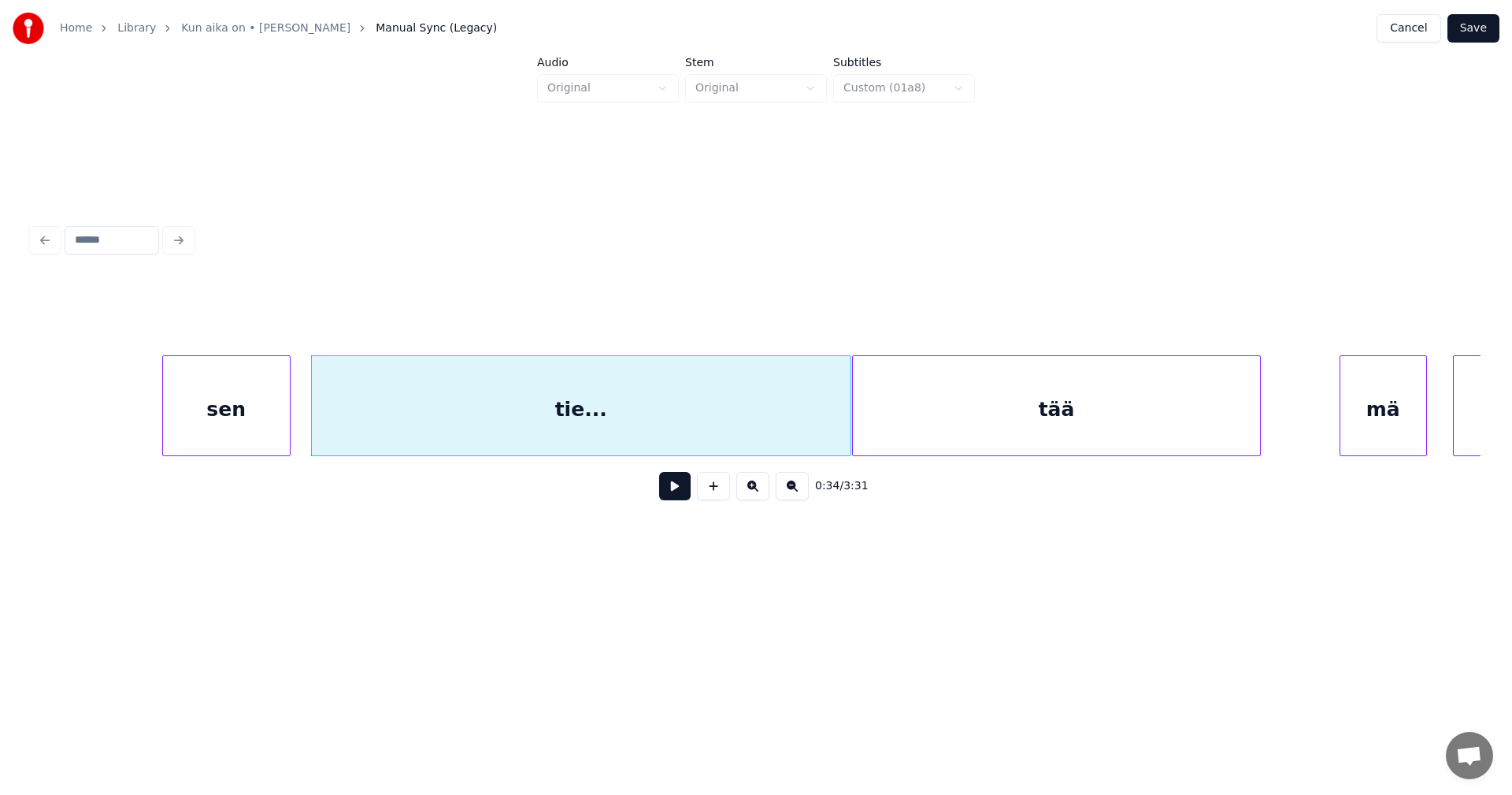
click at [1472, 33] on button "Save" at bounding box center [1473, 28] width 52 height 28
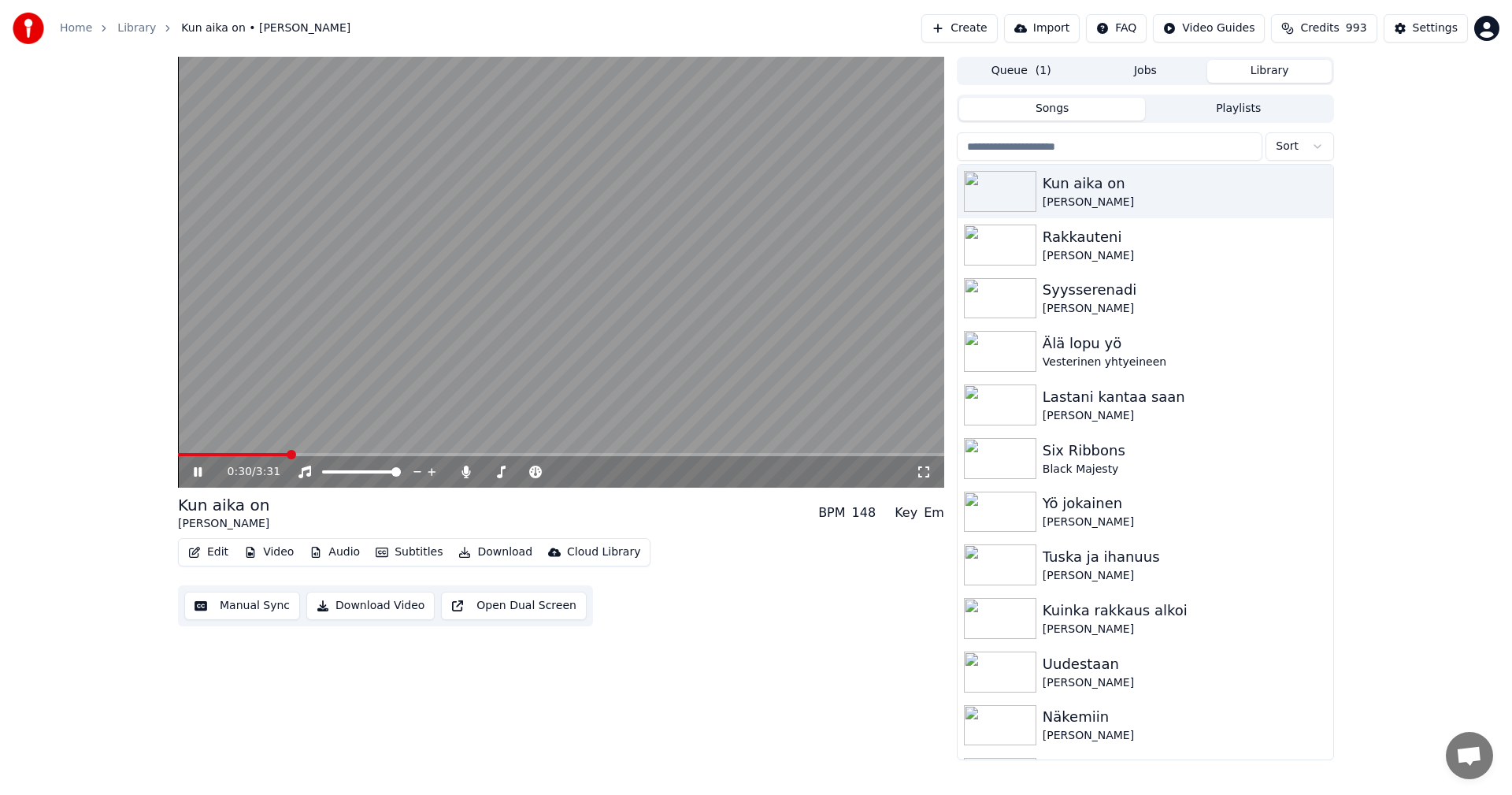
drag, startPoint x: 192, startPoint y: 472, endPoint x: 206, endPoint y: 502, distance: 33.1
click at [193, 472] on icon at bounding box center [209, 472] width 37 height 13
click at [257, 452] on video at bounding box center [562, 272] width 767 height 431
click at [260, 454] on span at bounding box center [235, 454] width 114 height 3
click at [201, 473] on icon at bounding box center [198, 472] width 8 height 9
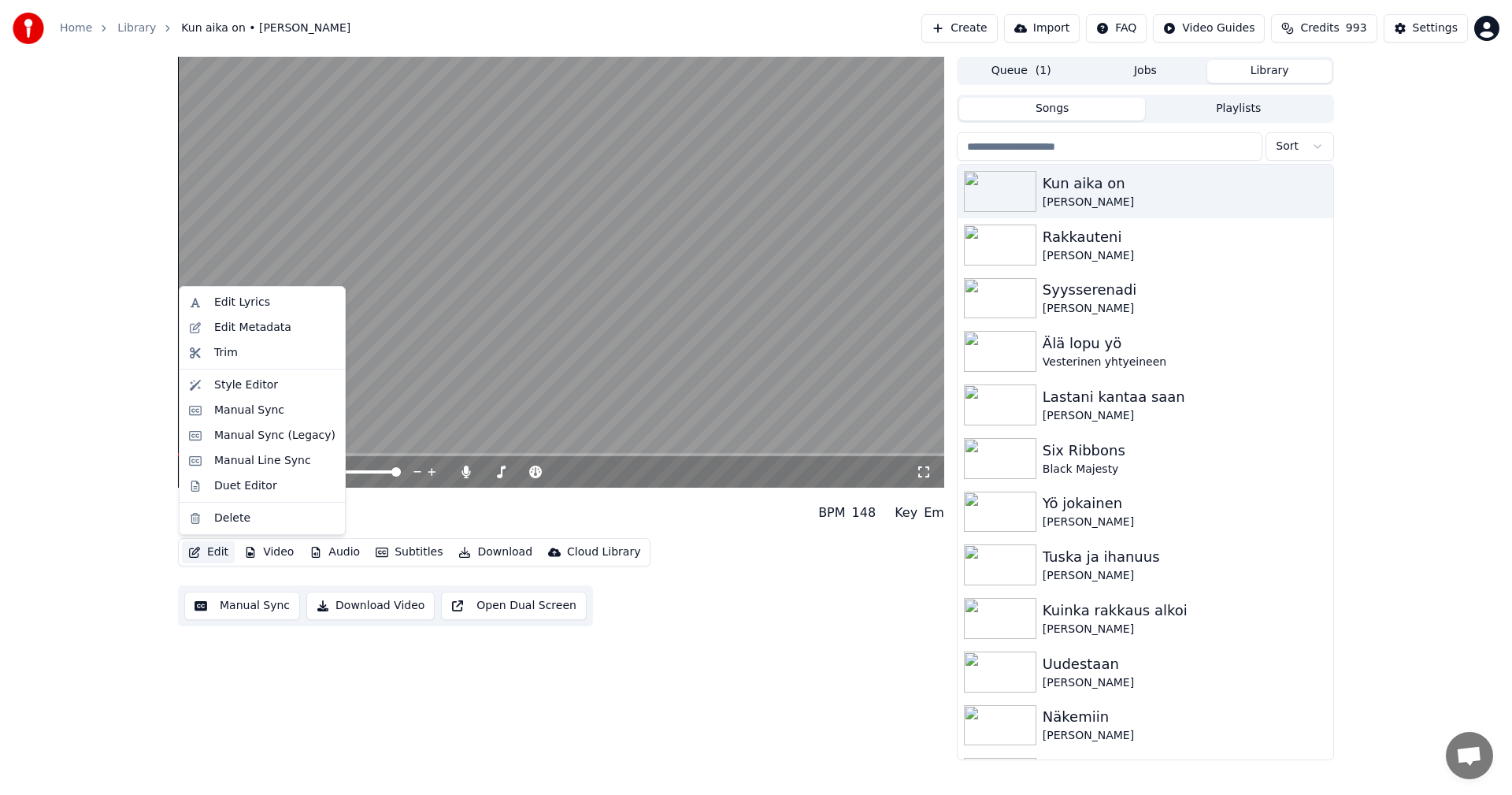
click at [214, 543] on button "Edit" at bounding box center [208, 552] width 53 height 22
click at [248, 439] on div "Manual Sync (Legacy)" at bounding box center [275, 435] width 121 height 16
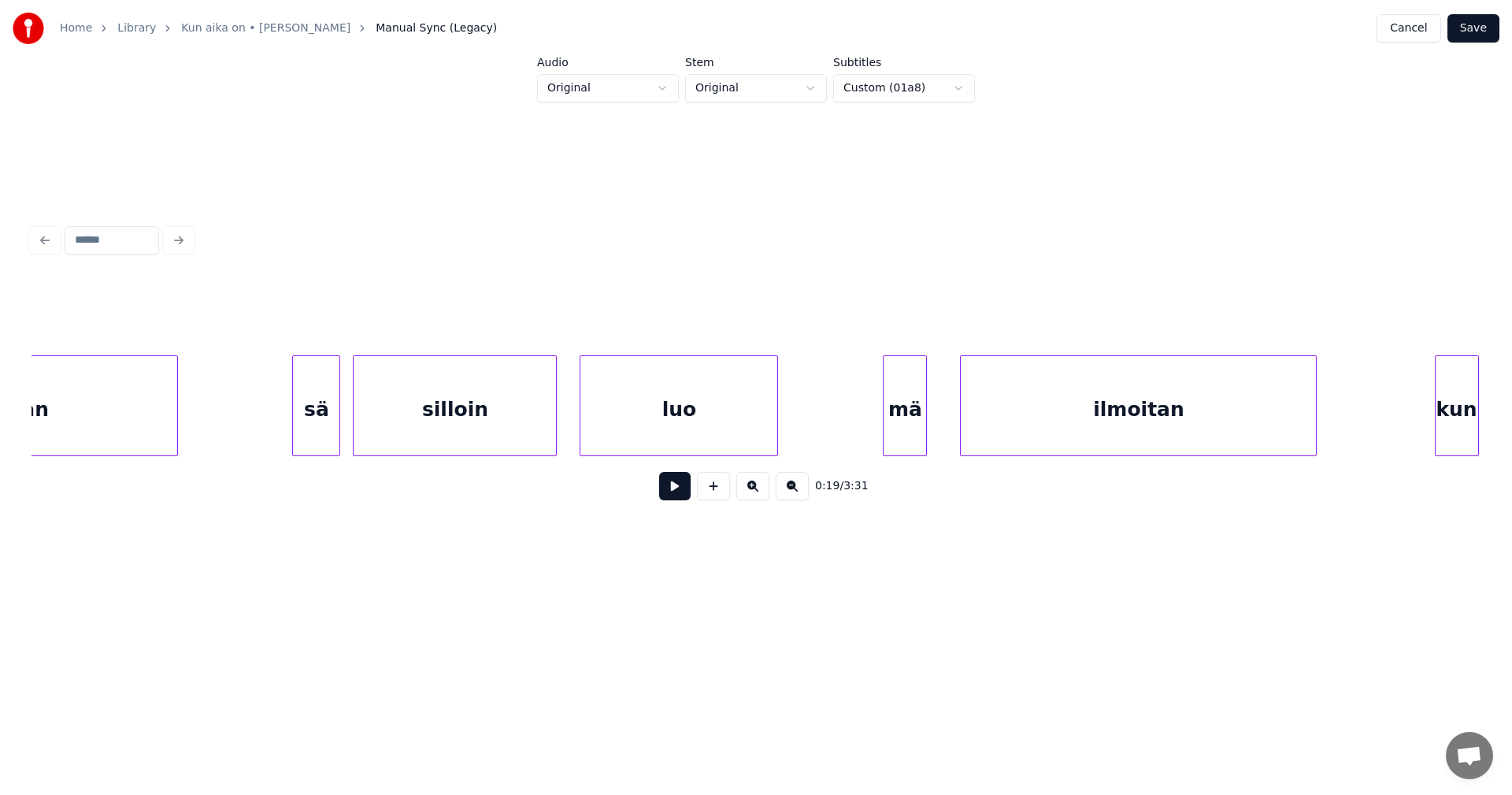
scroll to position [0, 6356]
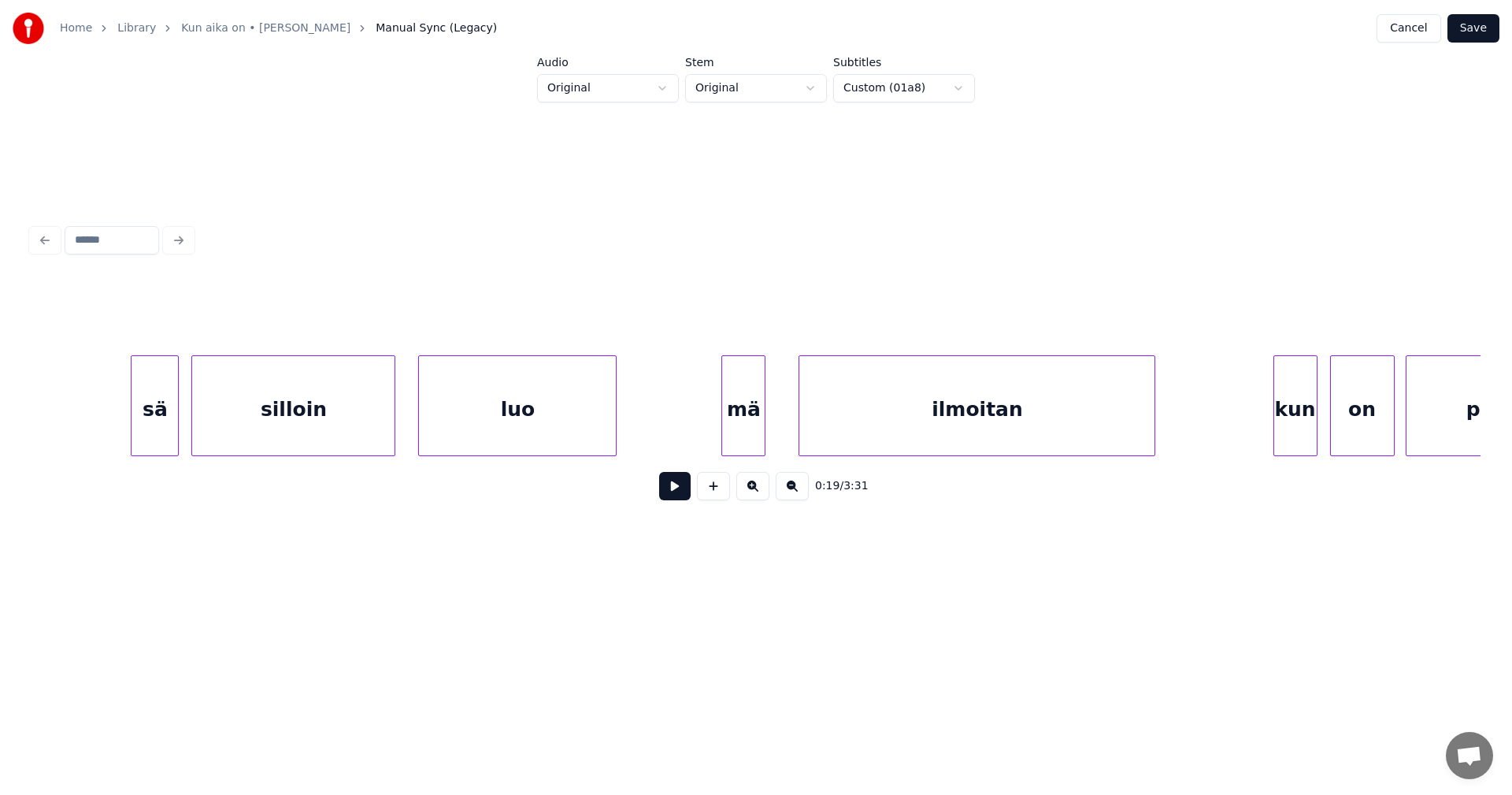
click at [483, 416] on div "luo" at bounding box center [517, 409] width 197 height 107
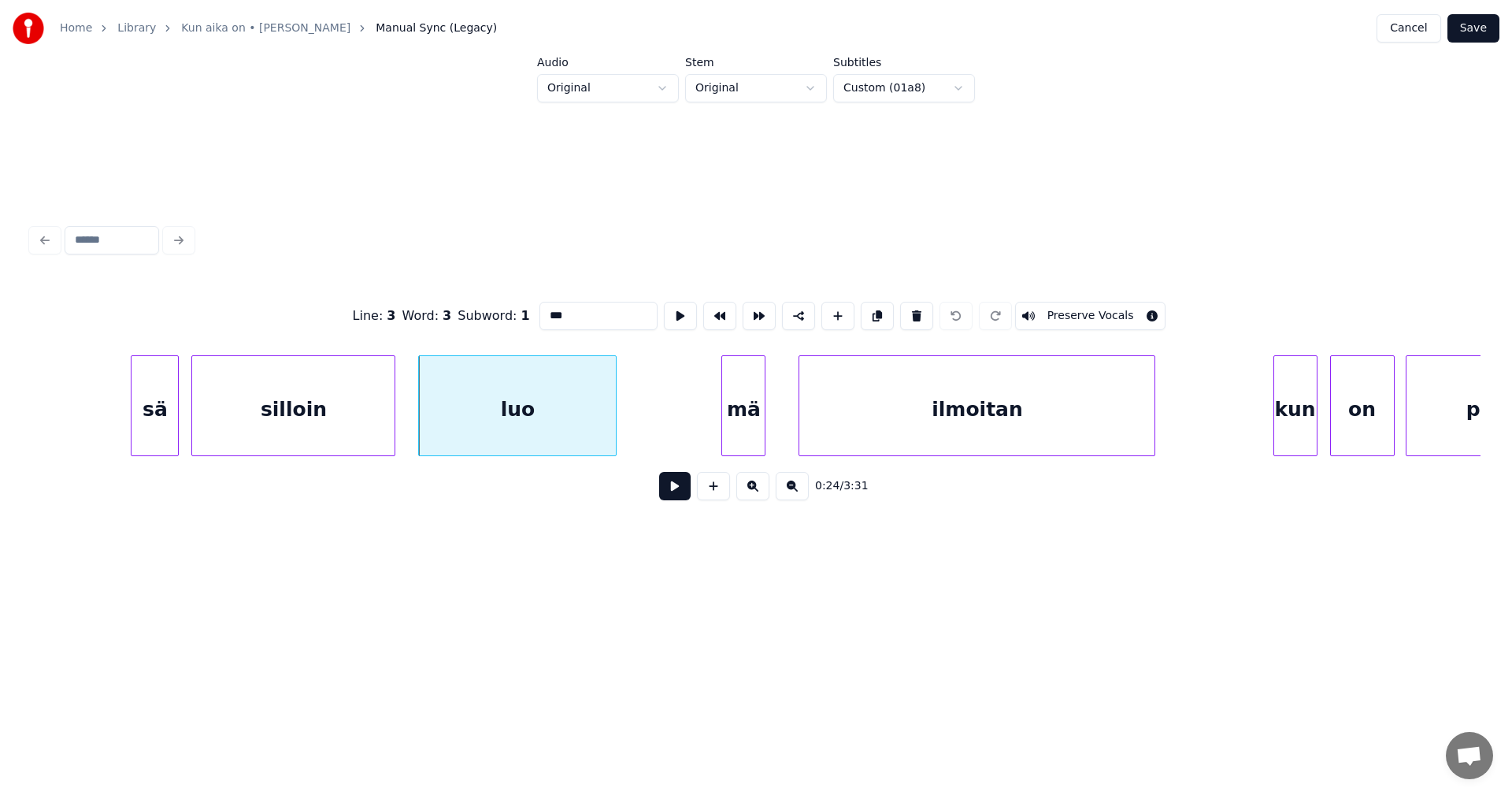
click at [745, 407] on div "mä" at bounding box center [744, 409] width 43 height 107
type input "**"
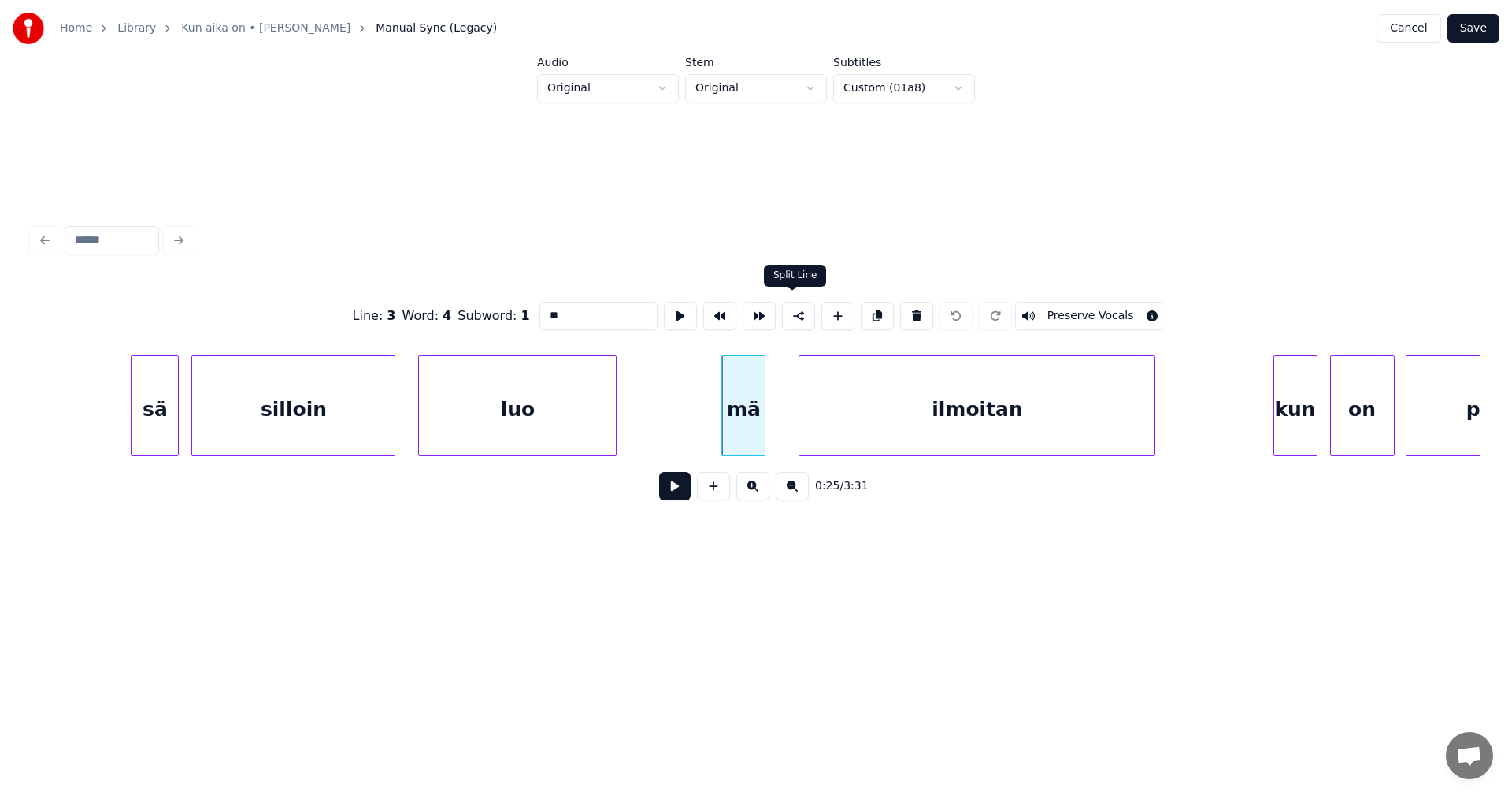
click at [799, 318] on button at bounding box center [799, 315] width 33 height 28
click at [1481, 29] on button "Save" at bounding box center [1473, 28] width 52 height 28
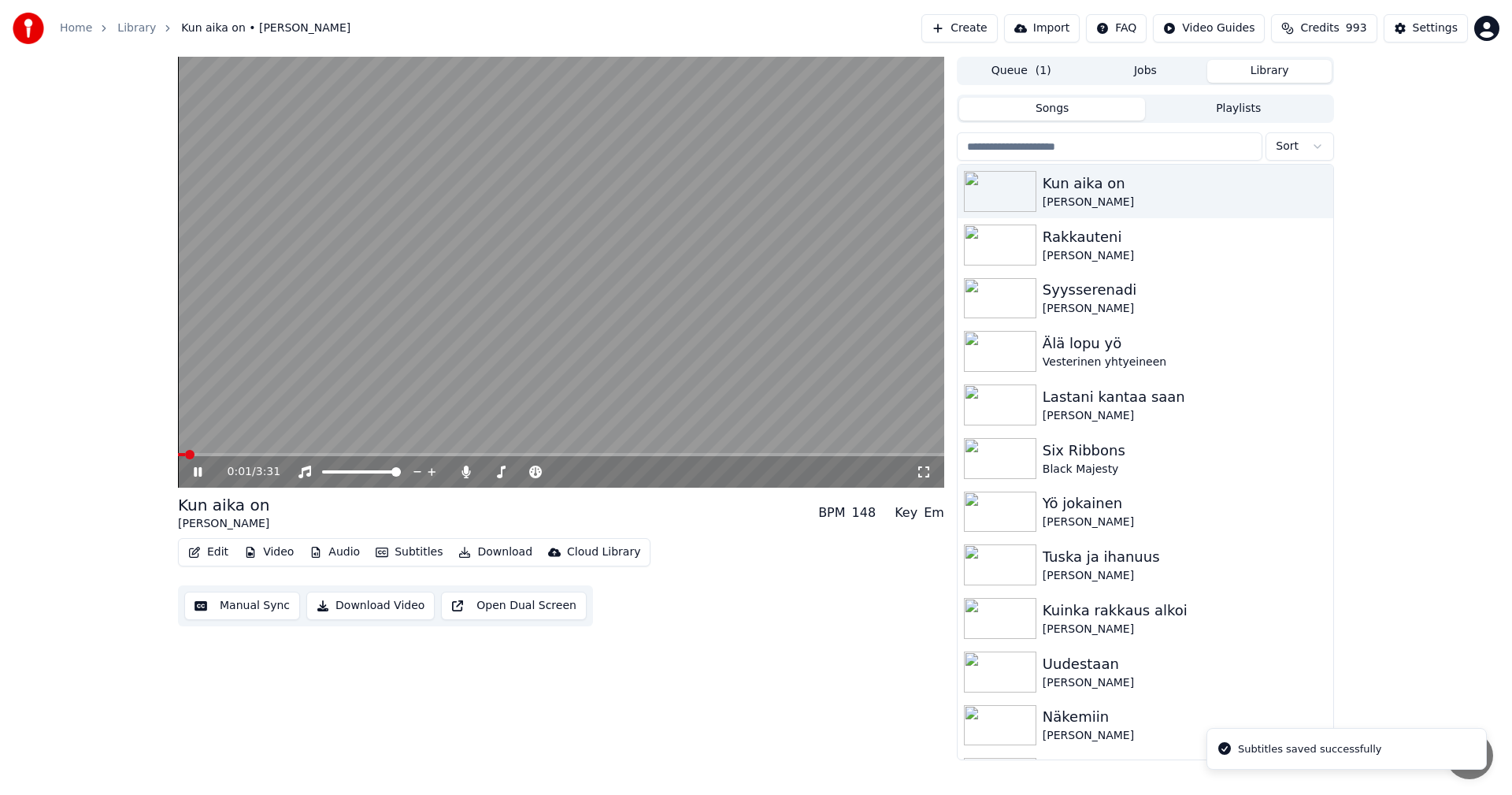
click at [227, 456] on span at bounding box center [562, 454] width 767 height 3
click at [200, 471] on icon at bounding box center [198, 472] width 8 height 9
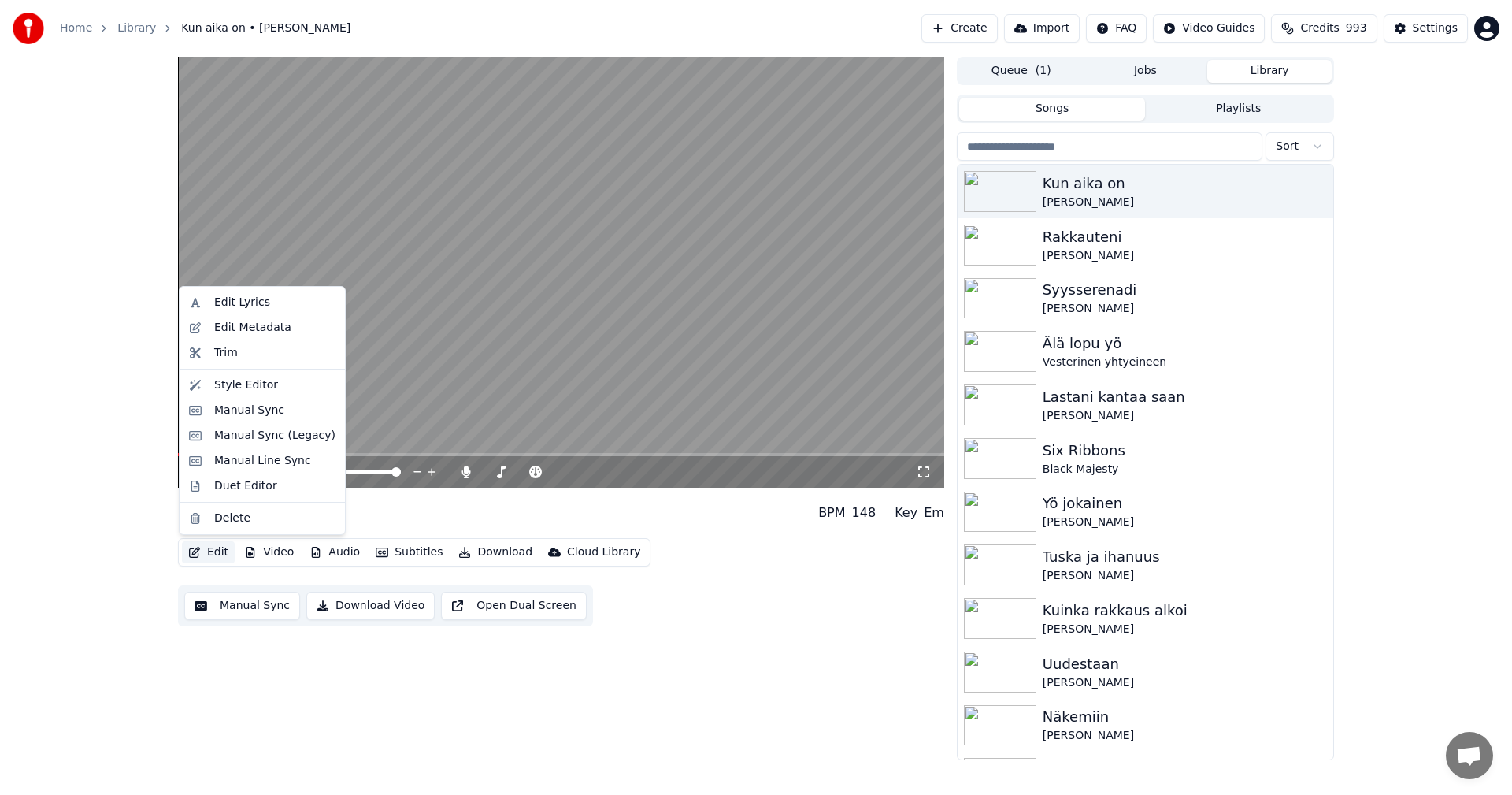
click at [221, 547] on button "Edit" at bounding box center [208, 552] width 53 height 22
click at [272, 442] on div "Manual Sync (Legacy)" at bounding box center [275, 435] width 121 height 16
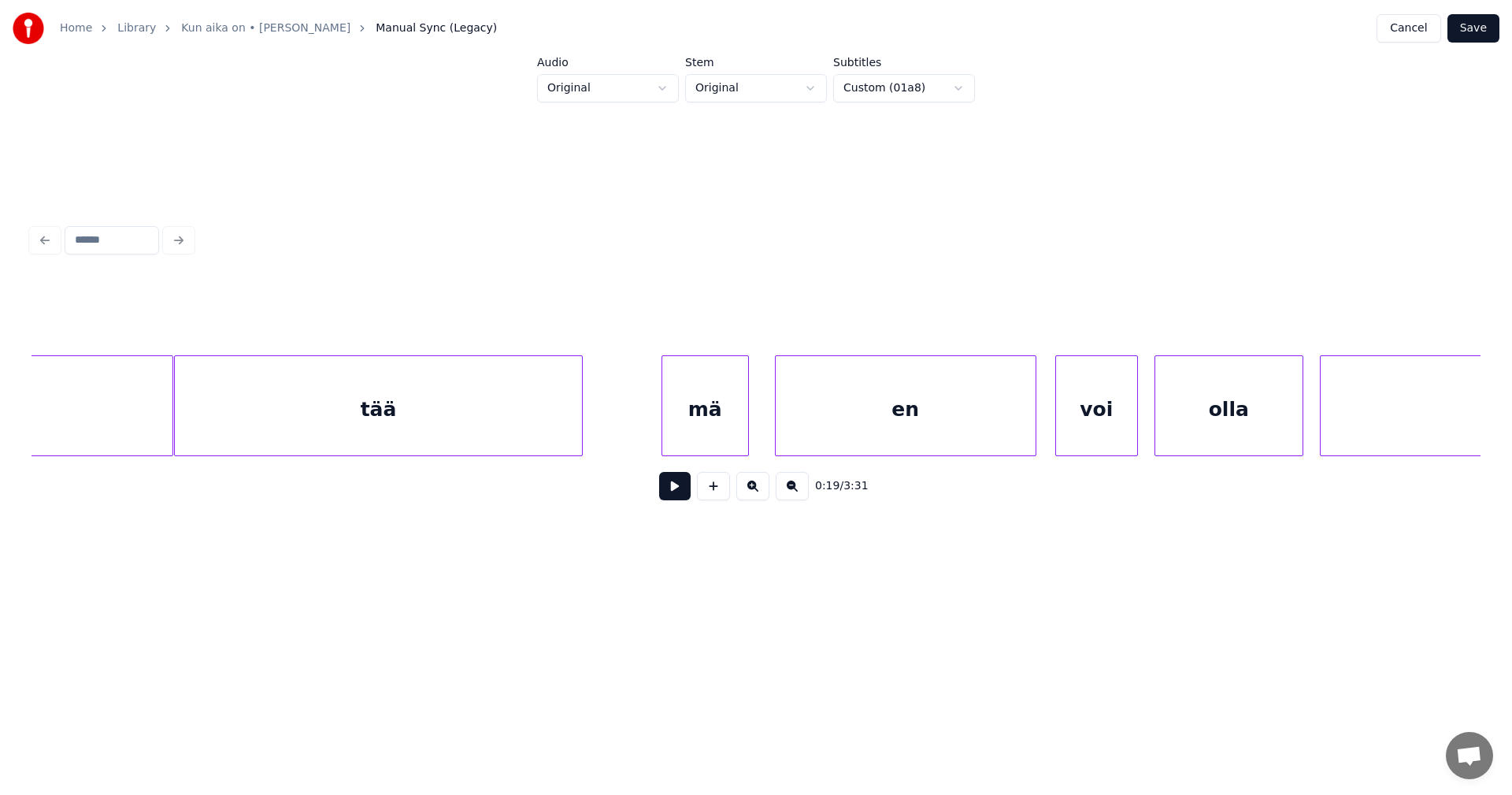
scroll to position [0, 10034]
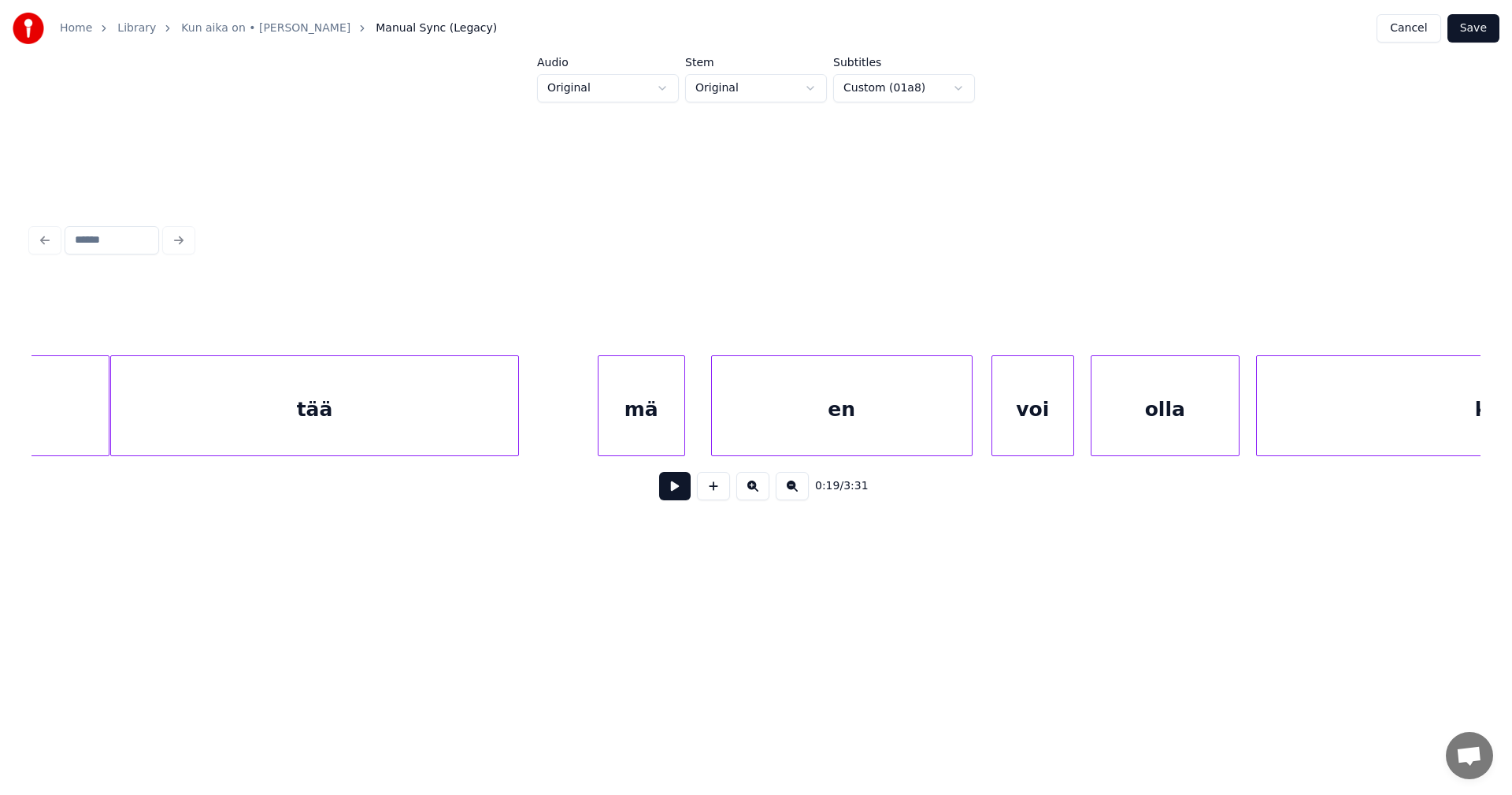
click at [368, 424] on div "tää" at bounding box center [315, 409] width 407 height 107
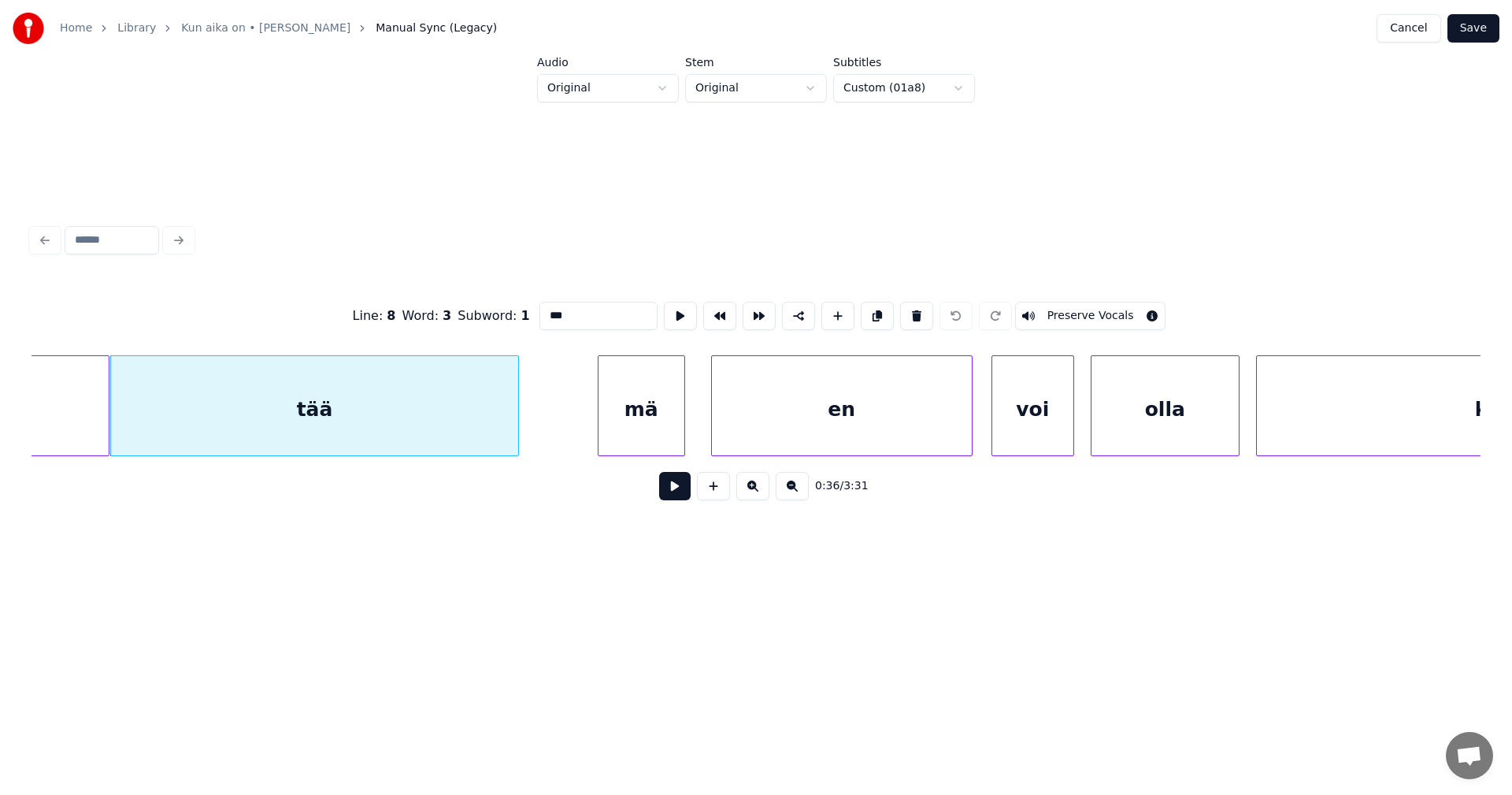
click at [635, 424] on div "mä" at bounding box center [641, 409] width 86 height 107
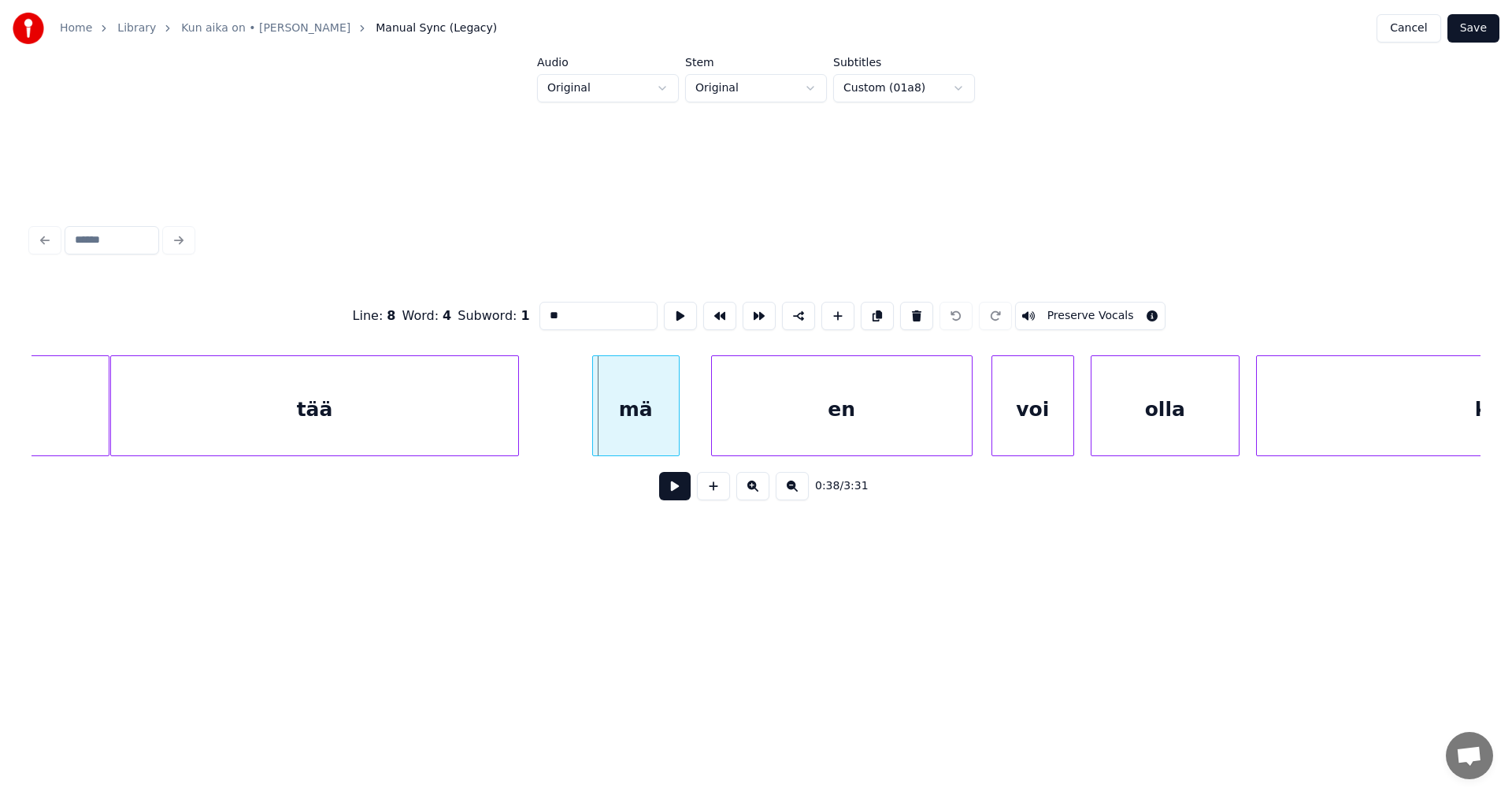
click at [629, 424] on div "mä" at bounding box center [636, 409] width 86 height 107
click at [589, 420] on div at bounding box center [591, 405] width 5 height 99
click at [627, 420] on div "mä" at bounding box center [633, 409] width 91 height 107
click at [797, 309] on button at bounding box center [799, 315] width 33 height 28
click at [1301, 414] on div "kertomatta" at bounding box center [1537, 409] width 561 height 107
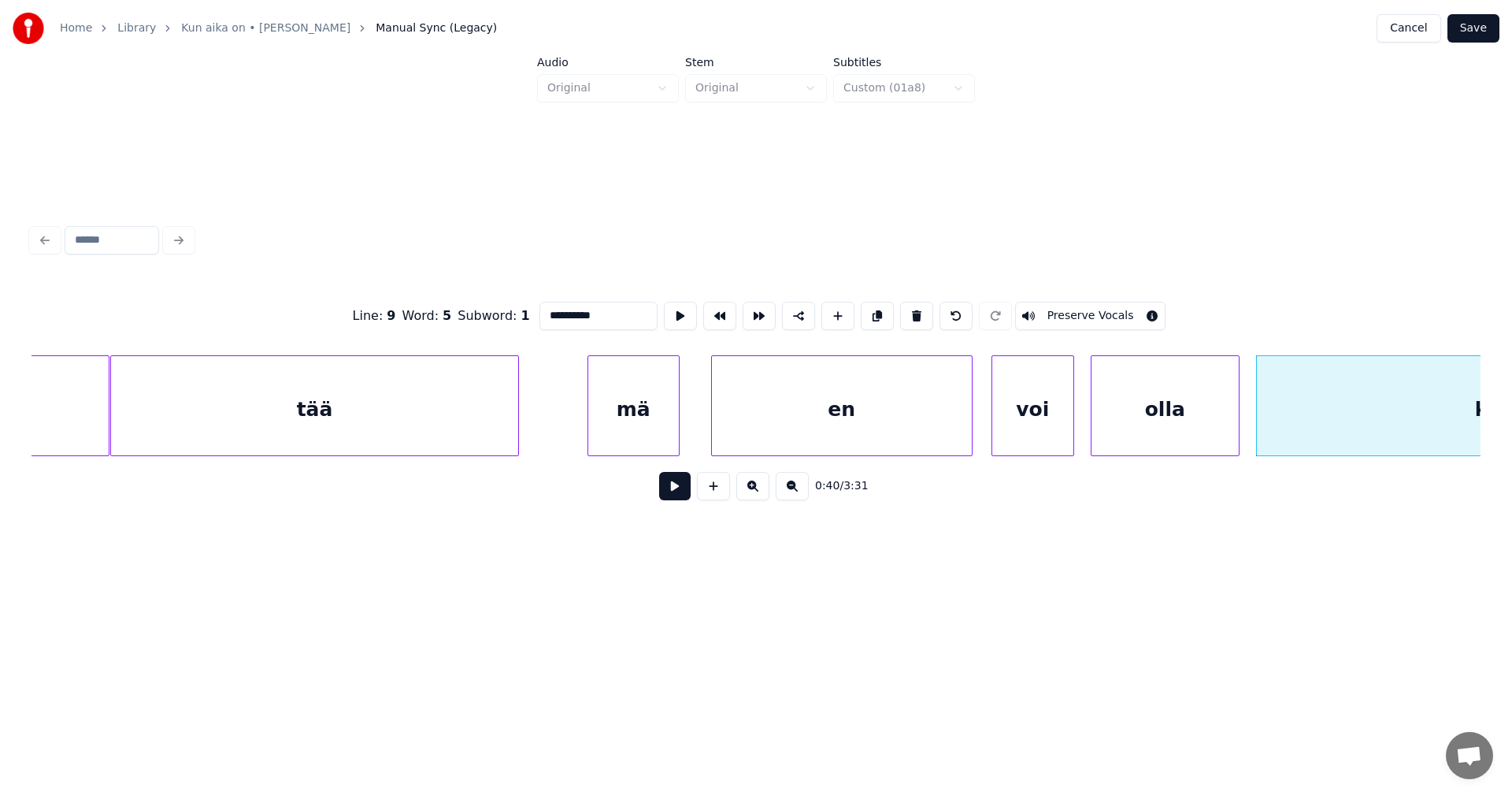
click at [668, 420] on div "mä" at bounding box center [633, 409] width 91 height 107
type input "**"
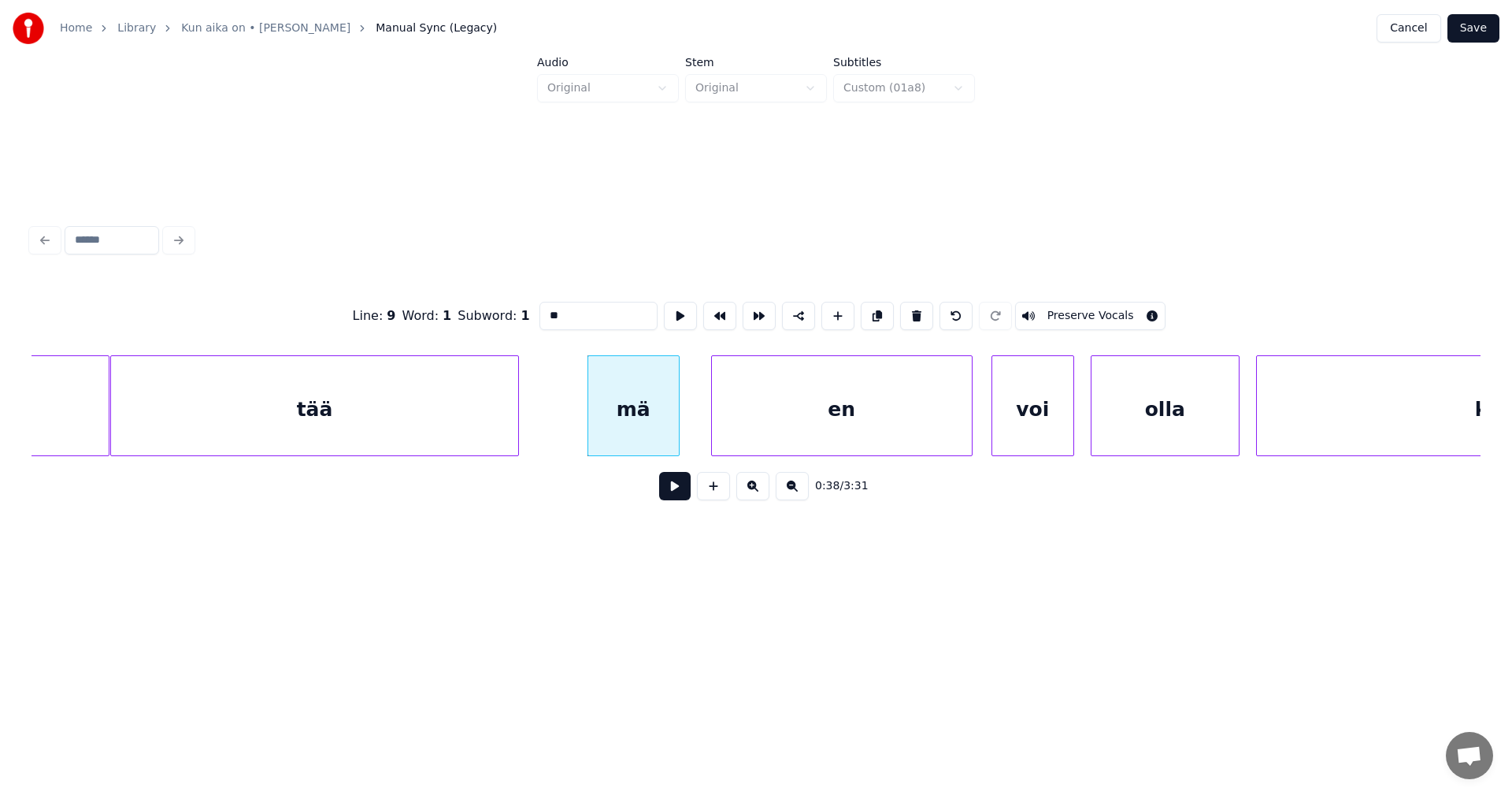
click at [1480, 25] on button "Save" at bounding box center [1473, 28] width 52 height 28
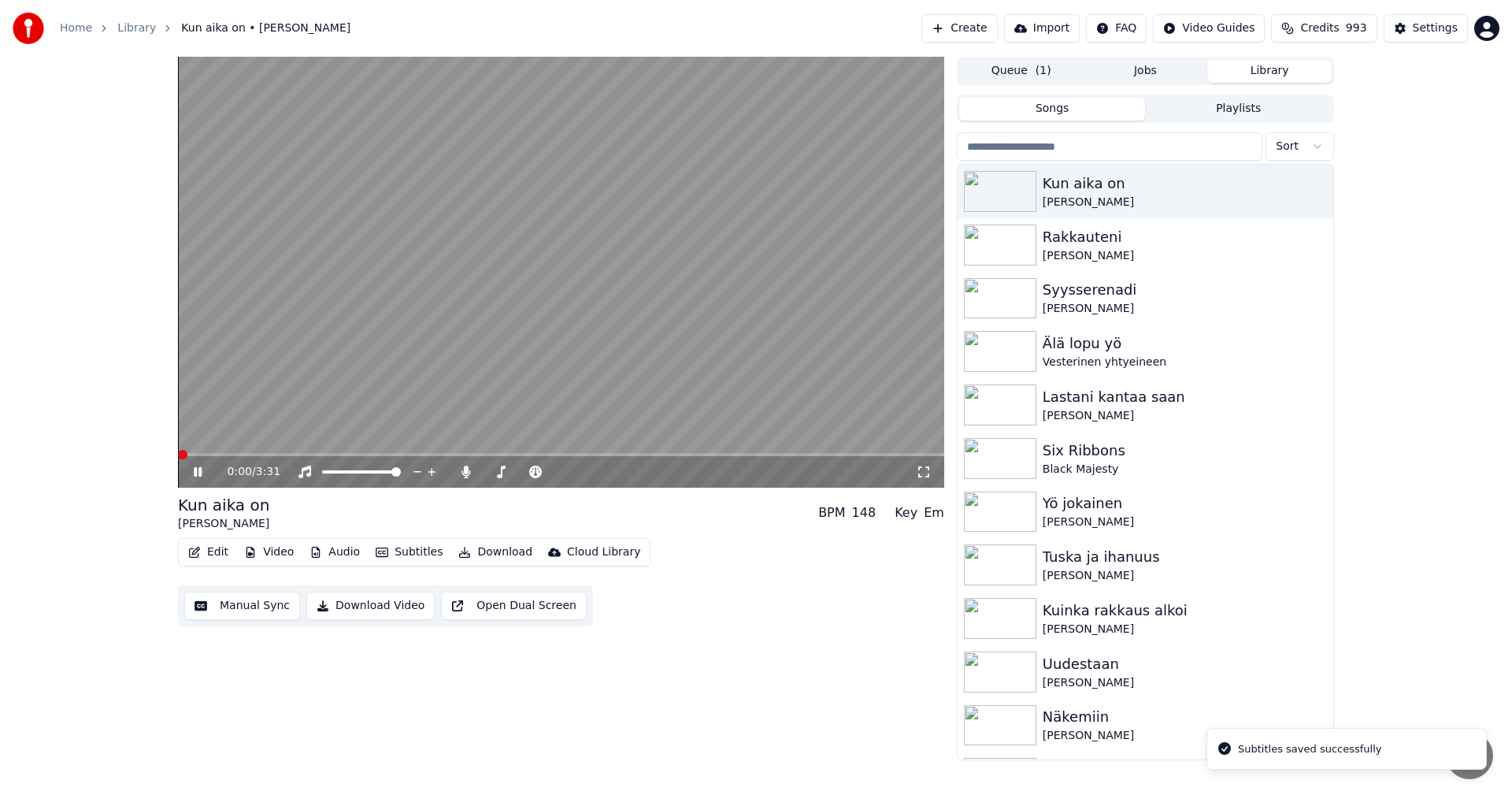
click at [269, 452] on video at bounding box center [562, 272] width 767 height 431
click at [272, 456] on span at bounding box center [562, 454] width 767 height 3
click at [230, 454] on span at bounding box center [226, 454] width 95 height 3
click at [199, 472] on icon at bounding box center [198, 472] width 9 height 11
click at [201, 474] on icon at bounding box center [198, 472] width 8 height 9
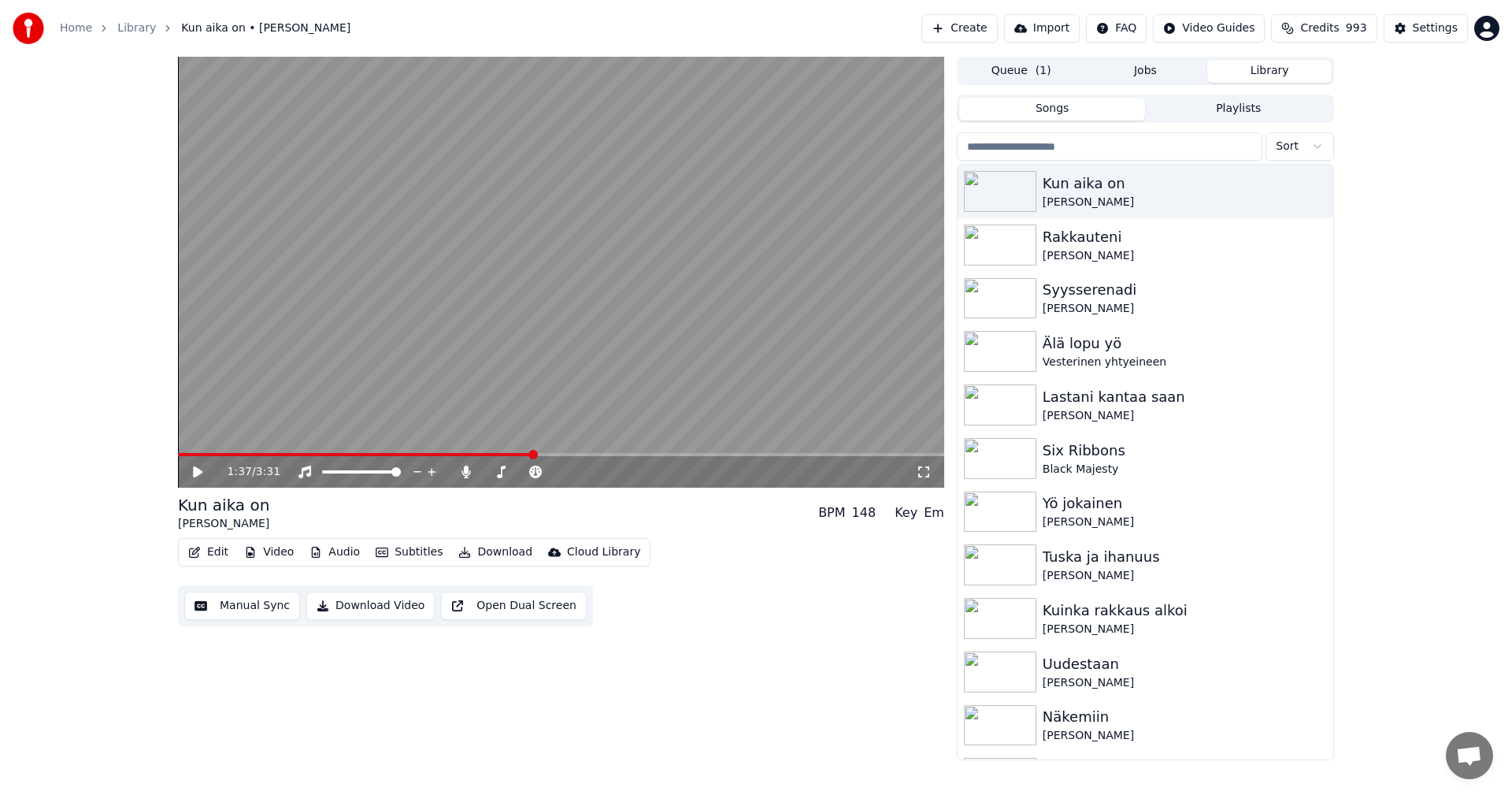
click at [218, 554] on button "Edit" at bounding box center [208, 552] width 53 height 22
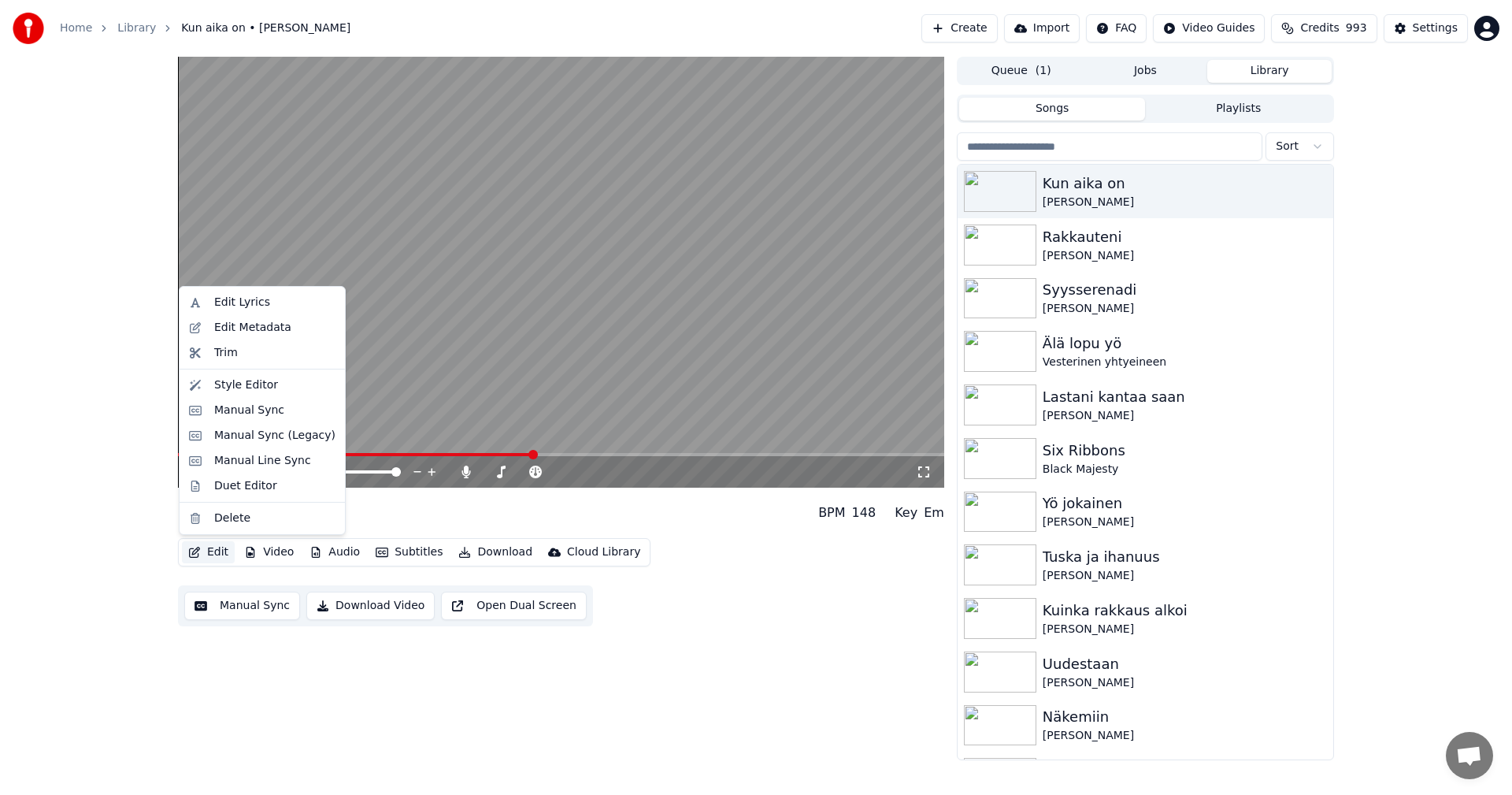
click at [453, 403] on video at bounding box center [562, 272] width 767 height 431
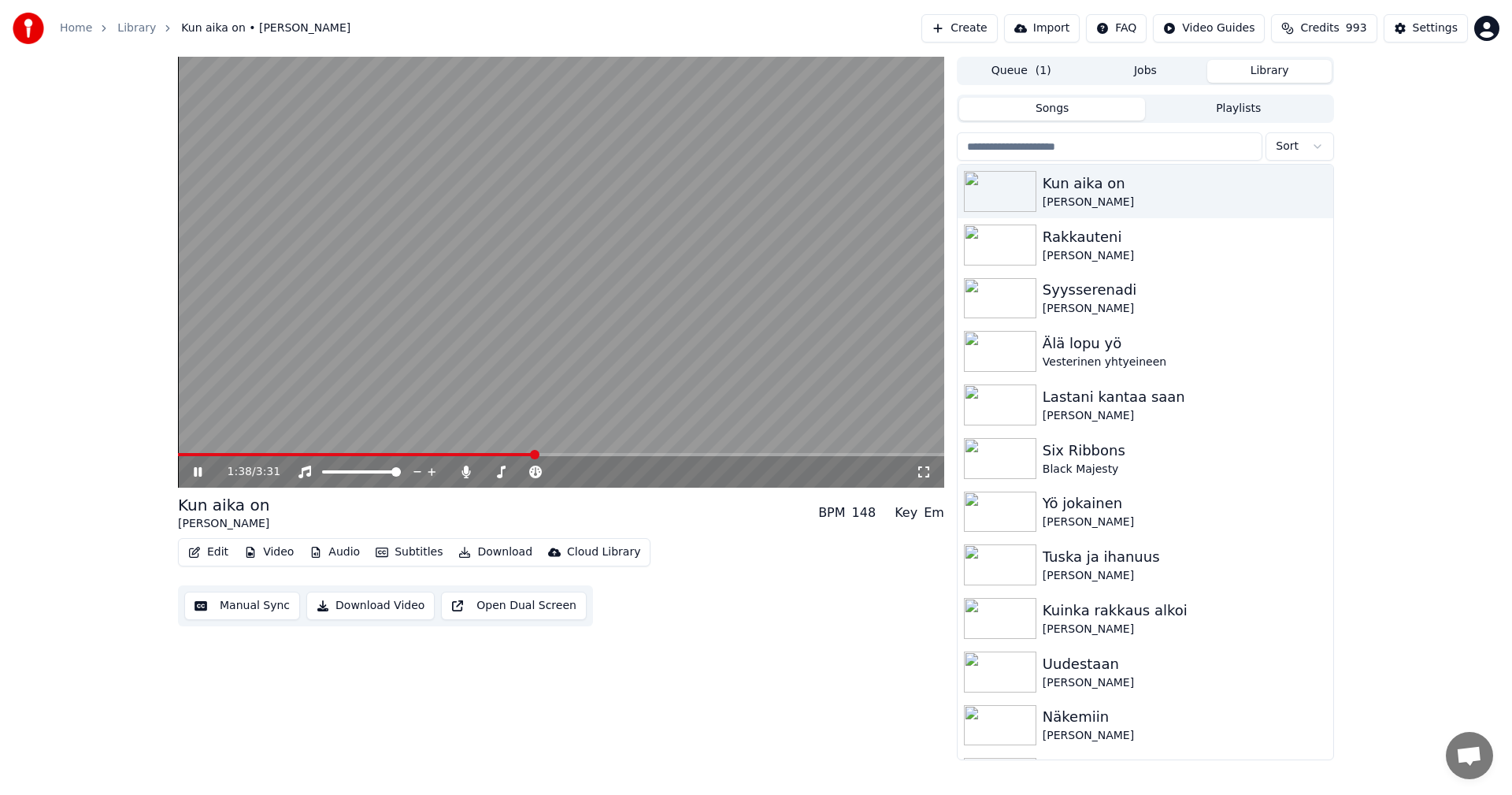
click at [446, 456] on span at bounding box center [357, 454] width 357 height 3
click at [197, 472] on icon at bounding box center [198, 472] width 8 height 9
click at [214, 554] on button "Edit" at bounding box center [208, 552] width 53 height 22
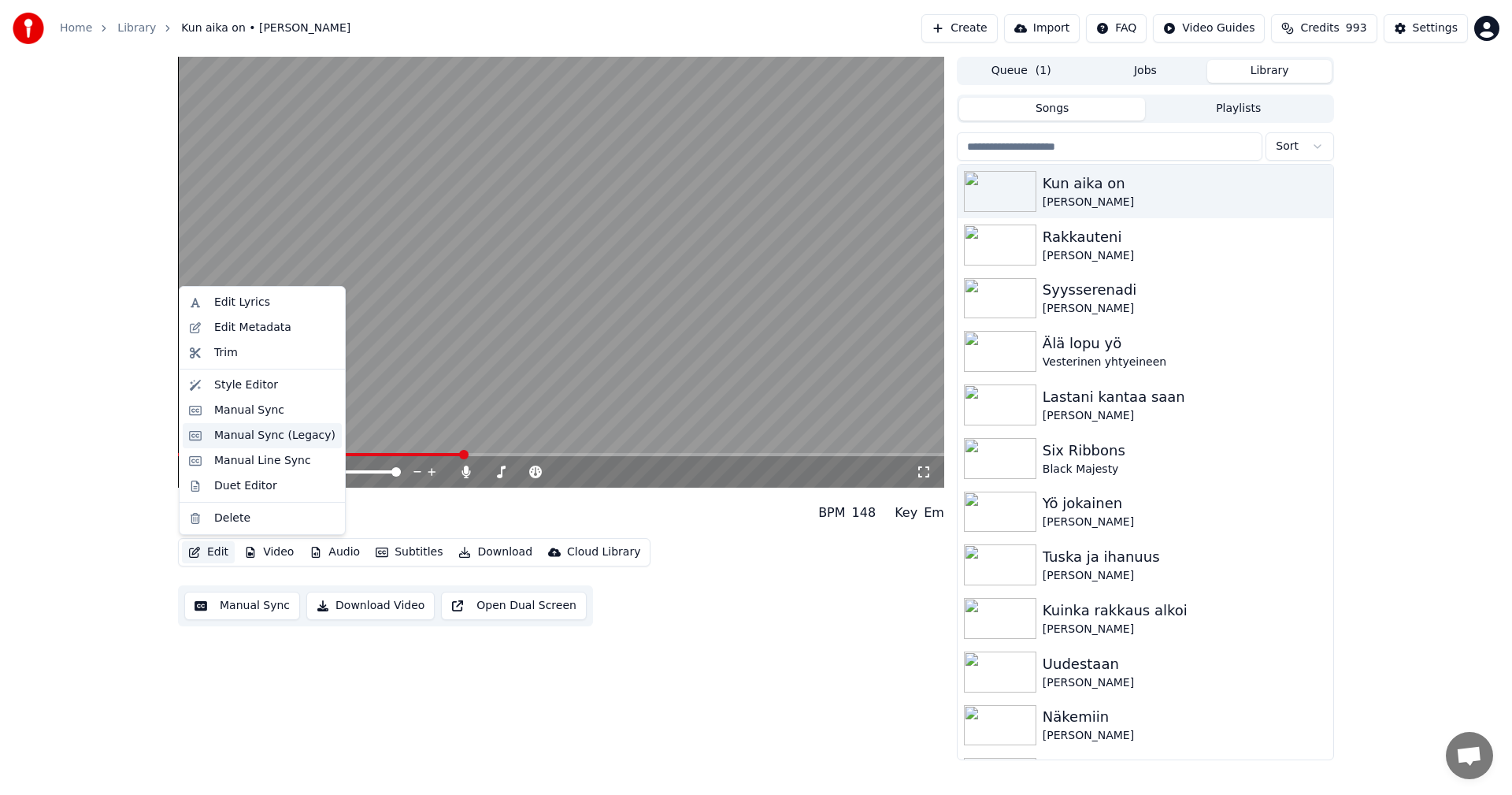
click at [234, 433] on div "Manual Sync (Legacy)" at bounding box center [275, 435] width 121 height 16
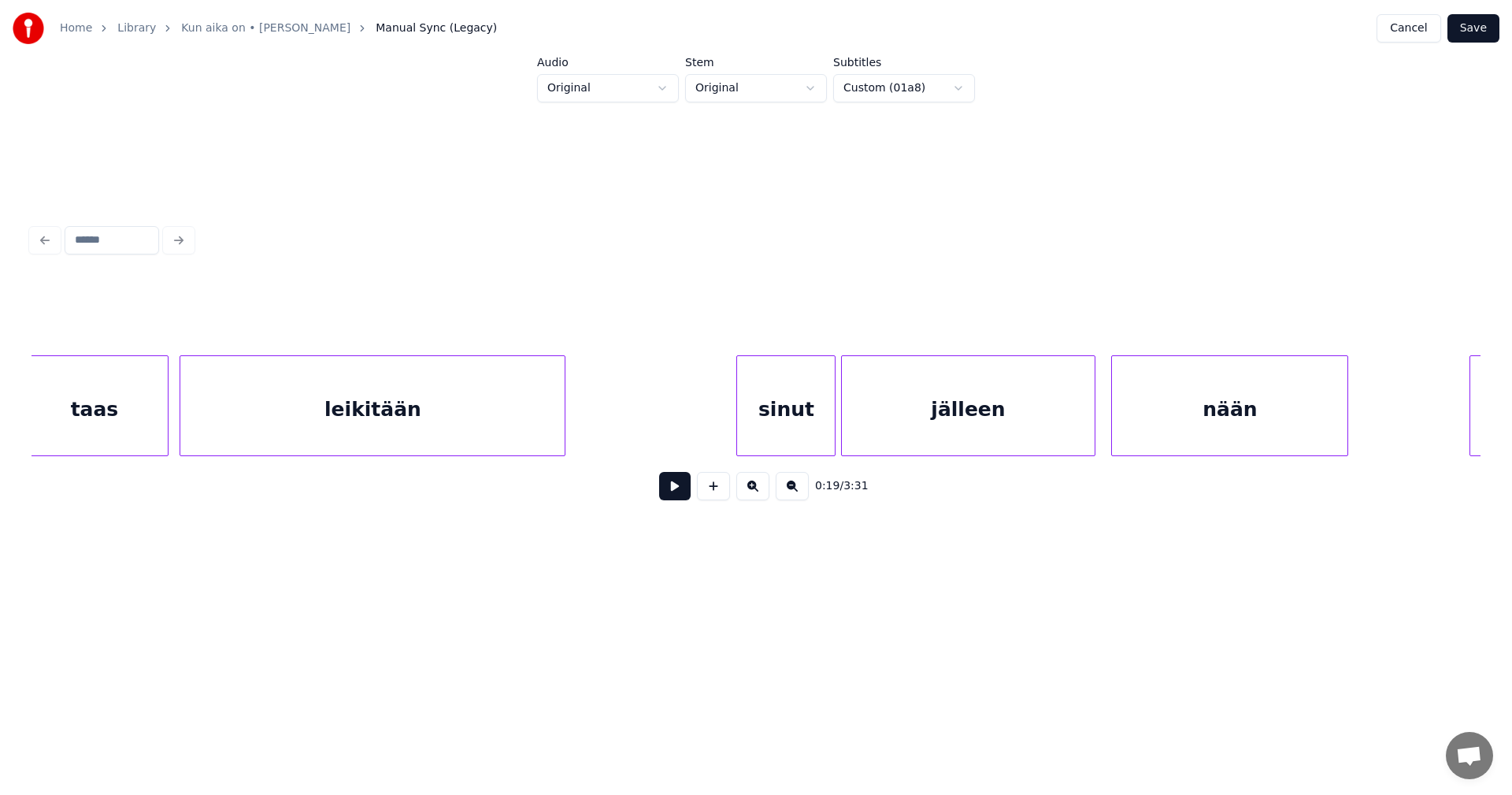
scroll to position [0, 20295]
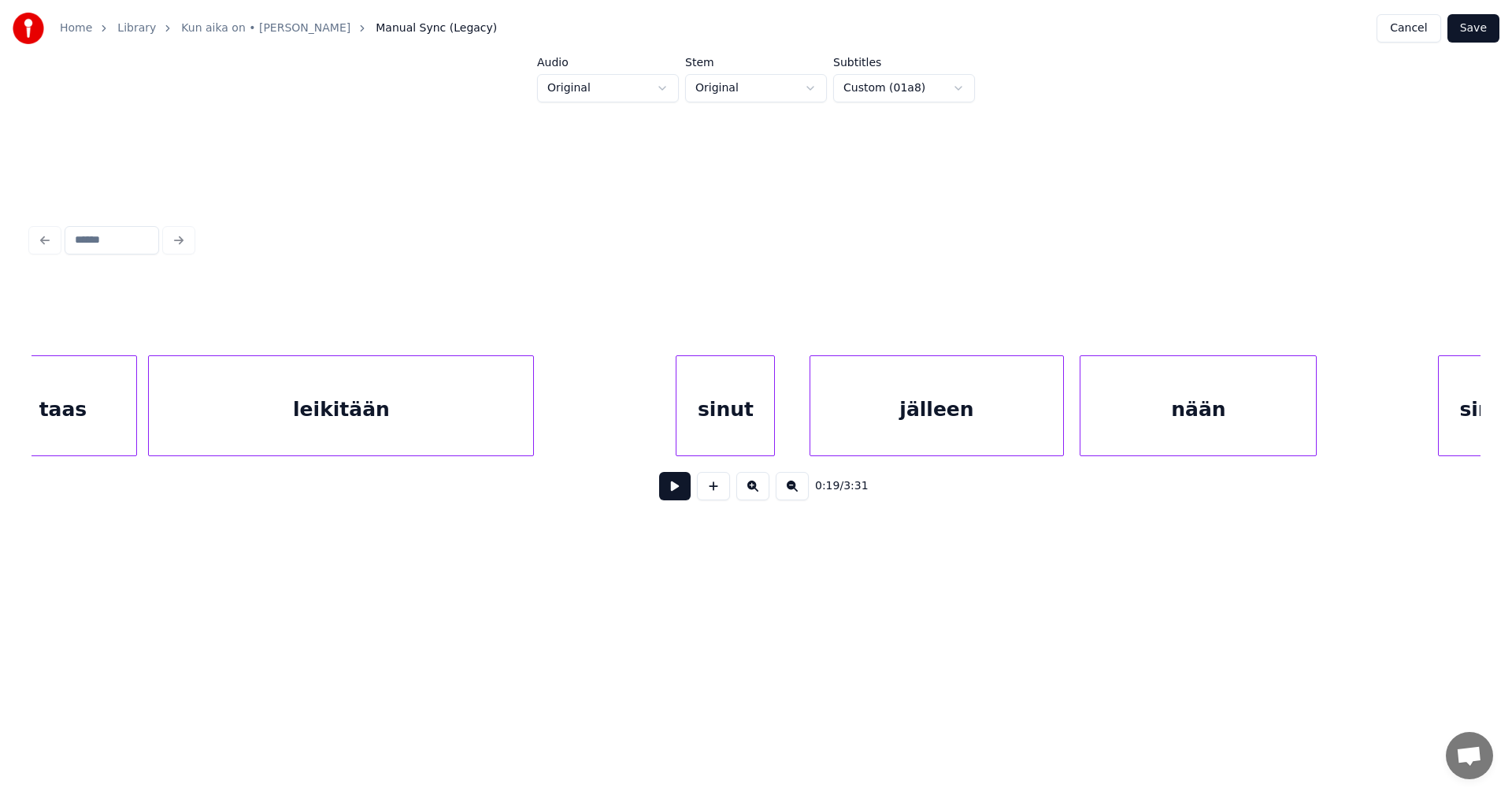
click at [698, 417] on div "sinut" at bounding box center [726, 409] width 98 height 107
click at [836, 401] on div "jälleen" at bounding box center [933, 409] width 252 height 107
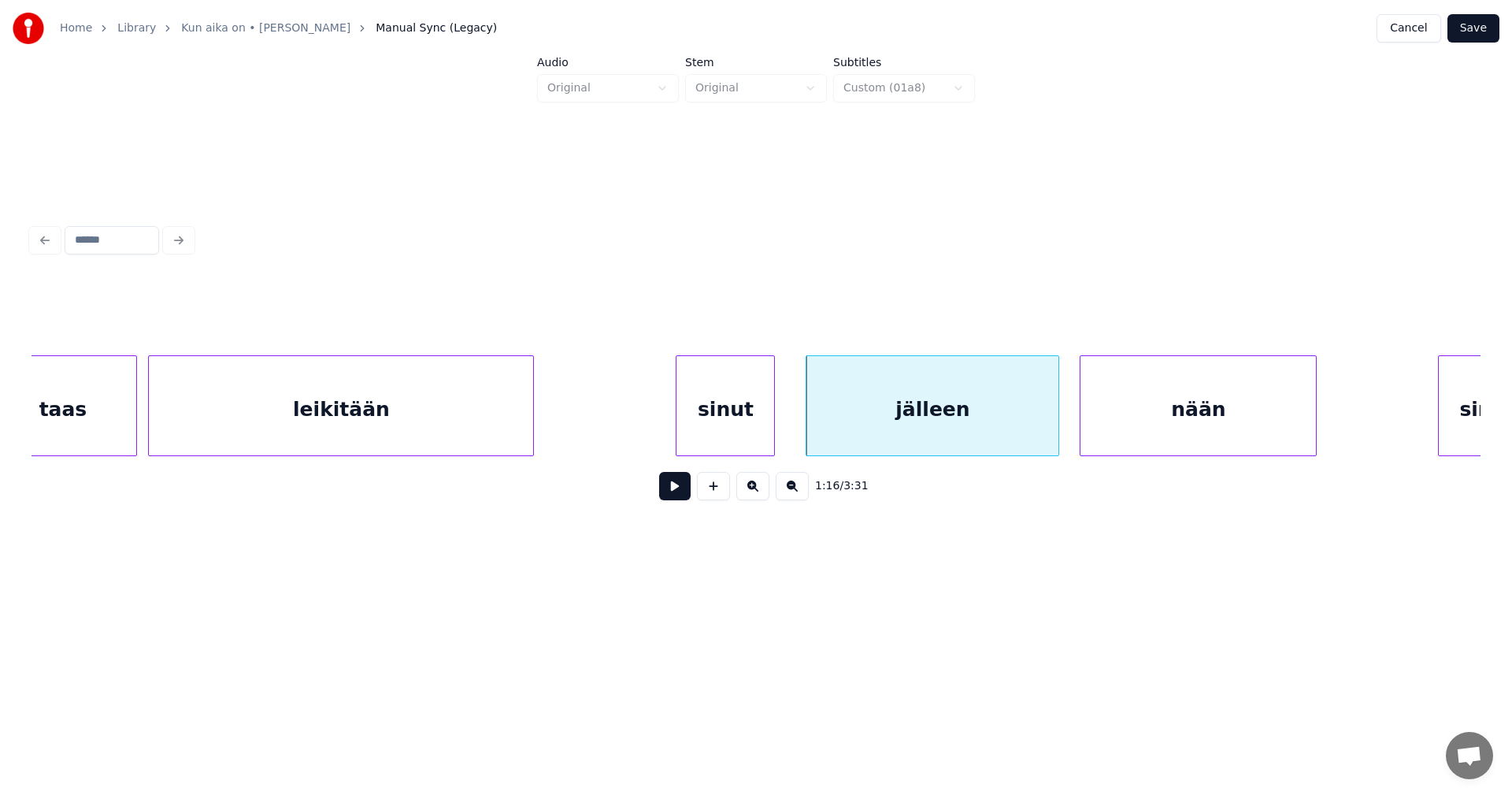
click at [498, 429] on div "leikitään" at bounding box center [341, 409] width 384 height 107
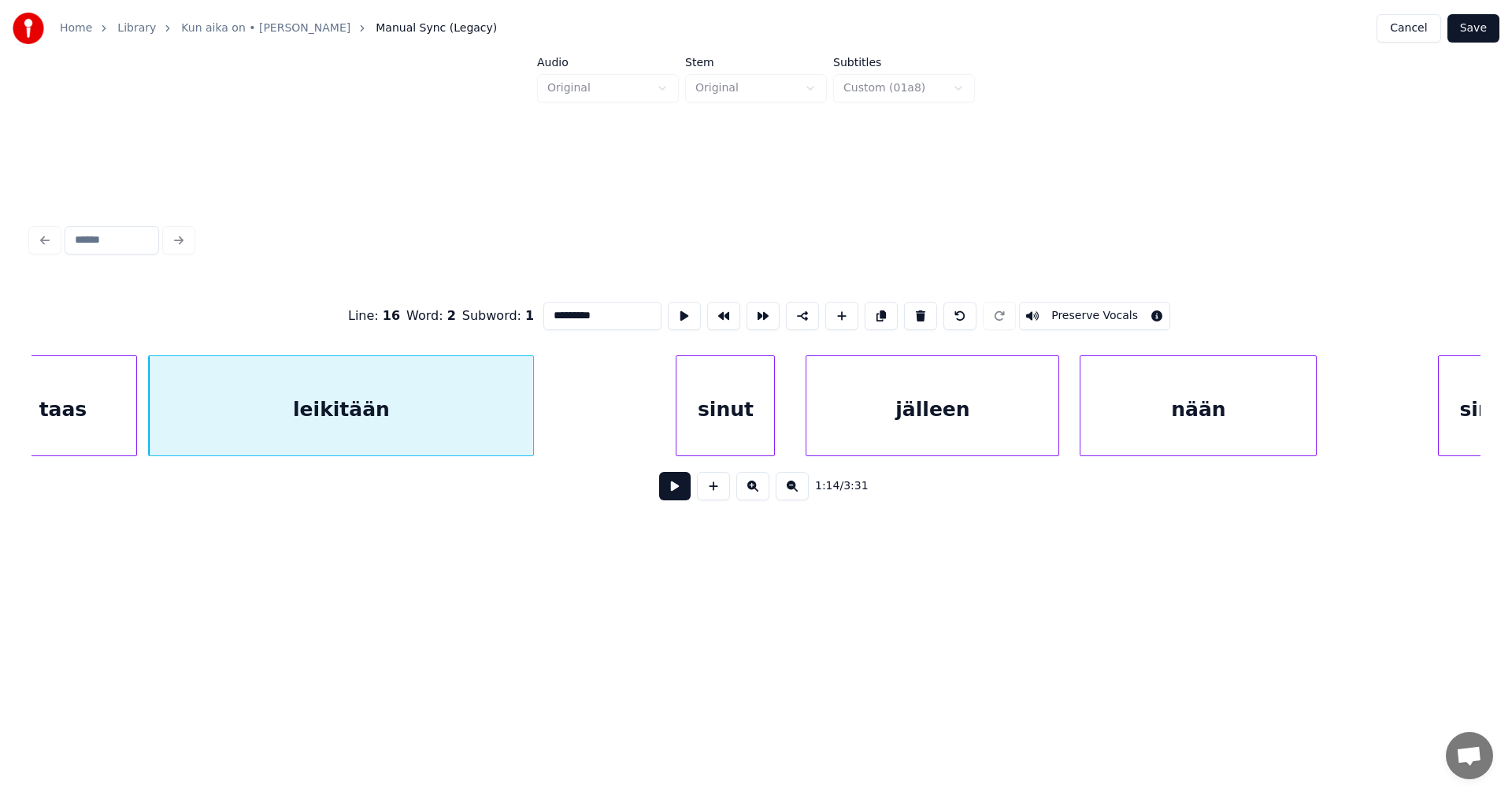
click at [711, 418] on div "sinut" at bounding box center [726, 409] width 98 height 107
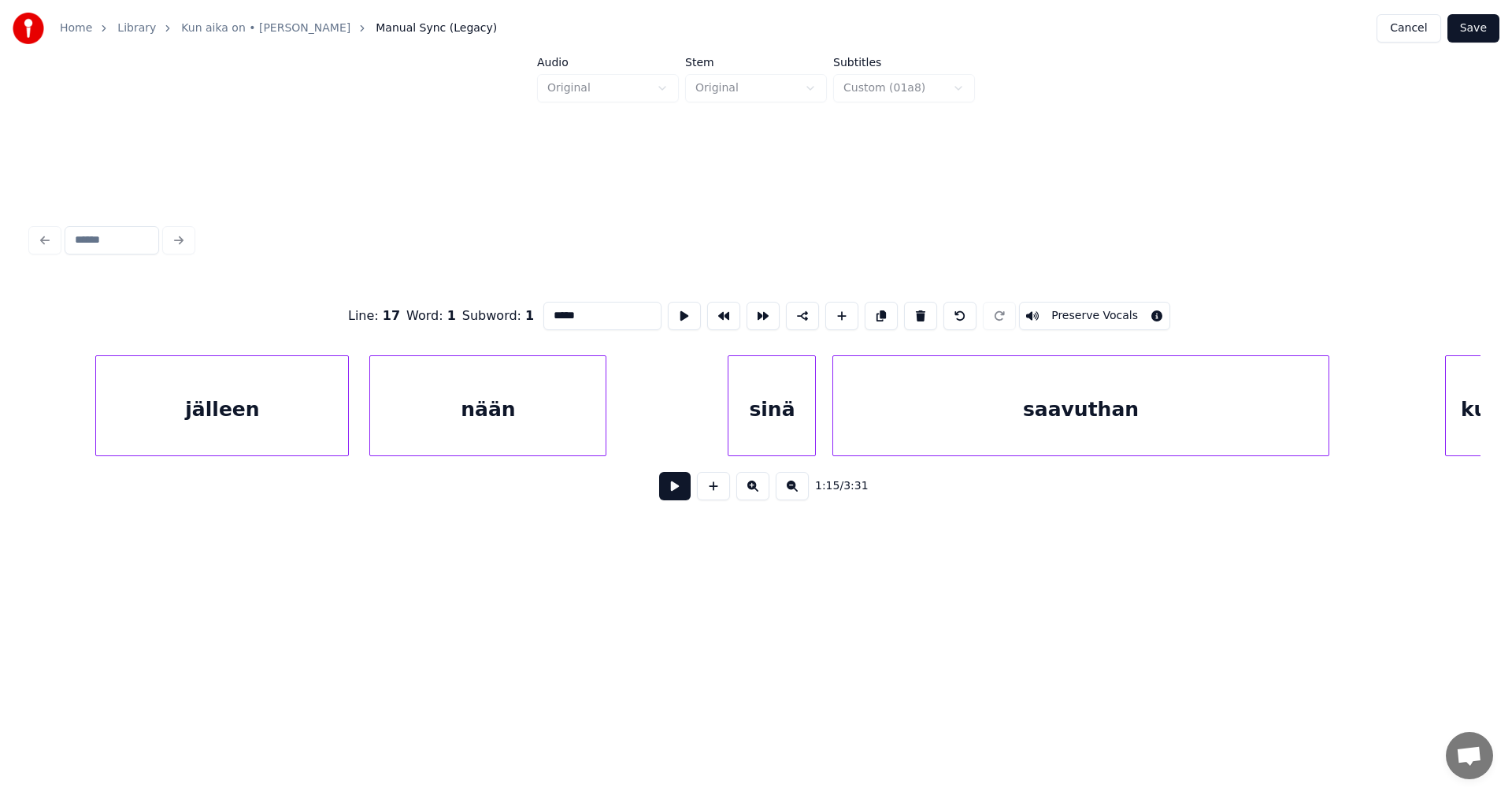
scroll to position [0, 21133]
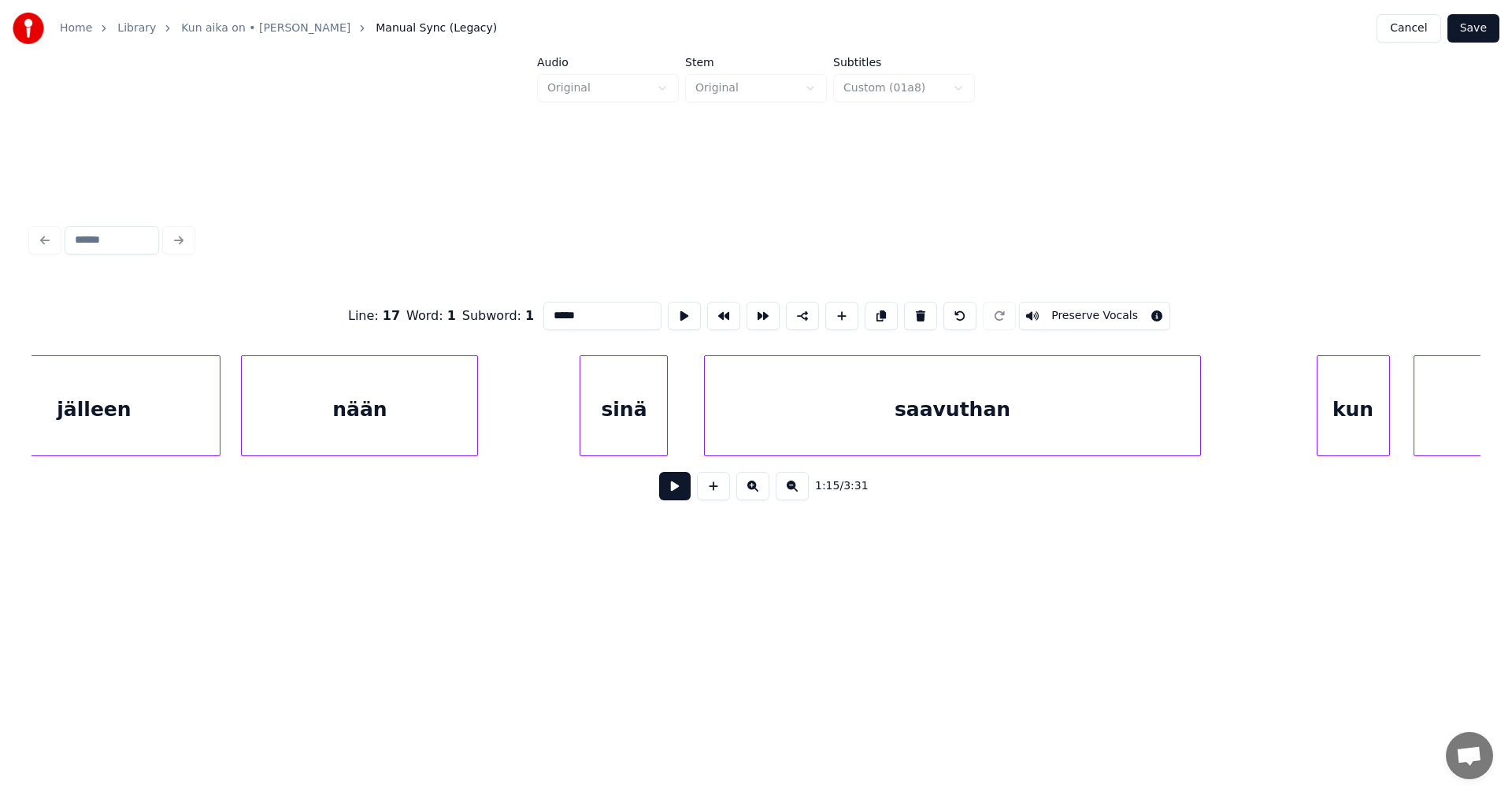
click at [625, 436] on div "sinä" at bounding box center [624, 409] width 87 height 107
click at [743, 413] on div "saavuthan" at bounding box center [952, 409] width 495 height 107
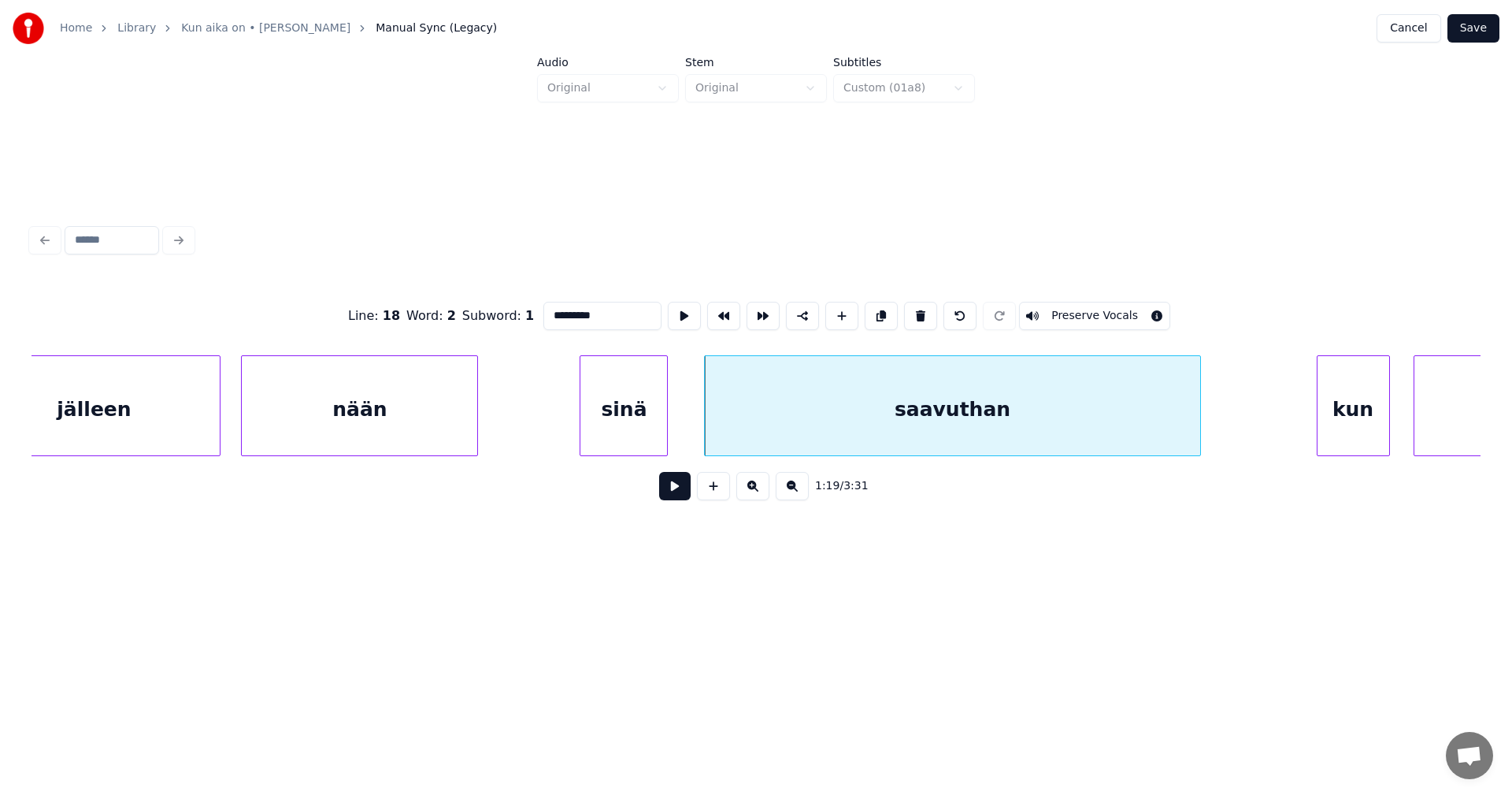
click at [625, 425] on div "sinä" at bounding box center [624, 409] width 87 height 107
type input "****"
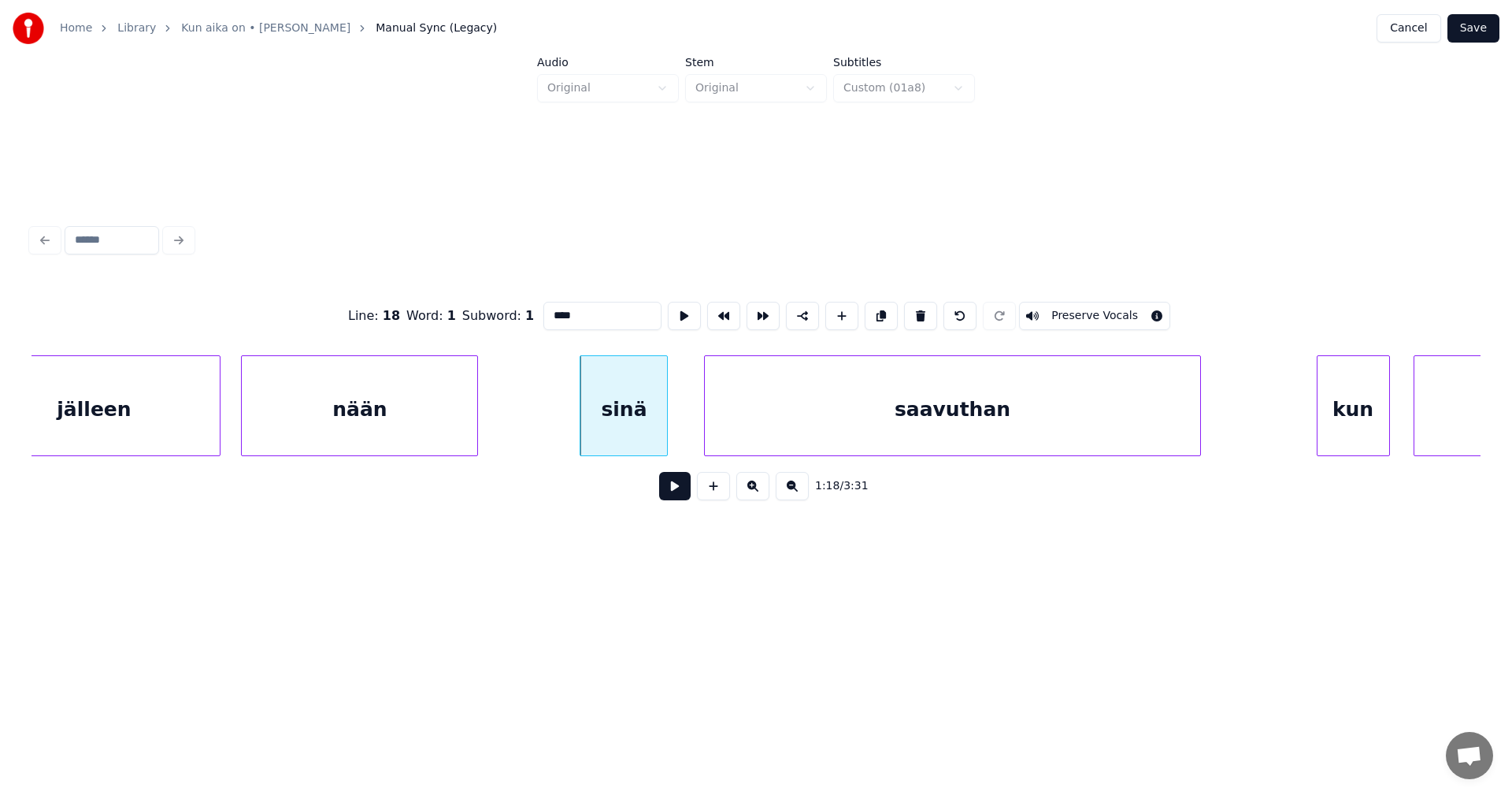
click at [671, 483] on button at bounding box center [675, 486] width 32 height 28
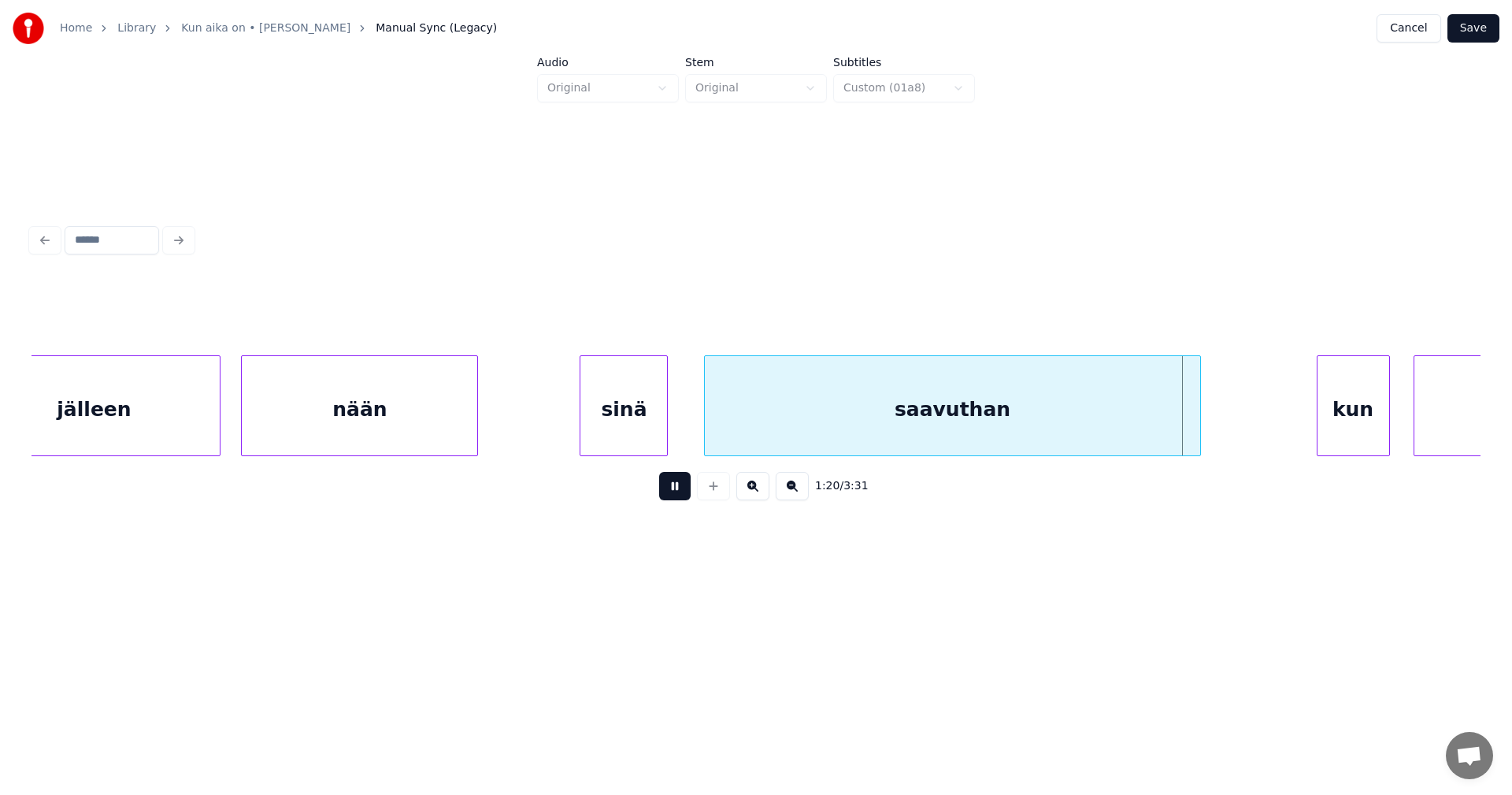
click at [671, 483] on button at bounding box center [675, 486] width 32 height 28
click at [1052, 392] on div "saavuthan" at bounding box center [952, 409] width 495 height 107
click at [1320, 401] on div at bounding box center [1320, 405] width 5 height 99
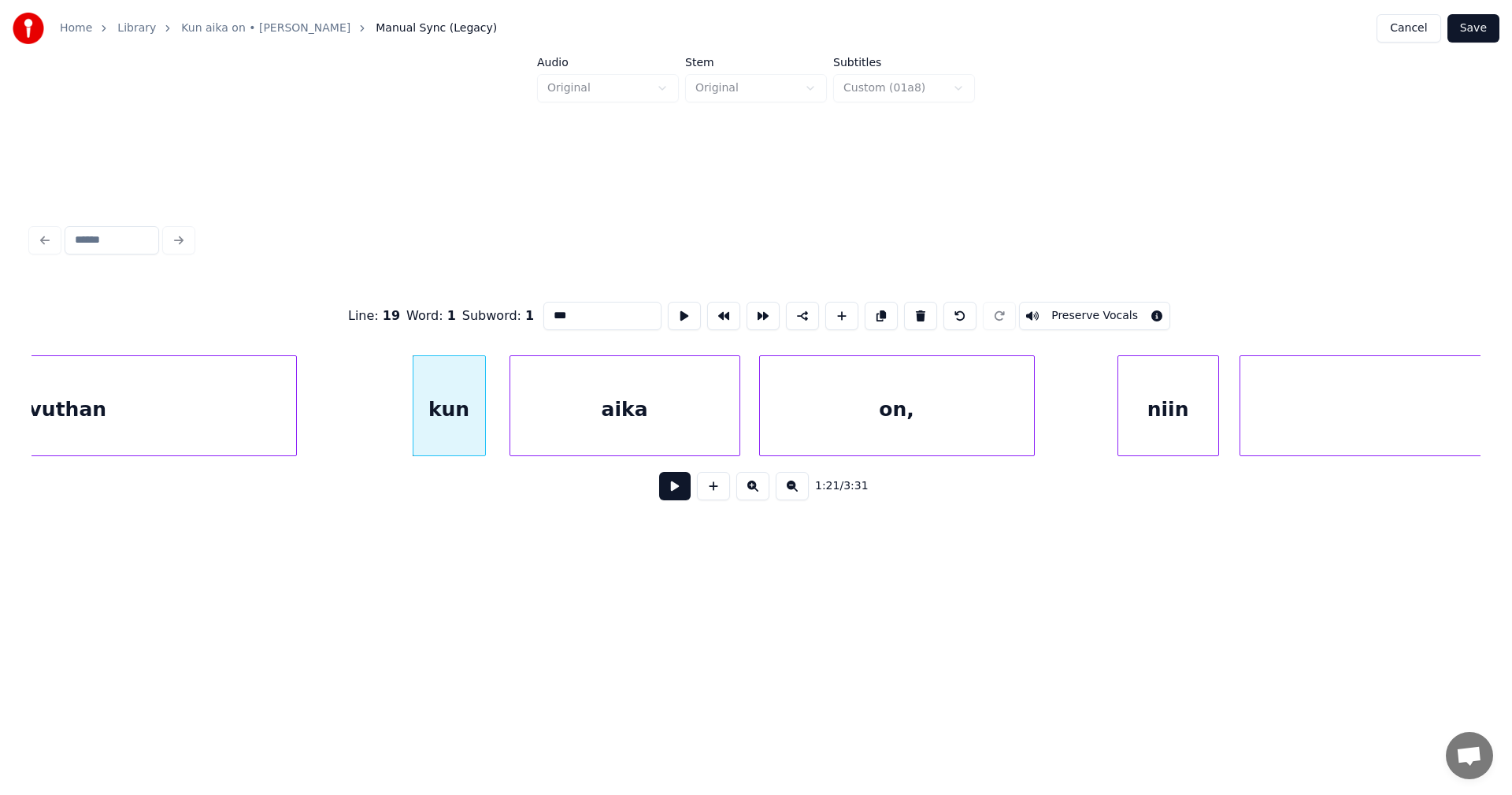
scroll to position [0, 22070]
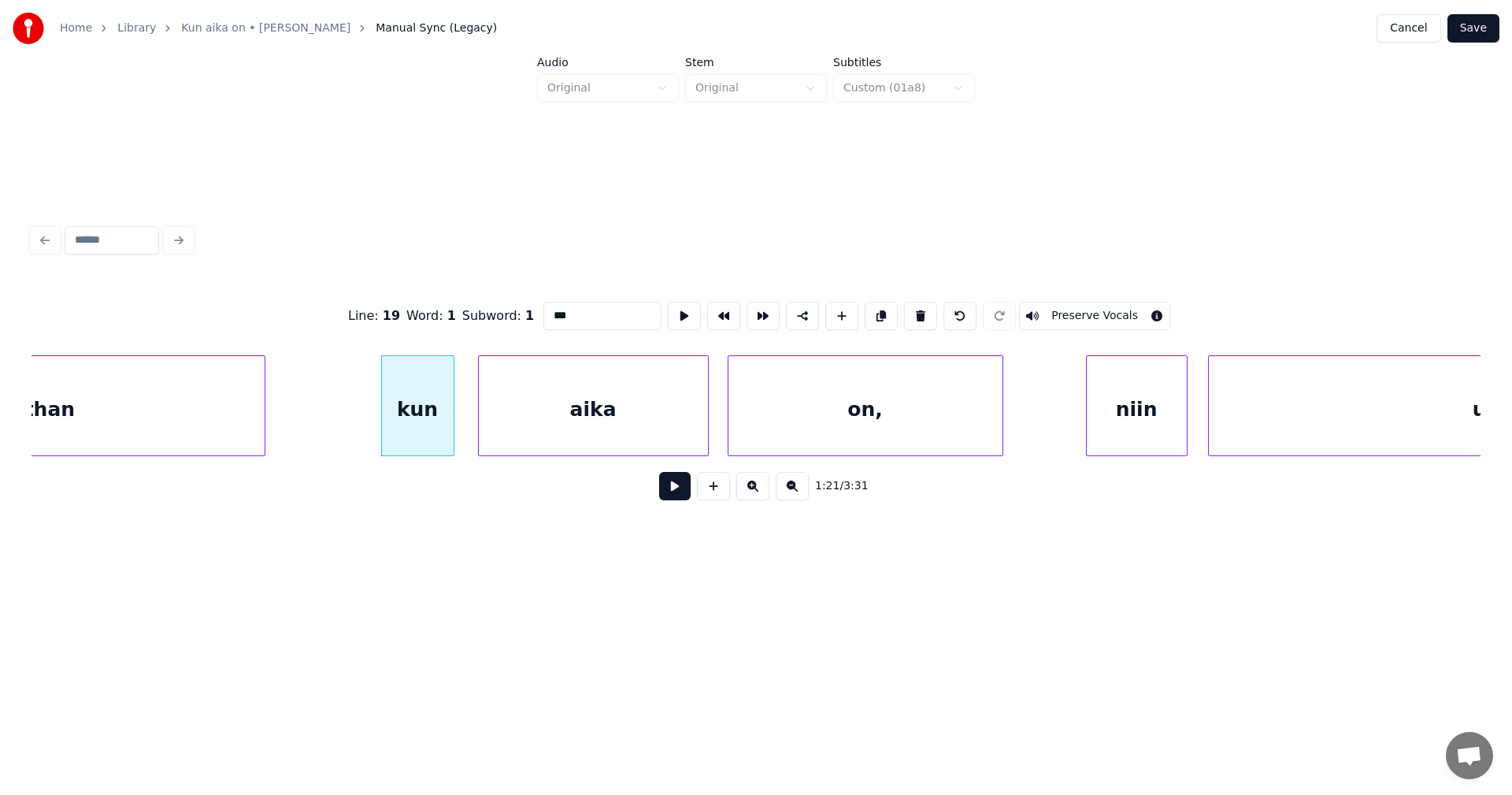
click at [439, 439] on div "kun" at bounding box center [417, 409] width 72 height 107
click at [516, 429] on div "aika" at bounding box center [593, 409] width 230 height 107
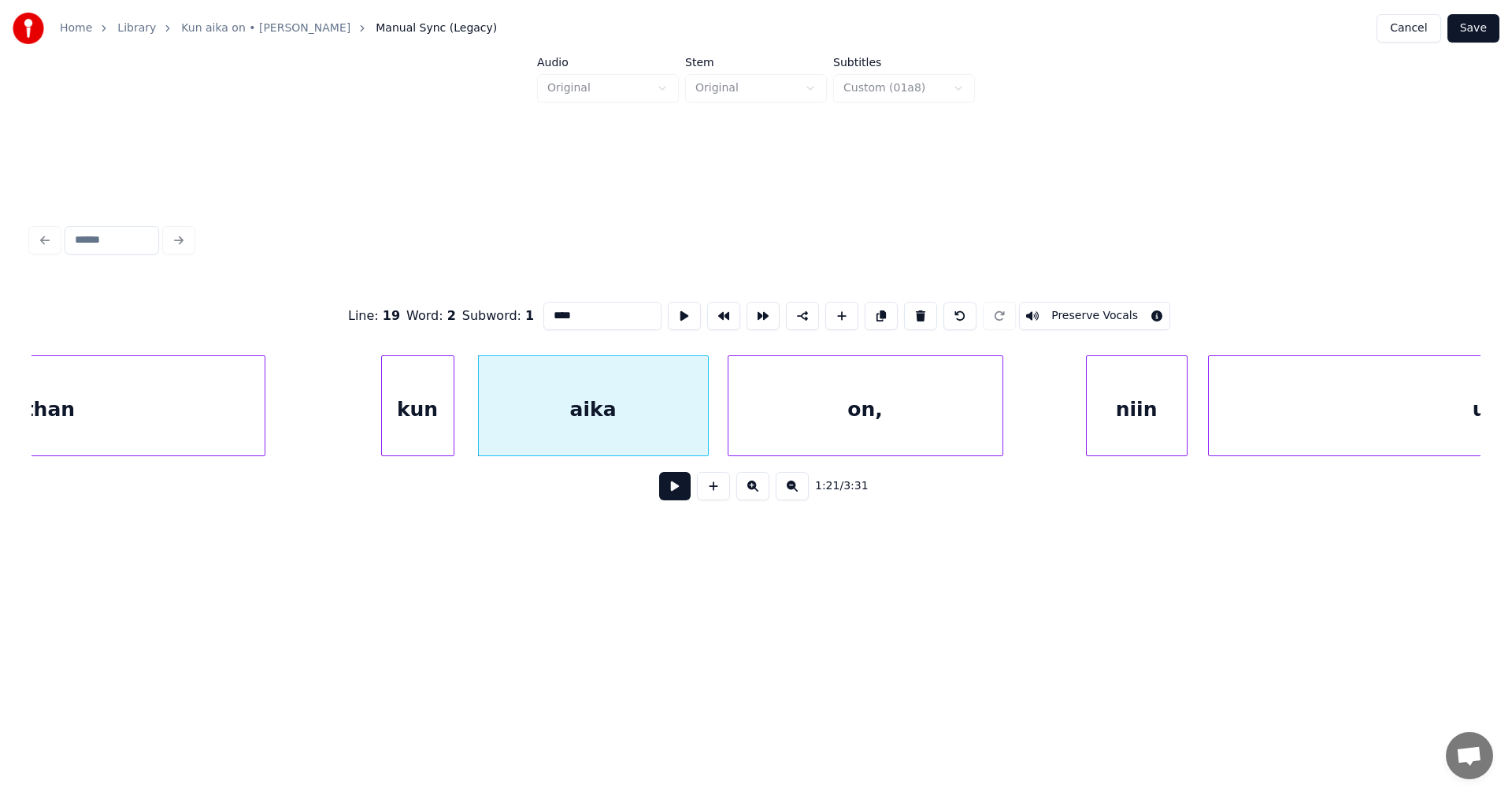
click at [750, 424] on div "on," at bounding box center [866, 409] width 274 height 107
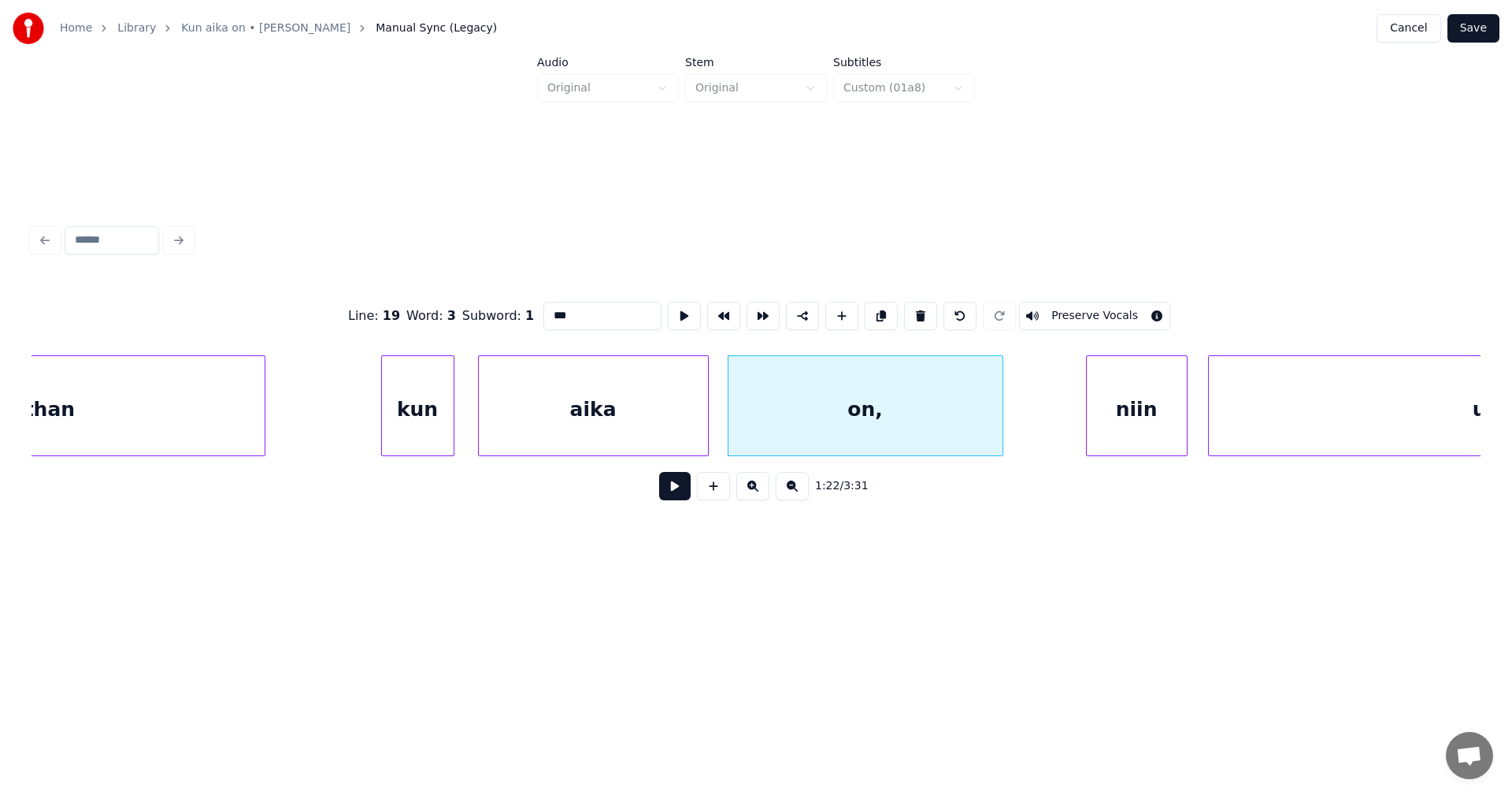
click at [1109, 408] on div "niin" at bounding box center [1137, 409] width 100 height 107
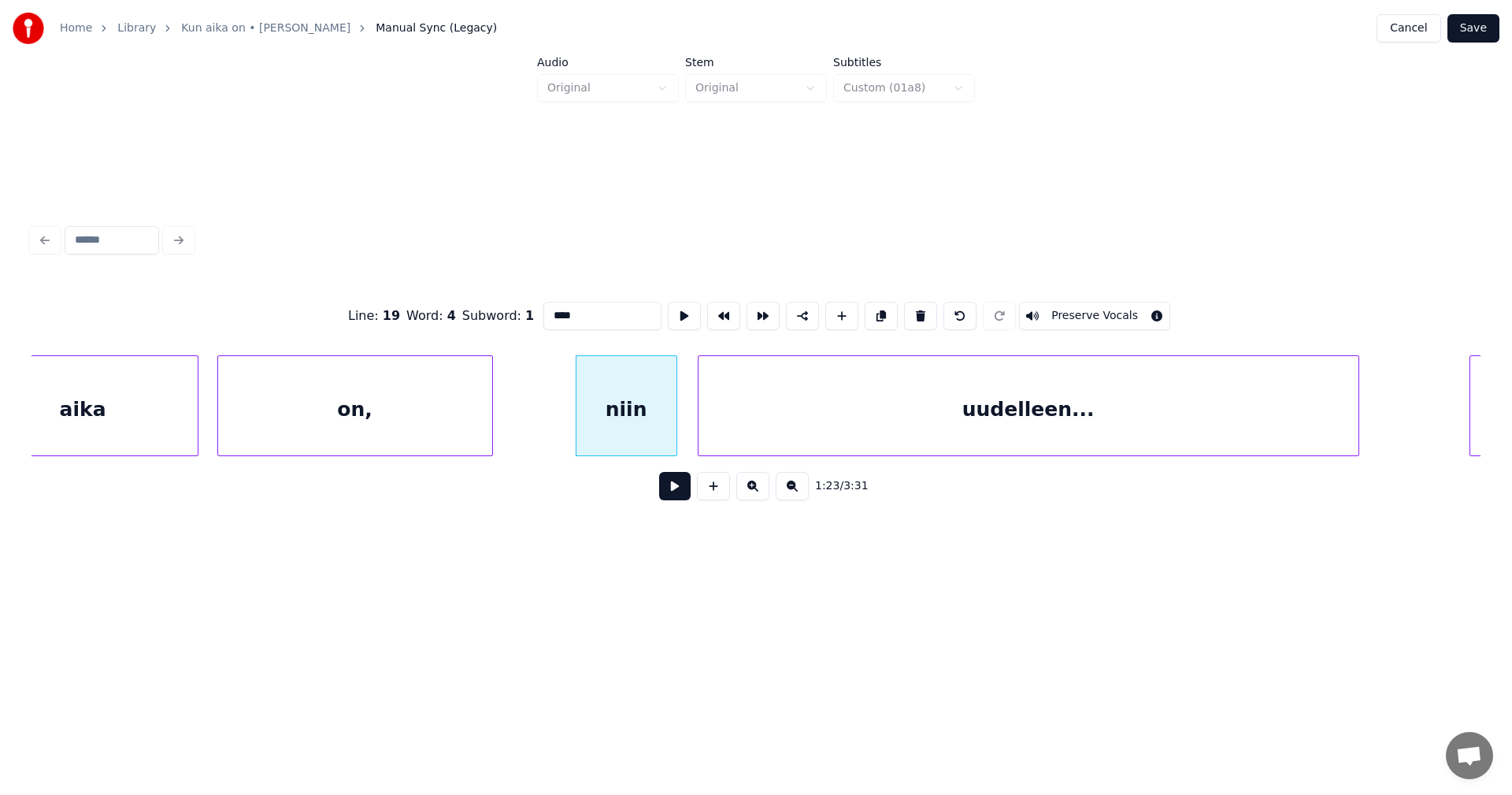
scroll to position [0, 22605]
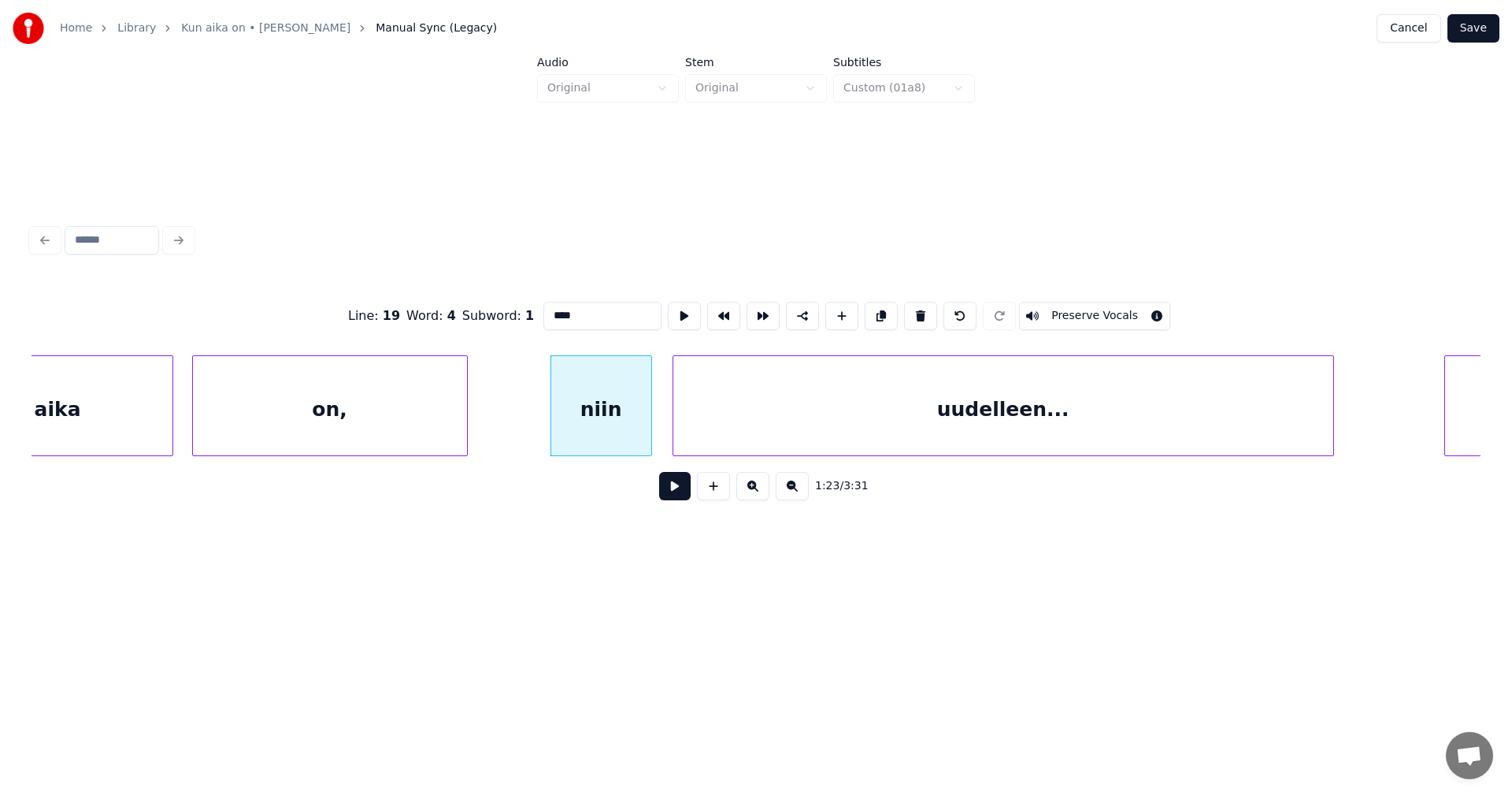
click at [364, 437] on div "on," at bounding box center [330, 409] width 274 height 107
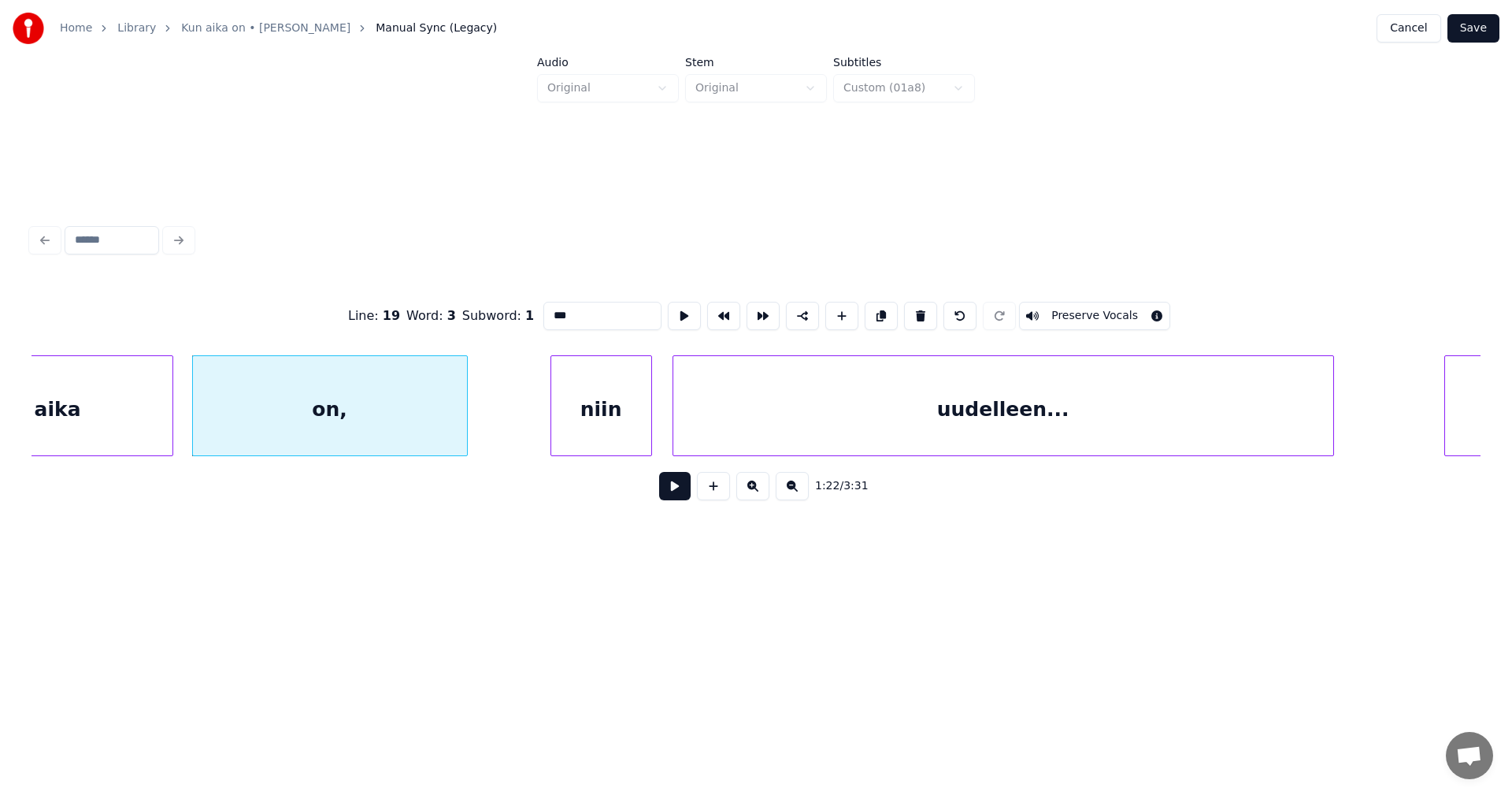
click at [578, 308] on input "***" at bounding box center [603, 315] width 118 height 28
click at [384, 430] on div "on" at bounding box center [330, 409] width 274 height 107
click at [599, 412] on div "niin" at bounding box center [601, 409] width 100 height 107
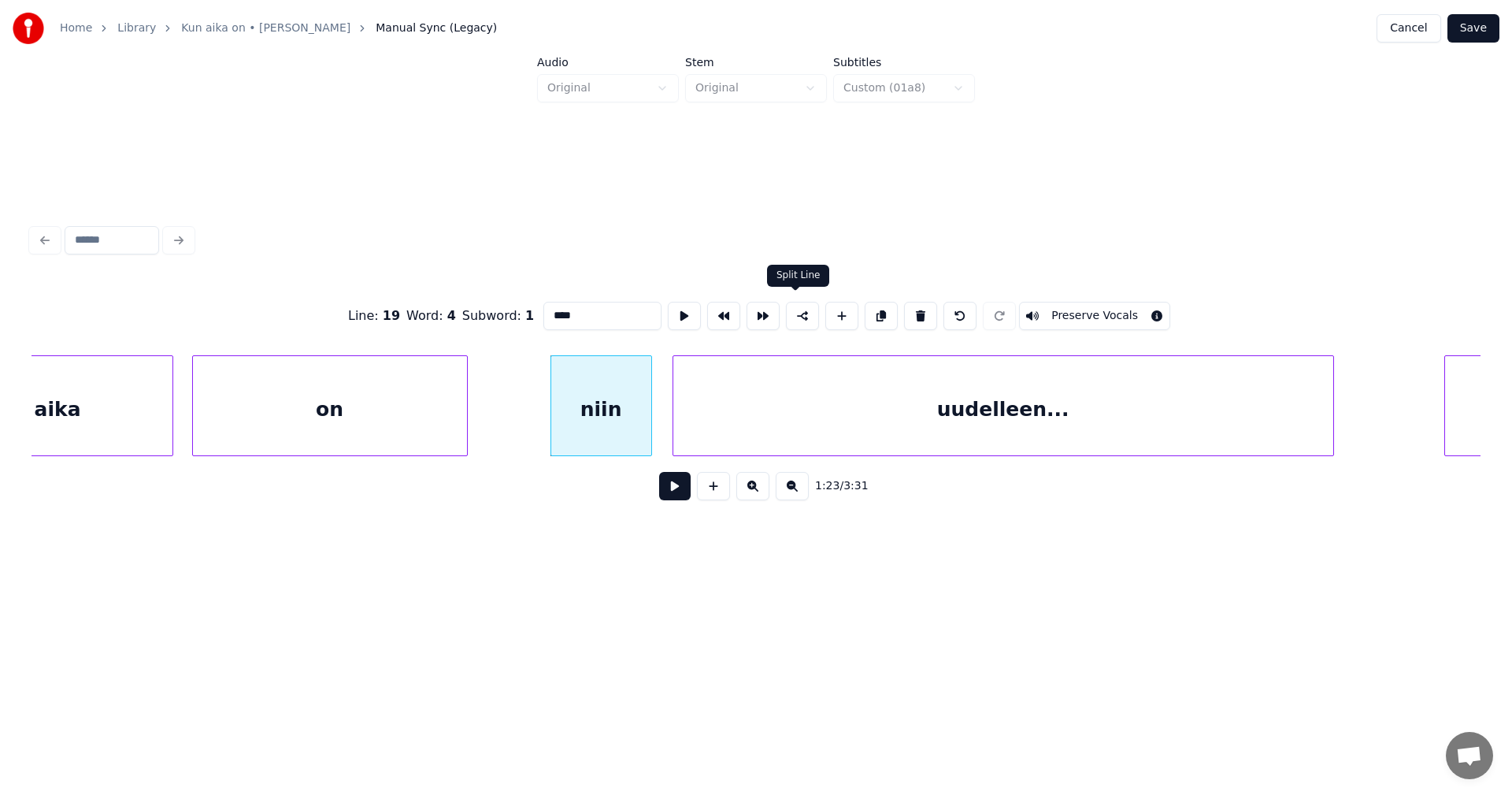
click at [795, 313] on button at bounding box center [803, 315] width 33 height 28
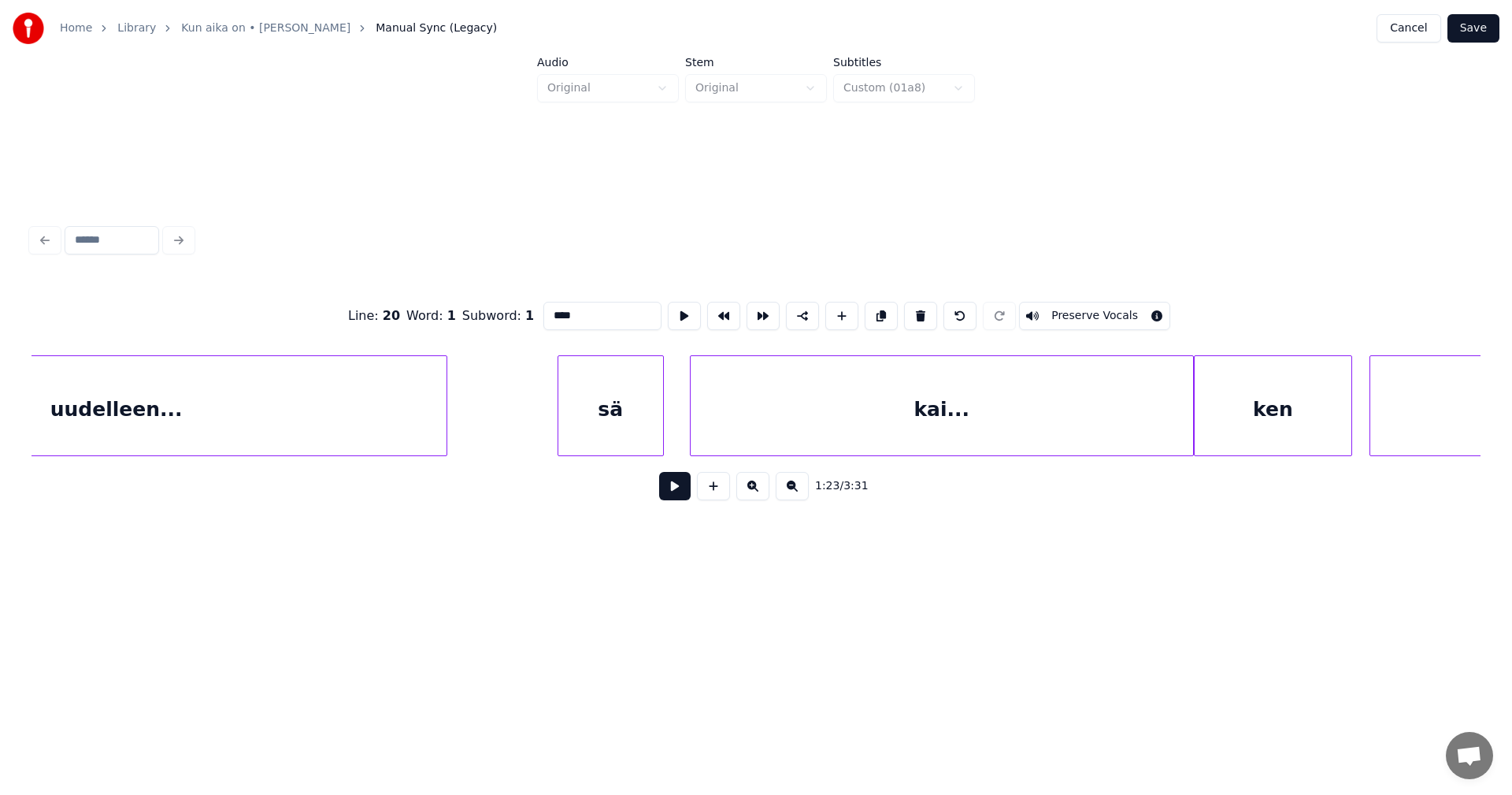
scroll to position [0, 23518]
click at [614, 421] on div "sä" at bounding box center [584, 409] width 105 height 107
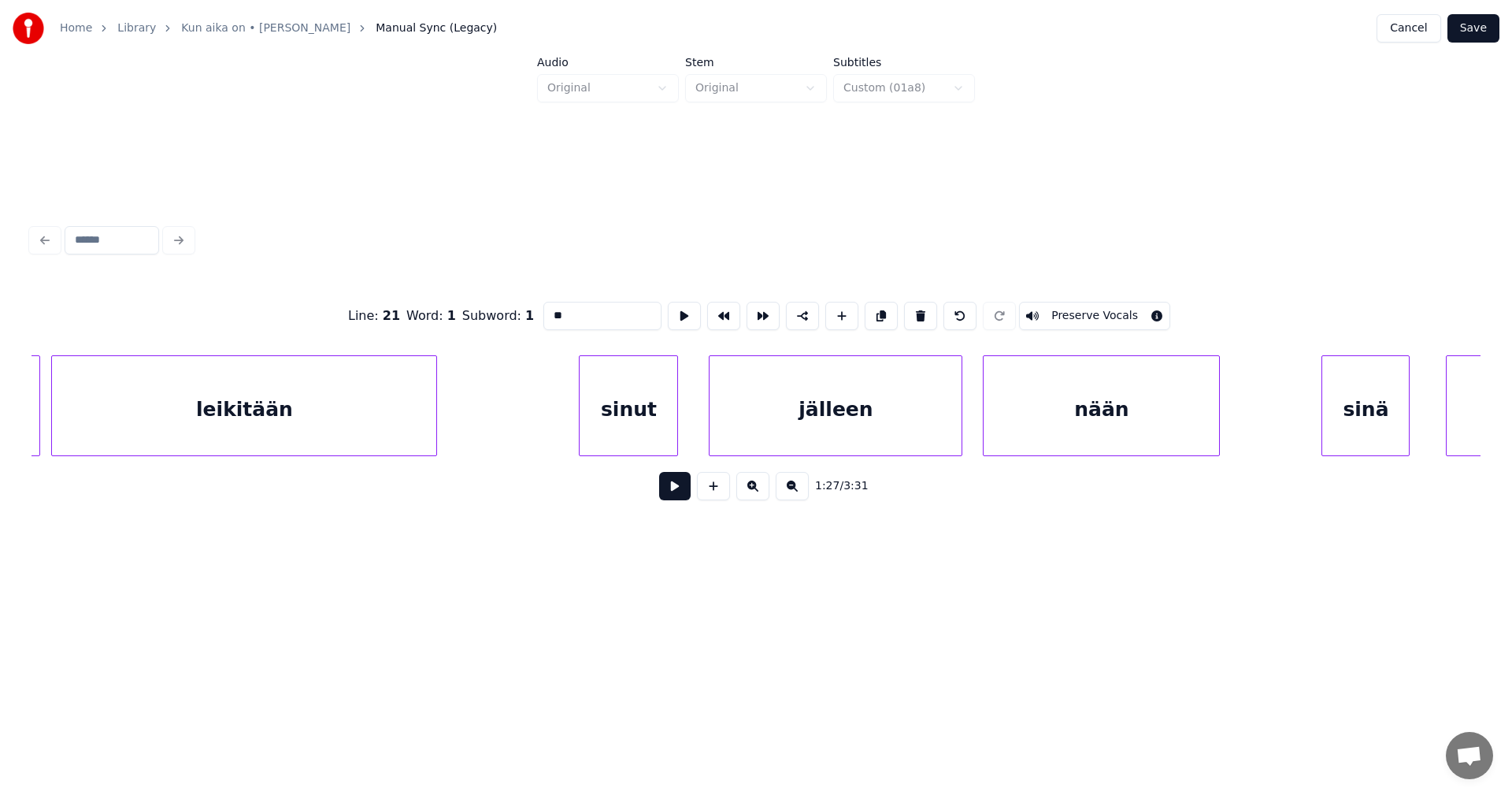
scroll to position [0, 20489]
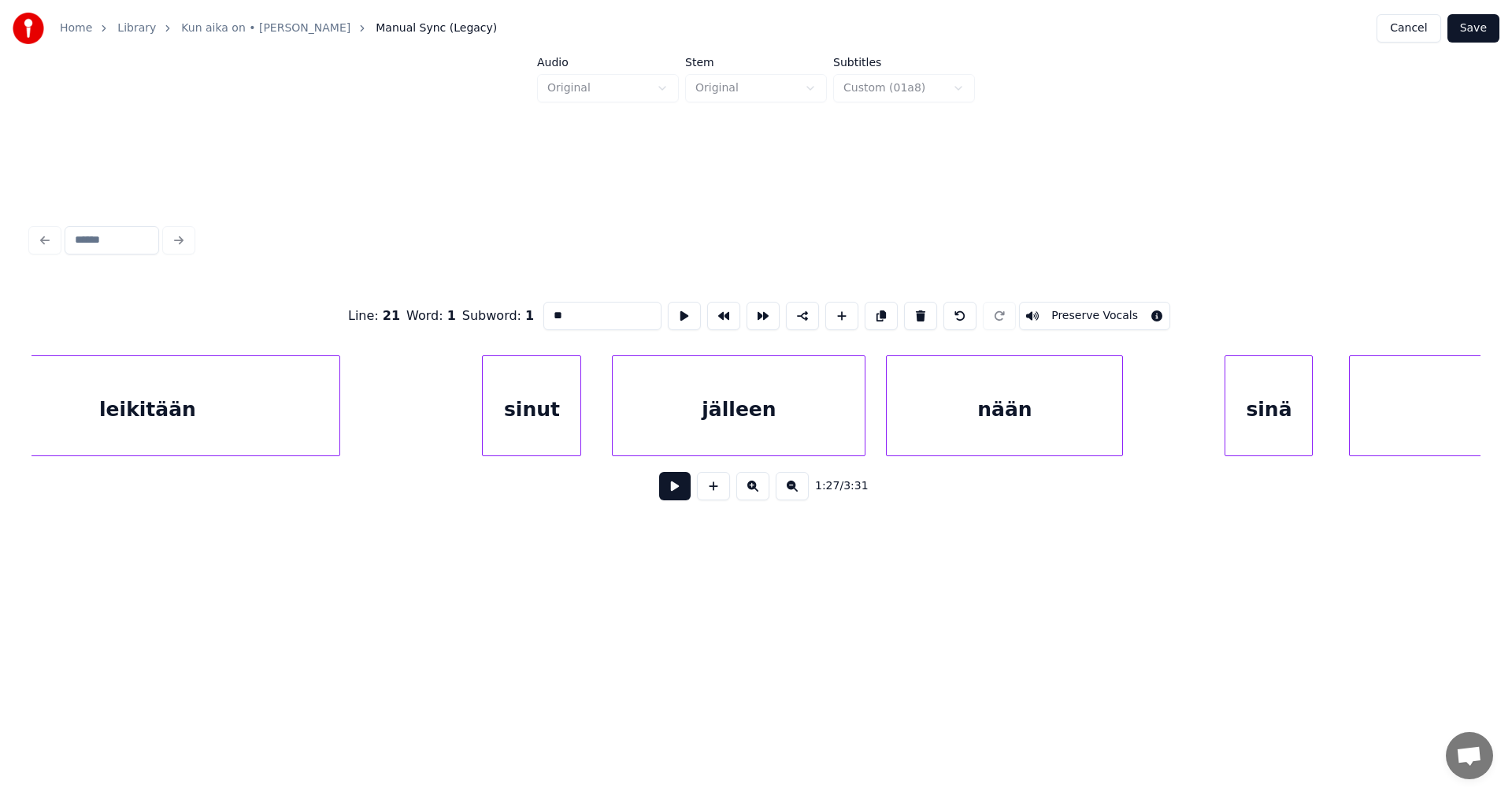
click at [297, 416] on div "leikitään" at bounding box center [147, 409] width 384 height 107
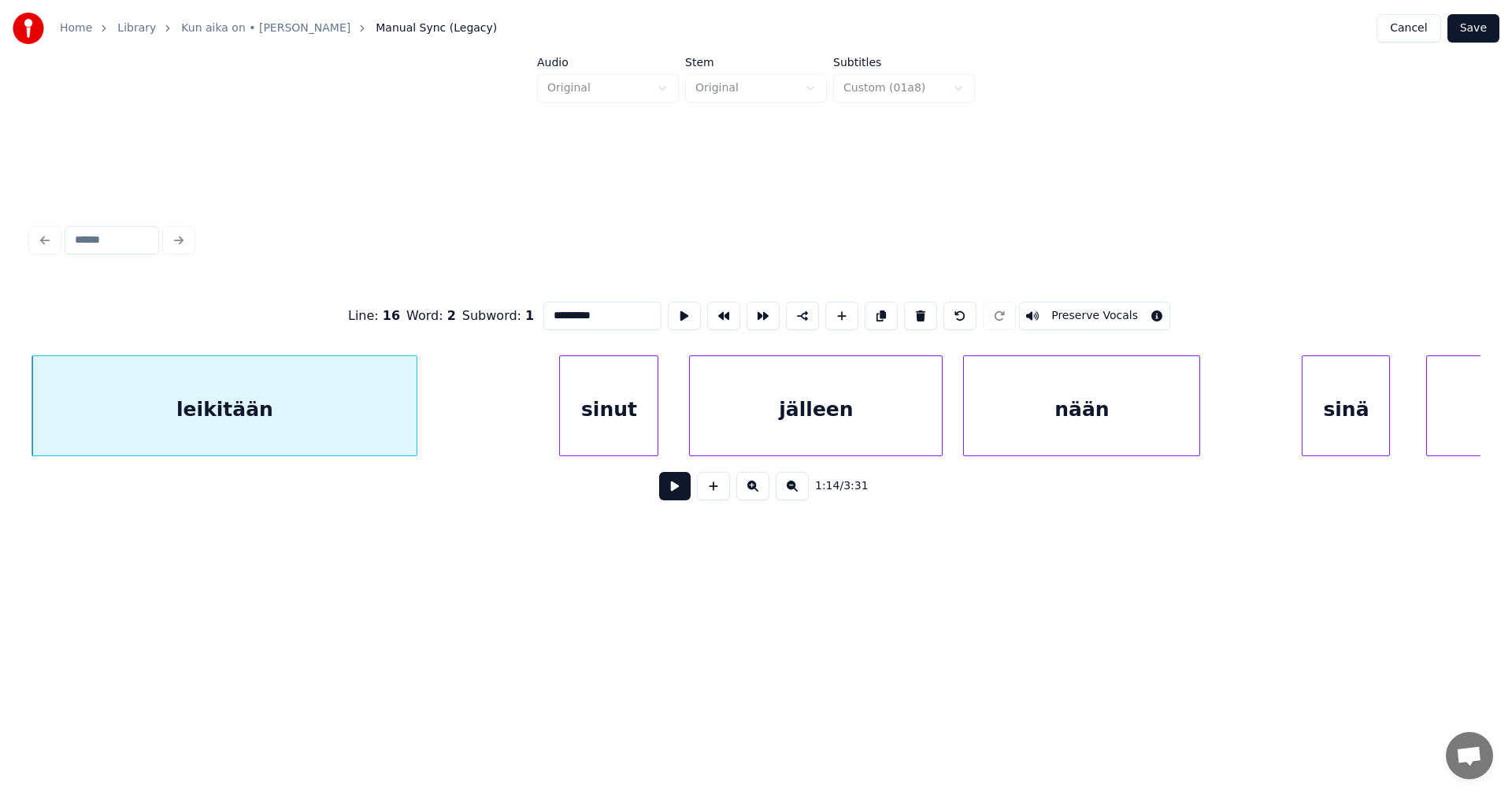
scroll to position [0, 19143]
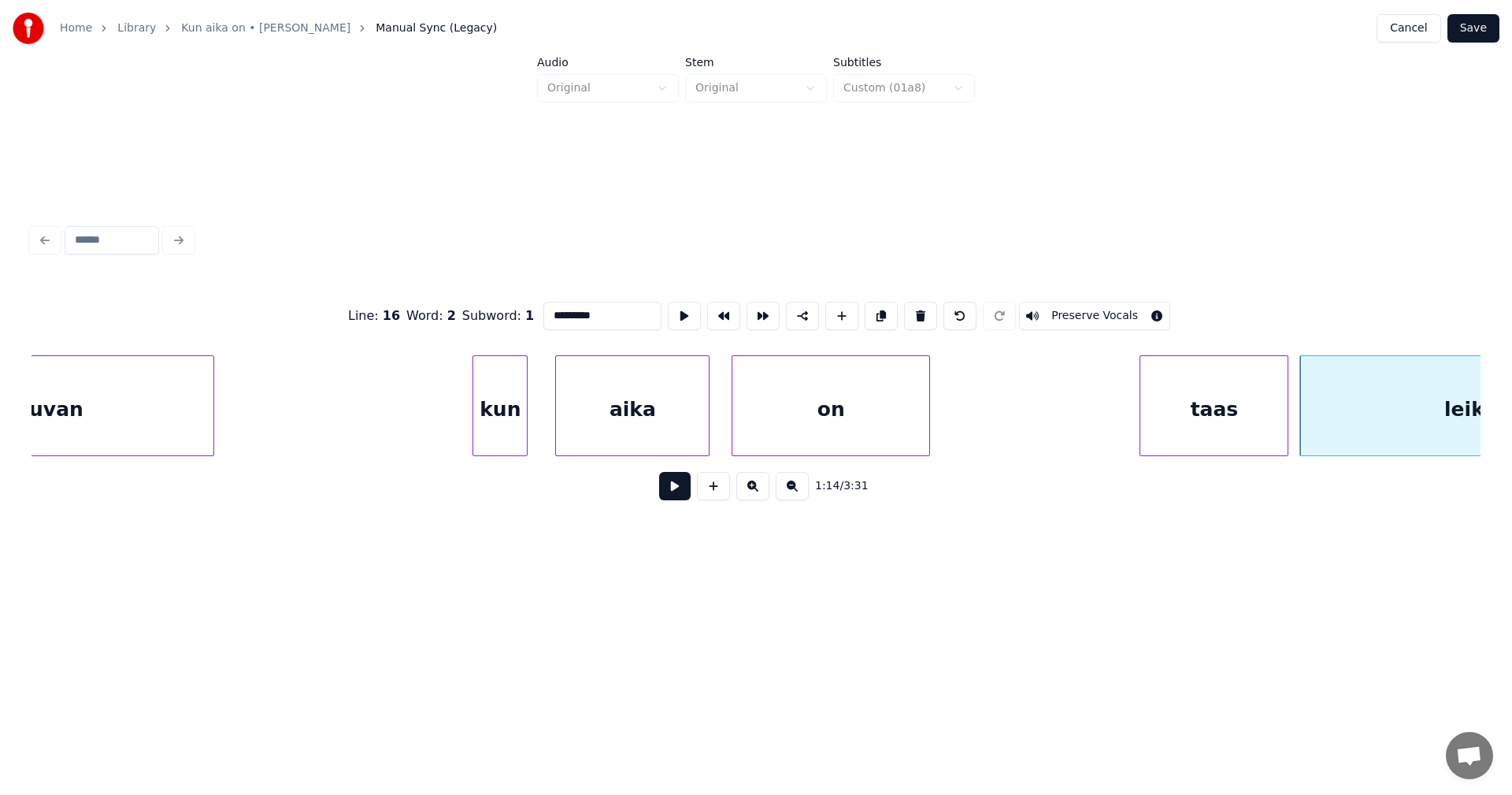
click at [499, 425] on div "kun" at bounding box center [500, 409] width 54 height 107
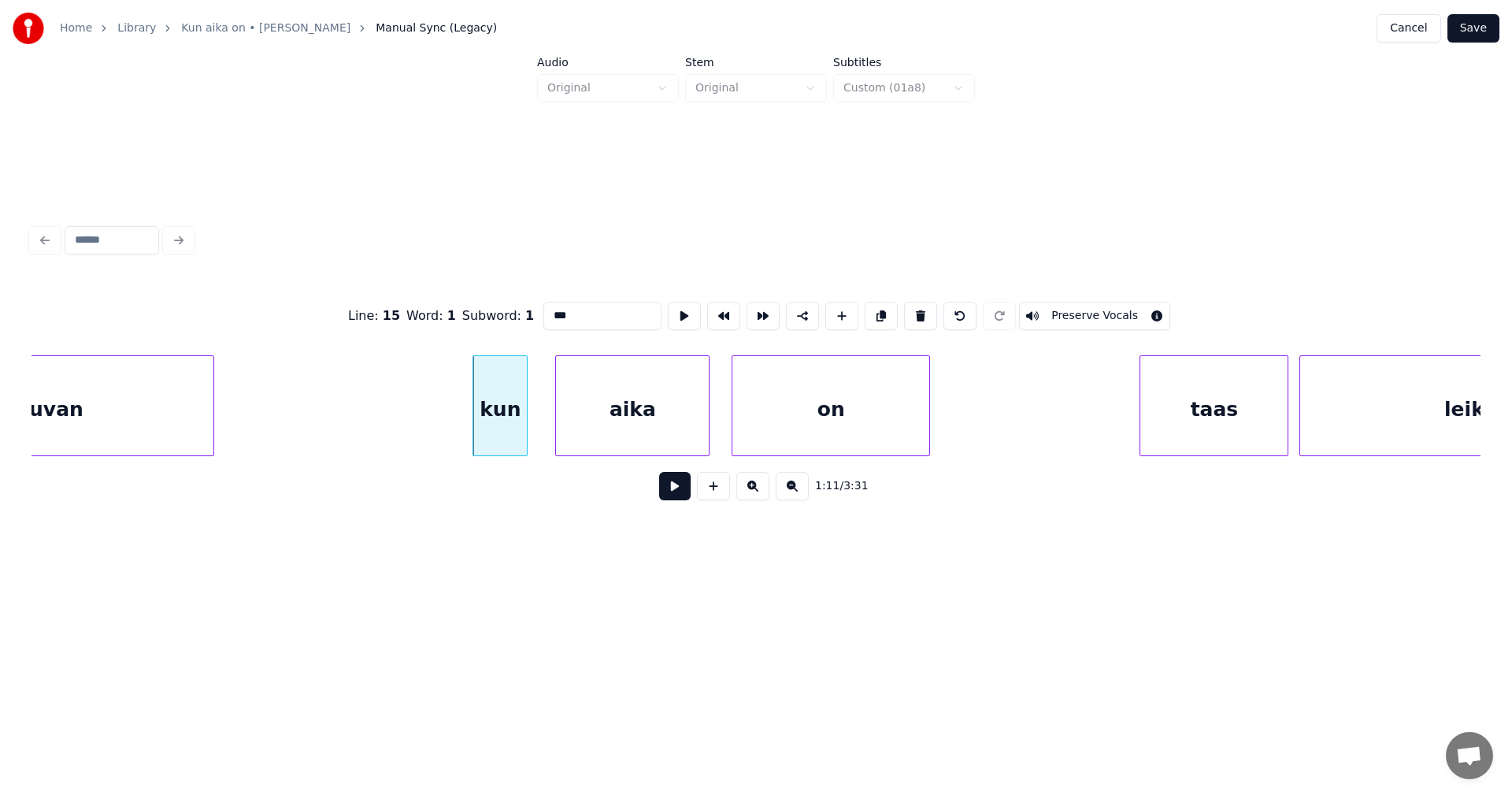
click at [615, 424] on div "aika" at bounding box center [633, 409] width 153 height 107
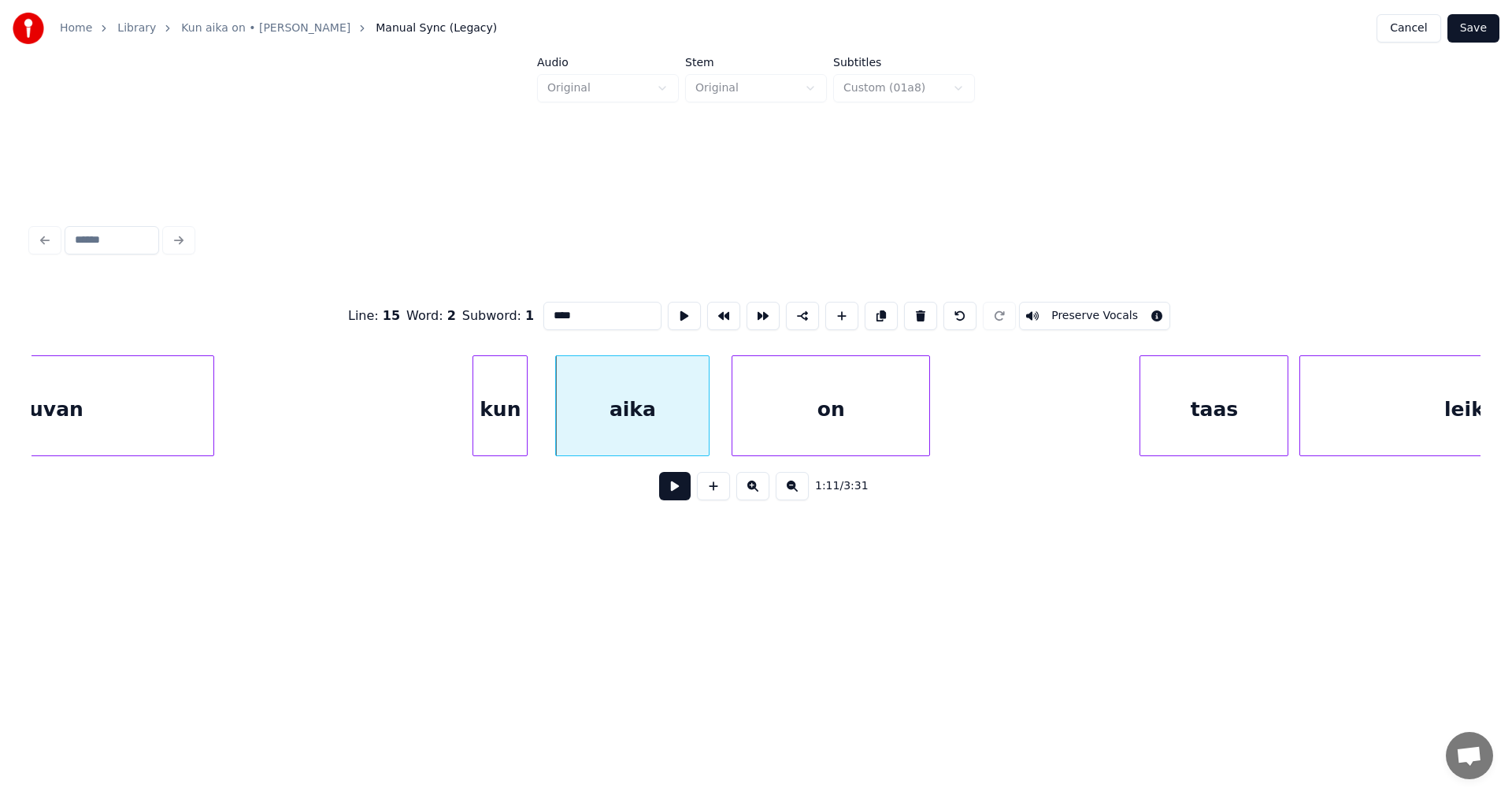
click at [827, 435] on div "on" at bounding box center [831, 409] width 197 height 107
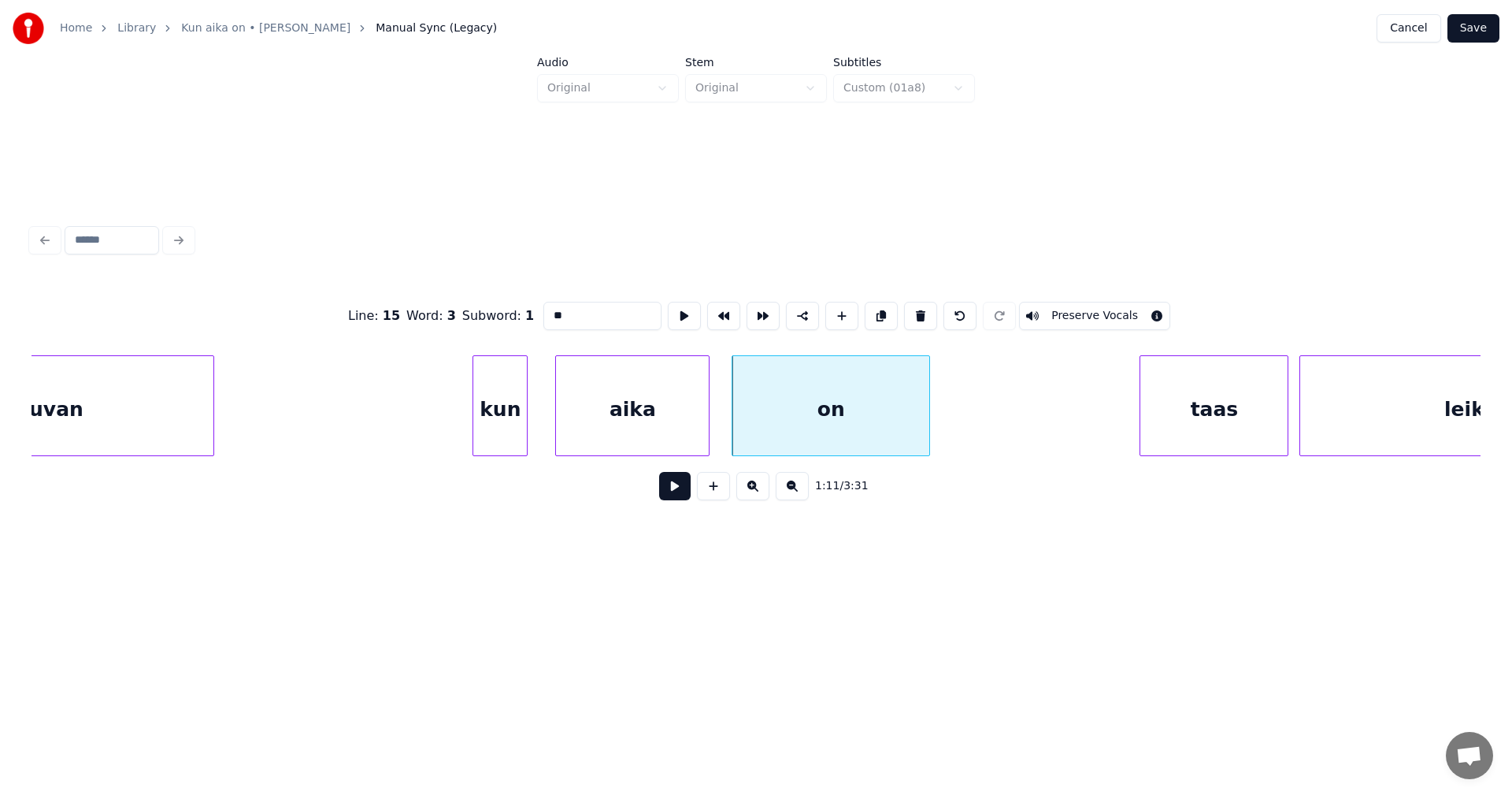
click at [1204, 435] on div "taas" at bounding box center [1214, 409] width 147 height 107
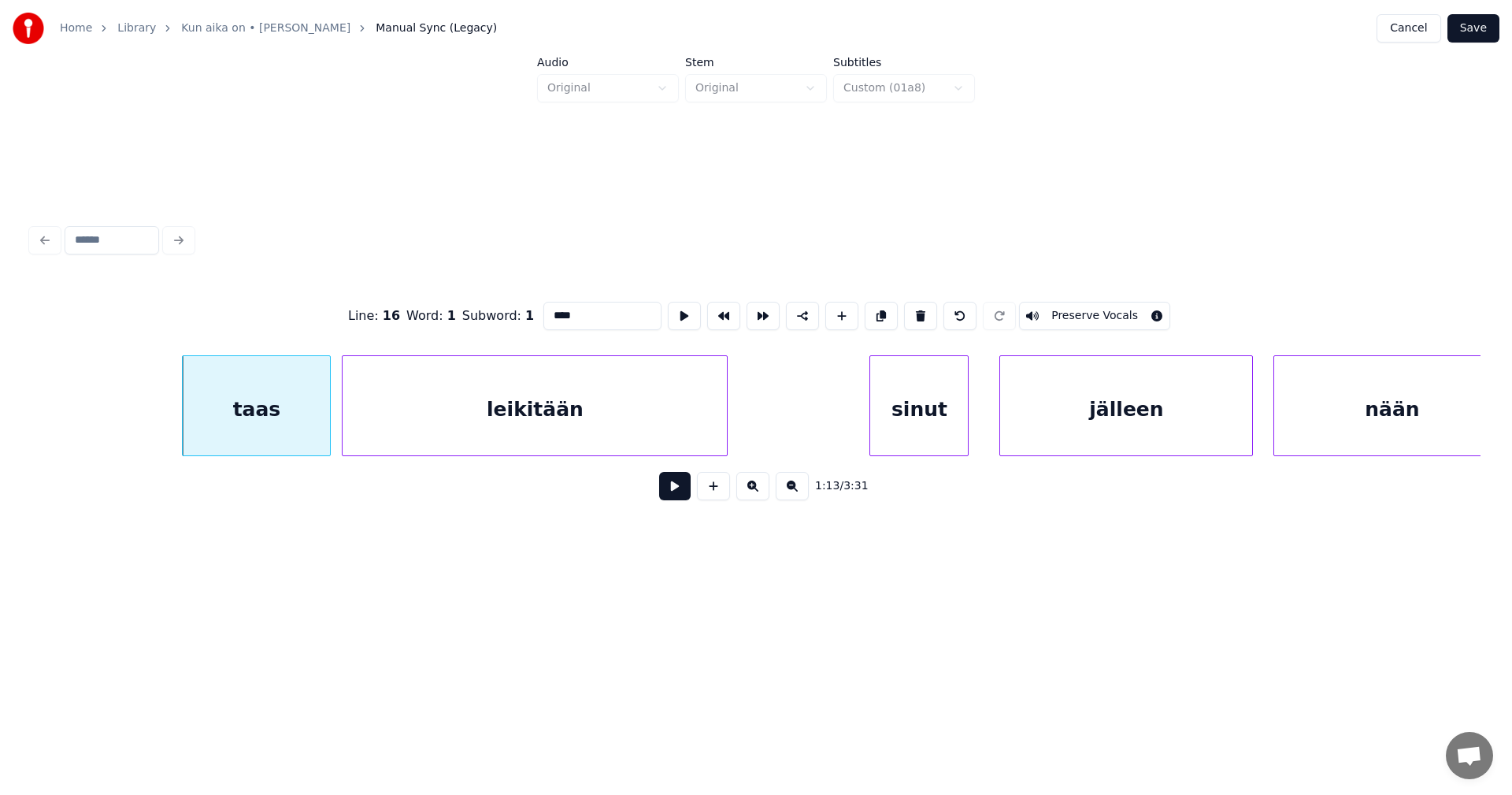
scroll to position [0, 20120]
click at [622, 404] on div "leikitään" at bounding box center [515, 409] width 384 height 107
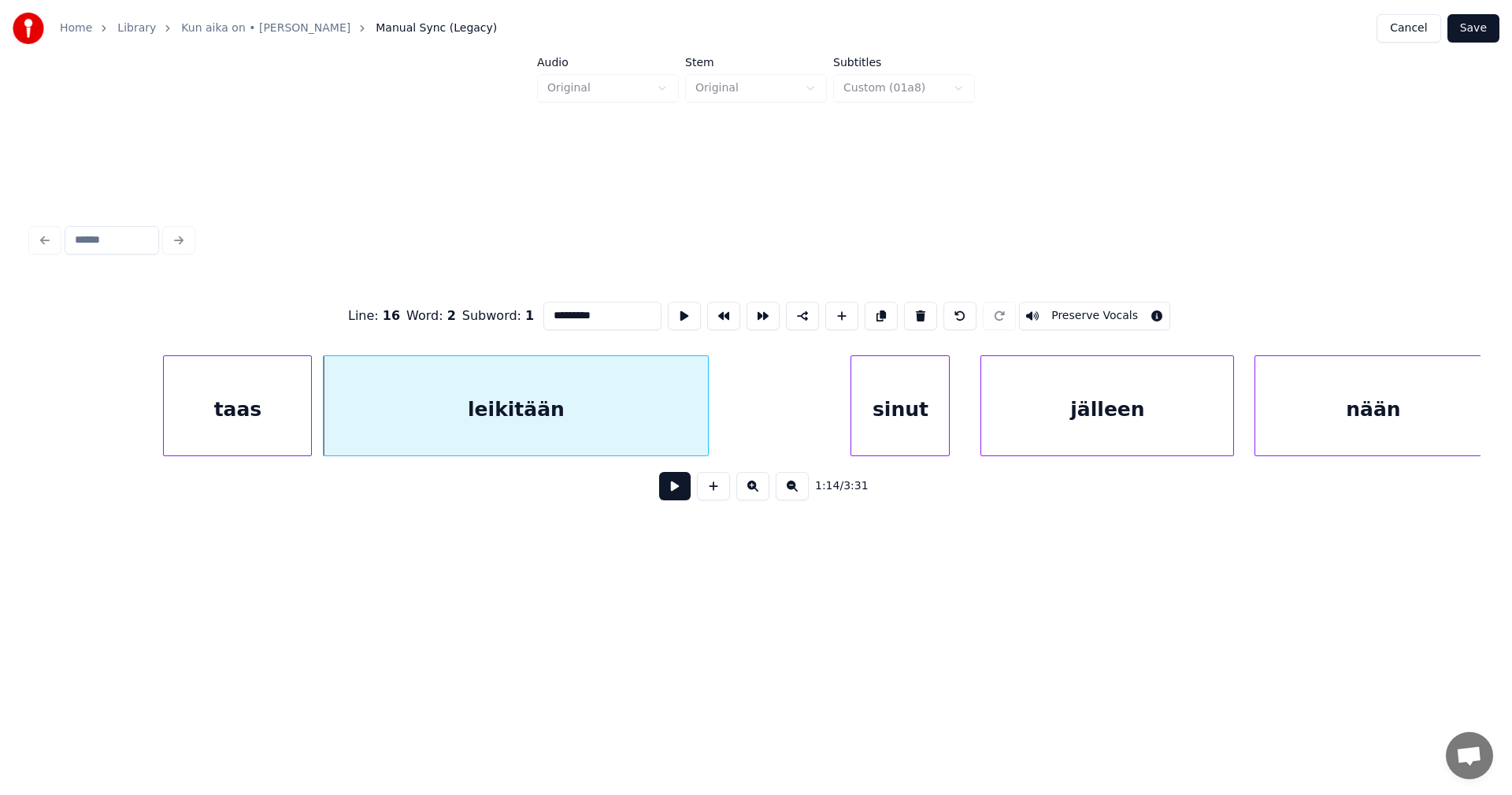
click at [872, 405] on div "sinut" at bounding box center [900, 409] width 98 height 107
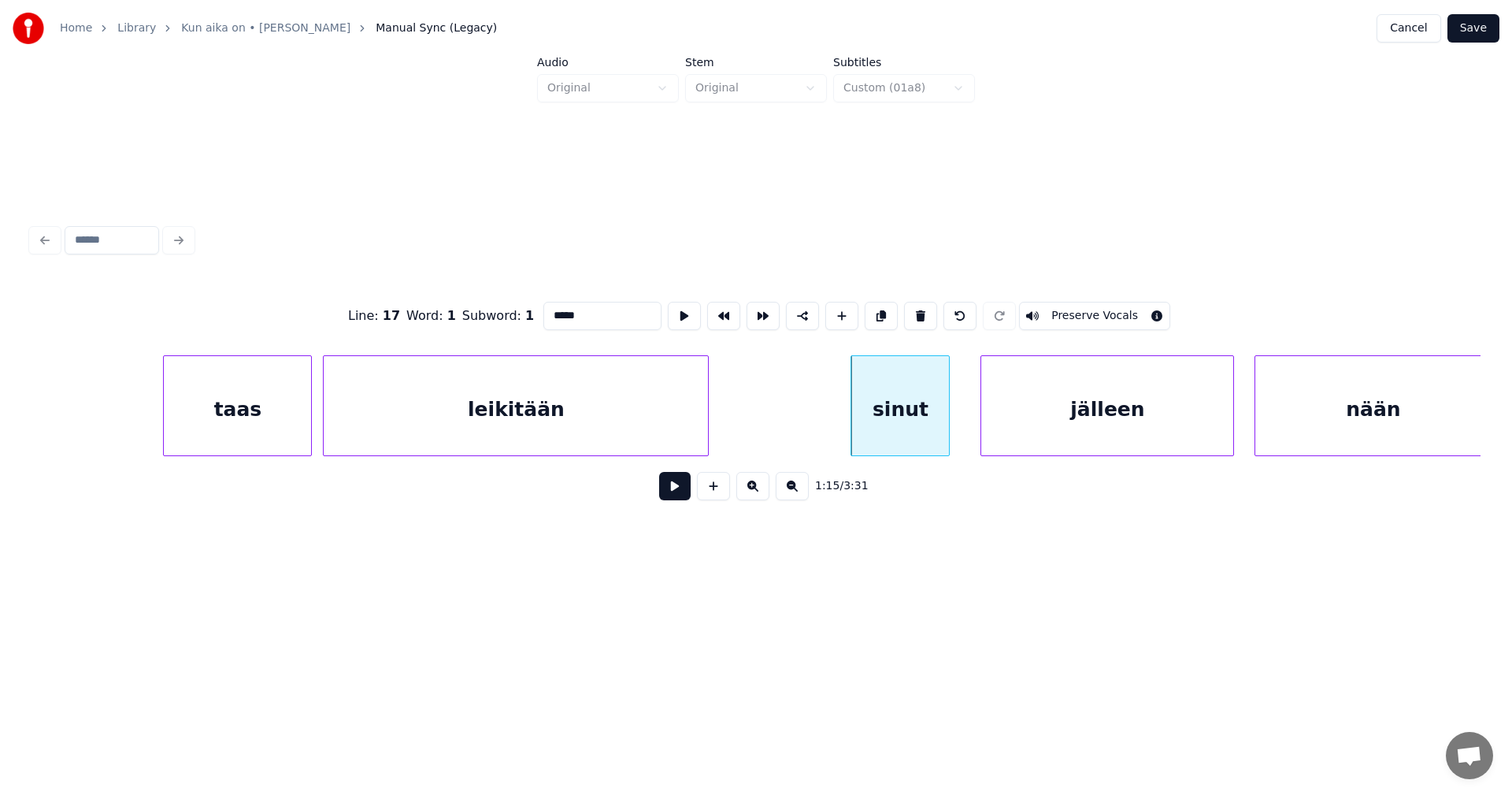
click at [1070, 408] on div "jälleen" at bounding box center [1107, 409] width 252 height 107
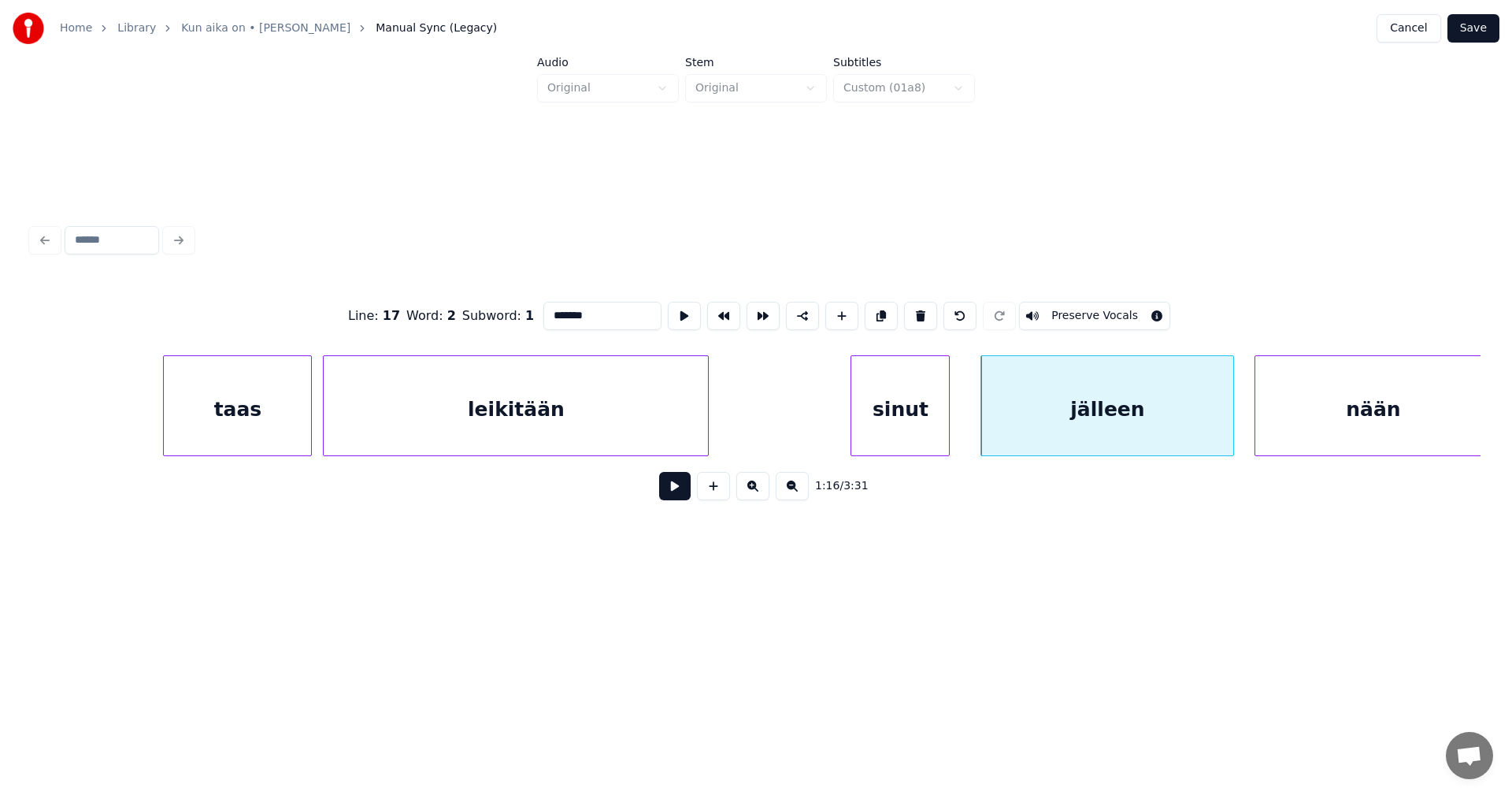
click at [1313, 398] on div "nään" at bounding box center [1373, 409] width 236 height 107
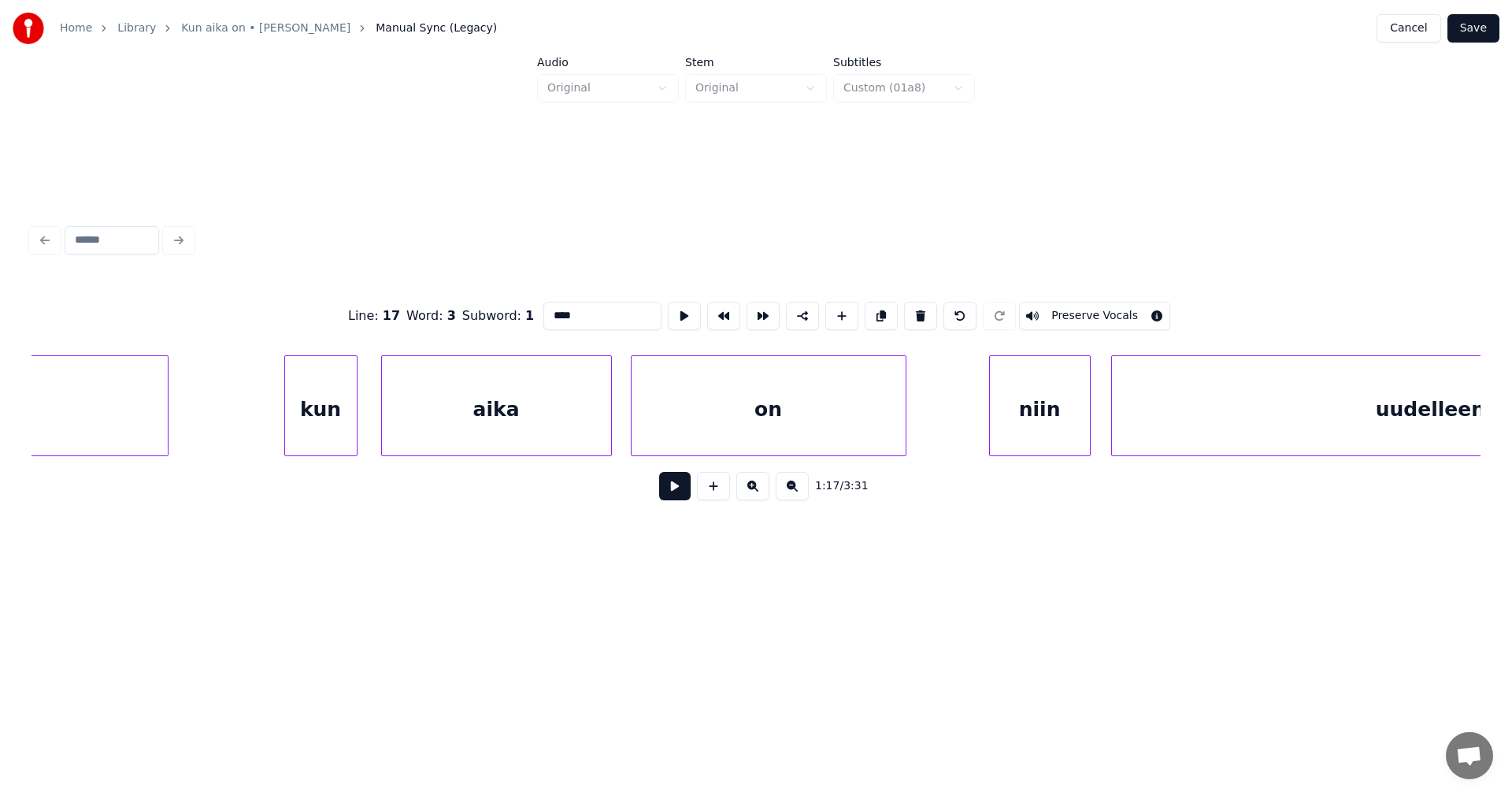
scroll to position [0, 22168]
click at [324, 422] on div "kun" at bounding box center [319, 409] width 72 height 107
click at [430, 427] on div "aika" at bounding box center [495, 409] width 230 height 107
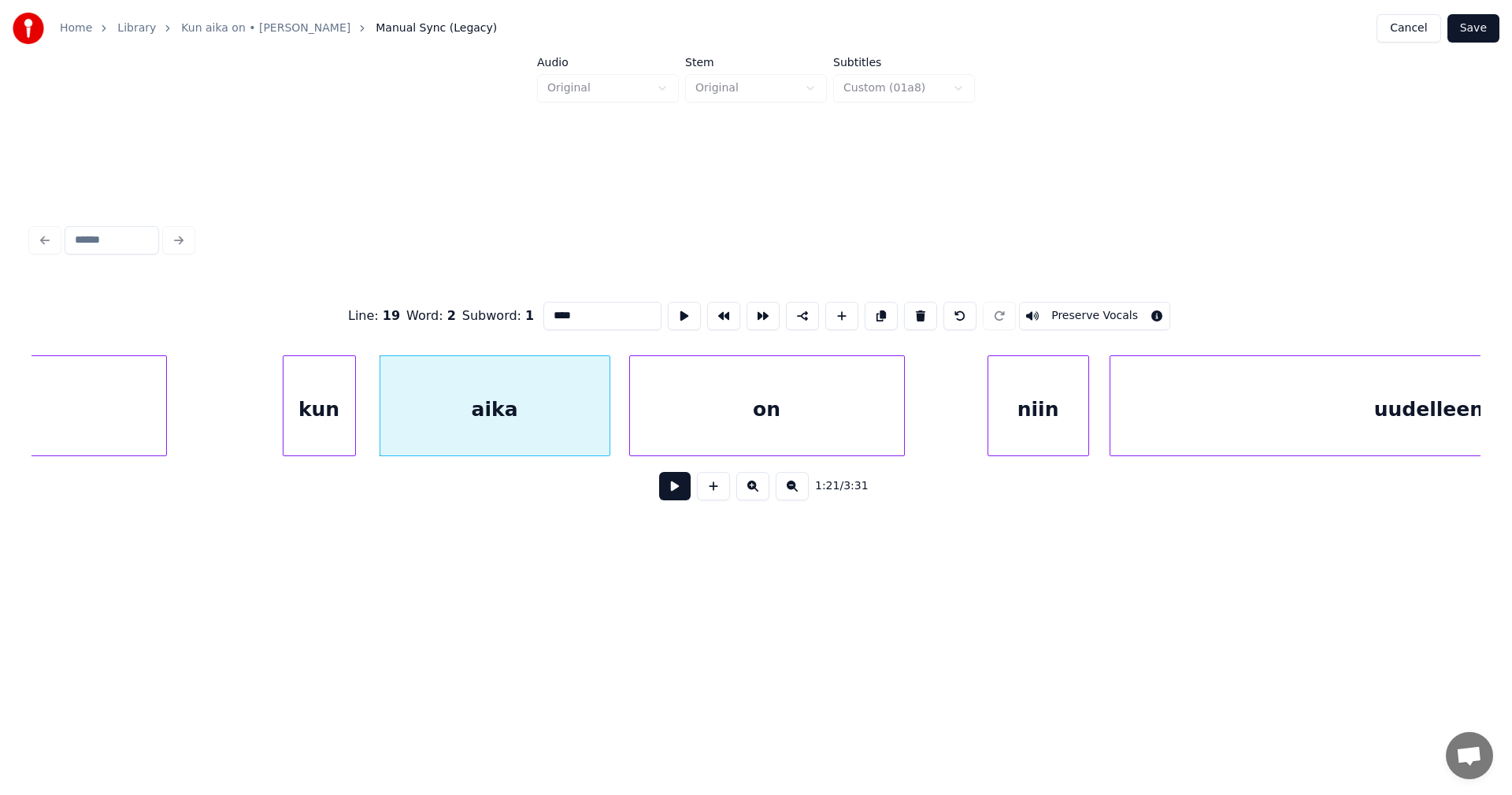
click at [709, 417] on div "on" at bounding box center [767, 409] width 274 height 107
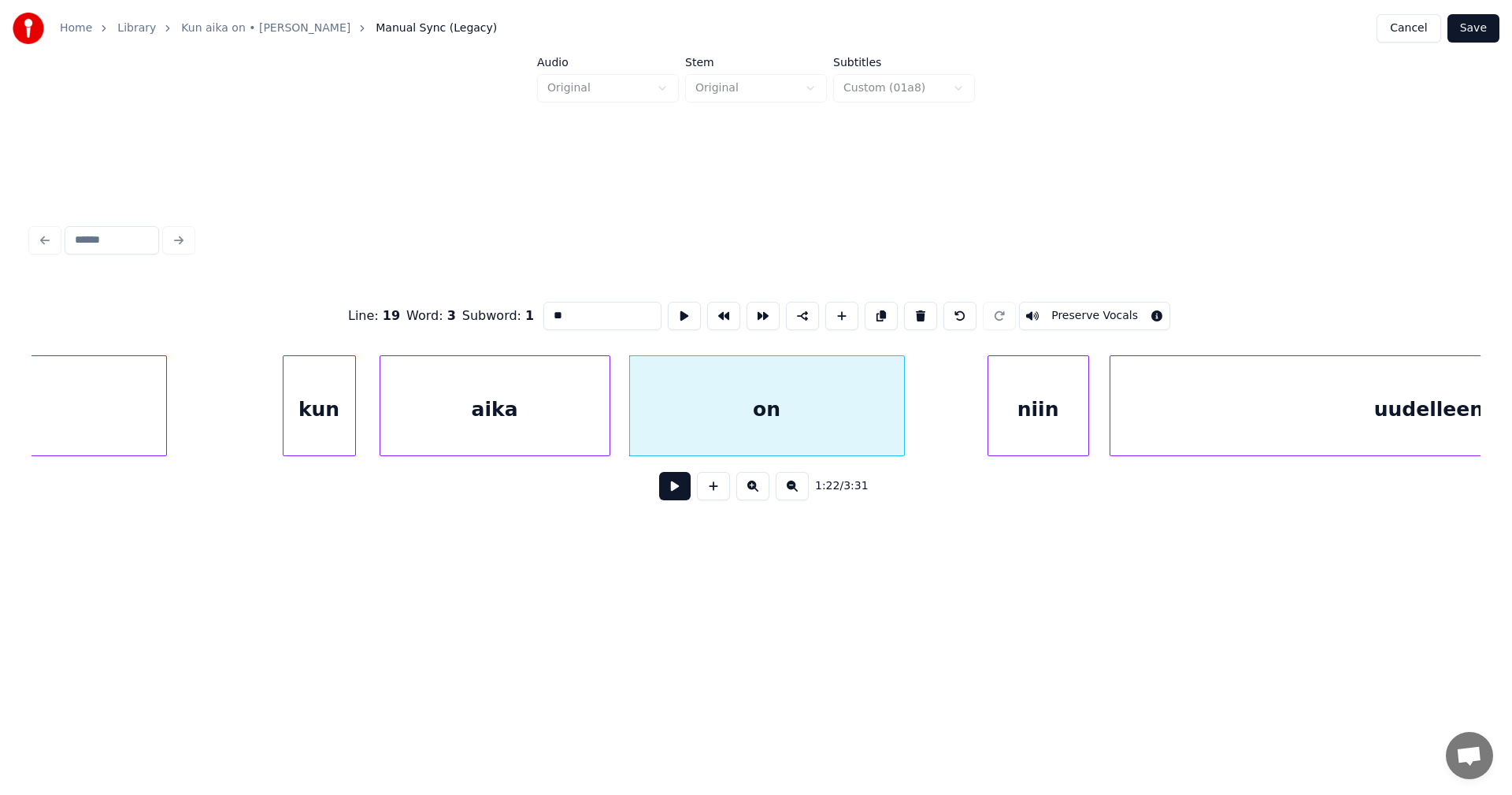
click at [1058, 420] on div "niin" at bounding box center [1038, 409] width 100 height 107
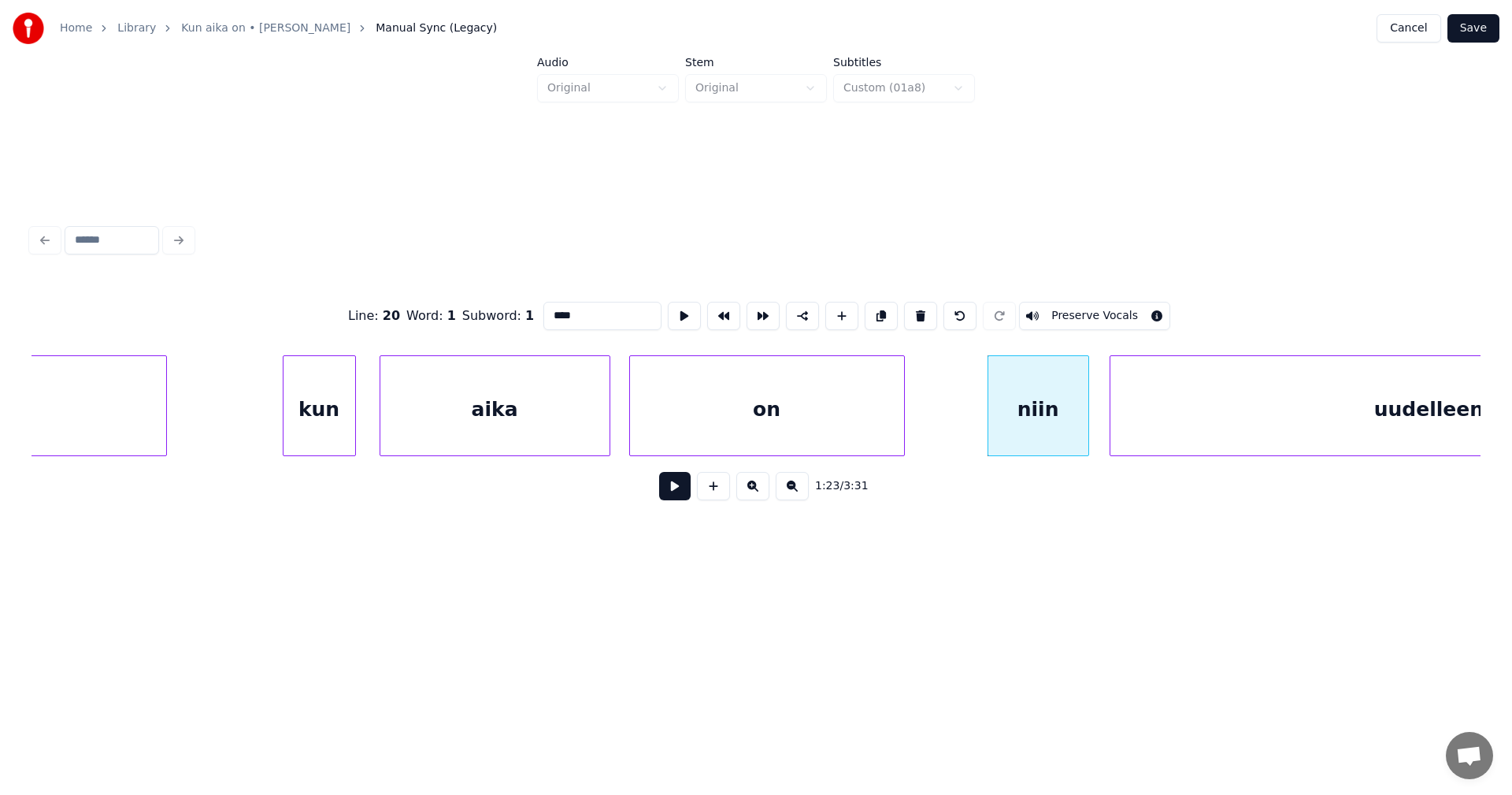
click at [1216, 405] on div "uudelleen..." at bounding box center [1440, 409] width 660 height 107
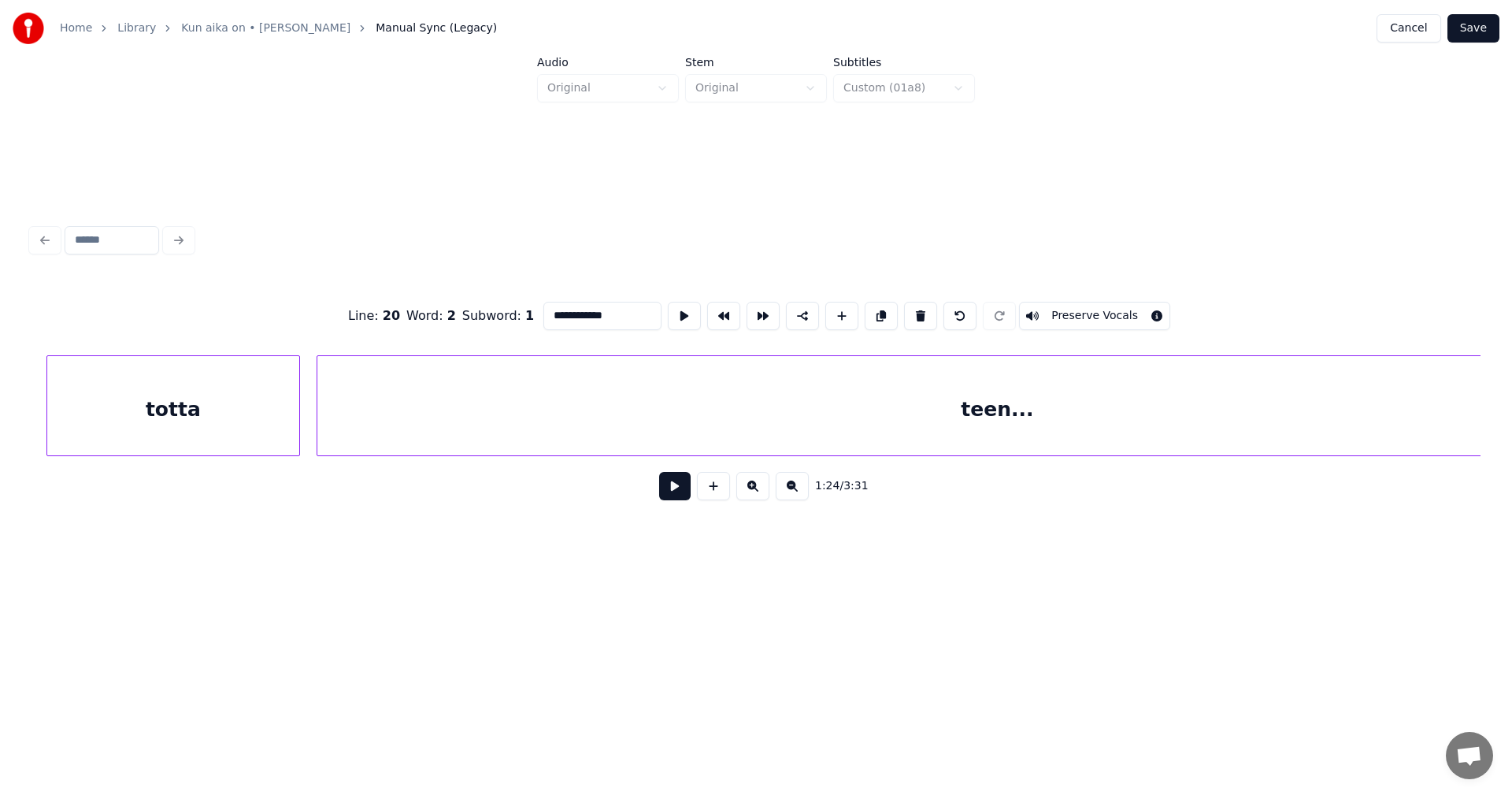
scroll to position [0, 26736]
click at [225, 393] on div "totta" at bounding box center [170, 409] width 252 height 107
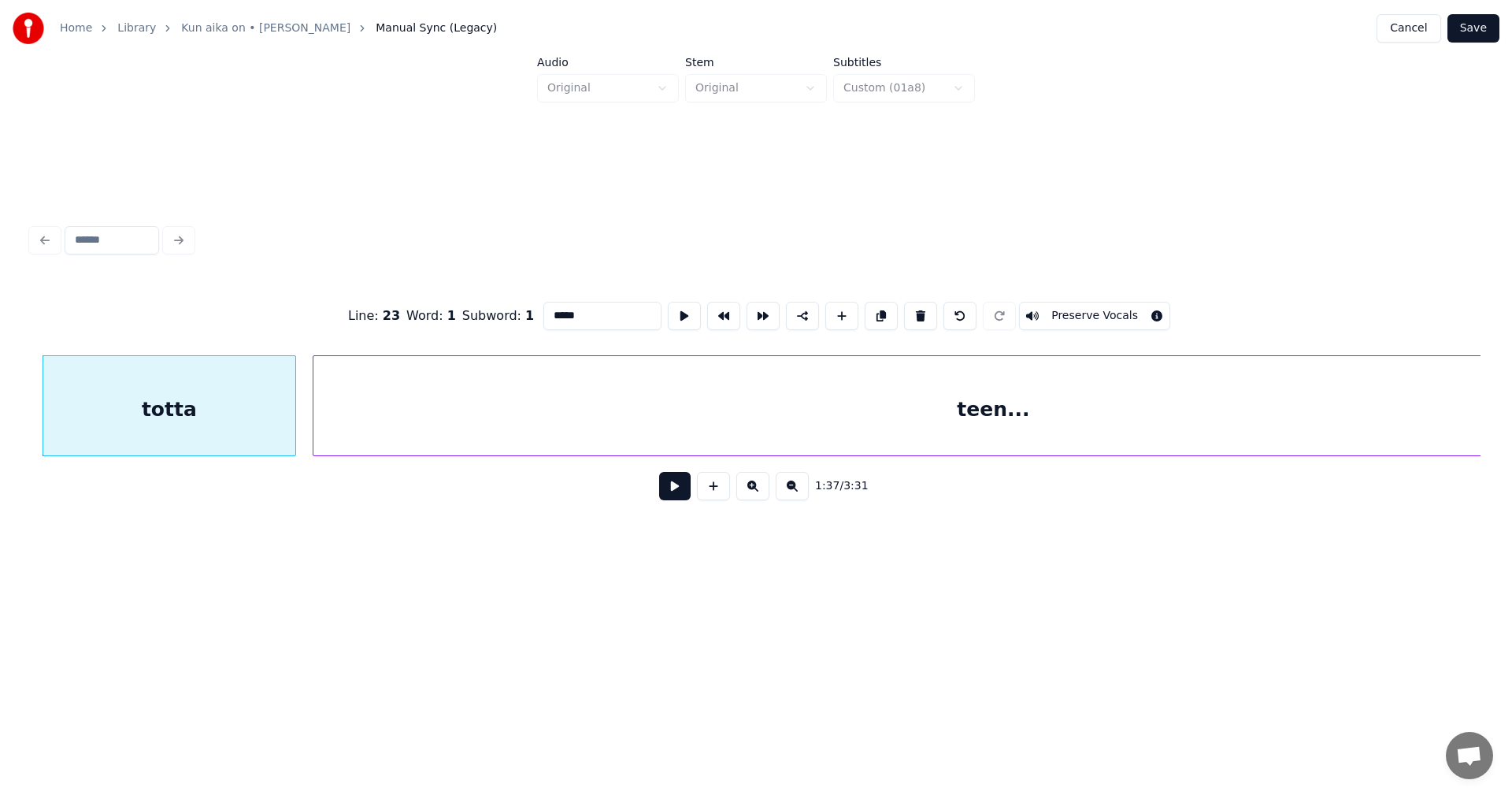
click at [435, 411] on div "teen..." at bounding box center [993, 409] width 1361 height 107
type input "*******"
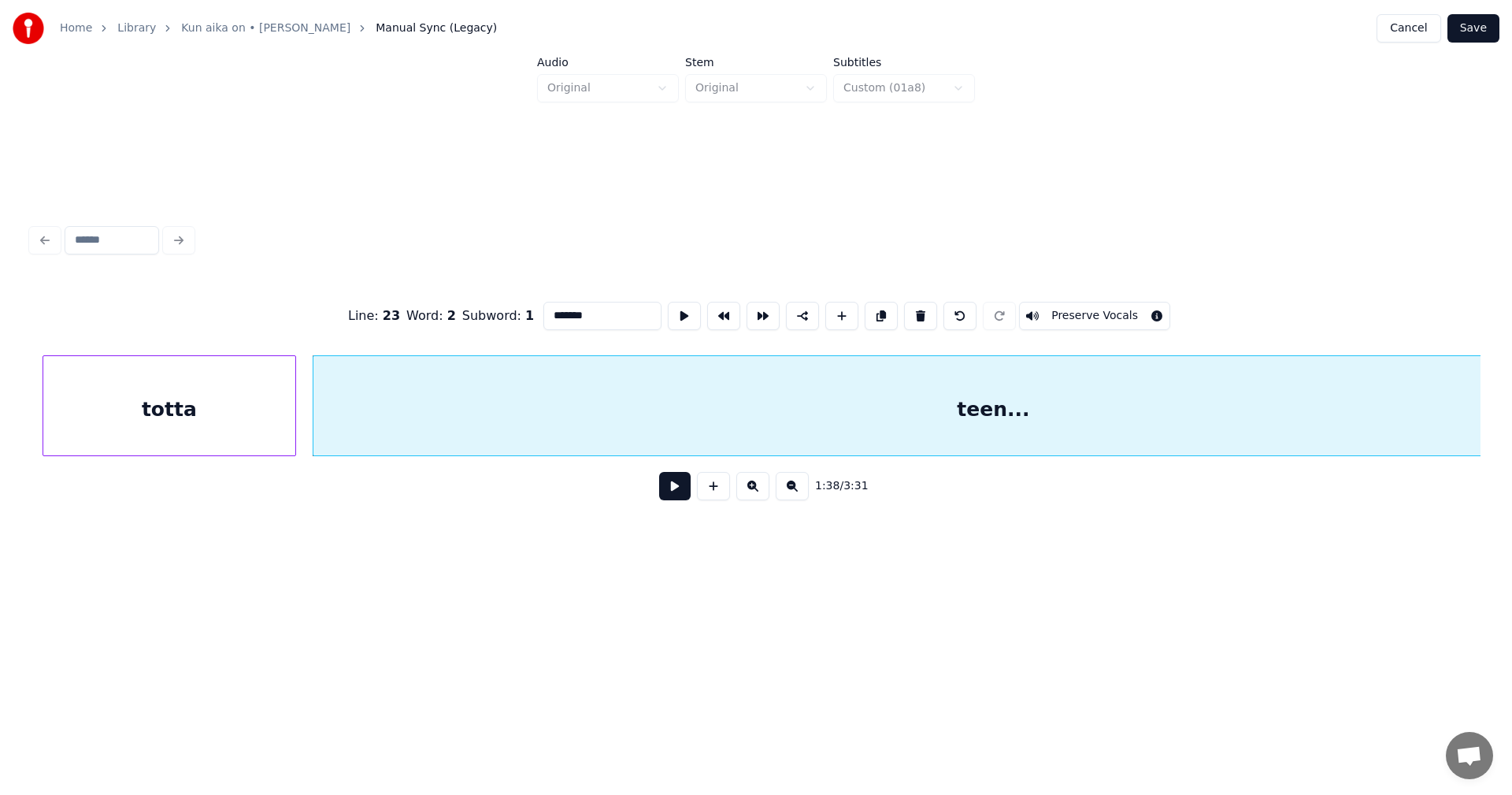
click at [1476, 24] on button "Save" at bounding box center [1473, 28] width 52 height 28
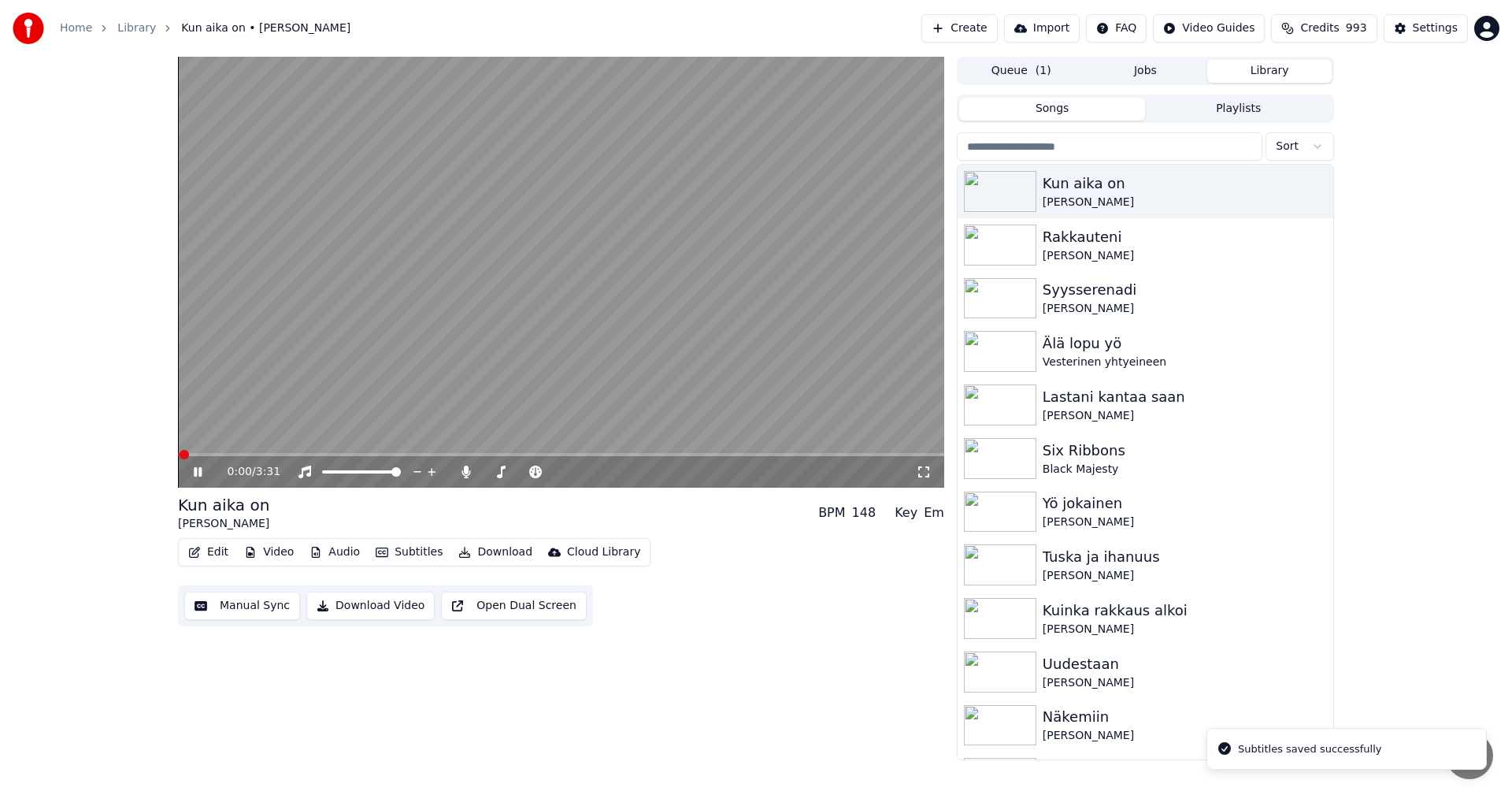
click at [347, 451] on video at bounding box center [562, 272] width 767 height 431
click at [351, 454] on span at bounding box center [562, 454] width 767 height 3
click at [197, 469] on icon at bounding box center [198, 472] width 9 height 11
click at [326, 453] on span at bounding box center [252, 454] width 149 height 3
click at [304, 455] on span at bounding box center [241, 454] width 127 height 3
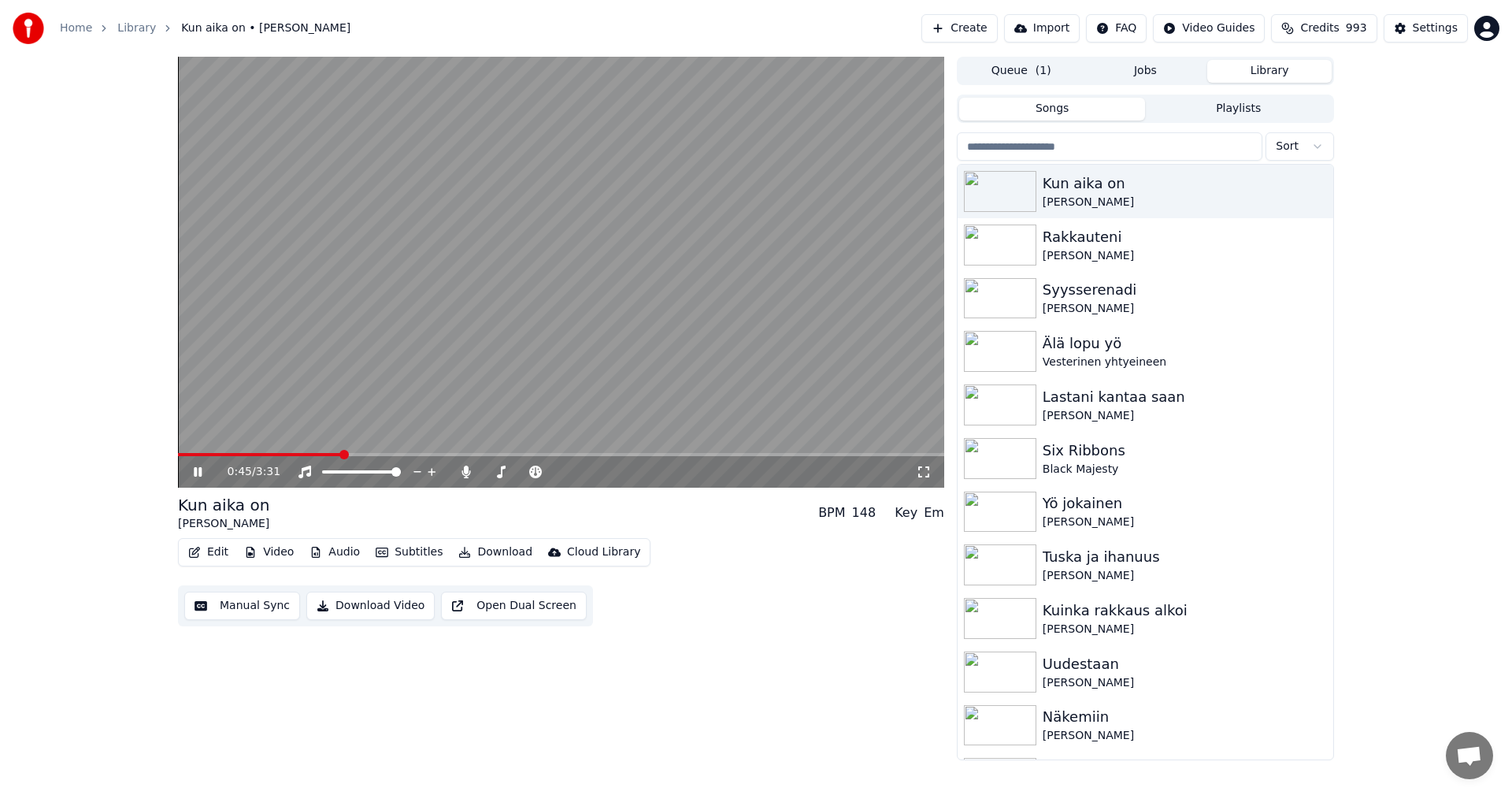
click at [200, 472] on icon at bounding box center [198, 472] width 8 height 9
click at [221, 556] on button "Edit" at bounding box center [208, 552] width 53 height 22
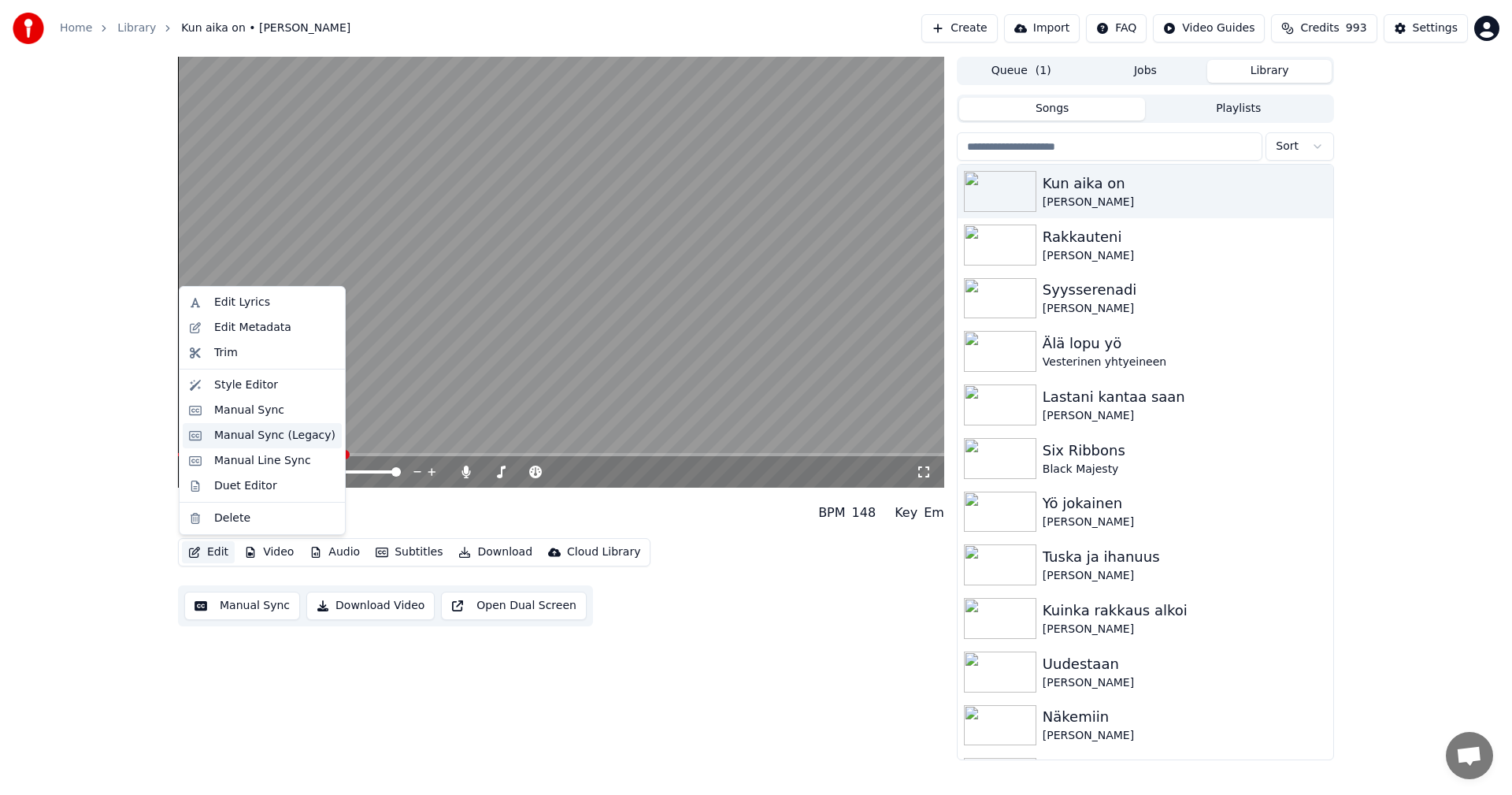
click at [262, 437] on div "Manual Sync (Legacy)" at bounding box center [275, 435] width 121 height 16
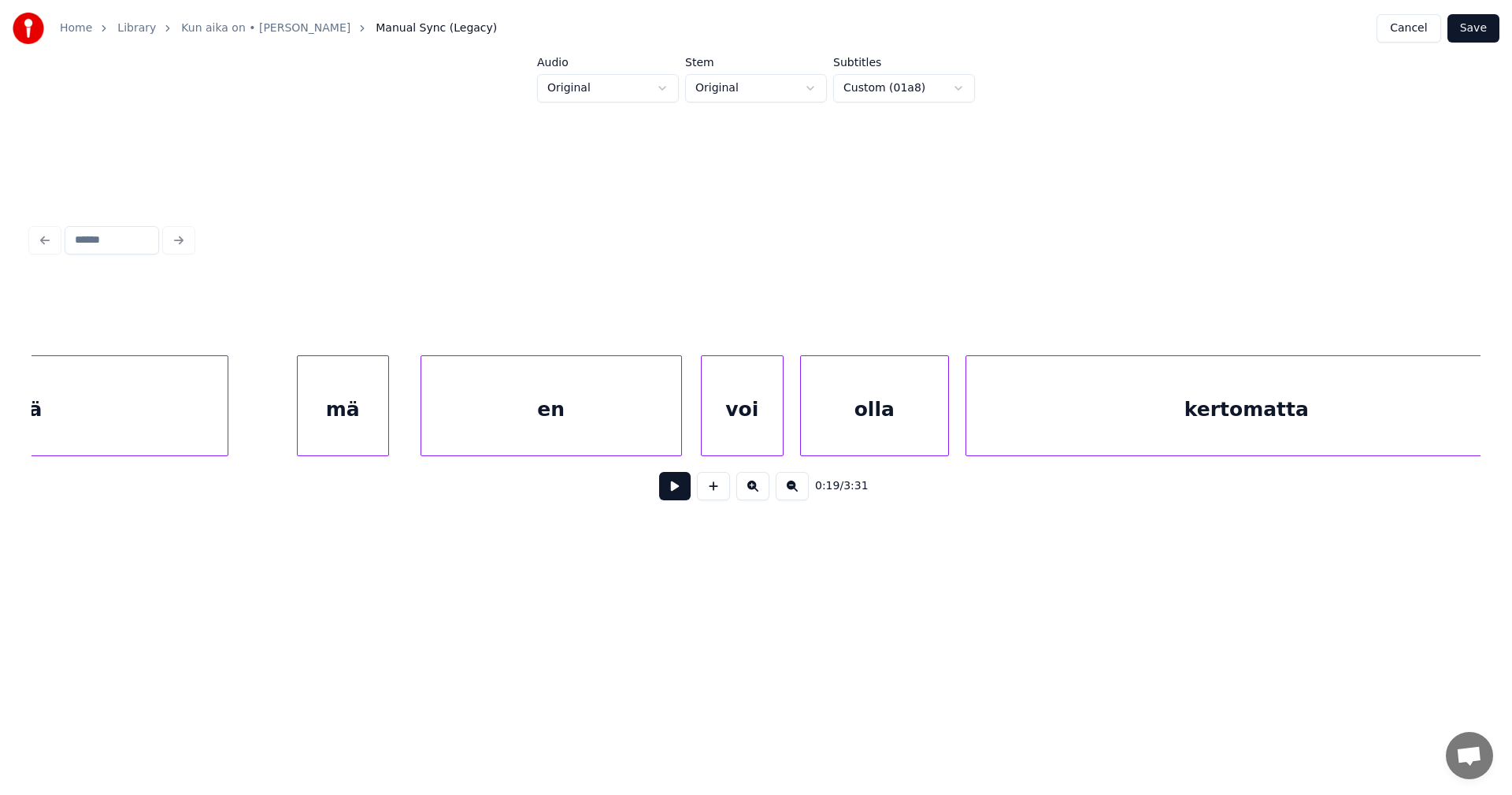
scroll to position [0, 10358]
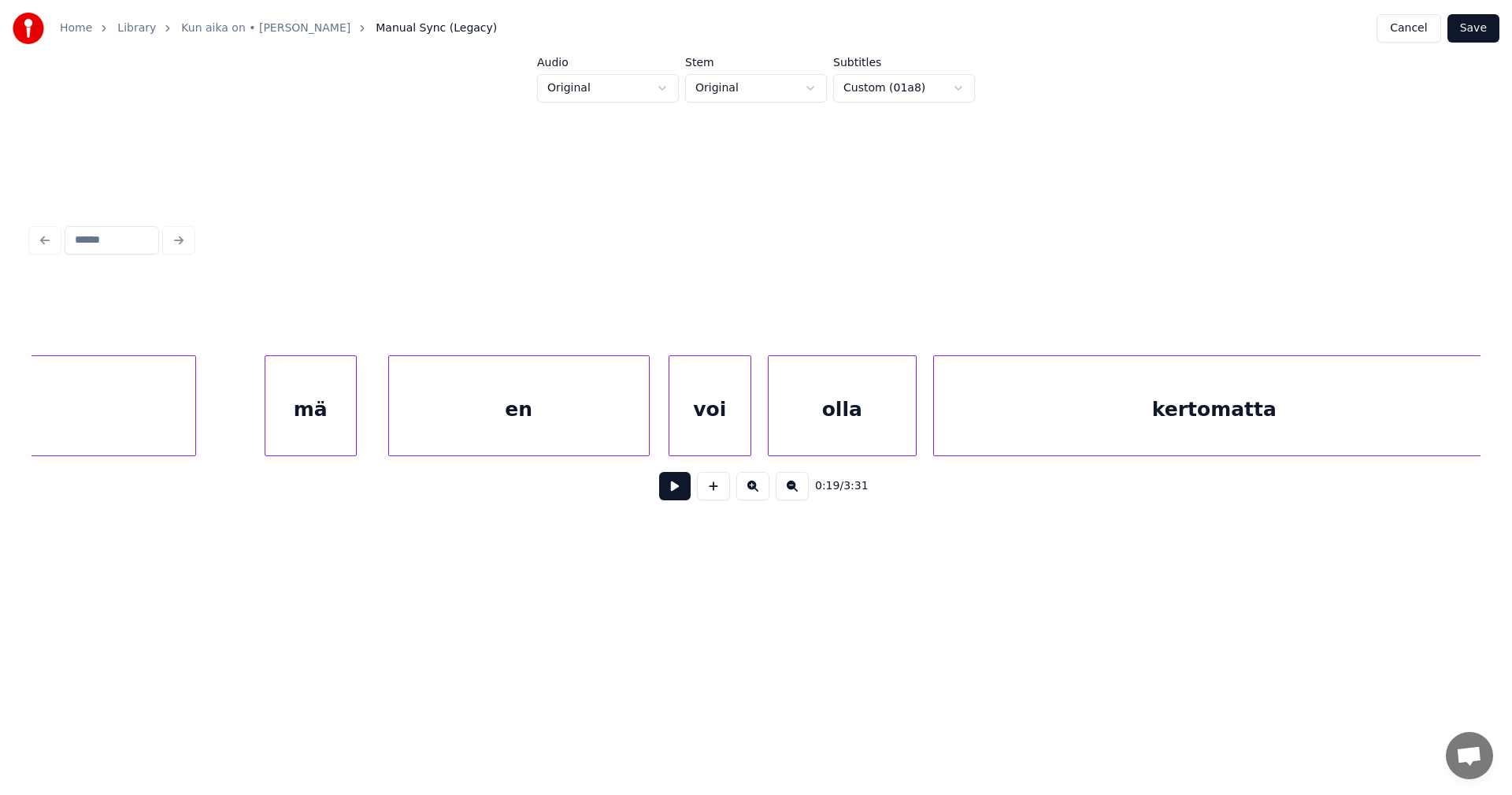
click at [318, 429] on div "mä" at bounding box center [311, 409] width 91 height 107
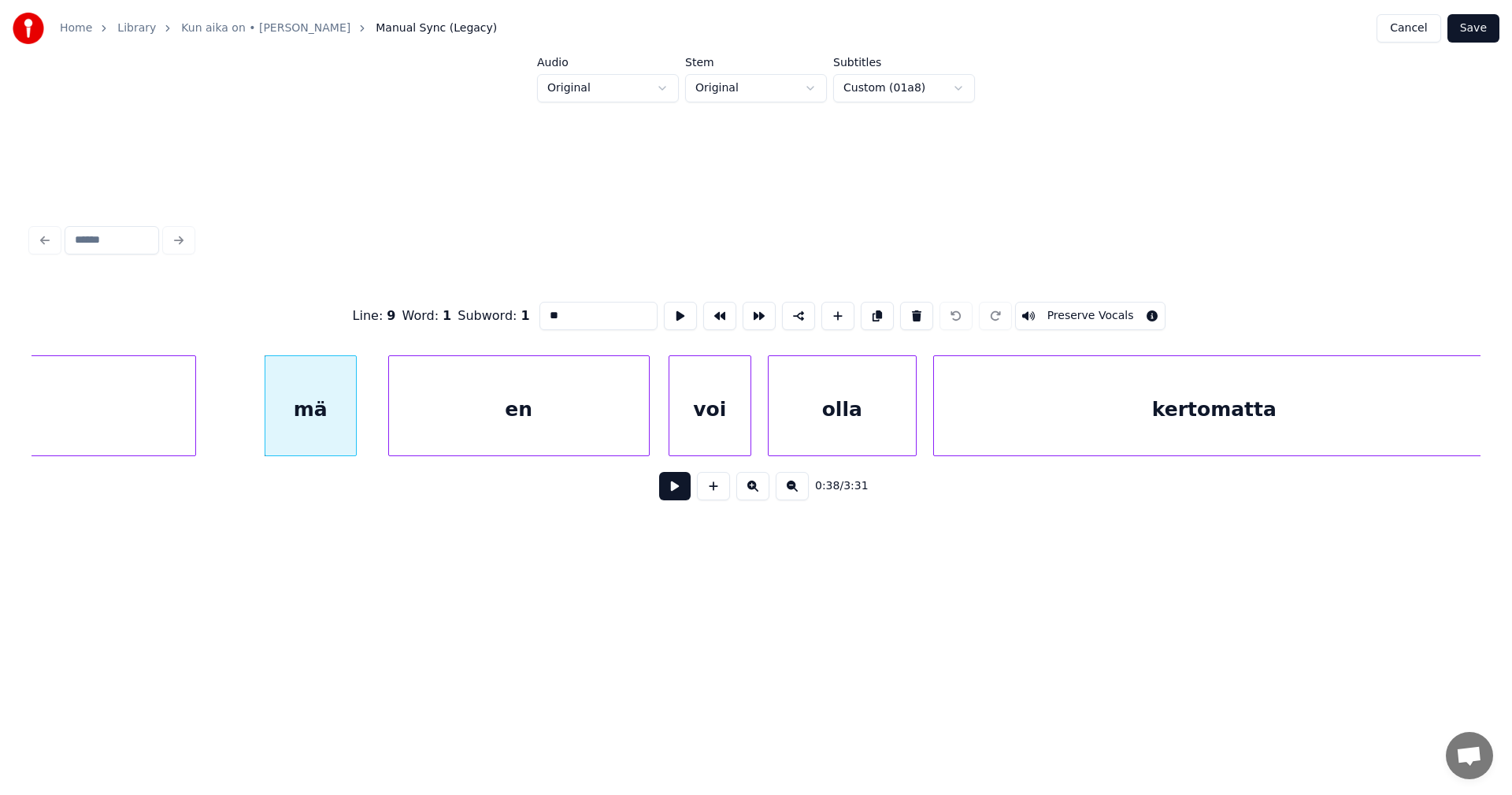
click at [473, 428] on div "en" at bounding box center [519, 409] width 260 height 107
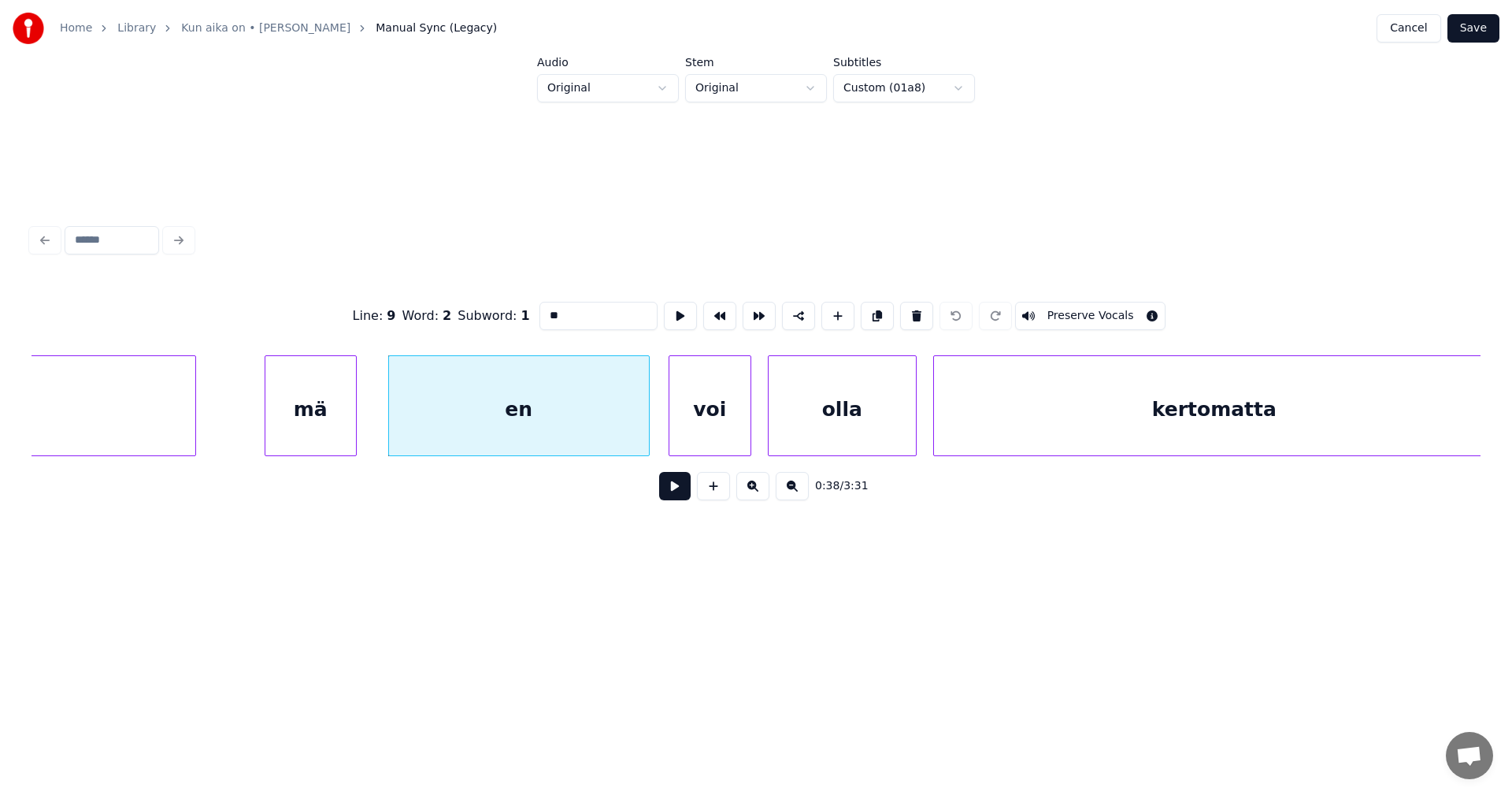
click at [700, 405] on div "voi" at bounding box center [710, 409] width 81 height 107
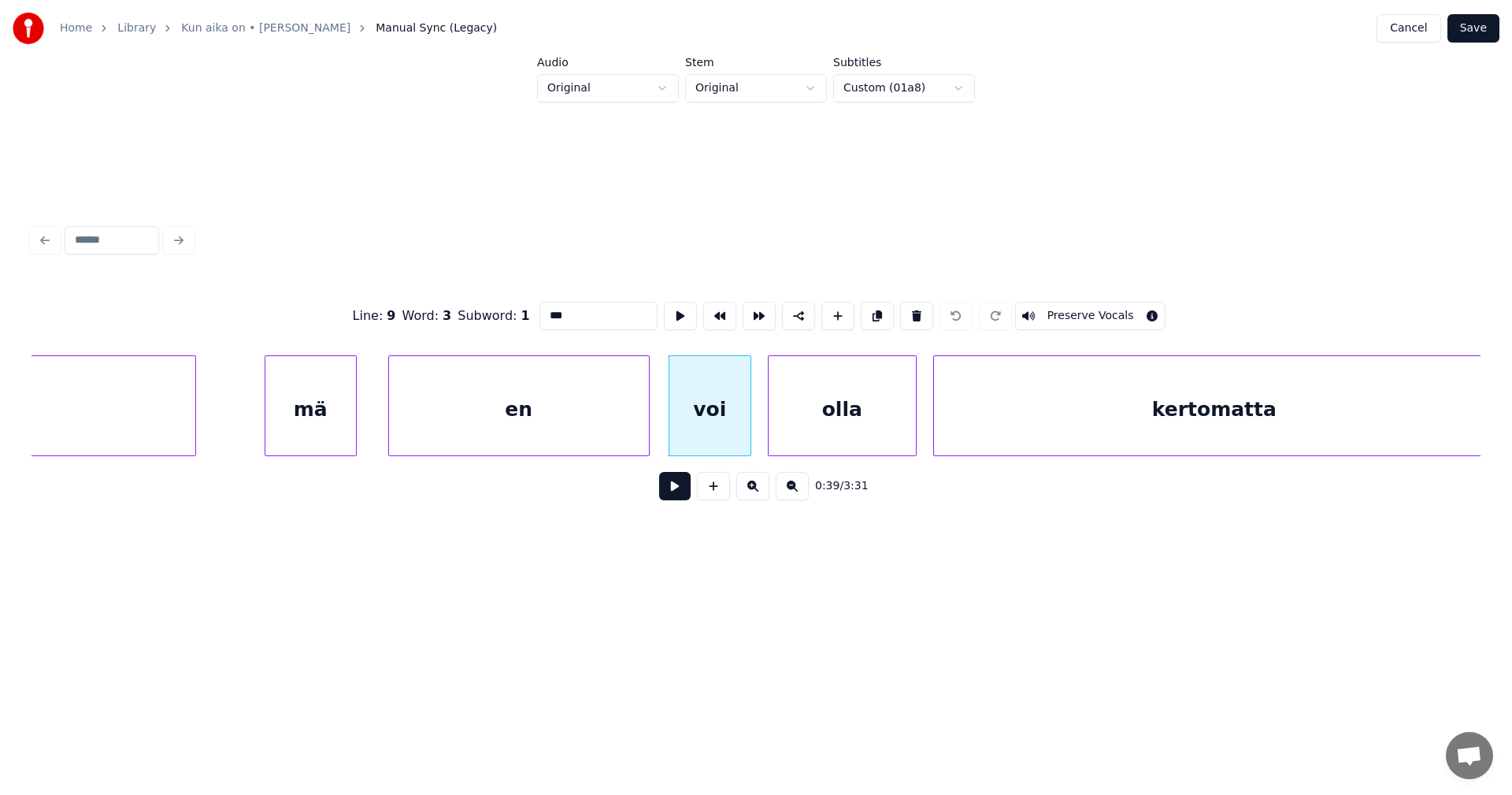
click at [821, 424] on div "olla" at bounding box center [842, 409] width 147 height 107
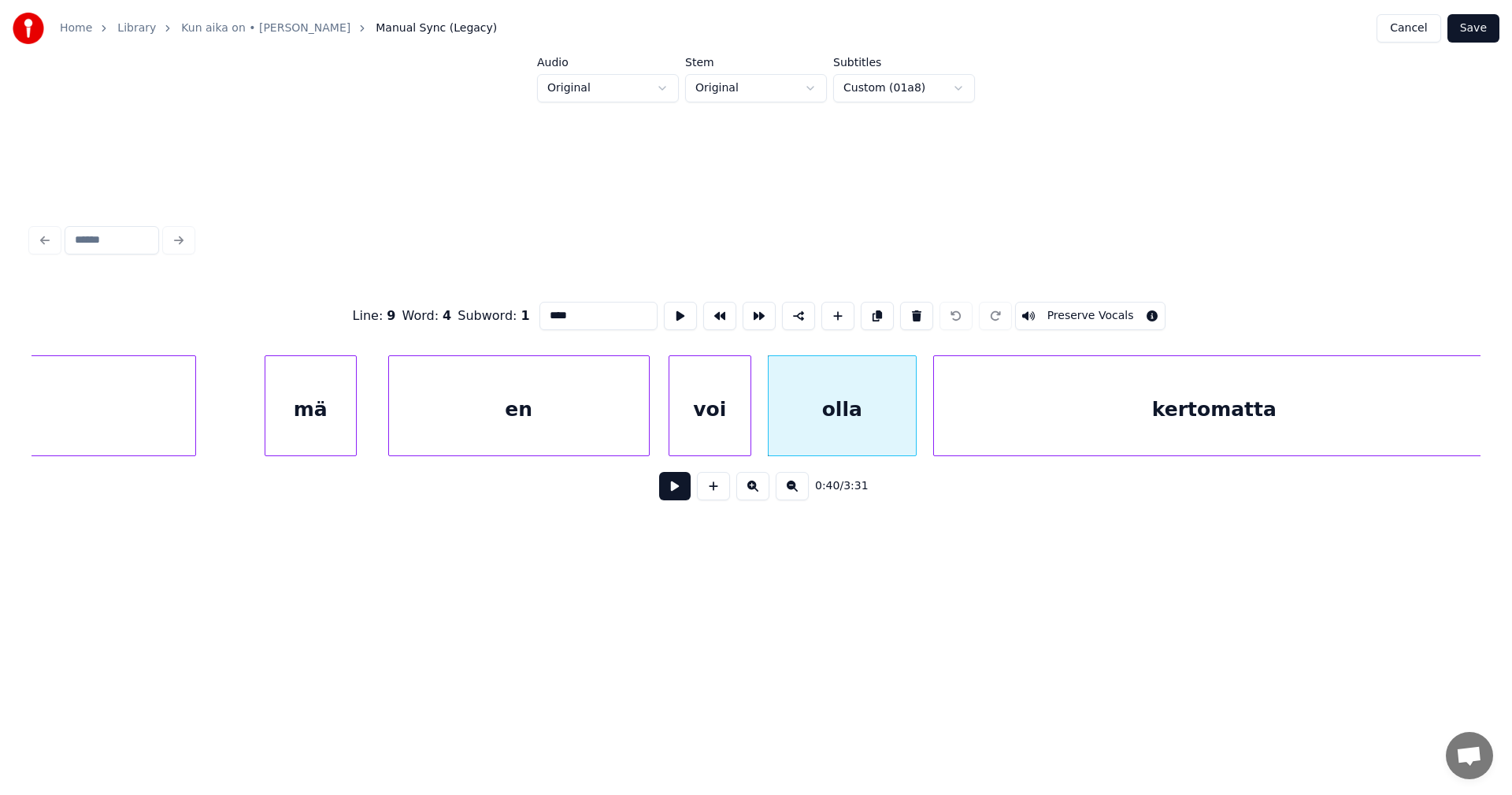
click at [997, 402] on div "kertomatta" at bounding box center [1214, 409] width 561 height 107
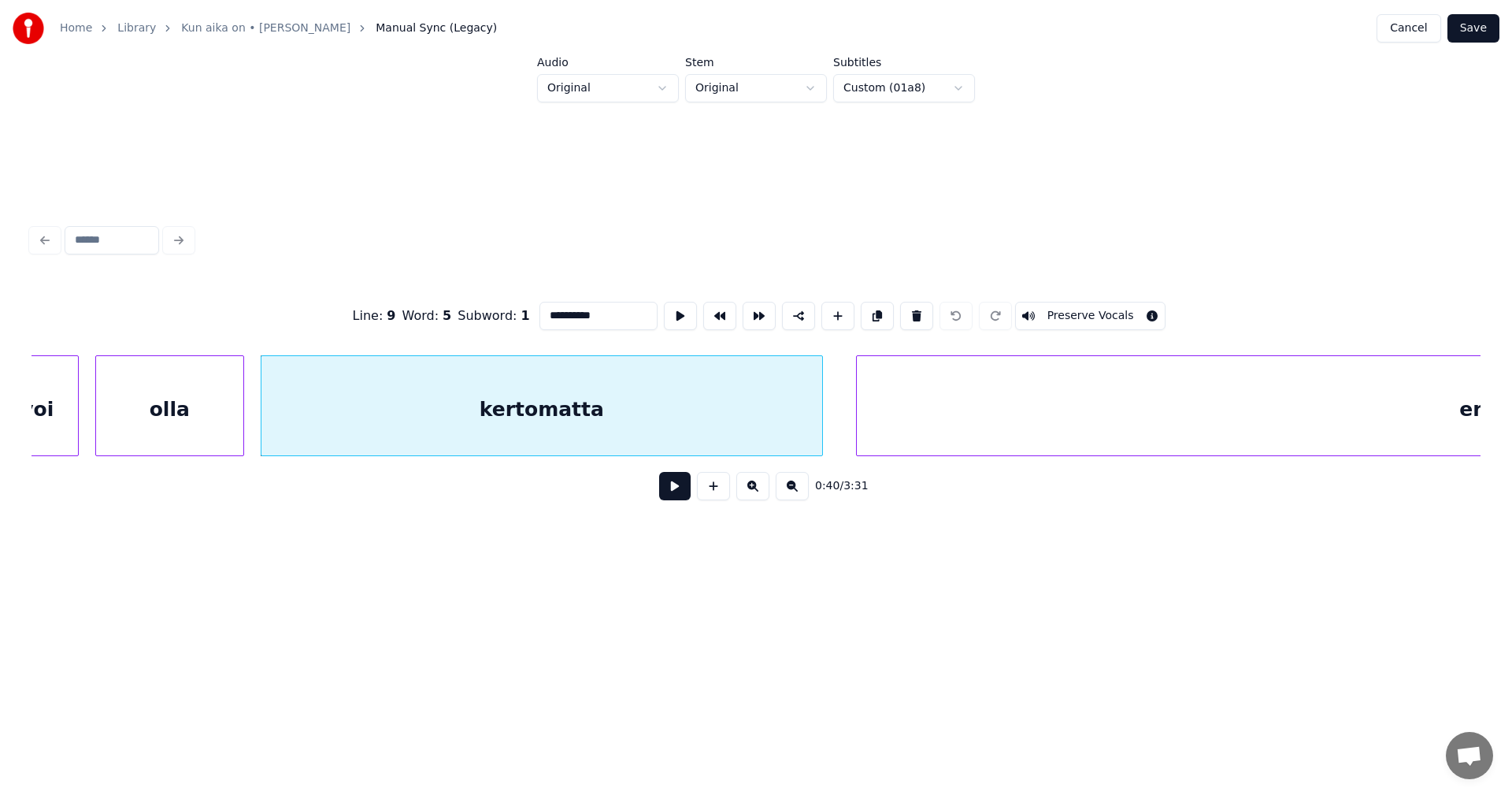
scroll to position [0, 11050]
click at [1256, 427] on div "en..." at bounding box center [1465, 409] width 1256 height 107
type input "*****"
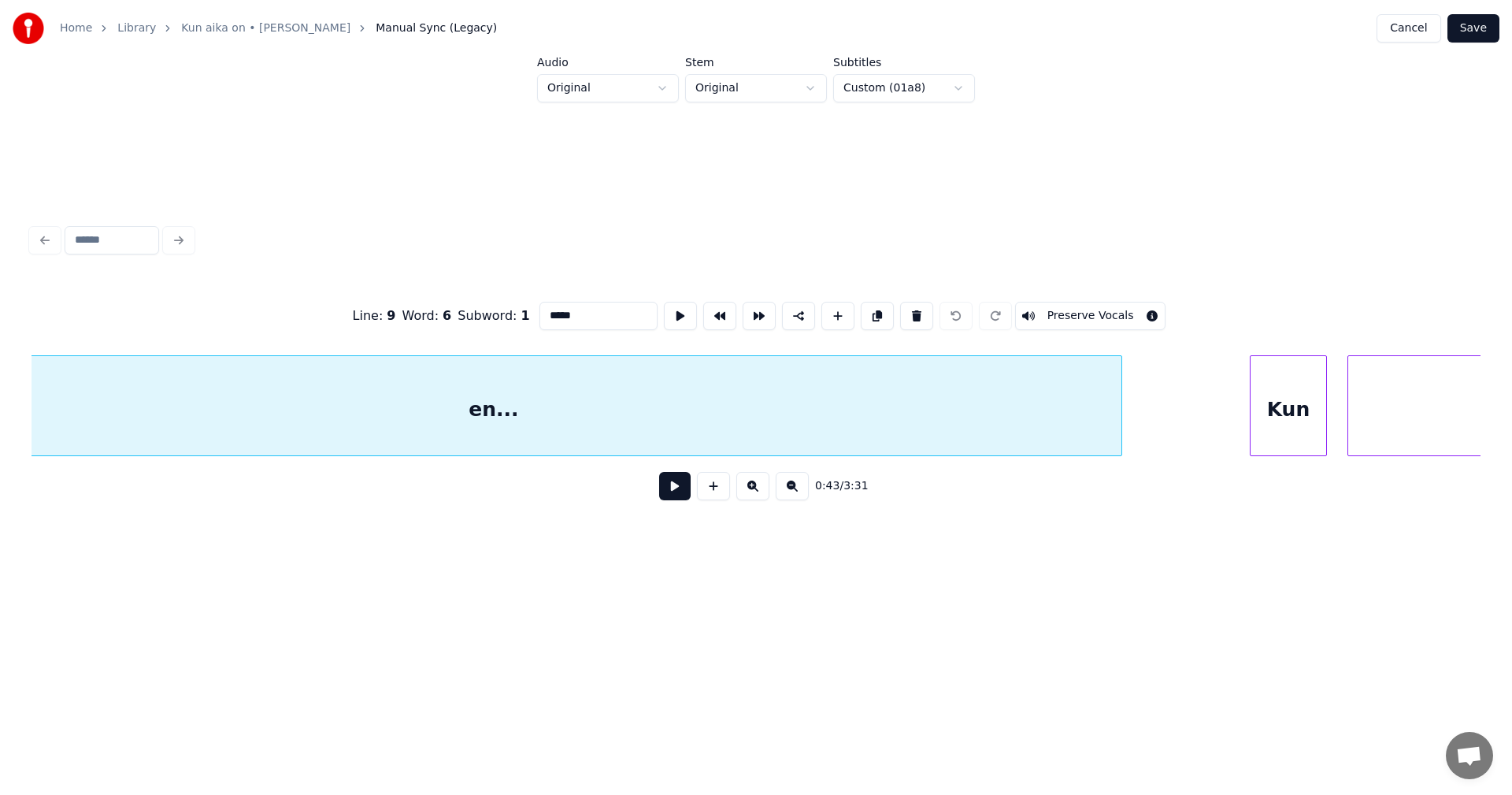
scroll to position [0, 12059]
click at [1462, 28] on button "Save" at bounding box center [1473, 28] width 52 height 28
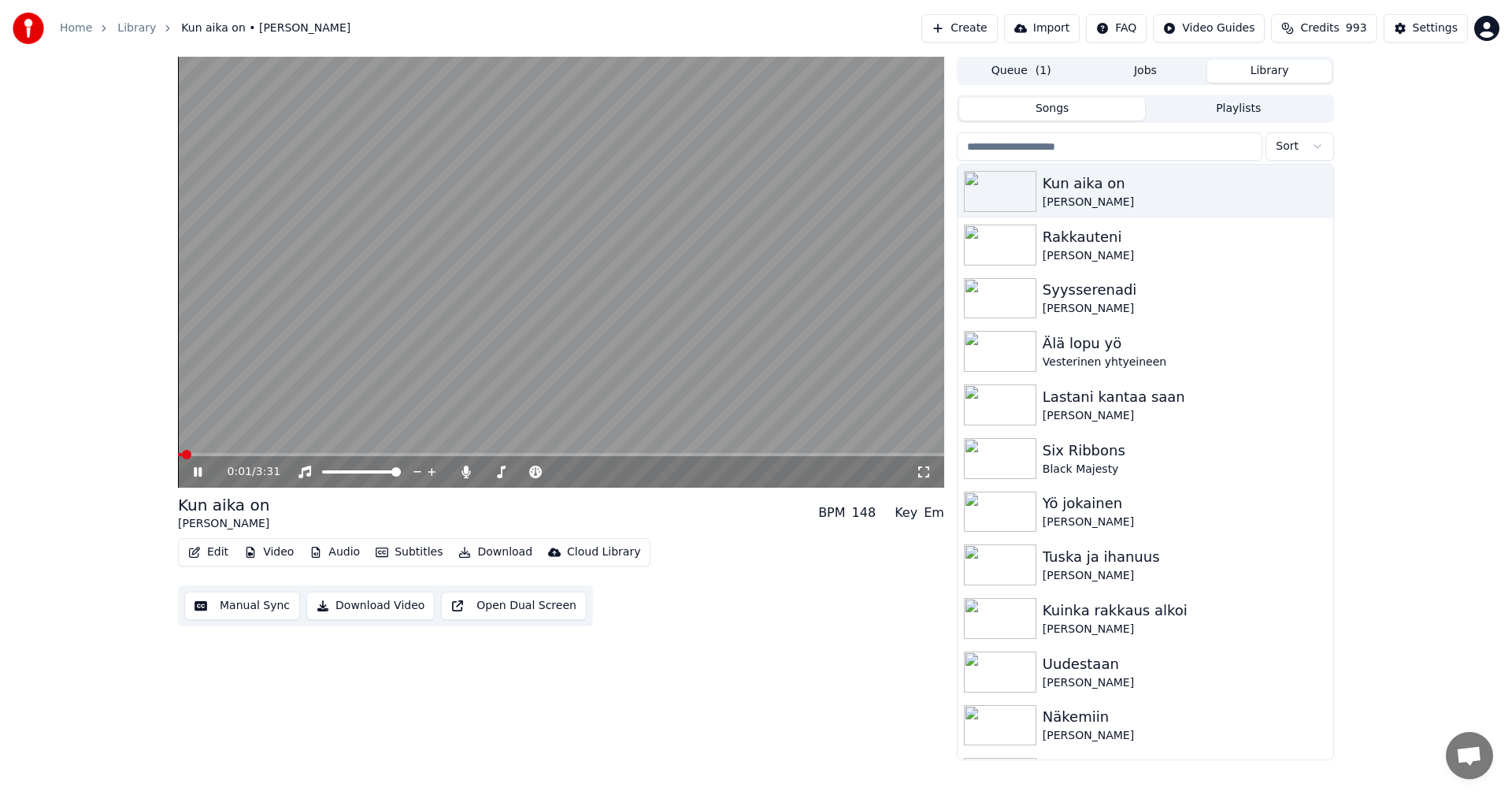
click at [339, 456] on span at bounding box center [562, 454] width 767 height 3
click at [317, 455] on span at bounding box center [266, 454] width 176 height 3
click at [196, 472] on icon at bounding box center [198, 472] width 8 height 9
click at [1421, 28] on div "Settings" at bounding box center [1435, 28] width 45 height 16
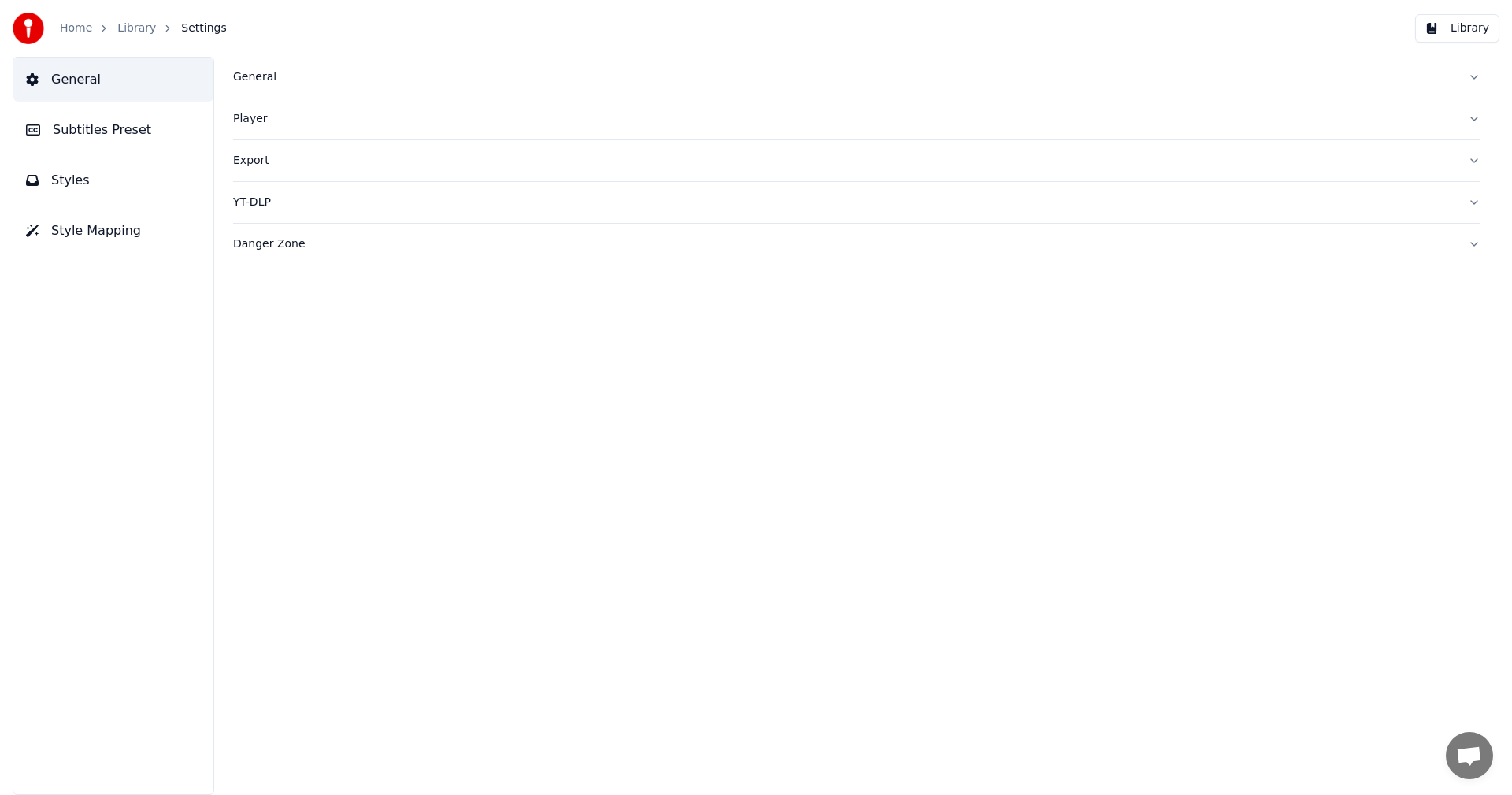
click at [101, 129] on span "Subtitles Preset" at bounding box center [102, 130] width 99 height 19
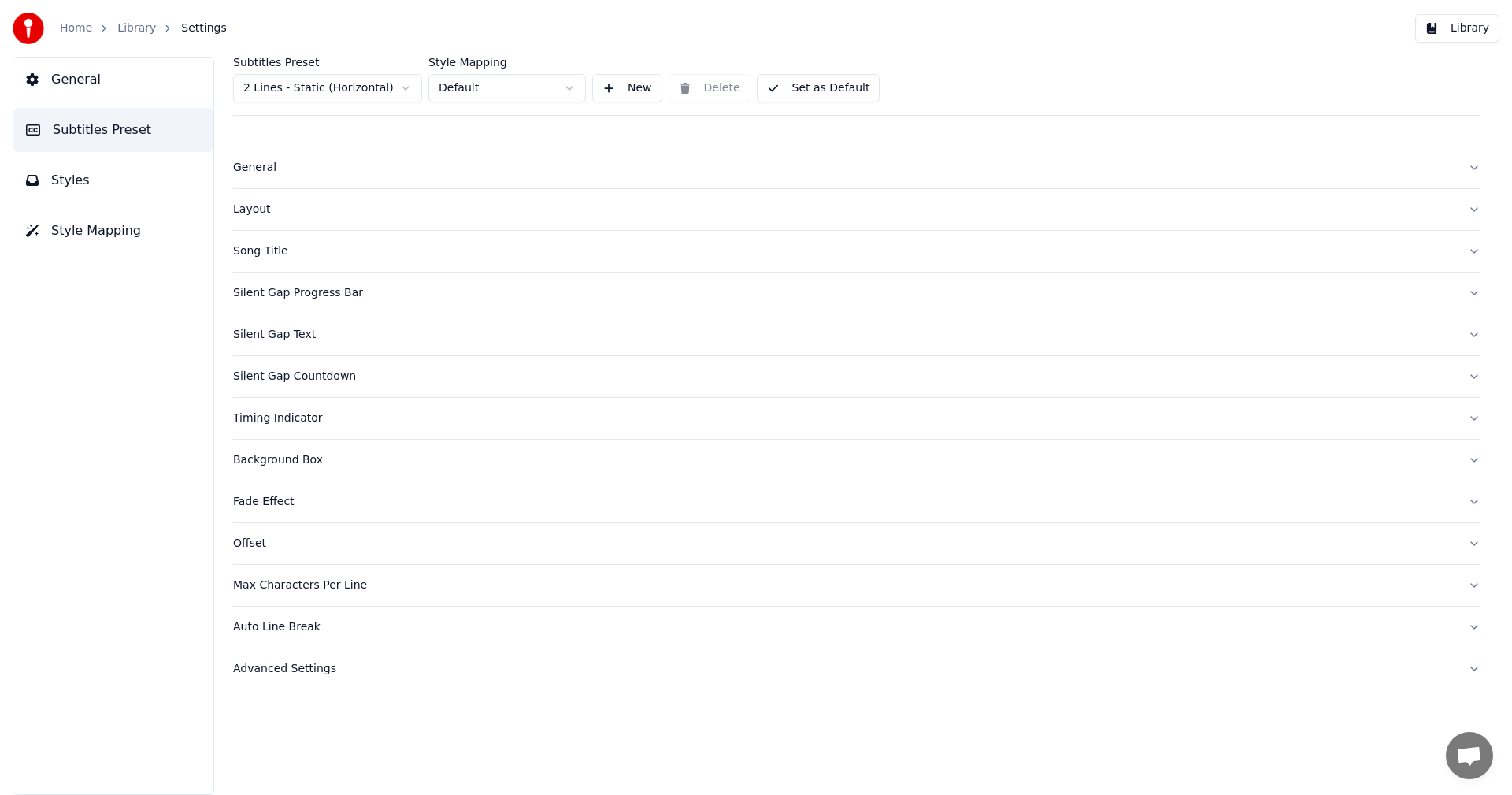
click at [71, 185] on span "Styles" at bounding box center [70, 181] width 39 height 19
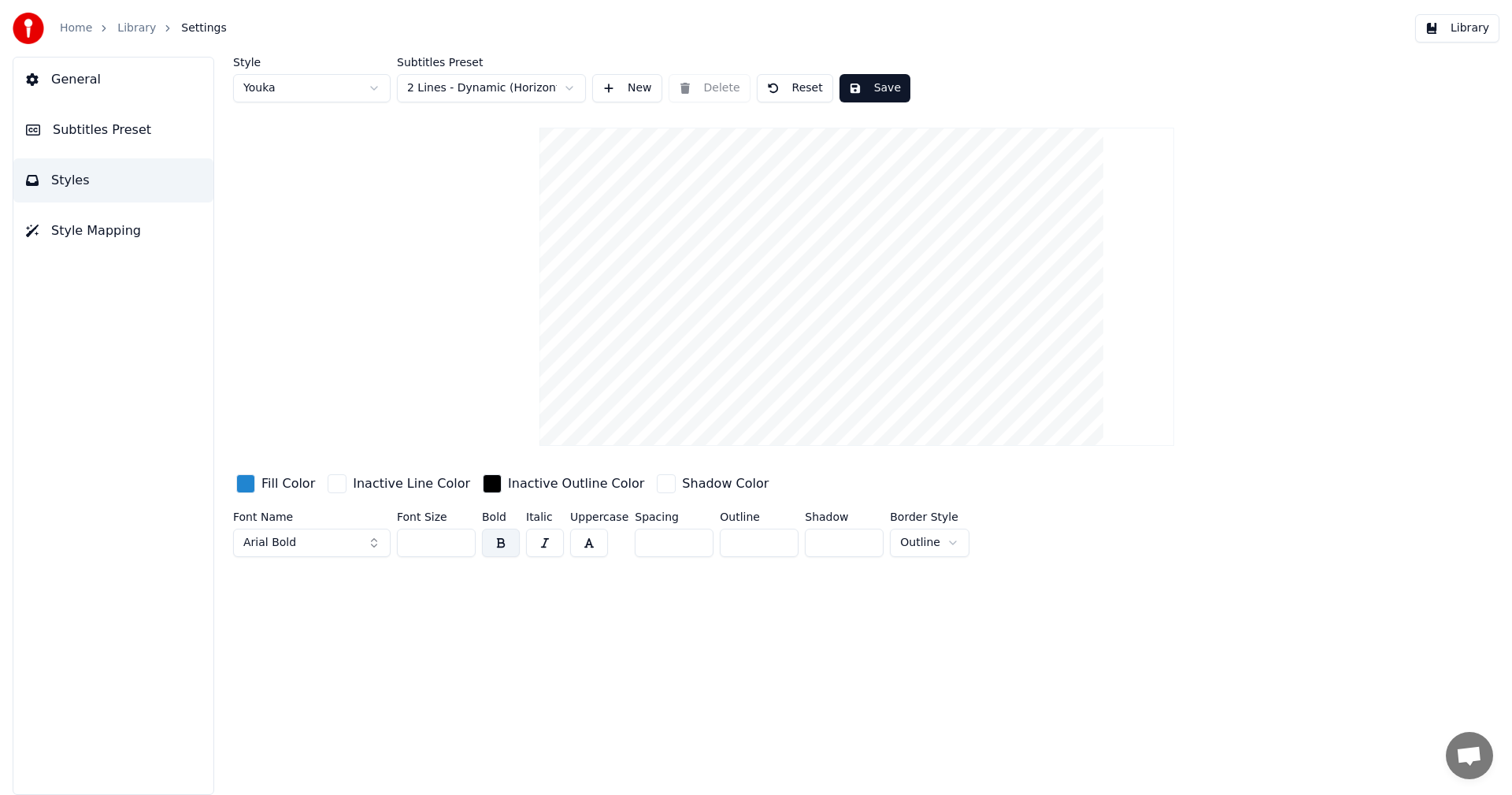
click at [457, 547] on input "**" at bounding box center [436, 543] width 79 height 28
click at [457, 547] on input "**" at bounding box center [436, 543] width 79 height 28
click at [455, 546] on input "**" at bounding box center [436, 543] width 79 height 28
type input "**"
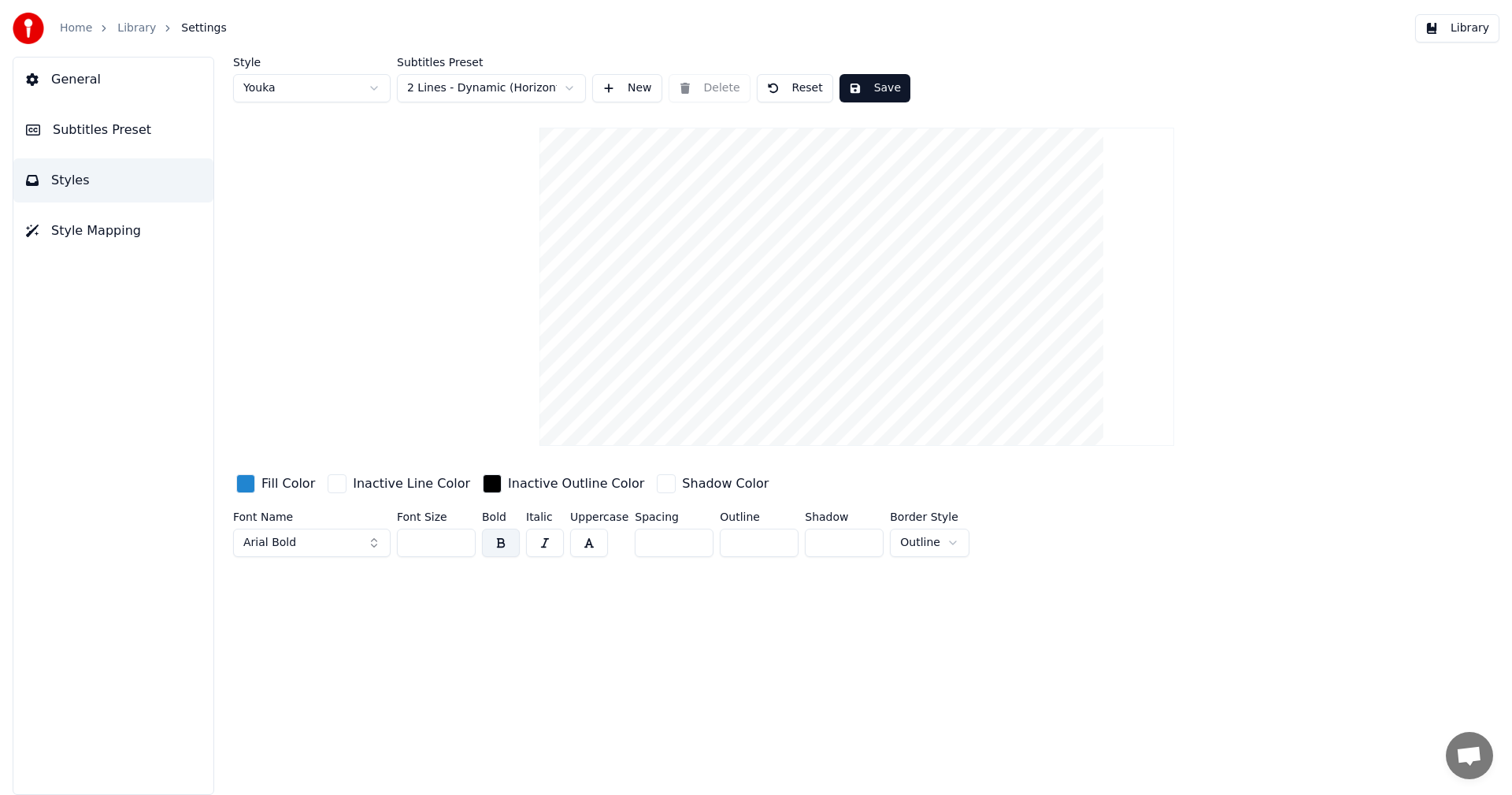
click at [454, 545] on input "**" at bounding box center [436, 543] width 79 height 28
click at [863, 90] on button "Save" at bounding box center [875, 88] width 71 height 28
click at [1463, 21] on button "Library" at bounding box center [1457, 28] width 84 height 28
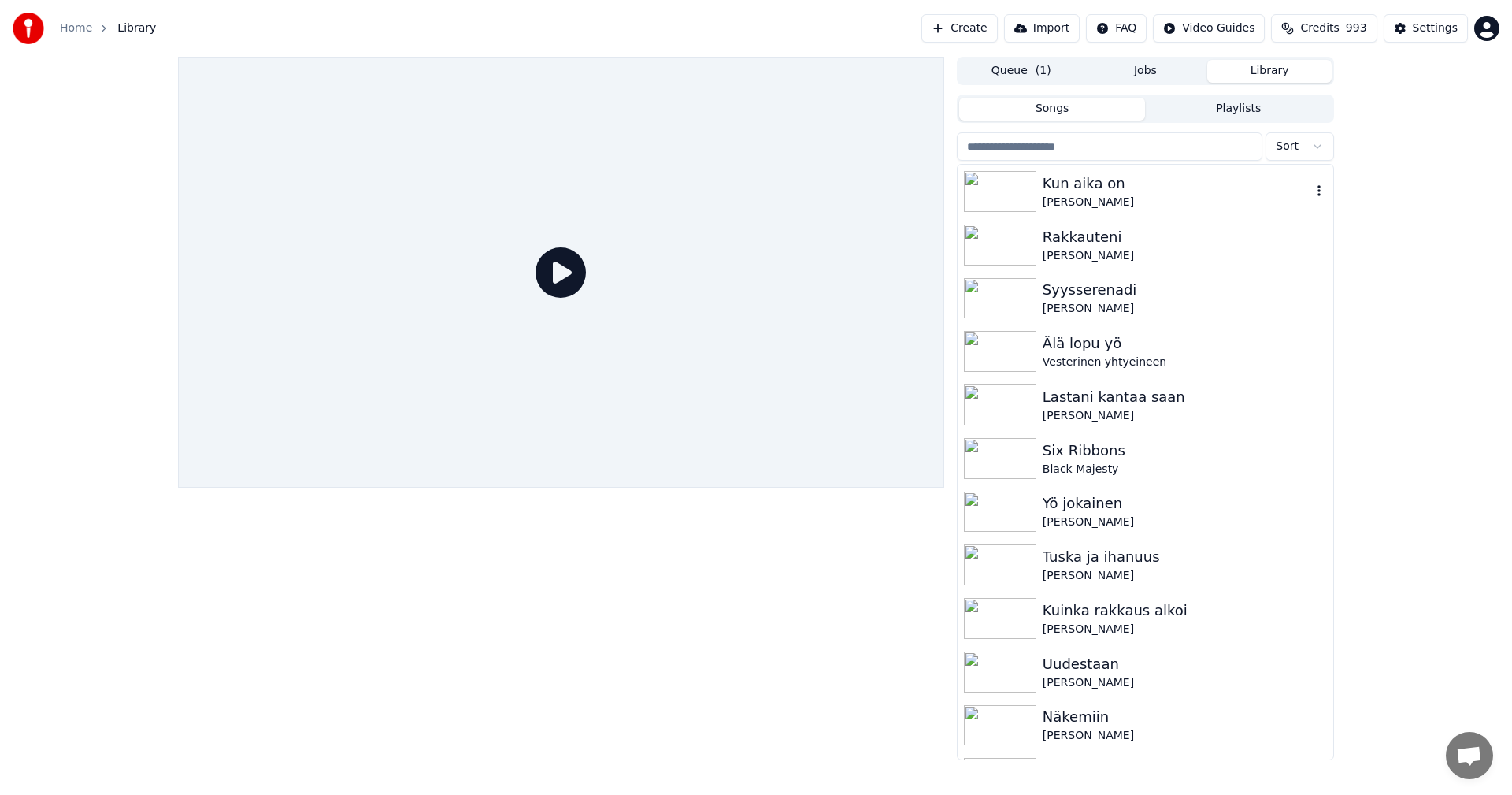
click at [1025, 205] on img at bounding box center [1000, 192] width 73 height 41
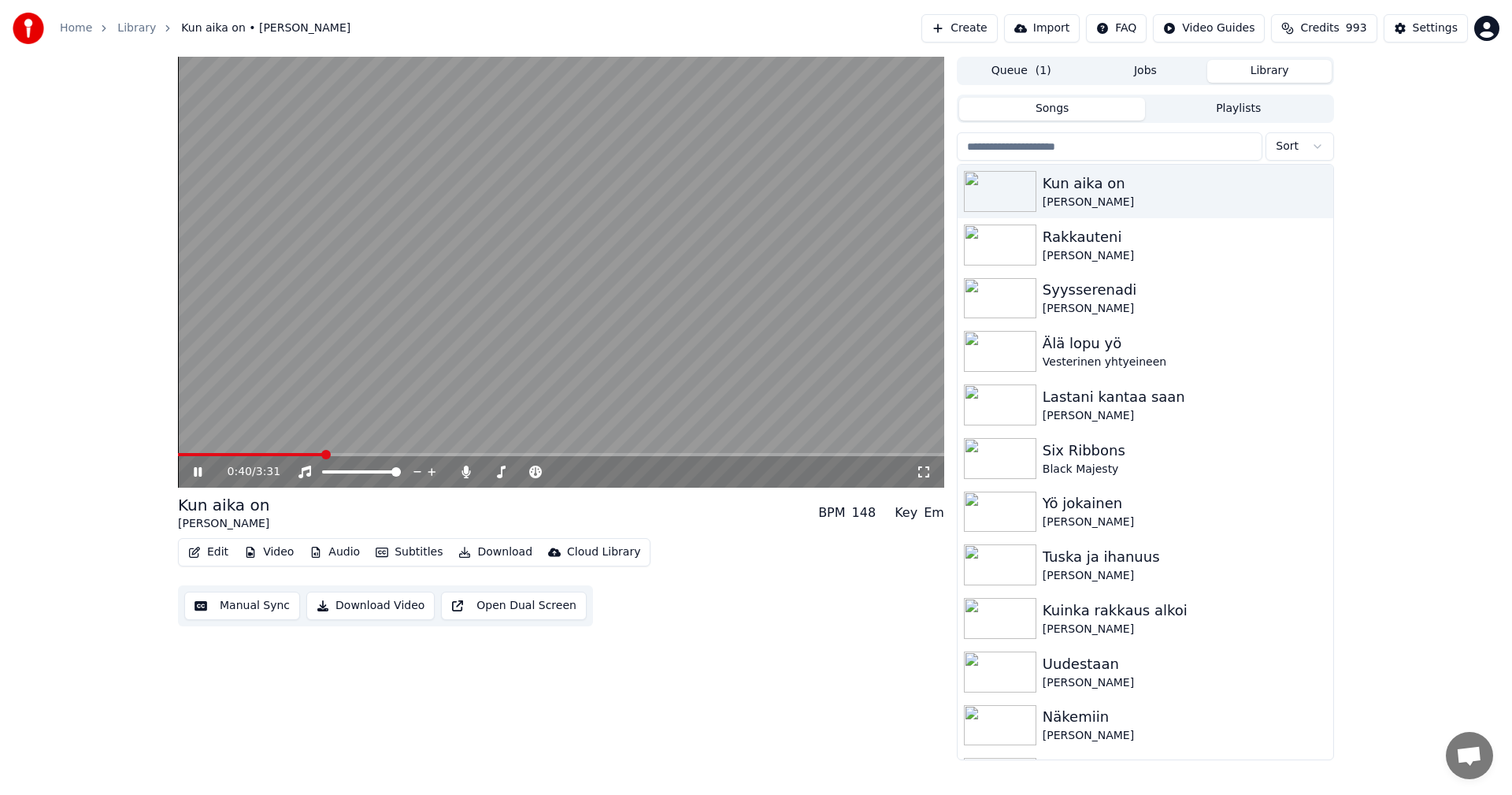
click at [321, 455] on span at bounding box center [562, 454] width 767 height 3
click at [303, 455] on span at bounding box center [256, 454] width 155 height 3
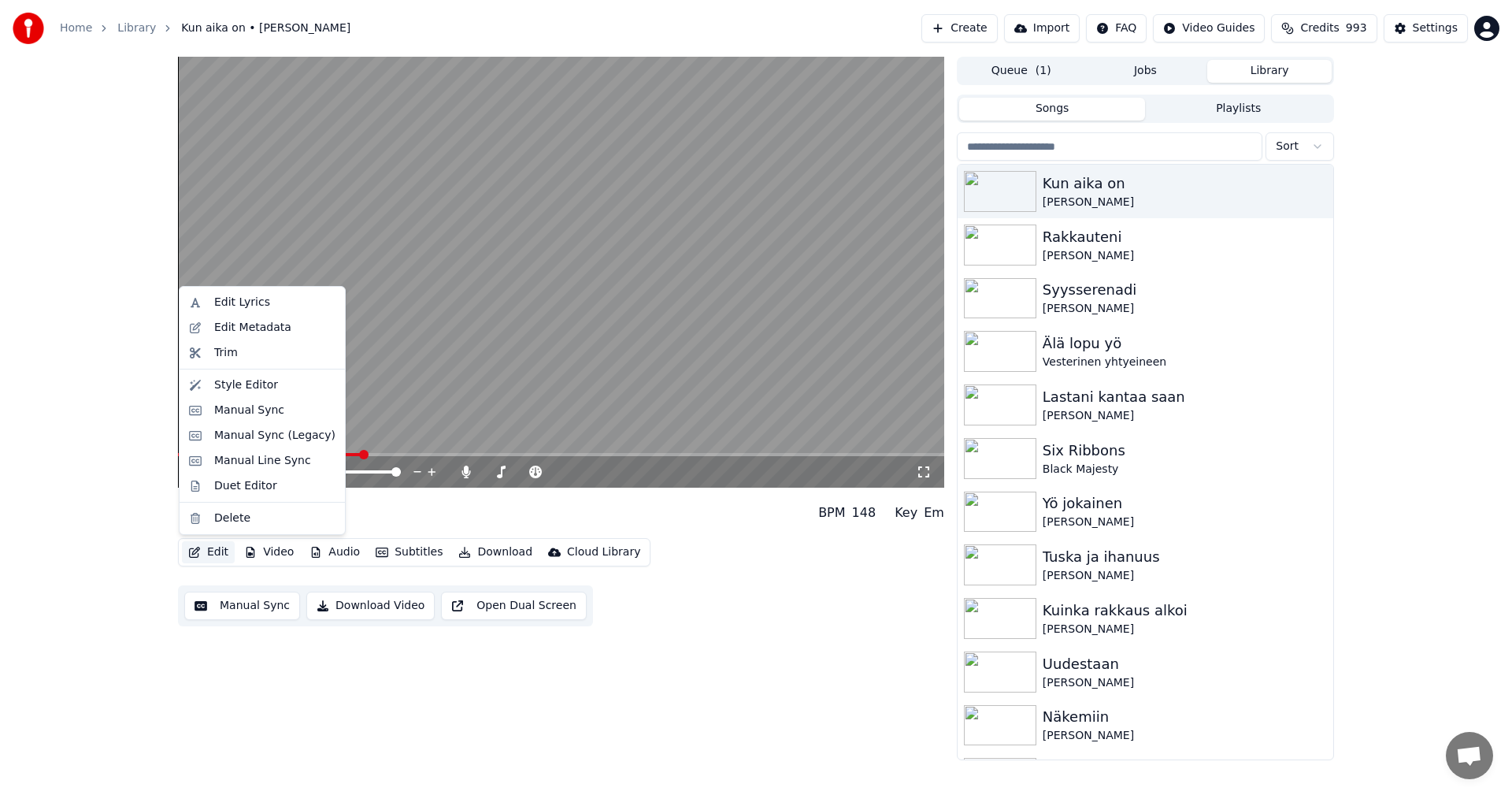
click at [218, 548] on button "Edit" at bounding box center [208, 552] width 53 height 22
click at [270, 437] on div "Manual Sync (Legacy)" at bounding box center [275, 435] width 121 height 16
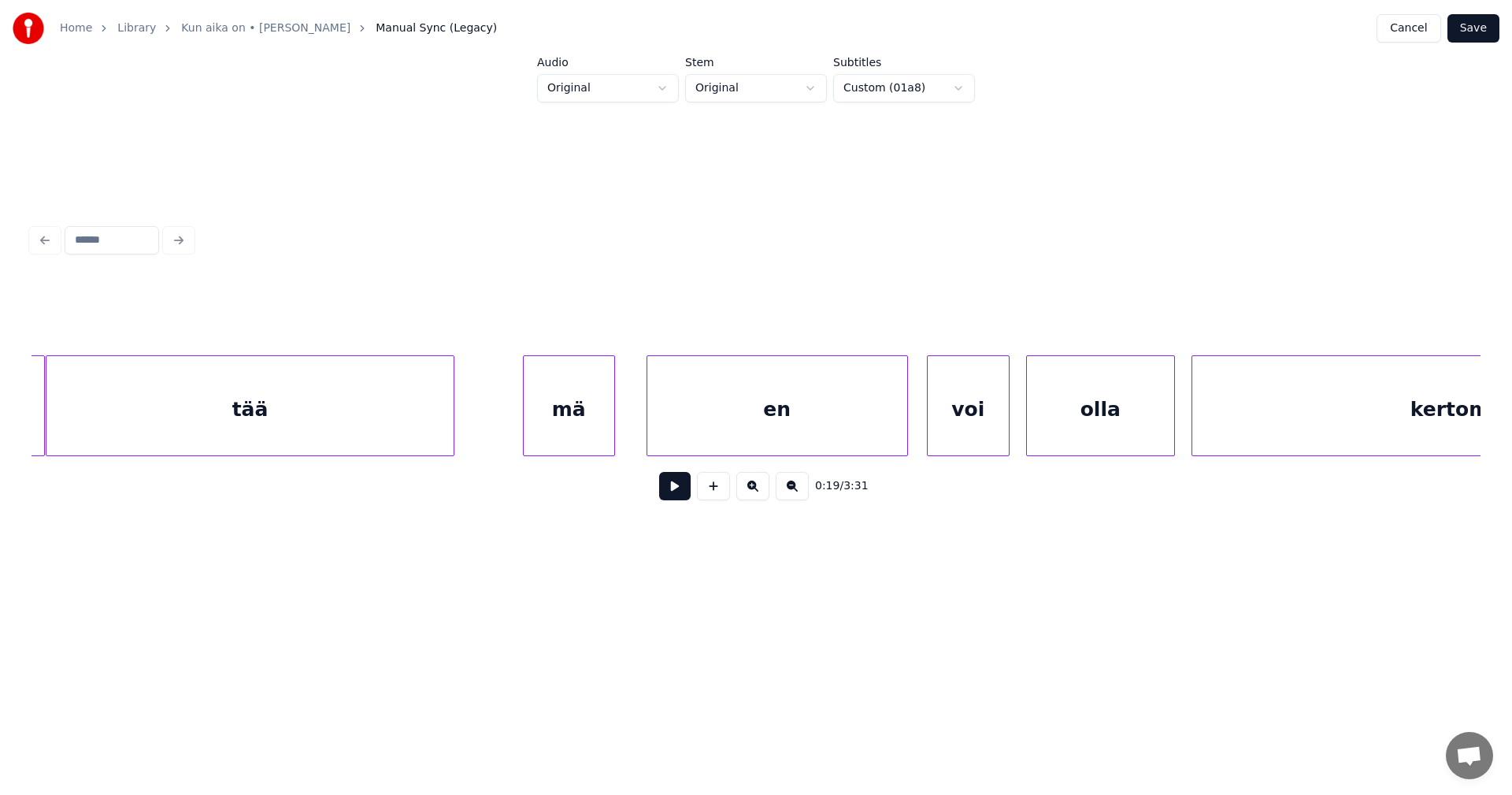
scroll to position [0, 10164]
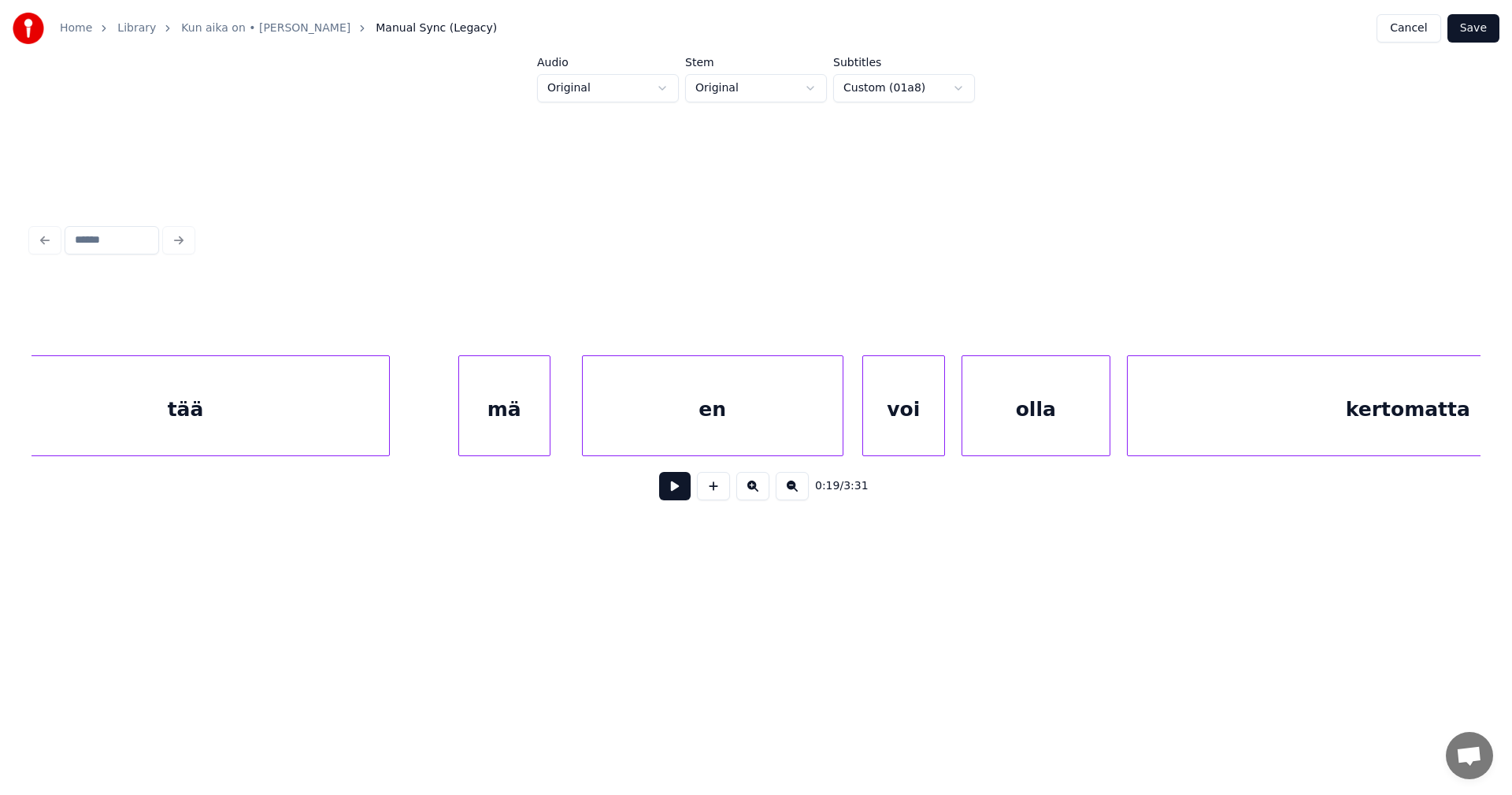
click at [492, 396] on div "mä" at bounding box center [504, 409] width 91 height 107
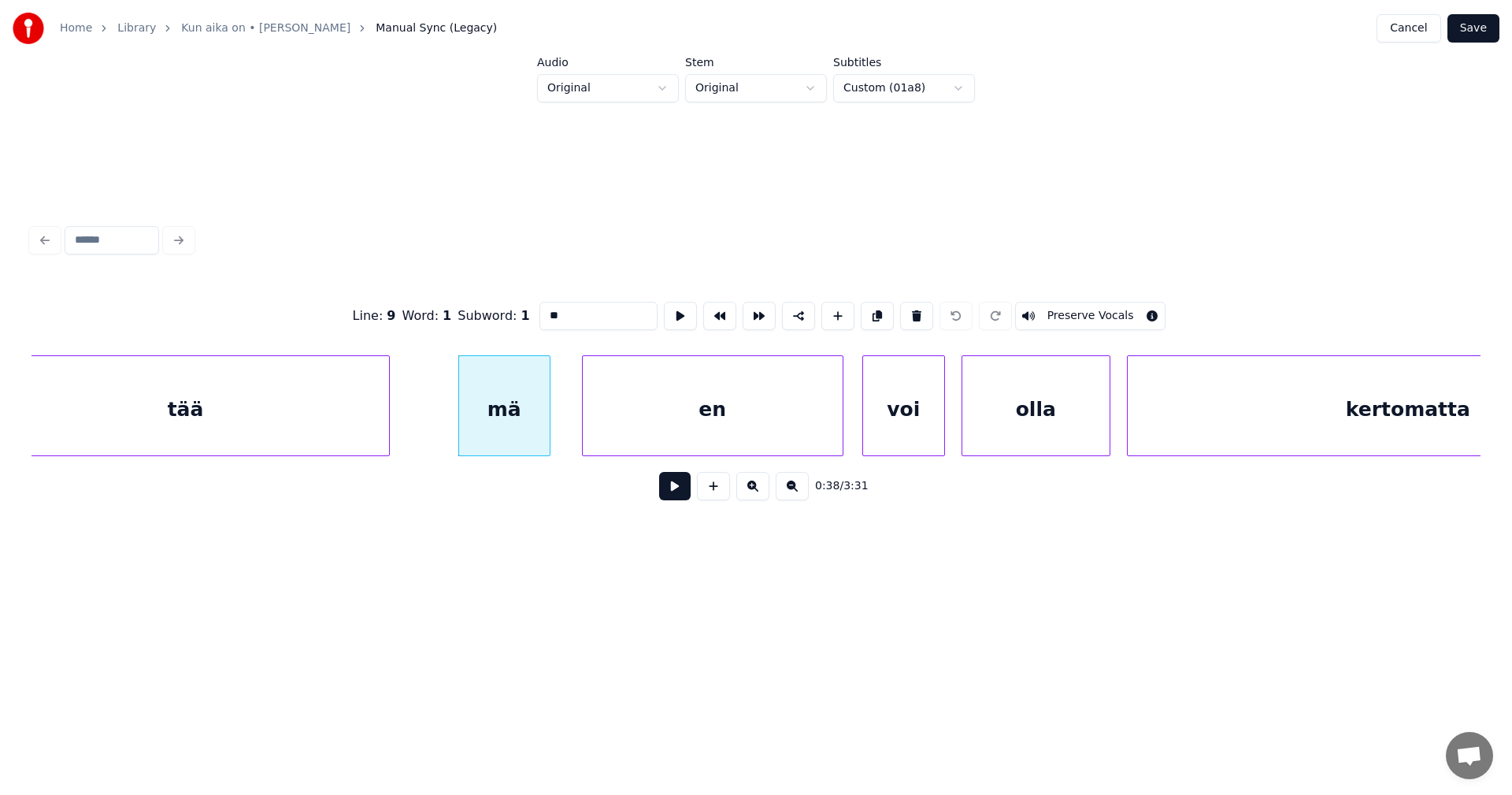
click at [660, 401] on div "en" at bounding box center [713, 409] width 260 height 107
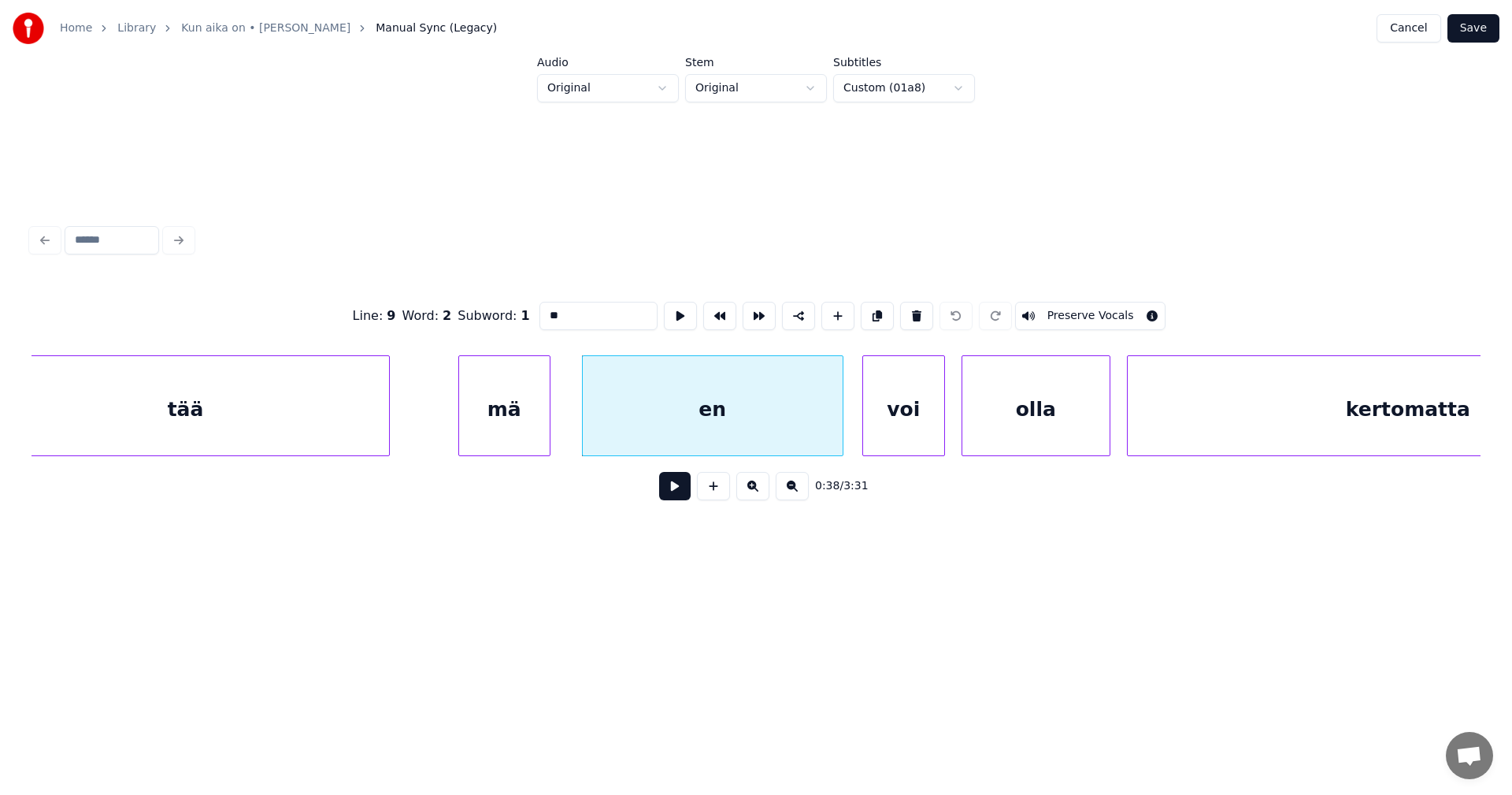
click at [883, 416] on div "voi" at bounding box center [903, 409] width 81 height 107
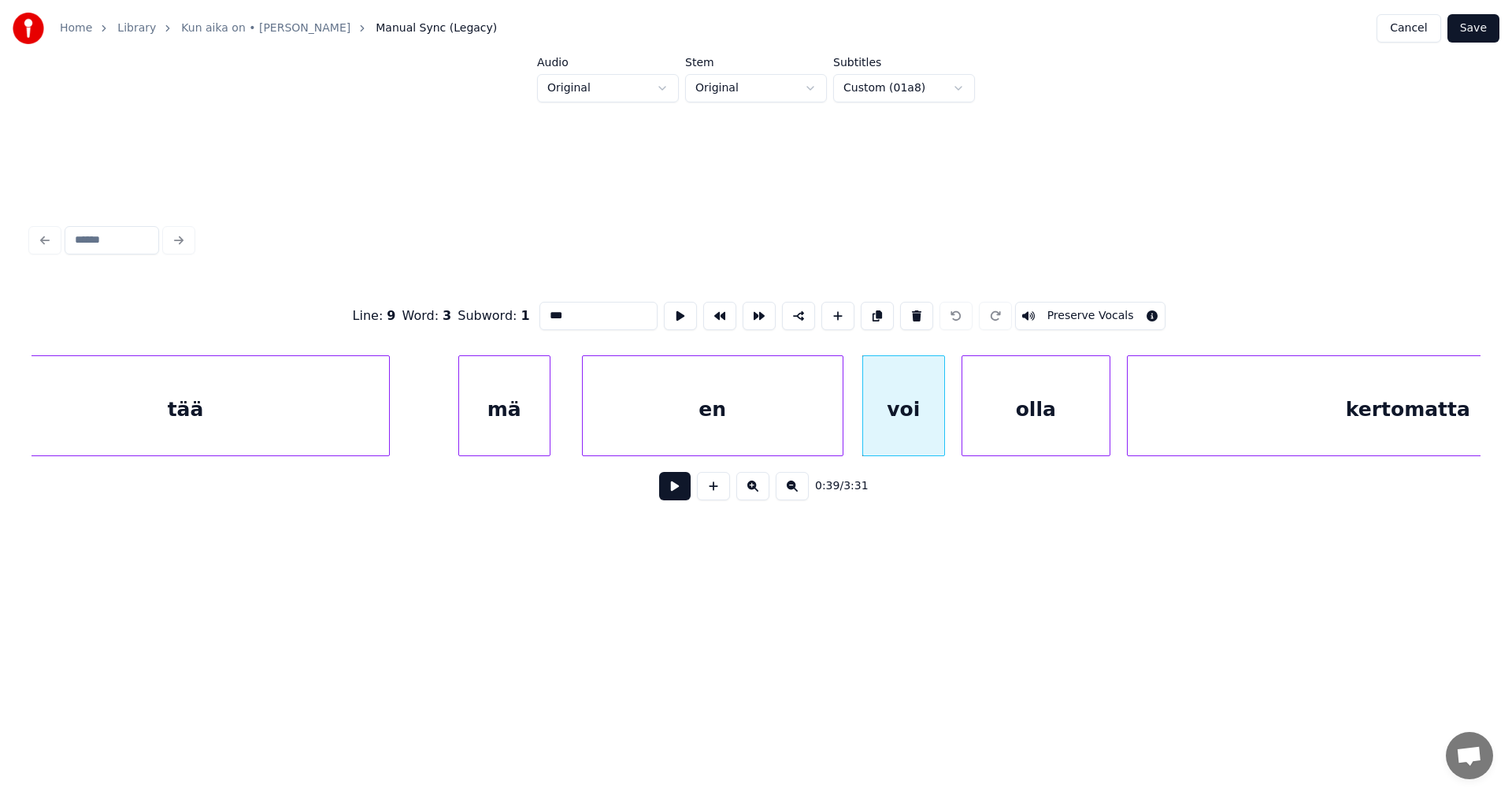
click at [1029, 421] on div "olla" at bounding box center [1036, 409] width 147 height 107
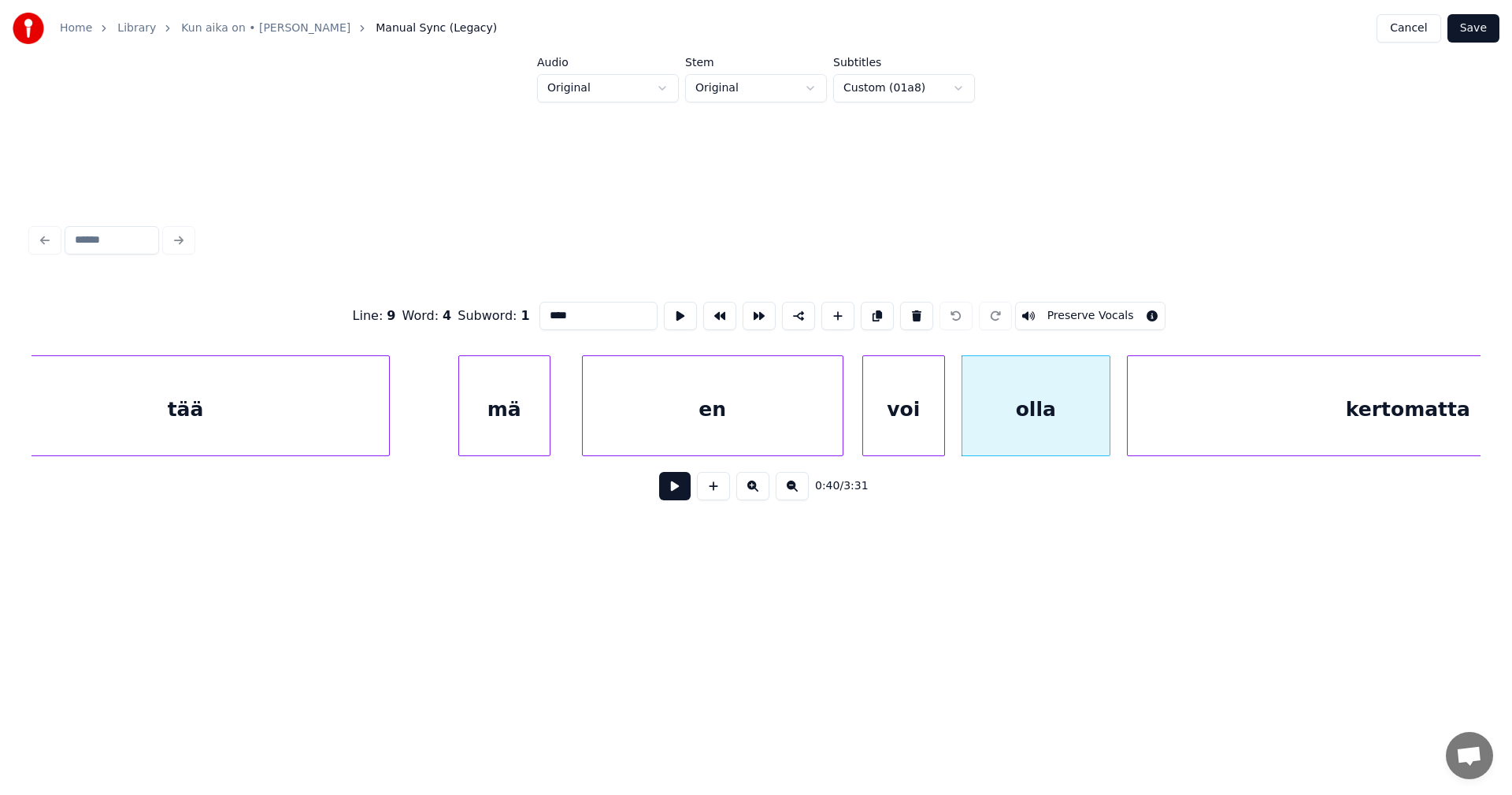
click at [1166, 411] on div "kertomatta" at bounding box center [1408, 409] width 561 height 107
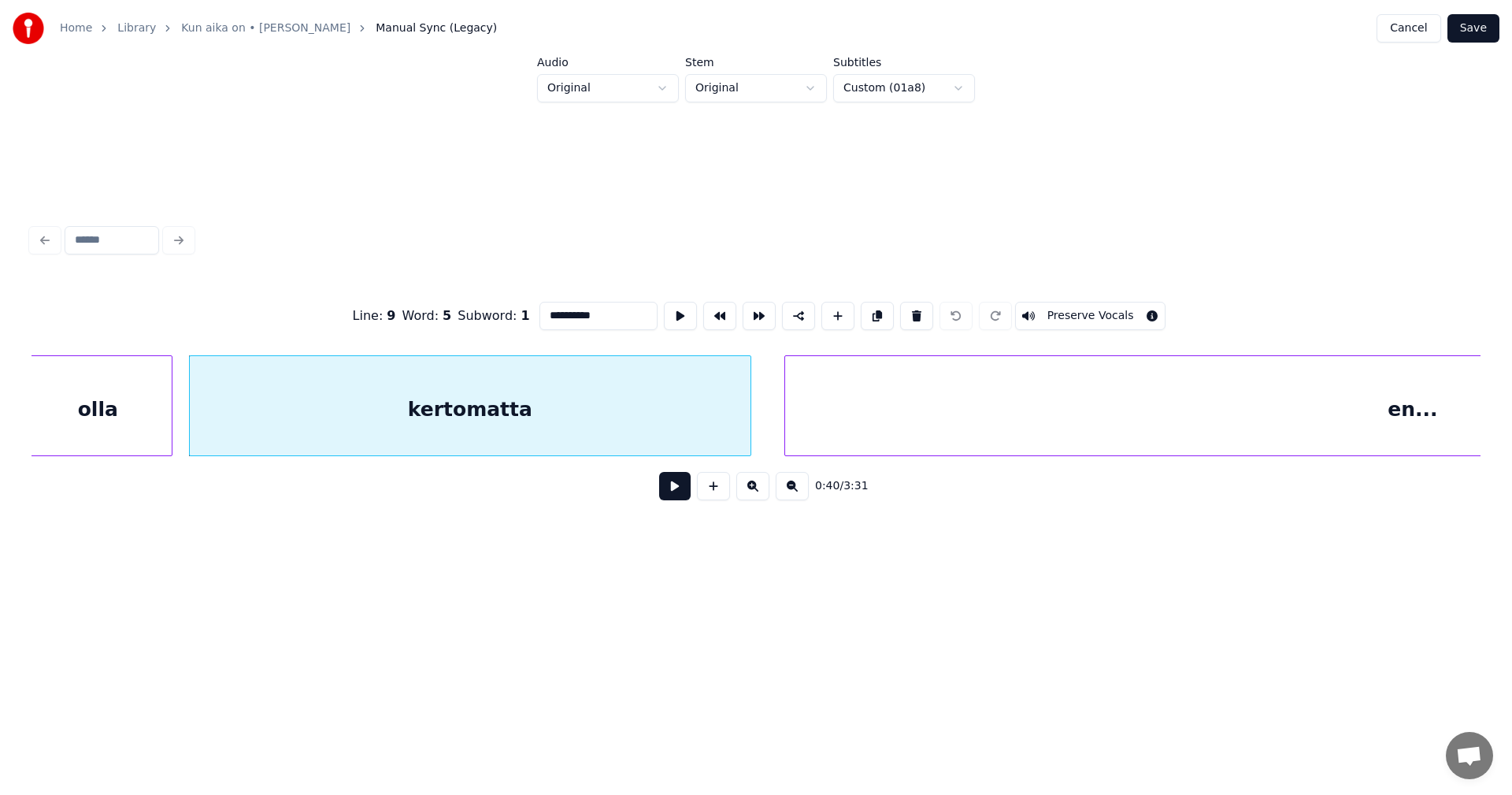
scroll to position [0, 11203]
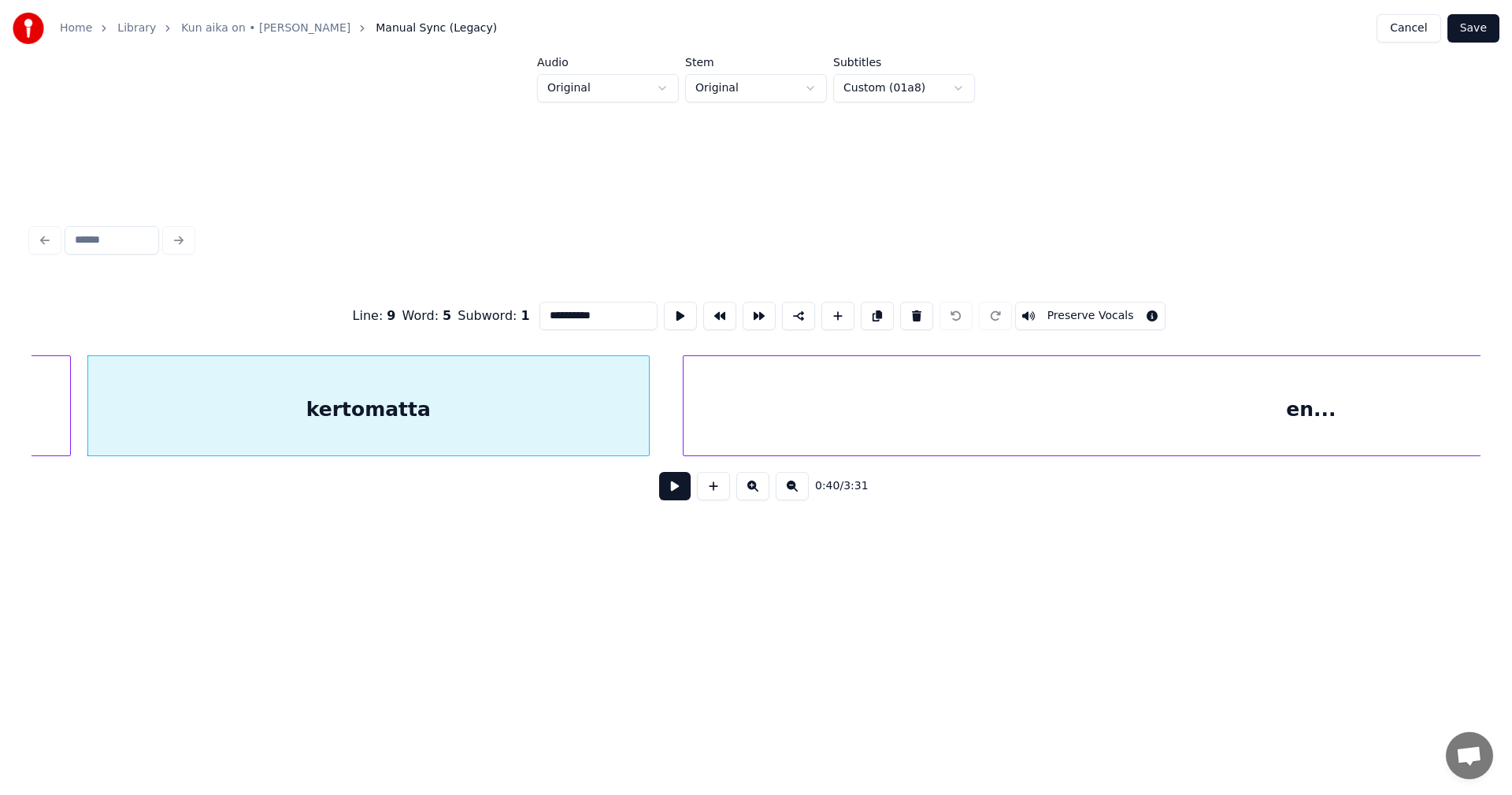
click at [984, 419] on div "en..." at bounding box center [1312, 409] width 1256 height 107
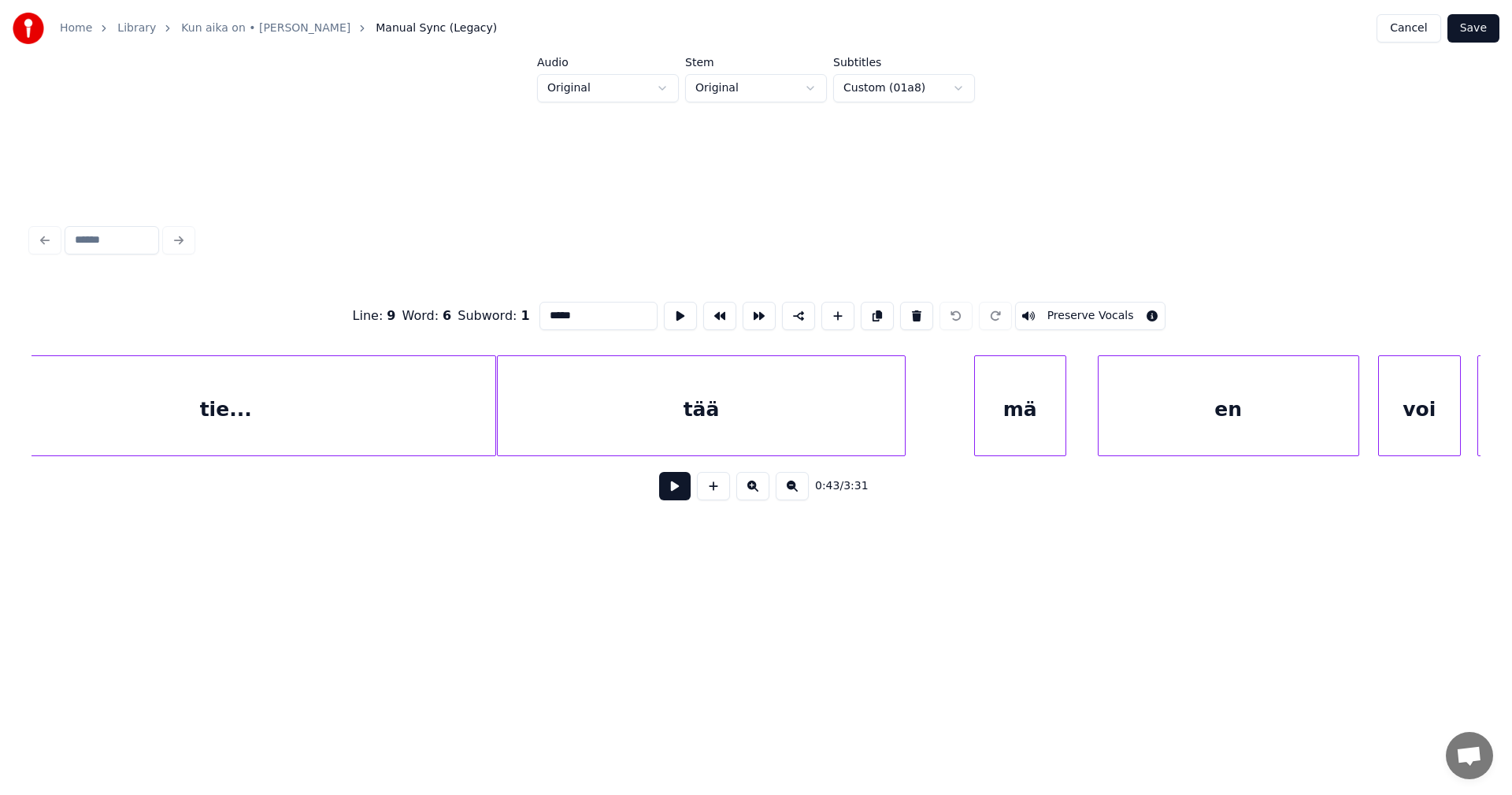
scroll to position [0, 9712]
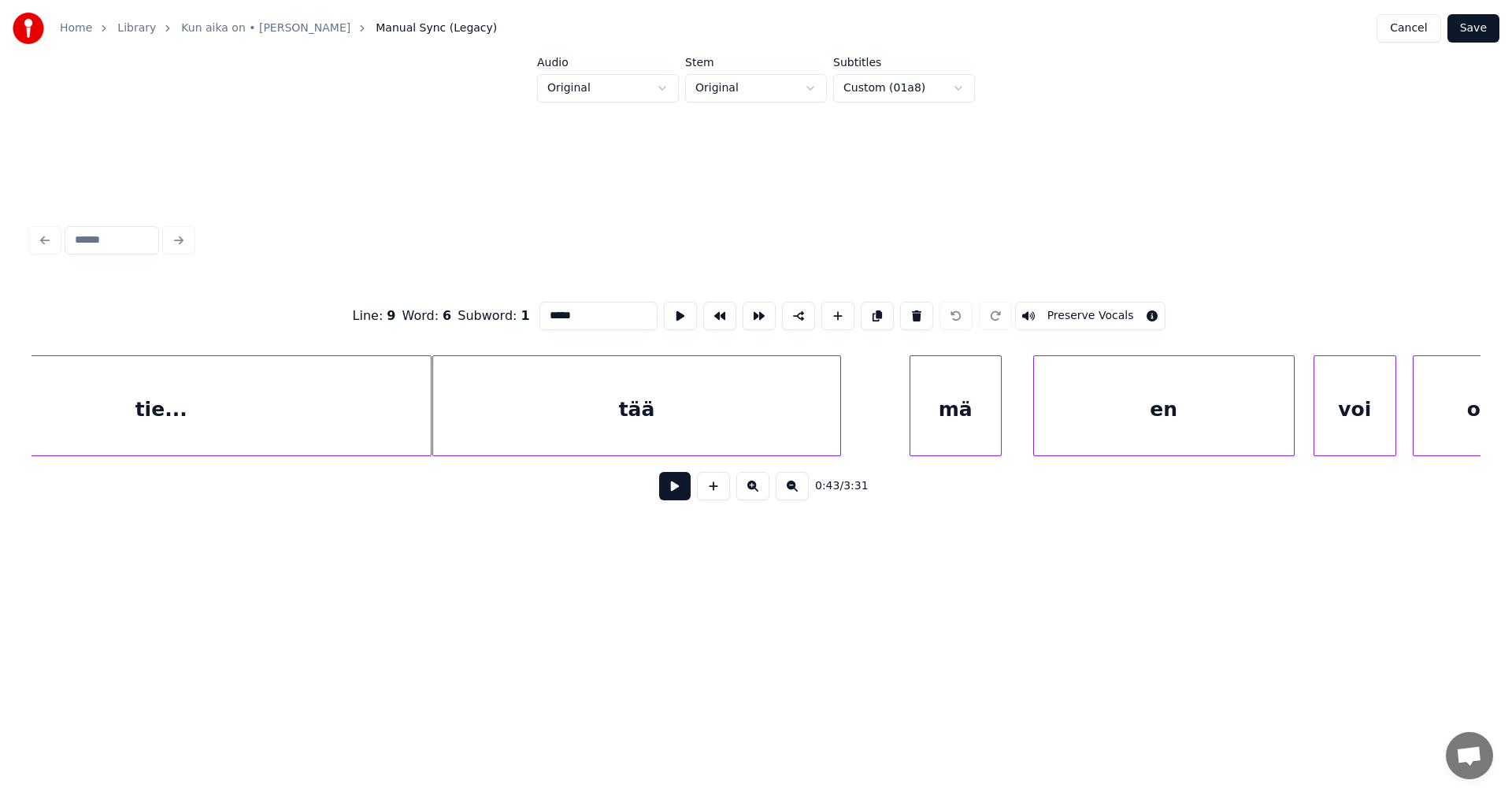
click at [555, 407] on div "tää" at bounding box center [637, 409] width 407 height 107
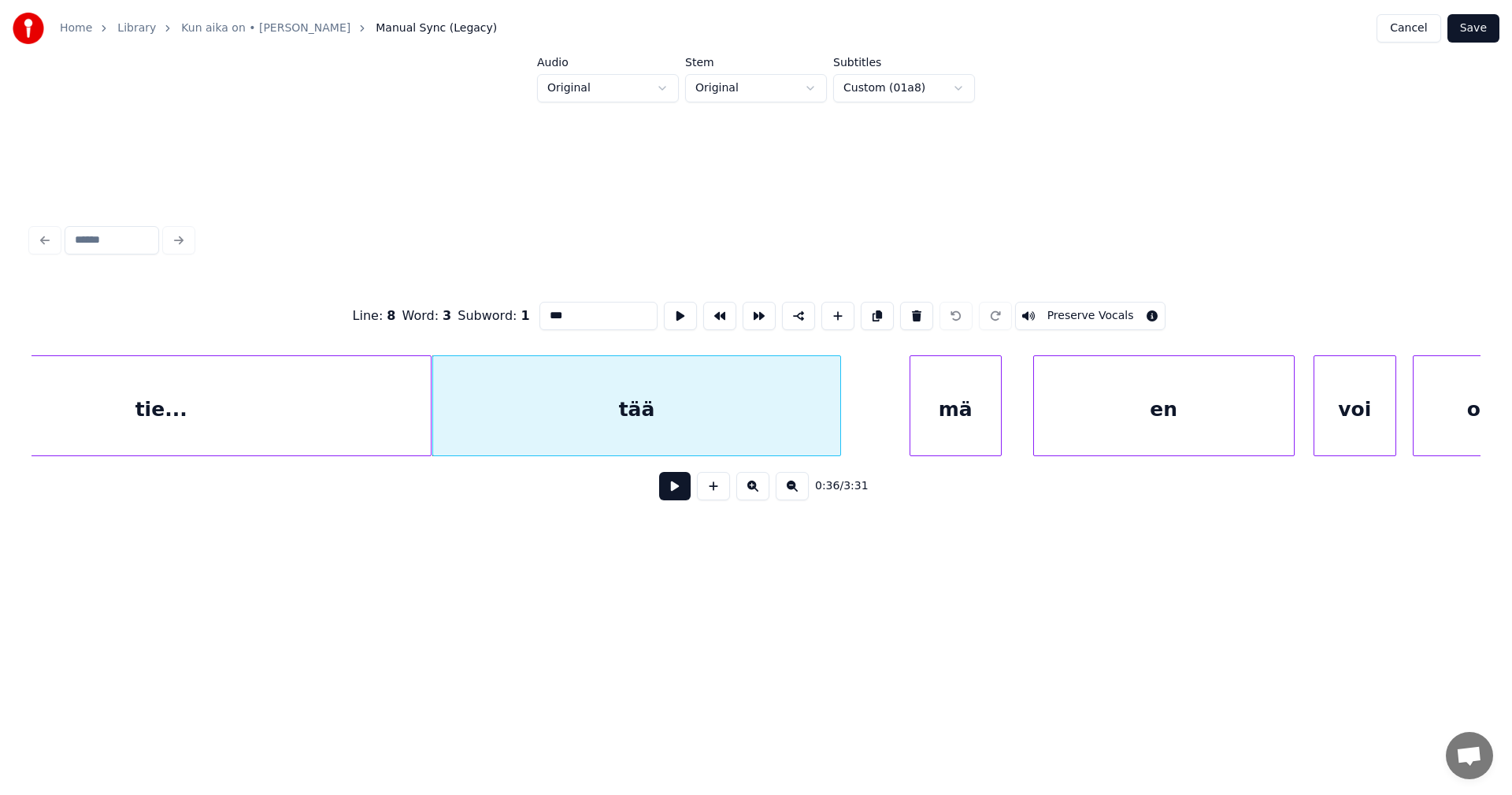
click at [927, 404] on div "mä" at bounding box center [955, 409] width 91 height 107
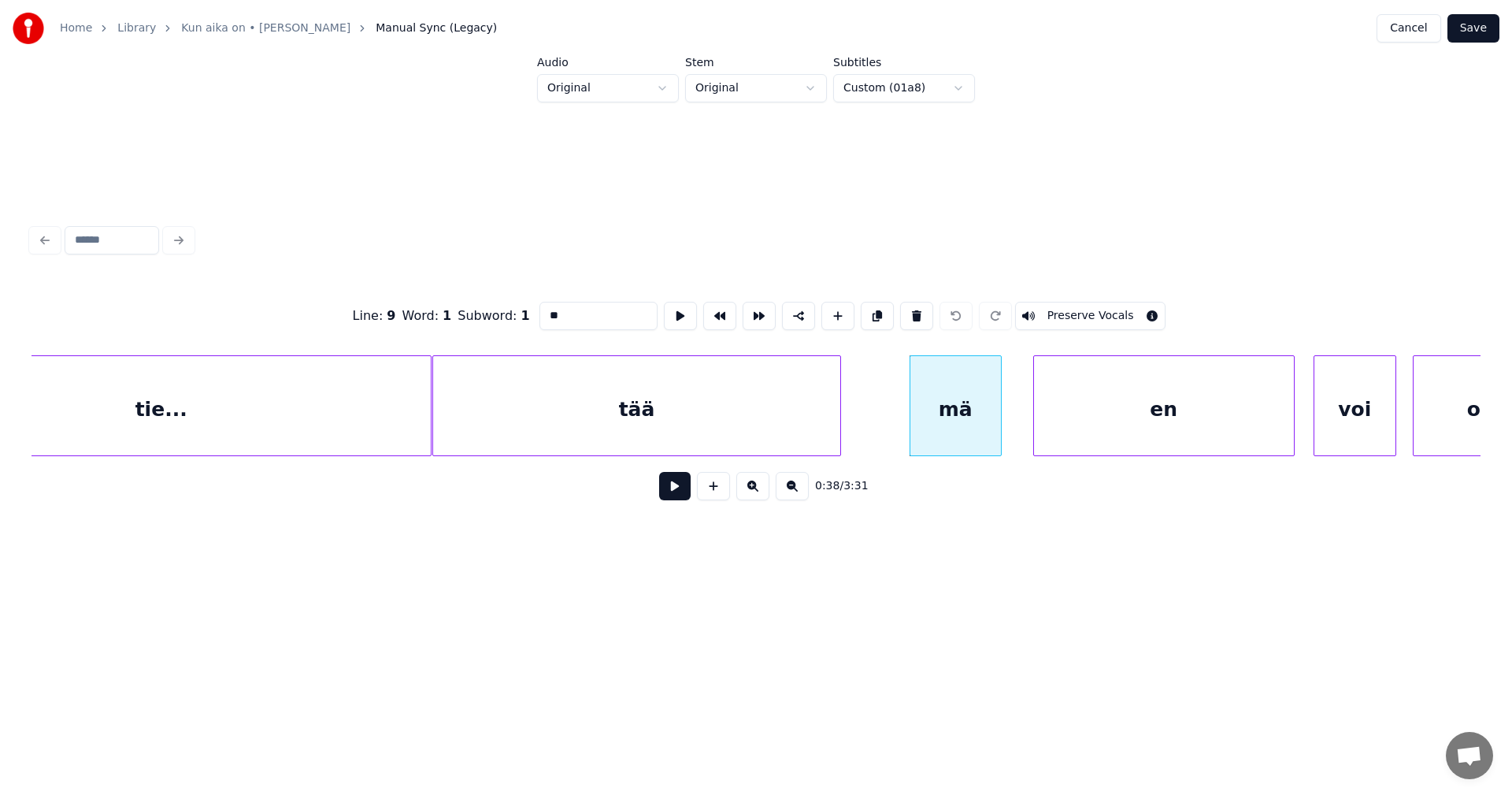
click at [1093, 430] on div "en" at bounding box center [1164, 409] width 260 height 107
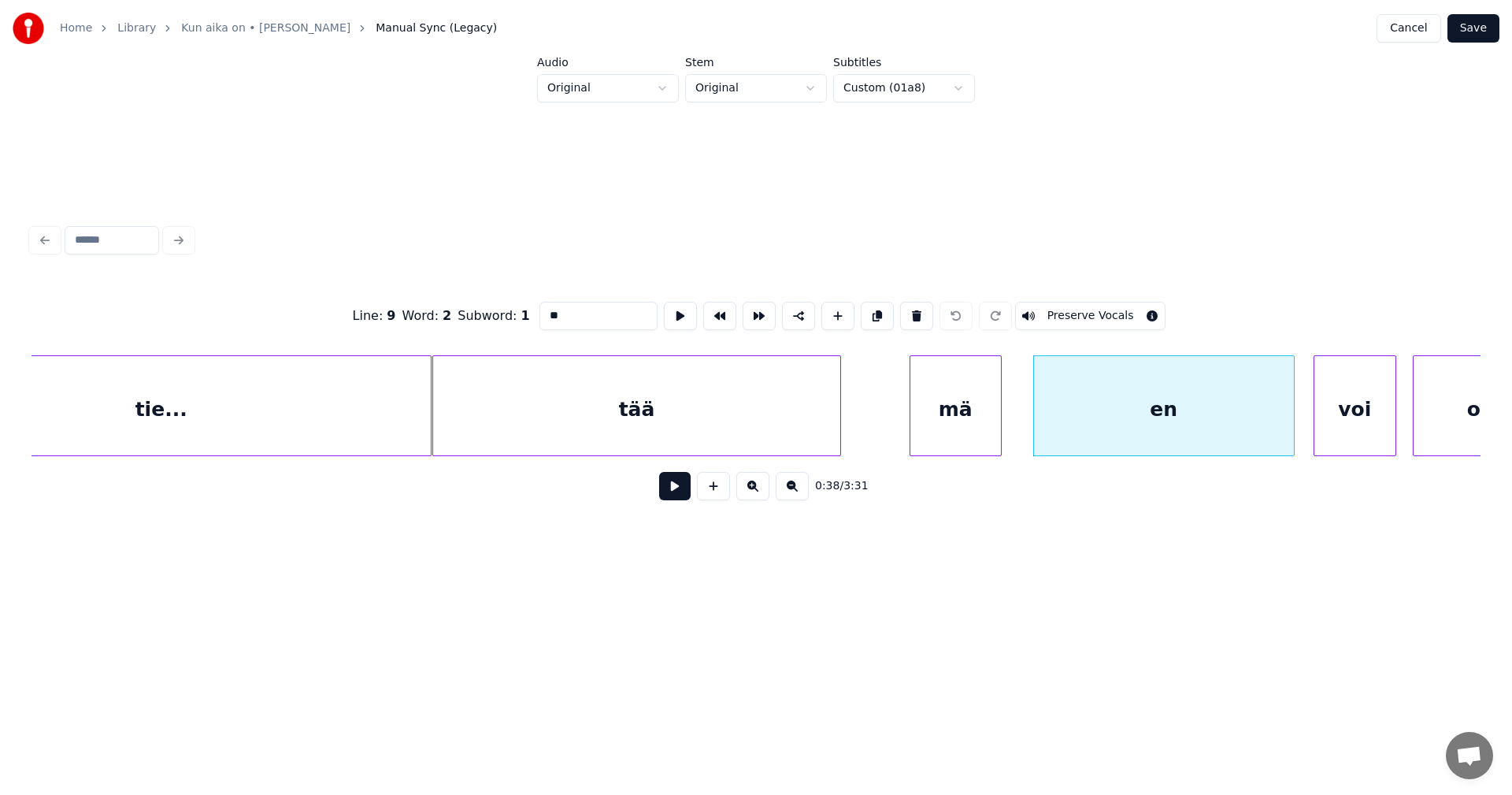
click at [1315, 411] on div at bounding box center [1317, 405] width 5 height 99
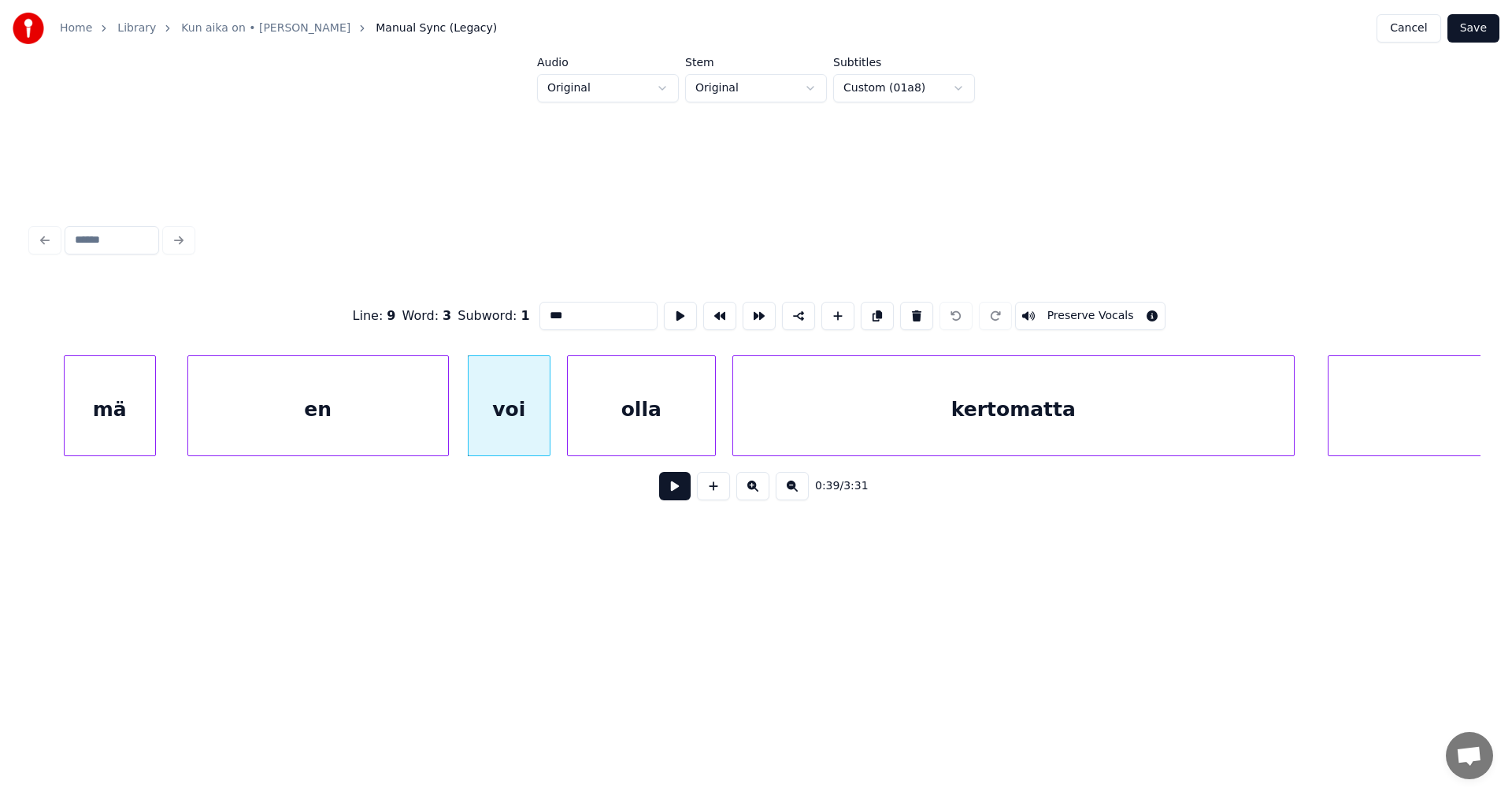
scroll to position [0, 10563]
click at [693, 398] on div "olla" at bounding box center [637, 409] width 147 height 107
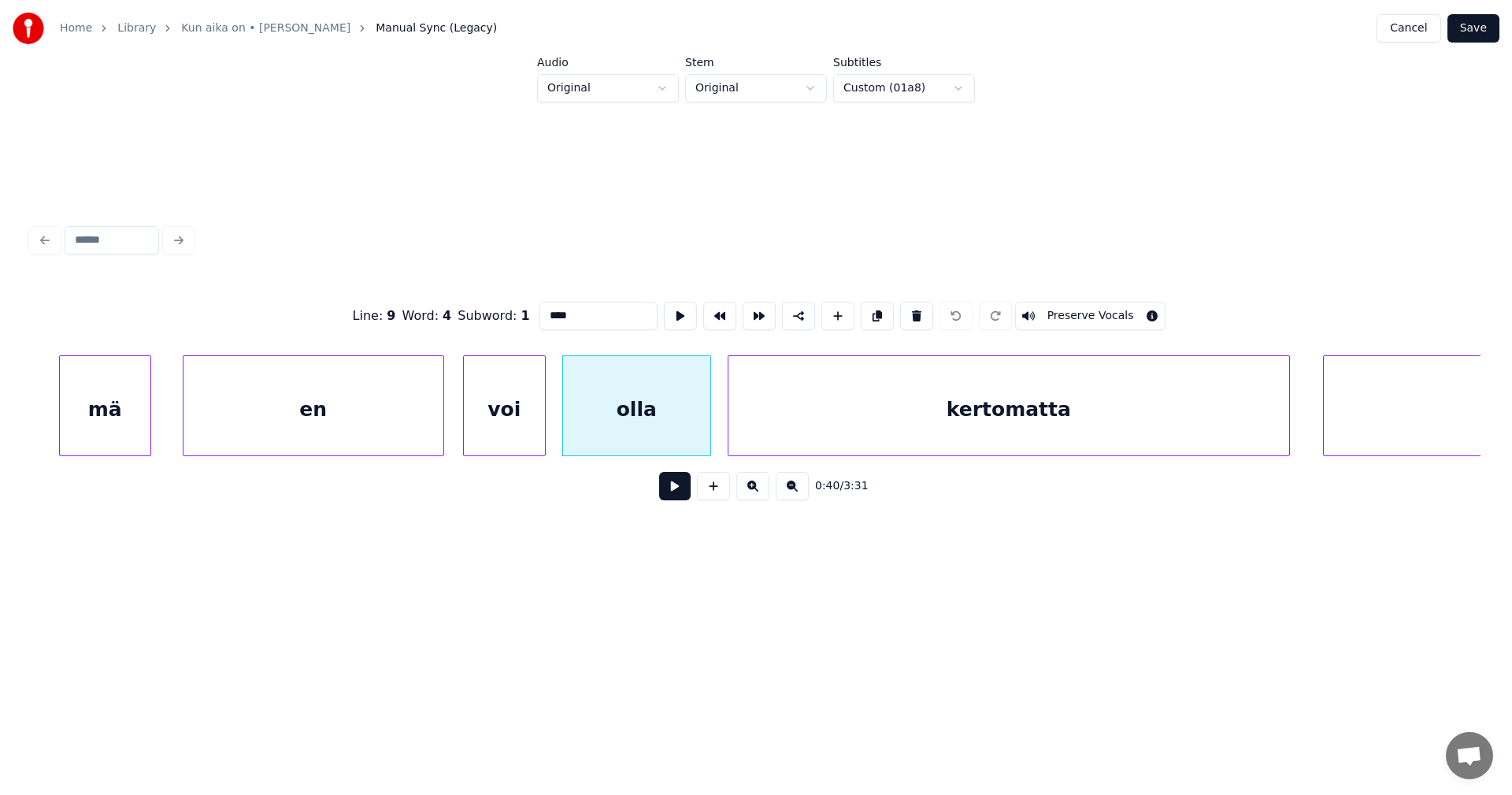
click at [879, 406] on div "kertomatta" at bounding box center [1009, 409] width 561 height 107
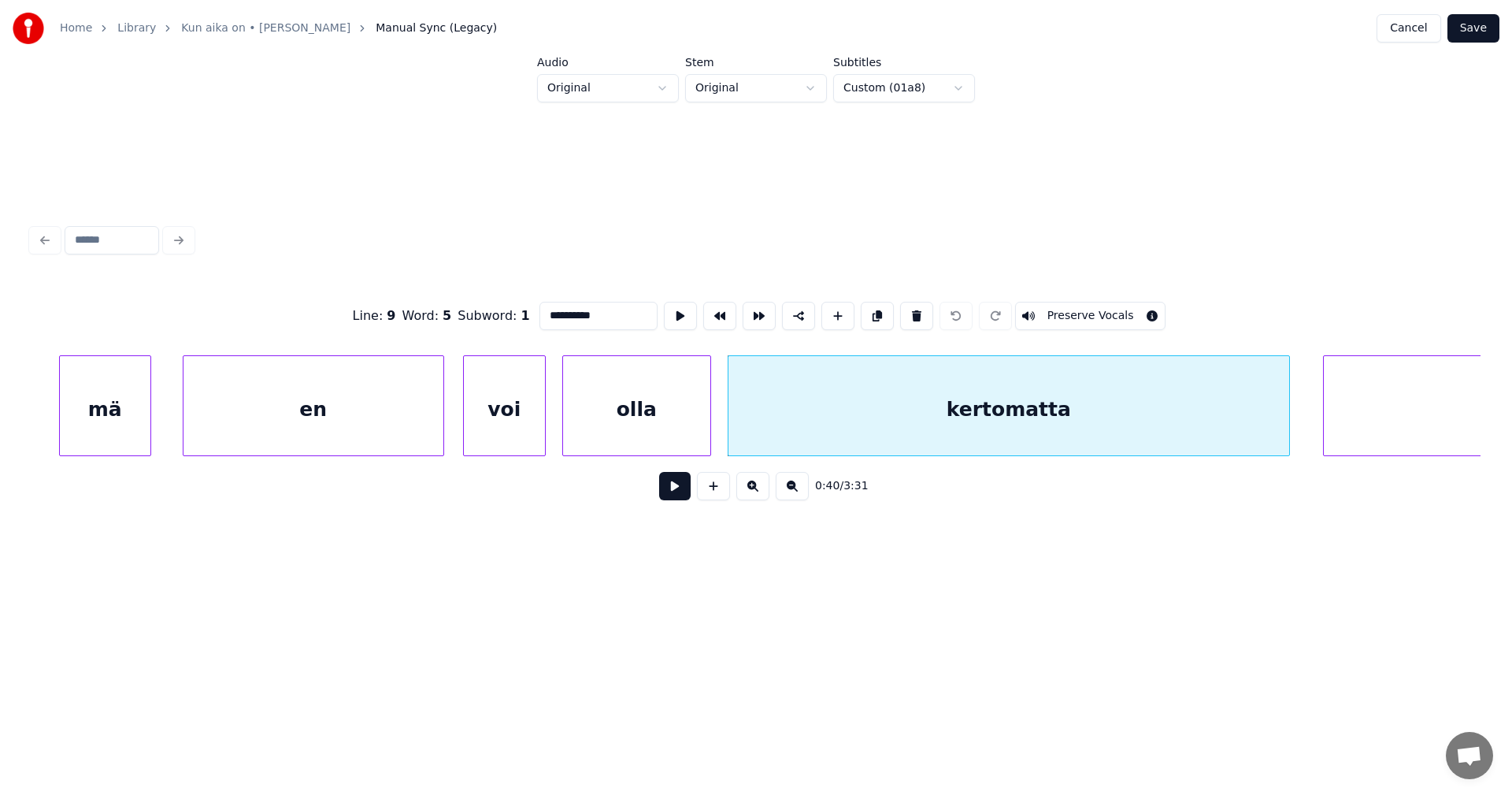
type input "*****"
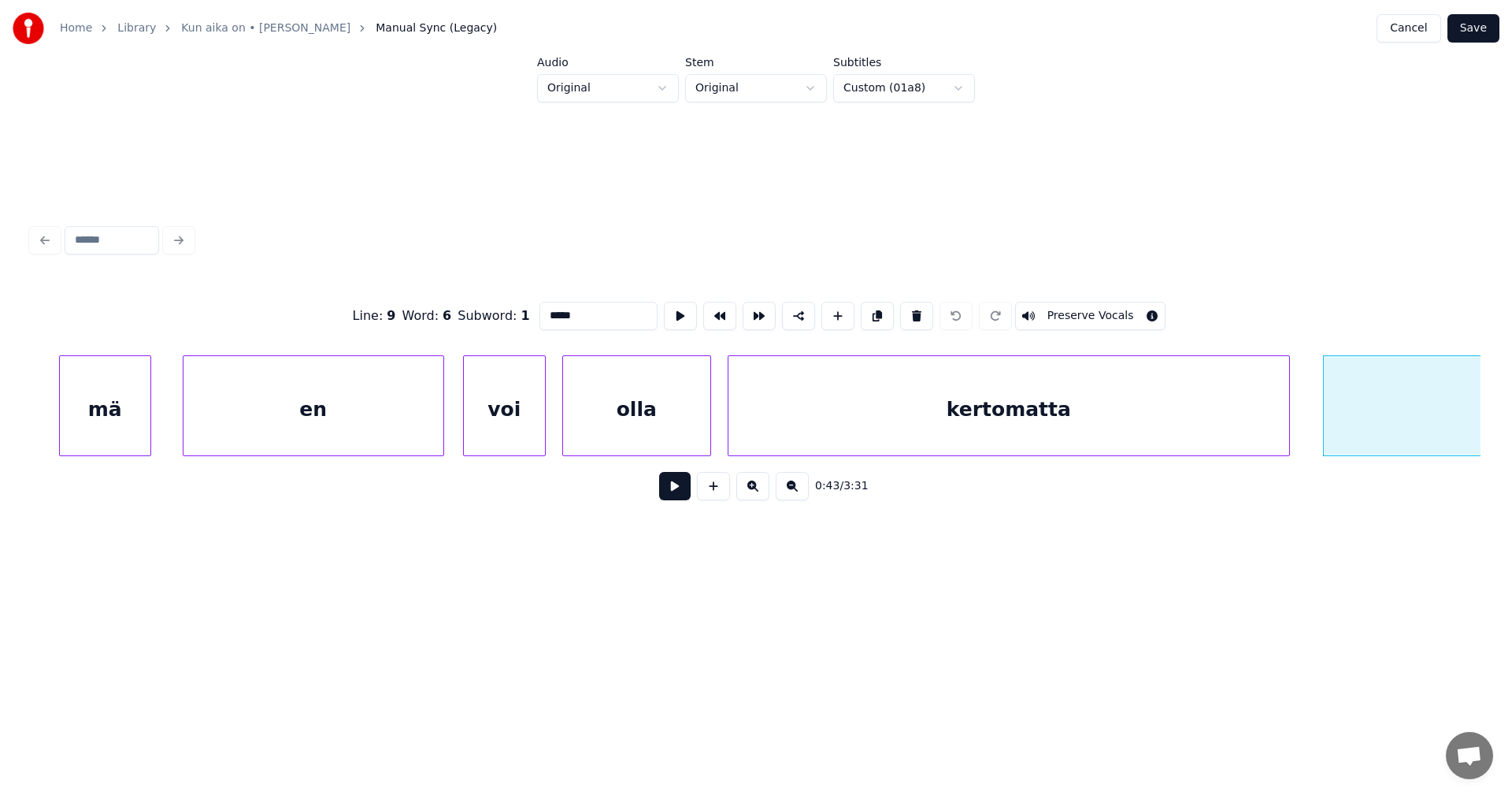
click at [1466, 28] on button "Save" at bounding box center [1473, 28] width 52 height 28
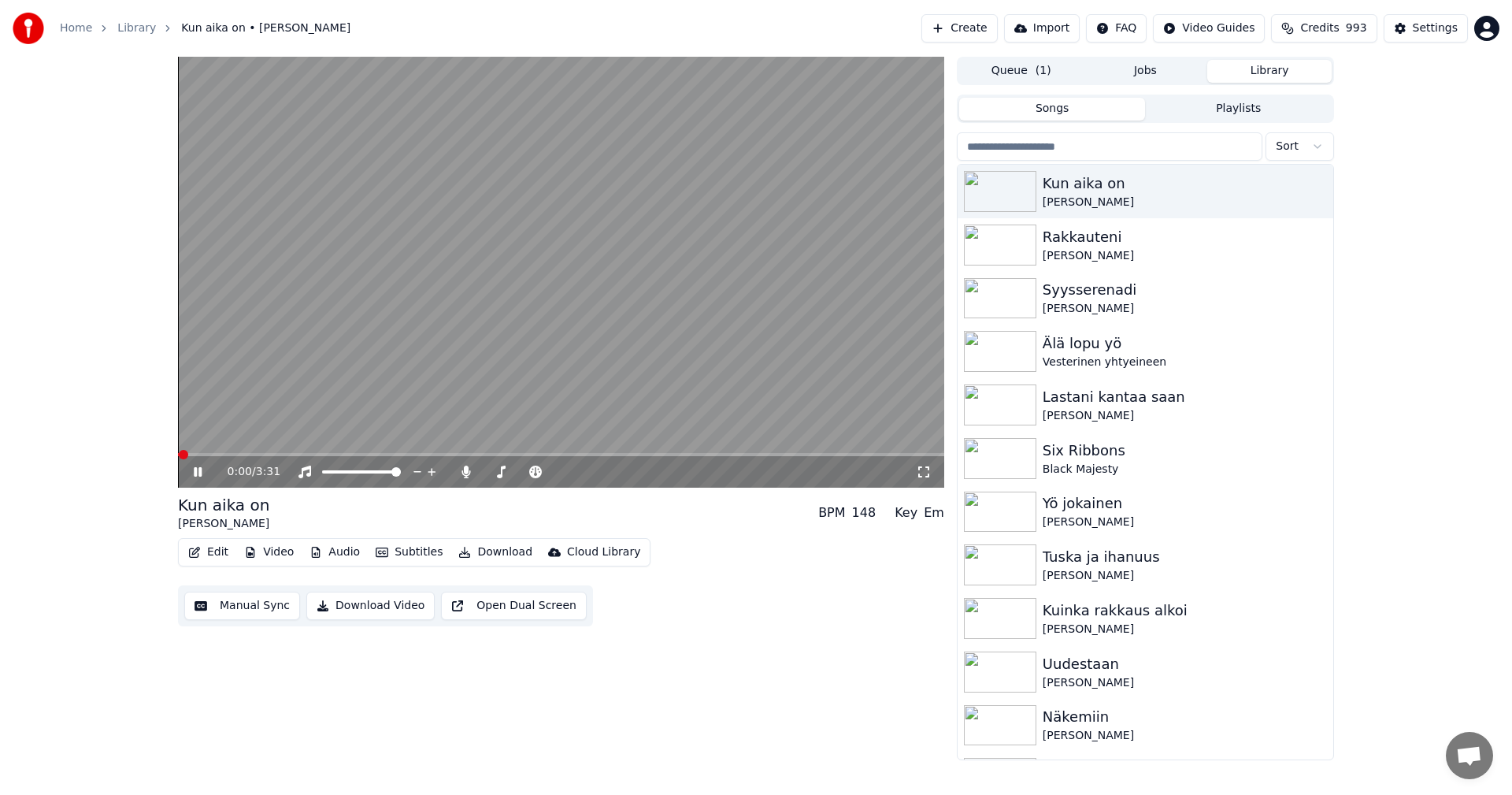
click at [272, 453] on span at bounding box center [562, 454] width 767 height 3
click at [200, 476] on icon at bounding box center [198, 472] width 8 height 9
click at [1450, 28] on div "Settings" at bounding box center [1435, 28] width 45 height 16
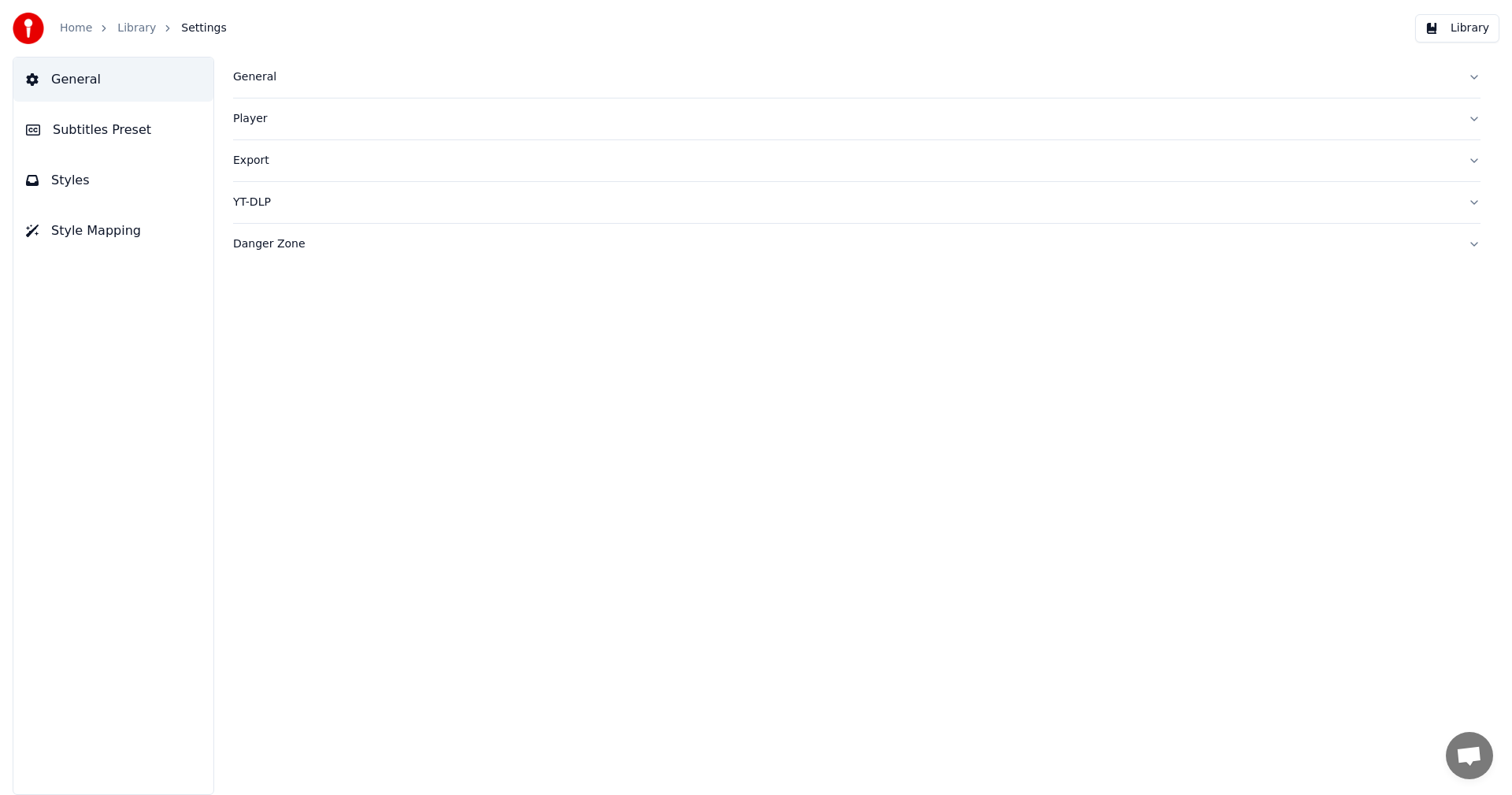
click at [117, 136] on span "Subtitles Preset" at bounding box center [102, 130] width 99 height 19
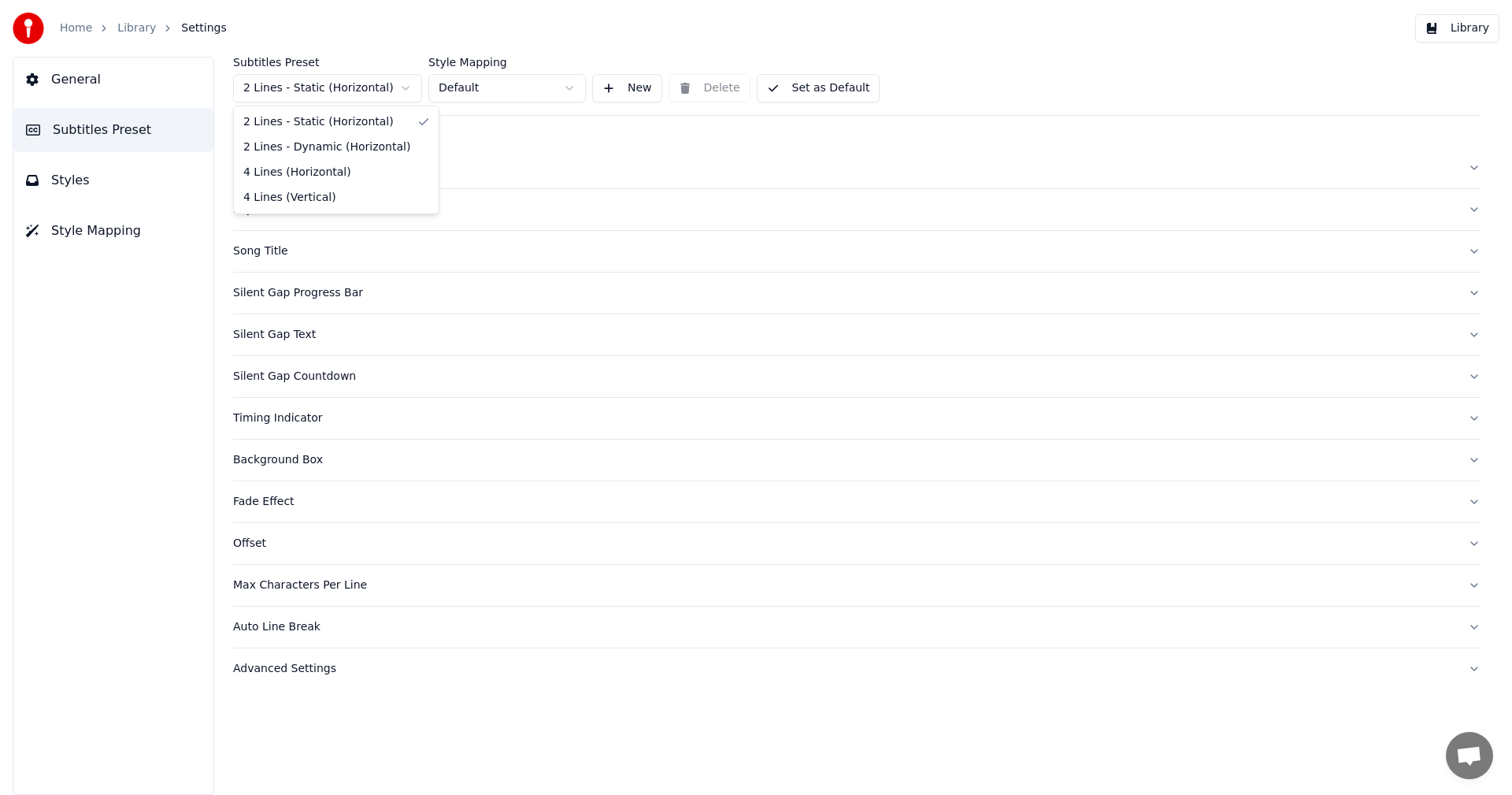
click at [330, 95] on html "Home Library Settings Library General Subtitles Preset Styles Style Mapping Sub…" at bounding box center [756, 398] width 1512 height 795
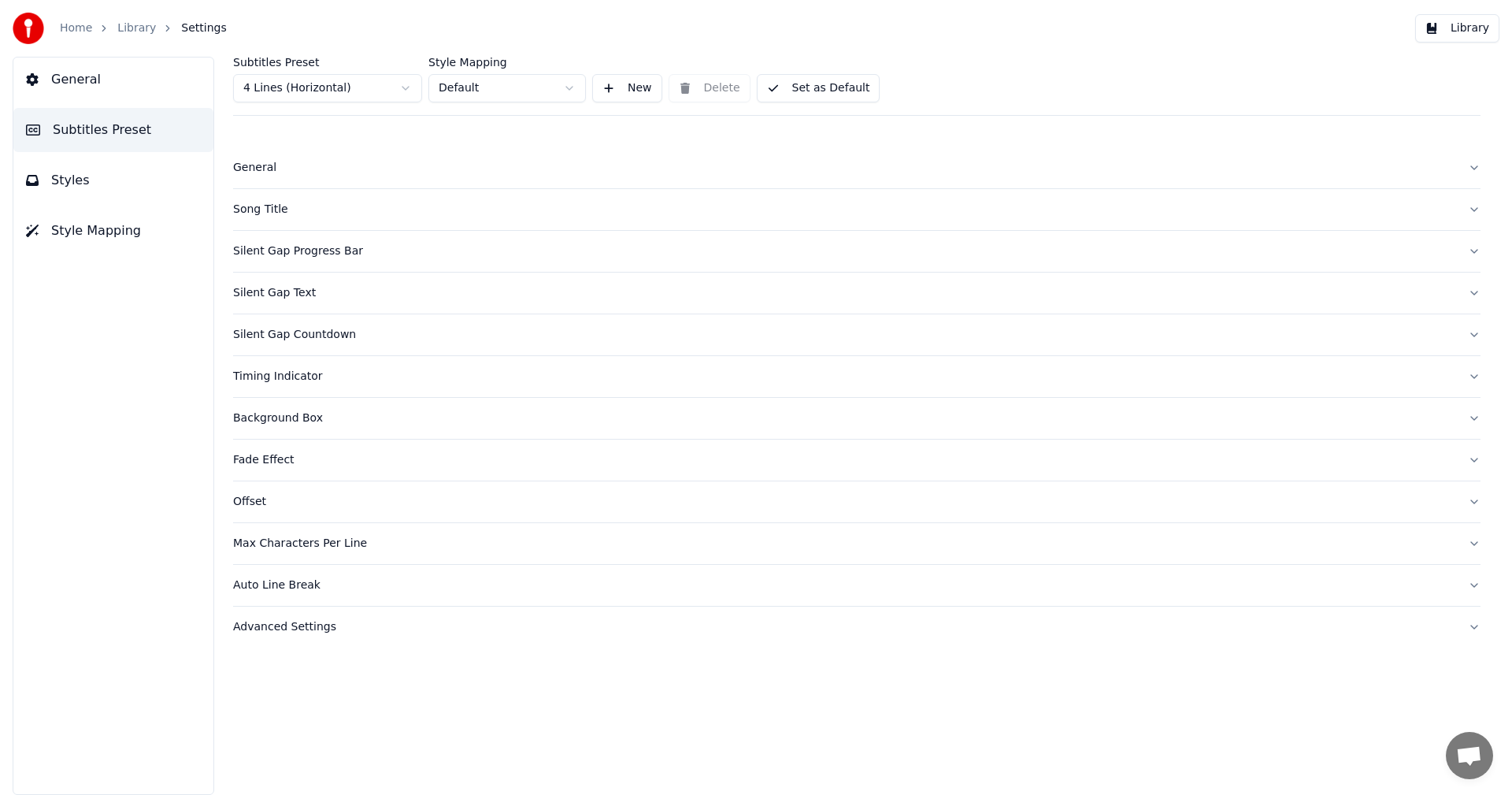
click at [85, 182] on button "Styles" at bounding box center [114, 181] width 200 height 44
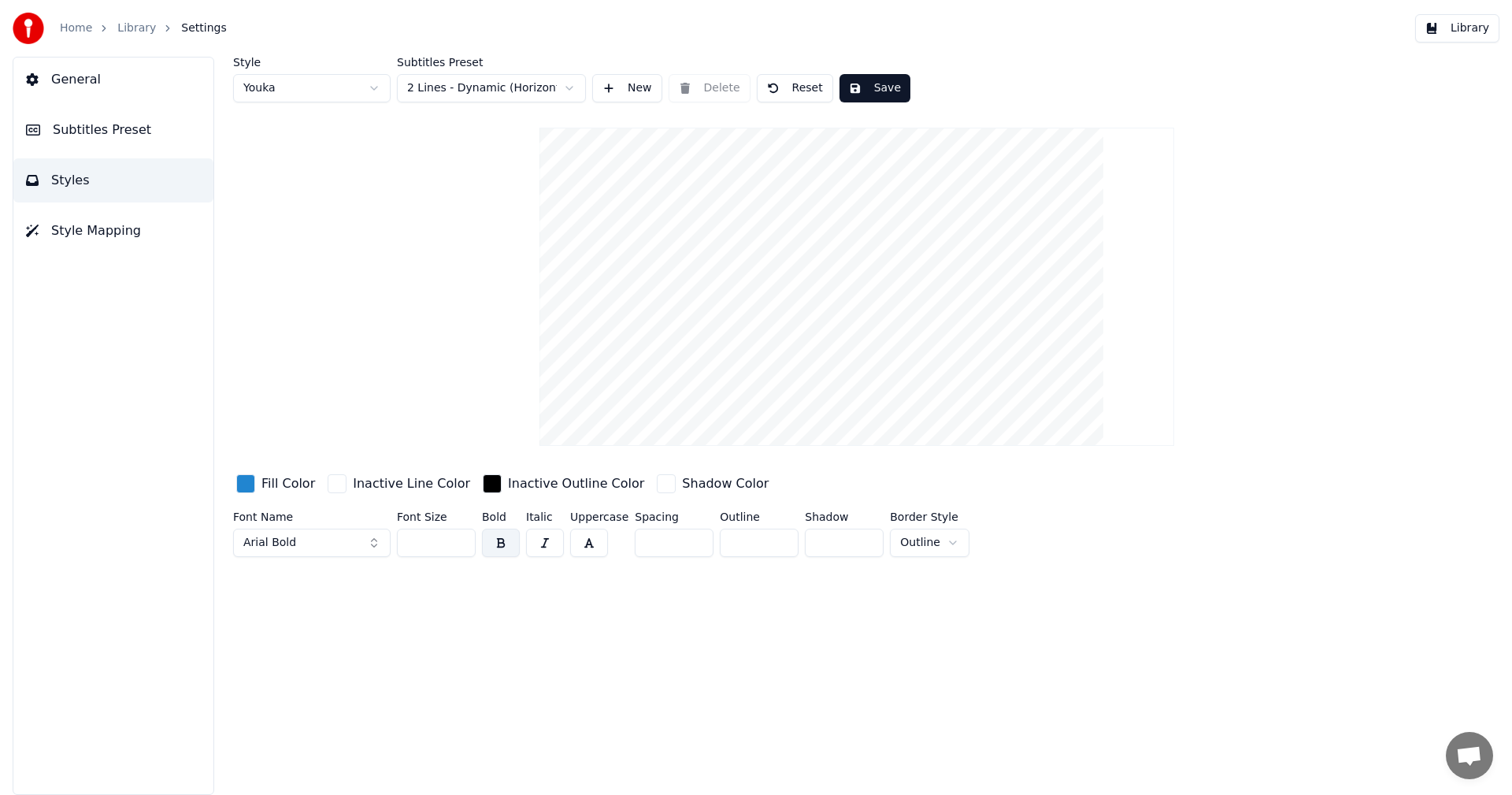
drag, startPoint x: 864, startPoint y: 91, endPoint x: 924, endPoint y: 88, distance: 60.1
click at [865, 91] on button "Save" at bounding box center [875, 88] width 71 height 28
click at [1477, 33] on button "Library" at bounding box center [1457, 28] width 84 height 28
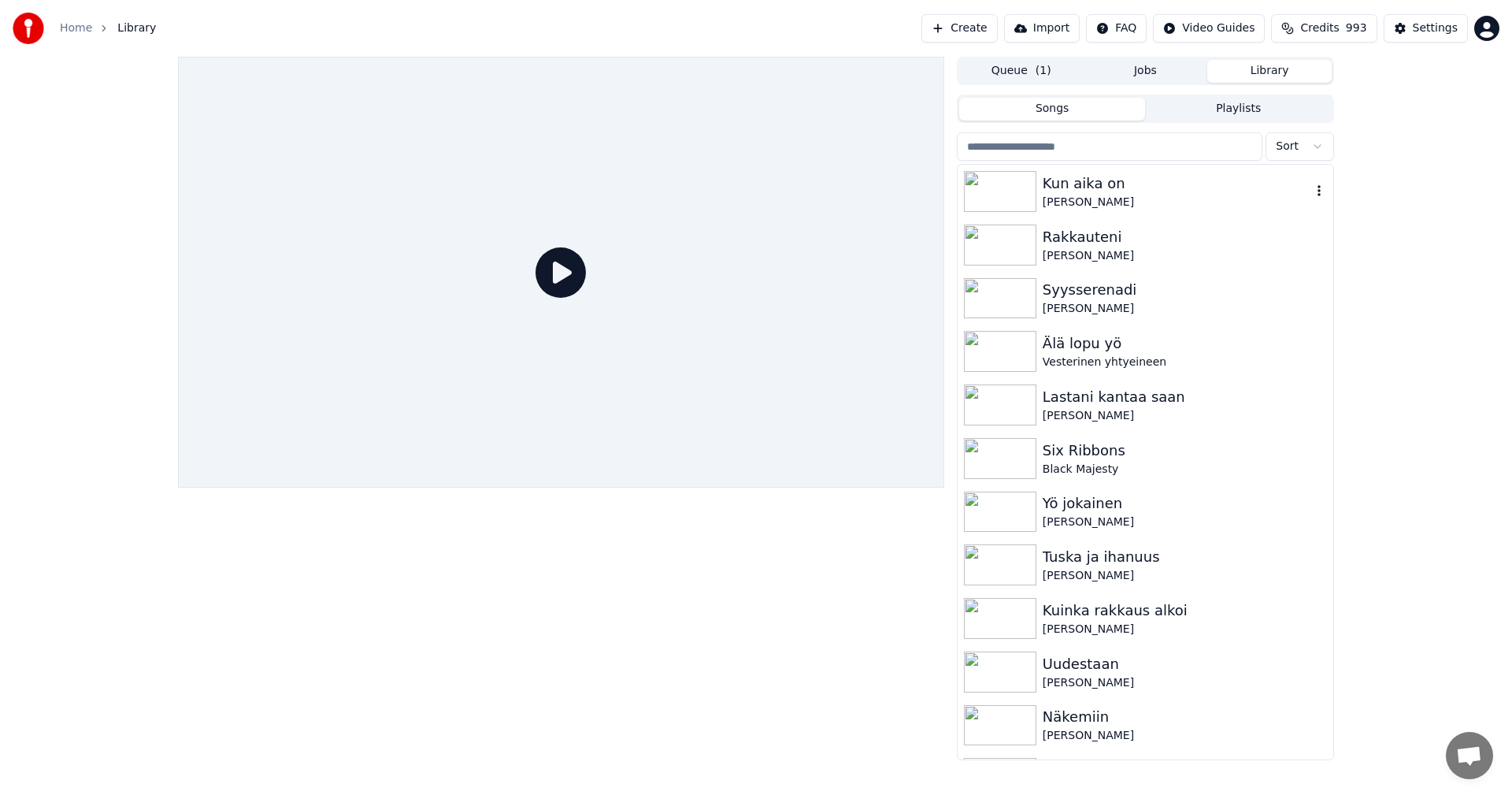
click at [1080, 188] on div "Kun aika on" at bounding box center [1177, 184] width 269 height 22
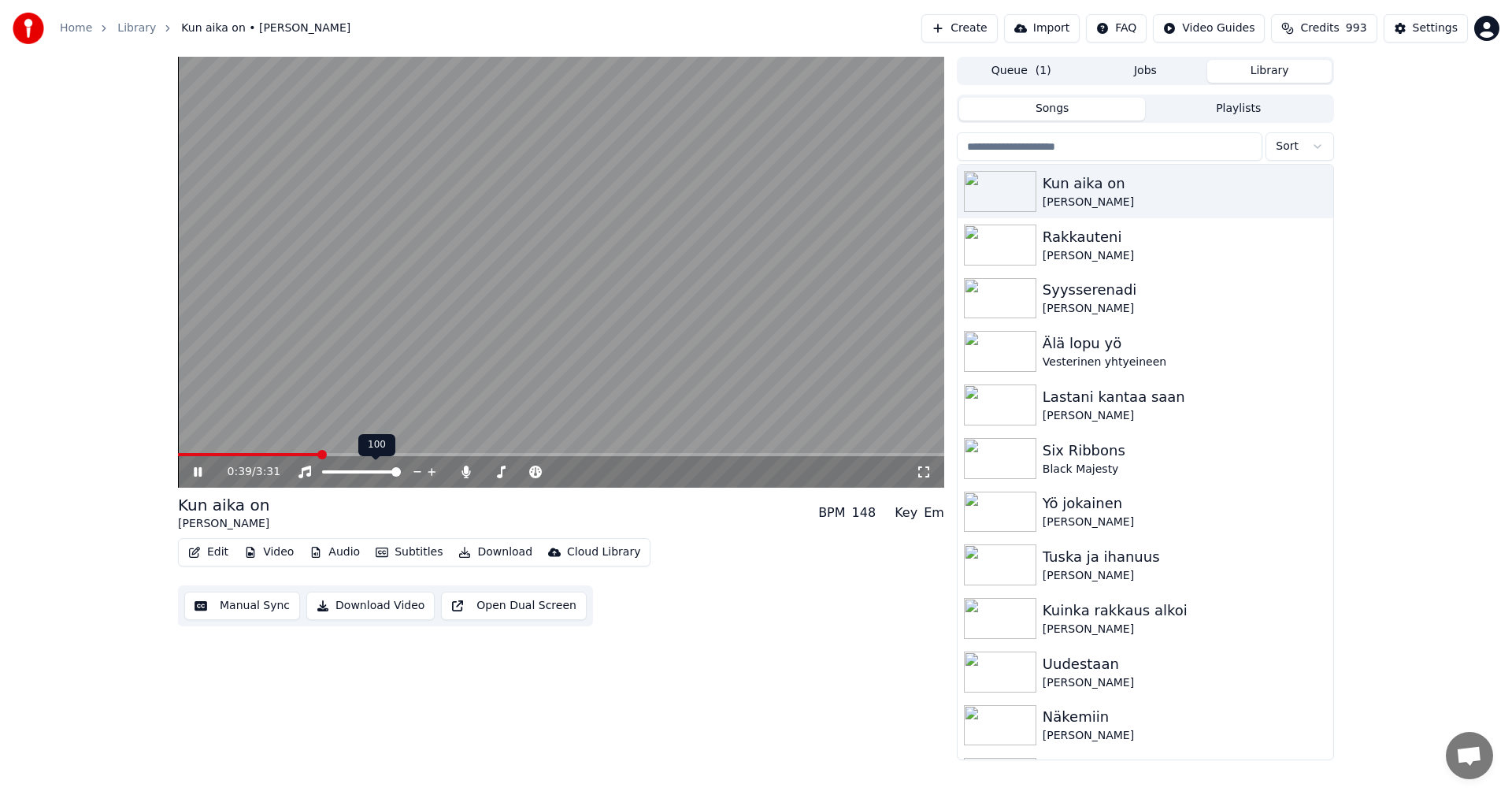
click at [320, 455] on span at bounding box center [562, 454] width 767 height 3
click at [301, 455] on span at bounding box center [254, 454] width 152 height 3
click at [199, 473] on icon at bounding box center [209, 472] width 37 height 13
click at [220, 549] on button "Edit" at bounding box center [208, 552] width 53 height 22
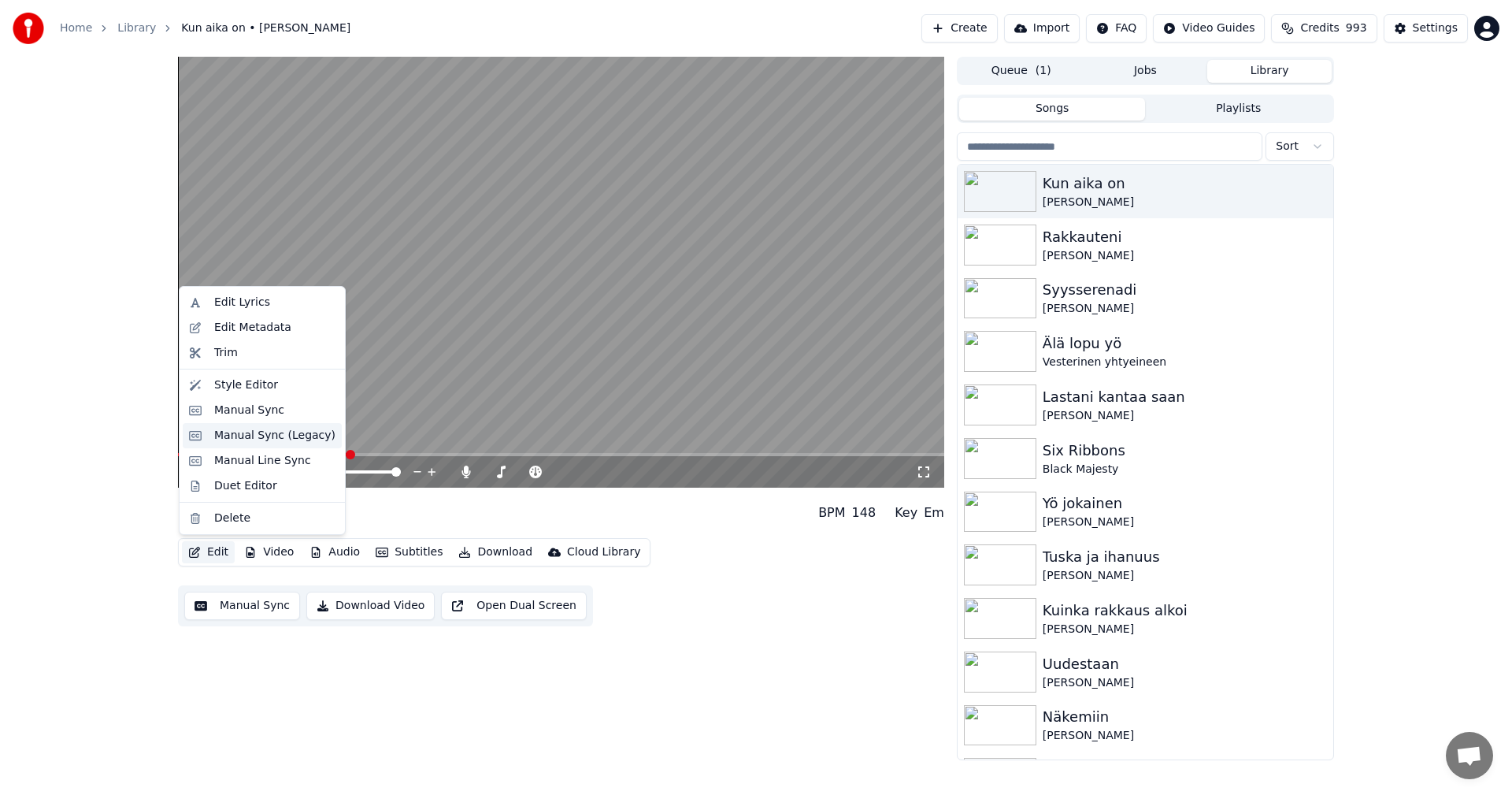
click at [277, 433] on div "Manual Sync (Legacy)" at bounding box center [275, 435] width 121 height 16
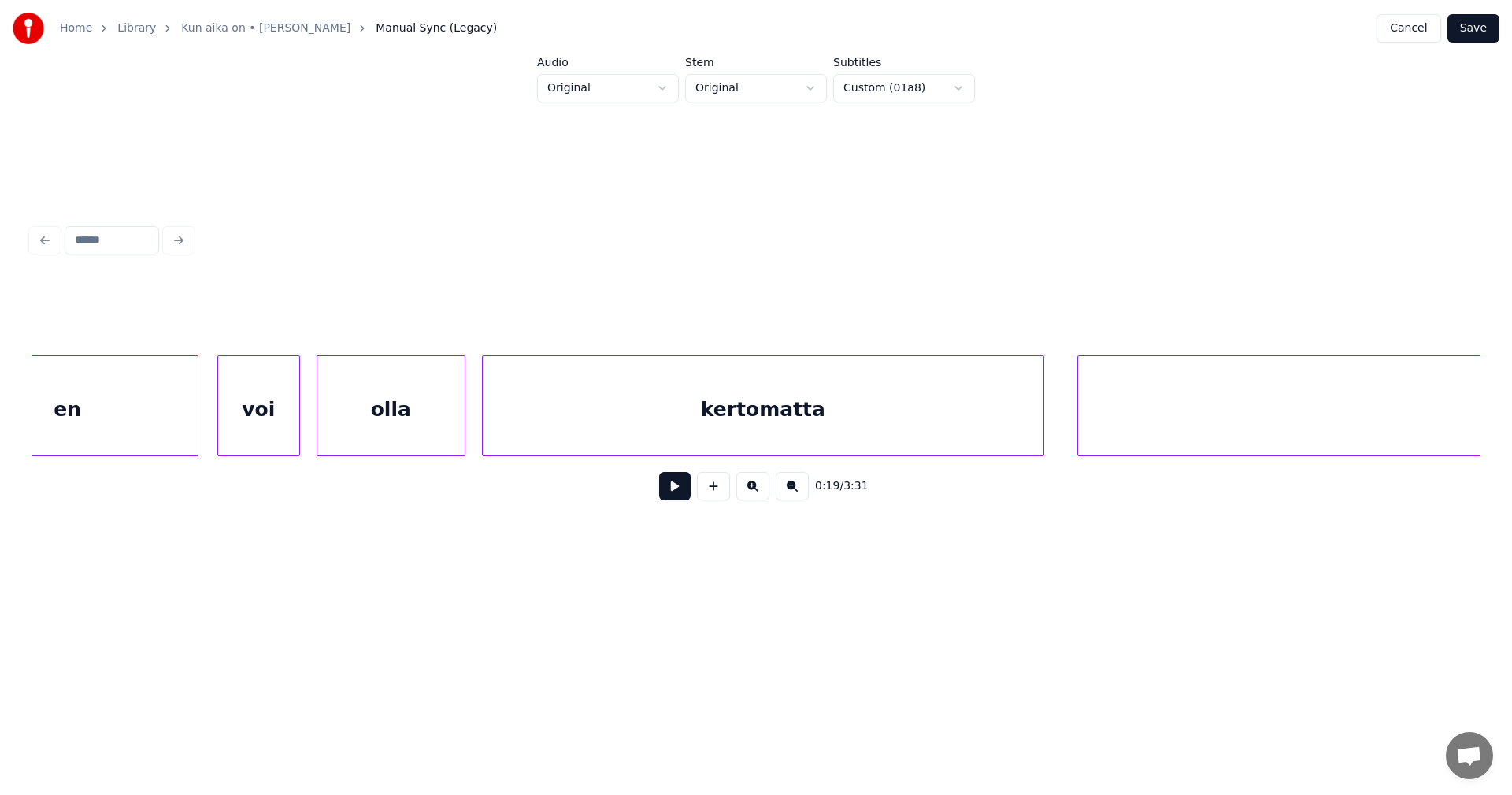
scroll to position [0, 10582]
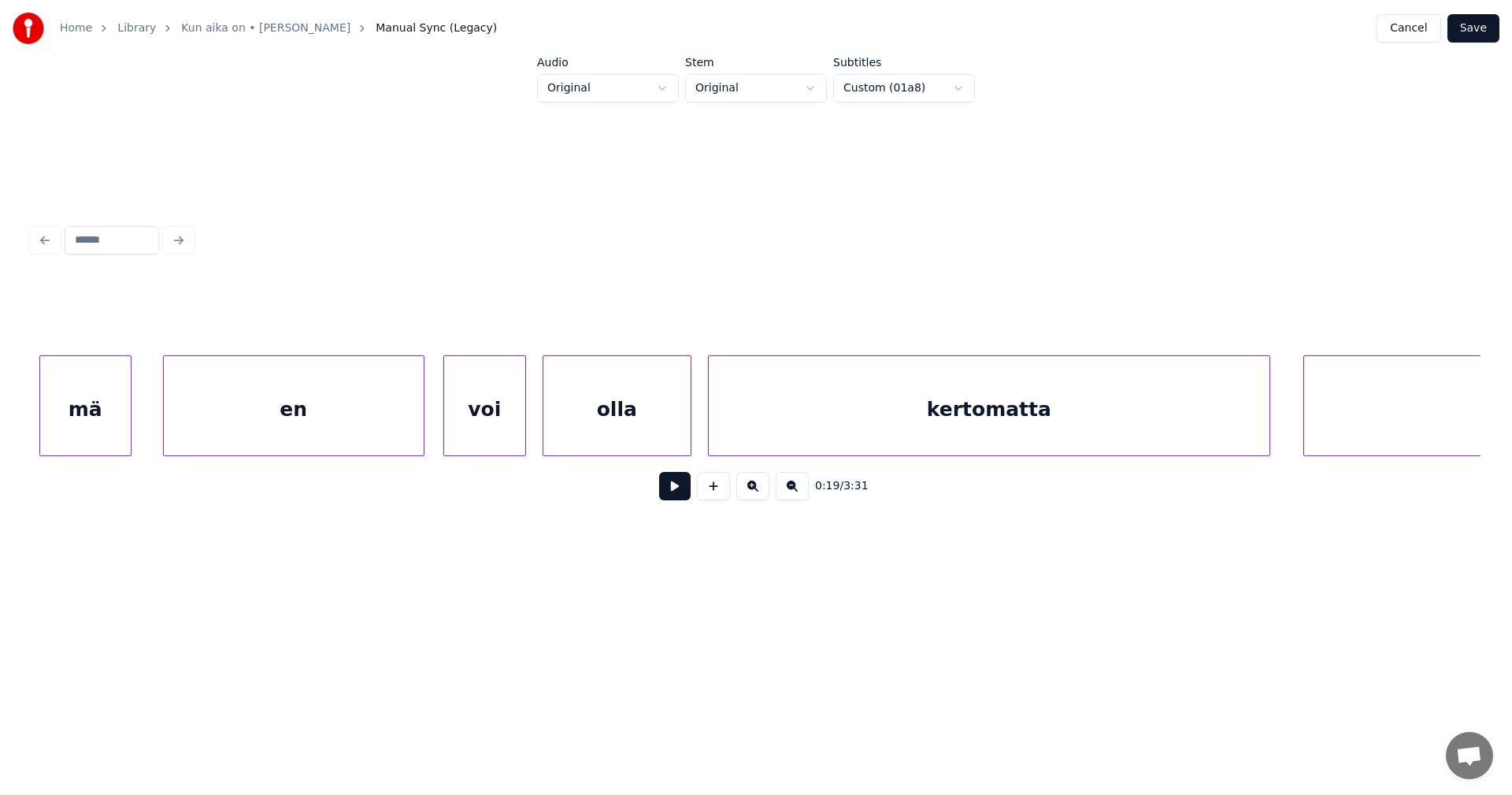
click at [103, 438] on div "mä" at bounding box center [85, 409] width 91 height 107
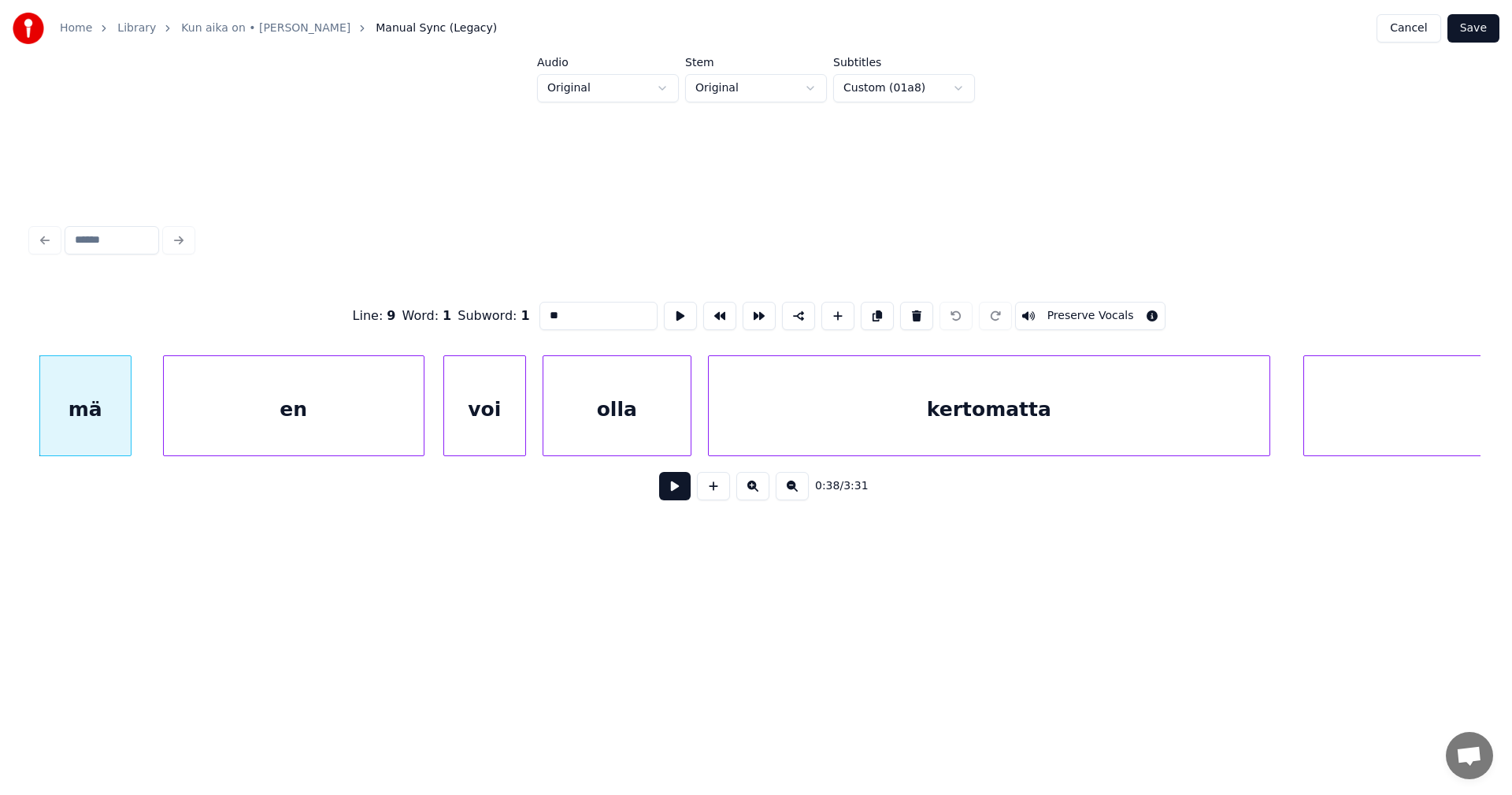
click at [269, 424] on div "en" at bounding box center [294, 409] width 260 height 107
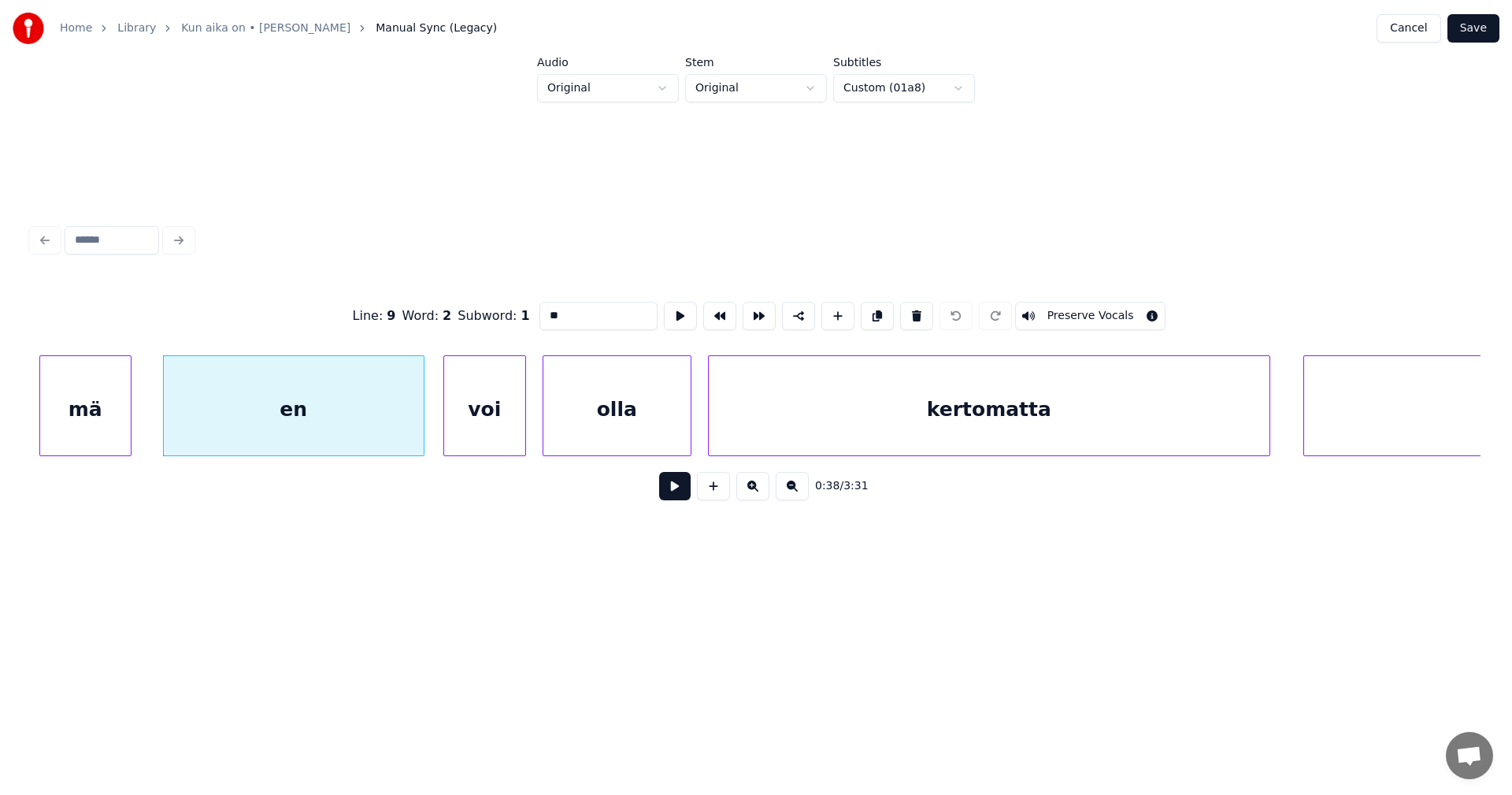
click at [473, 405] on div "voi" at bounding box center [484, 409] width 81 height 107
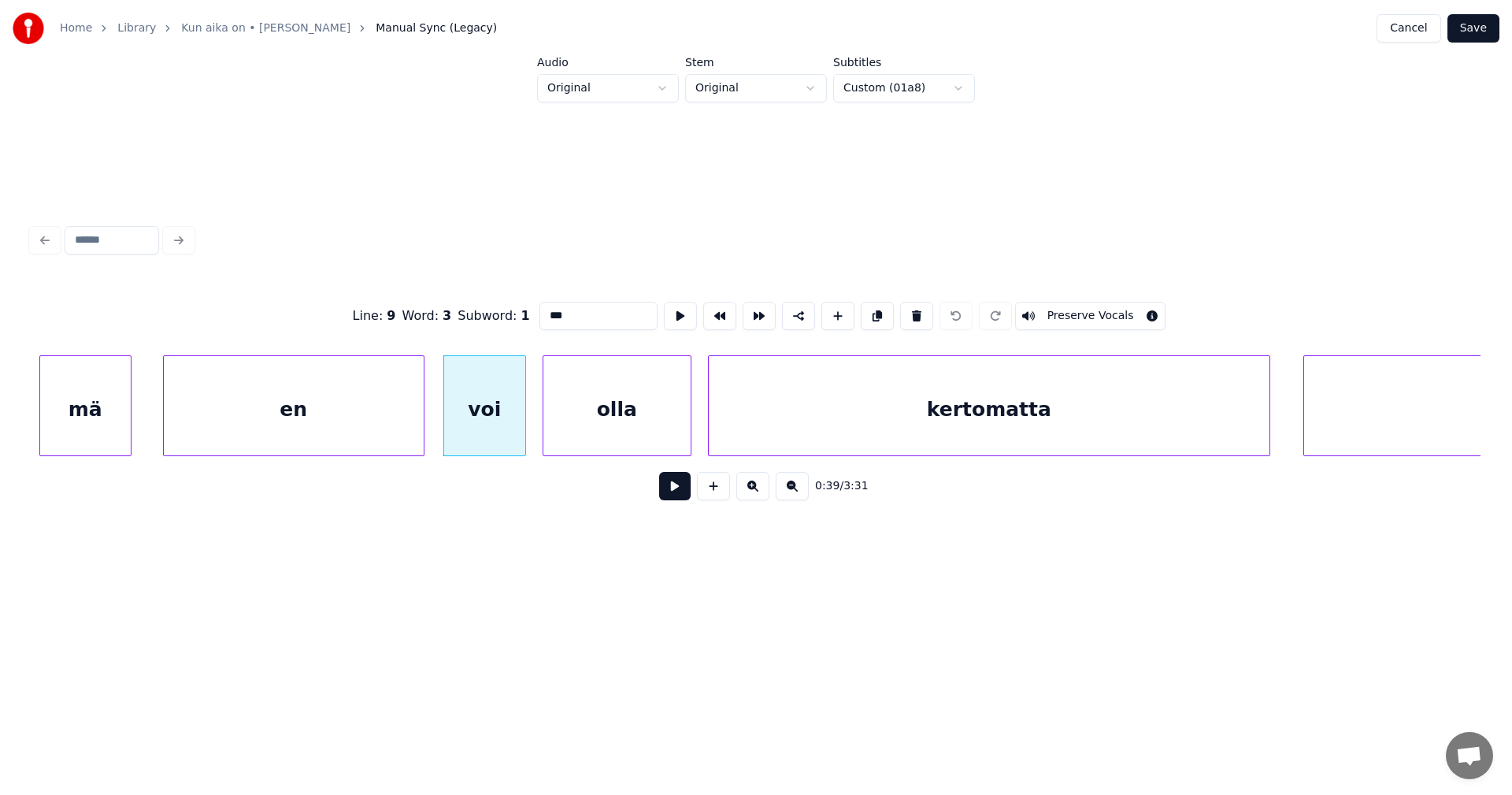
click at [607, 417] on div "olla" at bounding box center [617, 409] width 147 height 107
type input "****"
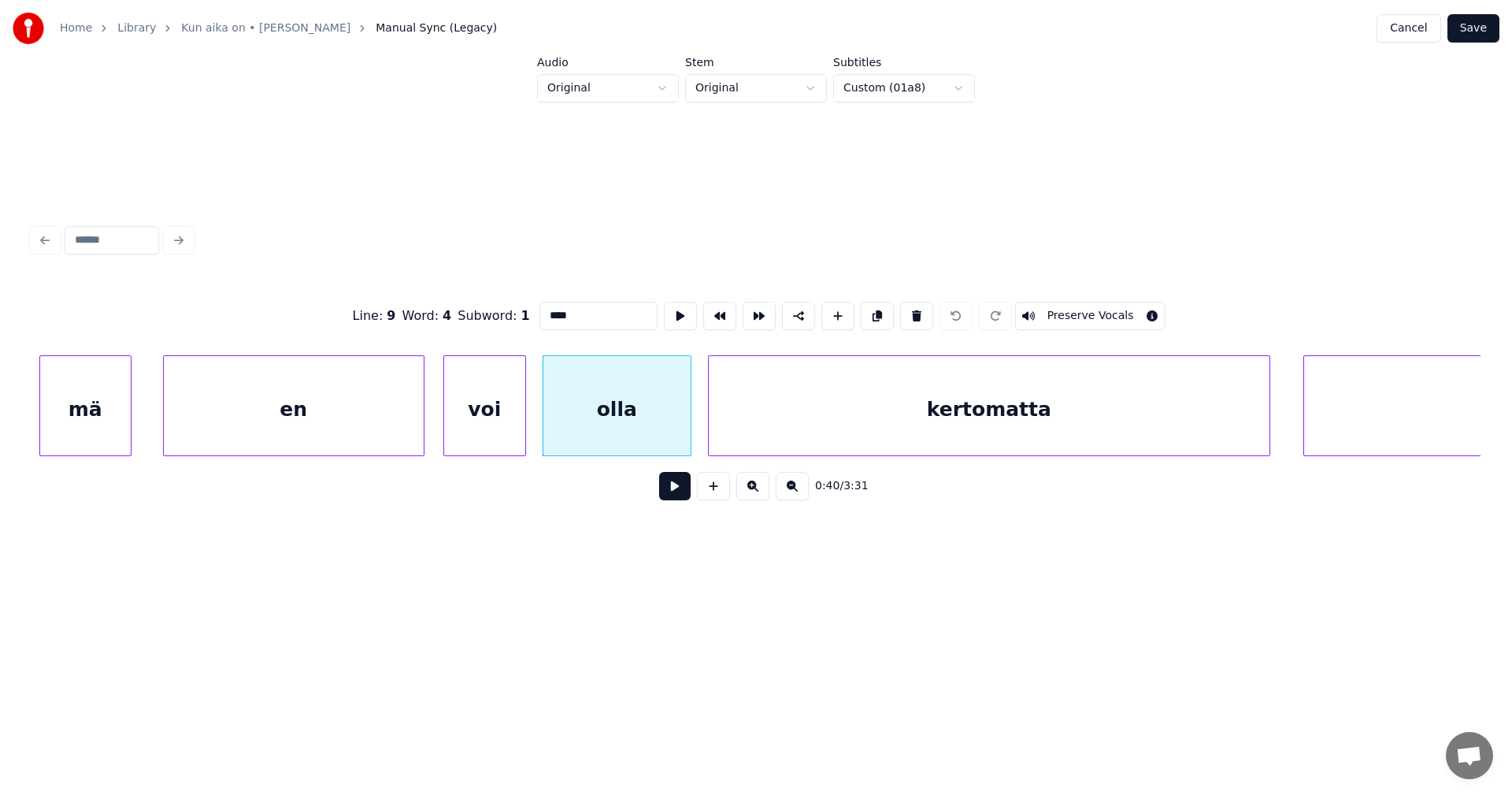
click at [658, 423] on div "olla" at bounding box center [617, 409] width 147 height 107
click at [680, 486] on button at bounding box center [675, 486] width 32 height 28
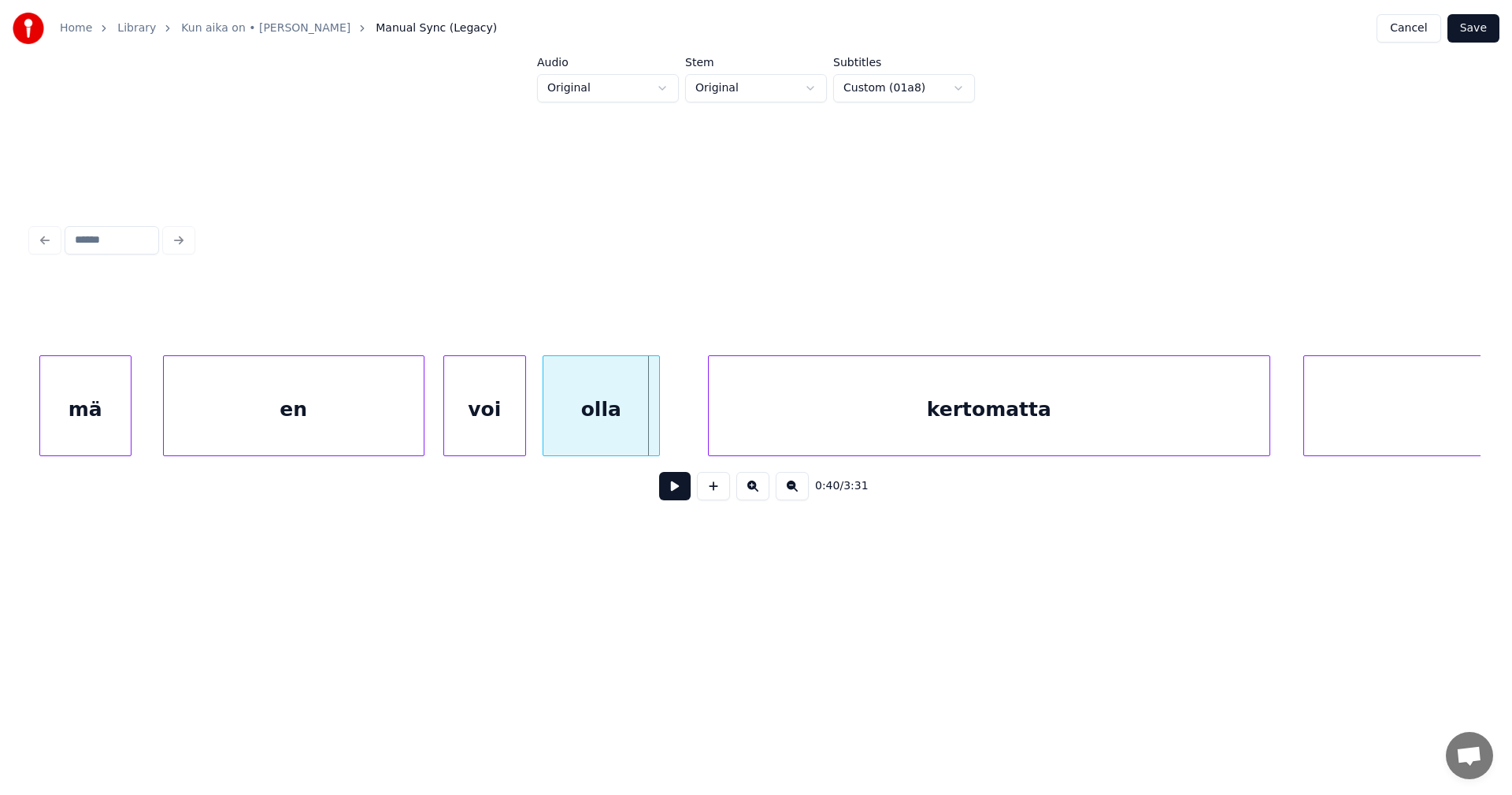
click at [657, 429] on div at bounding box center [657, 405] width 5 height 99
click at [112, 420] on div "mä" at bounding box center [85, 409] width 91 height 107
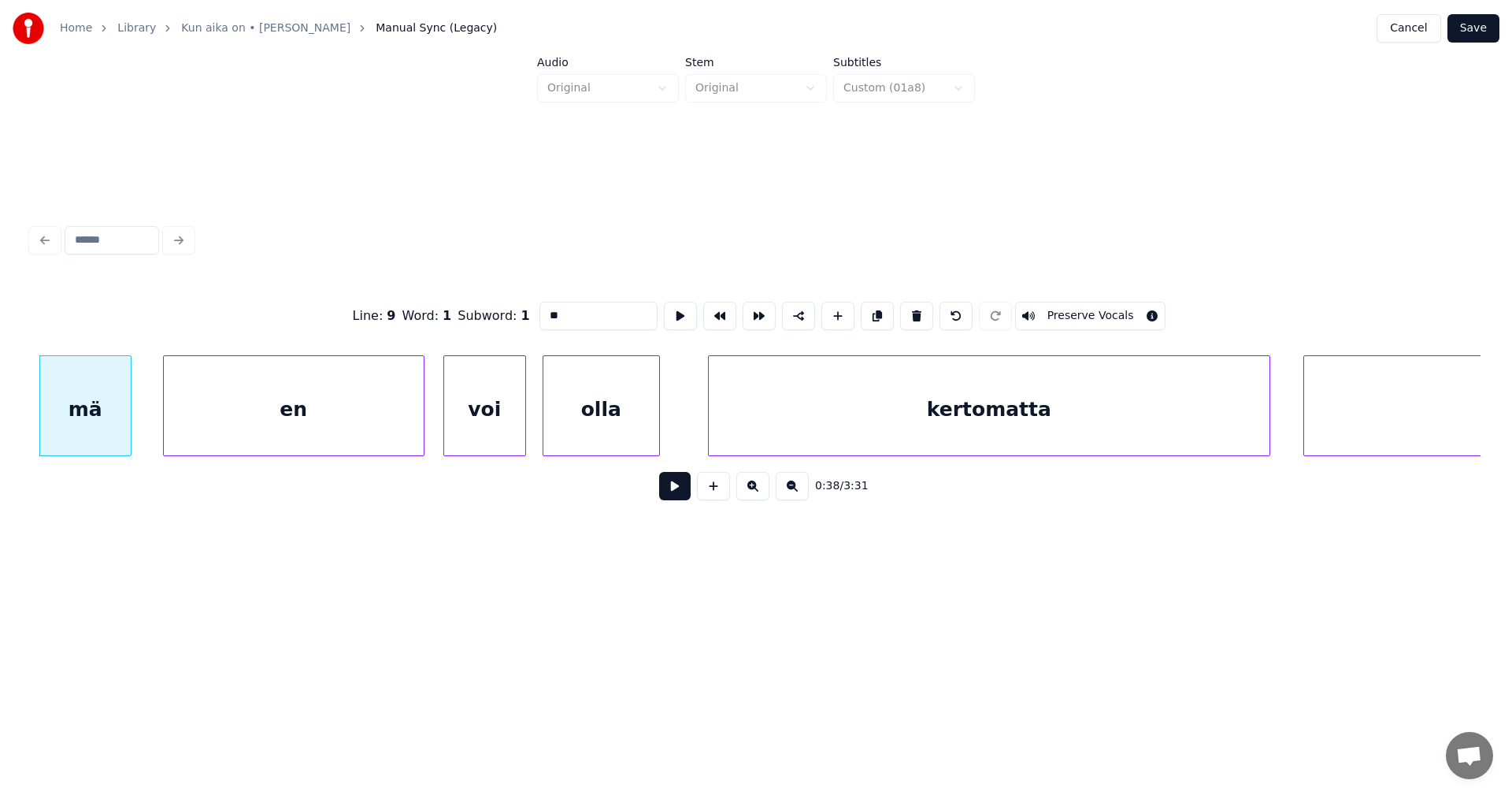
click at [680, 496] on button at bounding box center [675, 486] width 32 height 28
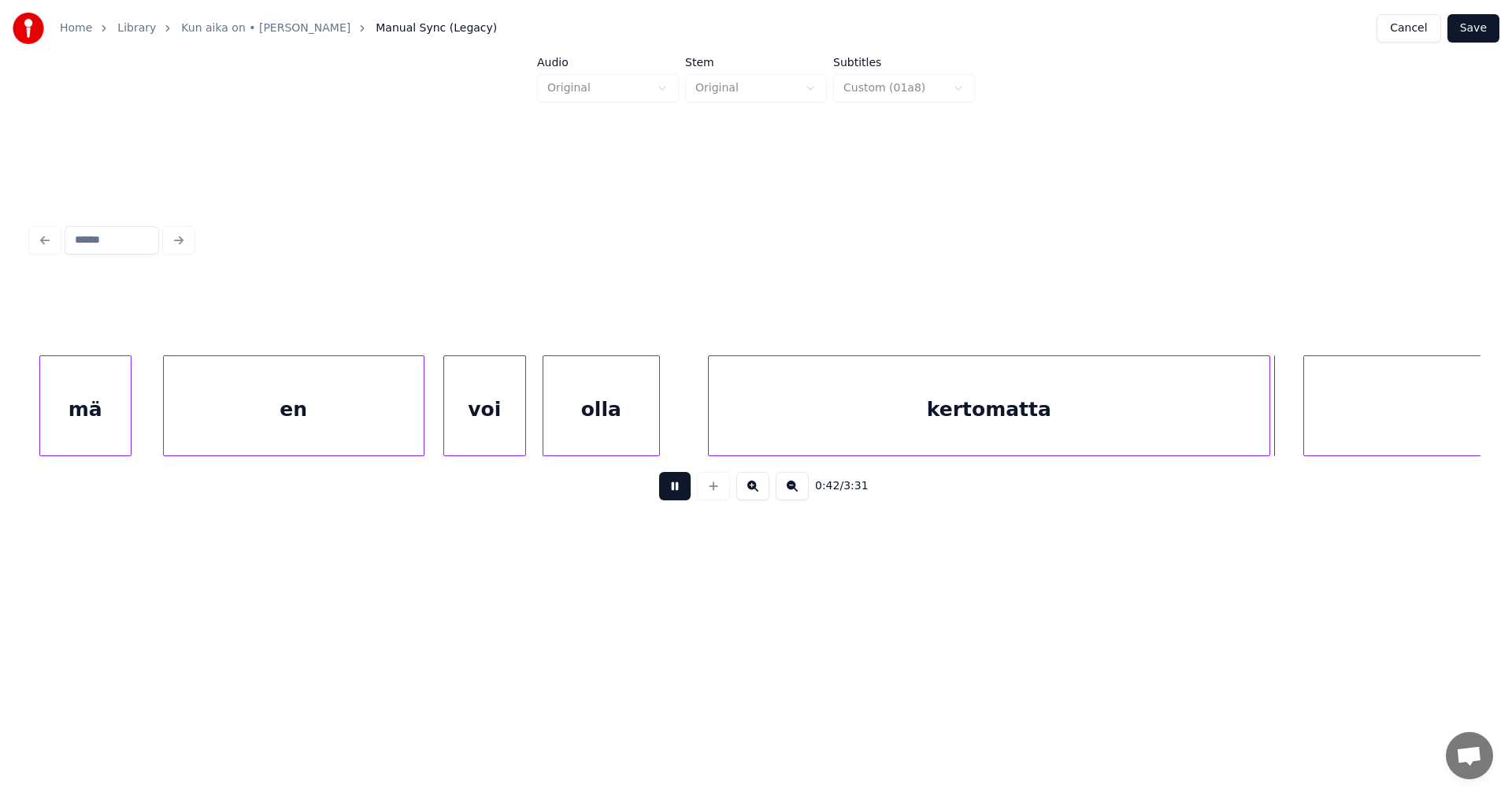
click at [666, 488] on button at bounding box center [675, 486] width 32 height 28
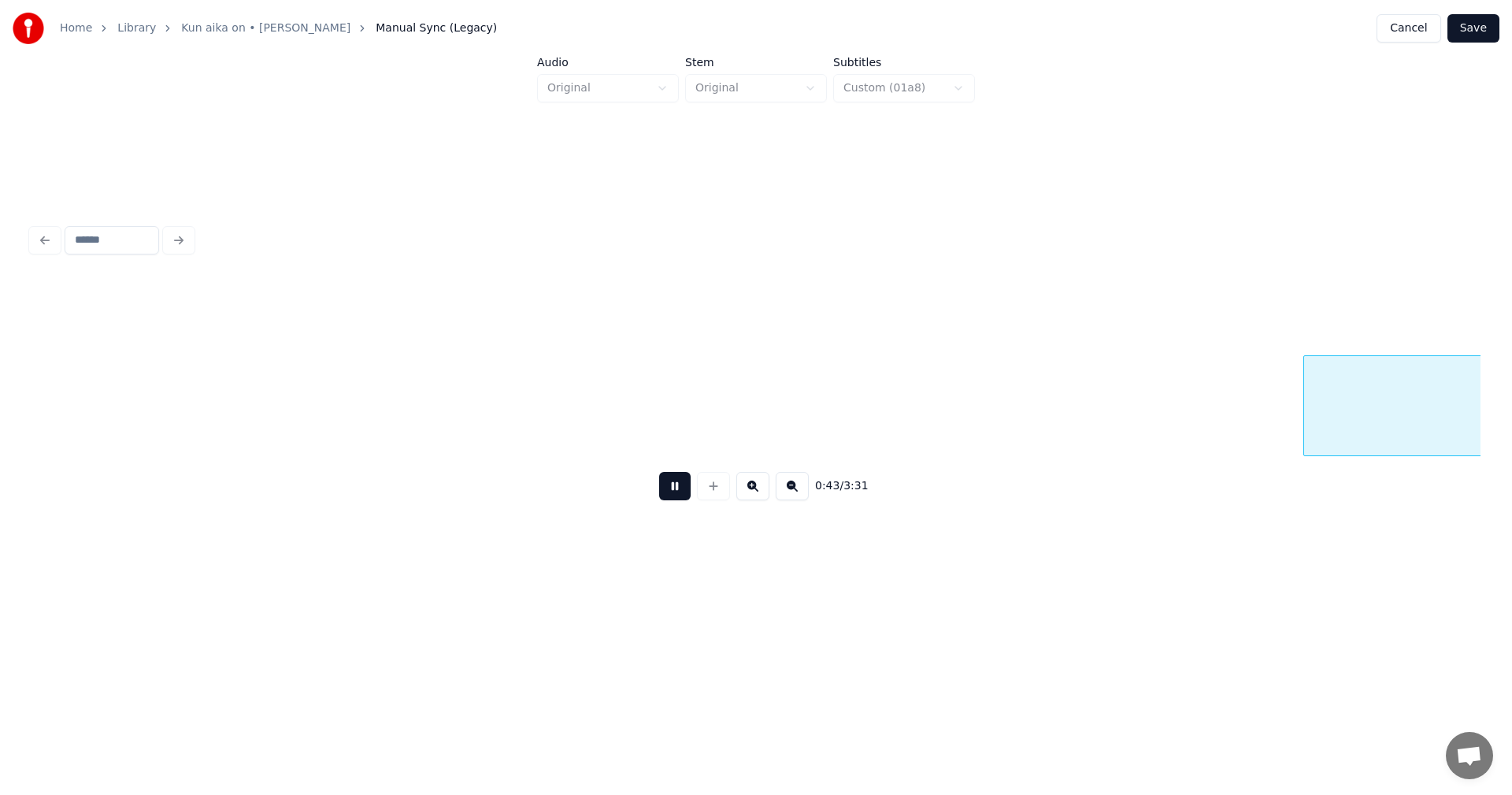
scroll to position [0, 12034]
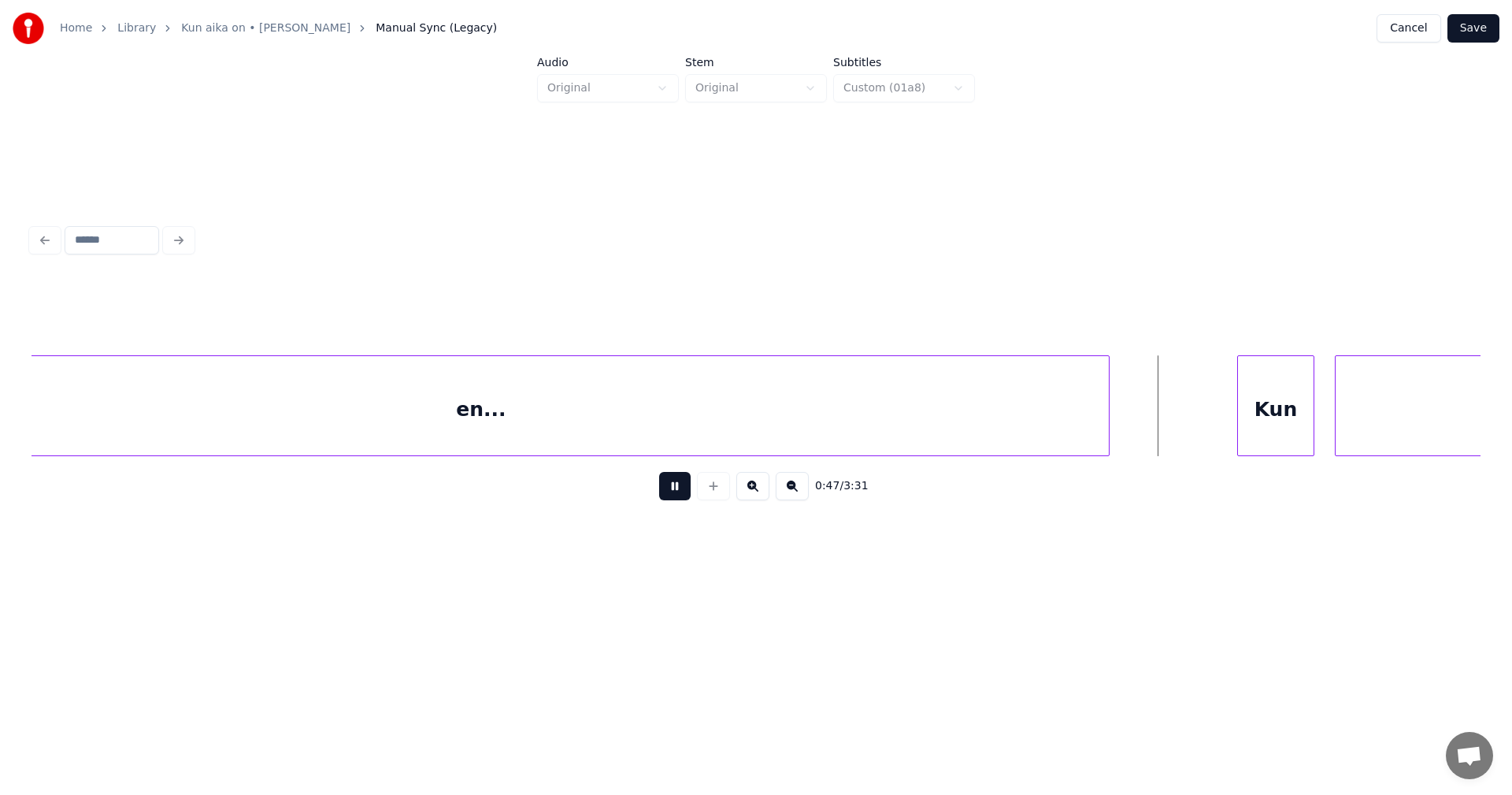
click at [666, 488] on button at bounding box center [675, 486] width 32 height 28
click at [1477, 34] on button "Save" at bounding box center [1473, 28] width 52 height 28
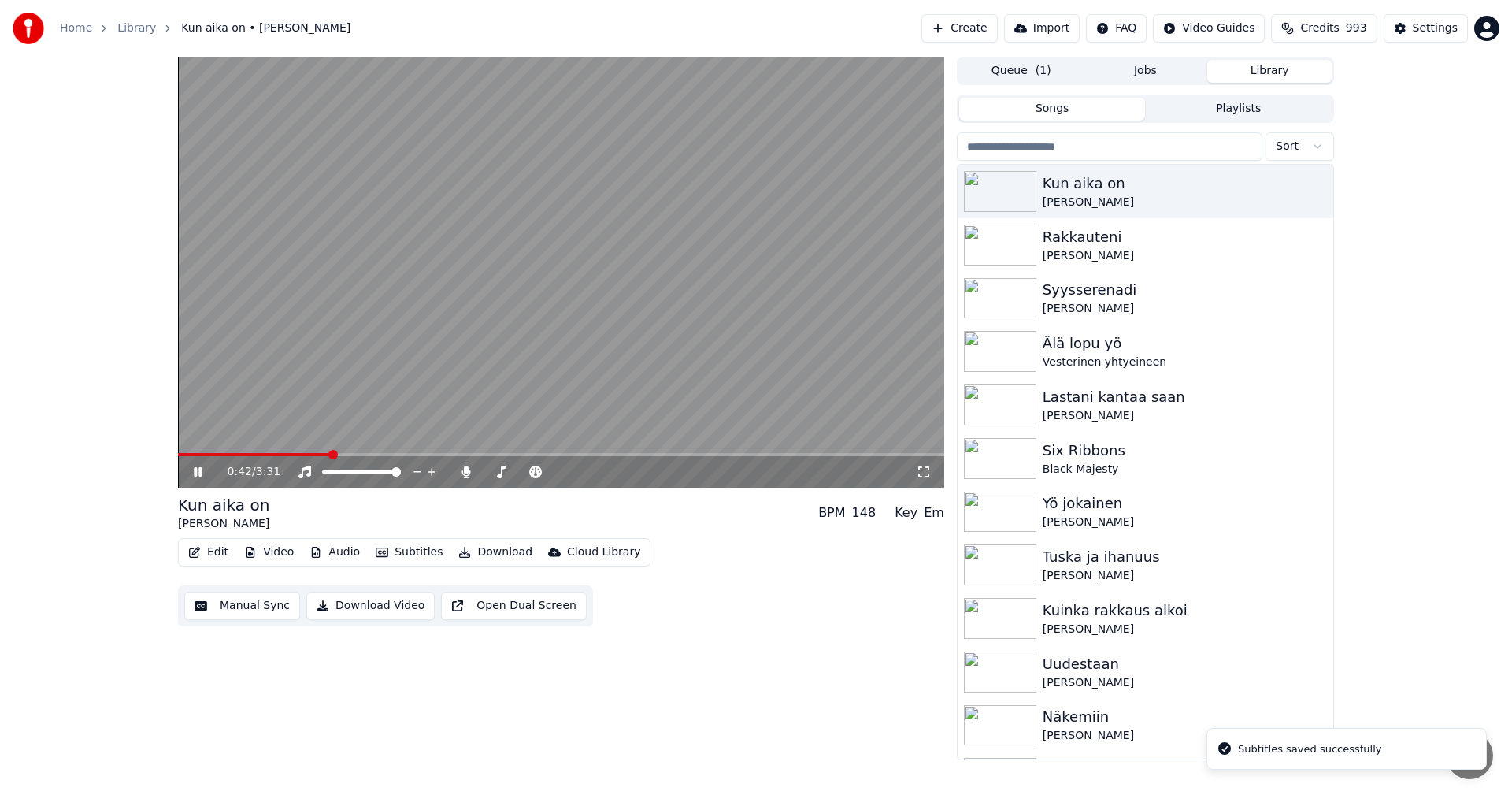
click at [330, 453] on span at bounding box center [562, 454] width 767 height 3
click at [200, 472] on icon at bounding box center [198, 472] width 8 height 9
click at [1424, 24] on div "Settings" at bounding box center [1435, 28] width 45 height 16
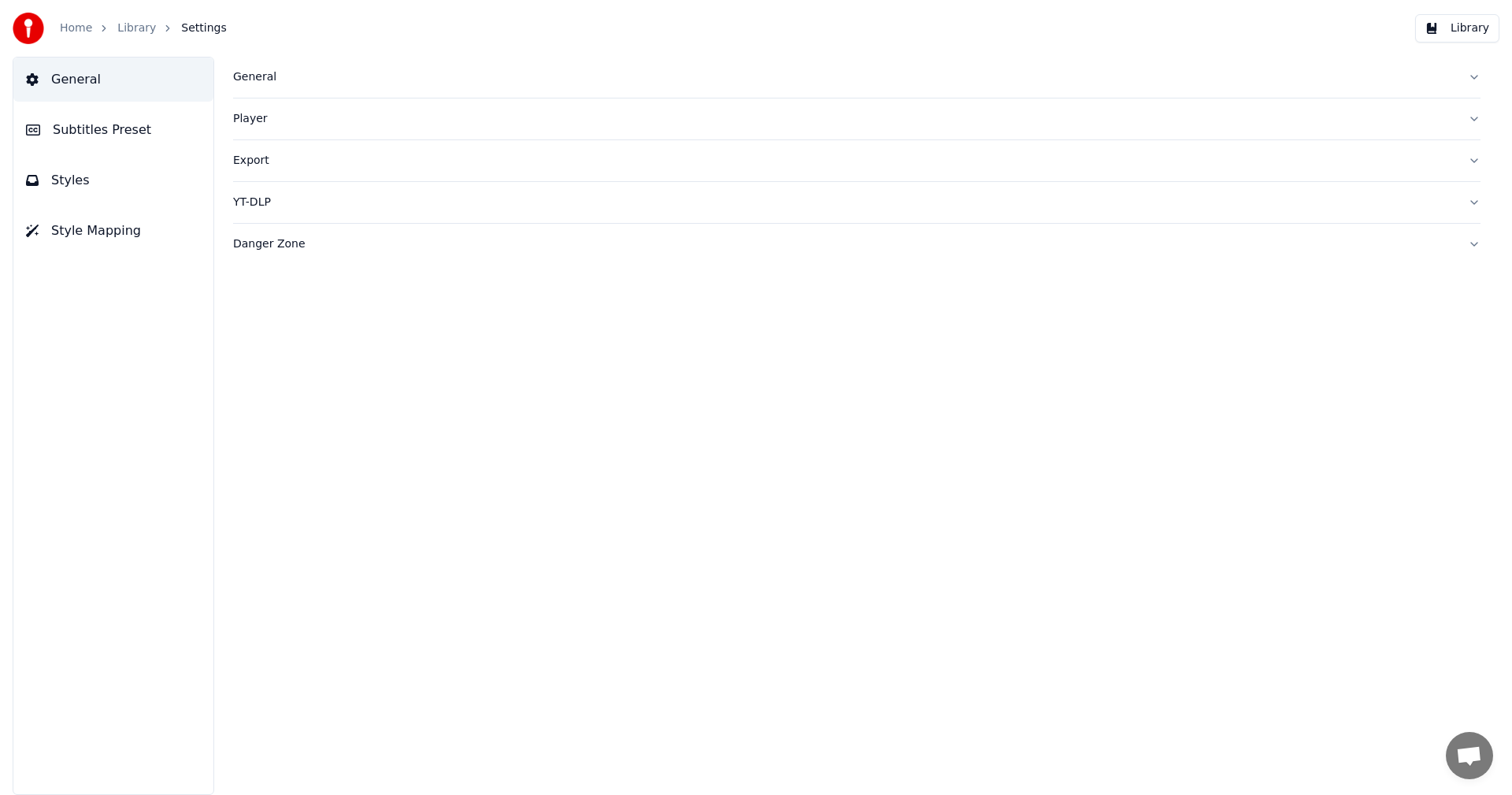
click at [106, 126] on span "Subtitles Preset" at bounding box center [102, 130] width 99 height 19
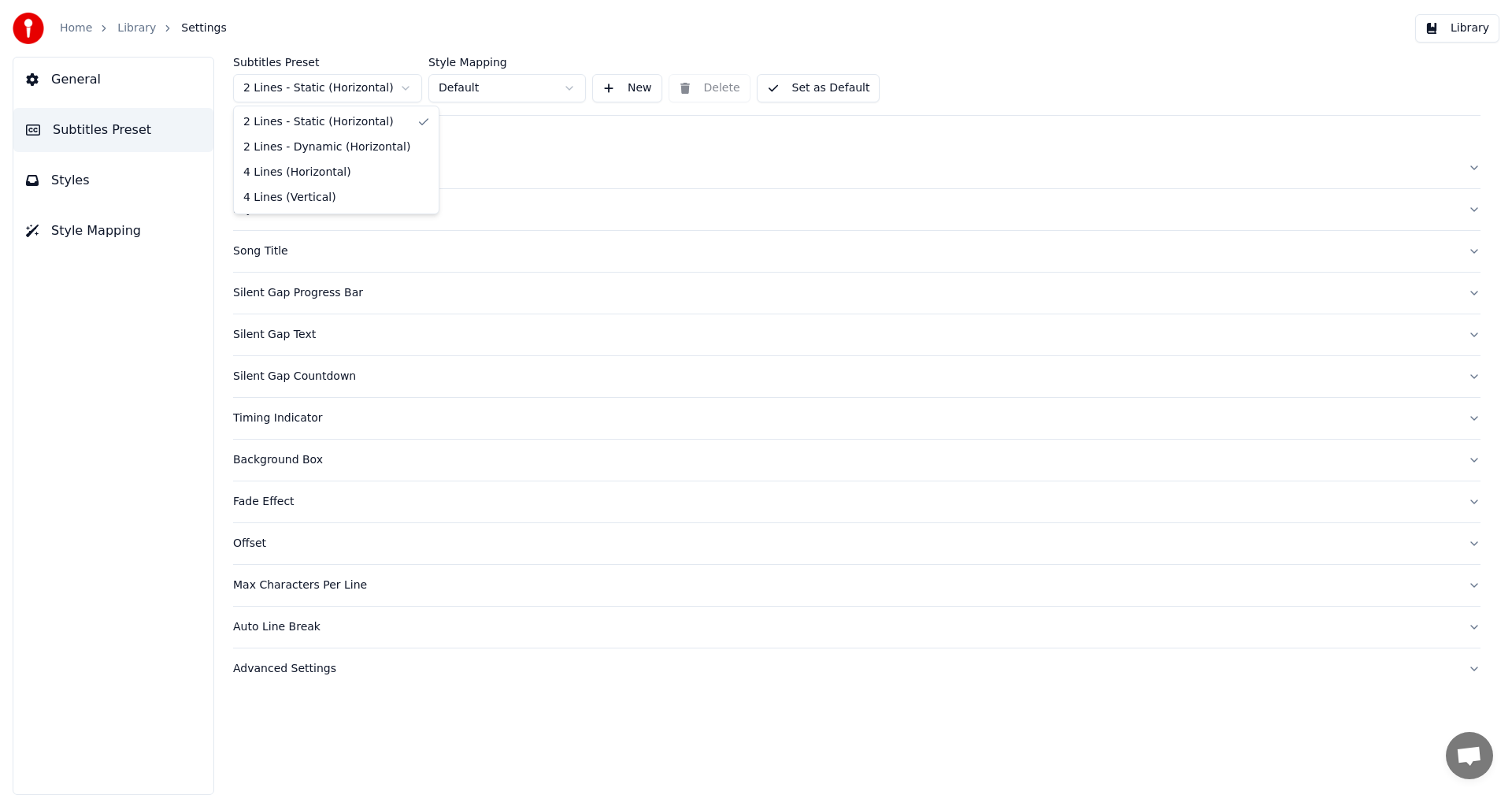
click at [357, 84] on html "Home Library Settings Library General Subtitles Preset Styles Style Mapping Sub…" at bounding box center [756, 398] width 1512 height 795
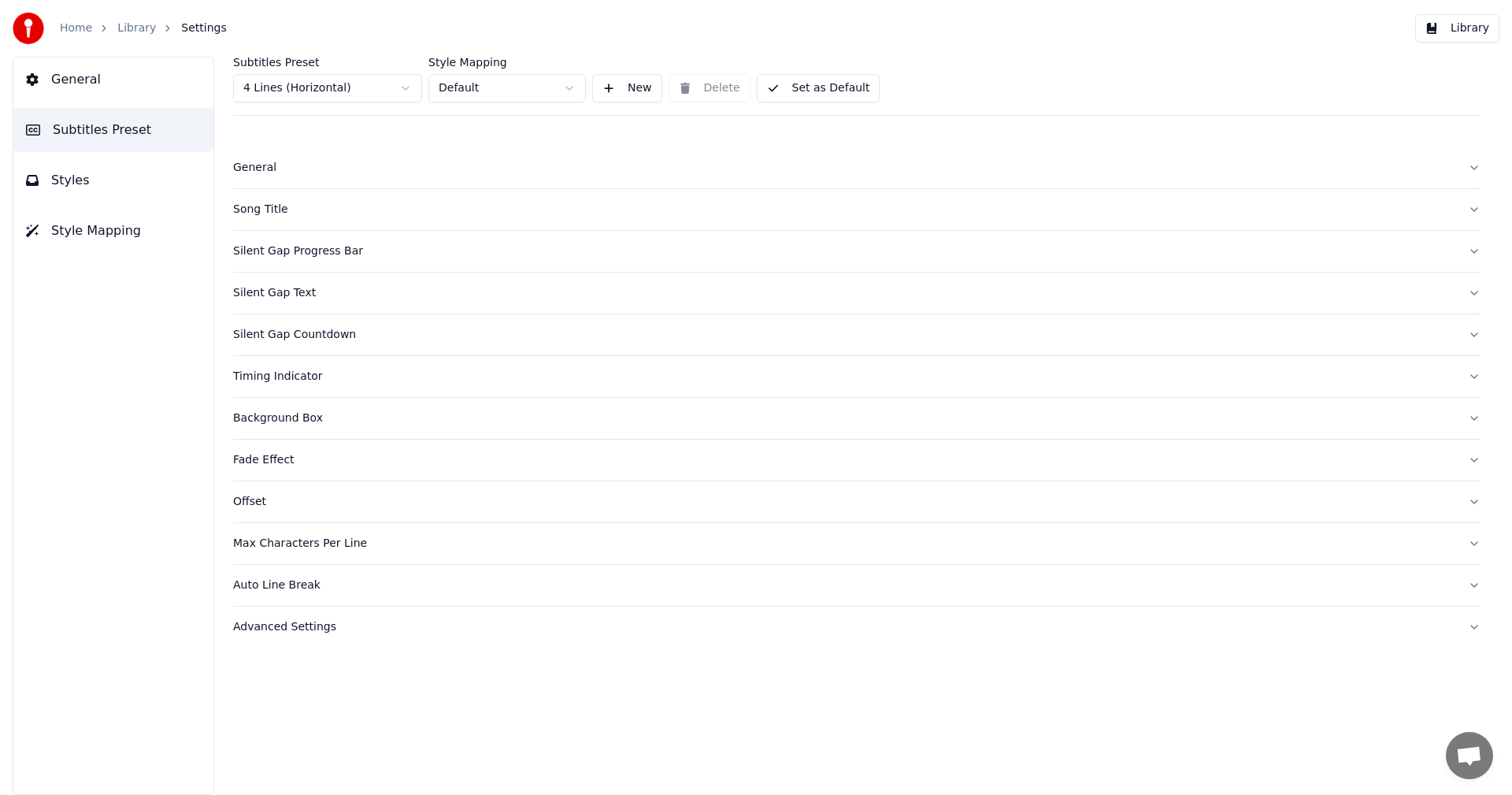
click at [88, 185] on button "Styles" at bounding box center [114, 181] width 200 height 44
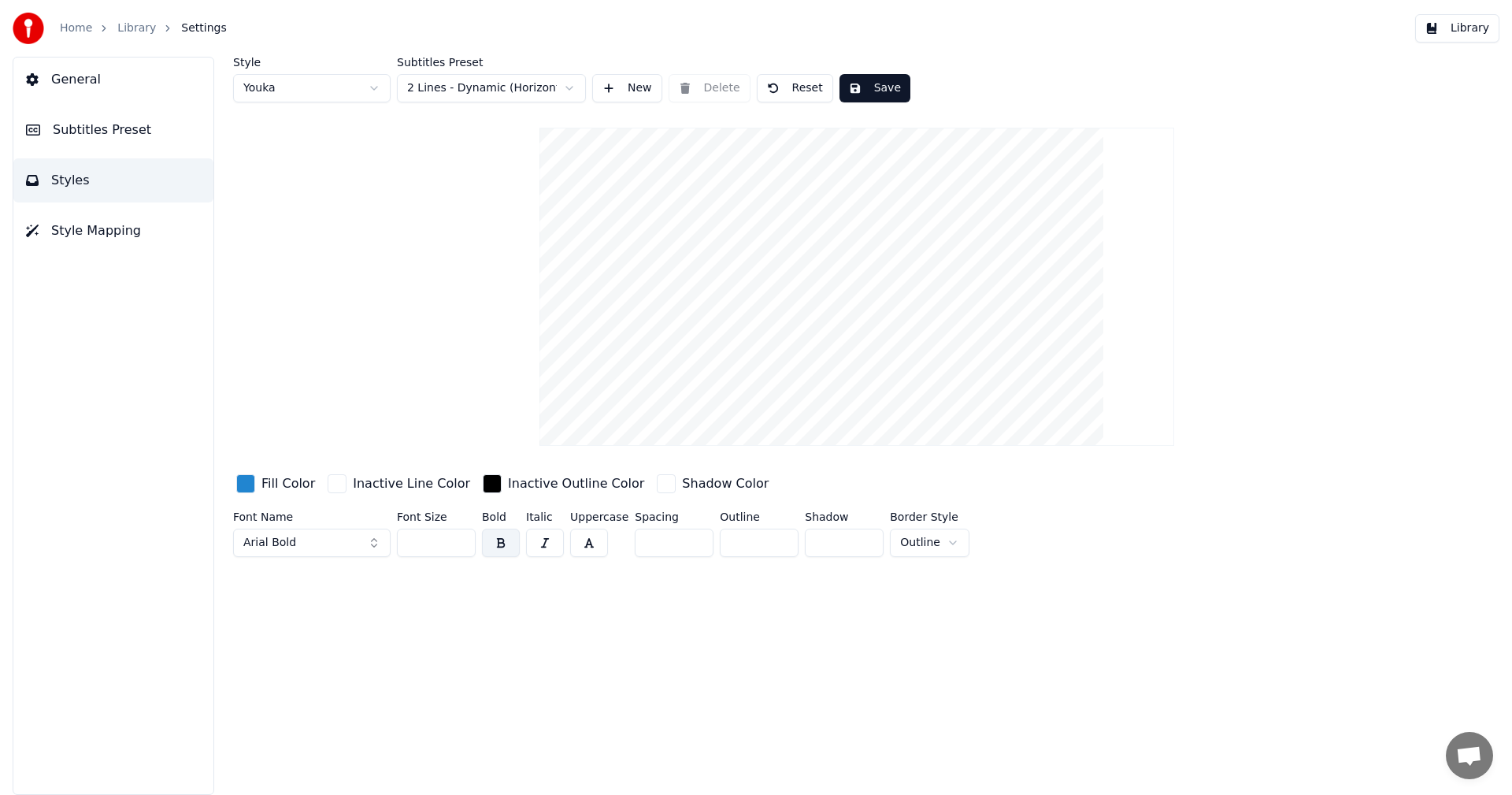
click at [459, 545] on input "**" at bounding box center [436, 543] width 79 height 28
click at [459, 544] on input "**" at bounding box center [436, 543] width 79 height 28
click at [458, 544] on input "**" at bounding box center [436, 543] width 79 height 28
click at [457, 544] on input "**" at bounding box center [436, 543] width 79 height 28
type input "**"
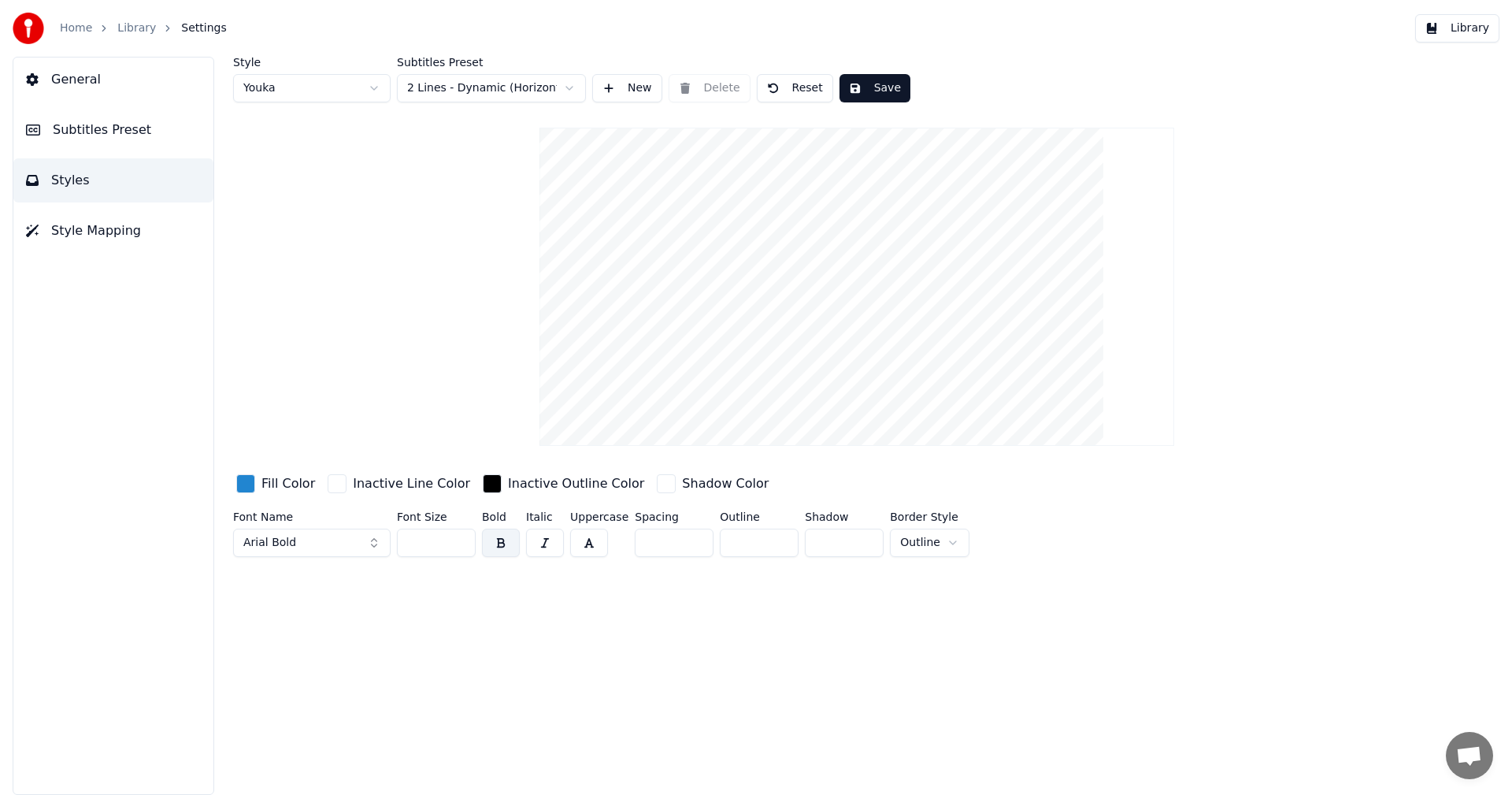
click at [457, 543] on input "**" at bounding box center [436, 543] width 79 height 28
drag, startPoint x: 879, startPoint y: 80, endPoint x: 894, endPoint y: 81, distance: 15.0
click at [879, 81] on button "Save" at bounding box center [875, 88] width 71 height 28
click at [1477, 28] on button "Library" at bounding box center [1457, 28] width 84 height 28
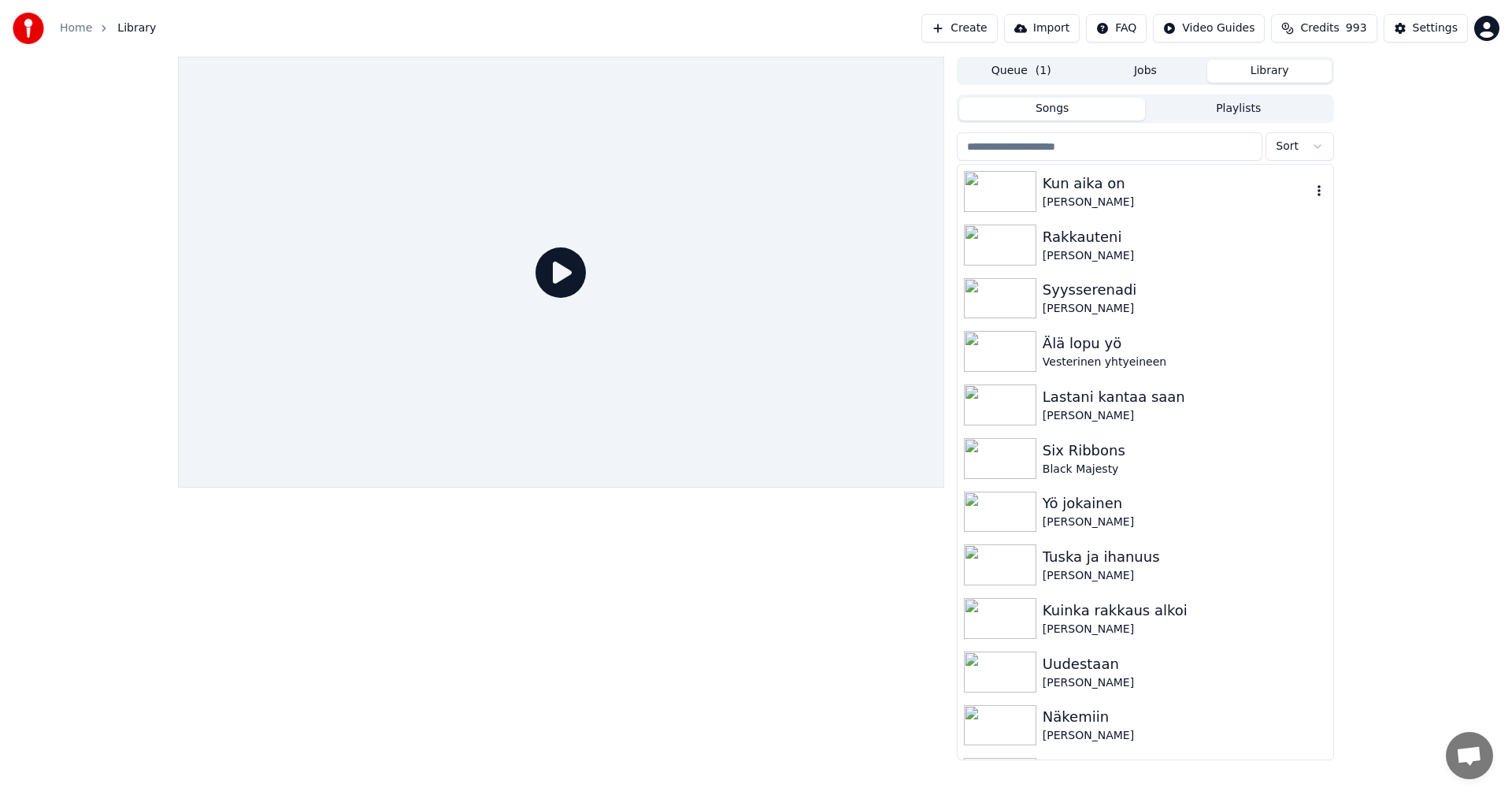
click at [1096, 192] on div "Kun aika on" at bounding box center [1177, 184] width 269 height 22
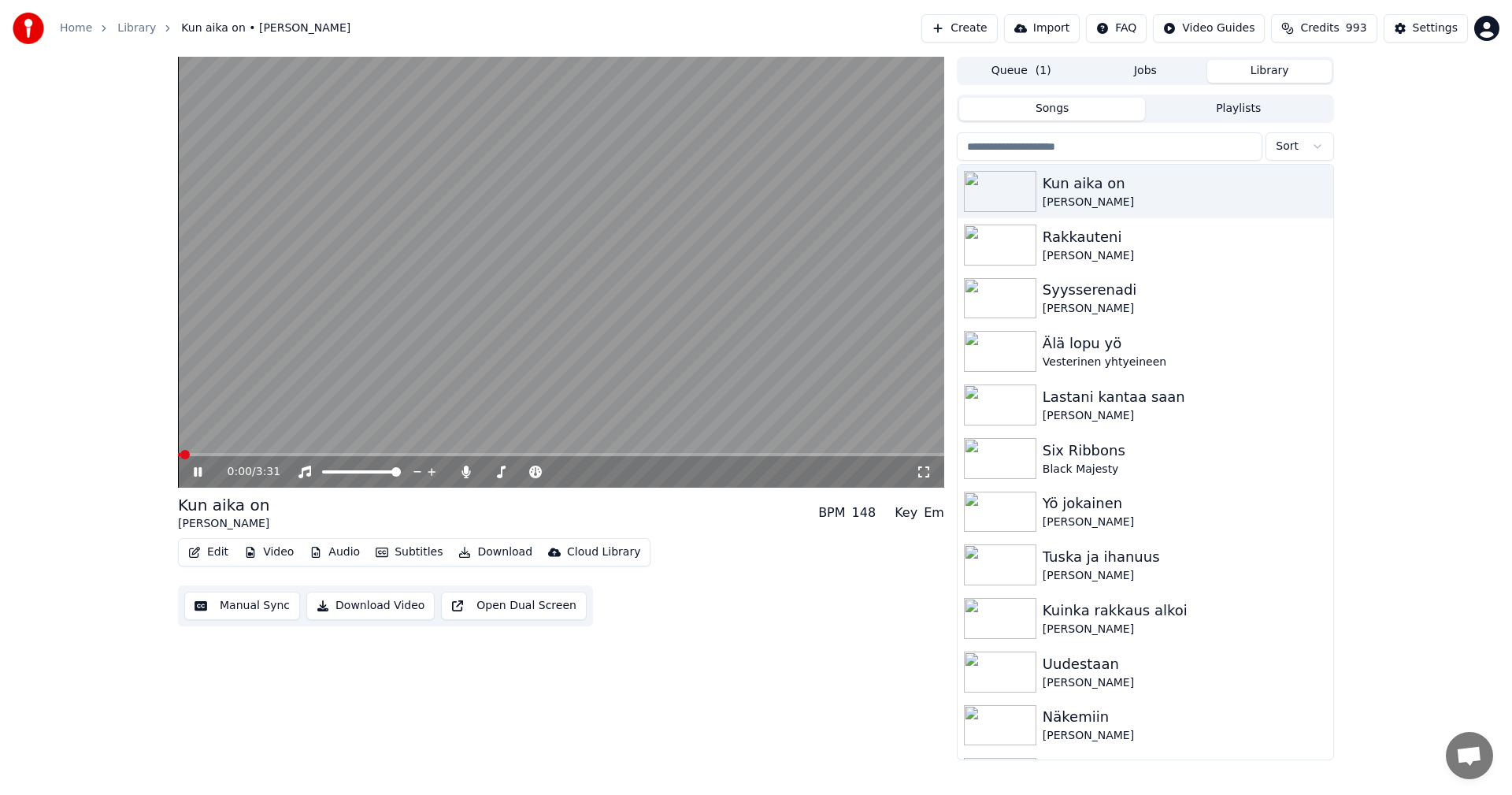
click at [309, 454] on span at bounding box center [562, 454] width 767 height 3
click at [416, 550] on button "Subtitles" at bounding box center [409, 552] width 80 height 22
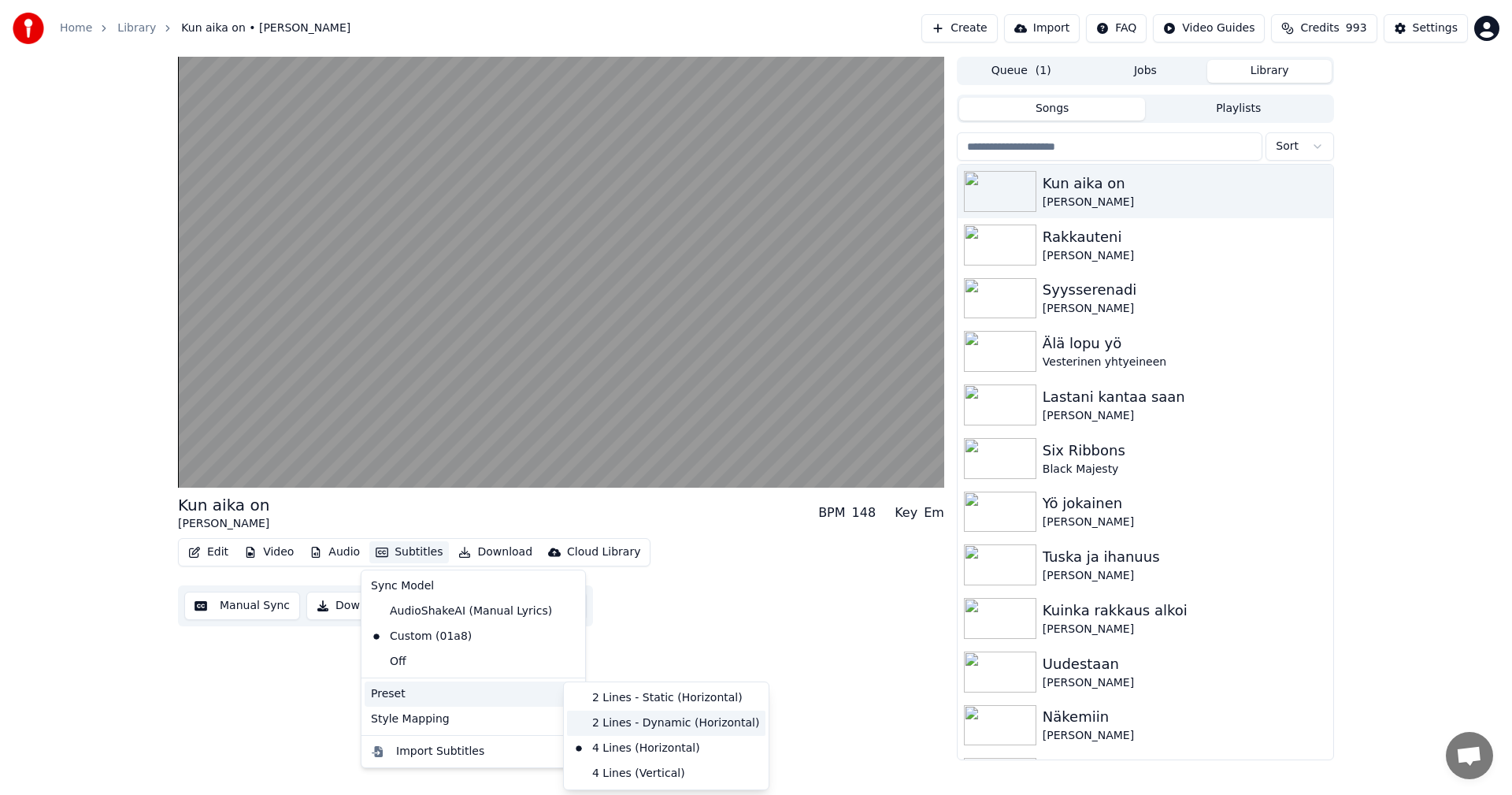
click at [630, 714] on div "2 Lines - Dynamic (Horizontal)" at bounding box center [666, 723] width 199 height 25
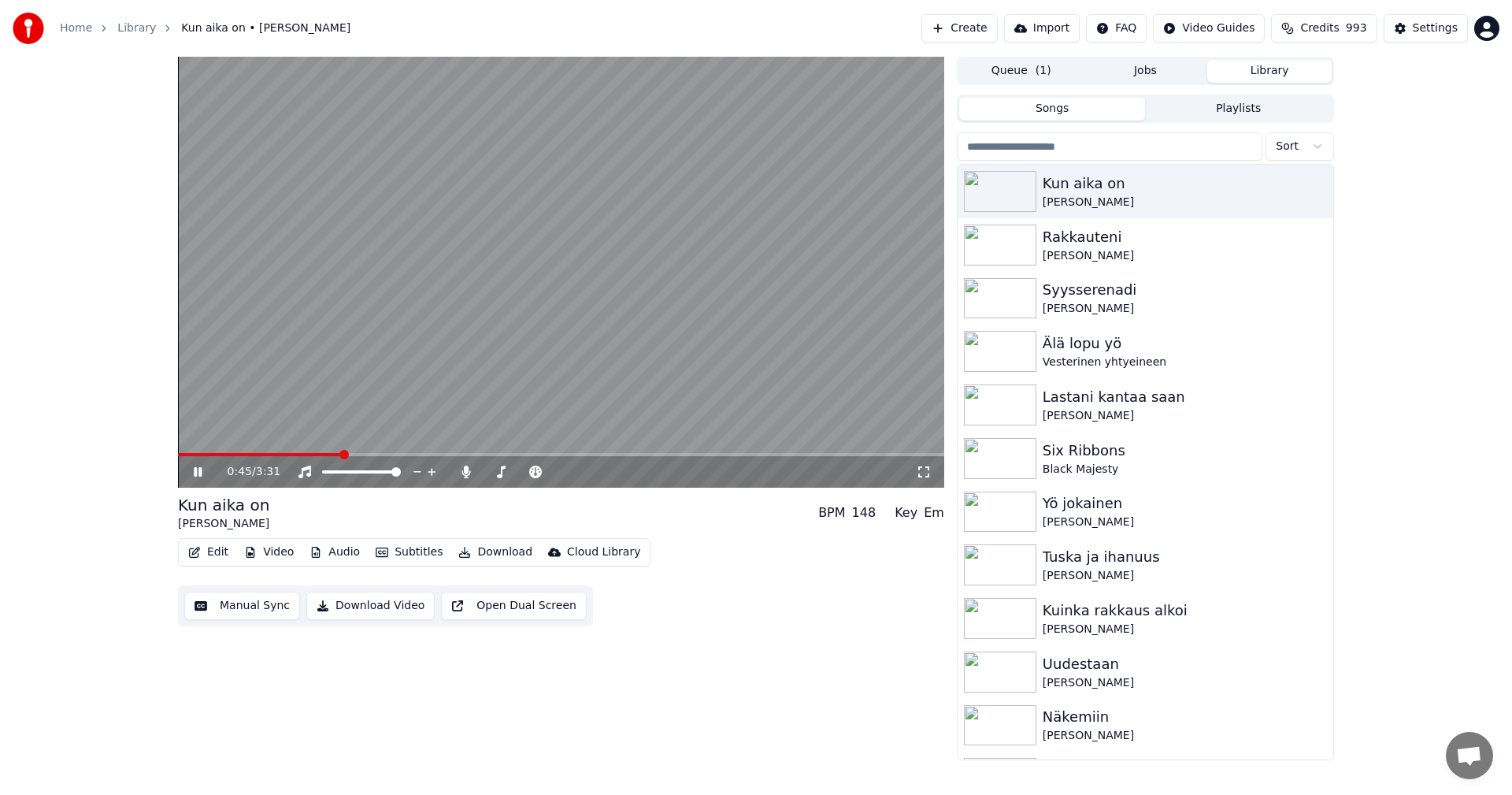
click at [339, 455] on span at bounding box center [259, 454] width 163 height 3
click at [301, 452] on video at bounding box center [562, 272] width 767 height 431
click at [301, 455] on span at bounding box center [240, 454] width 124 height 3
click at [199, 455] on span at bounding box center [240, 454] width 124 height 3
click at [193, 478] on icon at bounding box center [209, 472] width 37 height 13
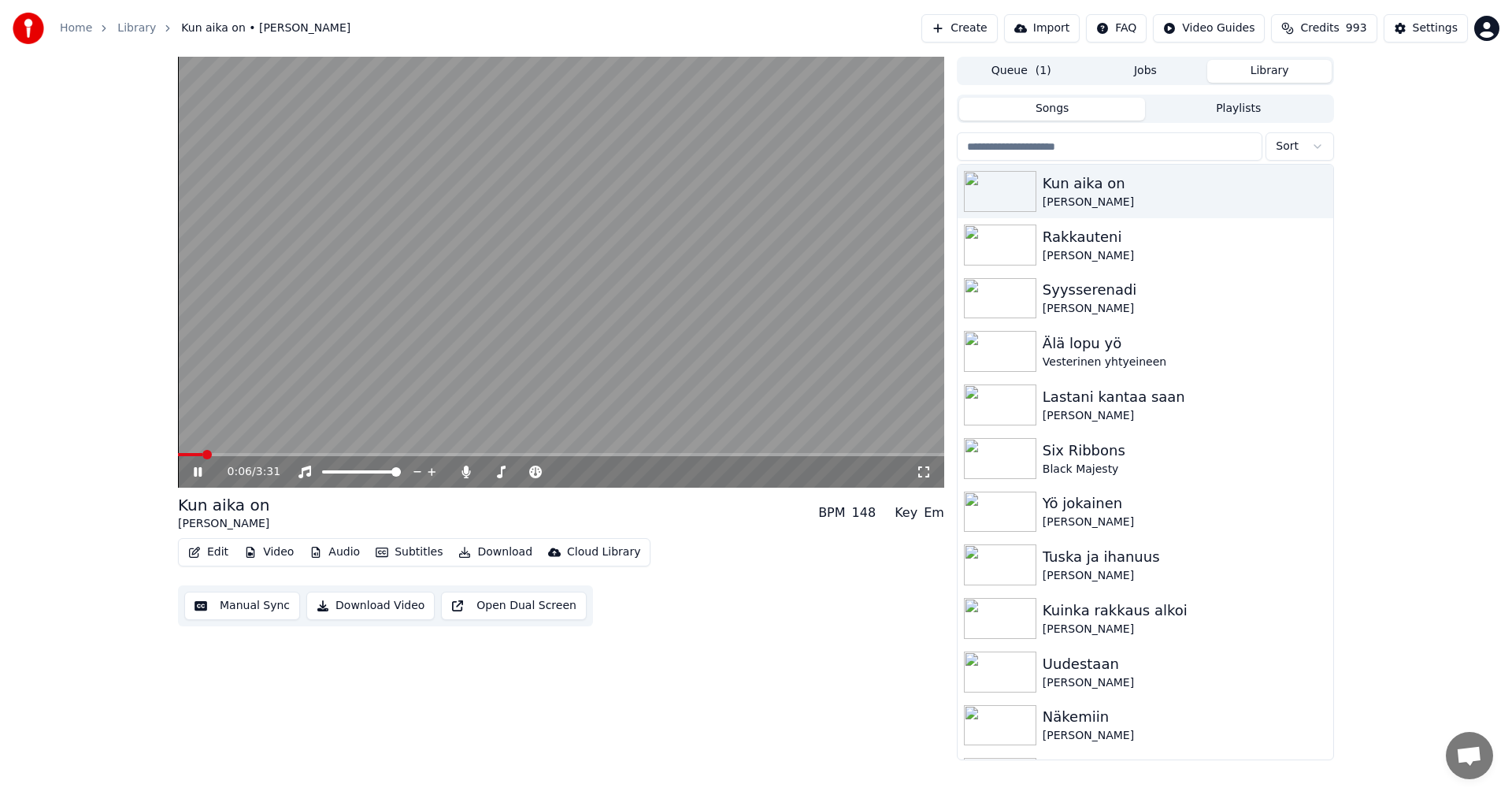
click at [238, 457] on div "0:06 / 3:31" at bounding box center [562, 472] width 767 height 32
click at [238, 453] on span at bounding box center [562, 454] width 767 height 3
click at [197, 473] on icon at bounding box center [198, 472] width 8 height 9
click at [1432, 29] on div "Settings" at bounding box center [1435, 28] width 45 height 16
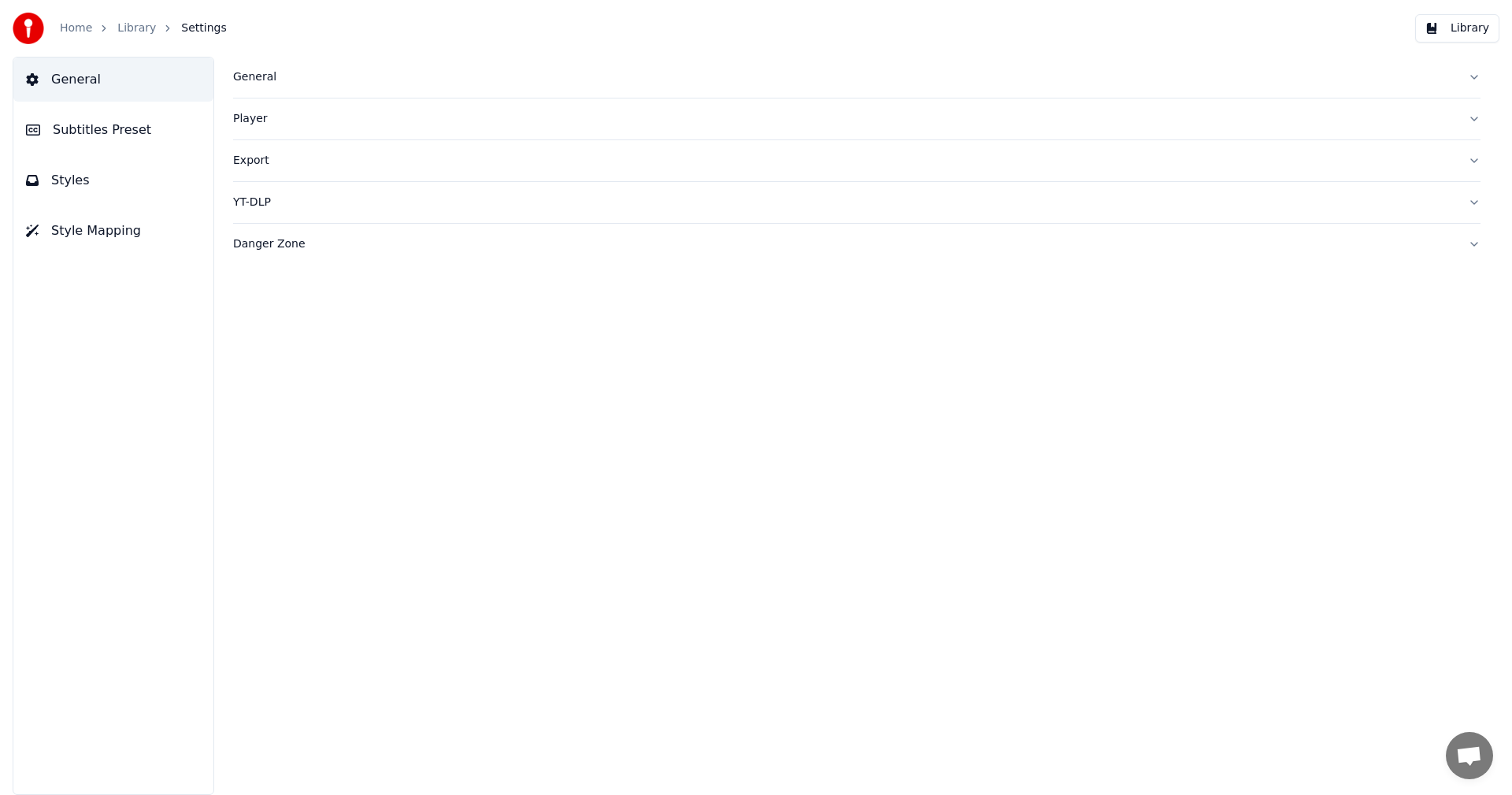
click at [134, 130] on span "Subtitles Preset" at bounding box center [102, 130] width 99 height 19
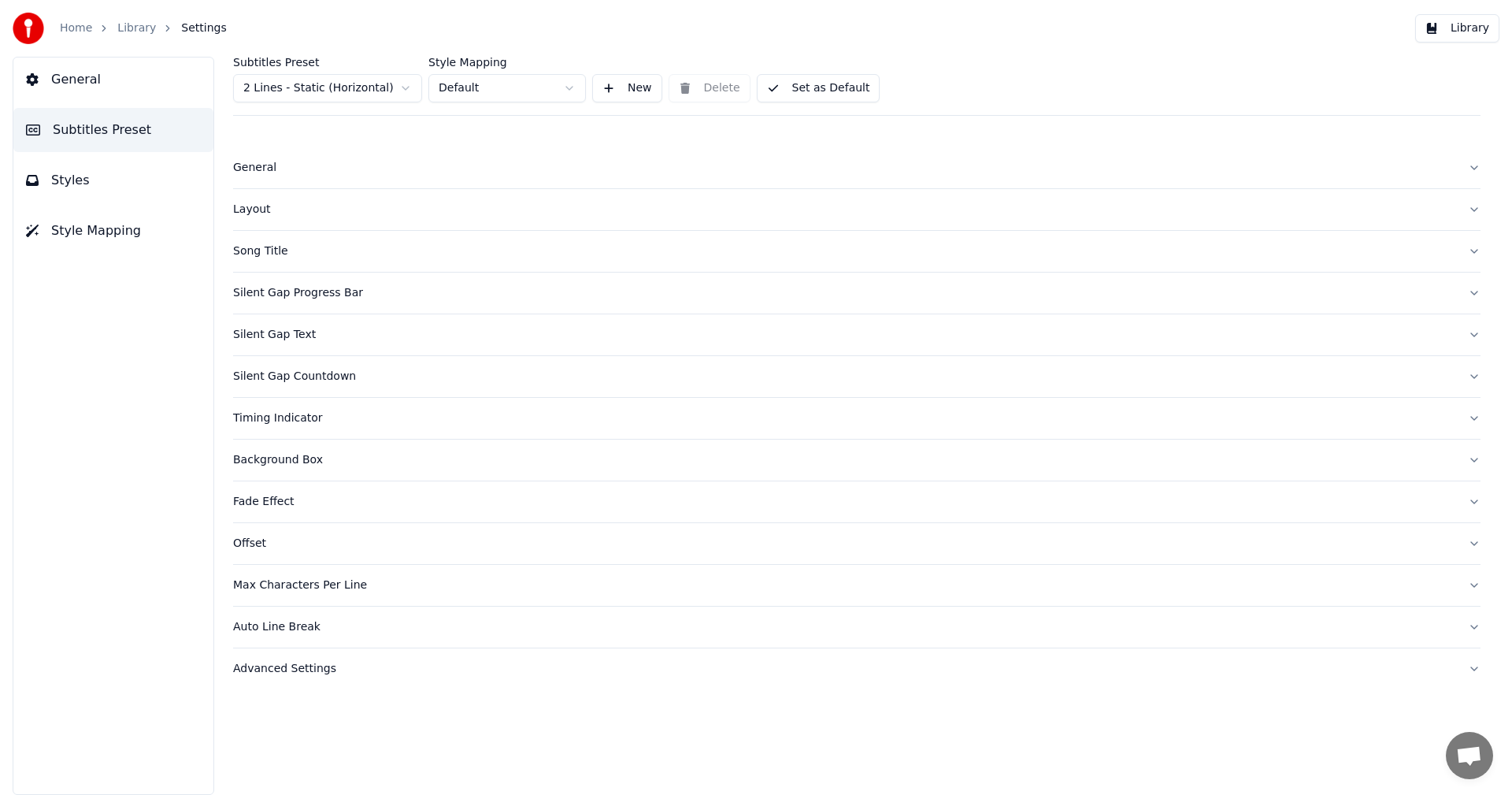
click at [321, 93] on html "Home Library Settings Library General Subtitles Preset Styles Style Mapping Sub…" at bounding box center [756, 398] width 1512 height 795
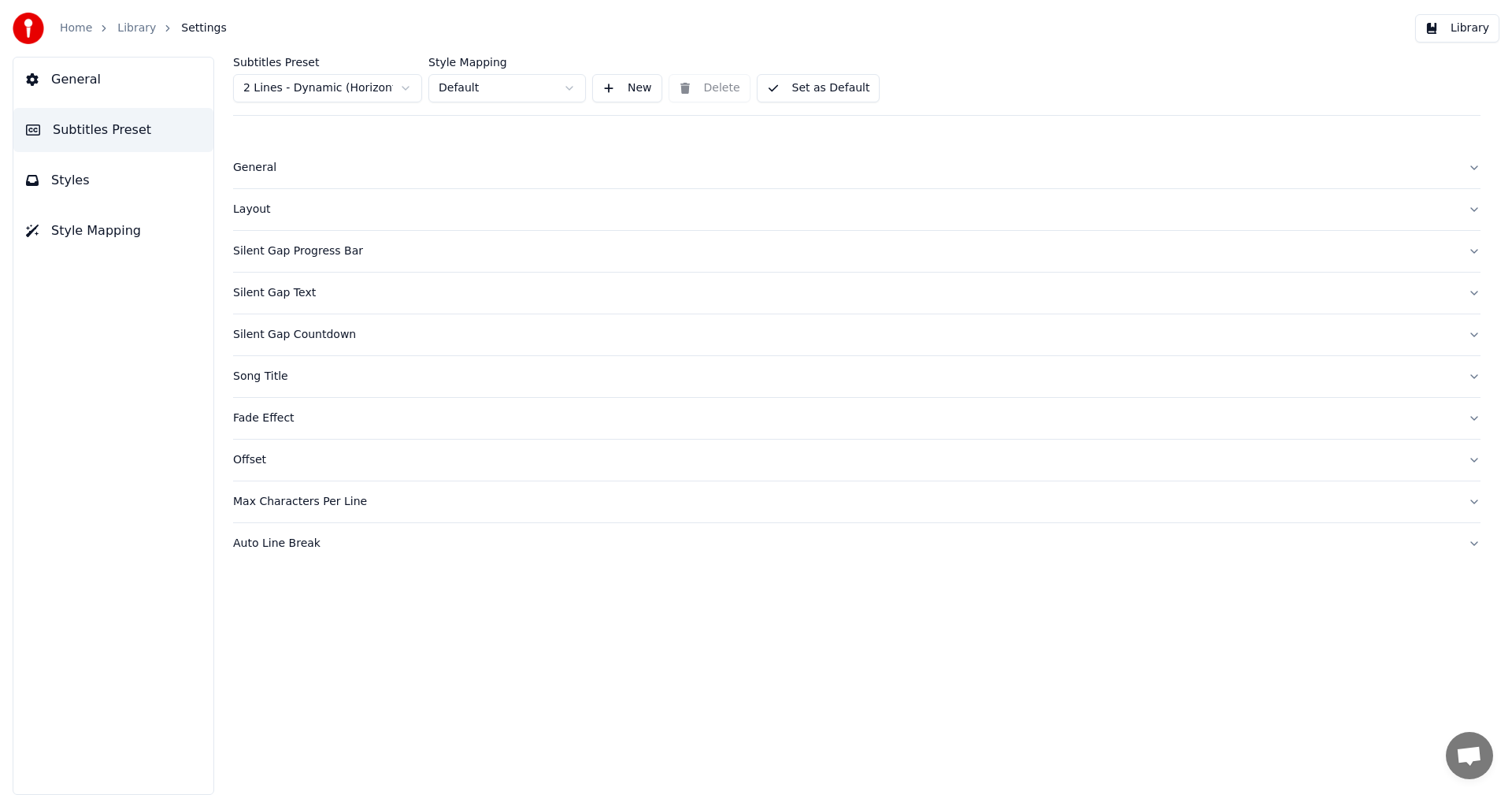
click at [71, 174] on span "Styles" at bounding box center [70, 181] width 39 height 19
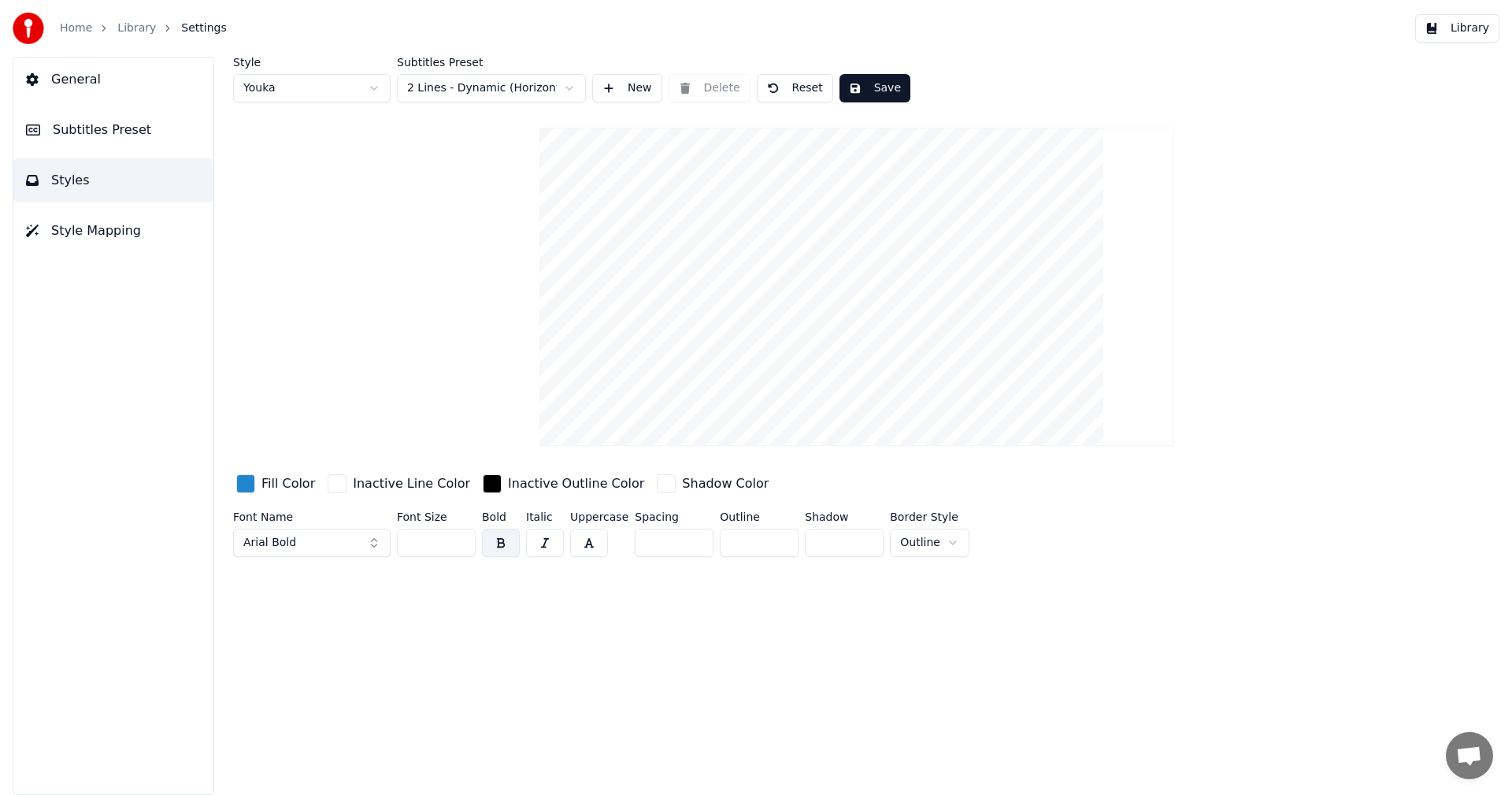
click at [462, 536] on input "**" at bounding box center [436, 543] width 79 height 28
click at [461, 536] on input "**" at bounding box center [436, 543] width 79 height 28
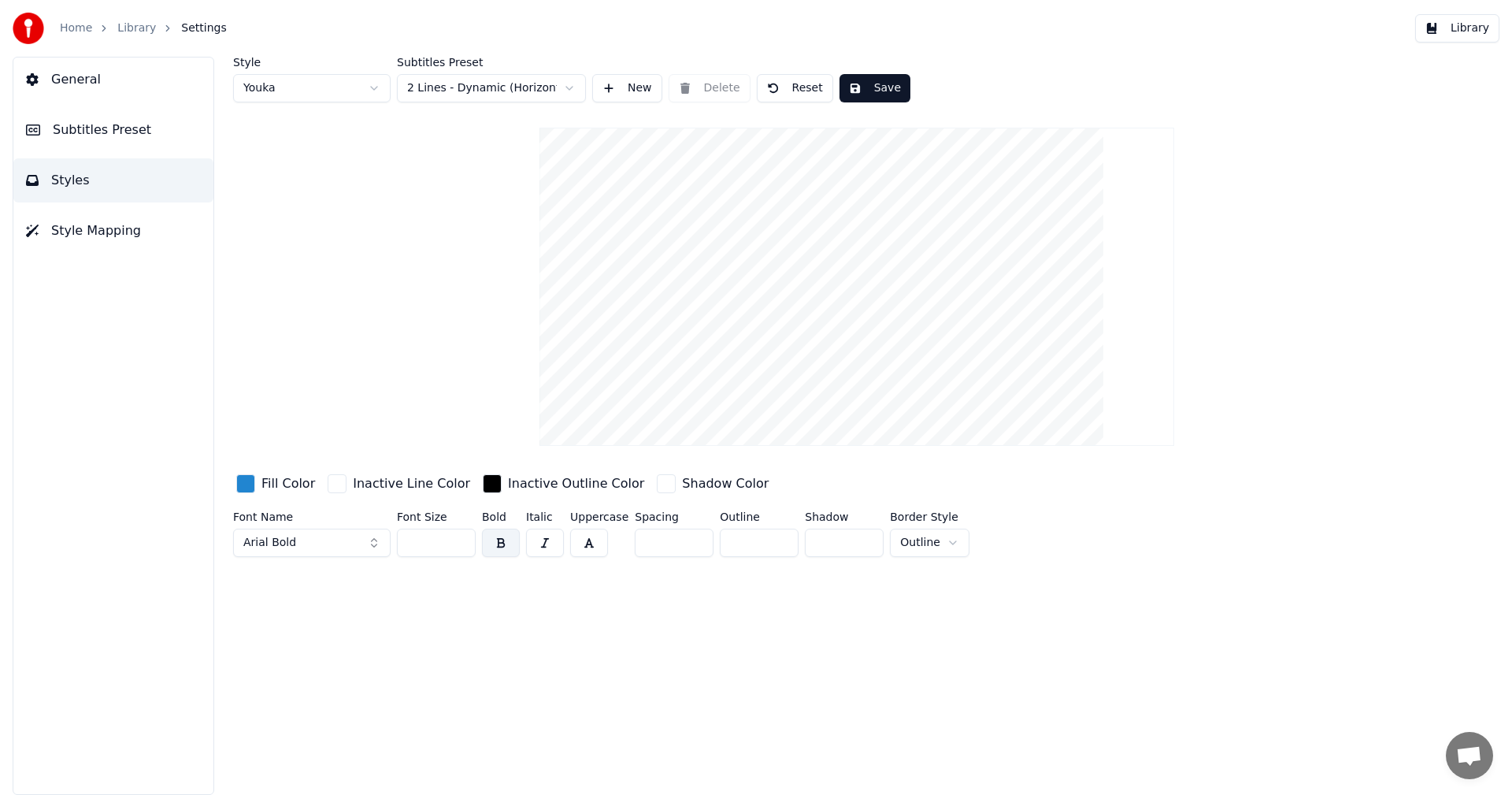
click at [461, 536] on input "**" at bounding box center [436, 543] width 79 height 28
click at [461, 536] on input "**" at bounding box center [436, 543] width 79 height 28
type input "**"
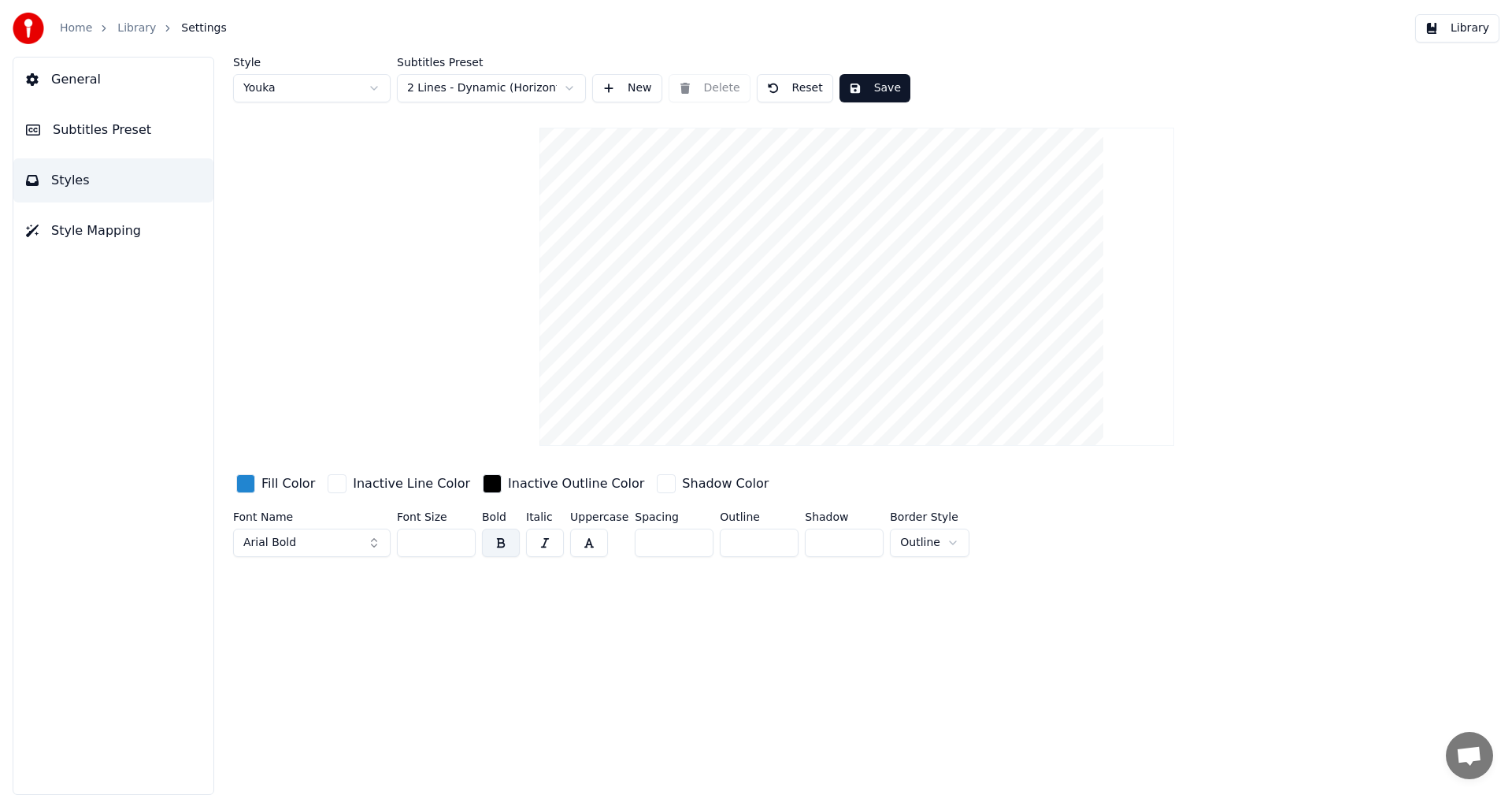
click at [461, 536] on input "**" at bounding box center [436, 543] width 79 height 28
click at [873, 95] on button "Save" at bounding box center [875, 88] width 71 height 28
click at [1459, 28] on button "Library" at bounding box center [1457, 28] width 84 height 28
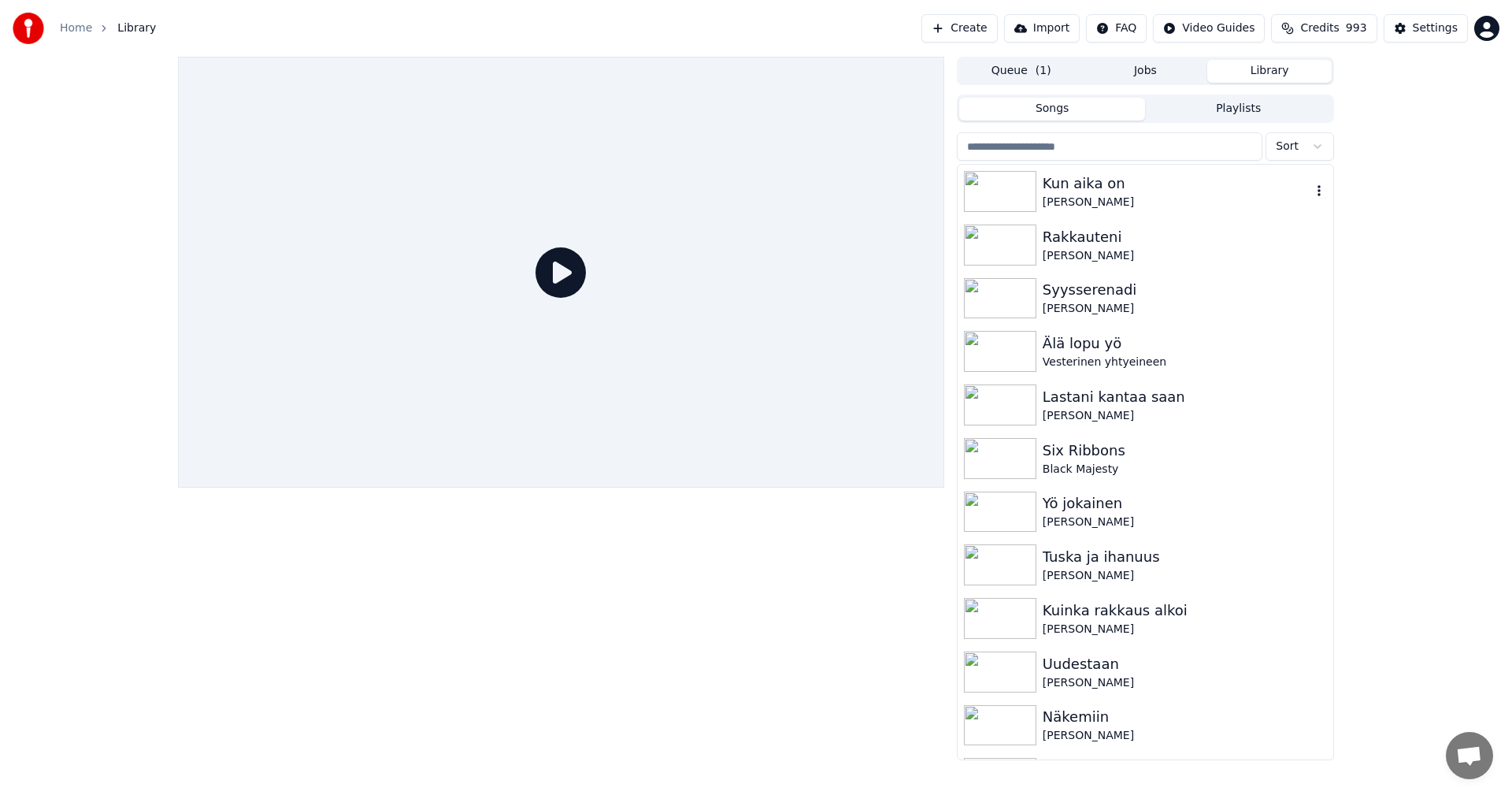
click at [1091, 190] on div "Kun aika on" at bounding box center [1177, 184] width 269 height 22
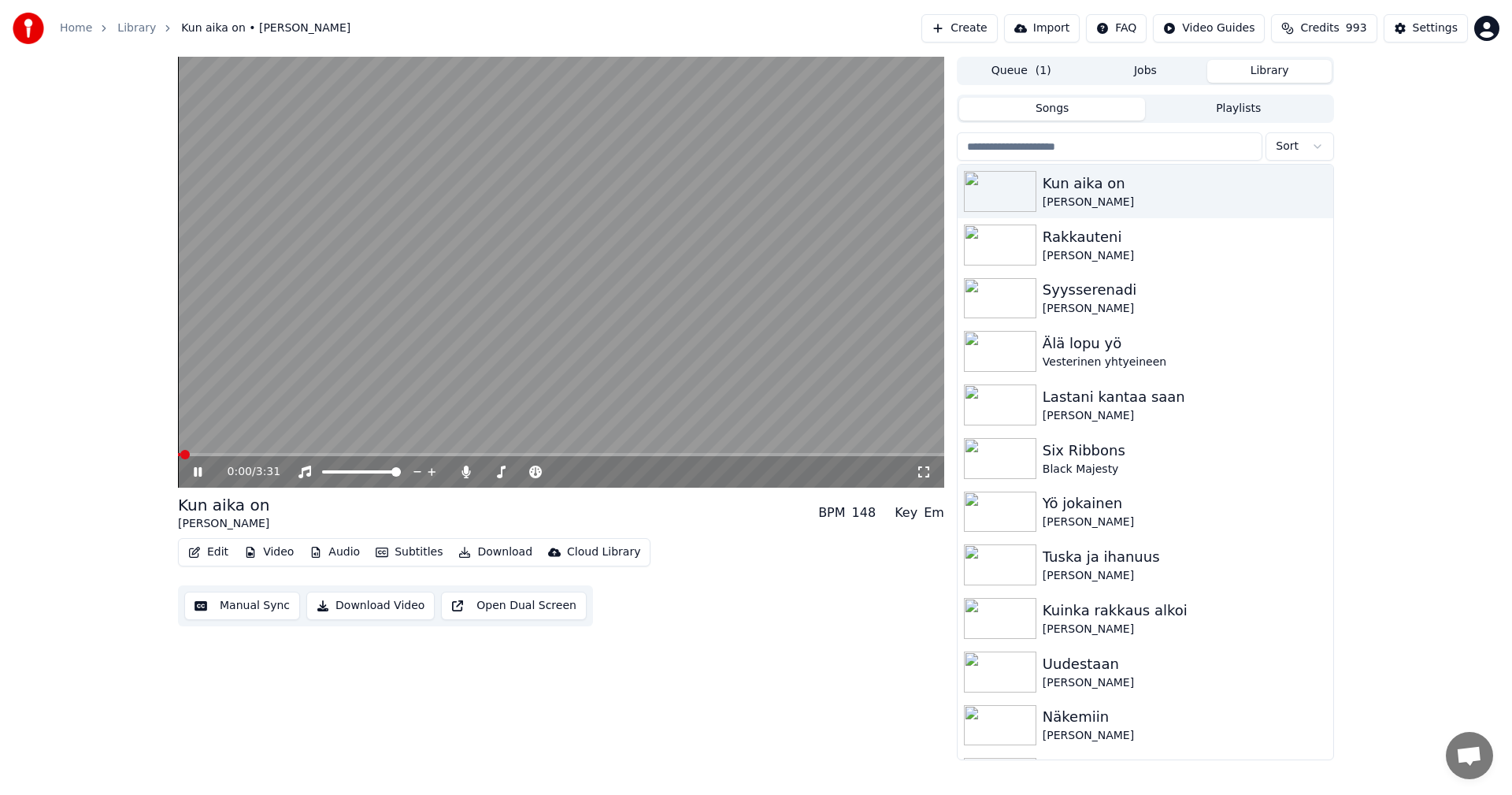
click at [264, 453] on span at bounding box center [562, 454] width 767 height 3
click at [215, 556] on button "Edit" at bounding box center [208, 552] width 53 height 22
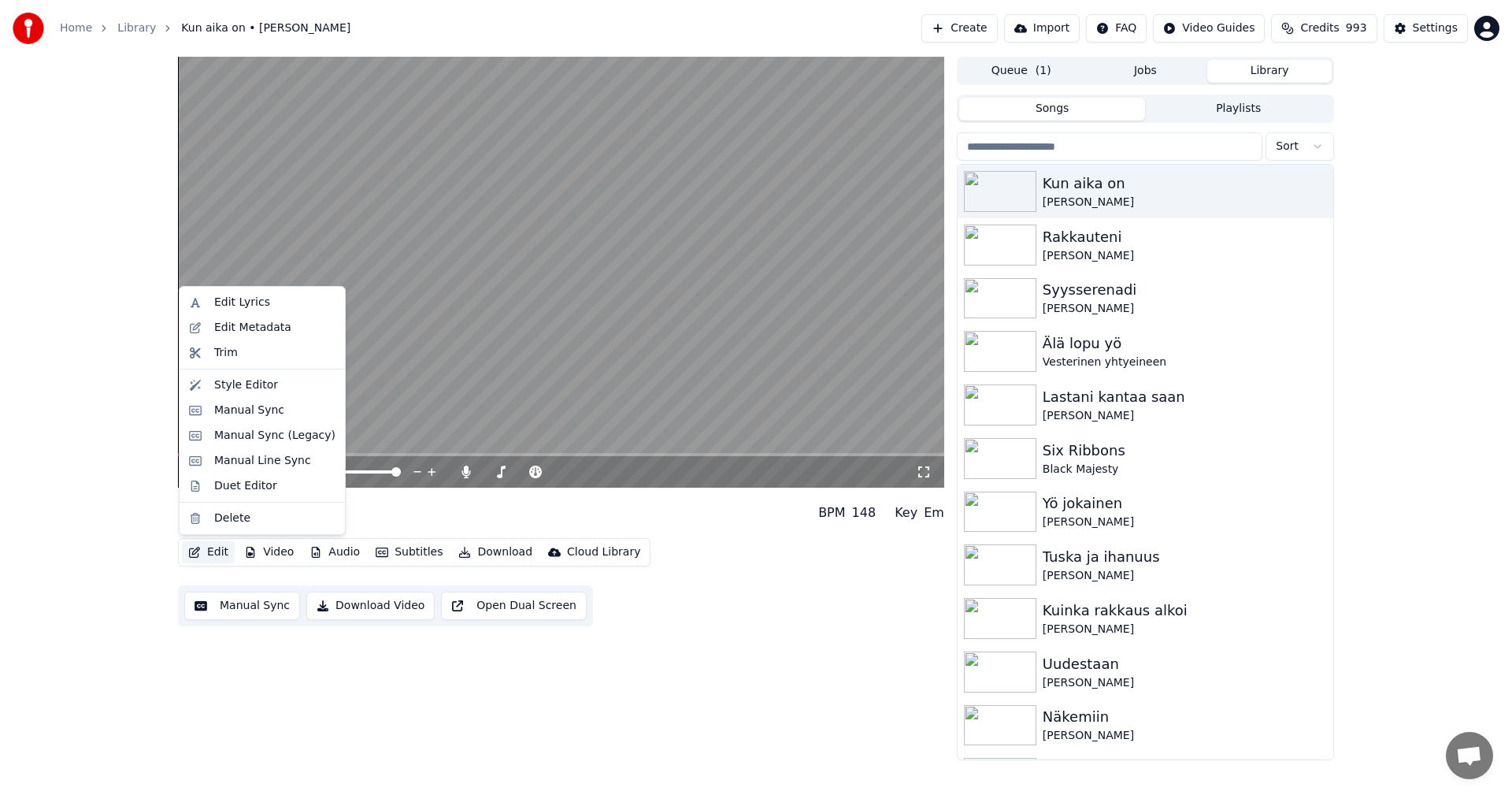
drag, startPoint x: 1451, startPoint y: 199, endPoint x: 1437, endPoint y: 192, distance: 15.7
click at [1450, 199] on div "0:44 / 3:31 Kun aika on [PERSON_NAME] BPM 148 Key Em Edit Video Audio Subtitles…" at bounding box center [756, 409] width 1512 height 704
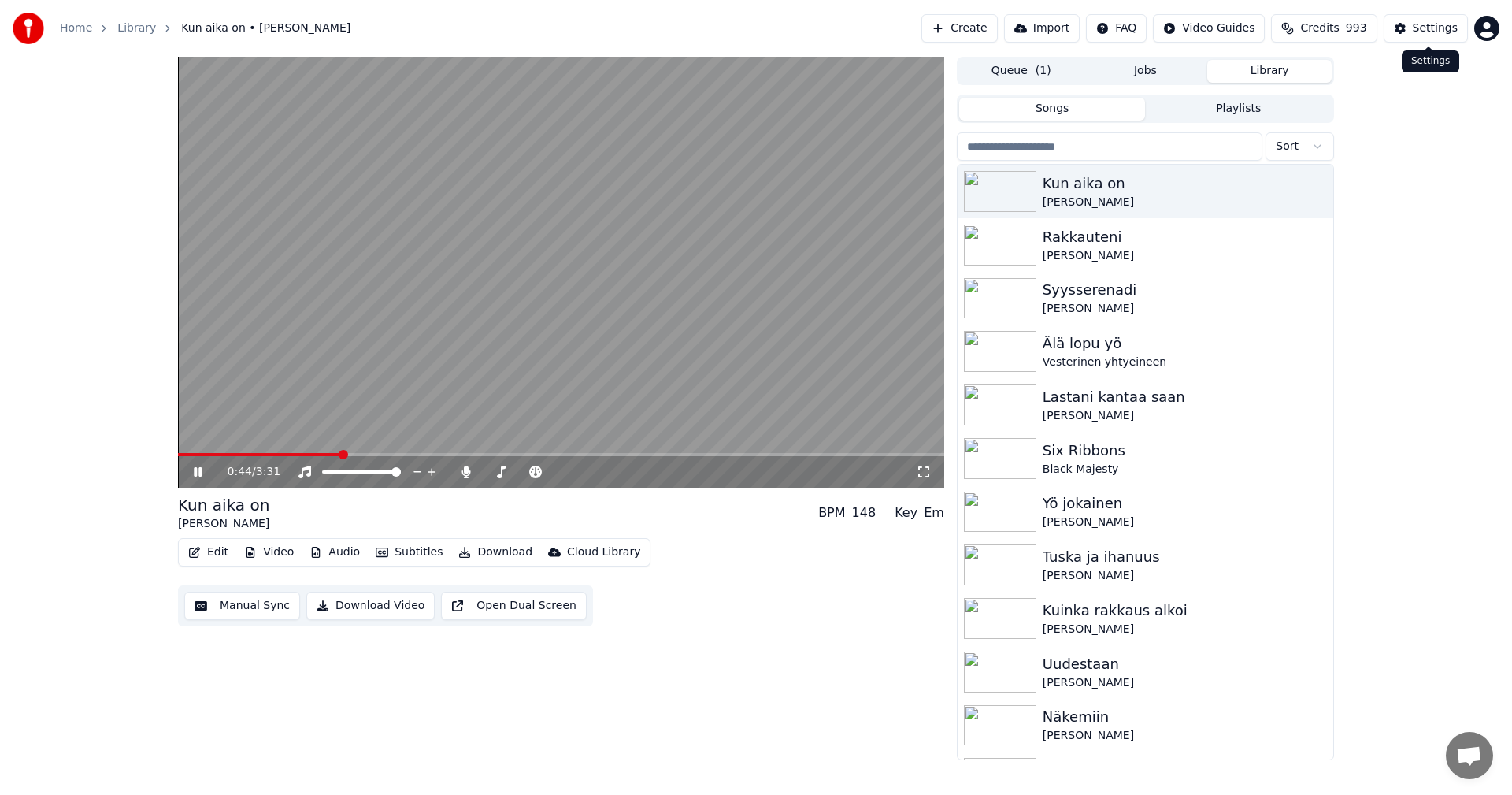
click at [1445, 31] on div "Settings" at bounding box center [1435, 28] width 45 height 16
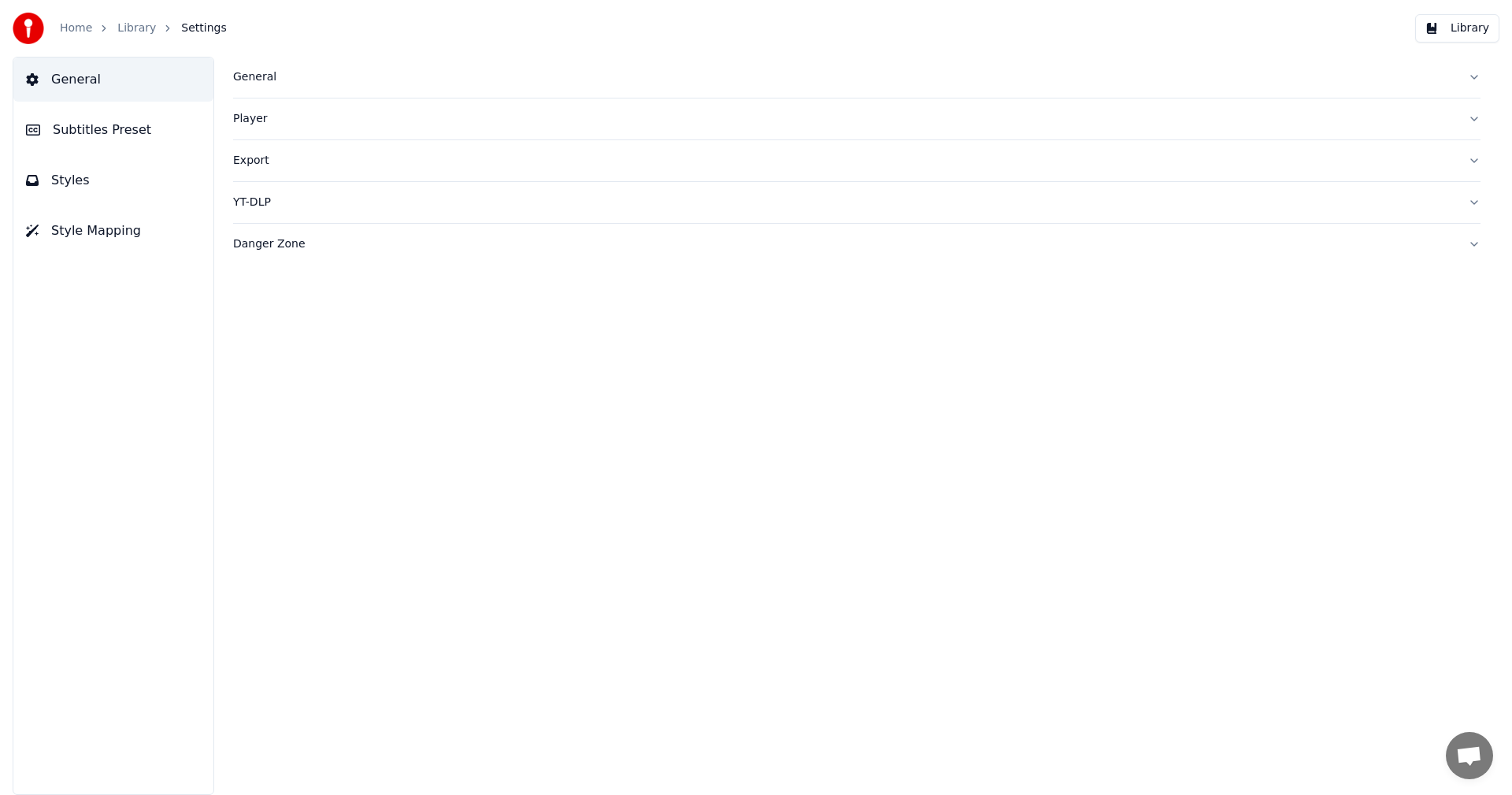
click at [111, 129] on span "Subtitles Preset" at bounding box center [102, 130] width 99 height 19
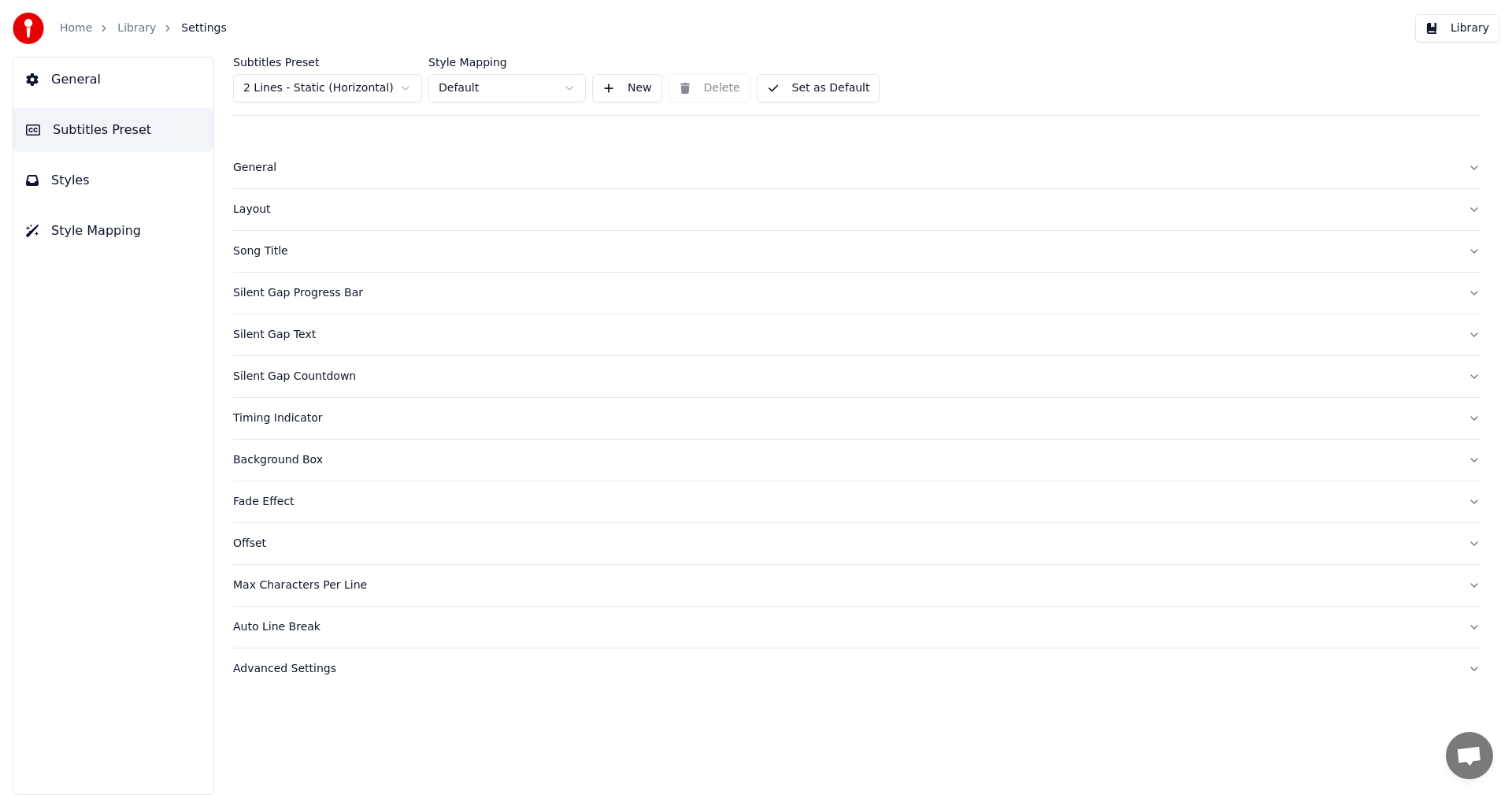
click at [405, 88] on html "Home Library Settings Library General Subtitles Preset Styles Style Mapping Sub…" at bounding box center [756, 398] width 1512 height 795
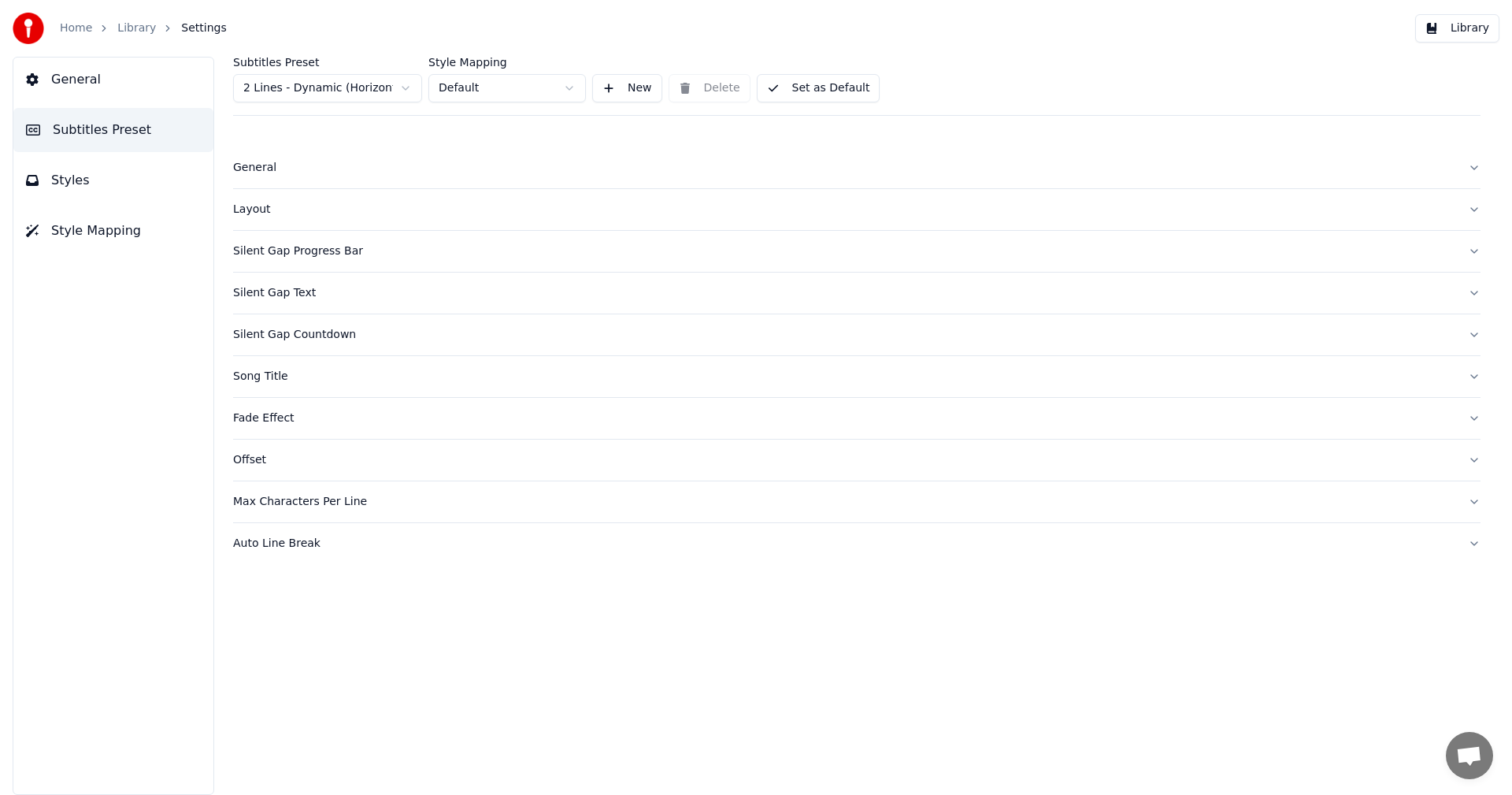
click at [92, 177] on button "Styles" at bounding box center [114, 181] width 200 height 44
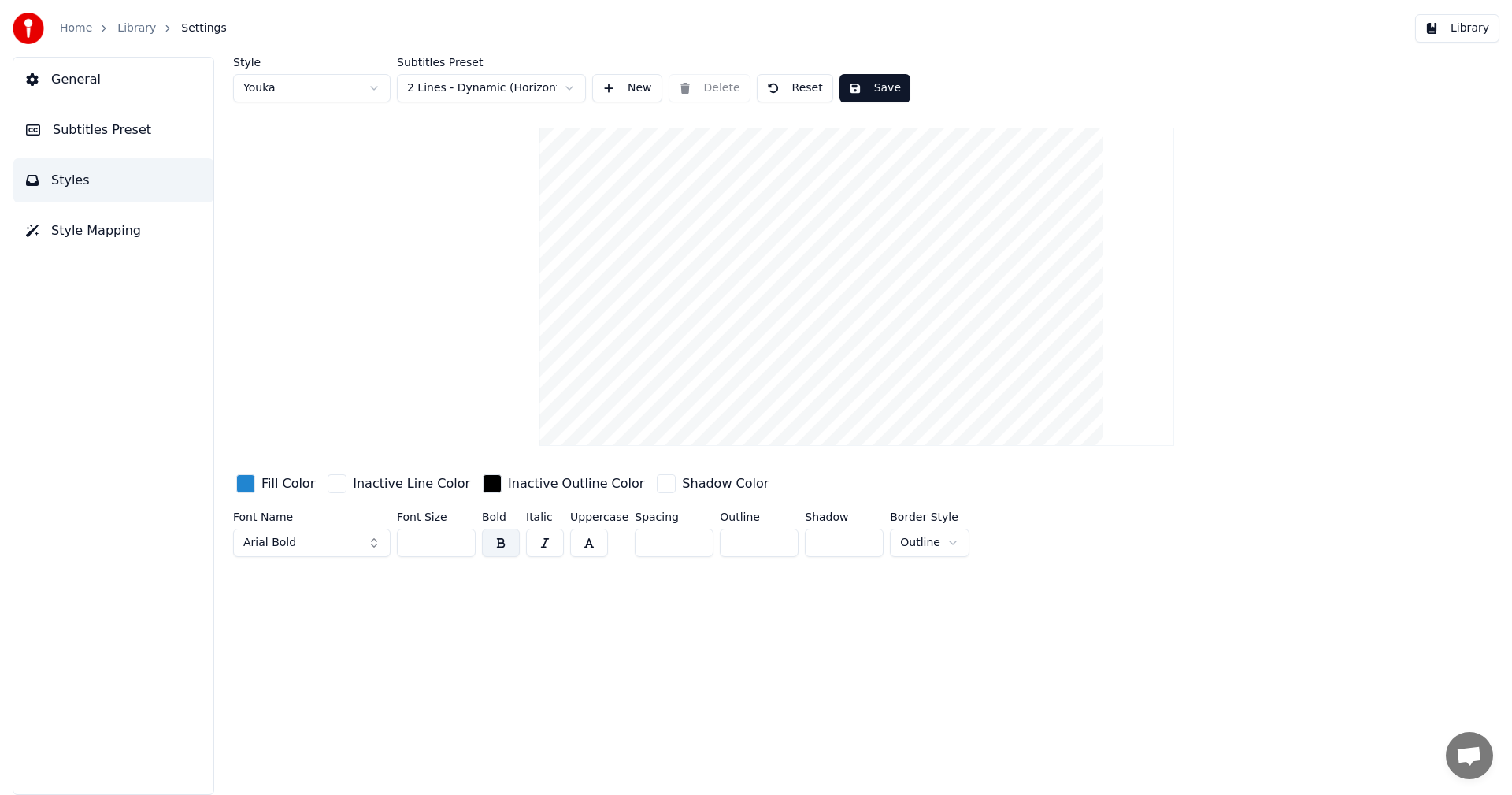
click at [797, 86] on button "Reset" at bounding box center [795, 88] width 77 height 28
type input "**"
click at [871, 95] on button "Save" at bounding box center [873, 88] width 71 height 28
click at [1469, 25] on button "Library" at bounding box center [1457, 28] width 84 height 28
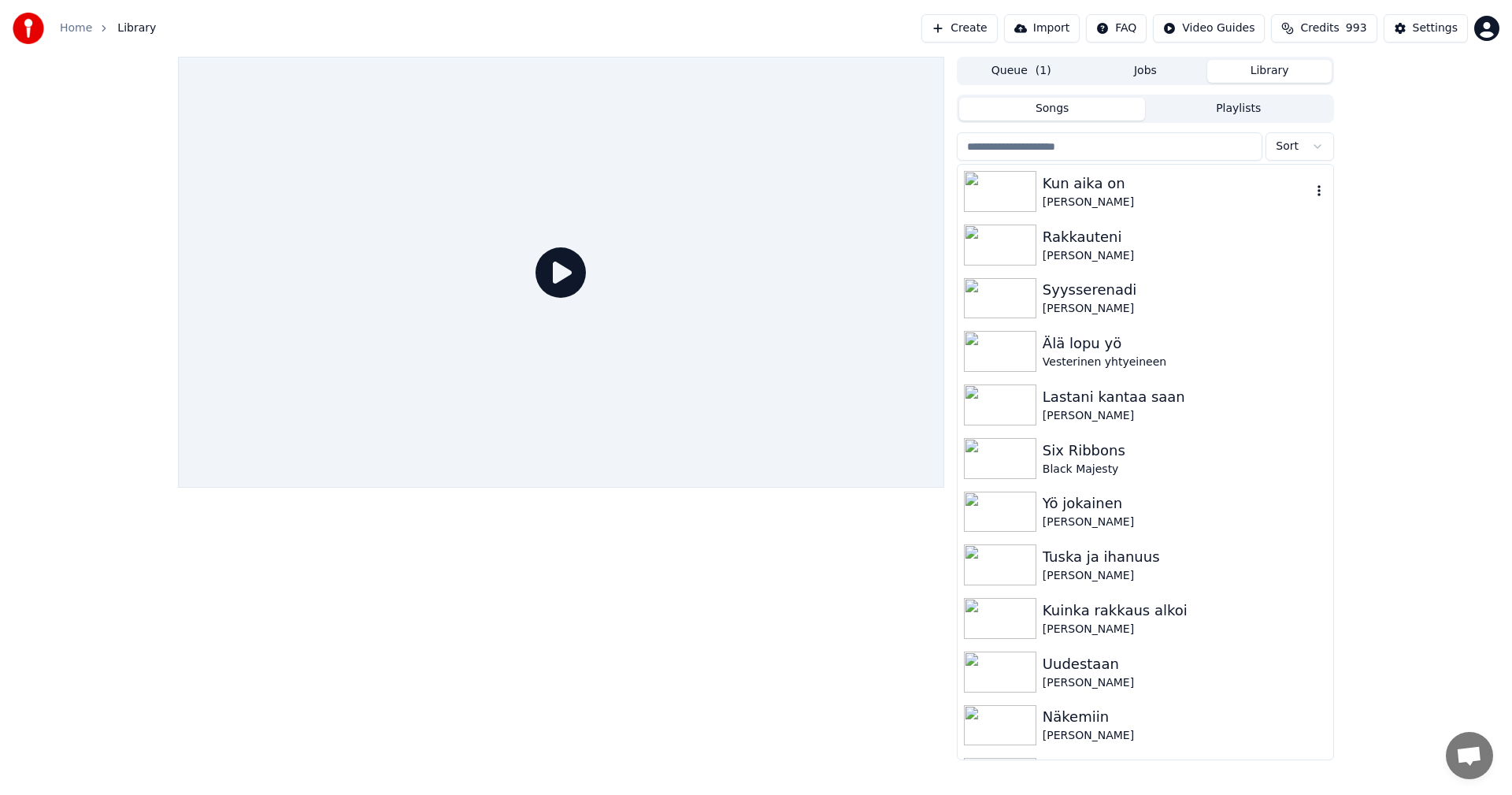
click at [1033, 199] on img at bounding box center [1000, 192] width 73 height 41
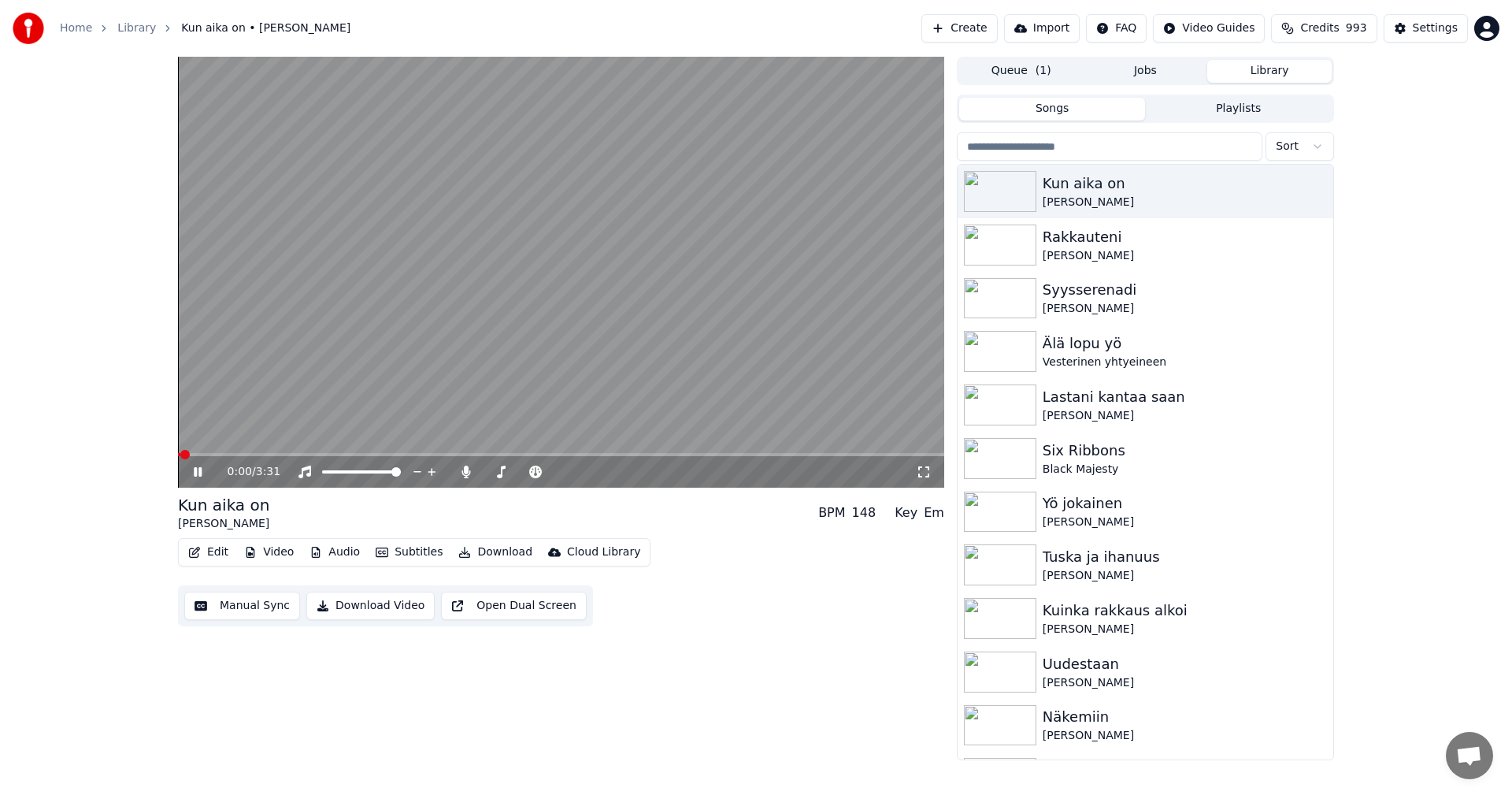
click at [247, 455] on span at bounding box center [562, 454] width 767 height 3
click at [609, 457] on div "1:45 / 3:31" at bounding box center [562, 472] width 767 height 32
click at [611, 454] on span at bounding box center [562, 454] width 767 height 3
click at [201, 470] on icon at bounding box center [198, 472] width 8 height 9
